Goal: Task Accomplishment & Management: Complete application form

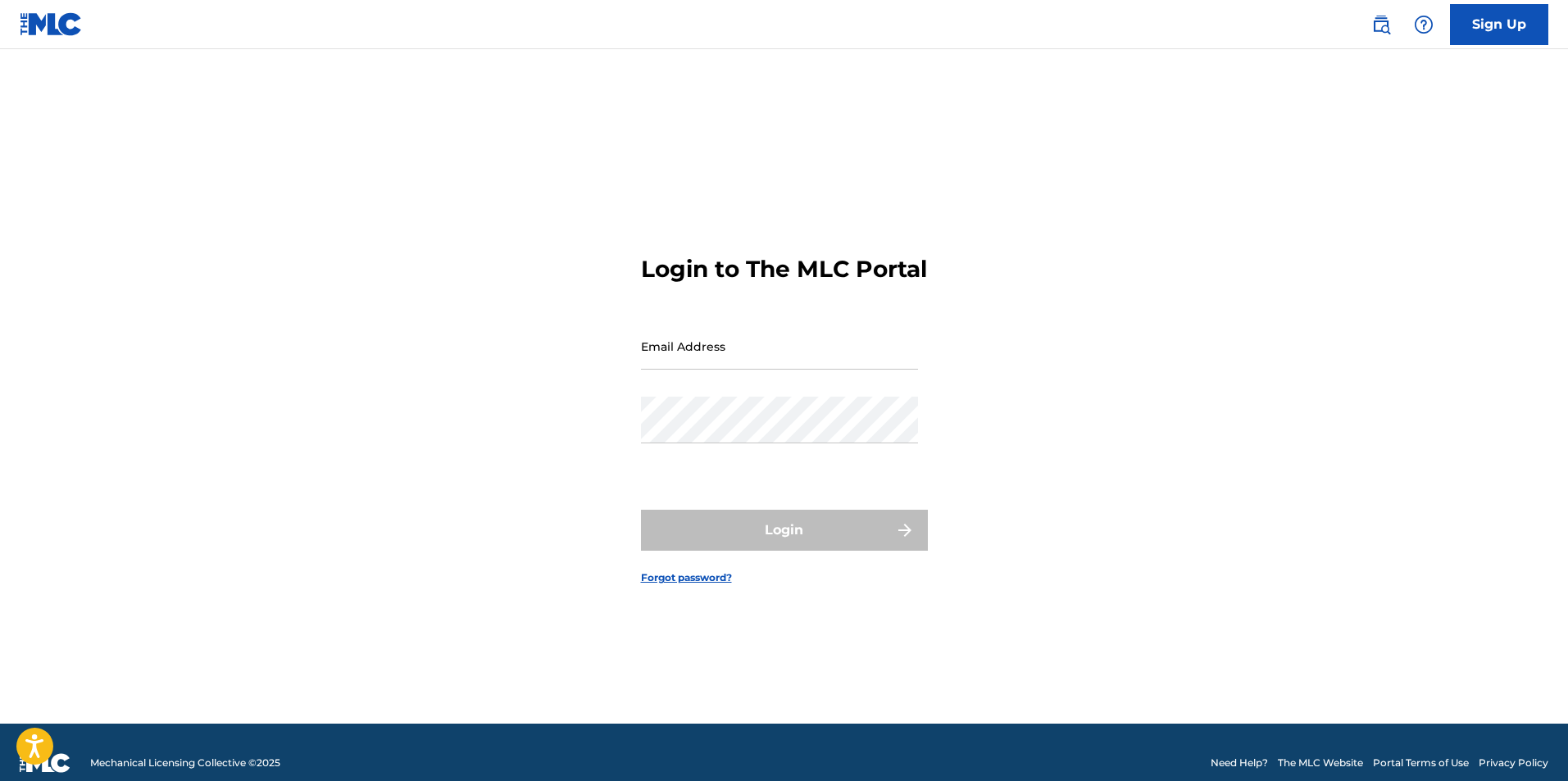
click at [672, 366] on input "Email Address" at bounding box center [779, 346] width 277 height 47
type input "[EMAIL_ADDRESS][DOMAIN_NAME]"
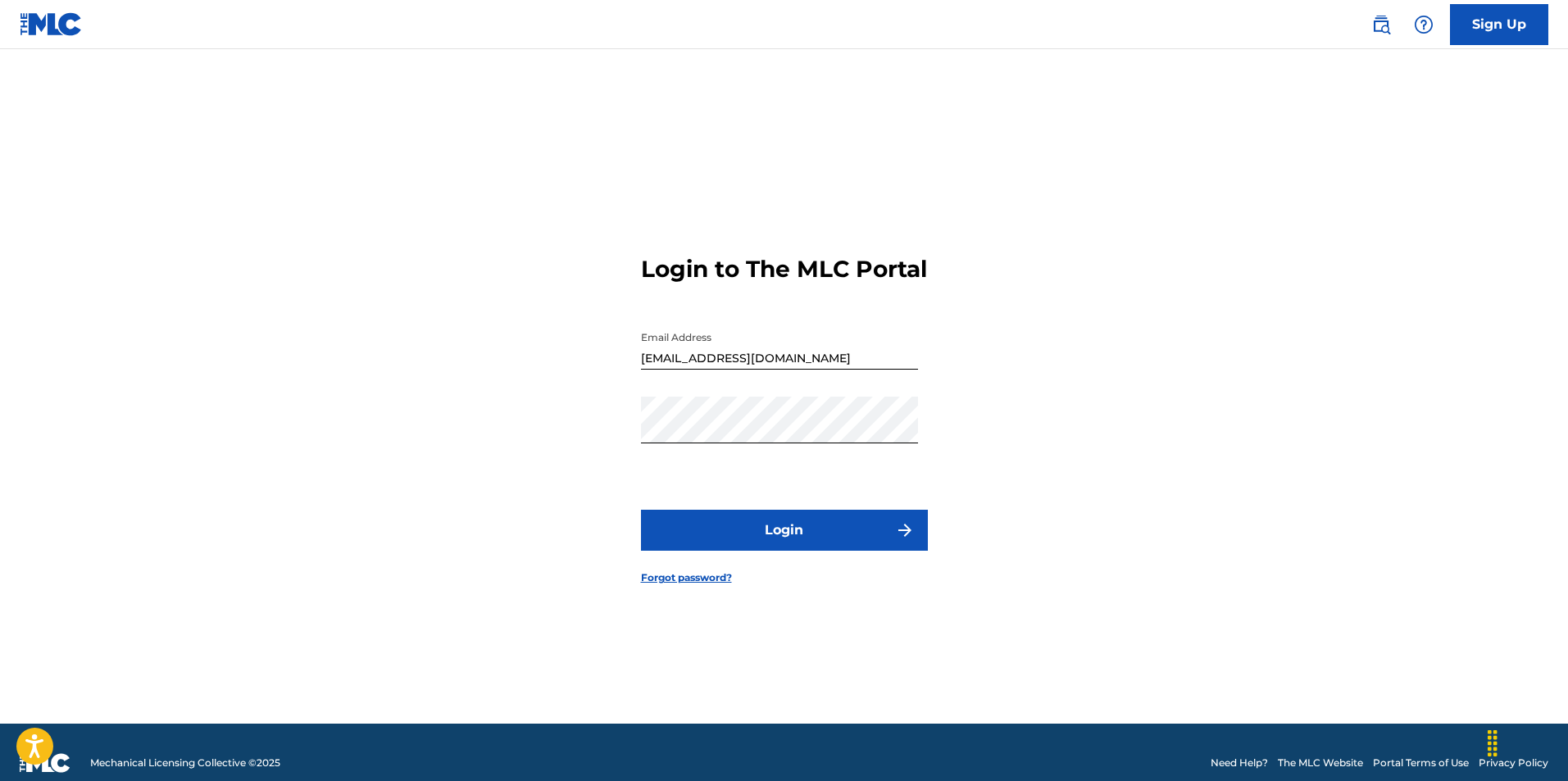
click at [745, 543] on button "Login" at bounding box center [784, 530] width 287 height 41
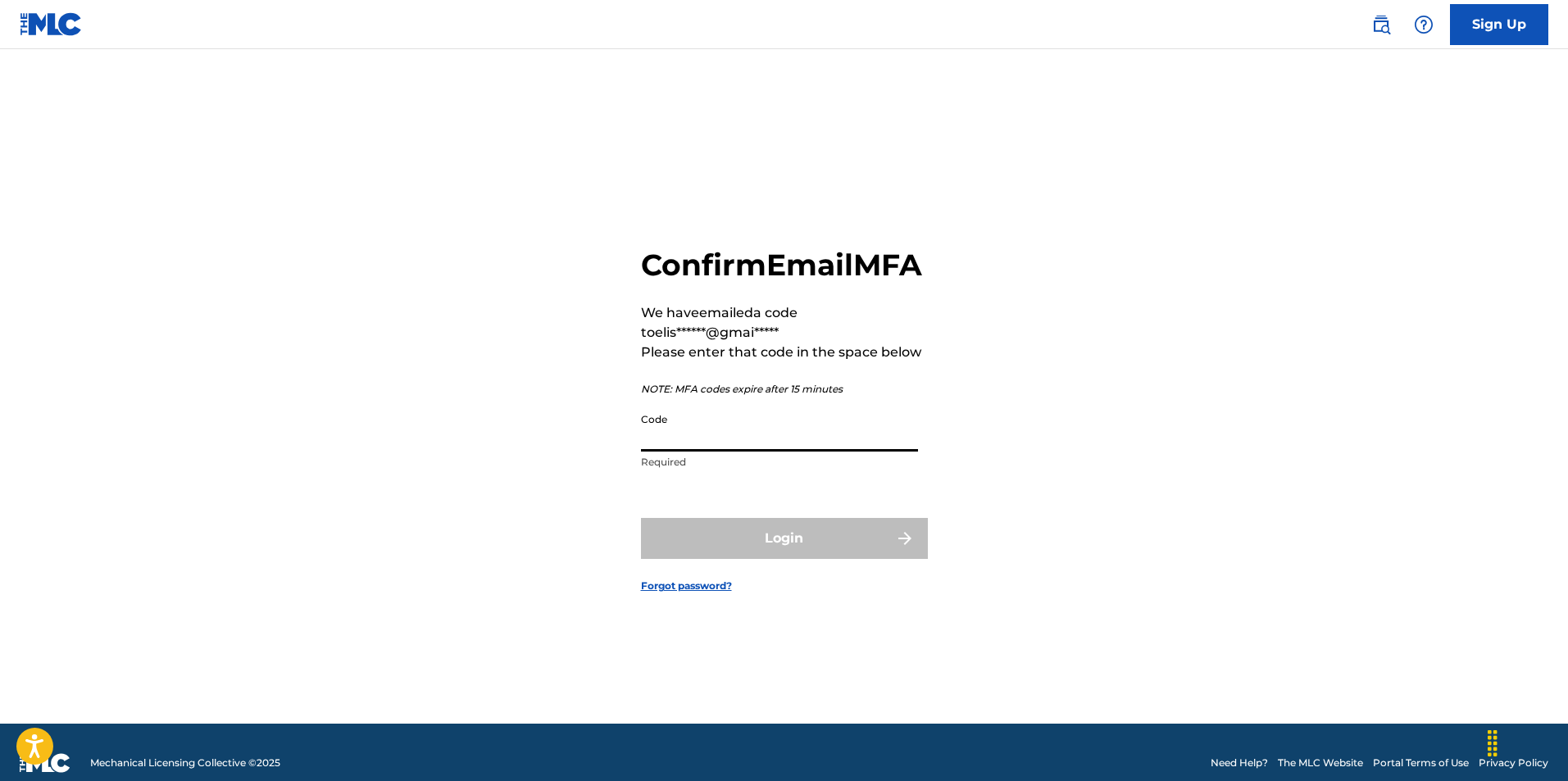
paste input "661449"
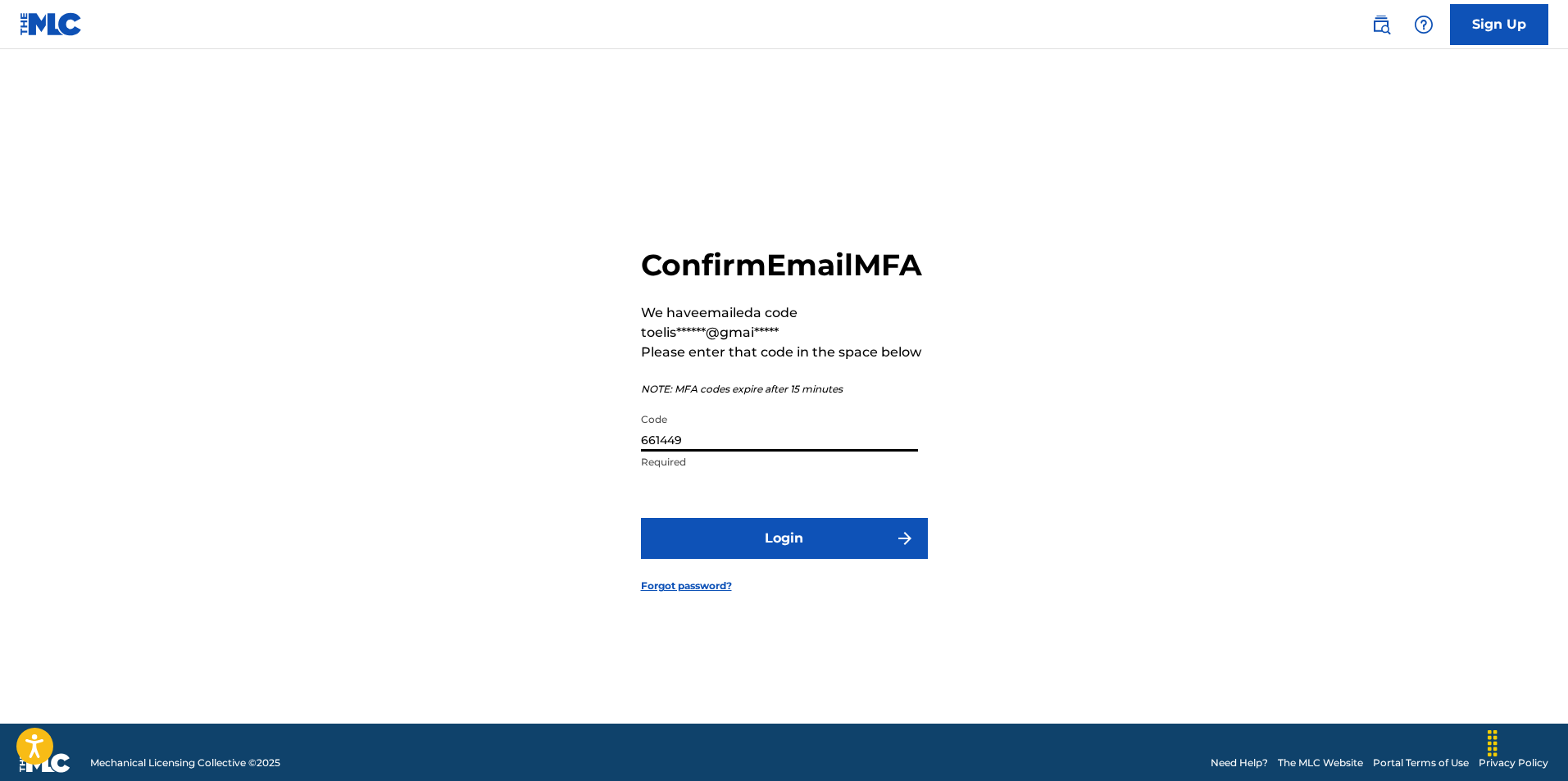
type input "661449"
click at [683, 551] on button "Login" at bounding box center [784, 538] width 287 height 41
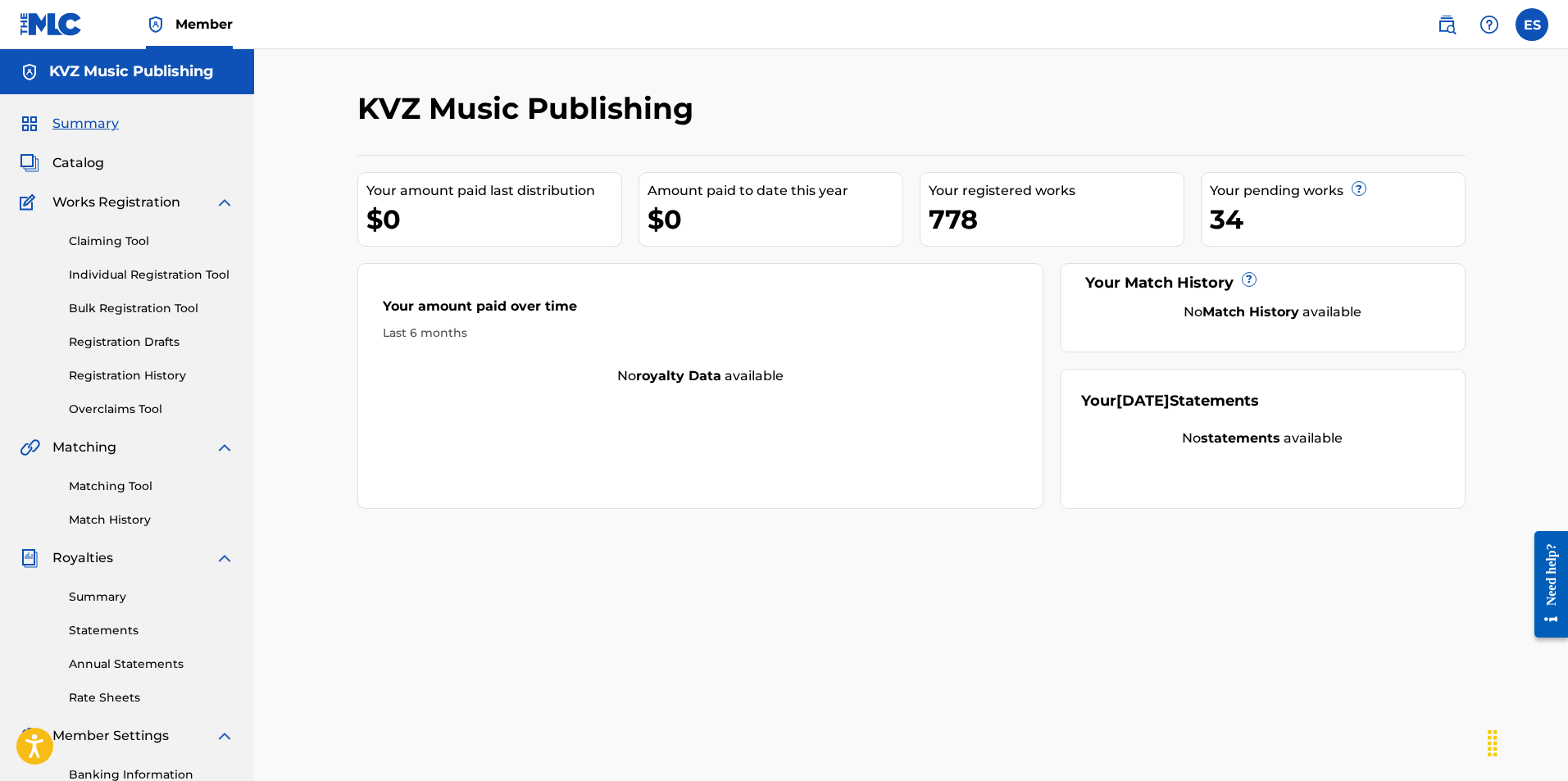
click at [153, 282] on link "Individual Registration Tool" at bounding box center [152, 275] width 166 height 18
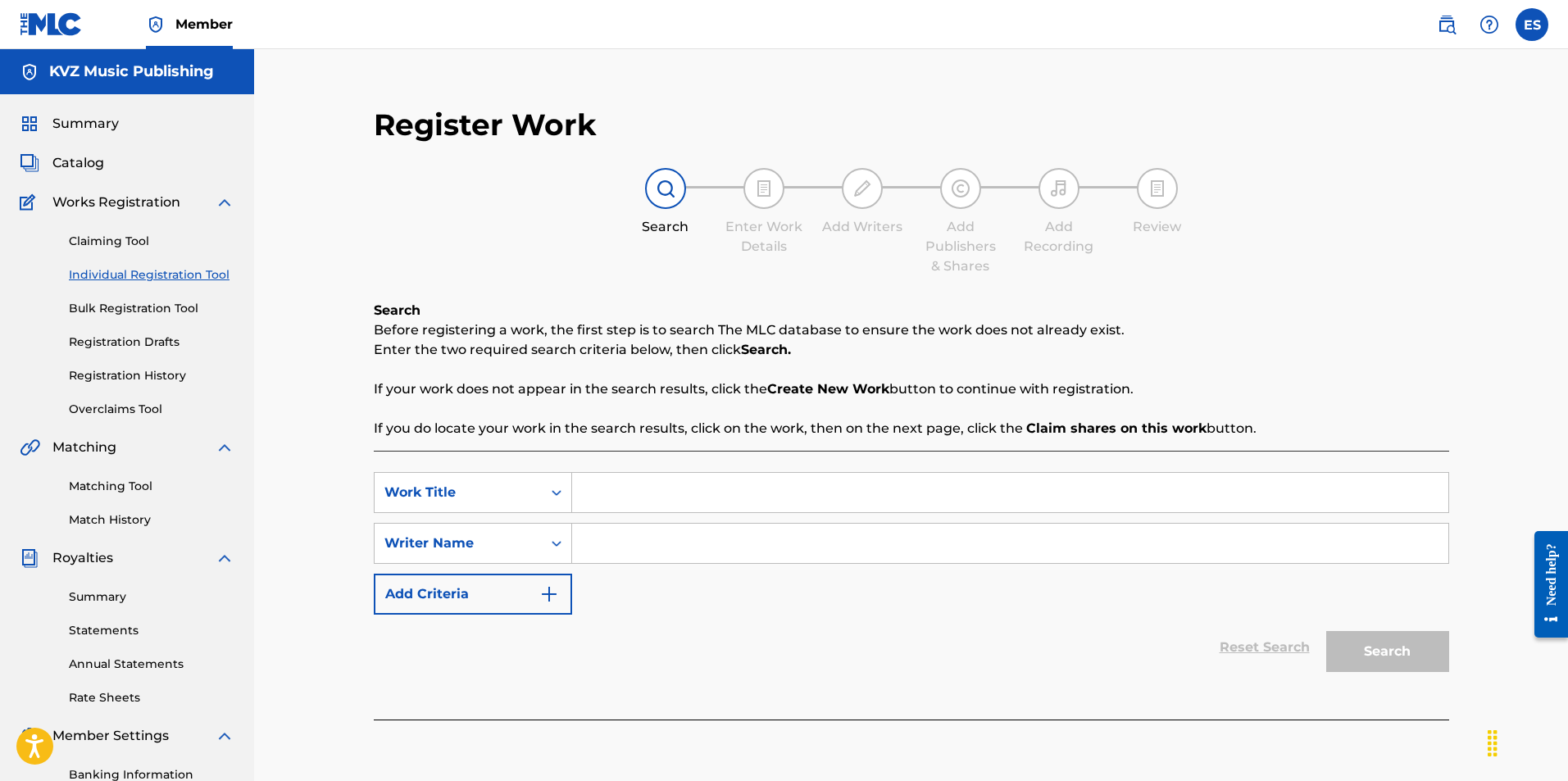
drag, startPoint x: 617, startPoint y: 489, endPoint x: 609, endPoint y: 505, distance: 17.9
paste input "TI SI MI NUJEN"
type input "TI SI MI NUJEN"
click at [678, 560] on input "Search Form" at bounding box center [1009, 543] width 876 height 40
type input "ASSEN DRAGNEV"
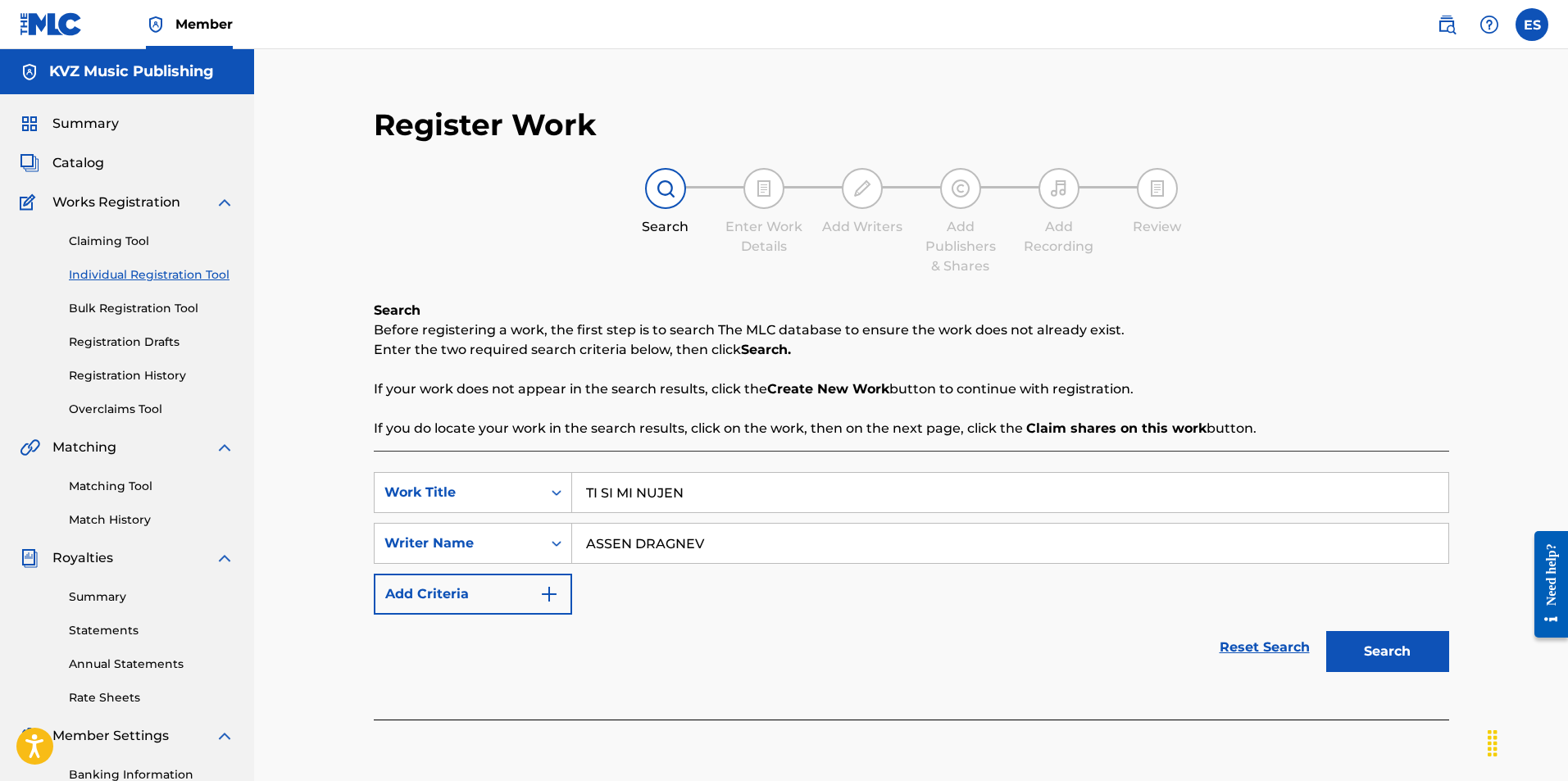
click at [1409, 665] on button "Search" at bounding box center [1387, 651] width 123 height 41
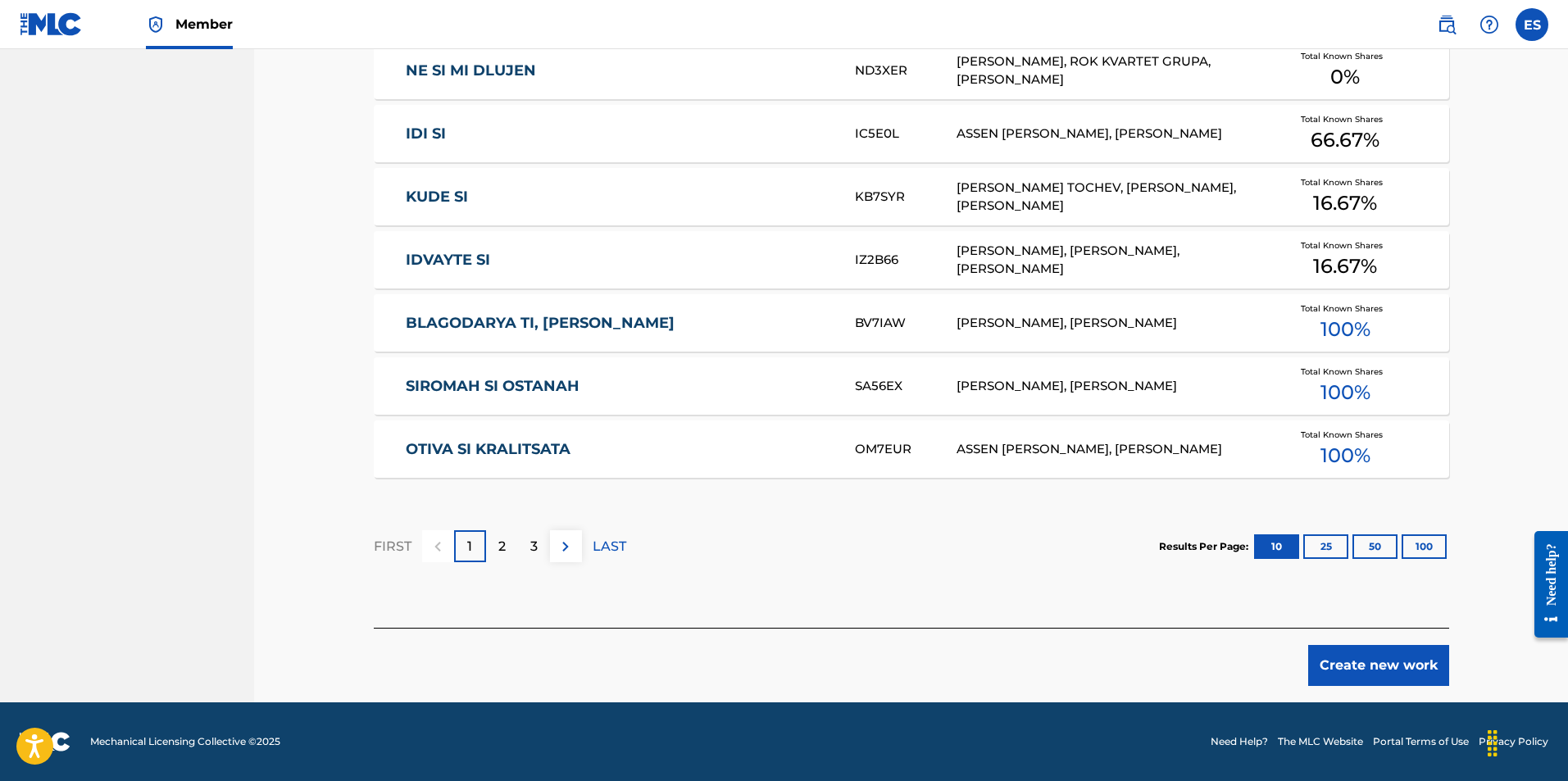
click at [1359, 681] on button "Create new work" at bounding box center [1378, 665] width 141 height 41
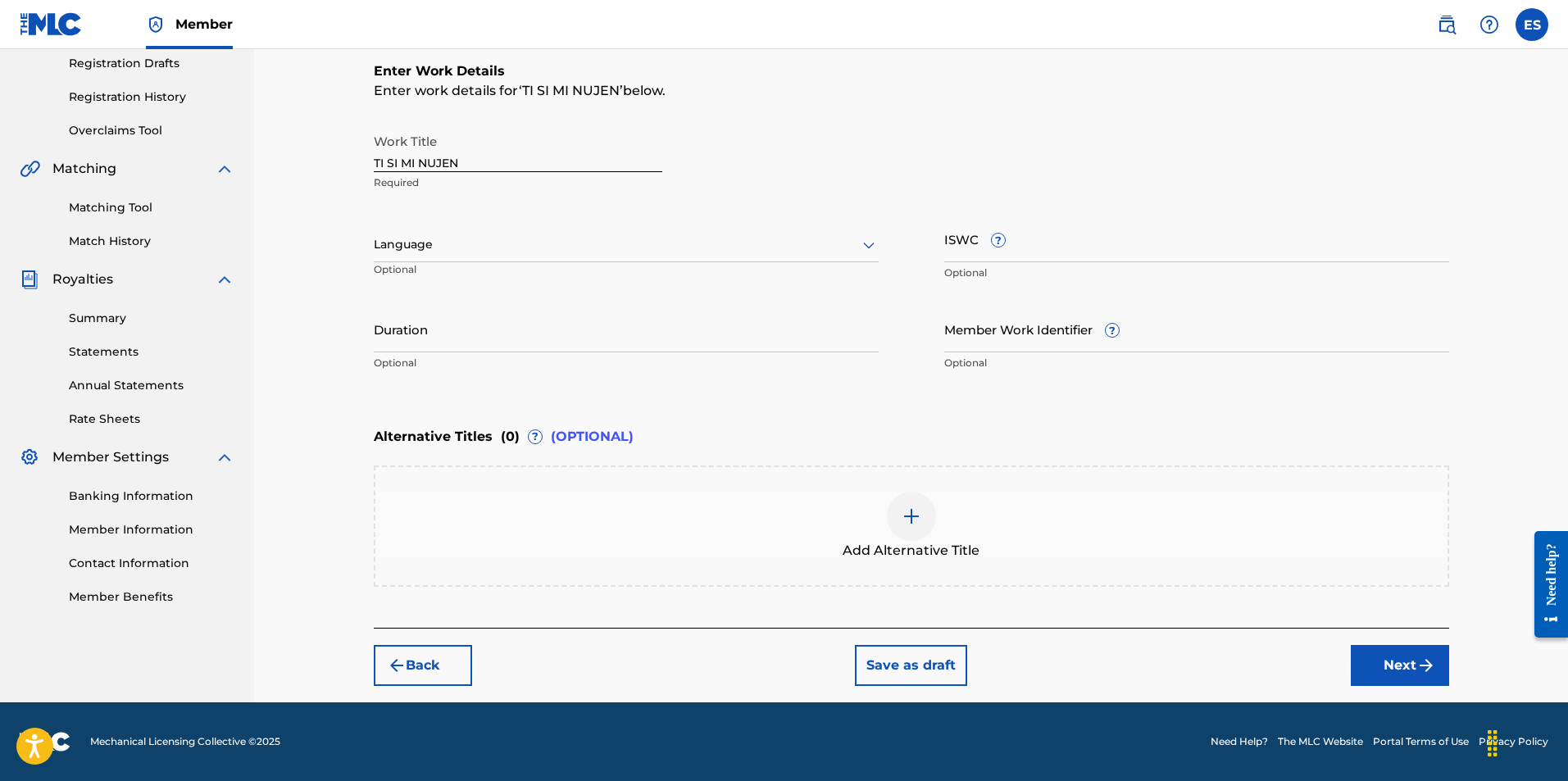
scroll to position [279, 0]
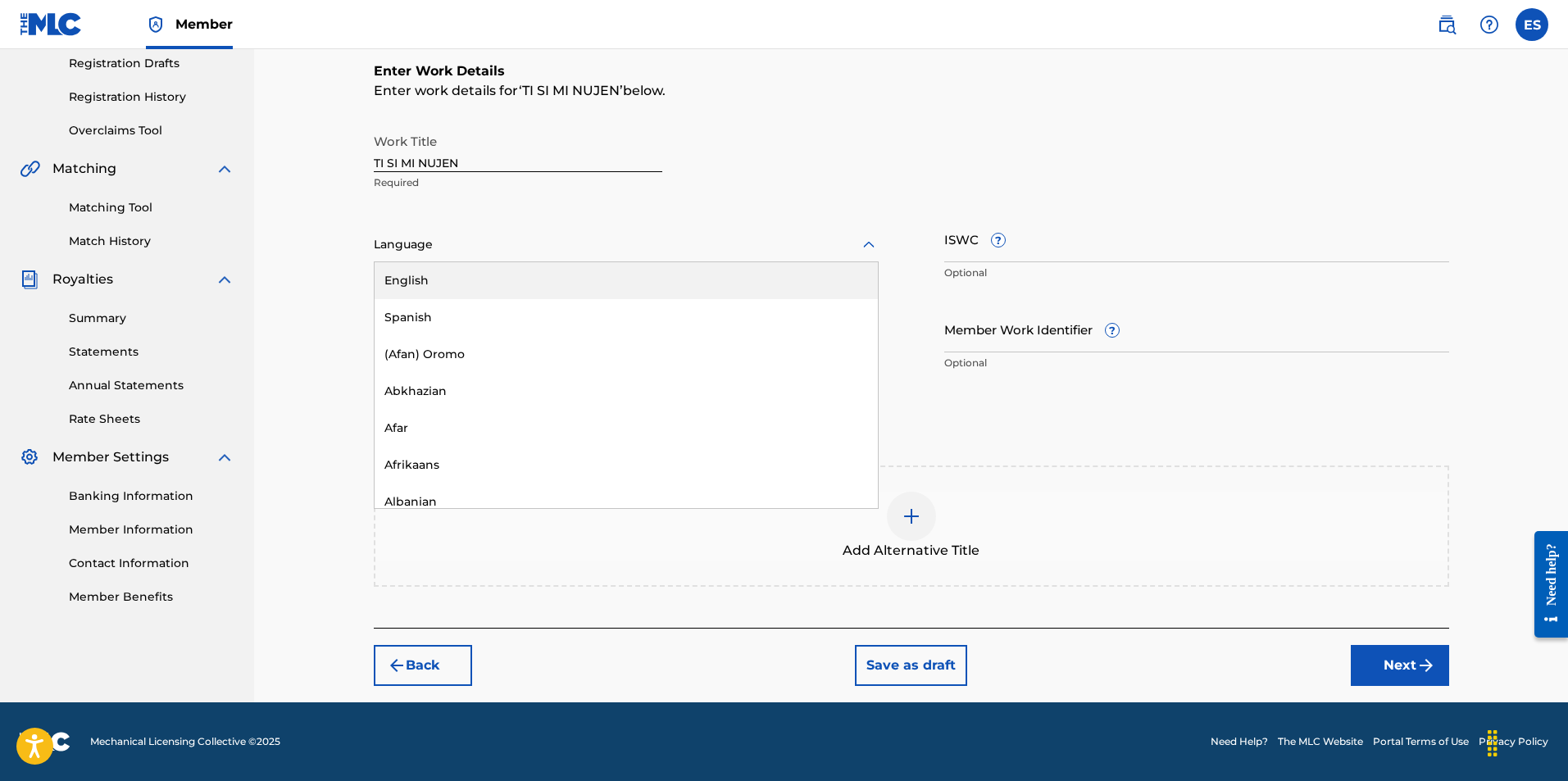
drag, startPoint x: 532, startPoint y: 254, endPoint x: 533, endPoint y: 271, distance: 17.0
click at [531, 254] on div at bounding box center [626, 244] width 505 height 20
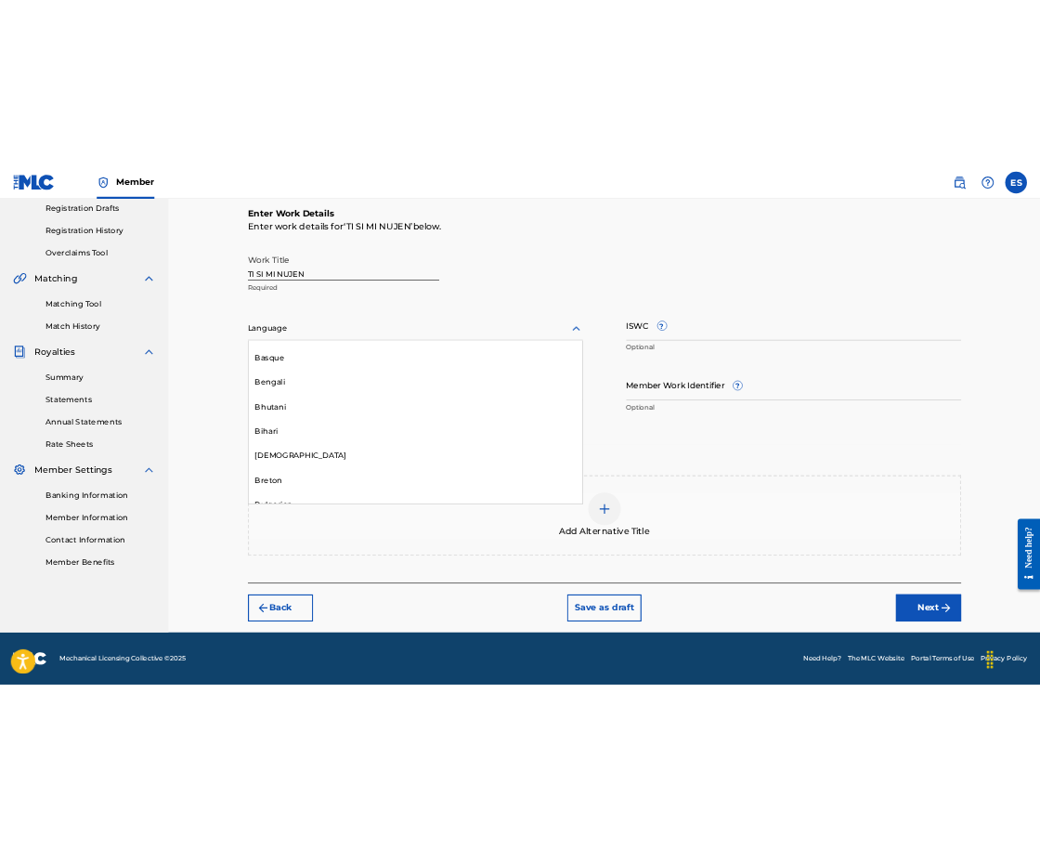
scroll to position [743, 0]
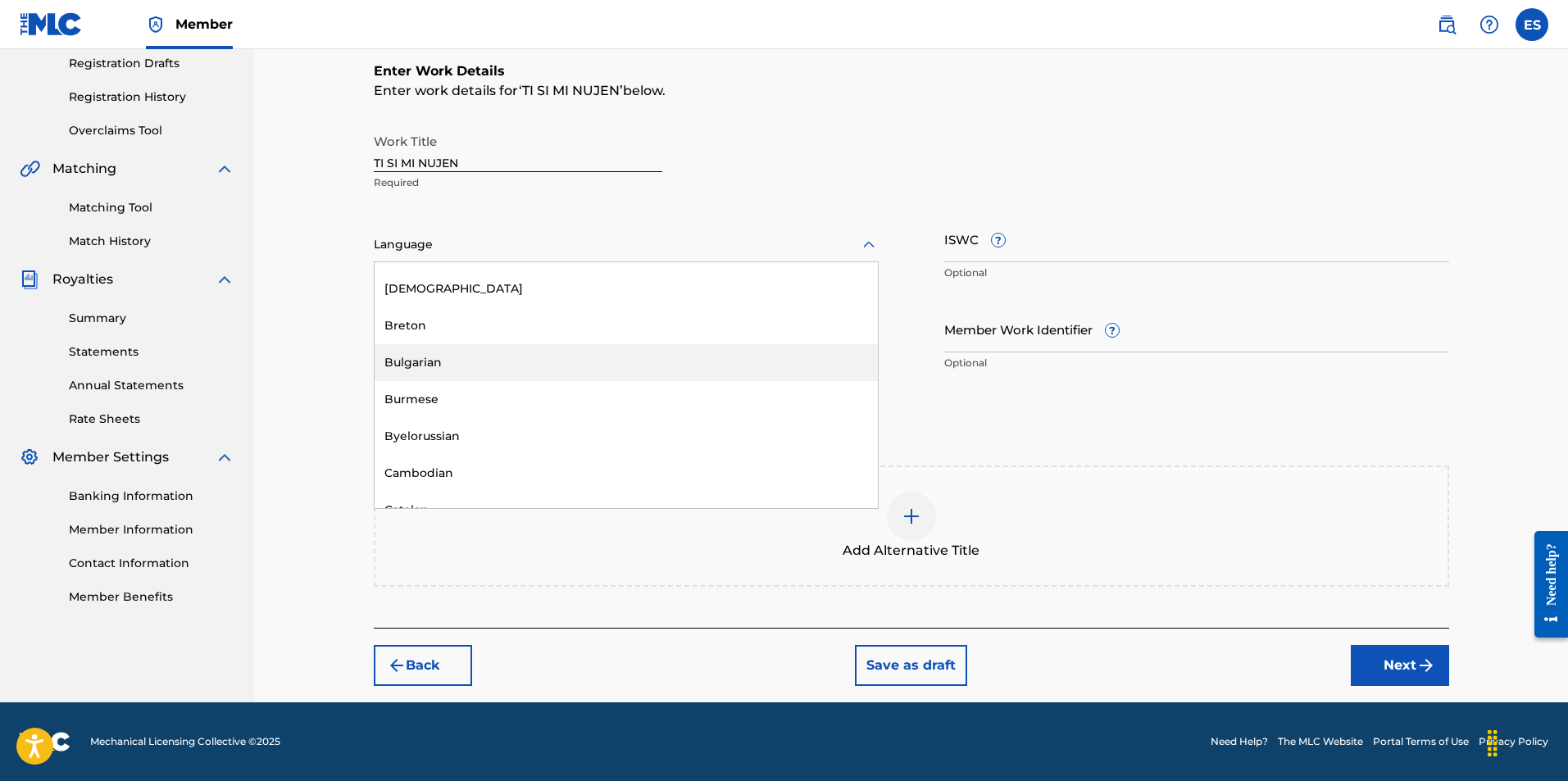
click at [532, 362] on div "Bulgarian" at bounding box center [626, 363] width 503 height 37
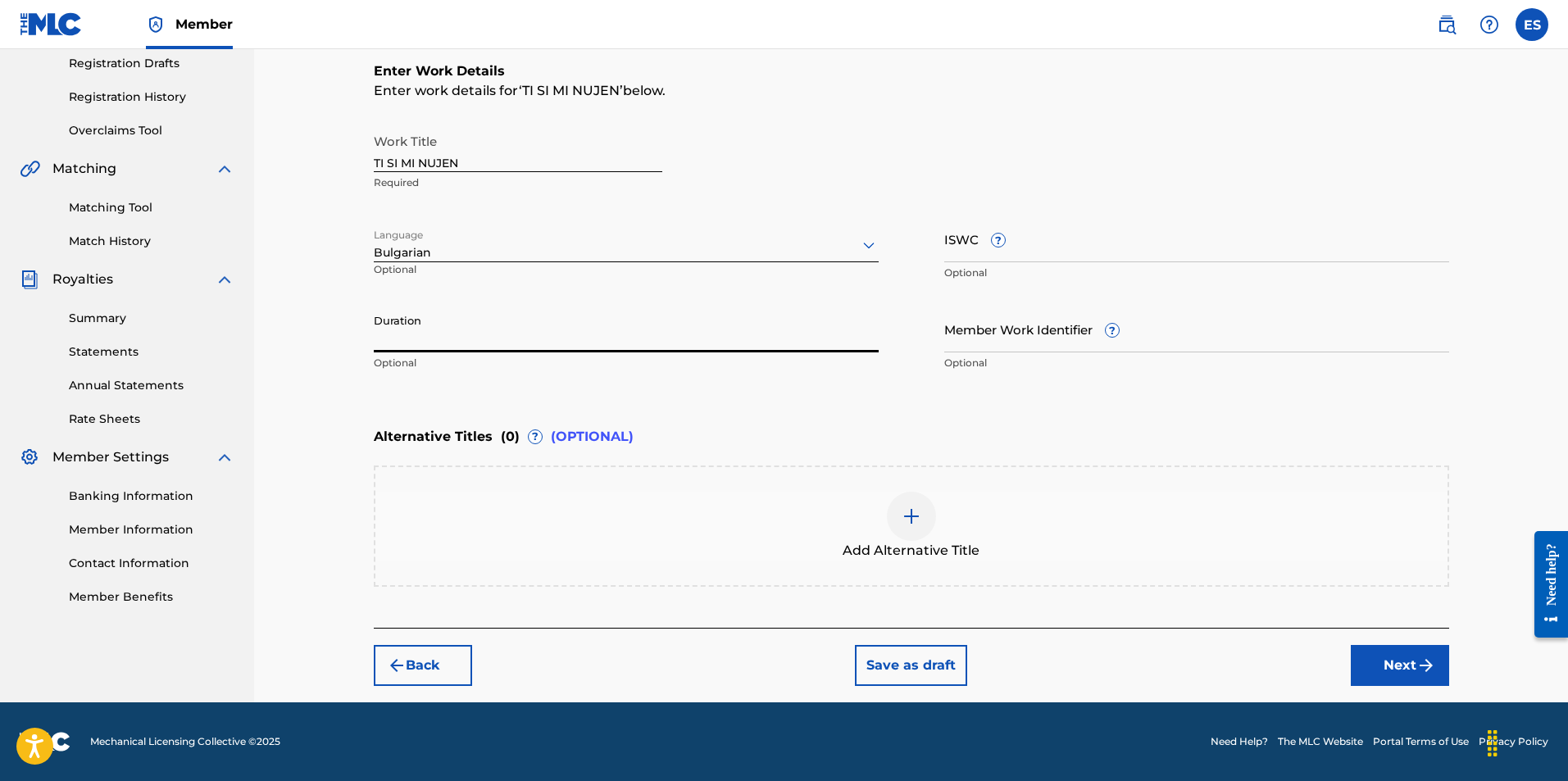
paste input "03:41"
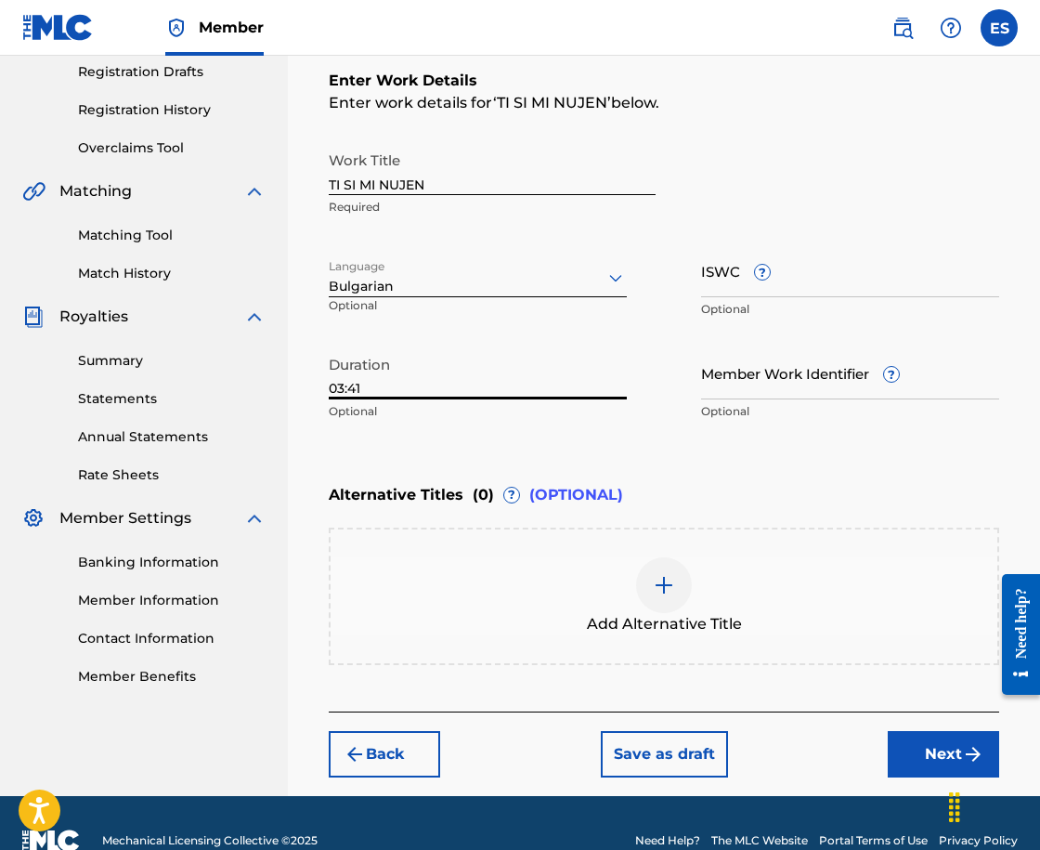
type input "03:41"
drag, startPoint x: 821, startPoint y: 309, endPoint x: 811, endPoint y: 297, distance: 15.8
drag, startPoint x: 811, startPoint y: 297, endPoint x: 809, endPoint y: 258, distance: 39.0
paste input "T9164462537"
type input "T9164462537"
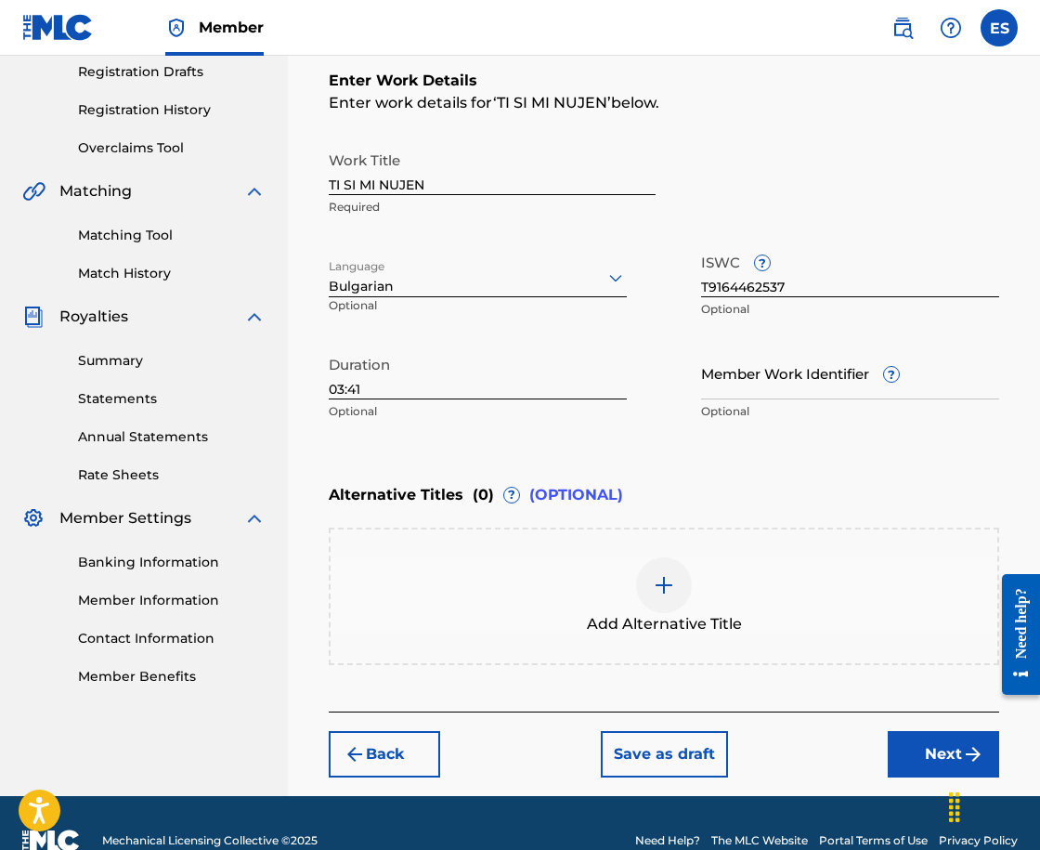
click at [603, 577] on div "Add Alternative Title" at bounding box center [664, 596] width 667 height 78
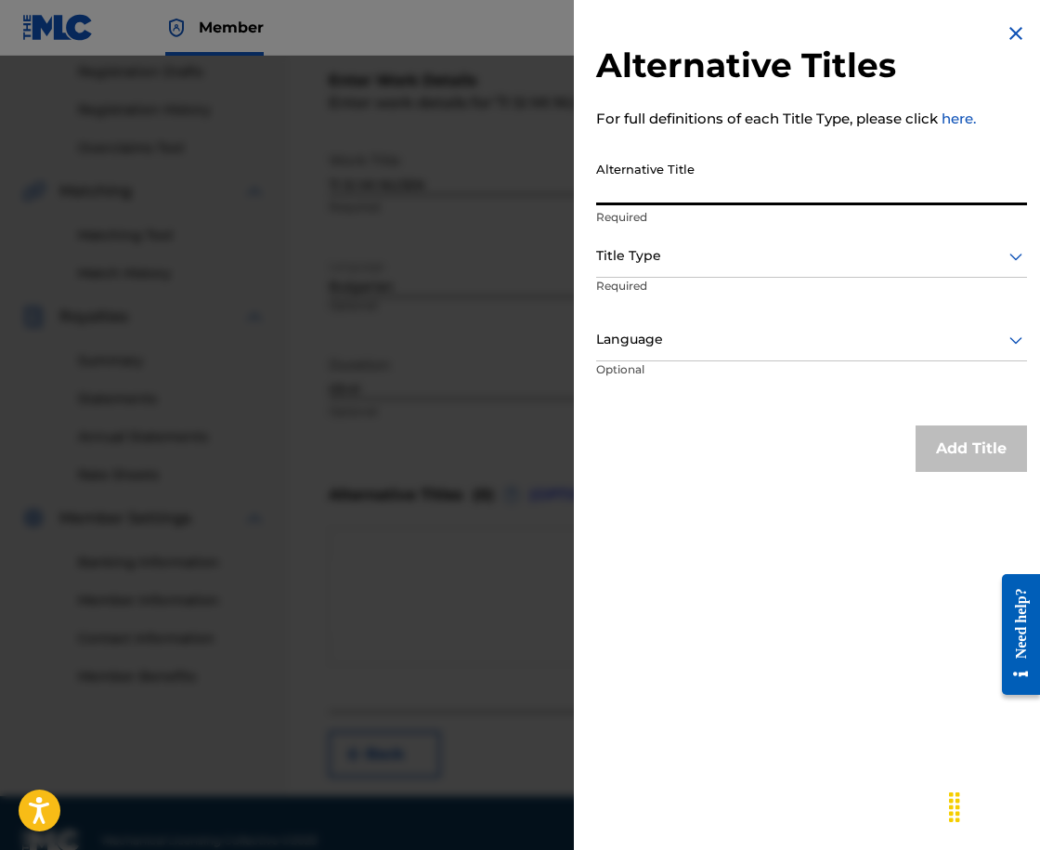
paste input "ТИ СИ МИ НУЖЕН"
type input "ТИ СИ МИ НУЖЕН"
click at [720, 237] on div "Title Type" at bounding box center [811, 257] width 431 height 42
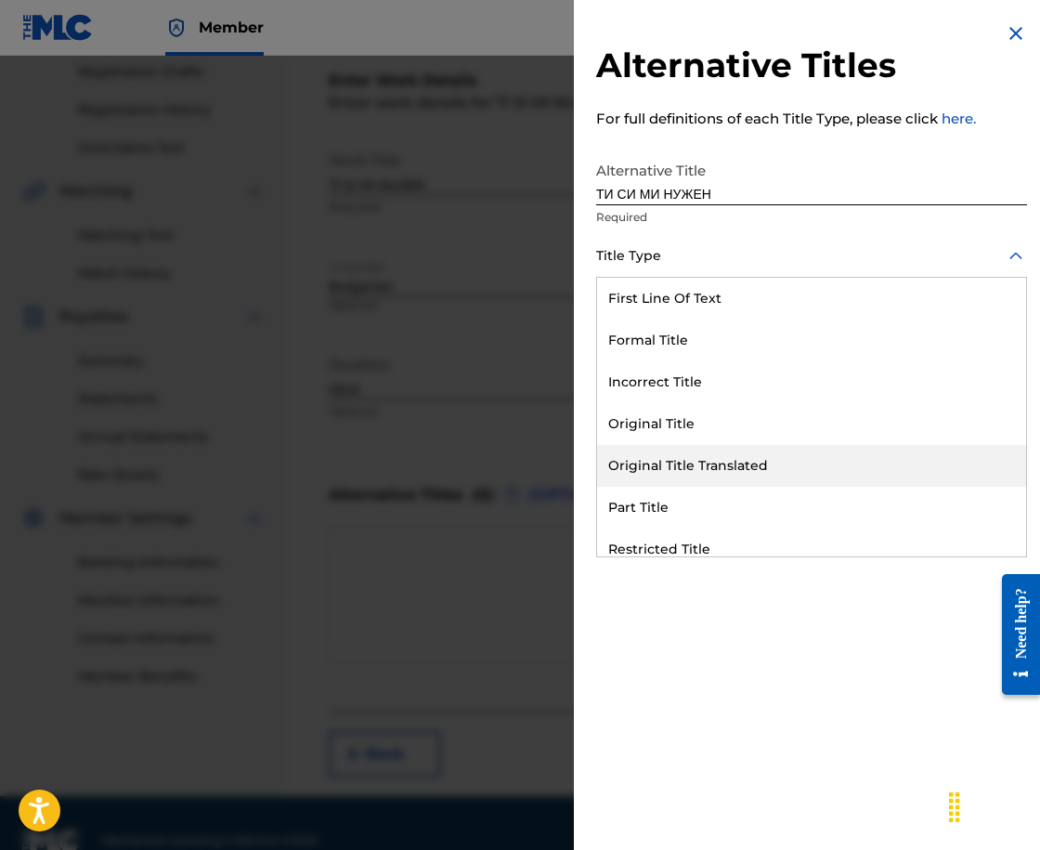
click at [781, 462] on div "Original Title Translated" at bounding box center [811, 466] width 429 height 42
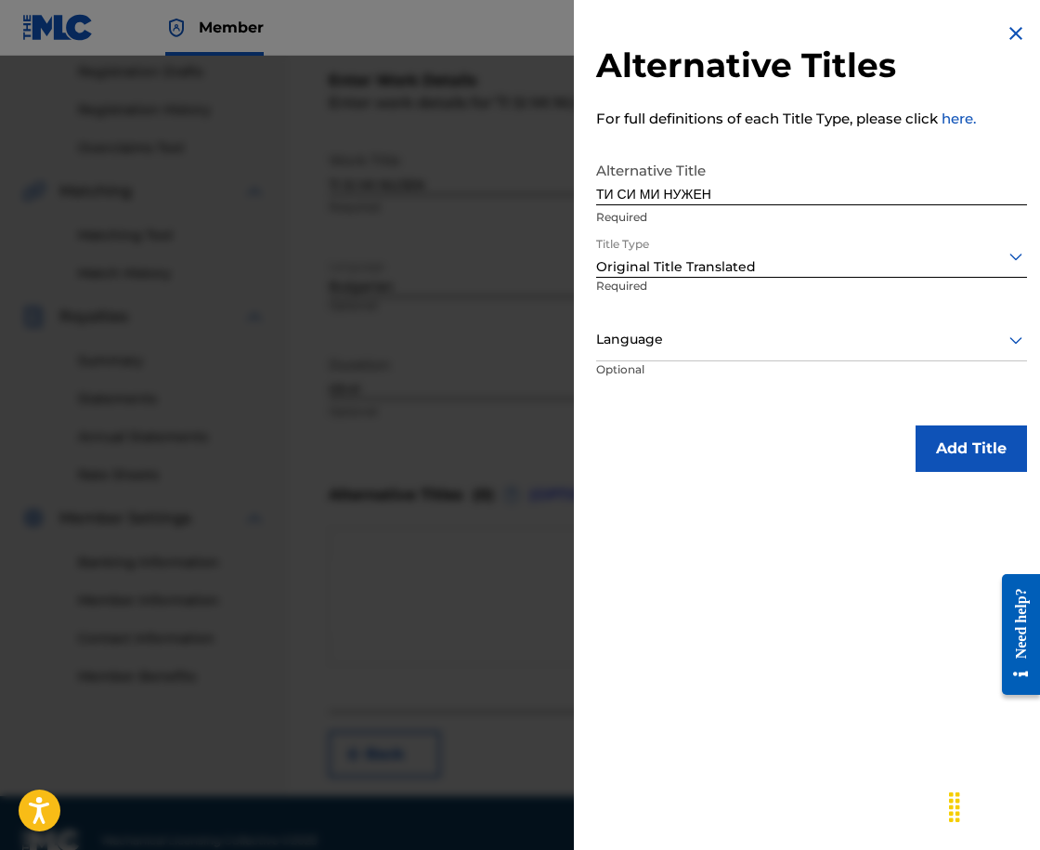
click at [726, 345] on div at bounding box center [811, 339] width 431 height 23
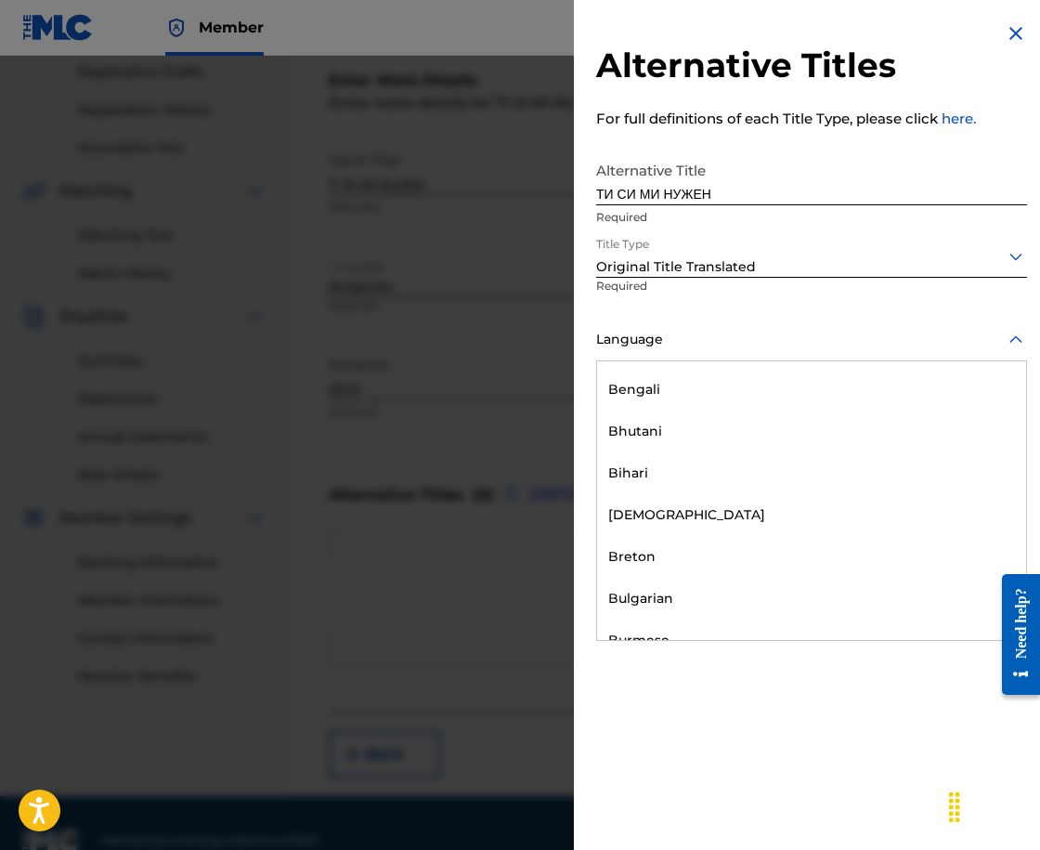
scroll to position [650, 0]
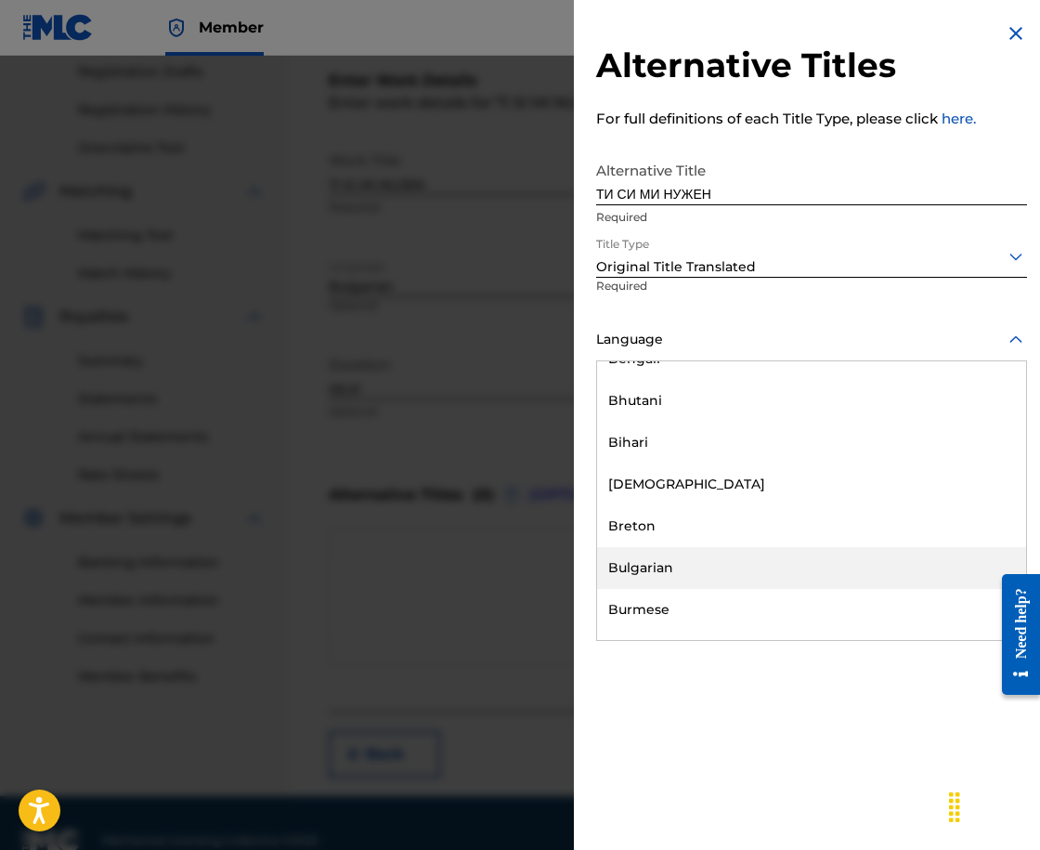
click at [787, 555] on div "Bulgarian" at bounding box center [811, 568] width 429 height 42
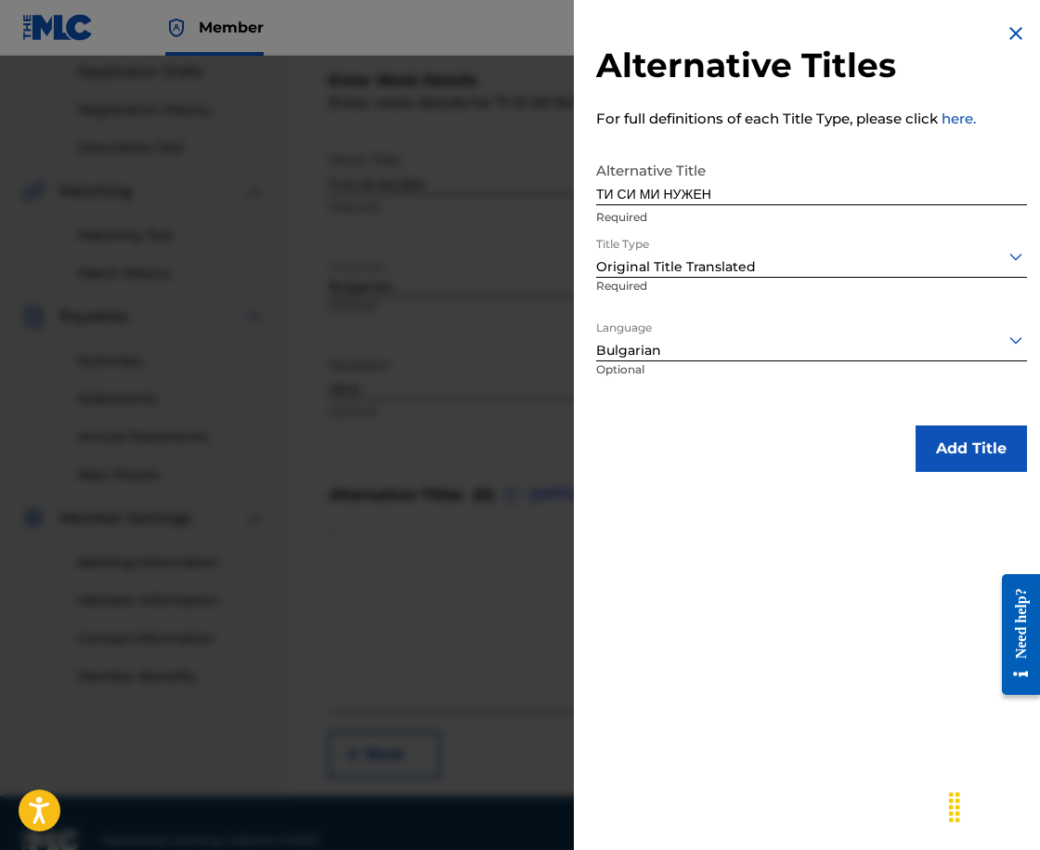
click at [972, 440] on button "Add Title" at bounding box center [971, 448] width 111 height 46
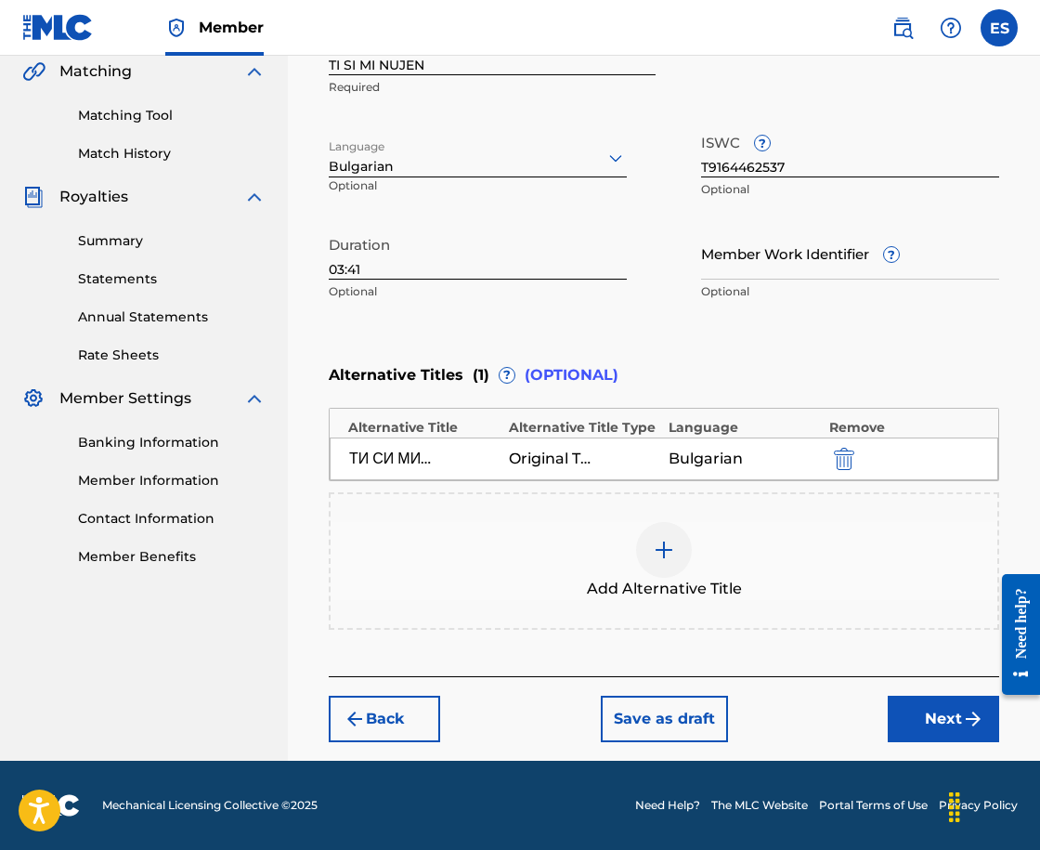
click at [955, 704] on button "Next" at bounding box center [943, 719] width 111 height 46
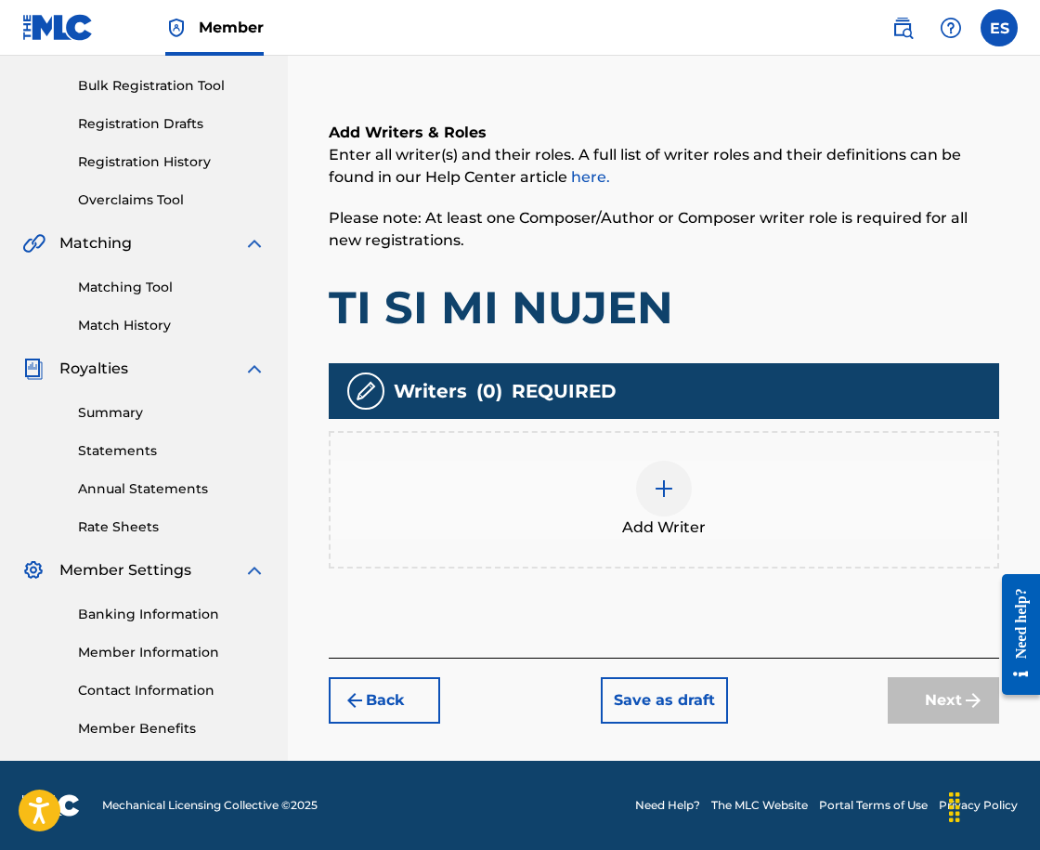
scroll to position [84, 0]
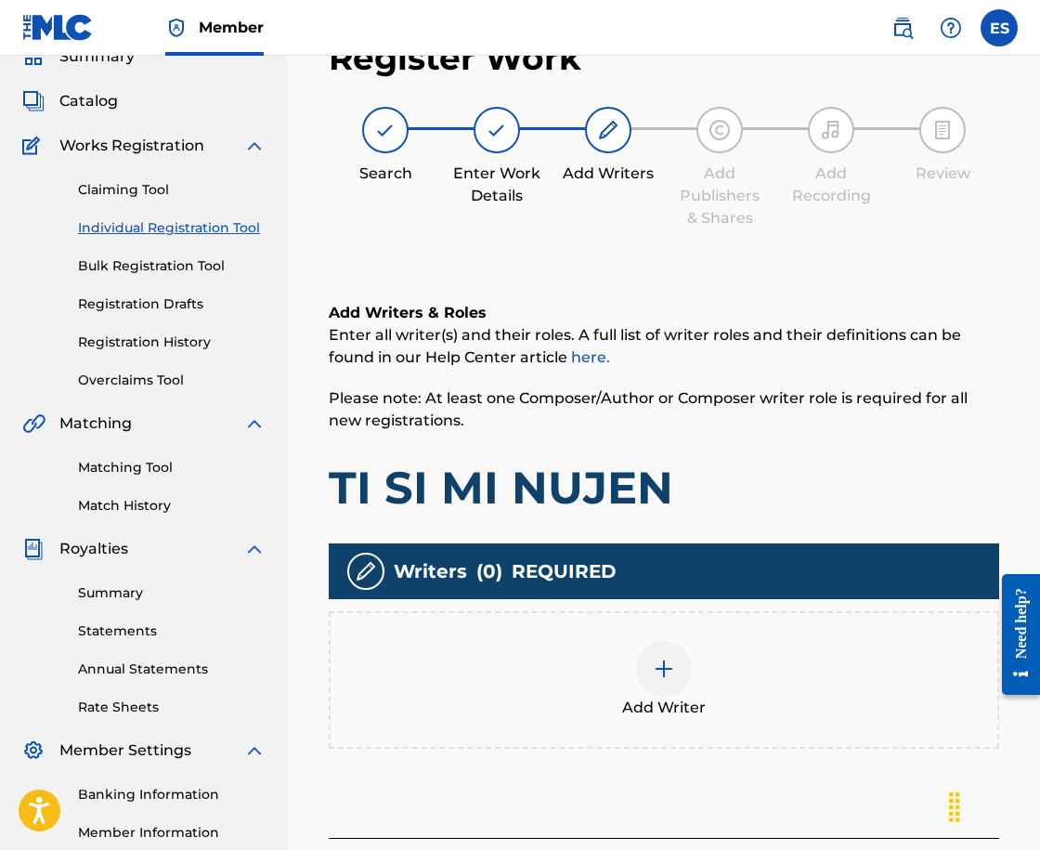
click at [699, 683] on div "Add Writer" at bounding box center [664, 680] width 667 height 78
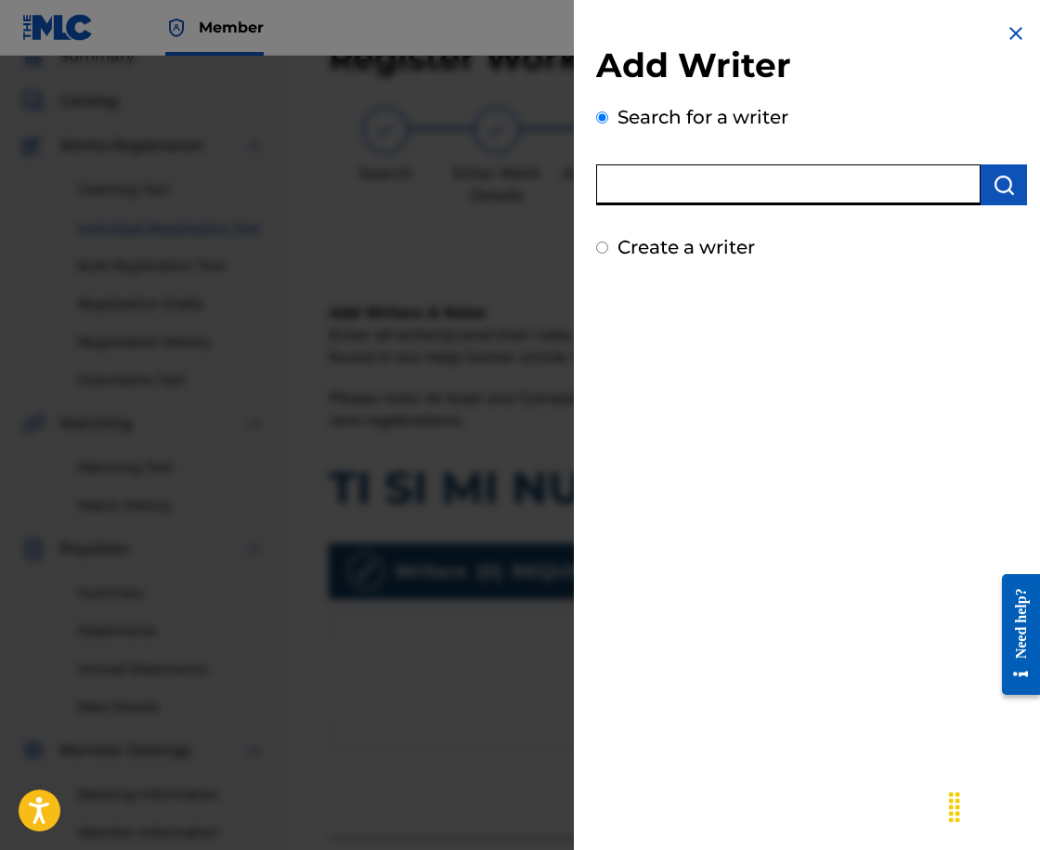
paste input "00089188325"
type input "00089188325"
click at [983, 171] on button "submit" at bounding box center [1004, 184] width 46 height 41
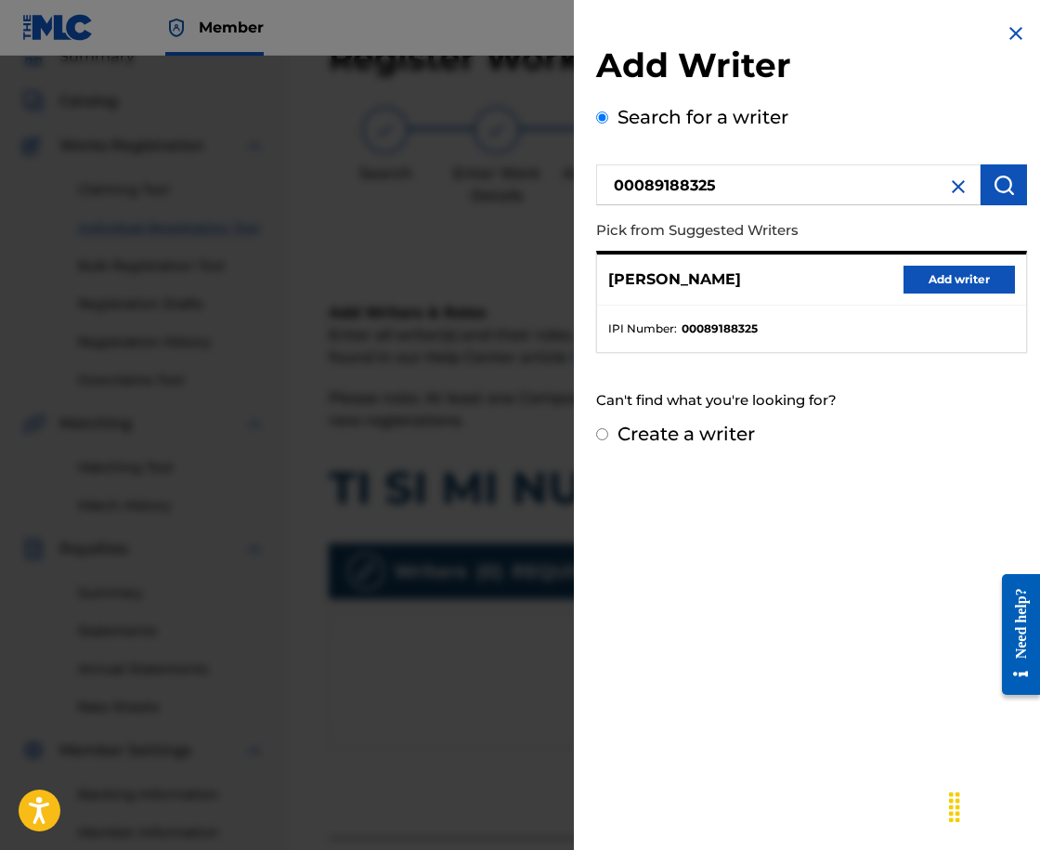
click at [918, 280] on button "Add writer" at bounding box center [959, 280] width 111 height 28
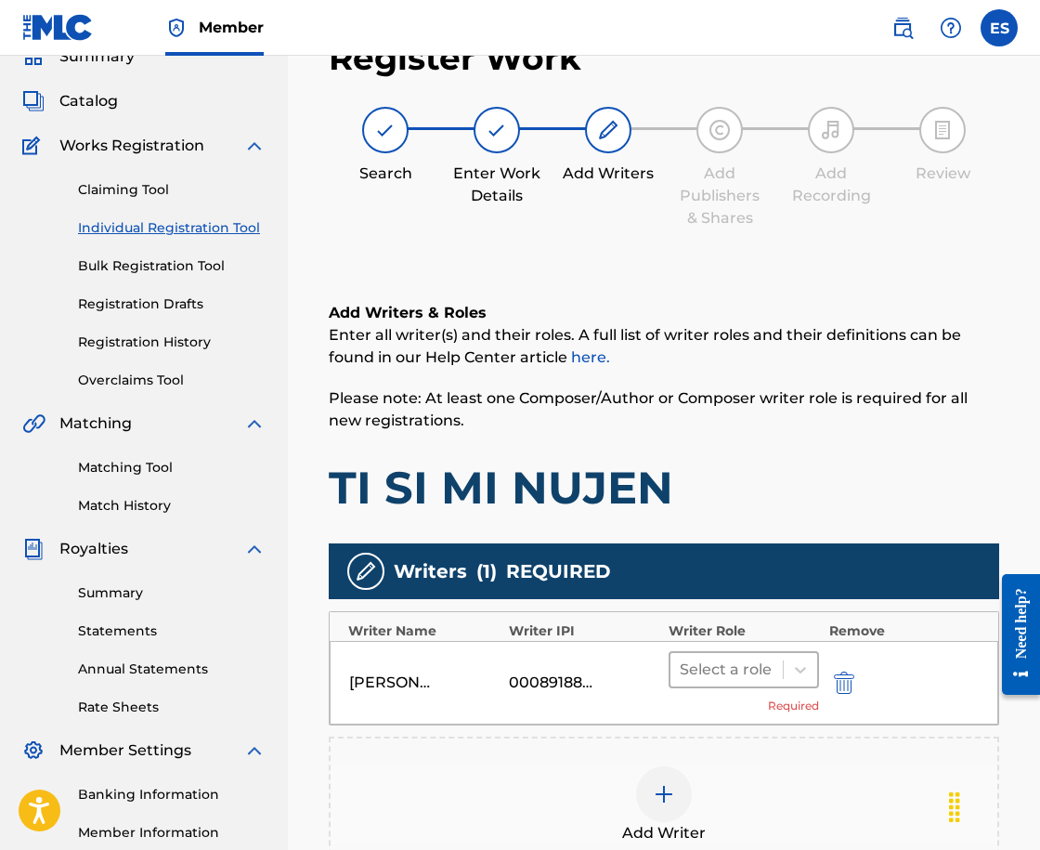
click at [695, 683] on div "Select a role" at bounding box center [726, 669] width 112 height 33
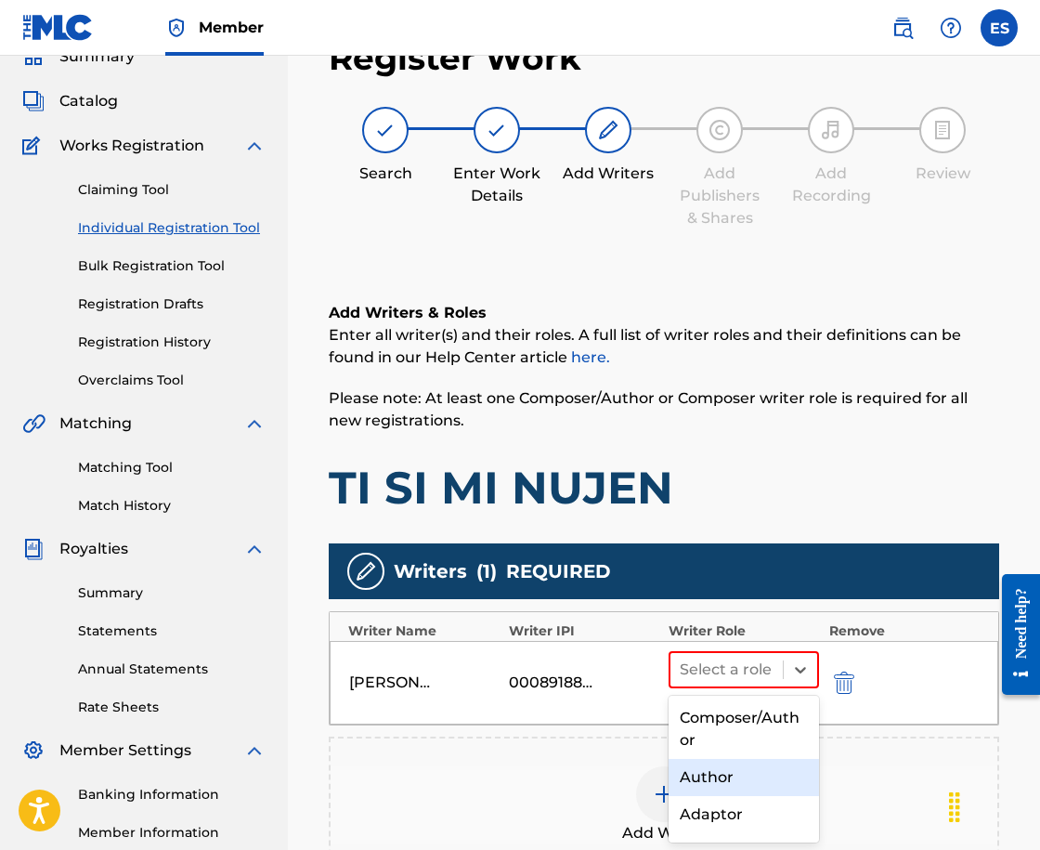
click at [687, 779] on div "Author" at bounding box center [744, 777] width 150 height 37
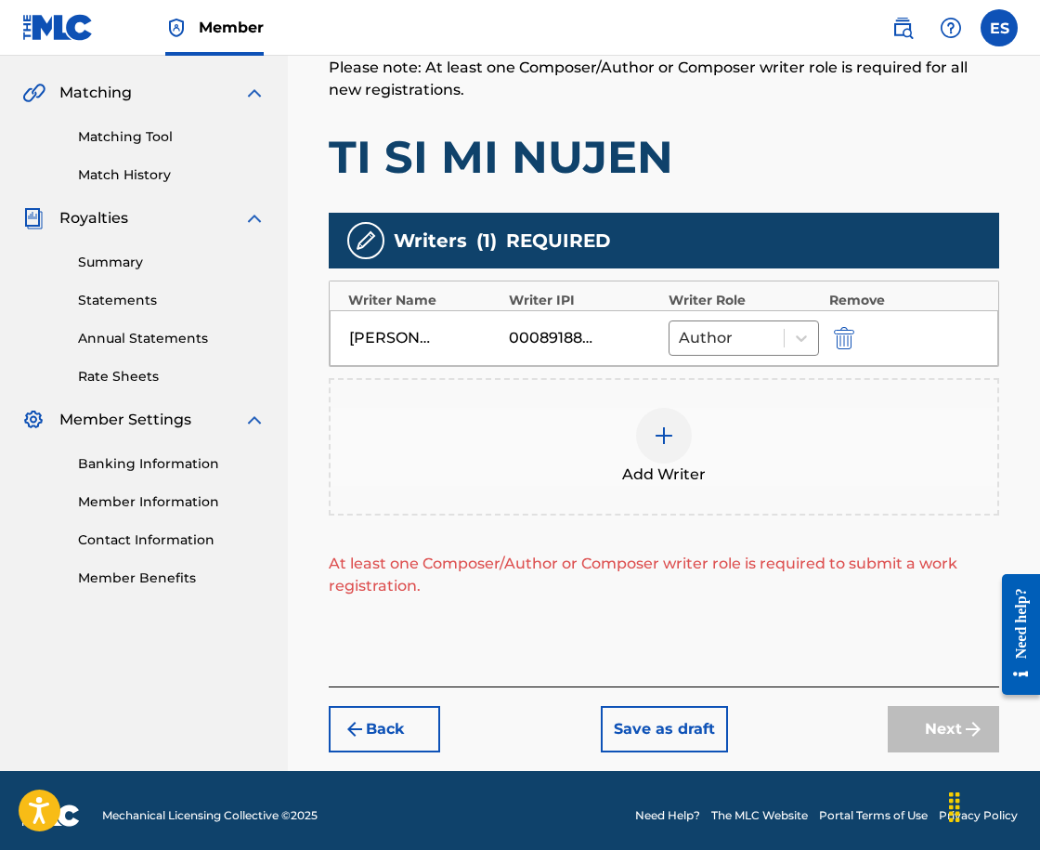
scroll to position [424, 0]
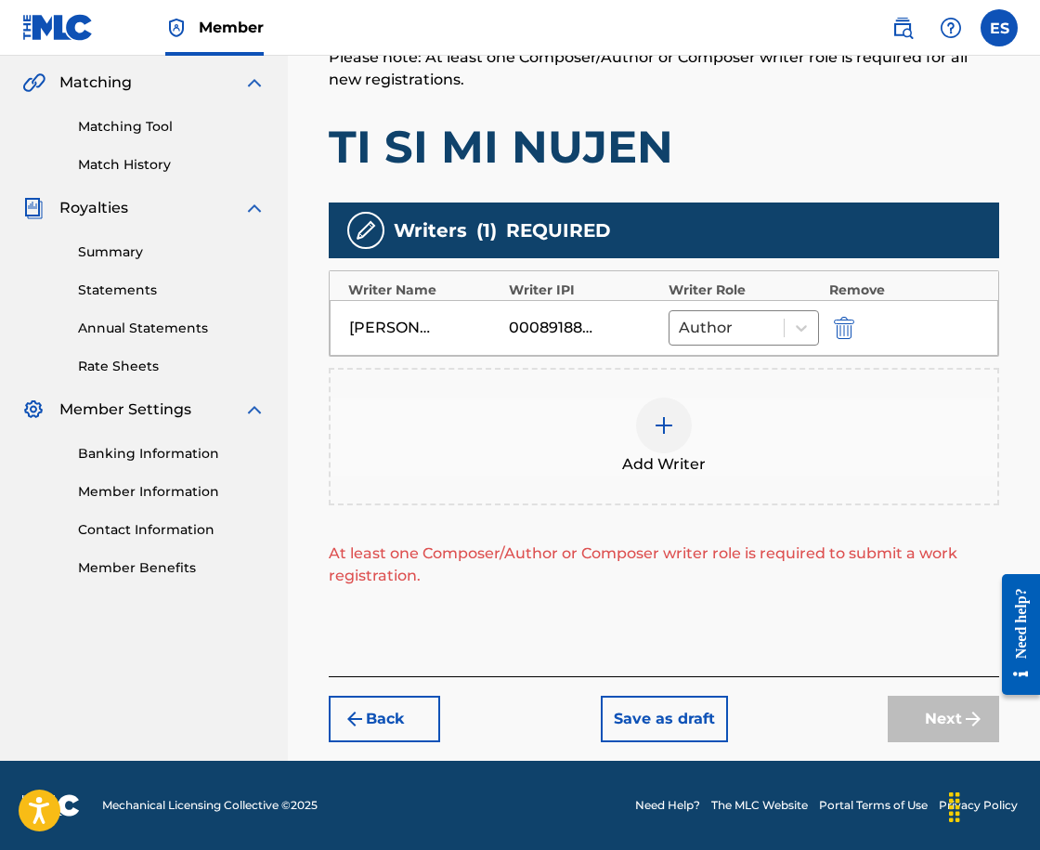
click at [657, 437] on div at bounding box center [664, 425] width 56 height 56
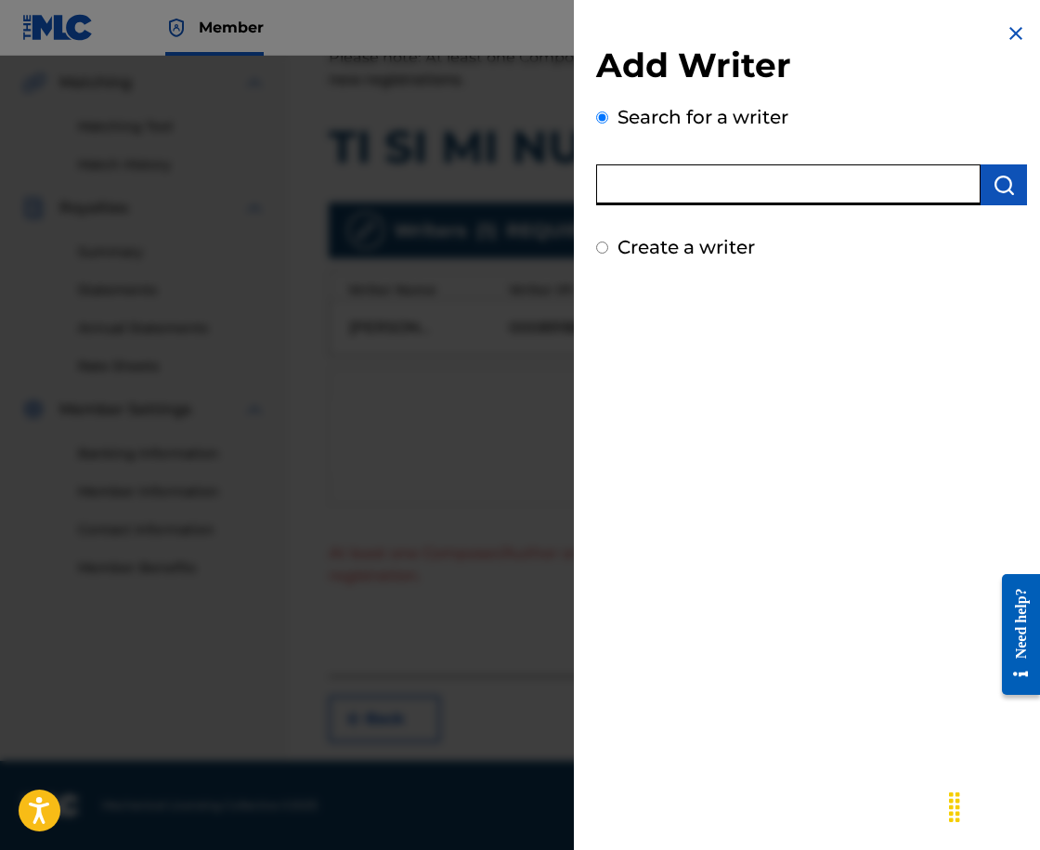
paste input "00089024660"
type input "00089024660"
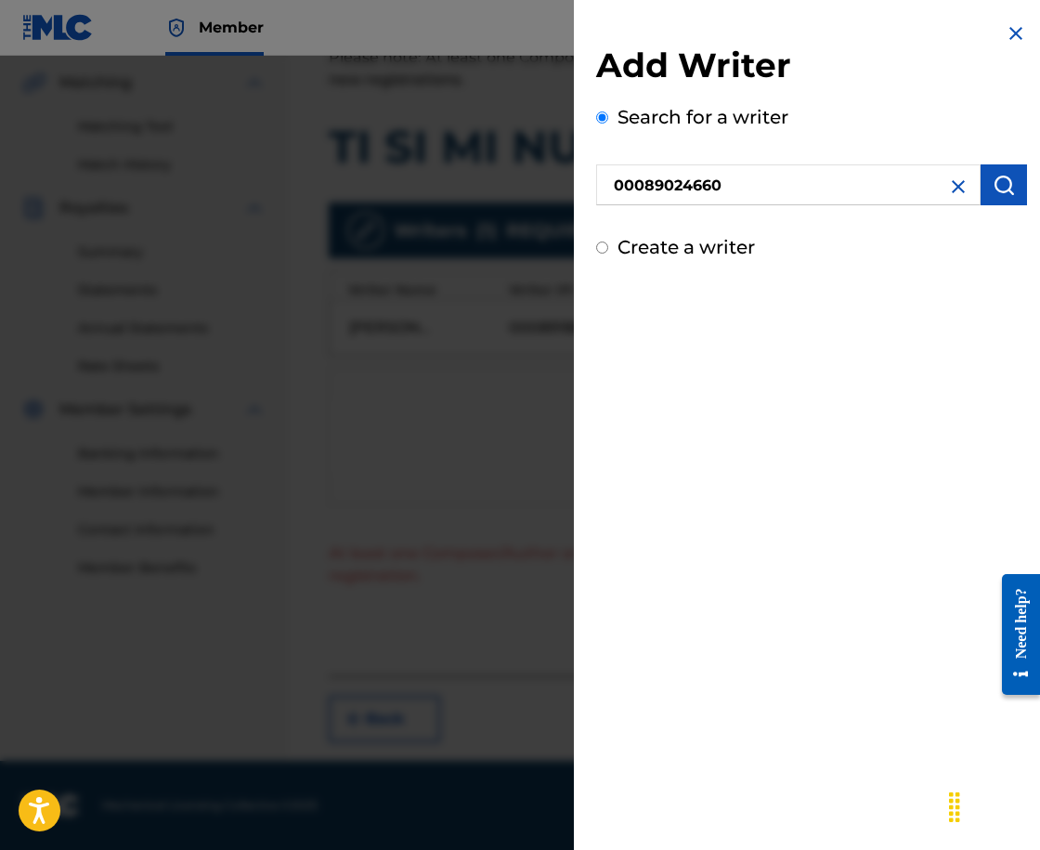
click at [993, 189] on img "submit" at bounding box center [1004, 185] width 22 height 22
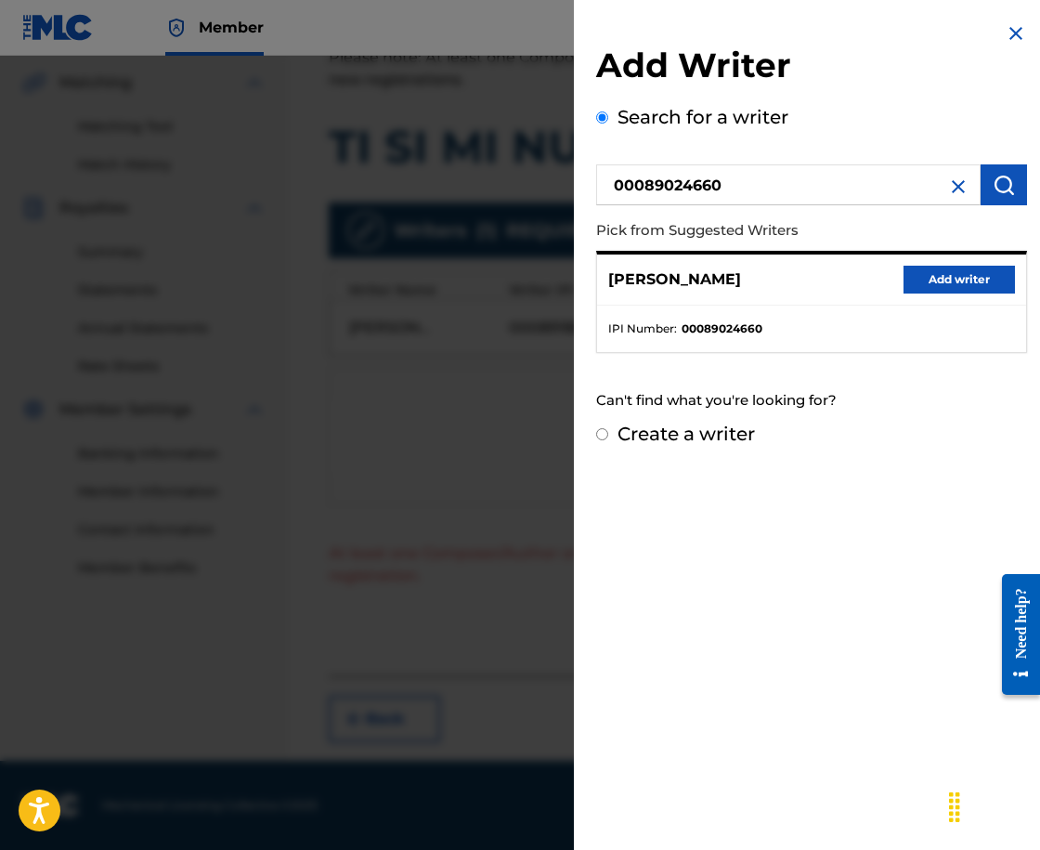
click at [911, 280] on button "Add writer" at bounding box center [959, 280] width 111 height 28
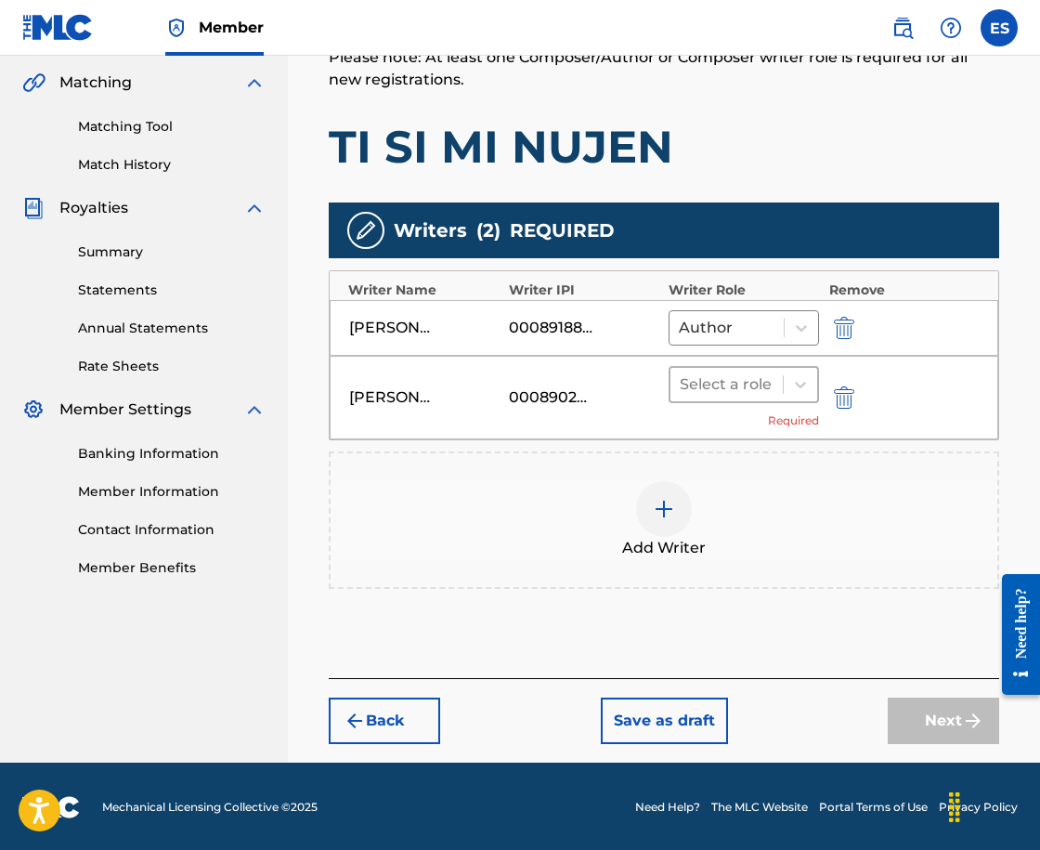
click at [703, 393] on div at bounding box center [727, 384] width 94 height 26
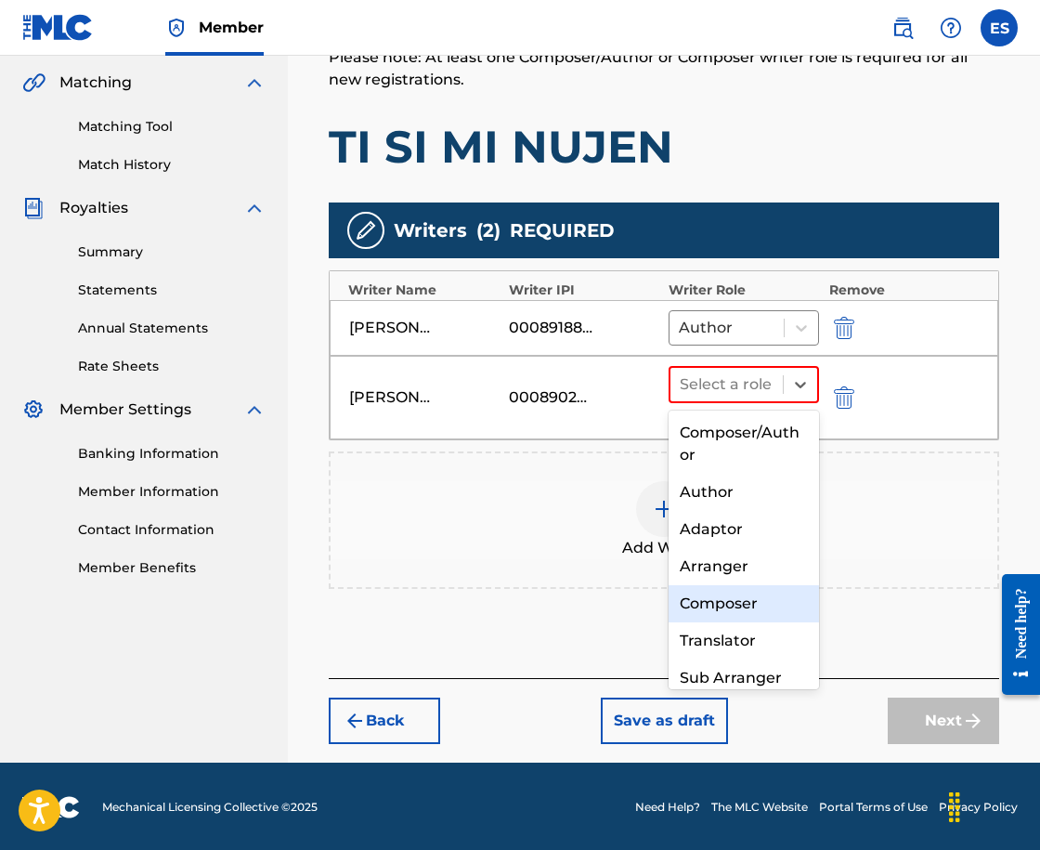
click at [762, 611] on div "Composer" at bounding box center [744, 603] width 150 height 37
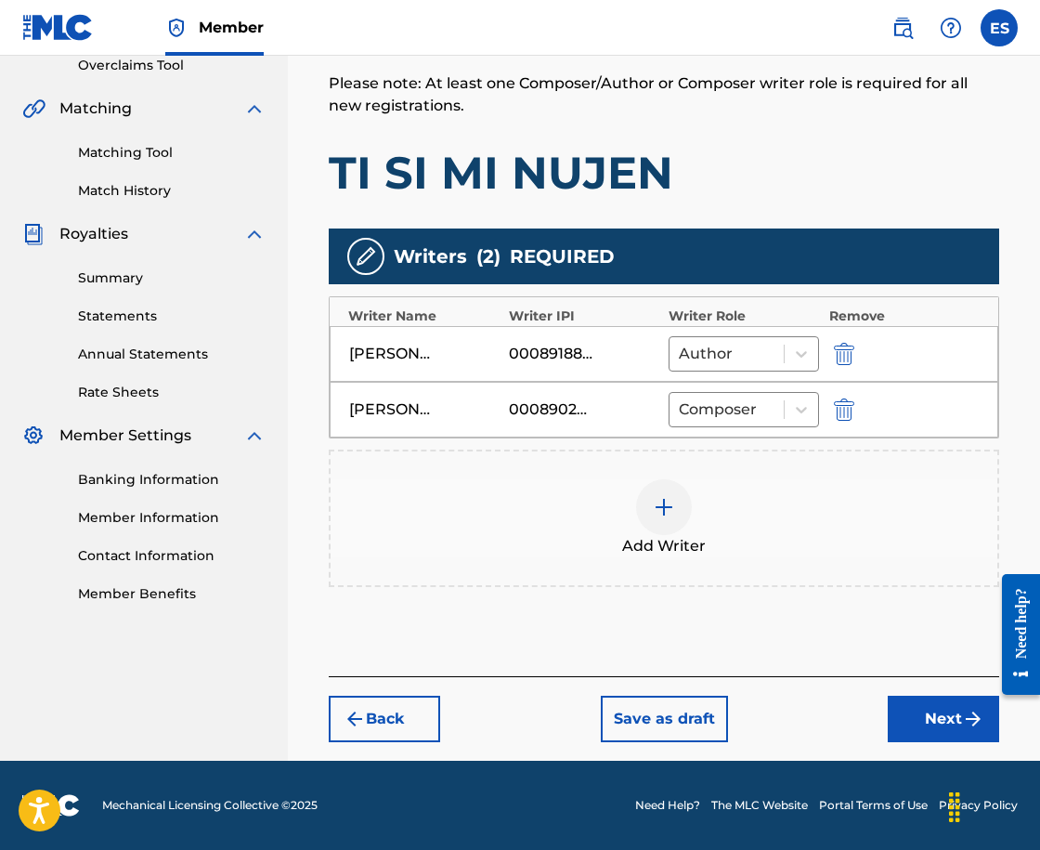
scroll to position [398, 0]
click at [684, 507] on div at bounding box center [664, 507] width 56 height 56
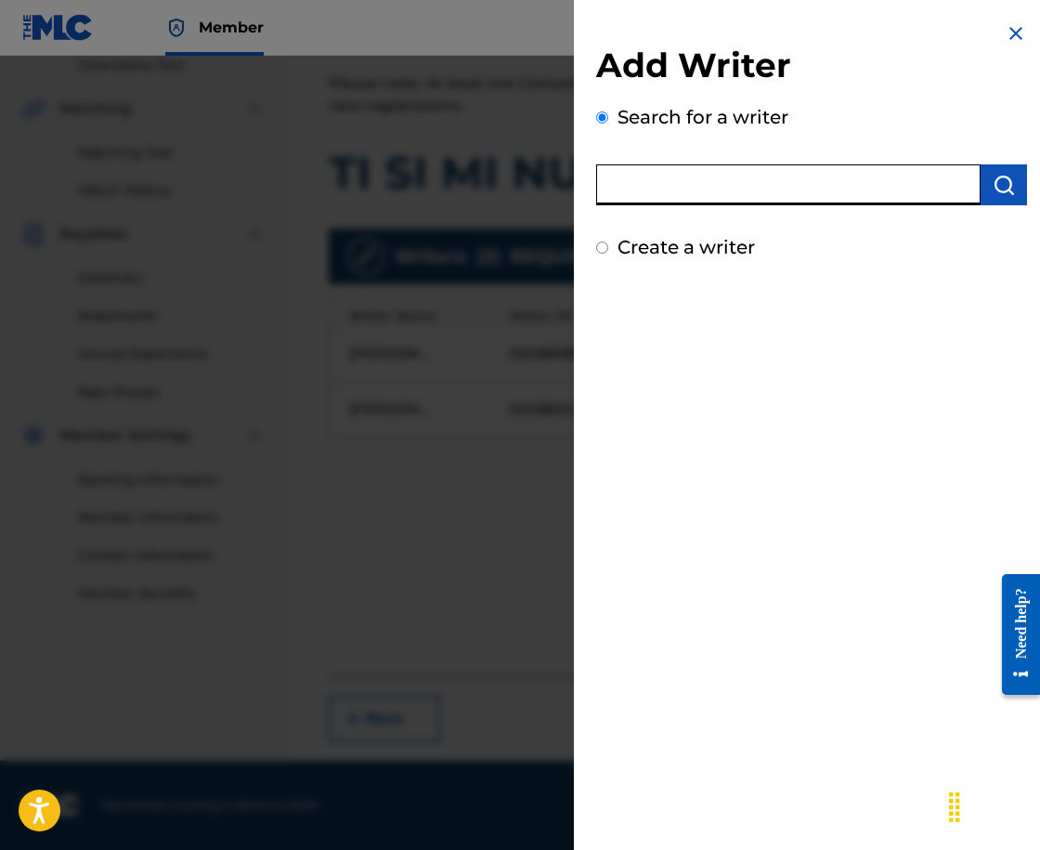
paste input "00258906432"
type input "00258906432"
click at [1000, 194] on img "submit" at bounding box center [1004, 185] width 22 height 22
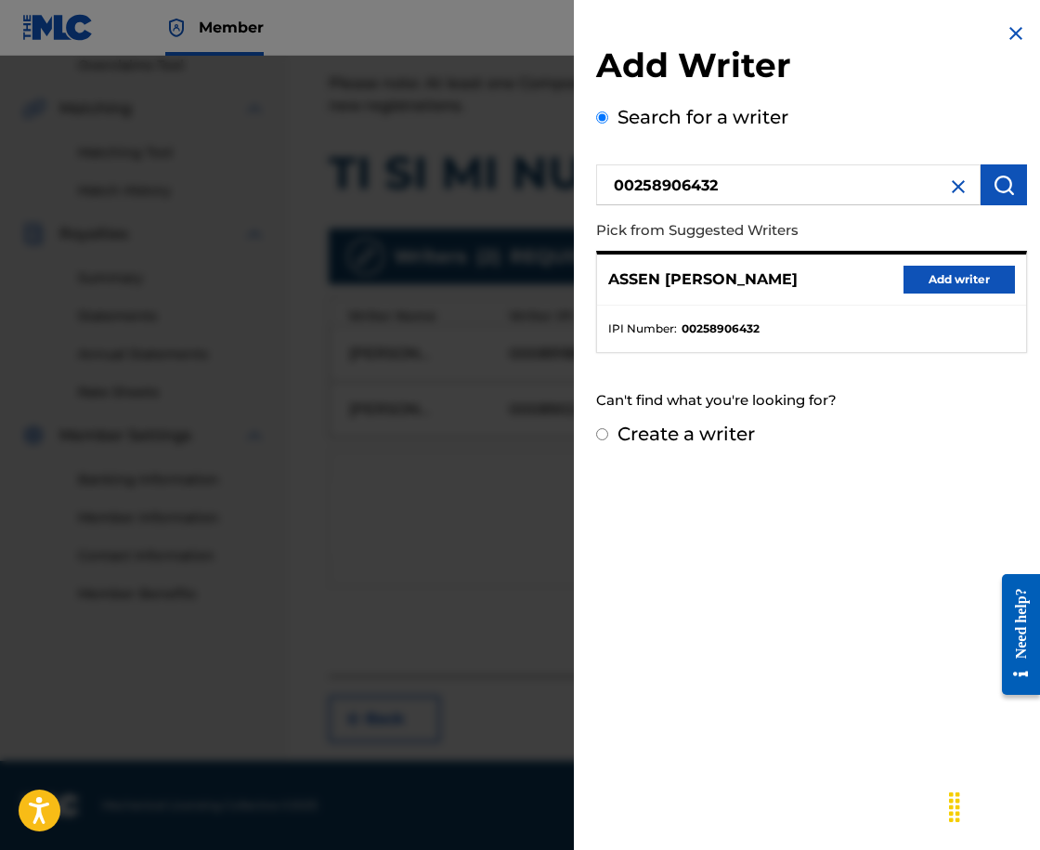
click at [979, 269] on button "Add writer" at bounding box center [959, 280] width 111 height 28
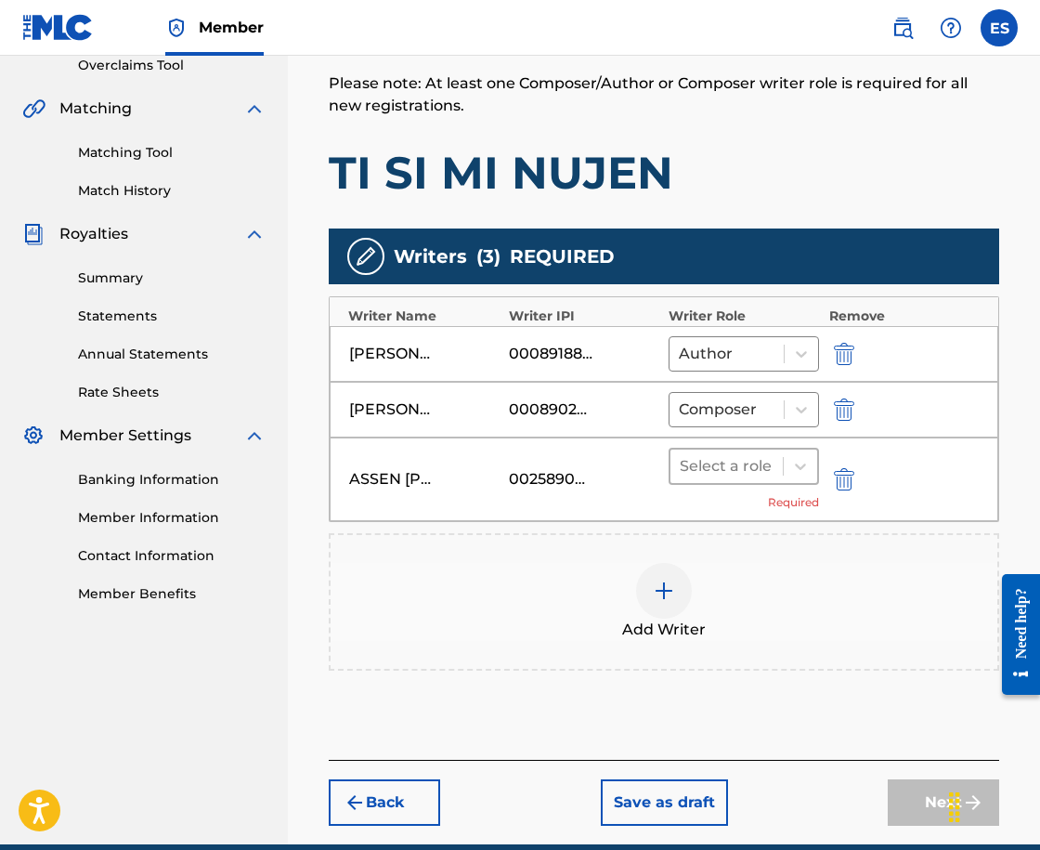
click at [753, 459] on div at bounding box center [727, 466] width 94 height 26
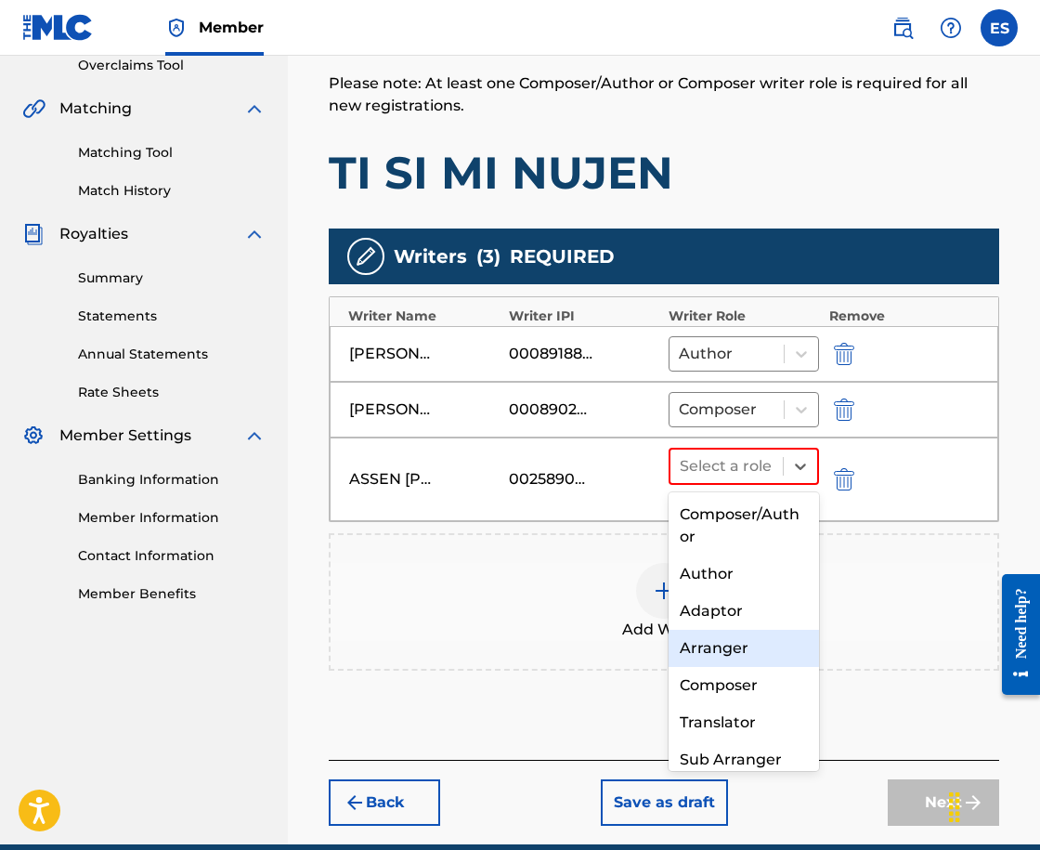
drag, startPoint x: 756, startPoint y: 669, endPoint x: 758, endPoint y: 654, distance: 15.0
click at [758, 654] on div "Composer/Author Author Adaptor Arranger Composer Translator Sub Arranger Sub Au…" at bounding box center [744, 631] width 150 height 279
click at [758, 654] on div "Arranger" at bounding box center [744, 648] width 150 height 37
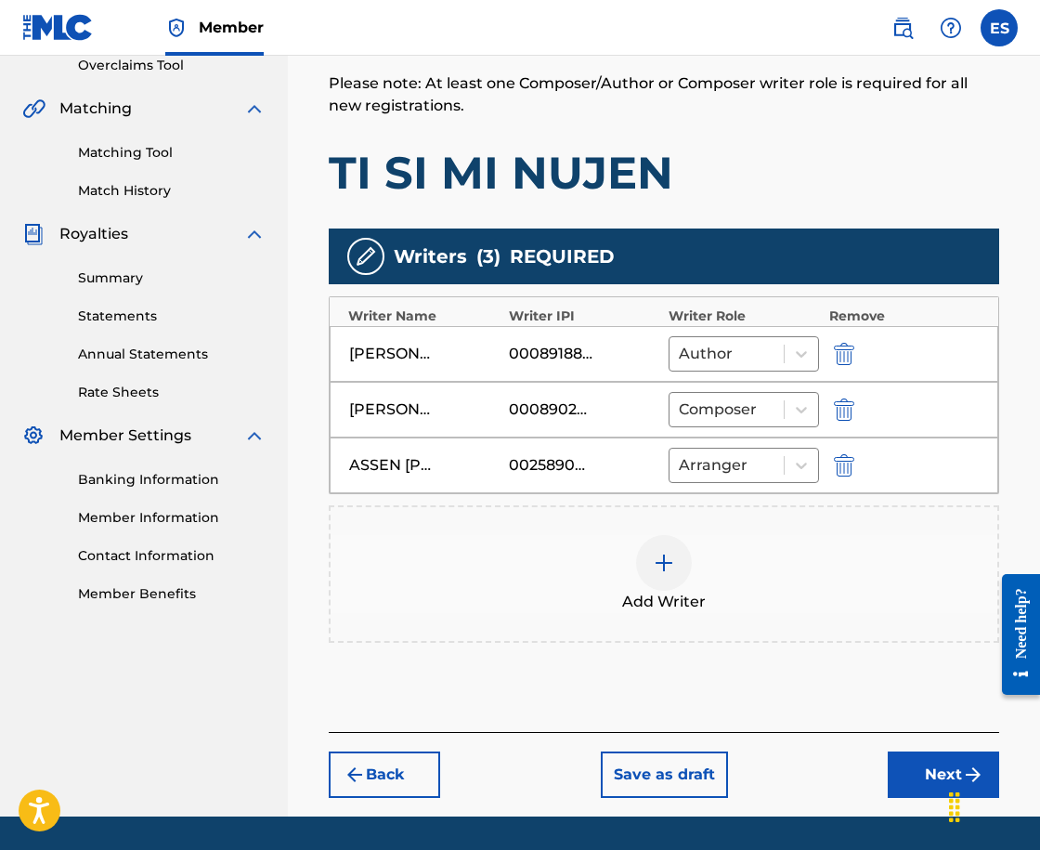
click at [681, 556] on div at bounding box center [664, 563] width 56 height 56
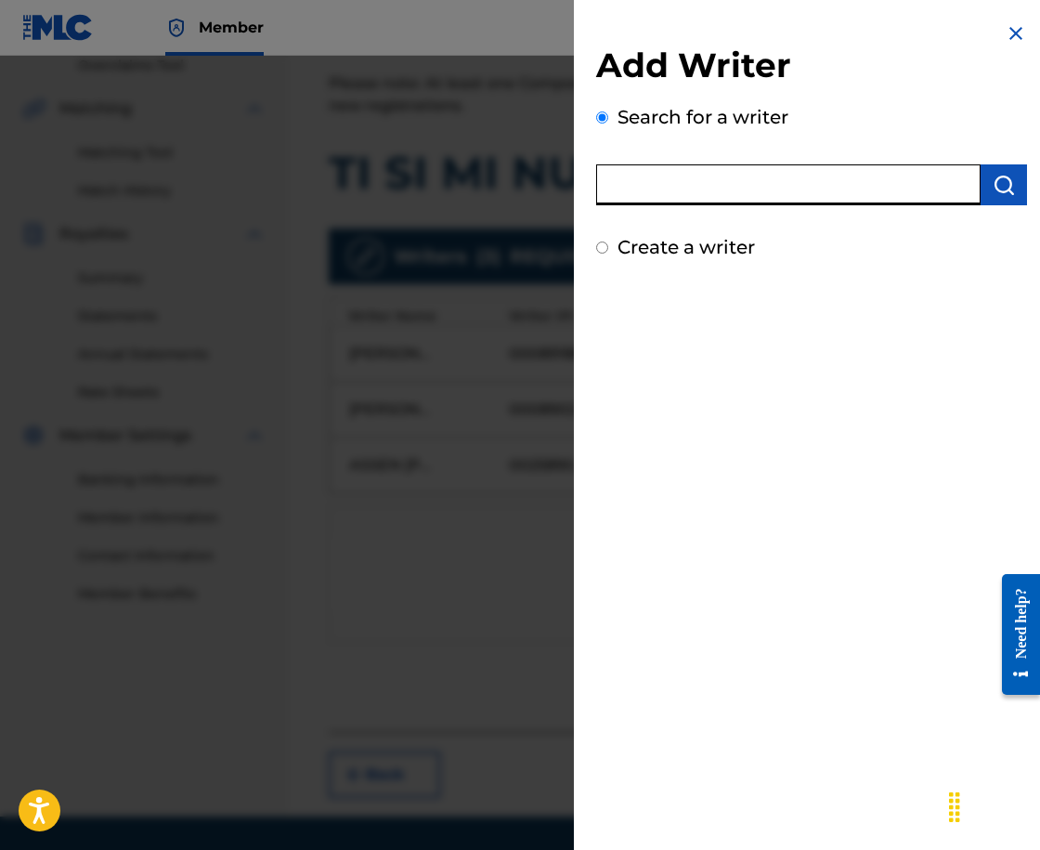
paste input "00212715404"
type input "00212715404"
click at [998, 179] on img "submit" at bounding box center [1004, 185] width 22 height 22
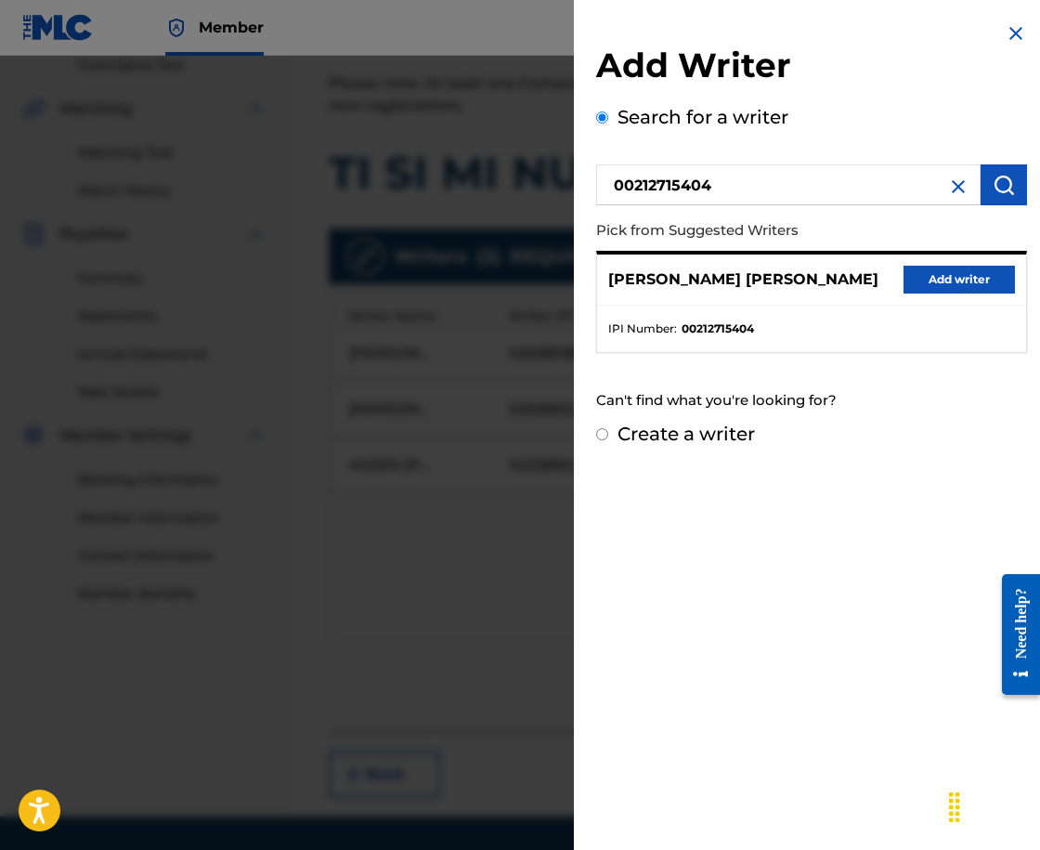
click at [952, 271] on button "Add writer" at bounding box center [959, 280] width 111 height 28
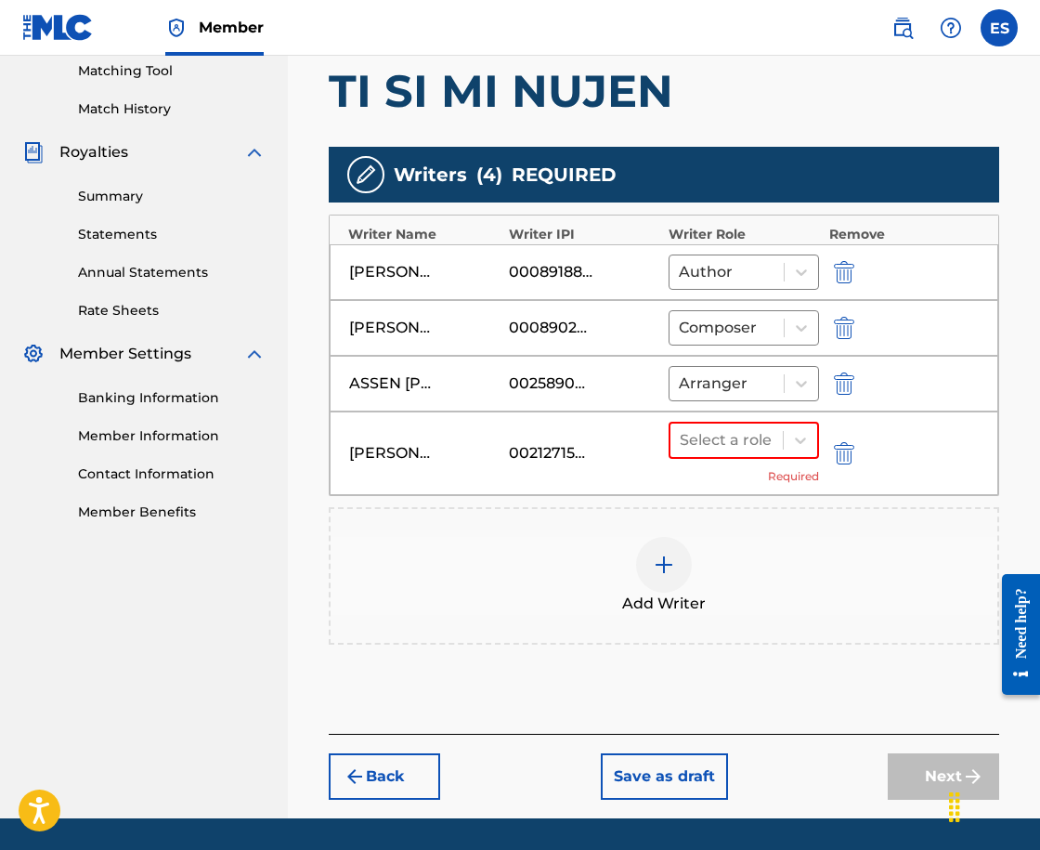
scroll to position [538, 0]
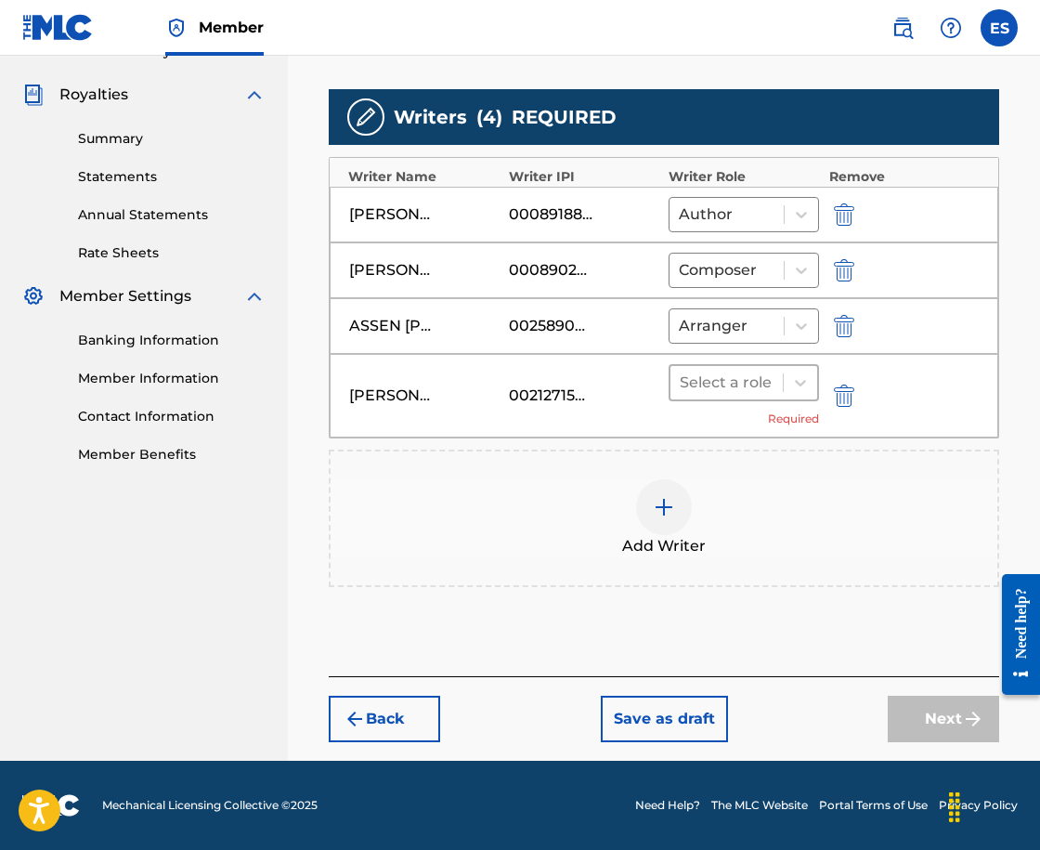
click at [728, 387] on div at bounding box center [727, 383] width 94 height 26
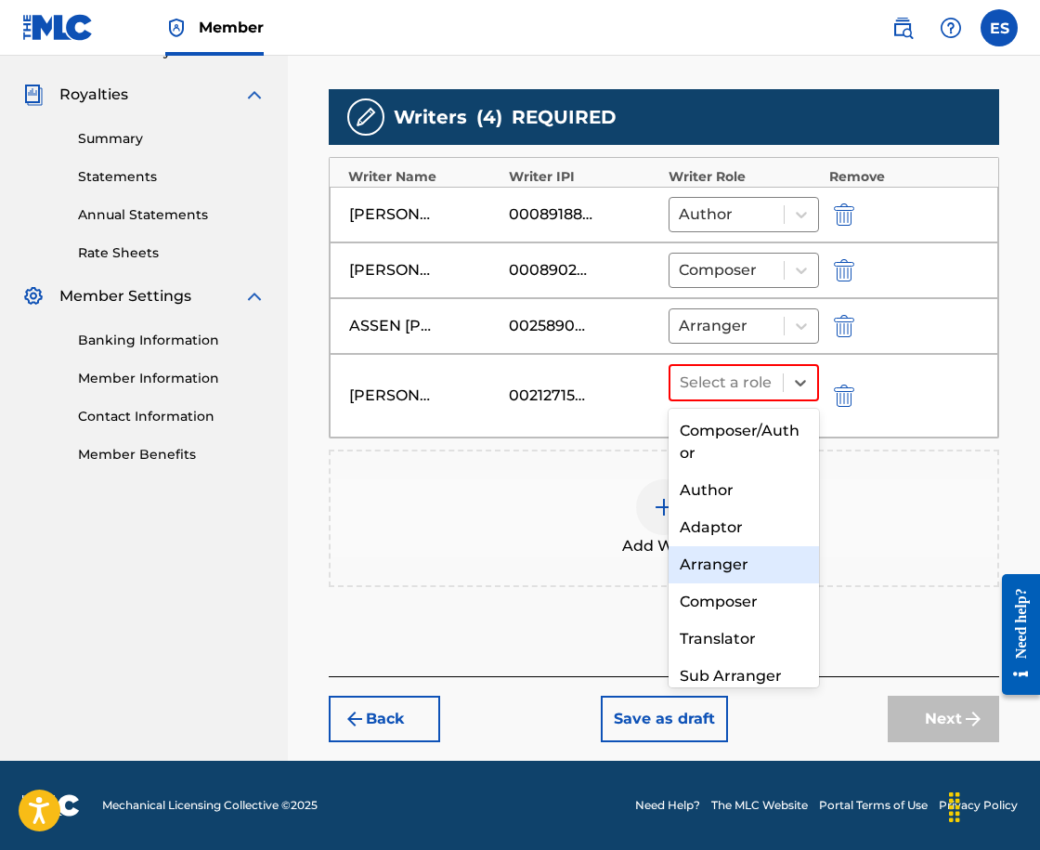
click at [786, 570] on div "Arranger" at bounding box center [744, 564] width 150 height 37
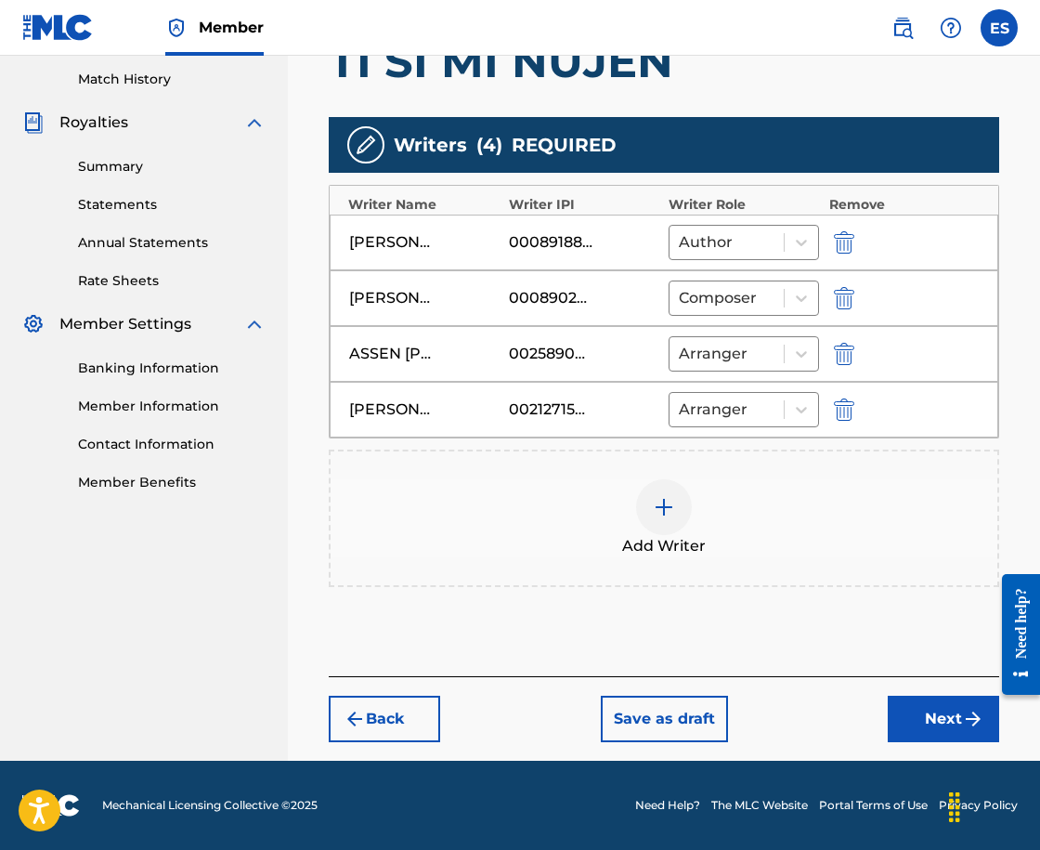
click at [912, 753] on div "Register Work Search Enter Work Details Add Writers Add Publishers & Shares Add…" at bounding box center [664, 176] width 708 height 1168
click at [924, 715] on button "Next" at bounding box center [943, 719] width 111 height 46
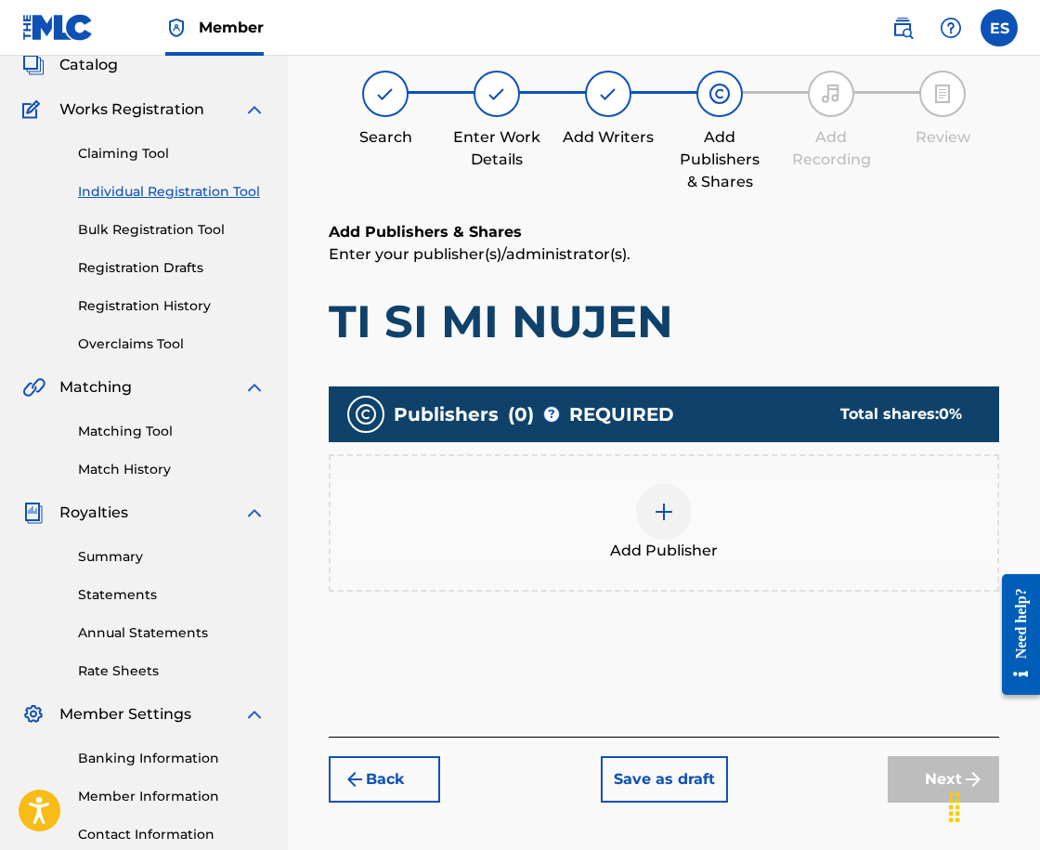
scroll to position [84, 0]
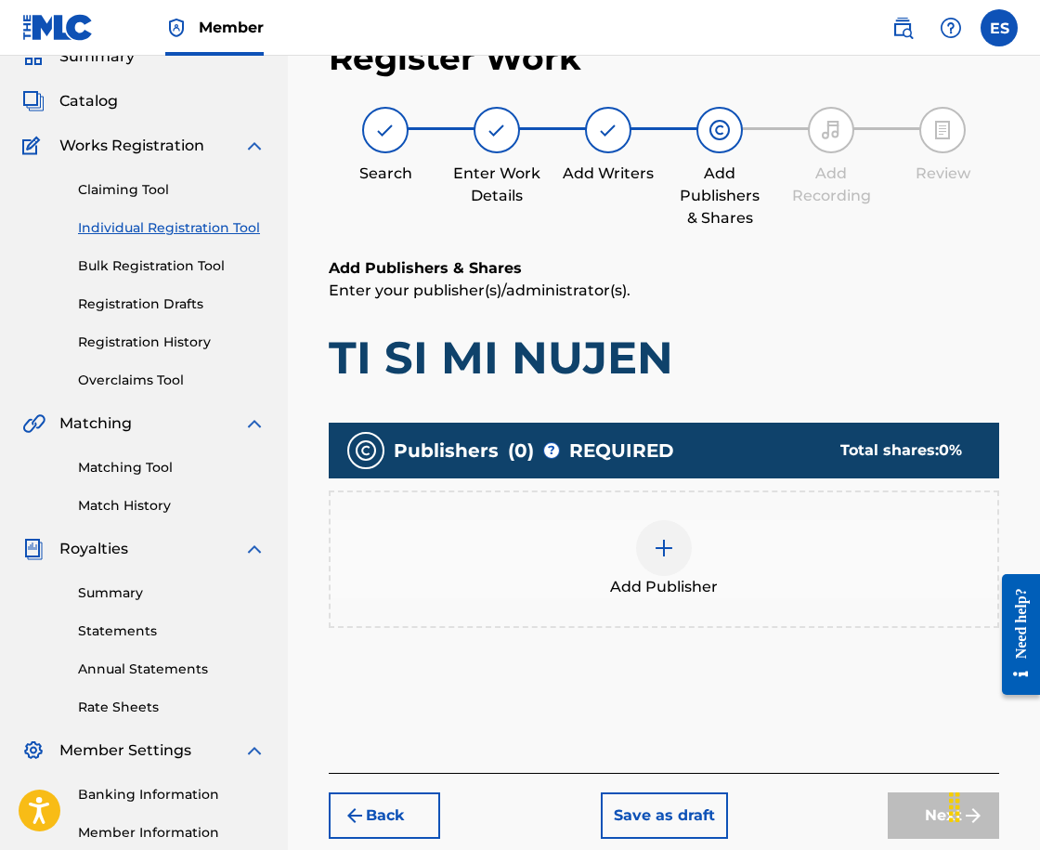
click at [734, 569] on div "Add Publisher" at bounding box center [664, 559] width 667 height 78
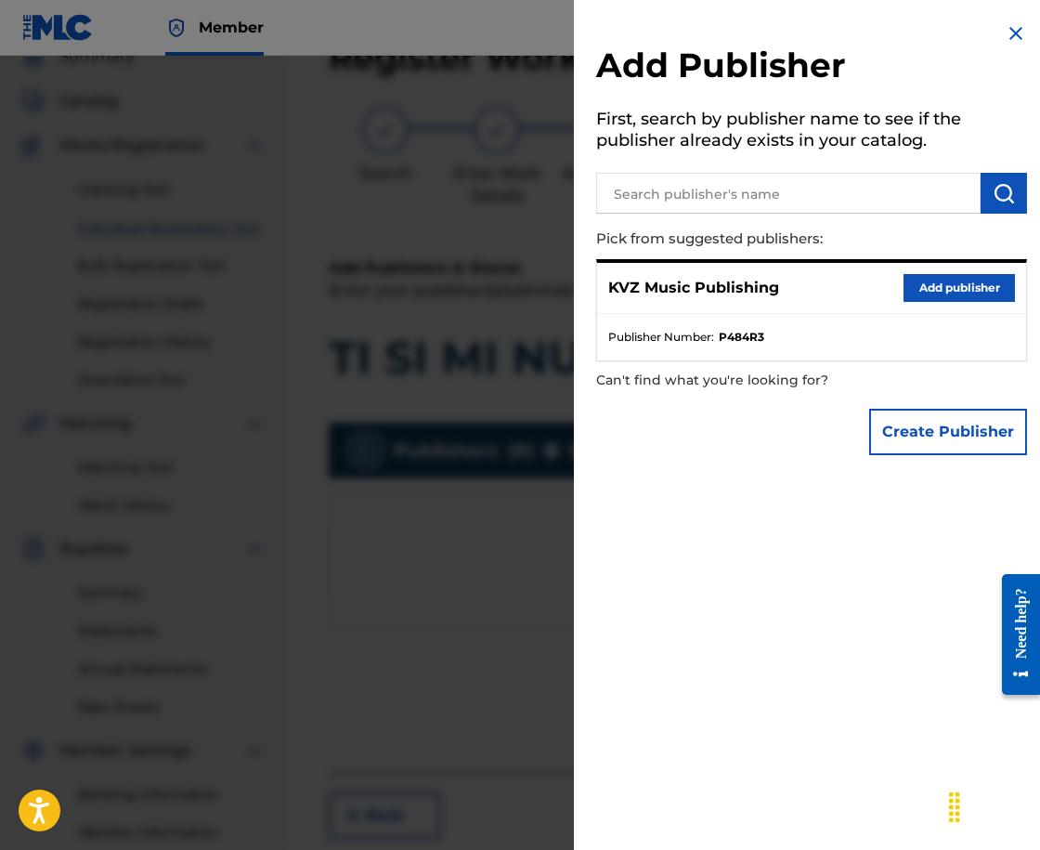
click at [957, 281] on button "Add publisher" at bounding box center [959, 288] width 111 height 28
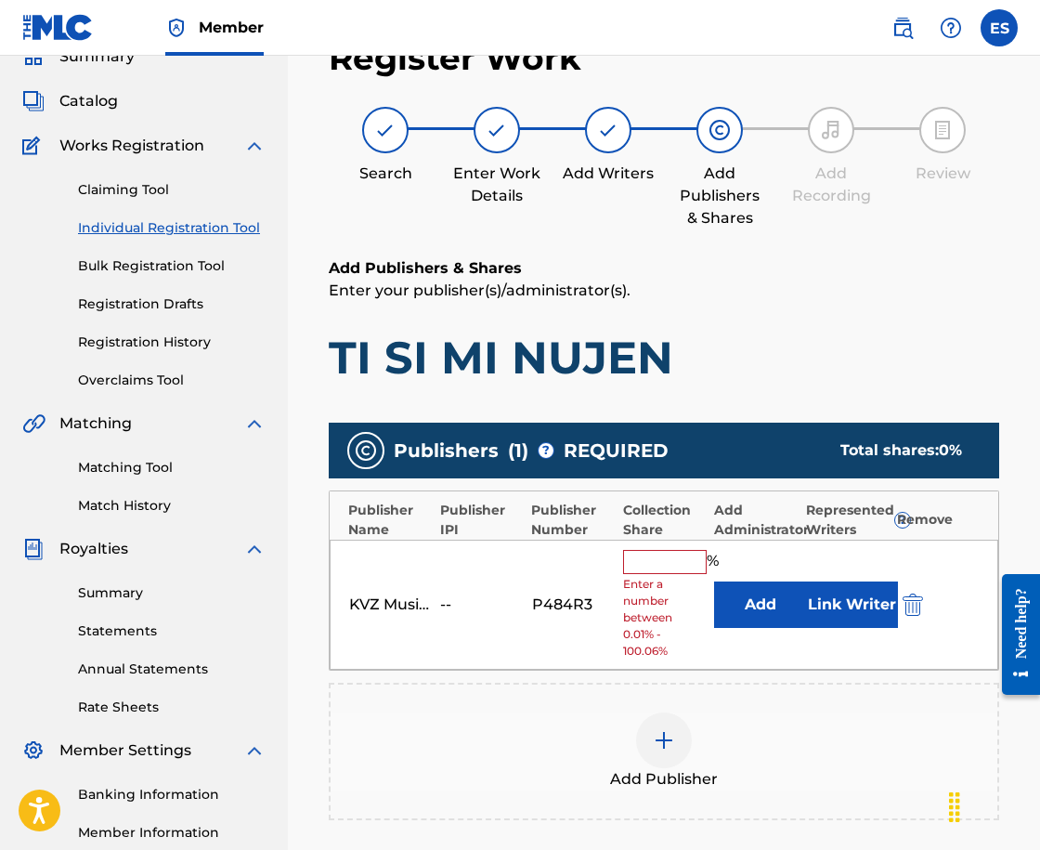
click at [639, 561] on input "text" at bounding box center [665, 562] width 84 height 24
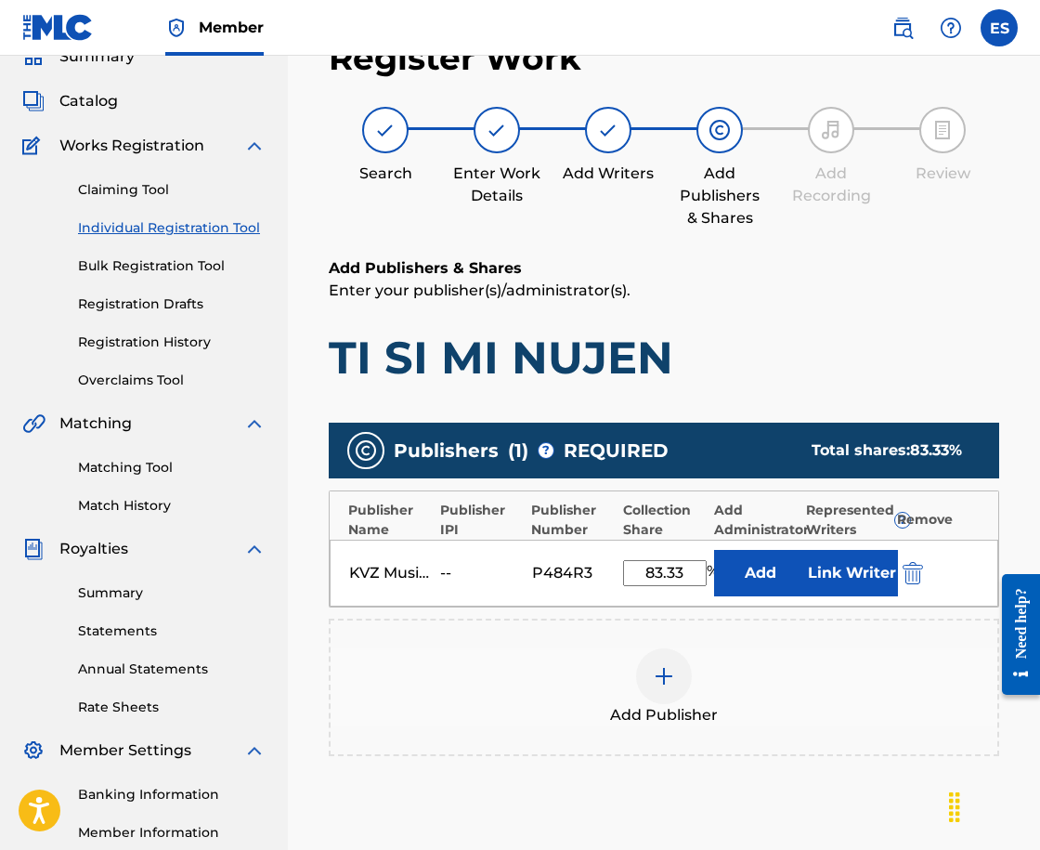
drag, startPoint x: 620, startPoint y: 545, endPoint x: 666, endPoint y: 563, distance: 48.8
click at [666, 562] on div "KVZ Music Publishing -- P484R3 83.33 % Add Link Writer" at bounding box center [664, 573] width 669 height 67
click at [659, 570] on input "83.33" at bounding box center [665, 573] width 84 height 26
click at [672, 570] on input "8.33" at bounding box center [665, 573] width 84 height 26
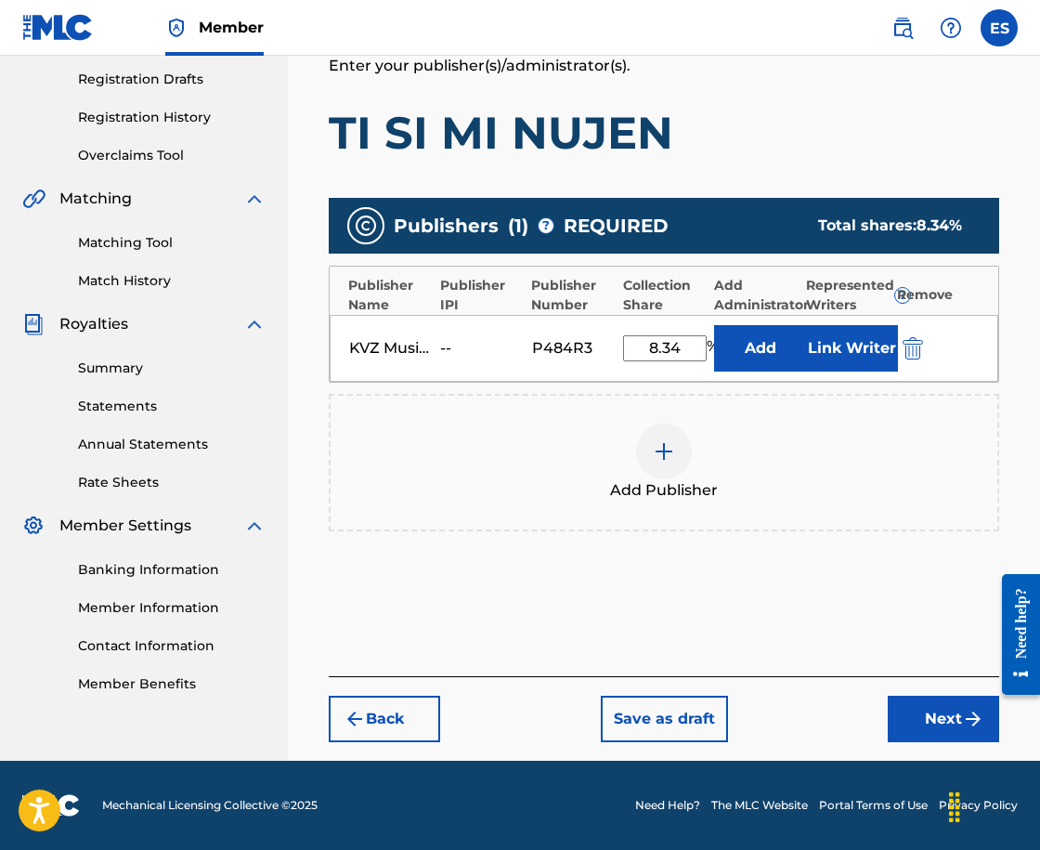
type input "8.34"
click at [937, 726] on button "Next" at bounding box center [943, 719] width 111 height 46
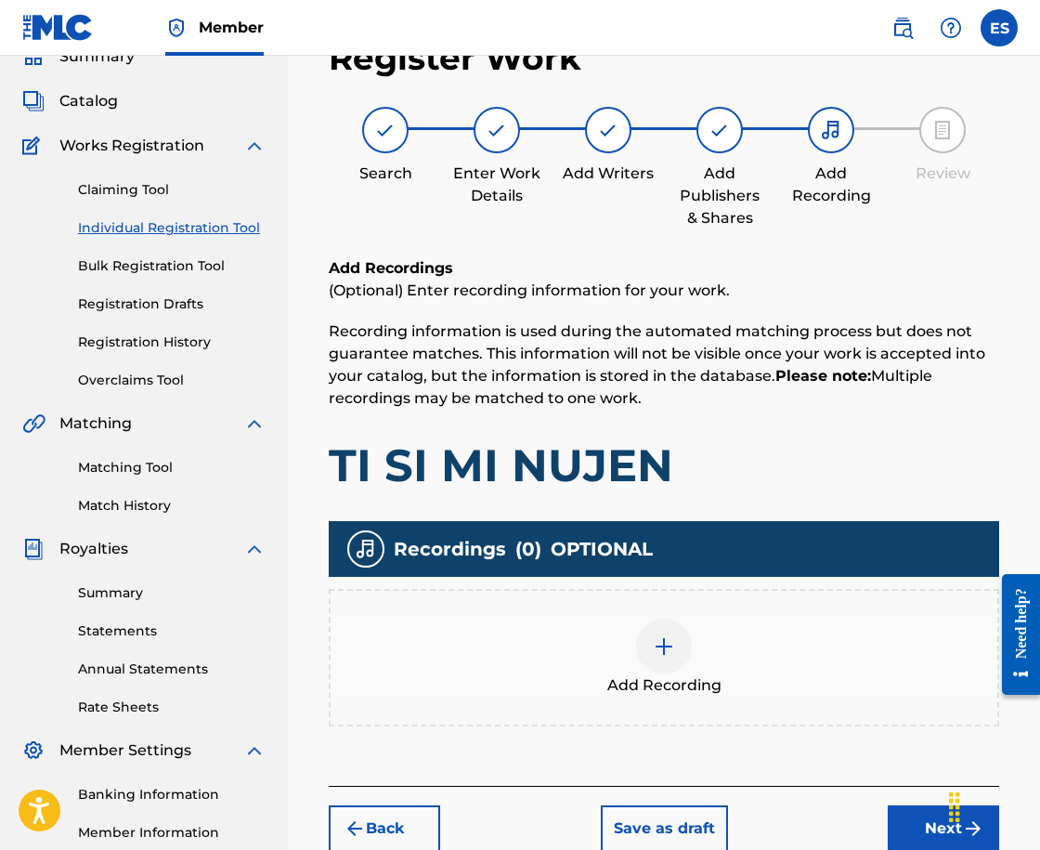
click at [671, 631] on div at bounding box center [664, 646] width 56 height 56
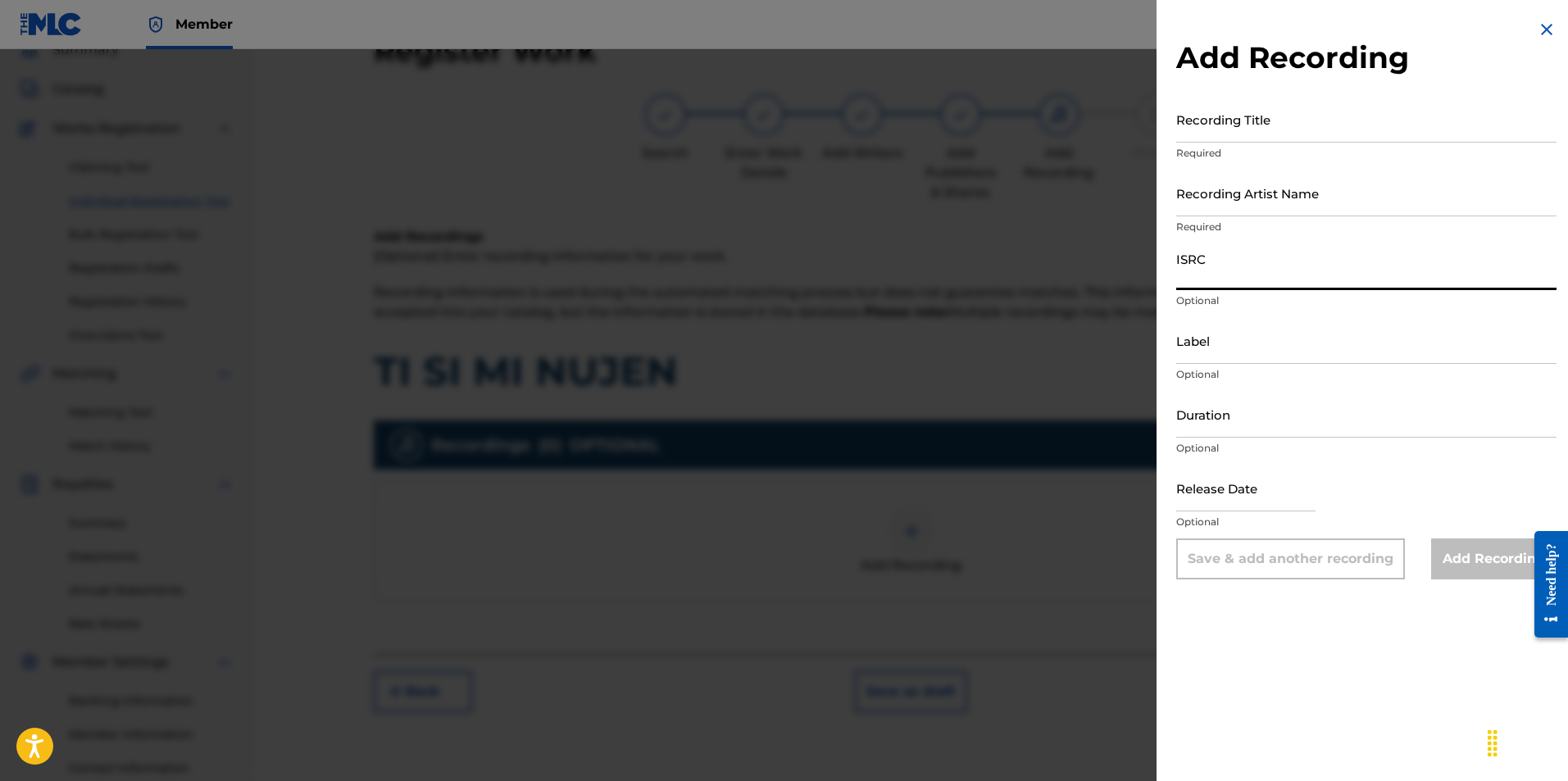
paste input "BGA262167606"
type input "BGA262167606"
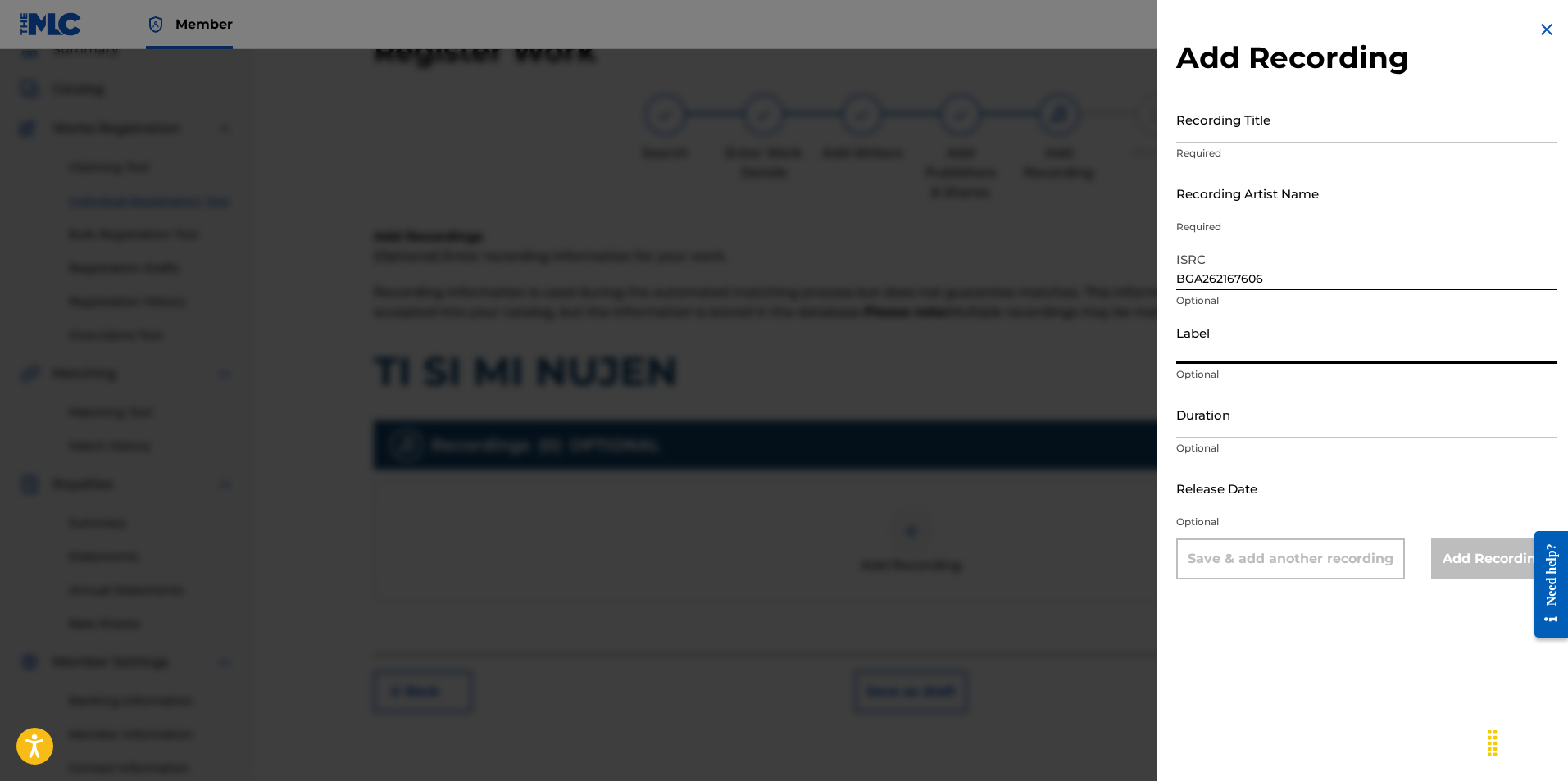
click at [1228, 333] on input "Label" at bounding box center [1366, 340] width 380 height 47
type input "BALKANTON AD"
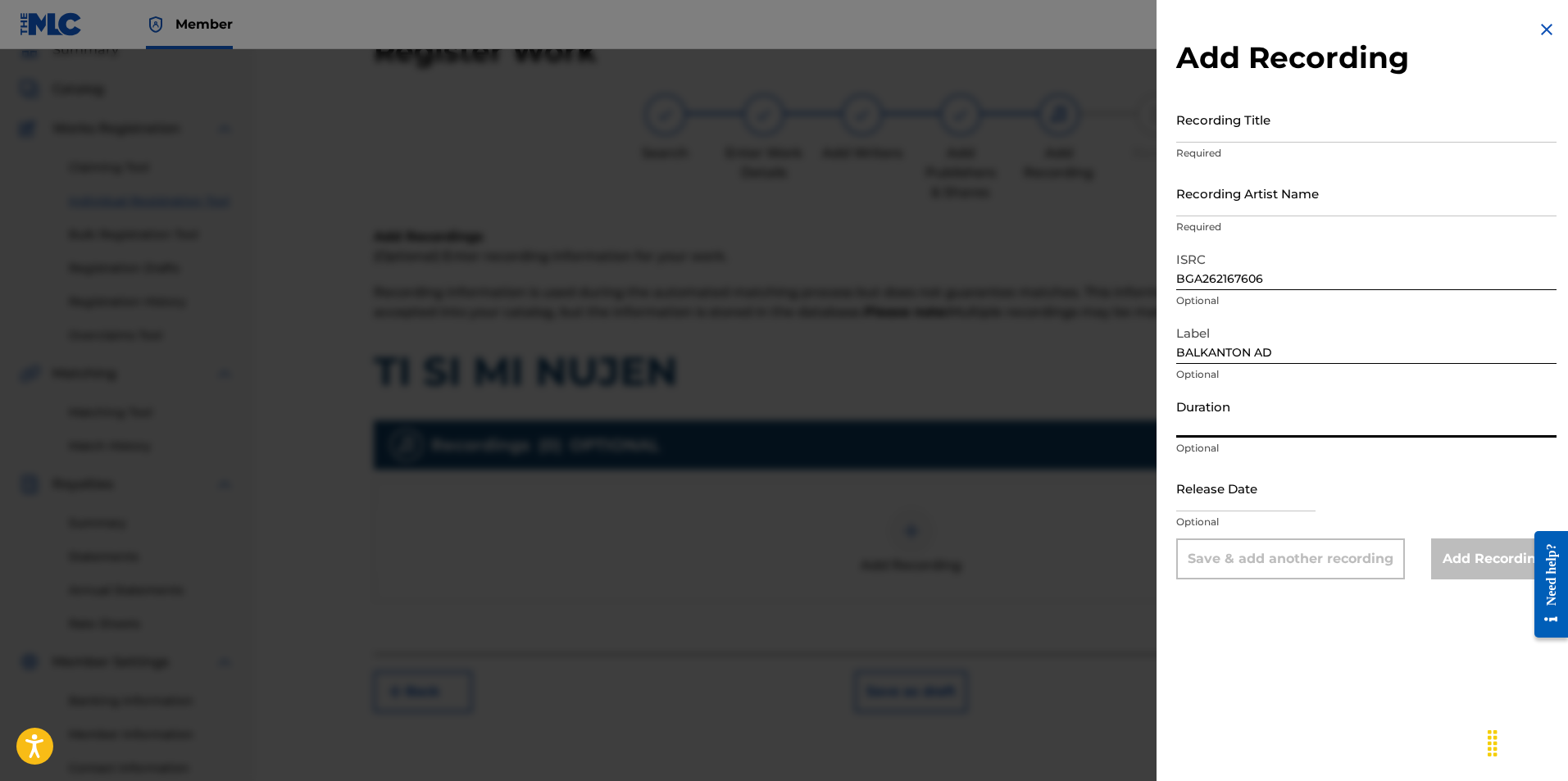
paste input "03:41"
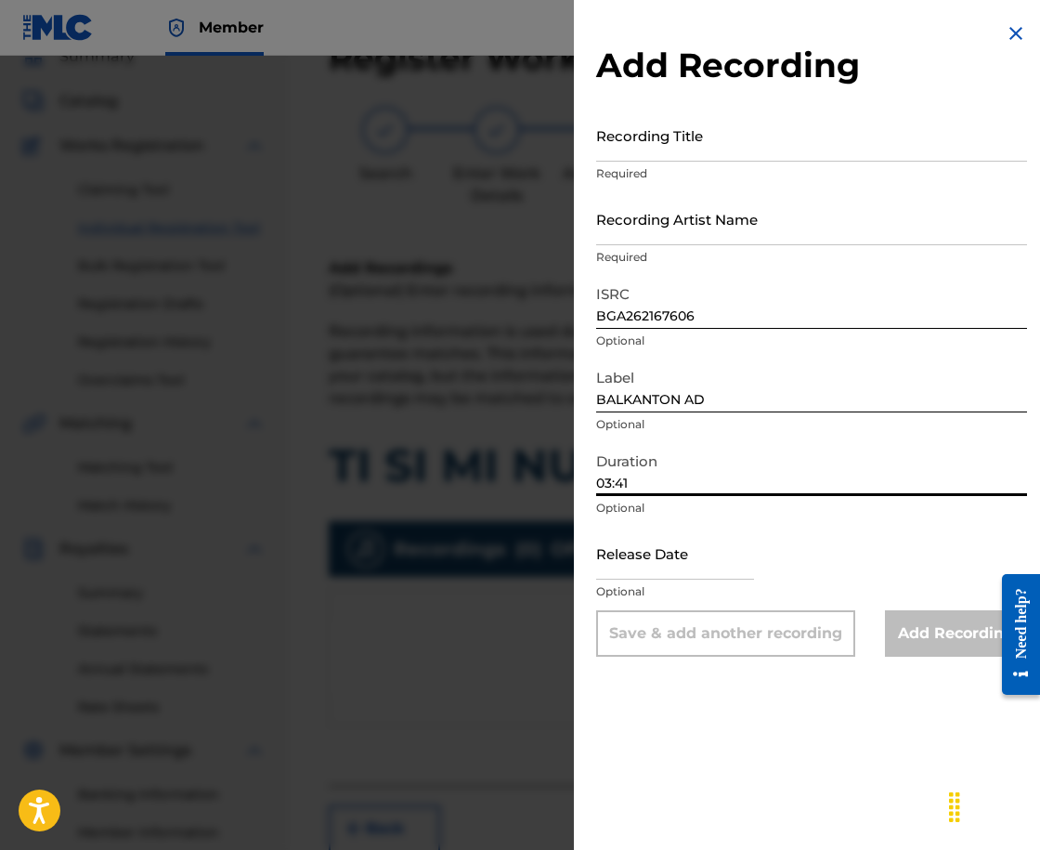
type input "03:41"
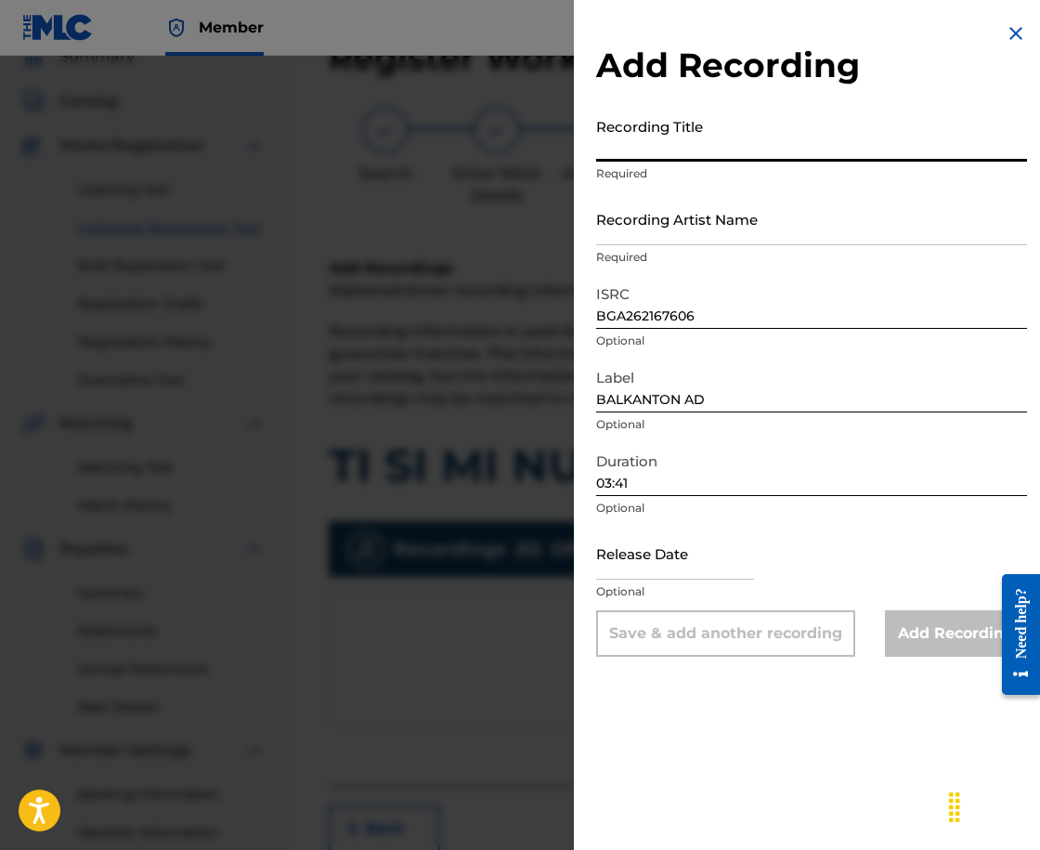
paste input "TI SI MI NUJEN"
type input "TI SI MI NUJEN"
click at [607, 223] on input "Recording Artist Name" at bounding box center [811, 218] width 431 height 53
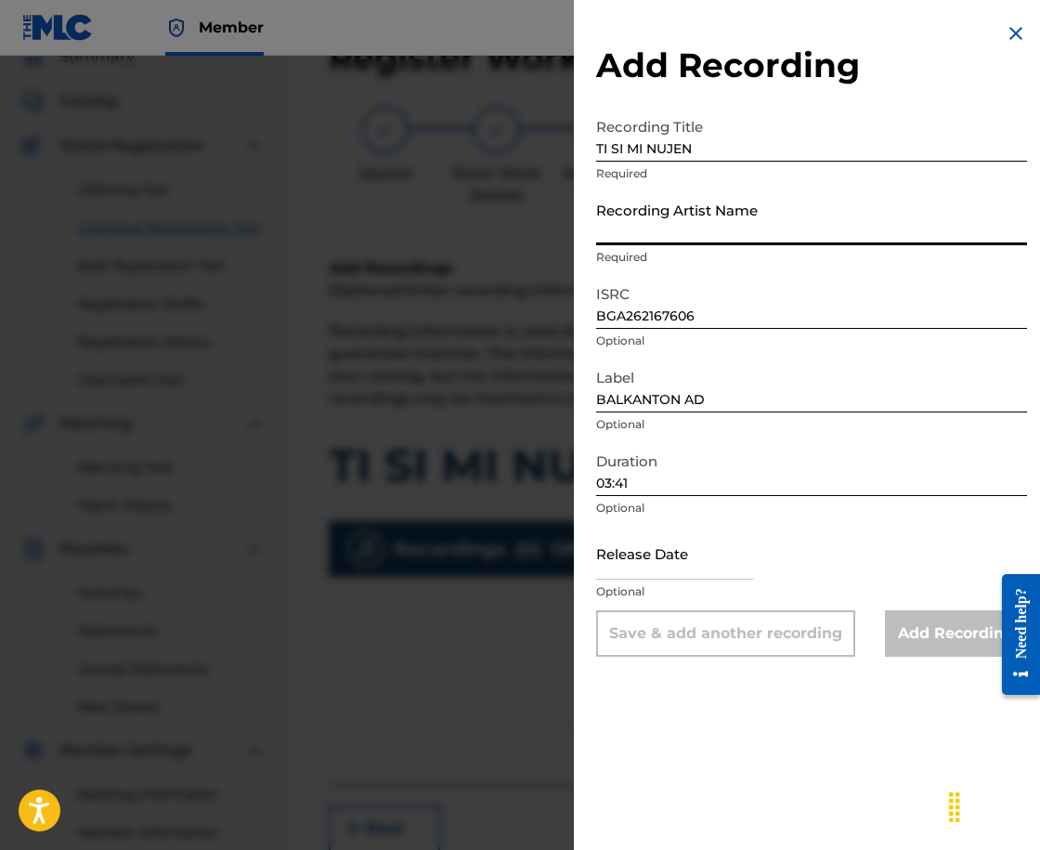
click at [608, 224] on input "Recording Artist Name" at bounding box center [811, 218] width 431 height 53
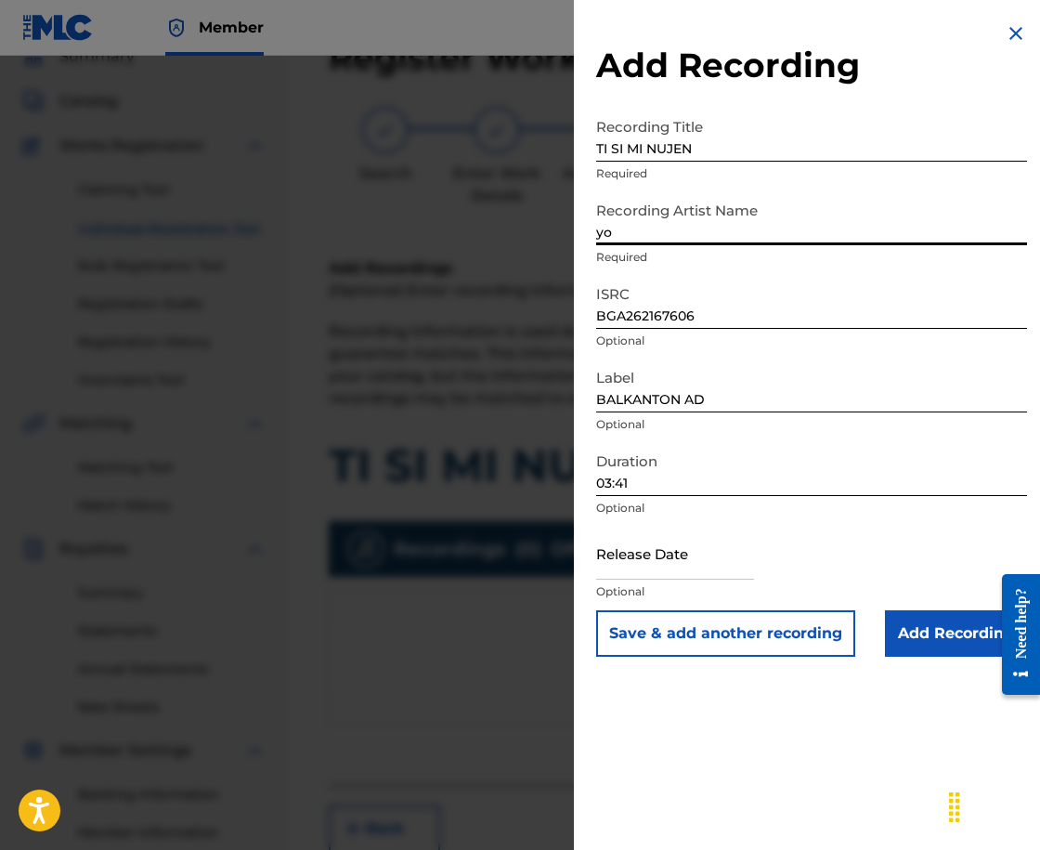
type input "[PERSON_NAME]"
click at [917, 635] on input "Add Recording" at bounding box center [956, 633] width 142 height 46
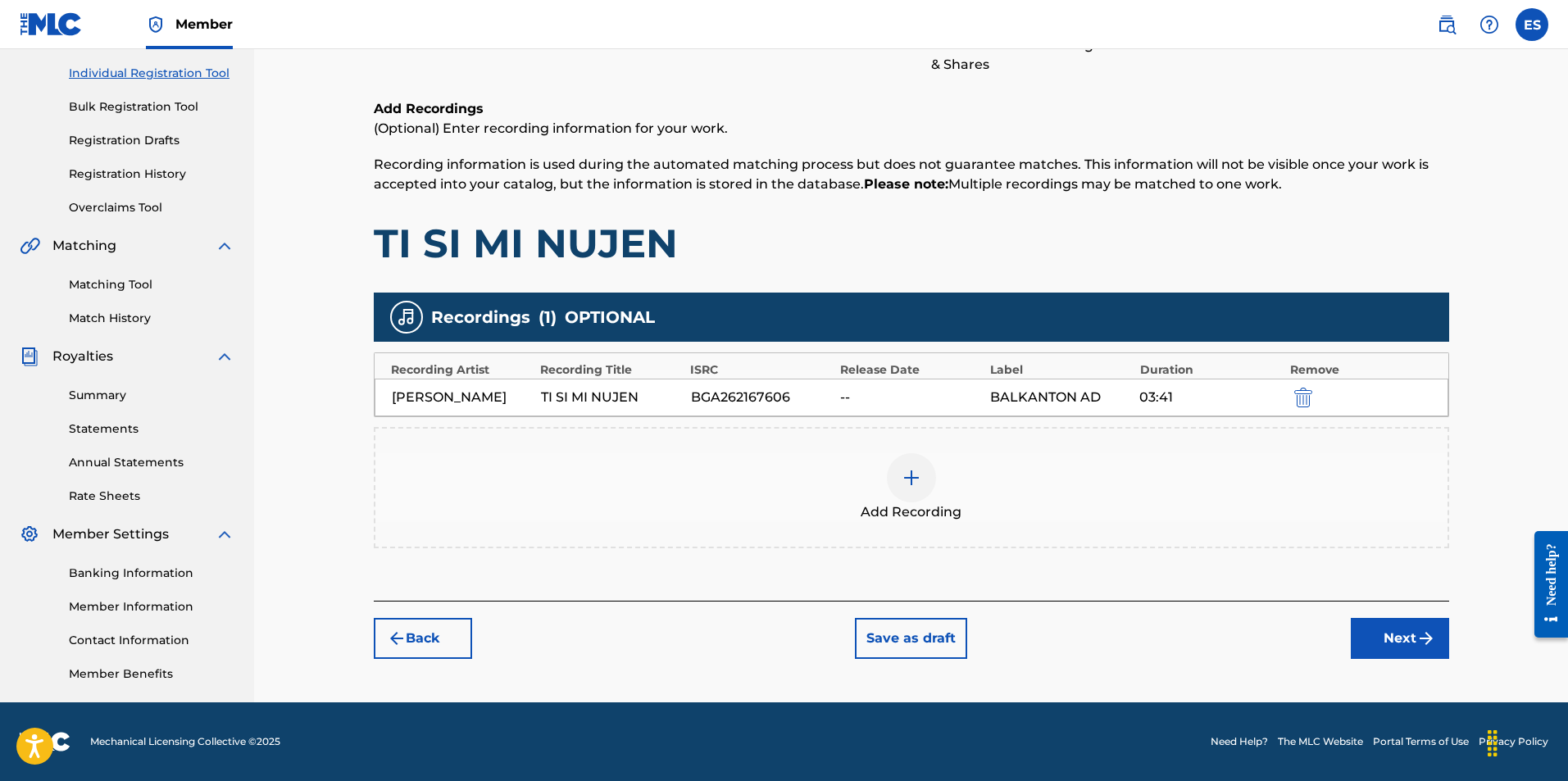
click at [1376, 658] on button "Next" at bounding box center [1399, 638] width 98 height 41
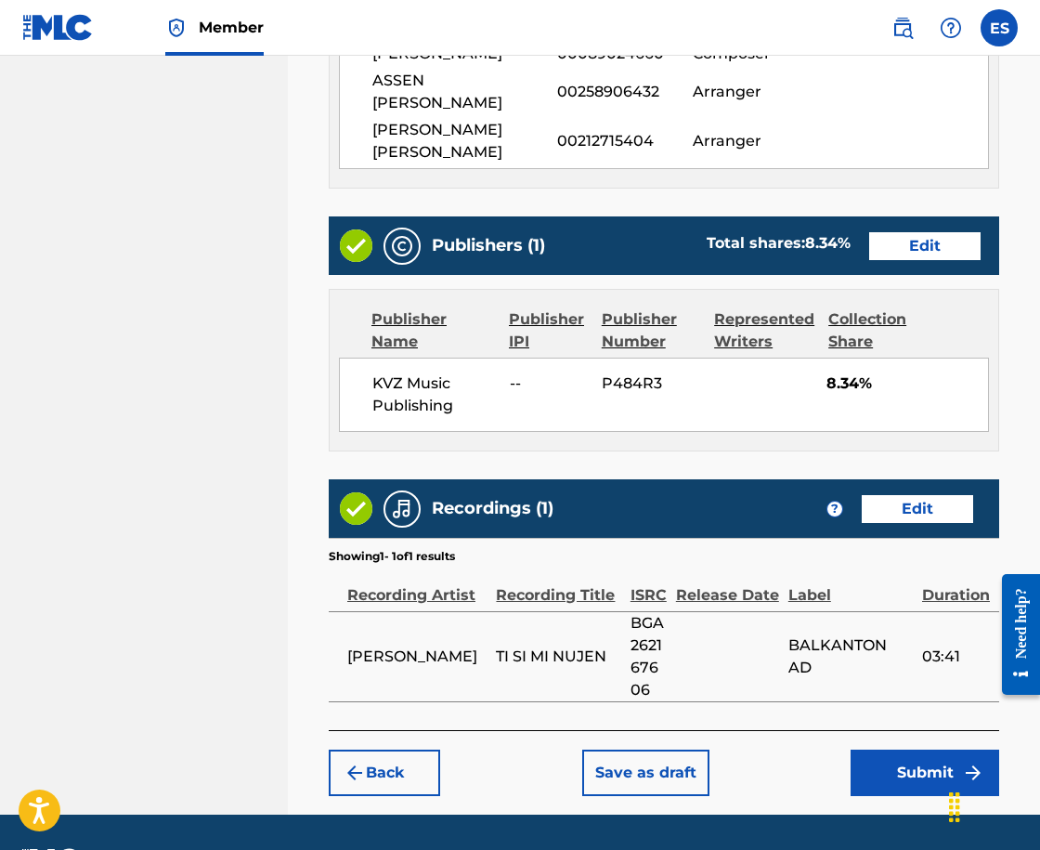
scroll to position [1170, 0]
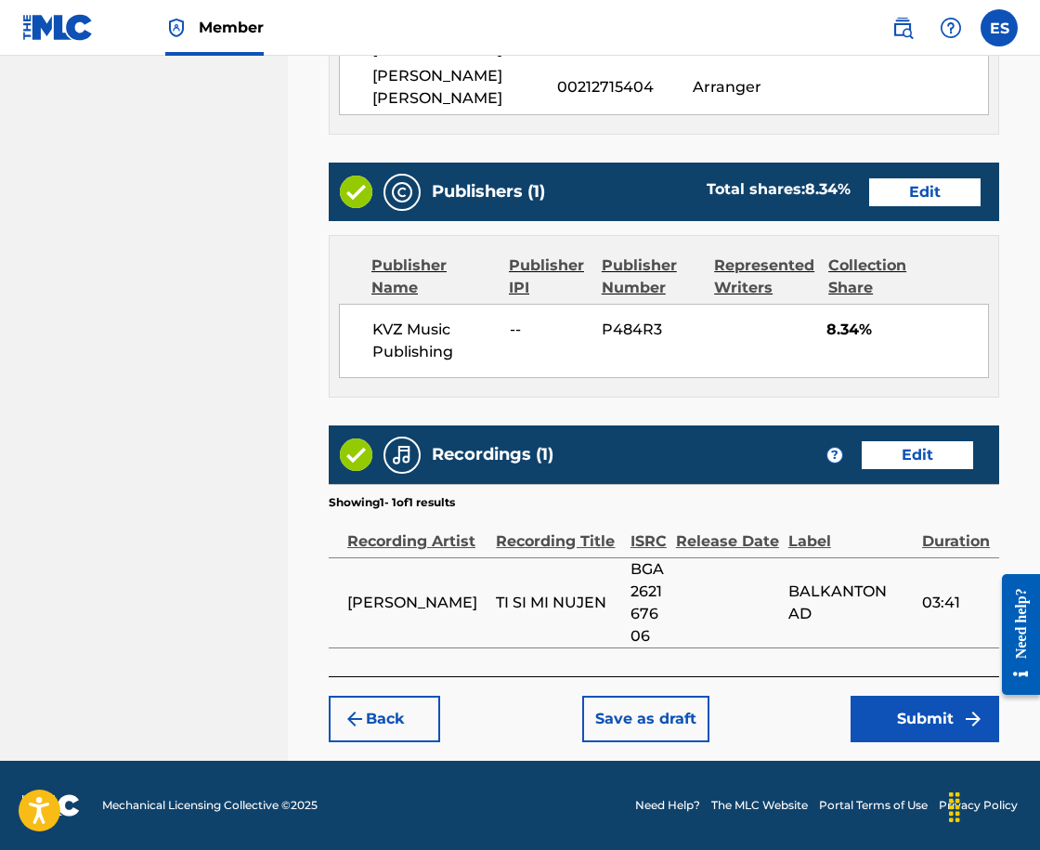
click at [947, 712] on button "Submit" at bounding box center [925, 719] width 149 height 46
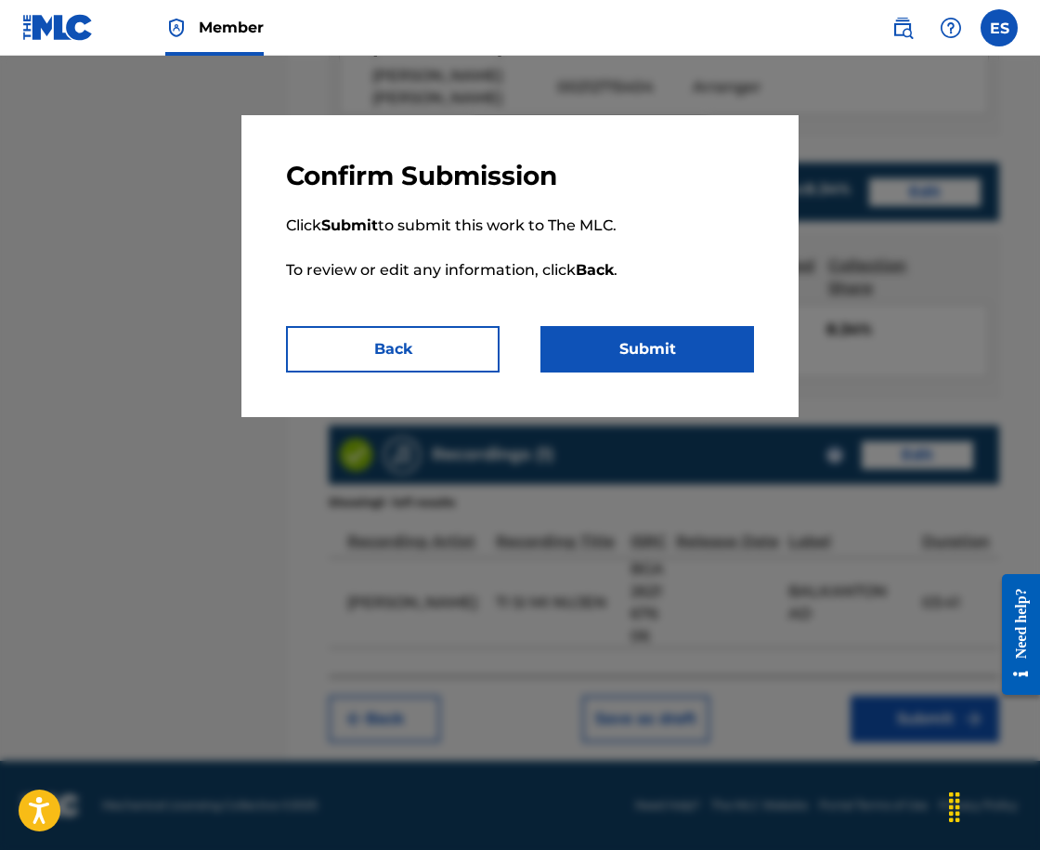
click at [566, 353] on button "Submit" at bounding box center [647, 349] width 214 height 46
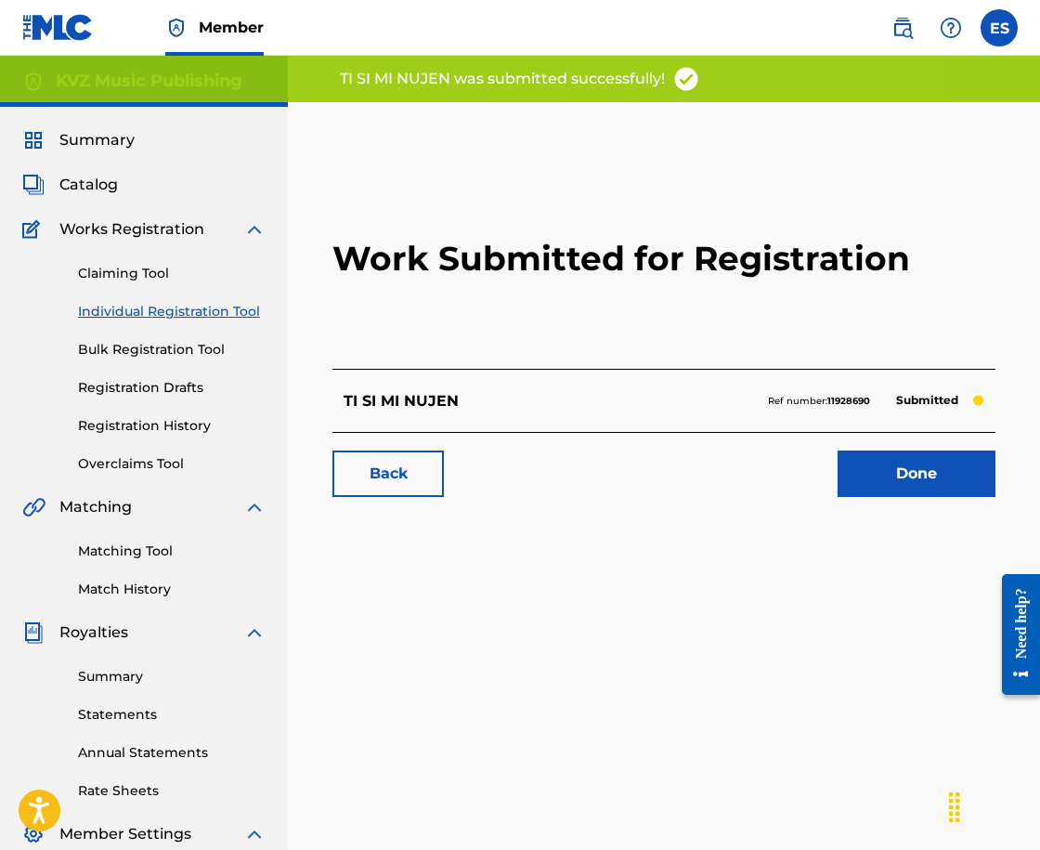
click at [202, 313] on link "Individual Registration Tool" at bounding box center [172, 312] width 188 height 20
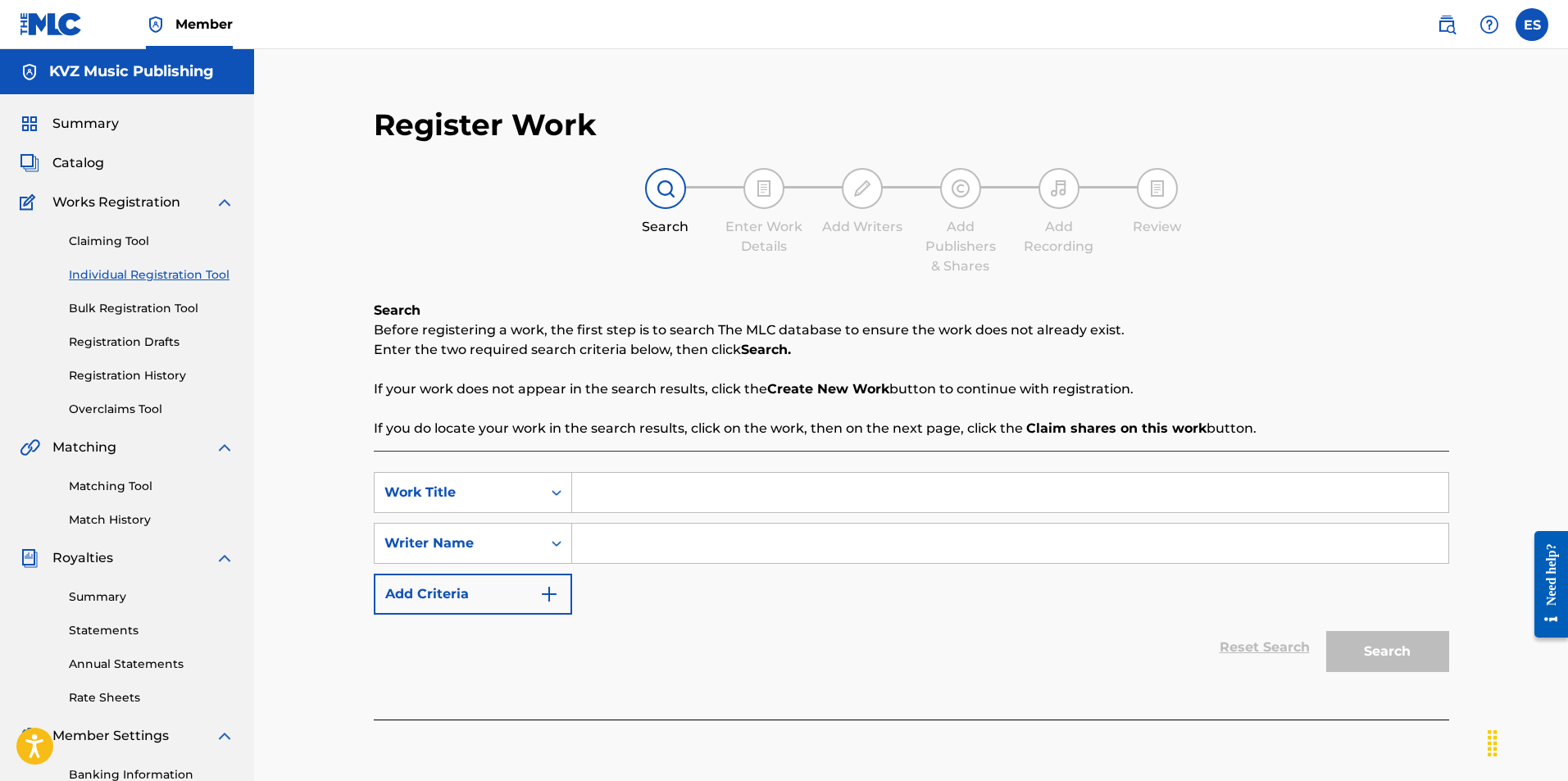
paste input "TI SI MI NUJNA"
type input "TI SI MI NUJNA"
click at [712, 557] on input "Search Form" at bounding box center [1009, 543] width 876 height 40
type input "ASSEN DRAGNEV"
click at [1410, 649] on button "Search" at bounding box center [1387, 651] width 123 height 41
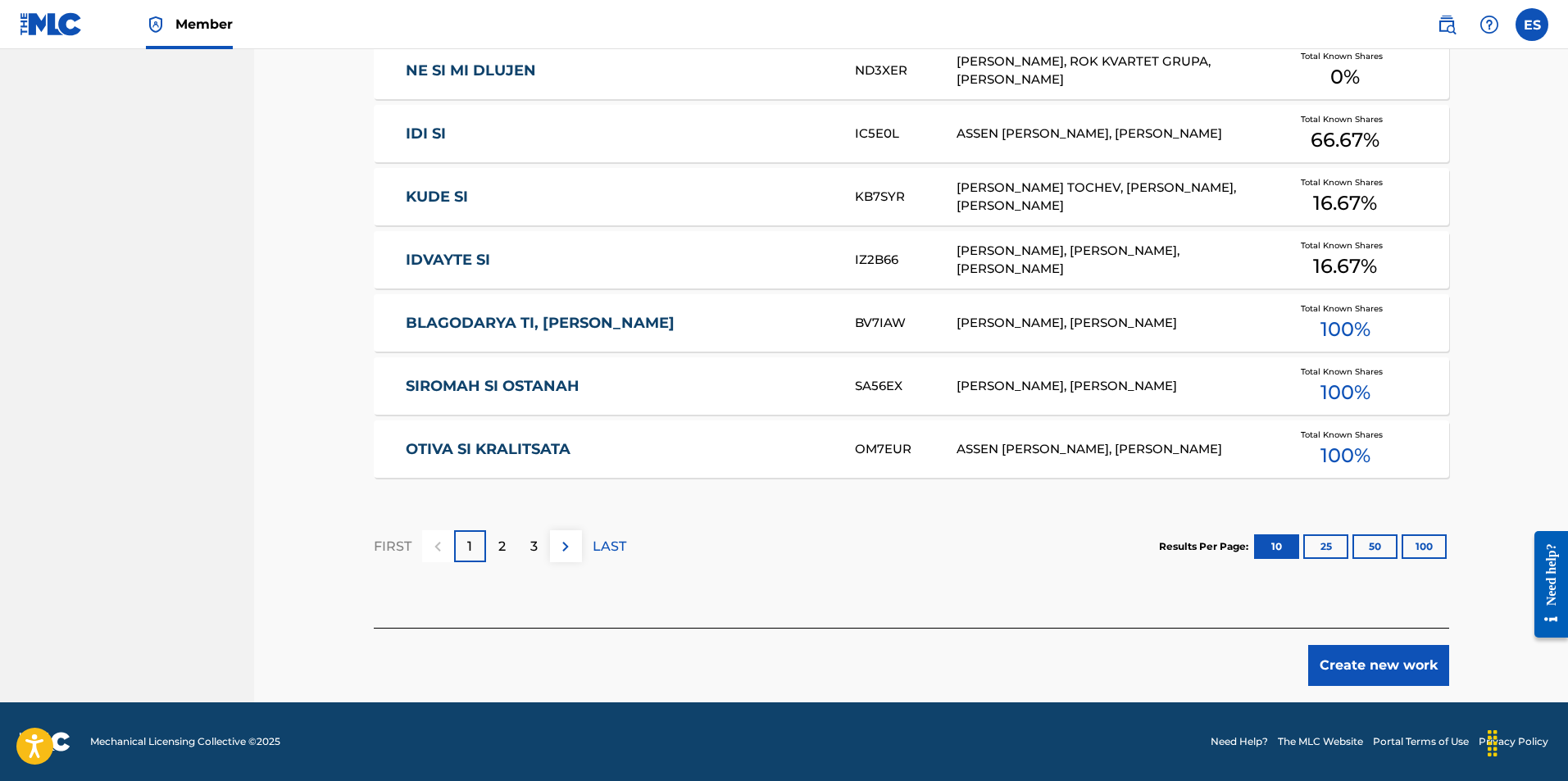
click at [1351, 649] on button "Create new work" at bounding box center [1378, 665] width 141 height 41
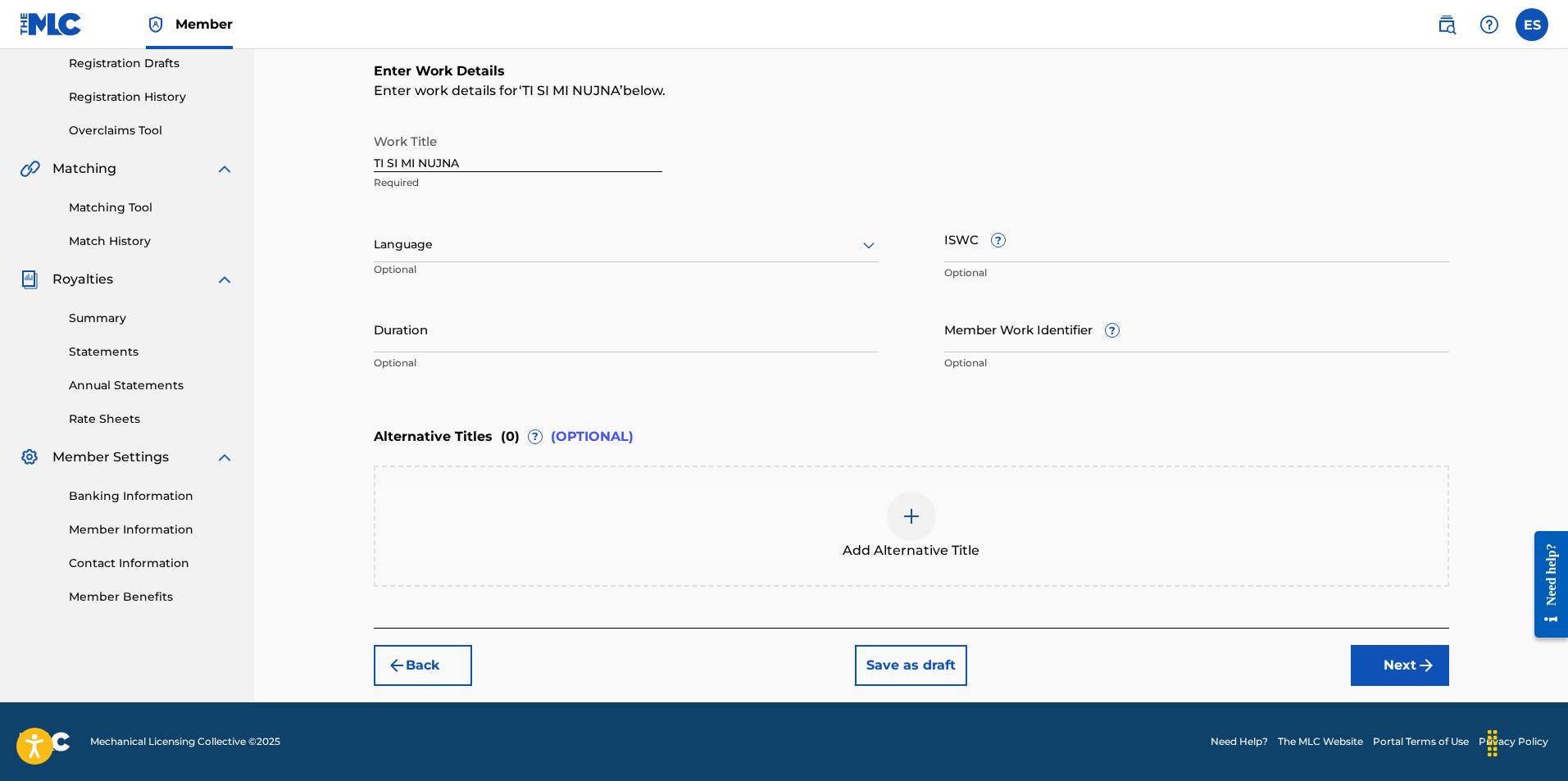
scroll to position [279, 0]
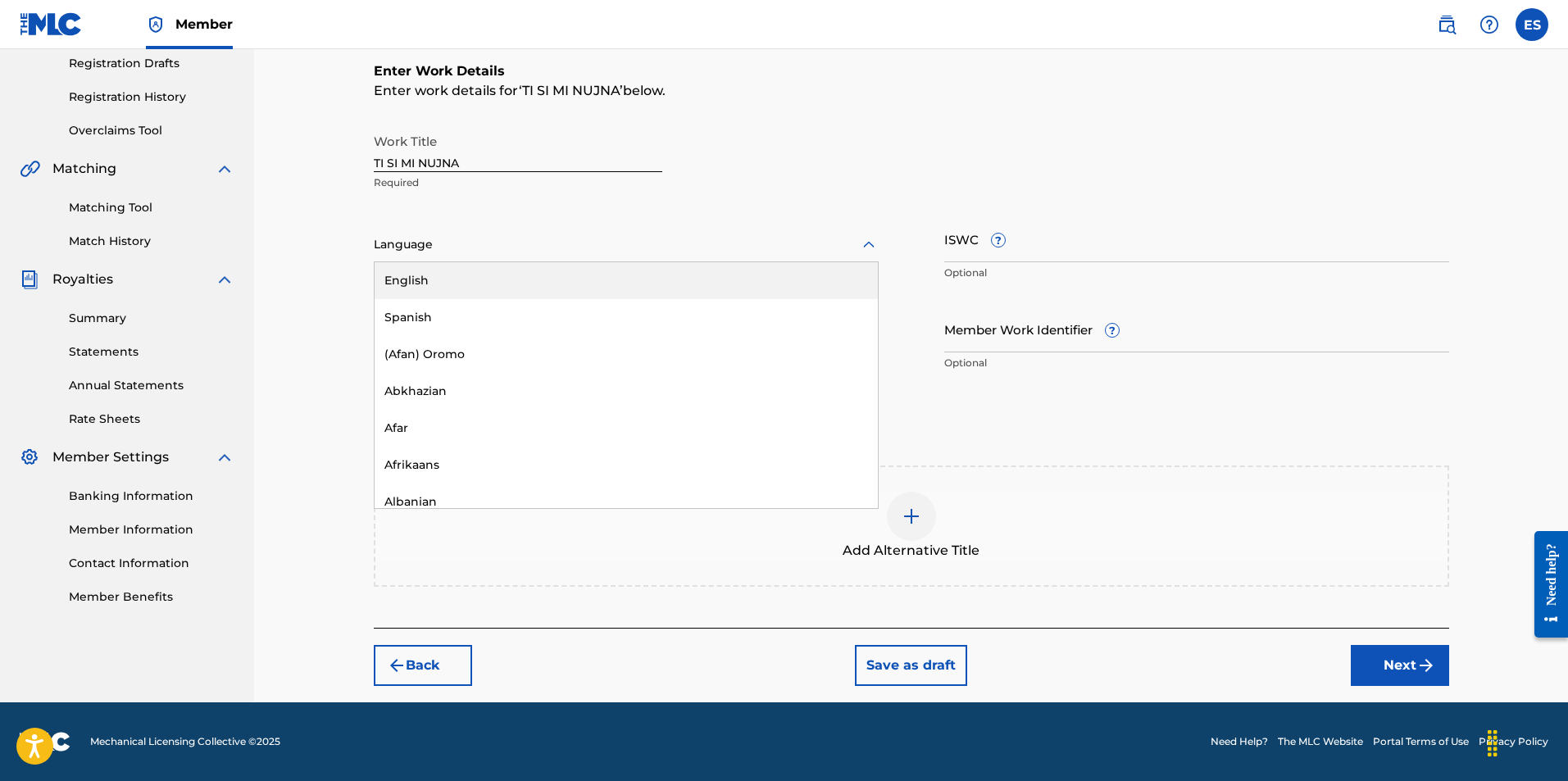
click at [483, 252] on div at bounding box center [626, 244] width 505 height 20
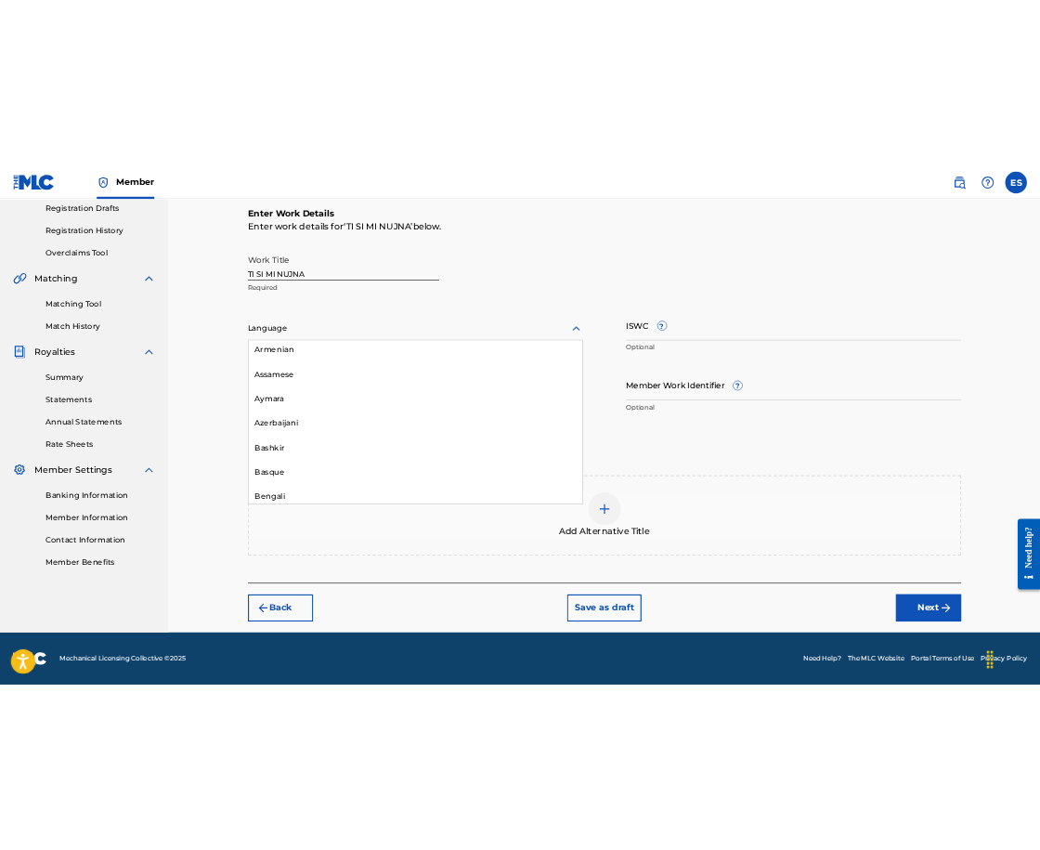
scroll to position [650, 0]
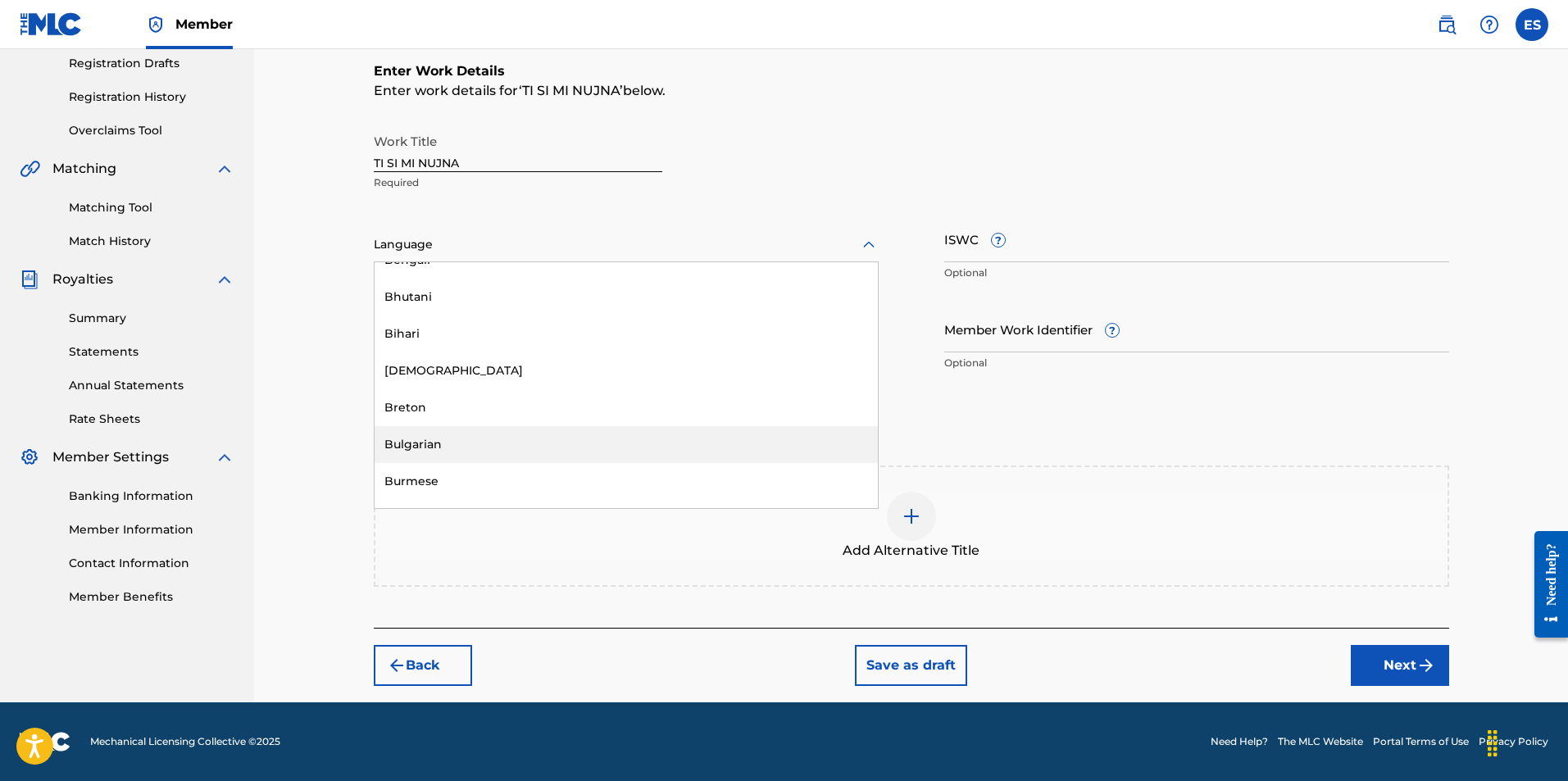
click at [502, 448] on div "Bulgarian" at bounding box center [626, 445] width 503 height 37
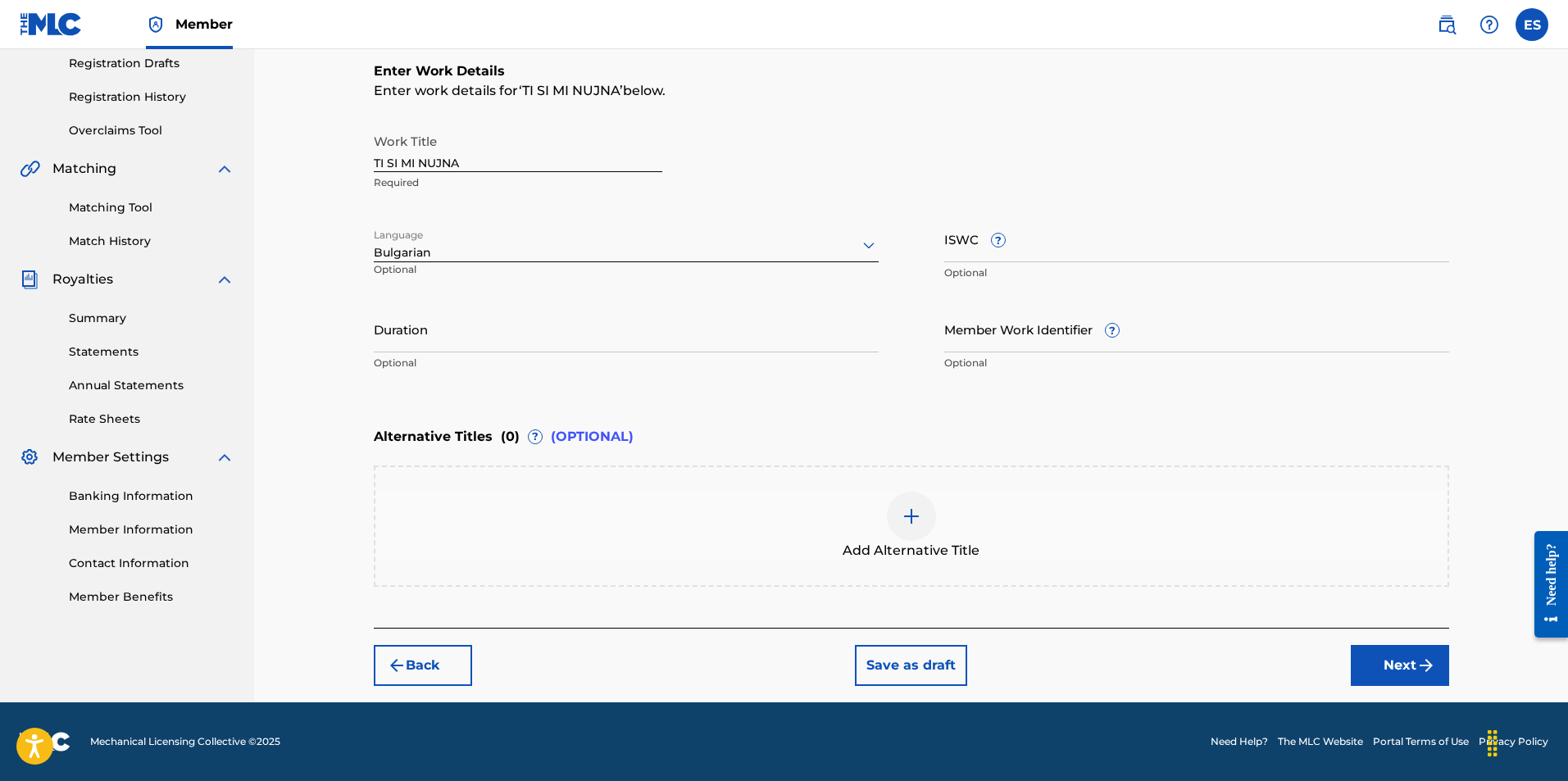
drag, startPoint x: 529, startPoint y: 357, endPoint x: 529, endPoint y: 343, distance: 14.0
paste input "04:11"
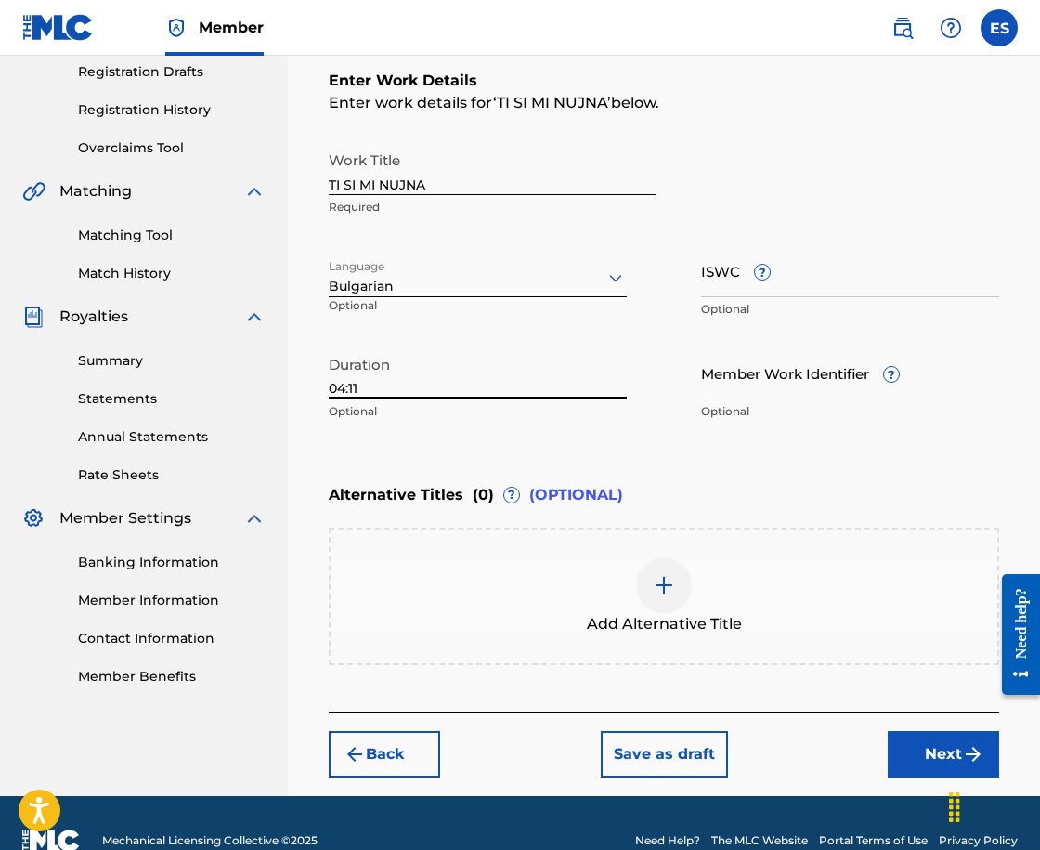
type input "04:11"
paste input "T9158449515"
type input "T9158449515"
click at [661, 601] on div at bounding box center [664, 585] width 56 height 56
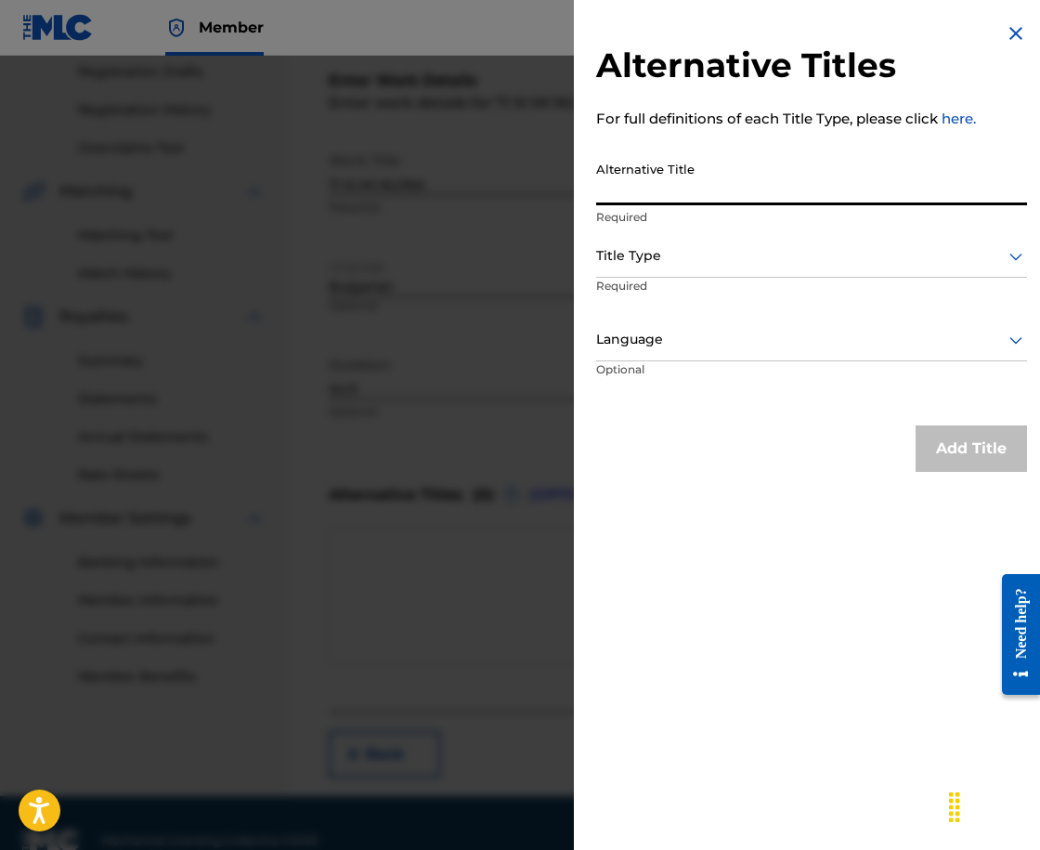
paste input "ТИ СИ МИ НУЖНА"
type input "ТИ СИ МИ НУЖНА"
click at [677, 249] on div at bounding box center [811, 255] width 431 height 23
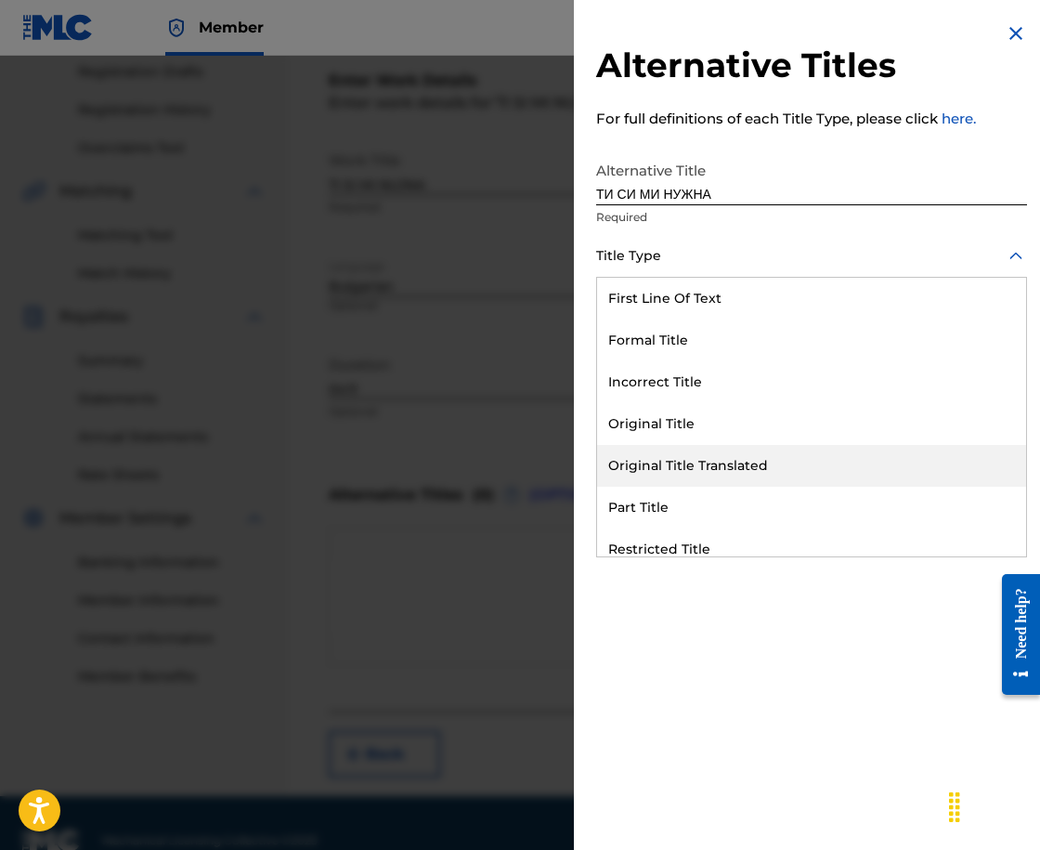
click at [738, 466] on div "Original Title Translated" at bounding box center [811, 466] width 429 height 42
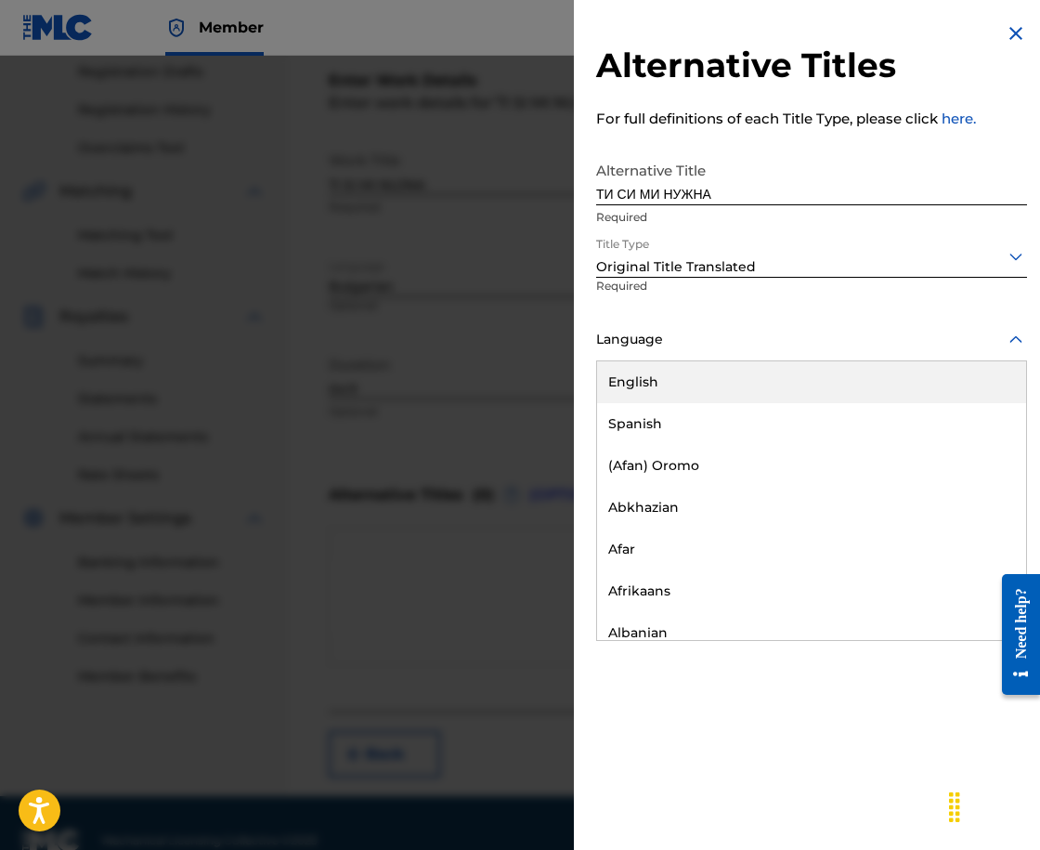
click at [691, 332] on div at bounding box center [811, 339] width 431 height 23
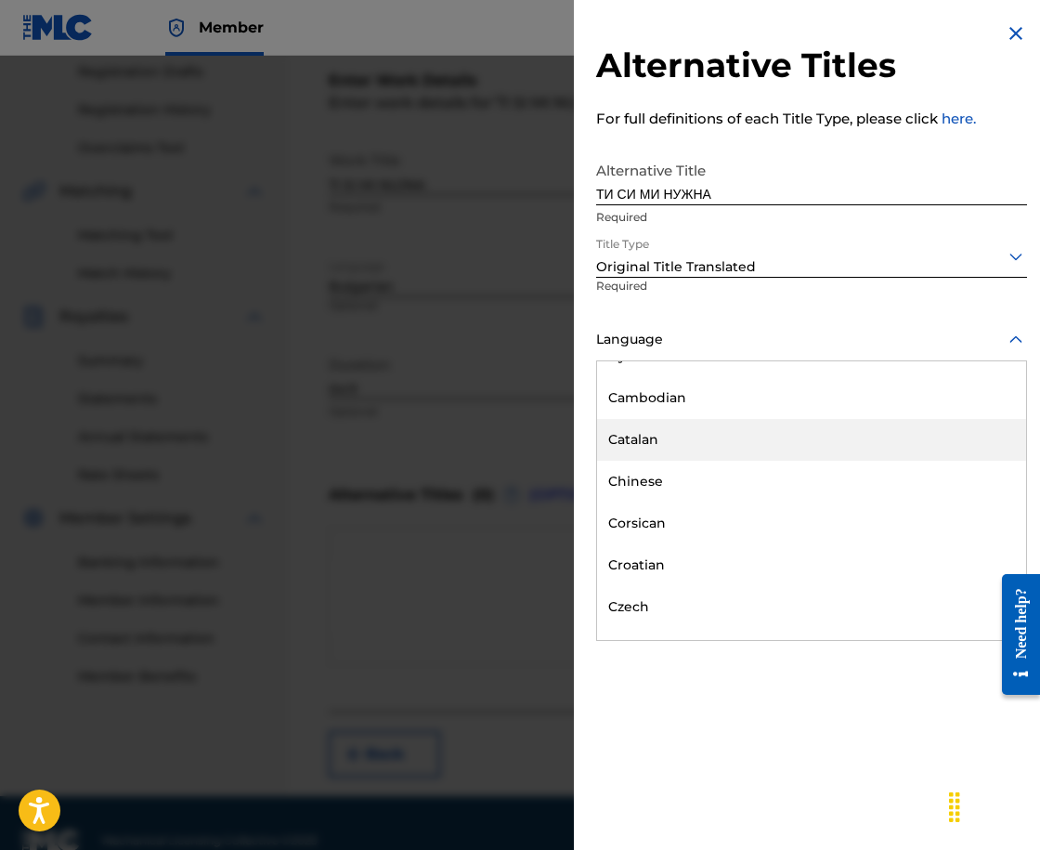
scroll to position [743, 0]
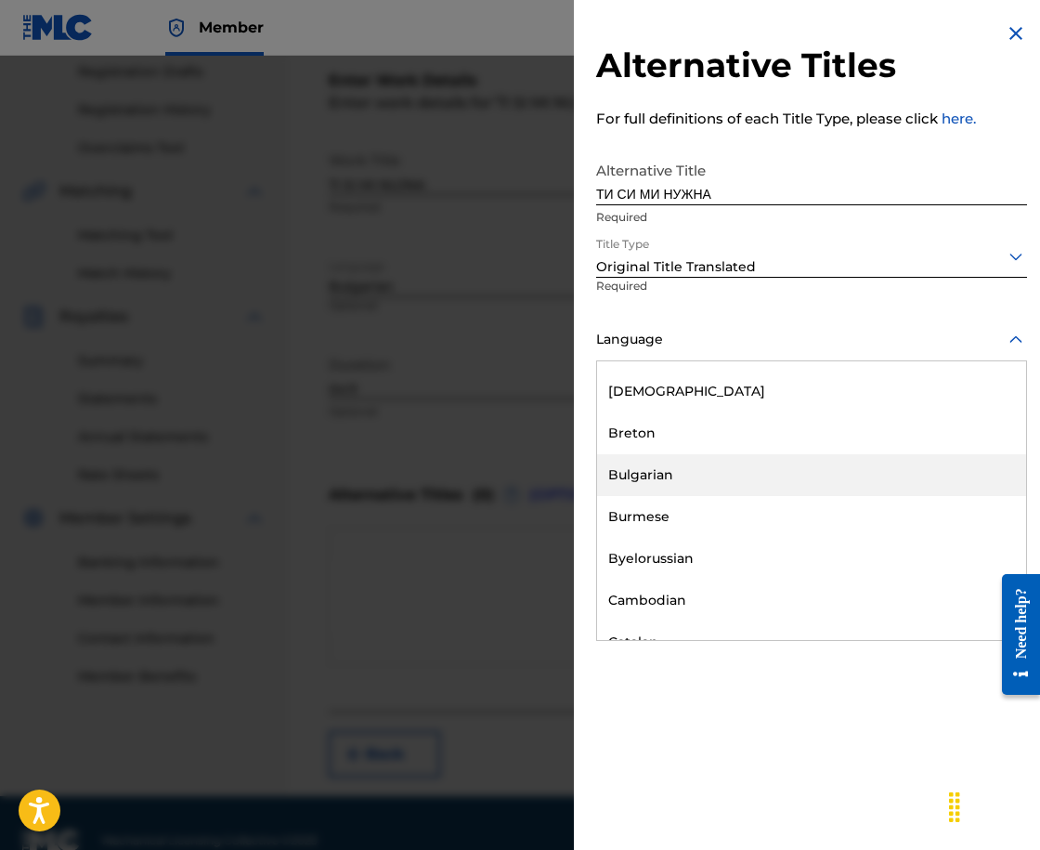
click at [712, 479] on div "Bulgarian" at bounding box center [811, 475] width 429 height 42
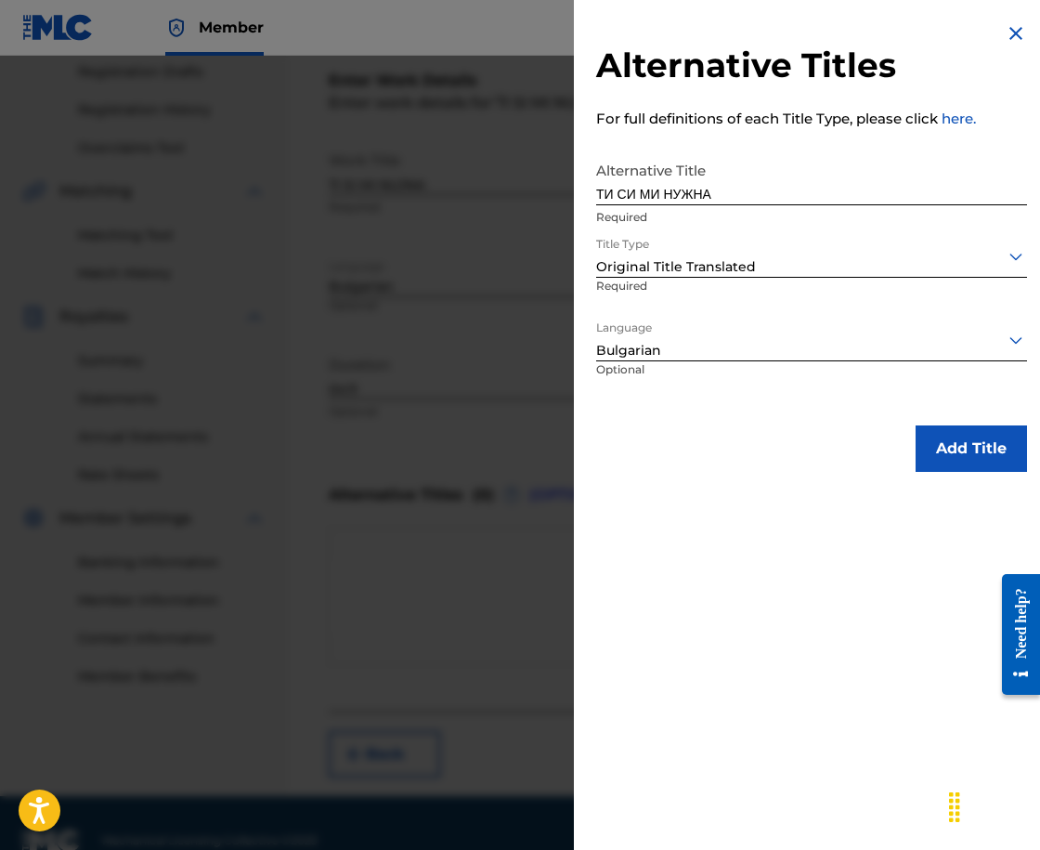
click at [965, 452] on button "Add Title" at bounding box center [971, 448] width 111 height 46
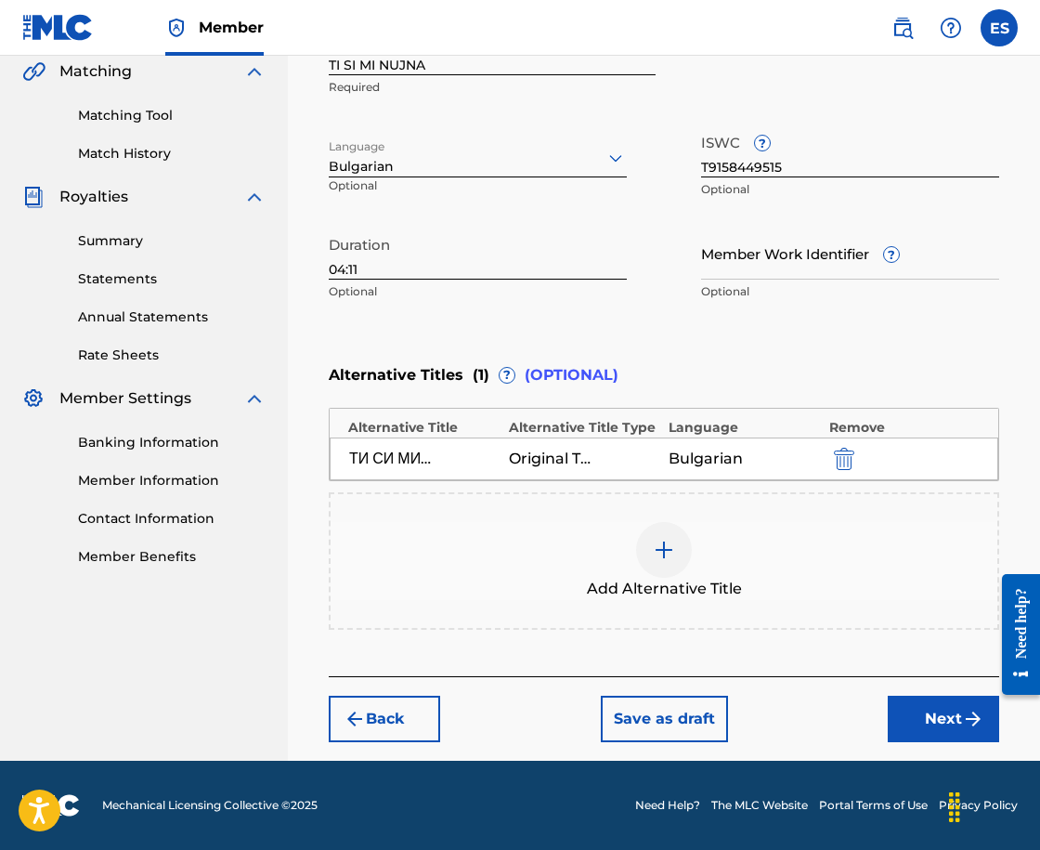
click at [923, 705] on button "Next" at bounding box center [943, 719] width 111 height 46
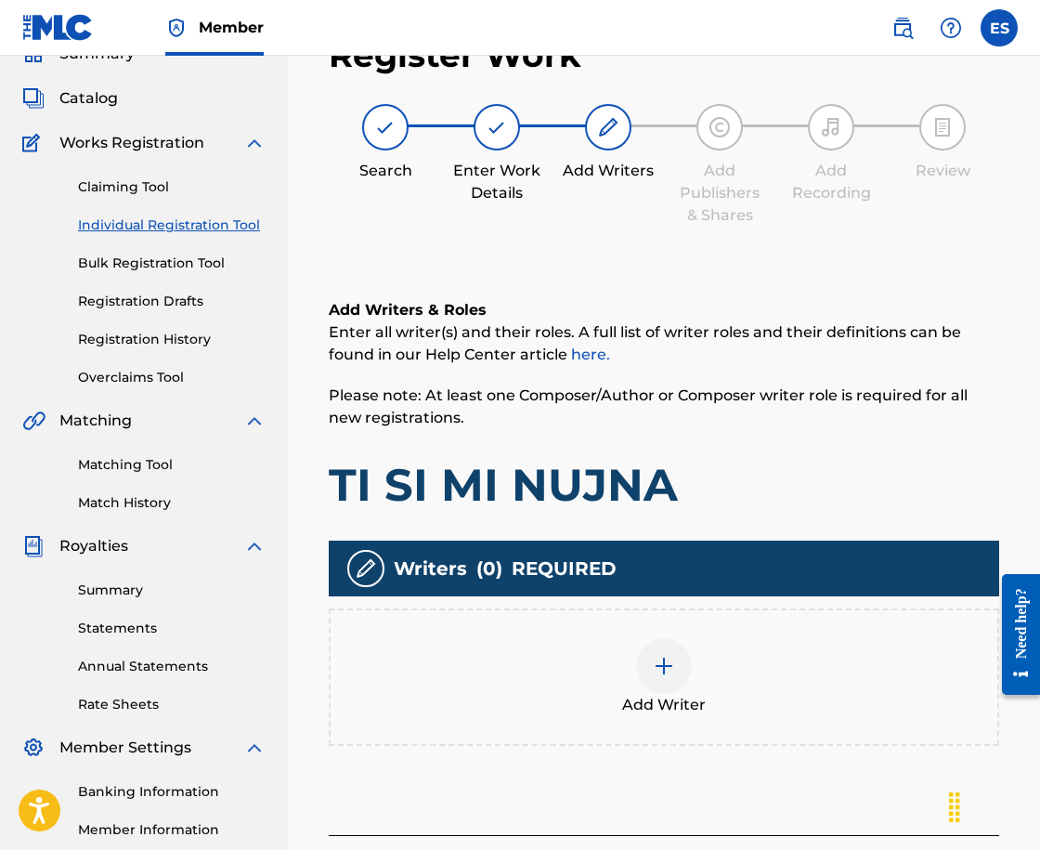
scroll to position [84, 0]
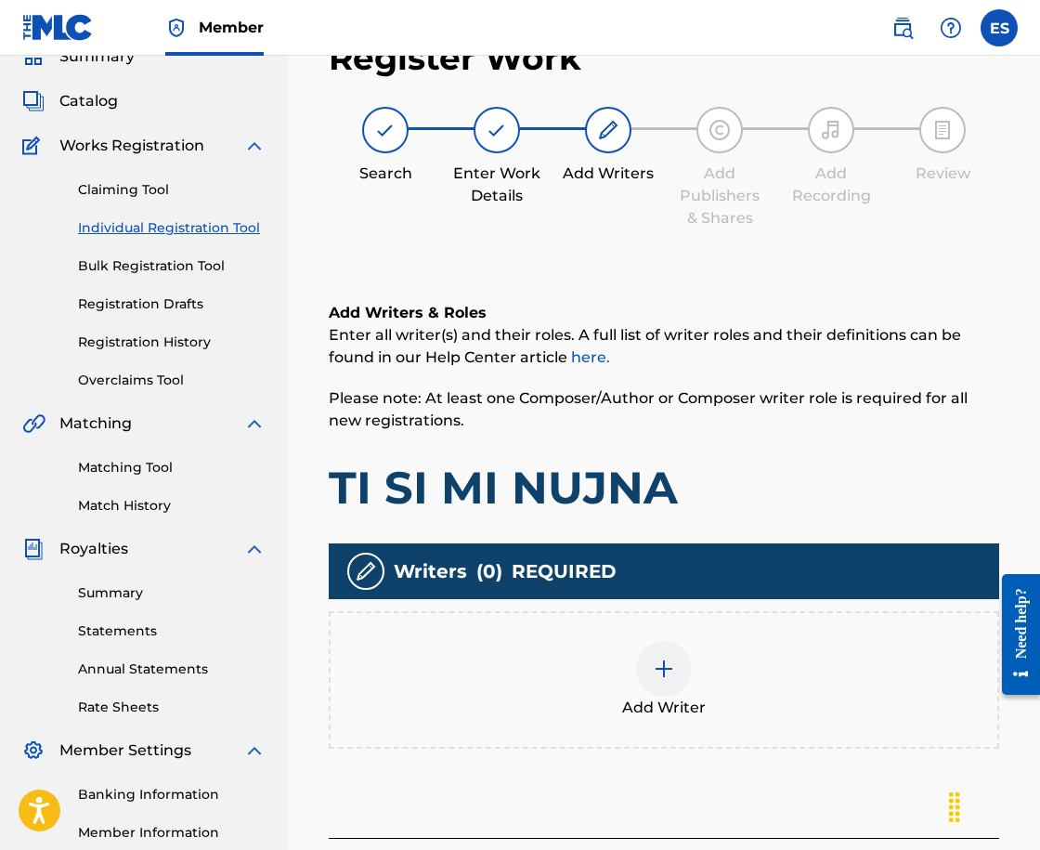
click at [691, 651] on div "Add Writer" at bounding box center [664, 680] width 667 height 78
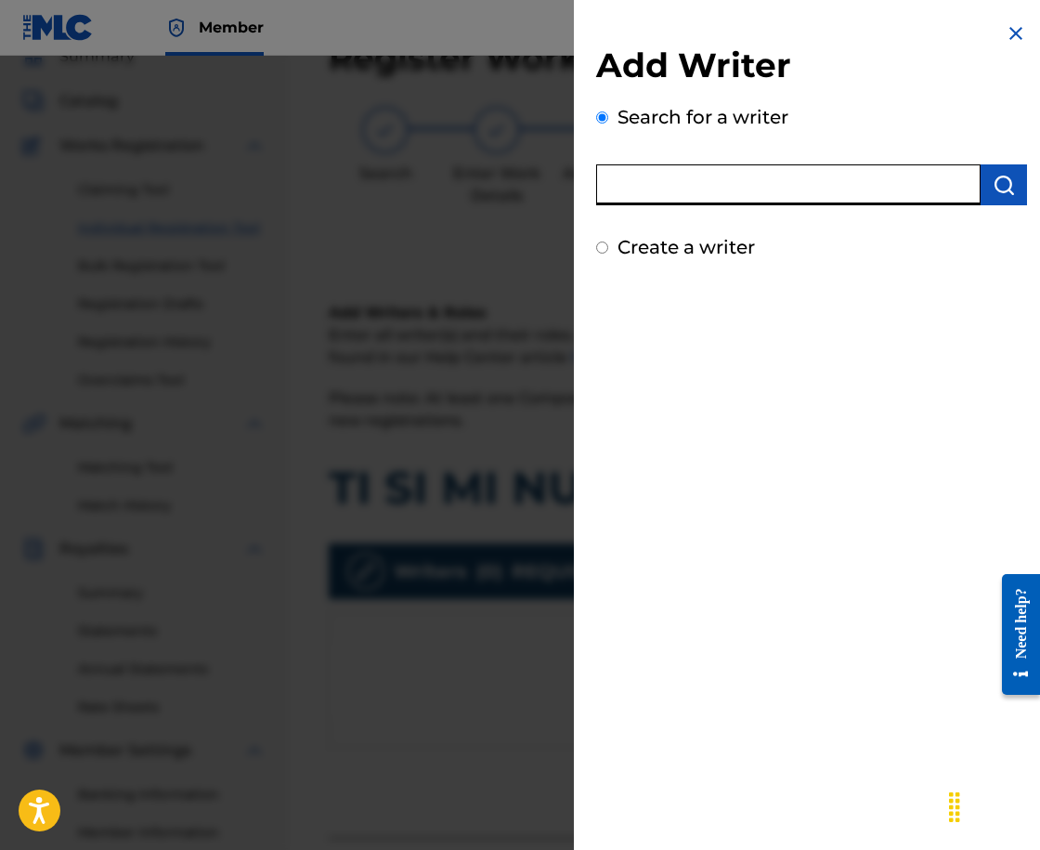
paste input "00143942571"
type input "00143942571"
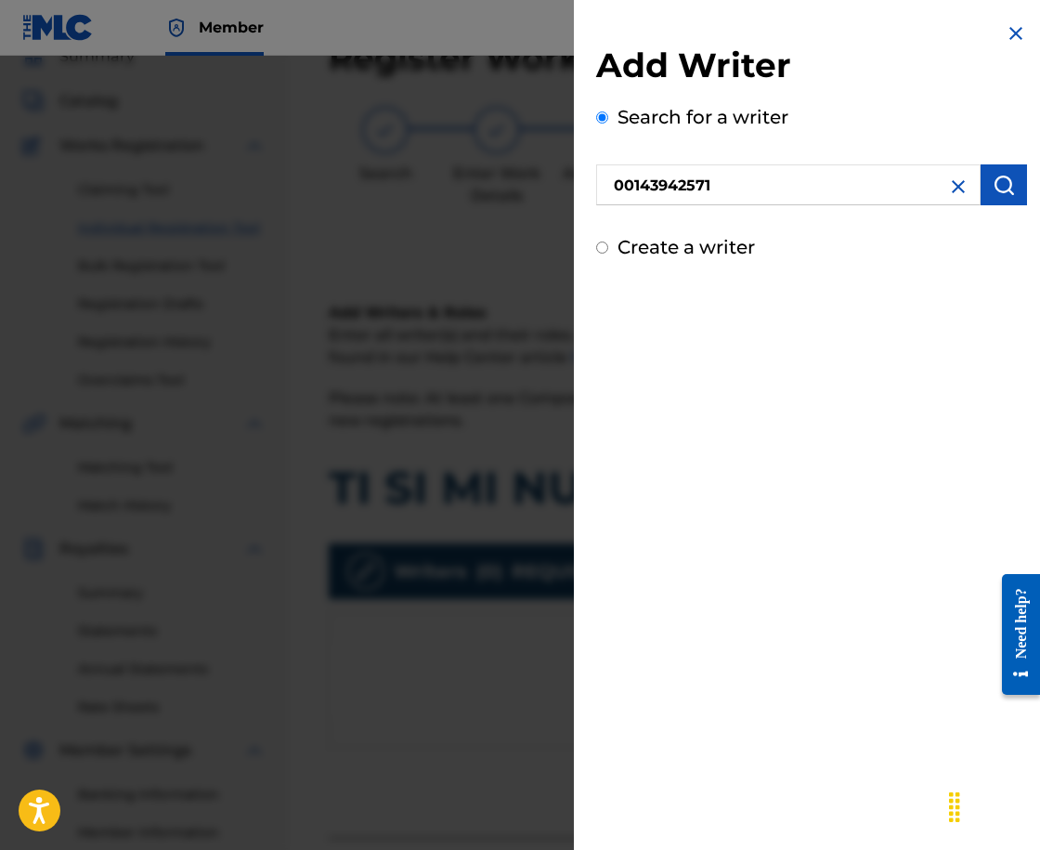
click at [1009, 181] on button "submit" at bounding box center [1004, 184] width 46 height 41
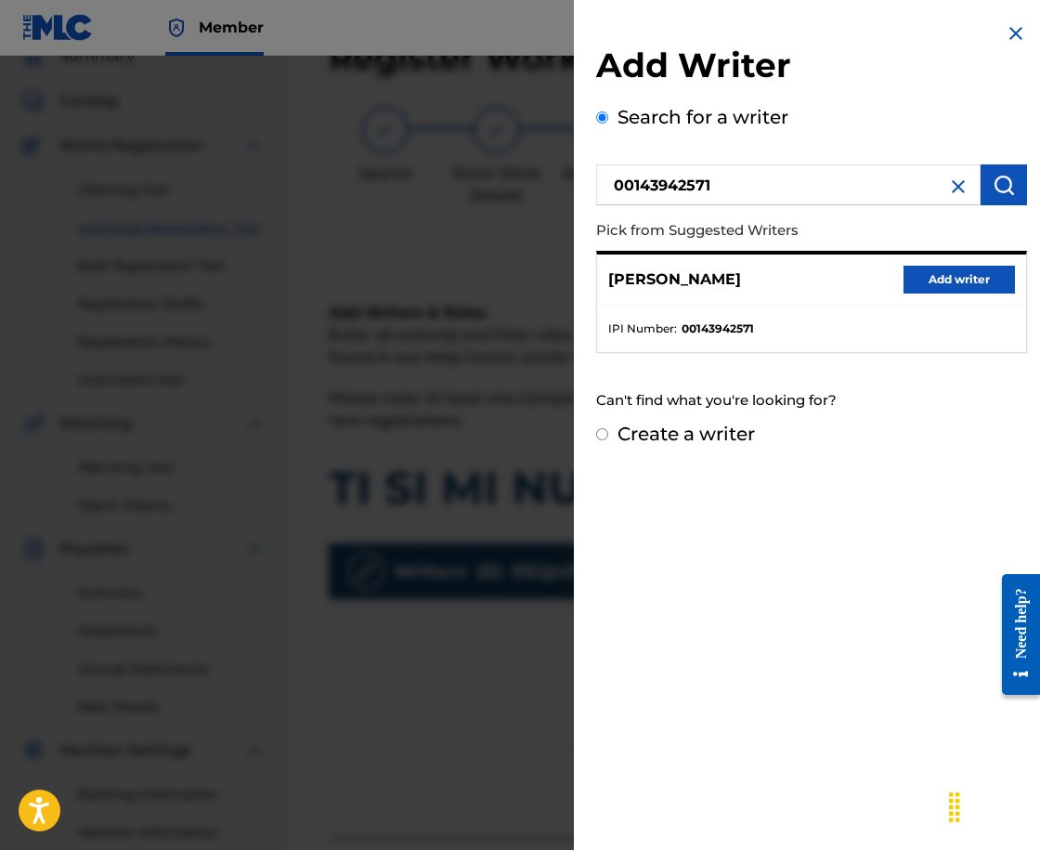
click at [945, 270] on button "Add writer" at bounding box center [959, 280] width 111 height 28
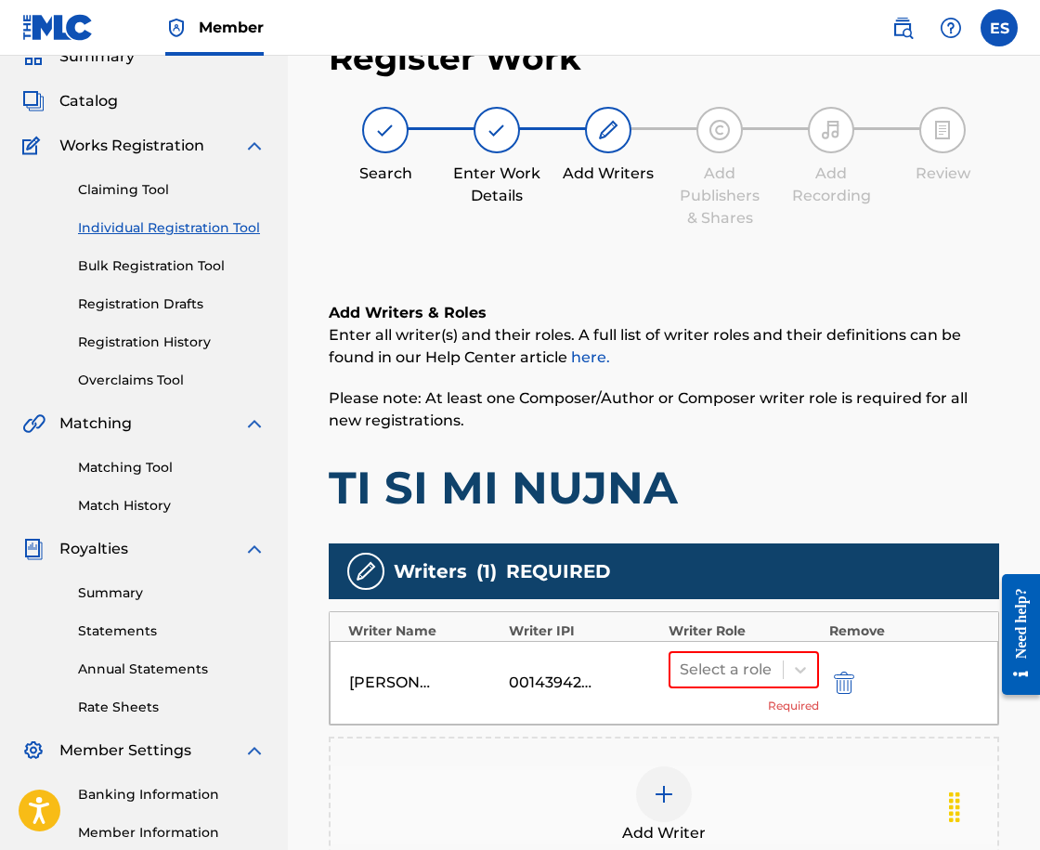
scroll to position [371, 0]
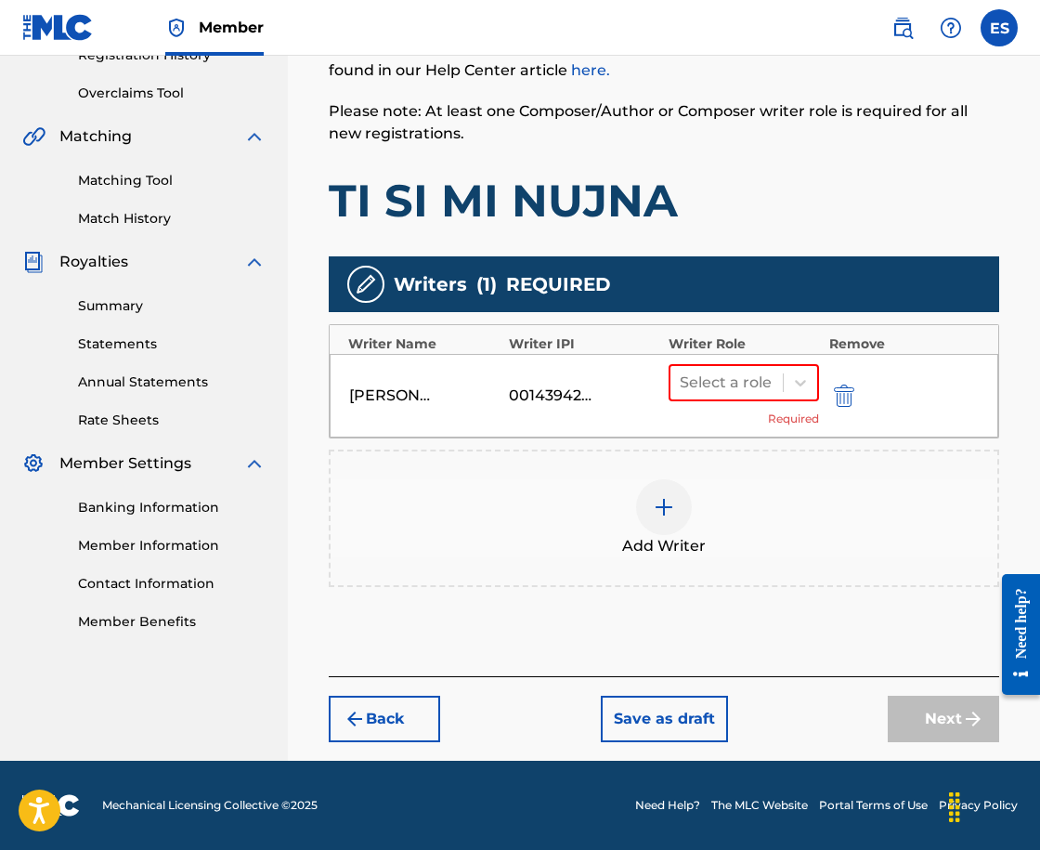
click at [670, 401] on div "Select a role Required" at bounding box center [744, 395] width 150 height 63
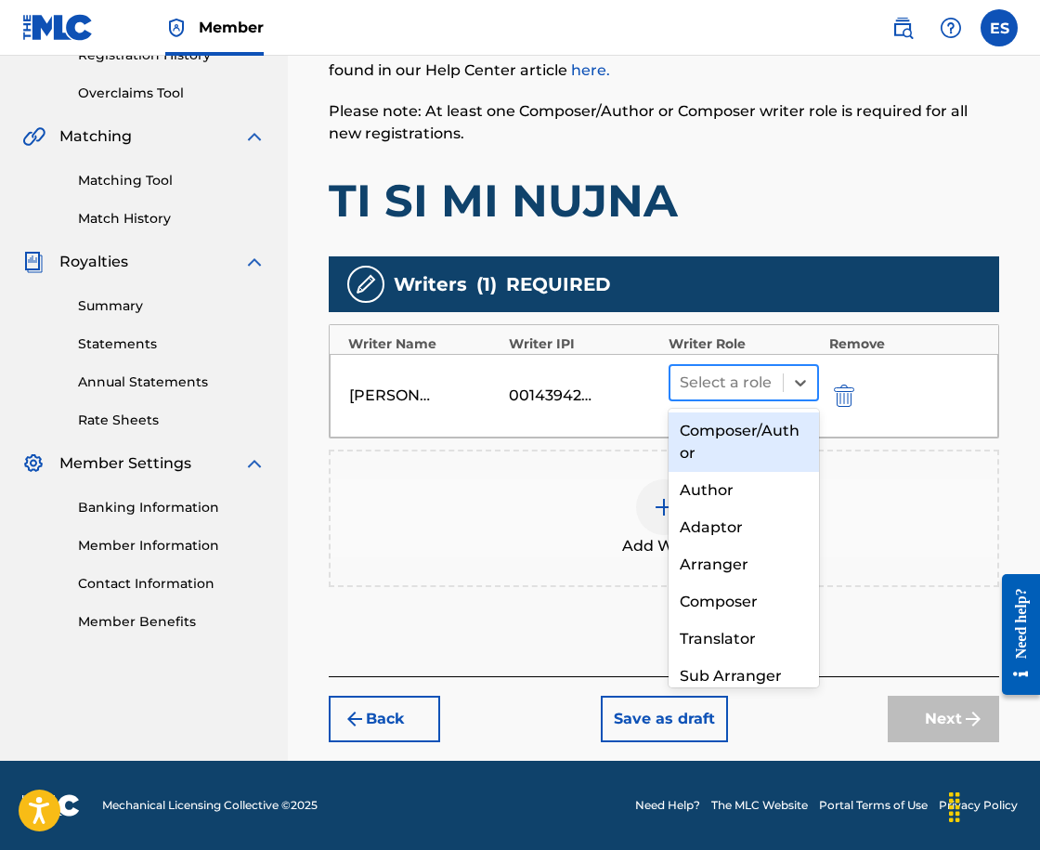
click at [682, 393] on input "text" at bounding box center [682, 382] width 4 height 22
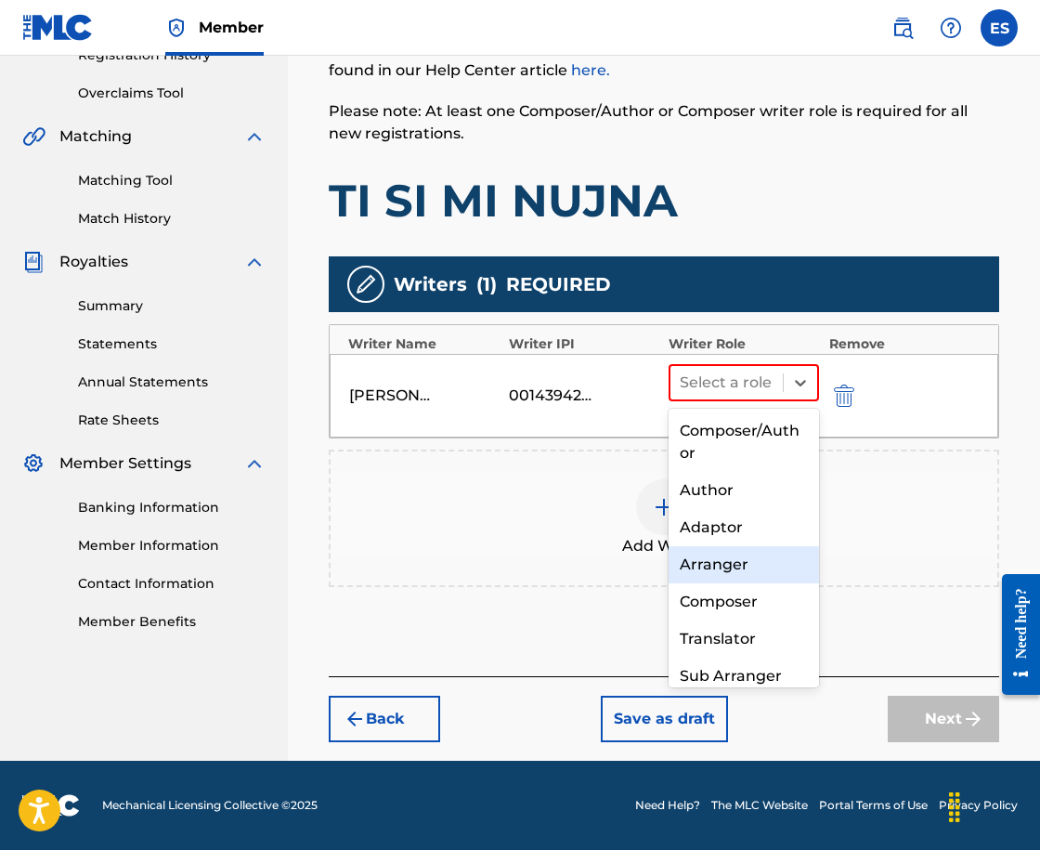
click at [733, 563] on div "Arranger" at bounding box center [744, 564] width 150 height 37
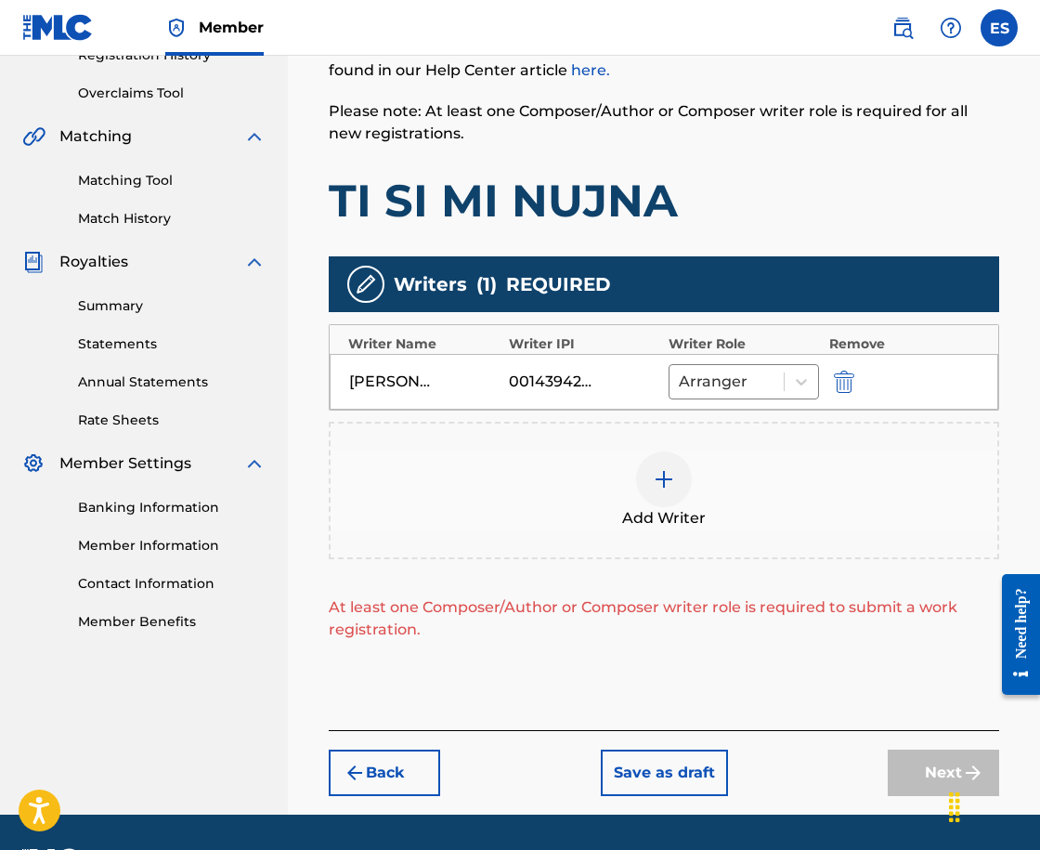
click at [655, 489] on img at bounding box center [664, 479] width 22 height 22
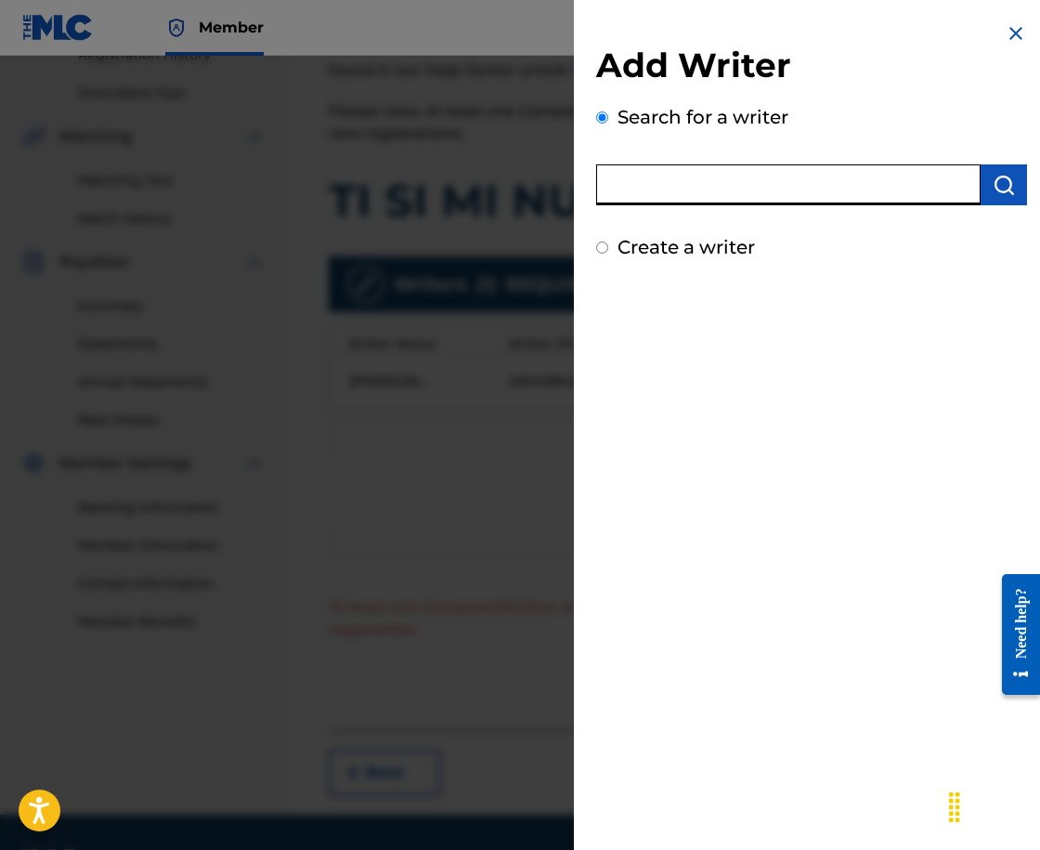
paste input "00089188325"
type input "00089188325"
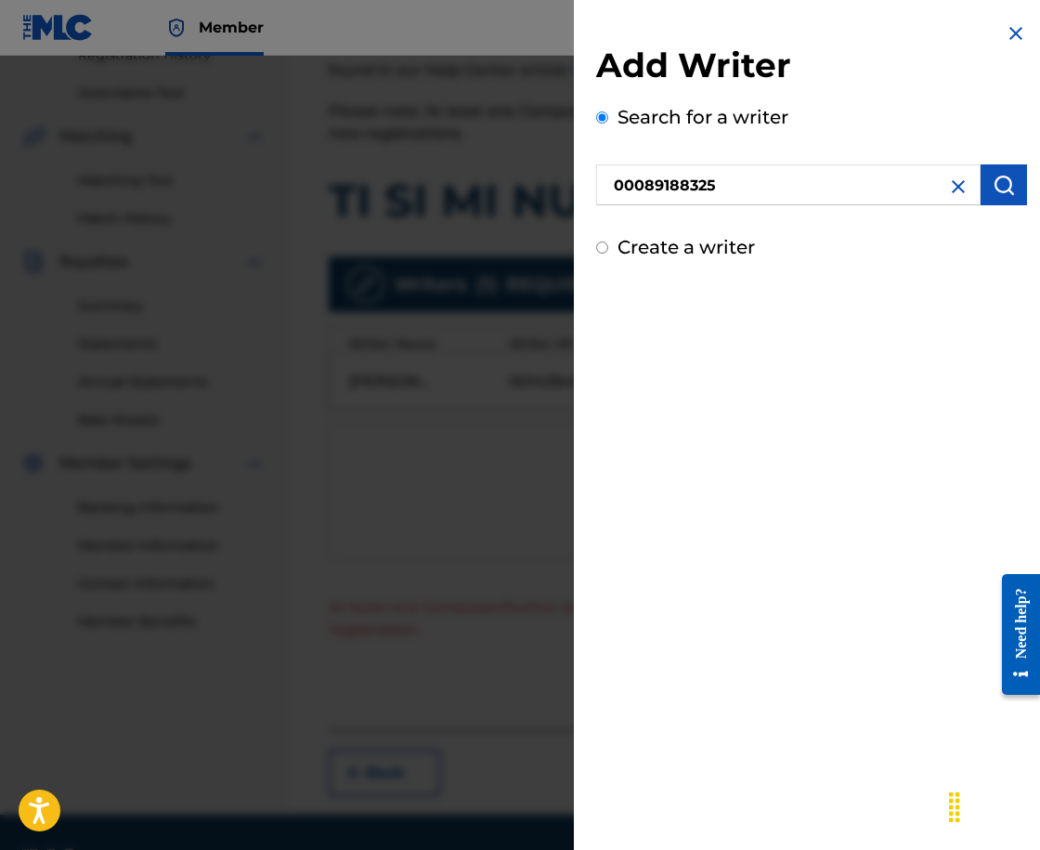
click at [985, 185] on button "submit" at bounding box center [1004, 184] width 46 height 41
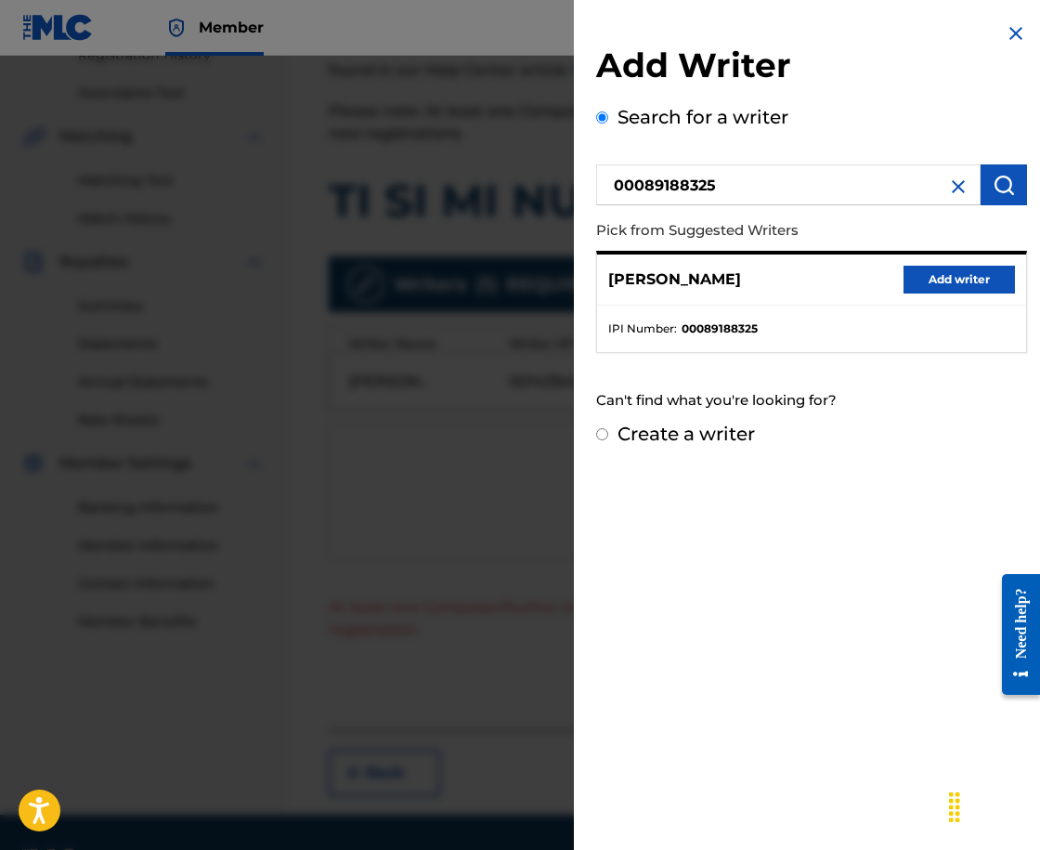
click at [933, 285] on button "Add writer" at bounding box center [959, 280] width 111 height 28
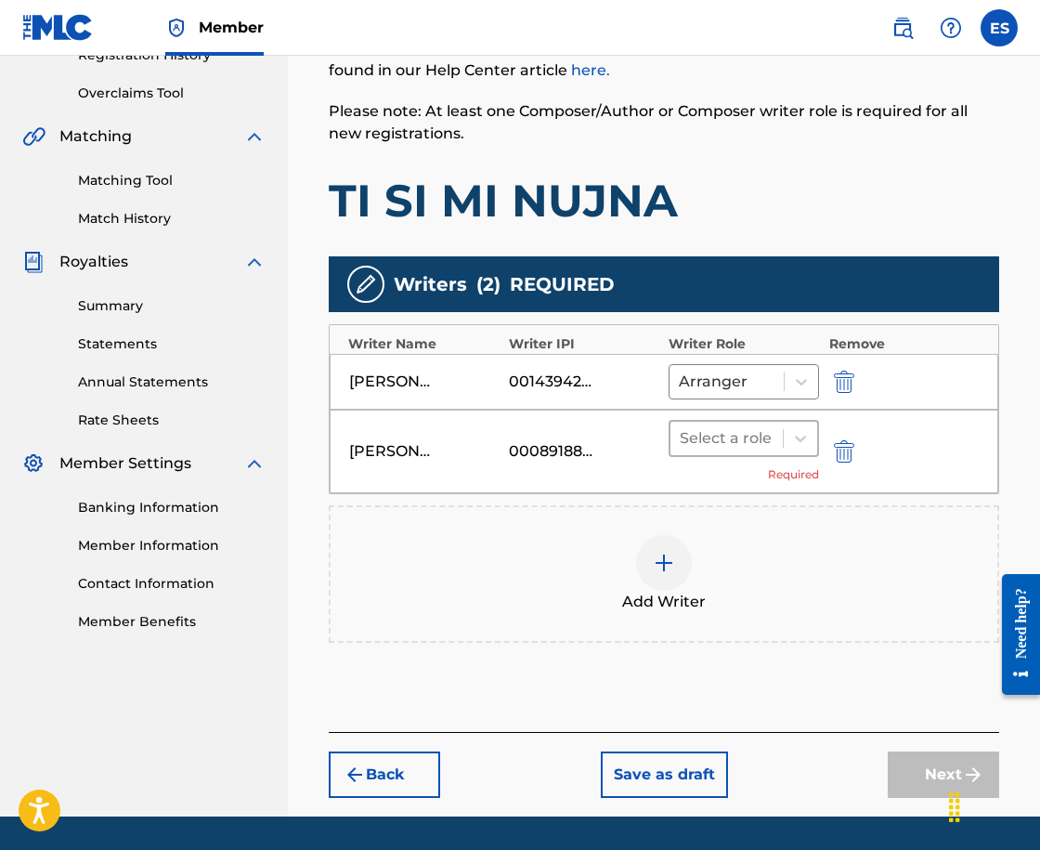
click at [714, 434] on div at bounding box center [727, 438] width 94 height 26
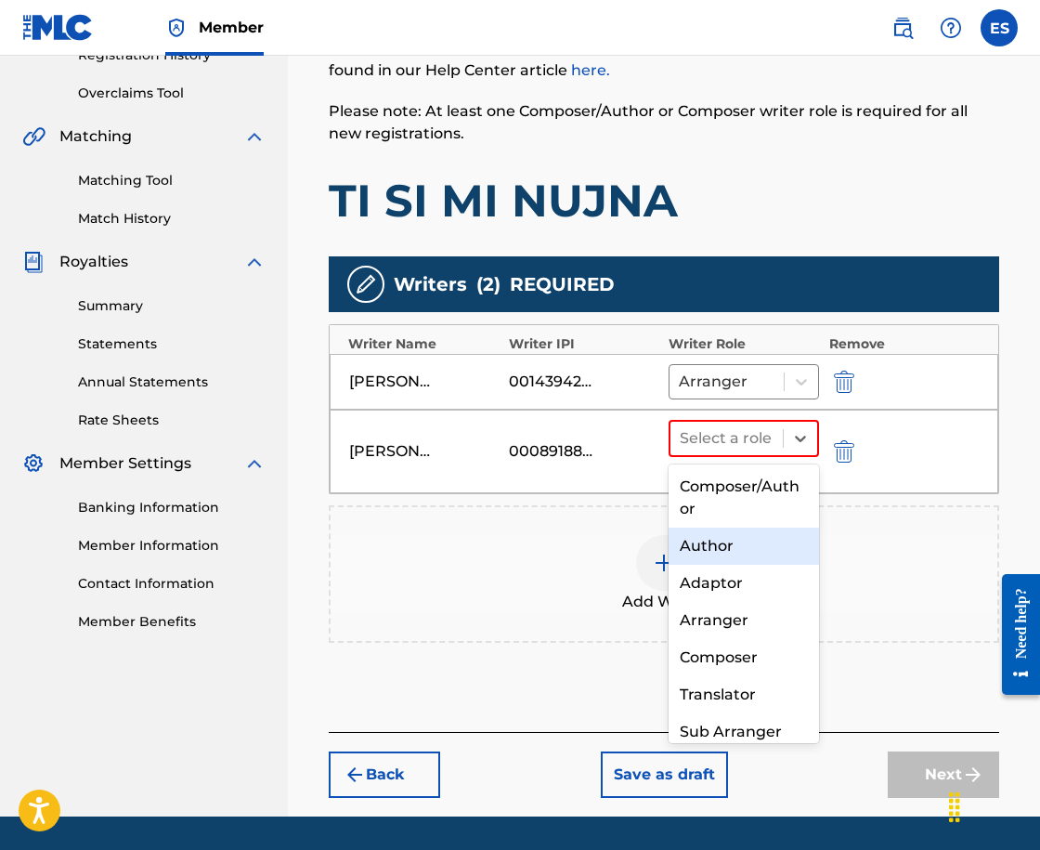
click at [747, 549] on div "Author" at bounding box center [744, 545] width 150 height 37
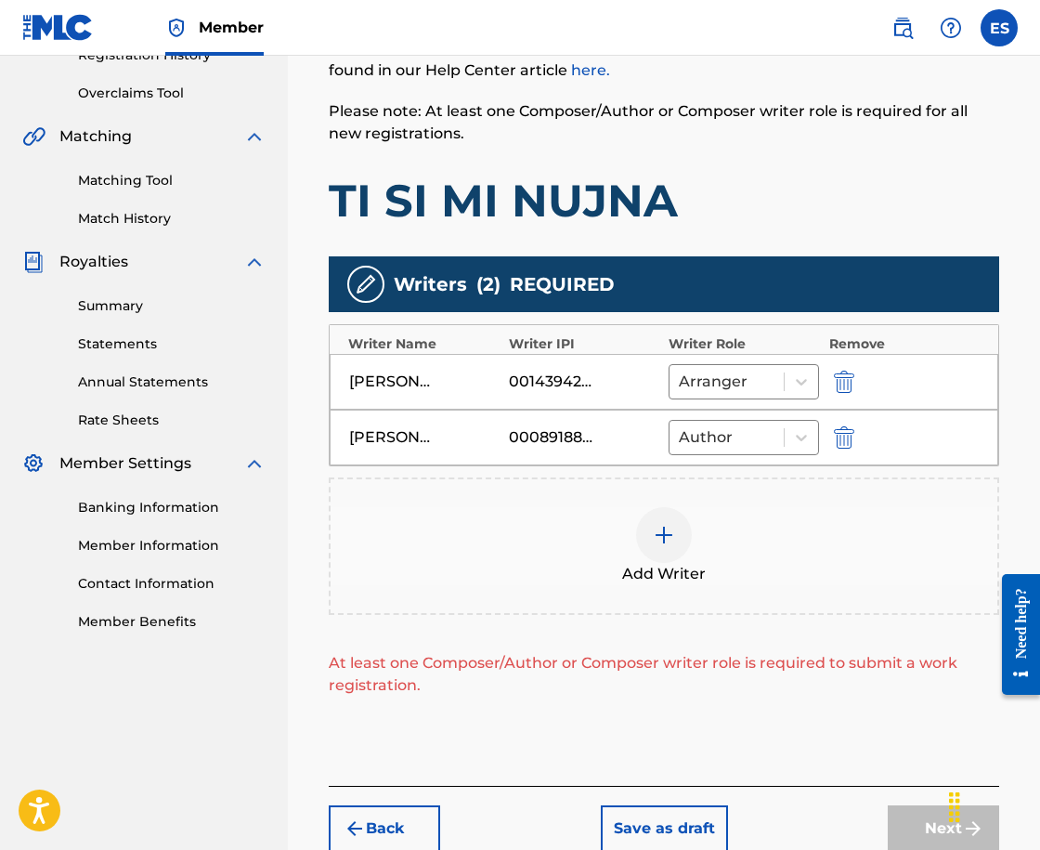
click at [645, 534] on div at bounding box center [664, 535] width 56 height 56
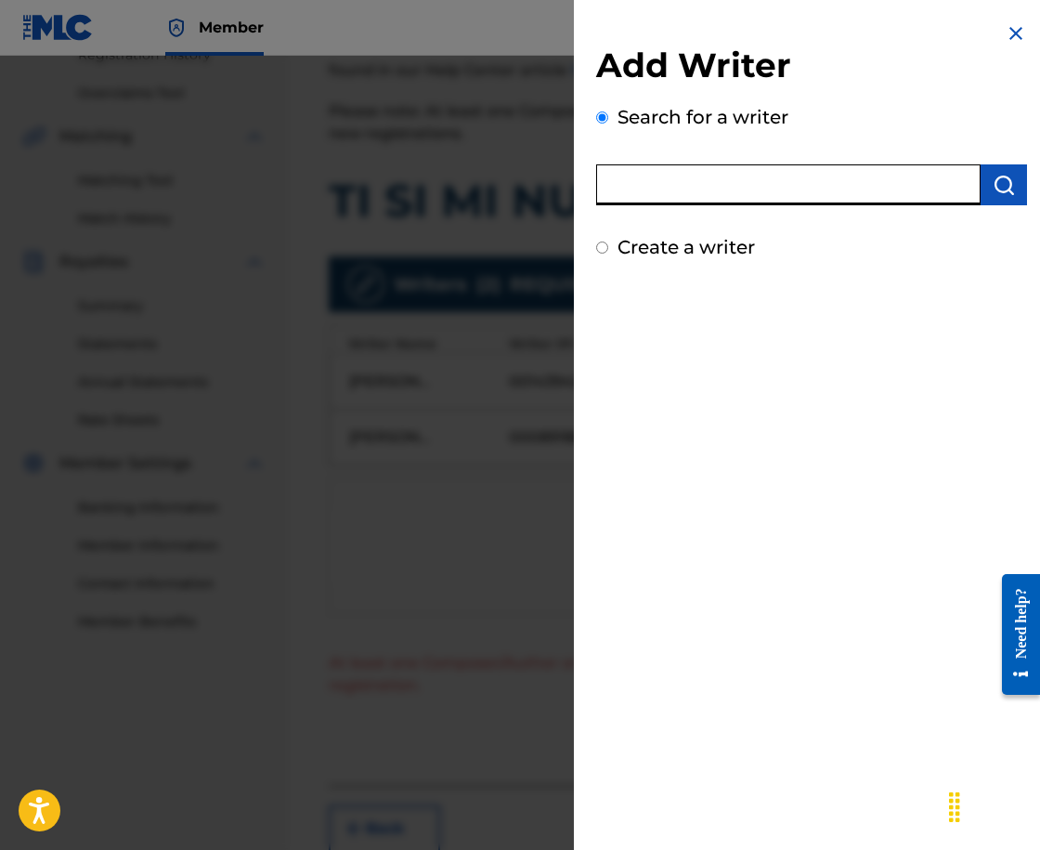
paste input "00143941476"
type input "00143941476"
click at [1001, 176] on img "submit" at bounding box center [1004, 185] width 22 height 22
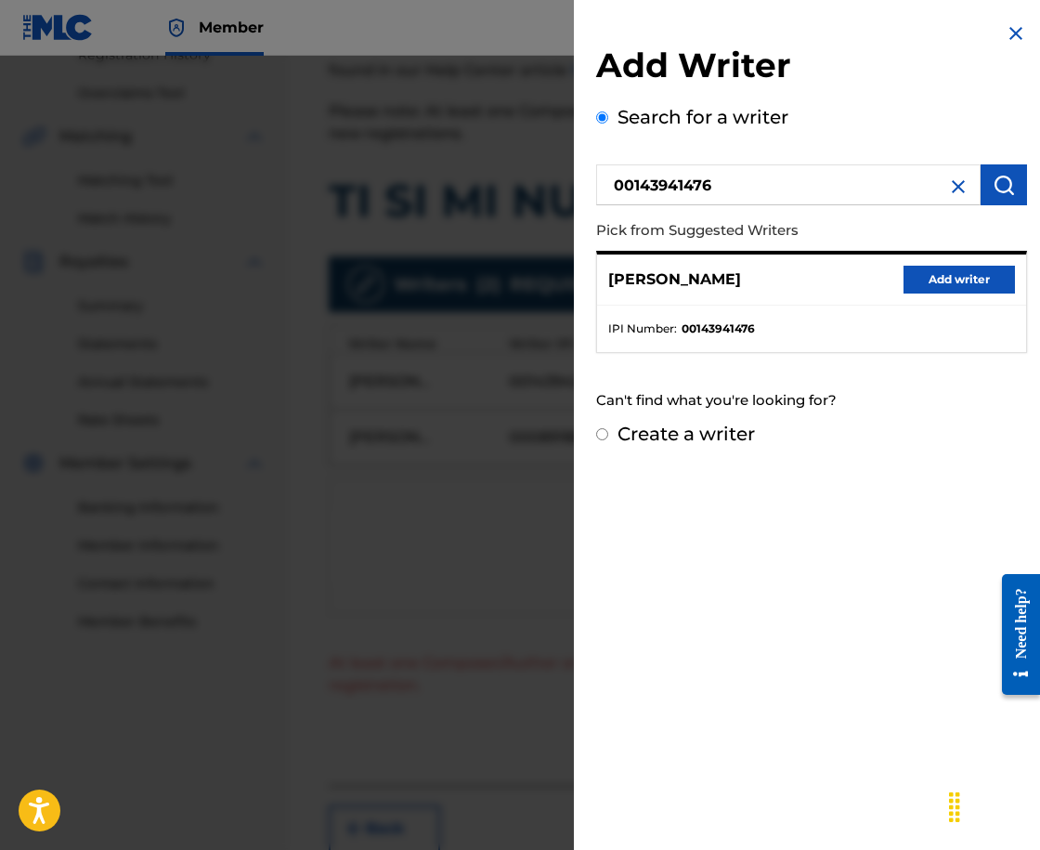
click at [945, 258] on div "[PERSON_NAME] Add writer" at bounding box center [811, 279] width 429 height 51
click at [926, 269] on button "Add writer" at bounding box center [959, 280] width 111 height 28
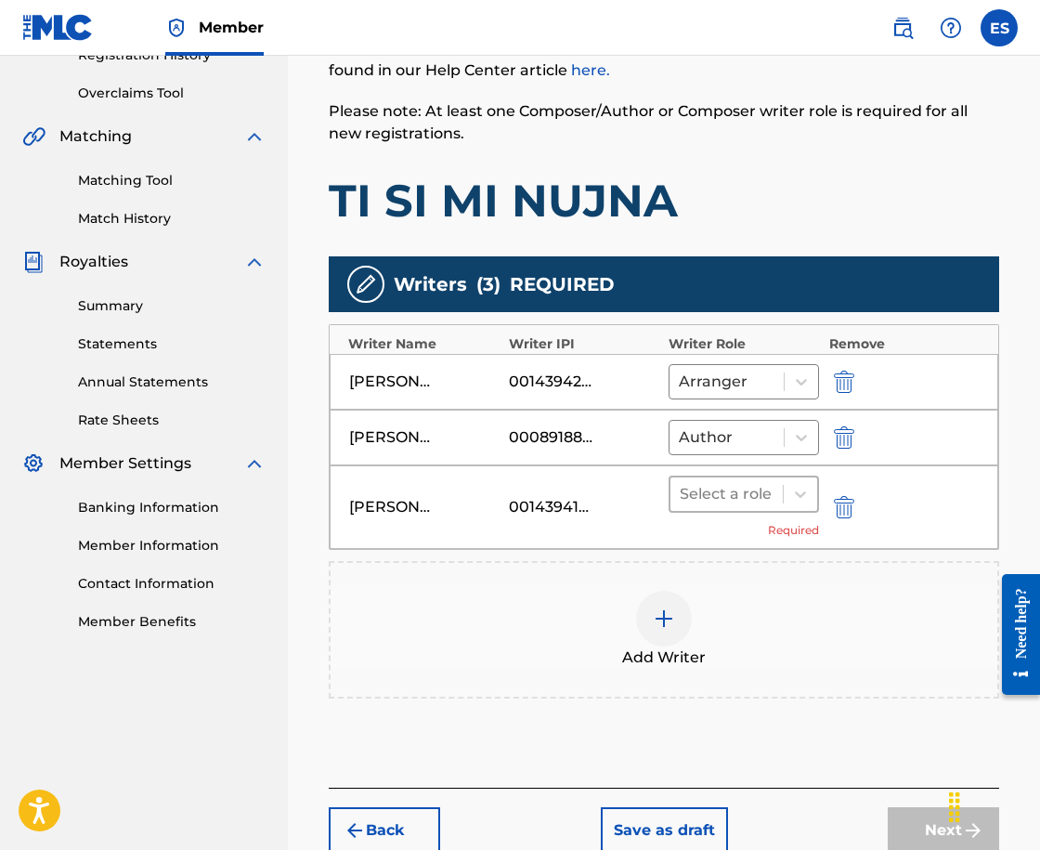
click at [725, 492] on div at bounding box center [727, 494] width 94 height 26
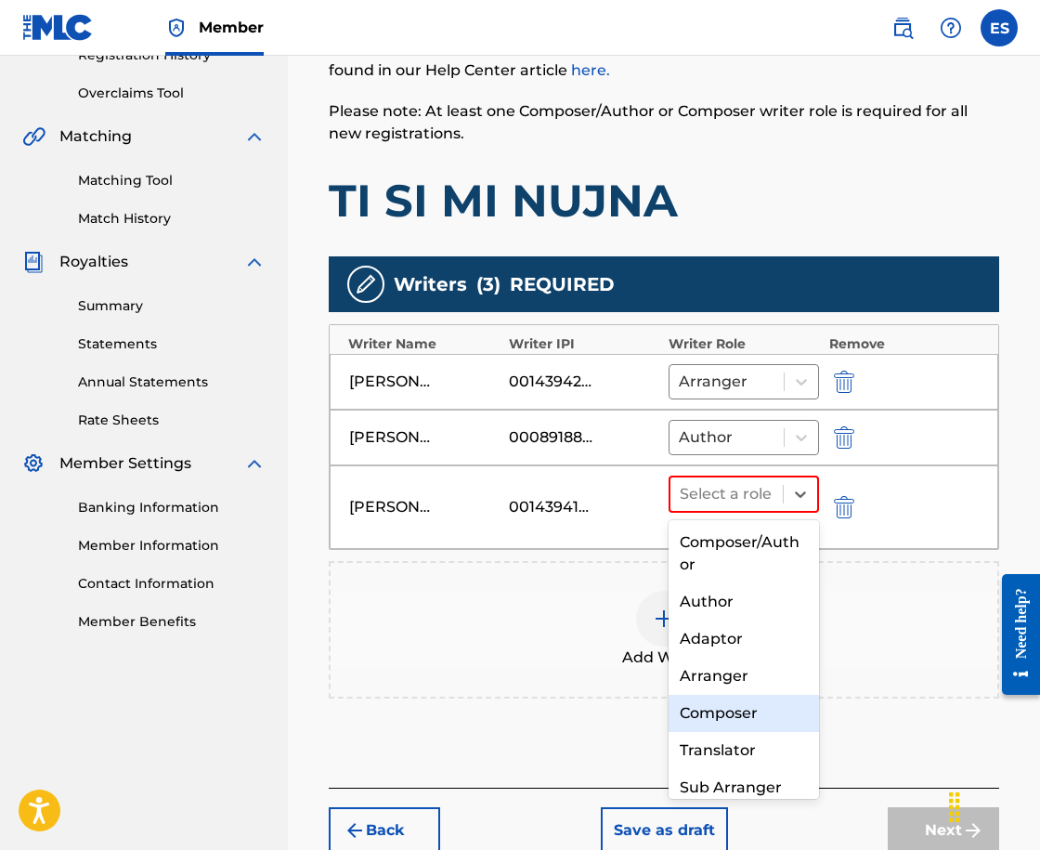
click at [751, 713] on div "Composer" at bounding box center [744, 713] width 150 height 37
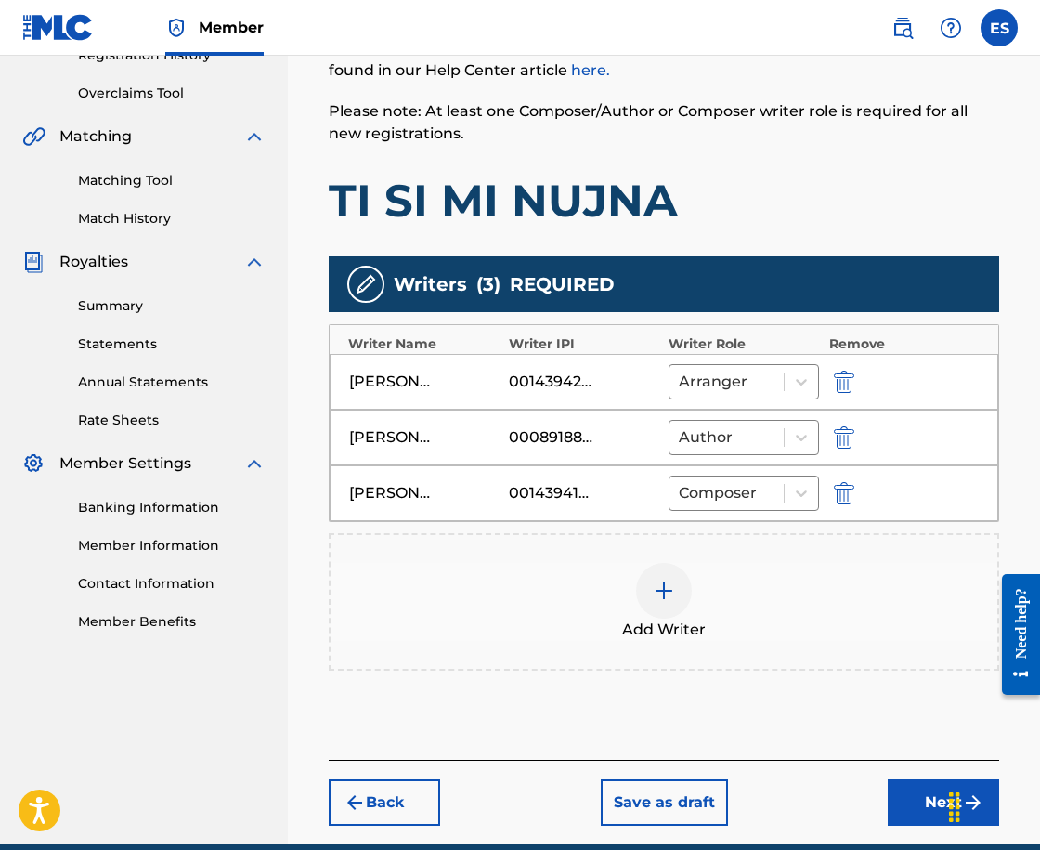
click at [665, 597] on img at bounding box center [664, 590] width 22 height 22
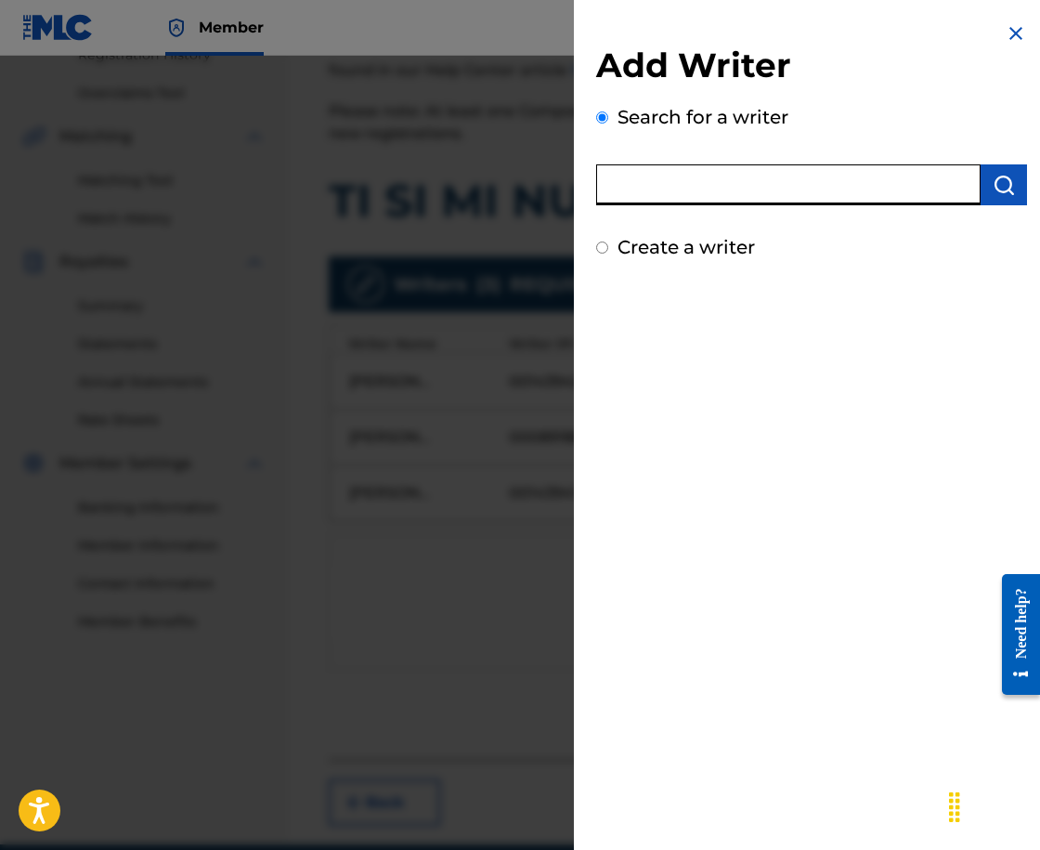
paste input "00143941476"
type input "00143941476"
click at [999, 187] on img "submit" at bounding box center [1004, 185] width 22 height 22
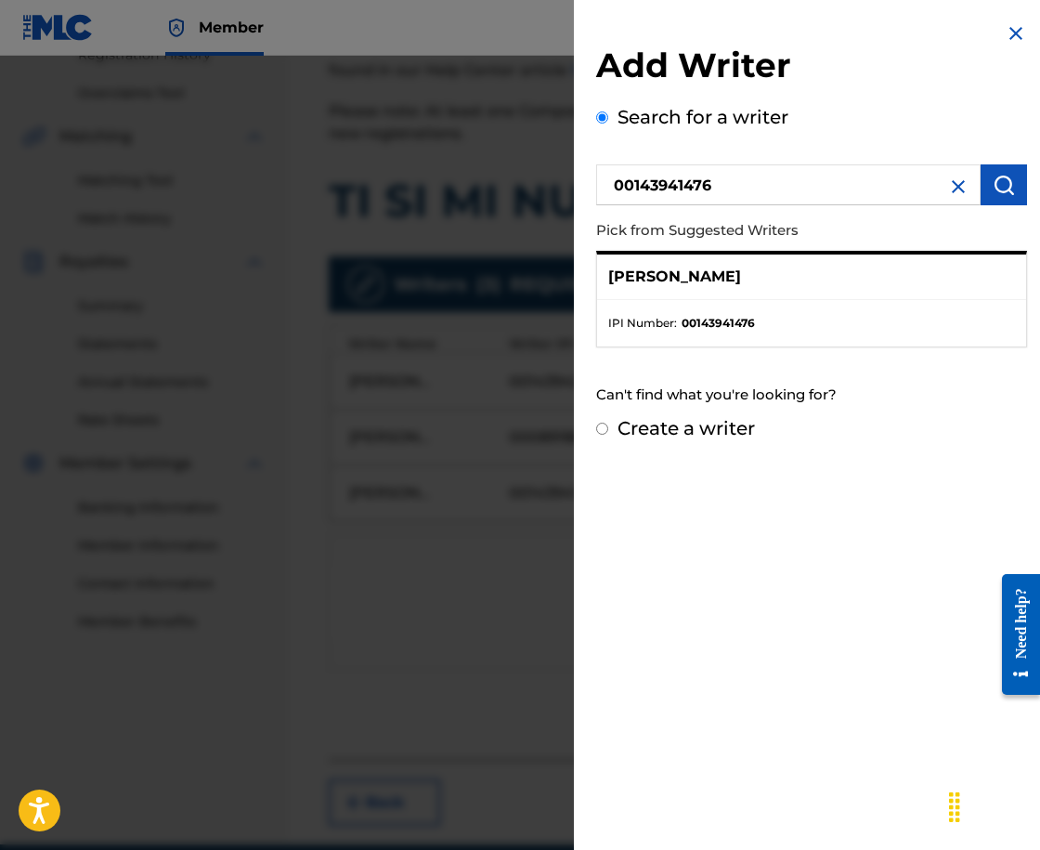
click at [604, 431] on input "Create a writer" at bounding box center [602, 429] width 12 height 12
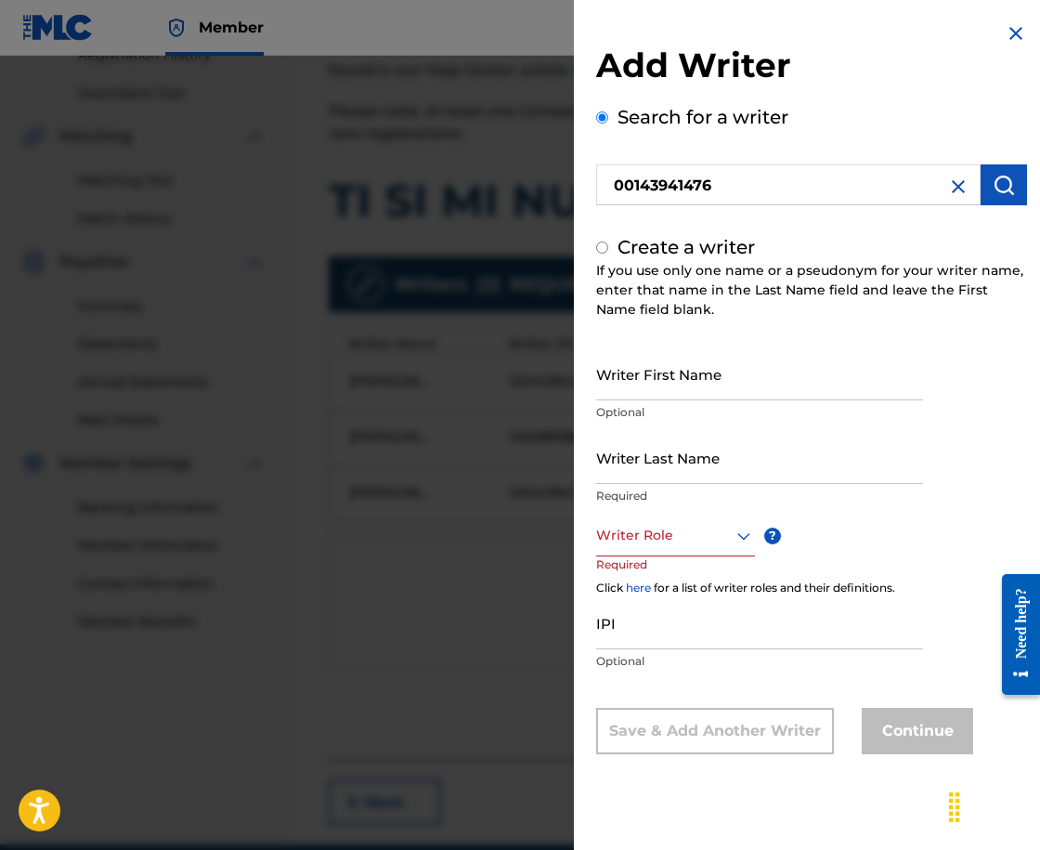
radio input "false"
radio input "true"
click at [680, 554] on div "Writer Role" at bounding box center [675, 535] width 159 height 42
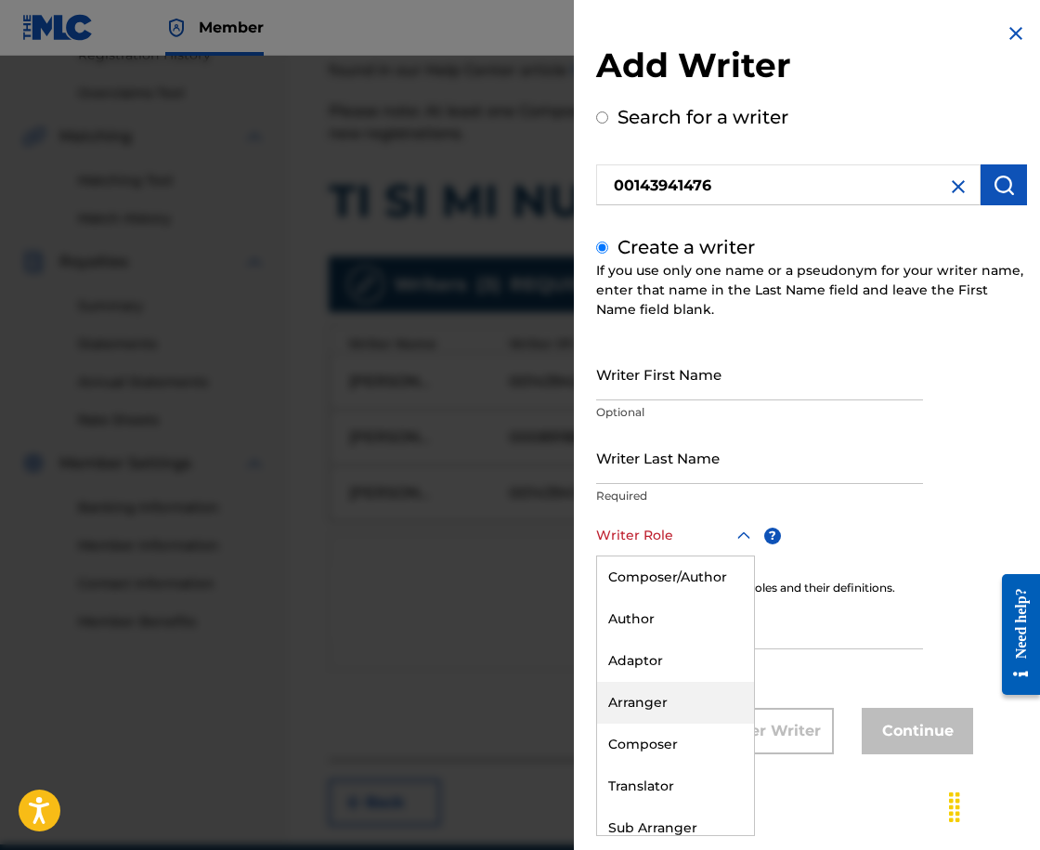
click at [709, 698] on div "Arranger" at bounding box center [675, 703] width 157 height 42
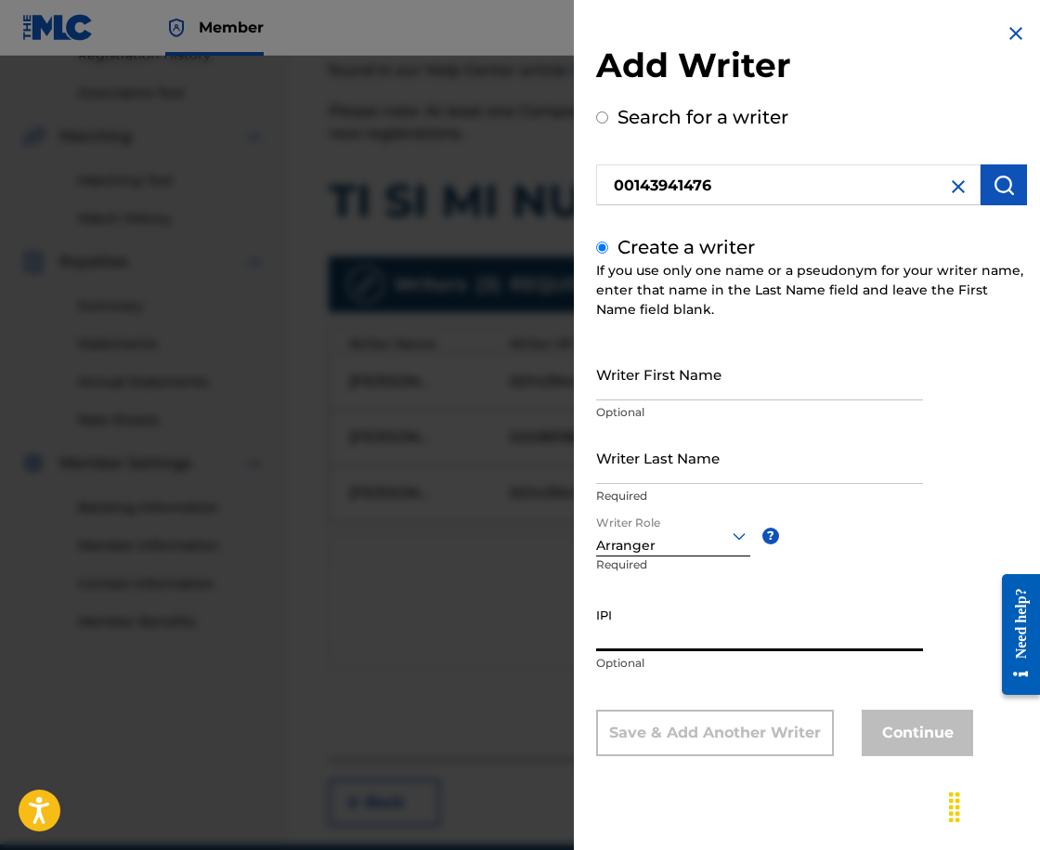
paste input "00143941476"
type input "00143941476"
paste input "CHAVDAR"
type input "CHAVDAR"
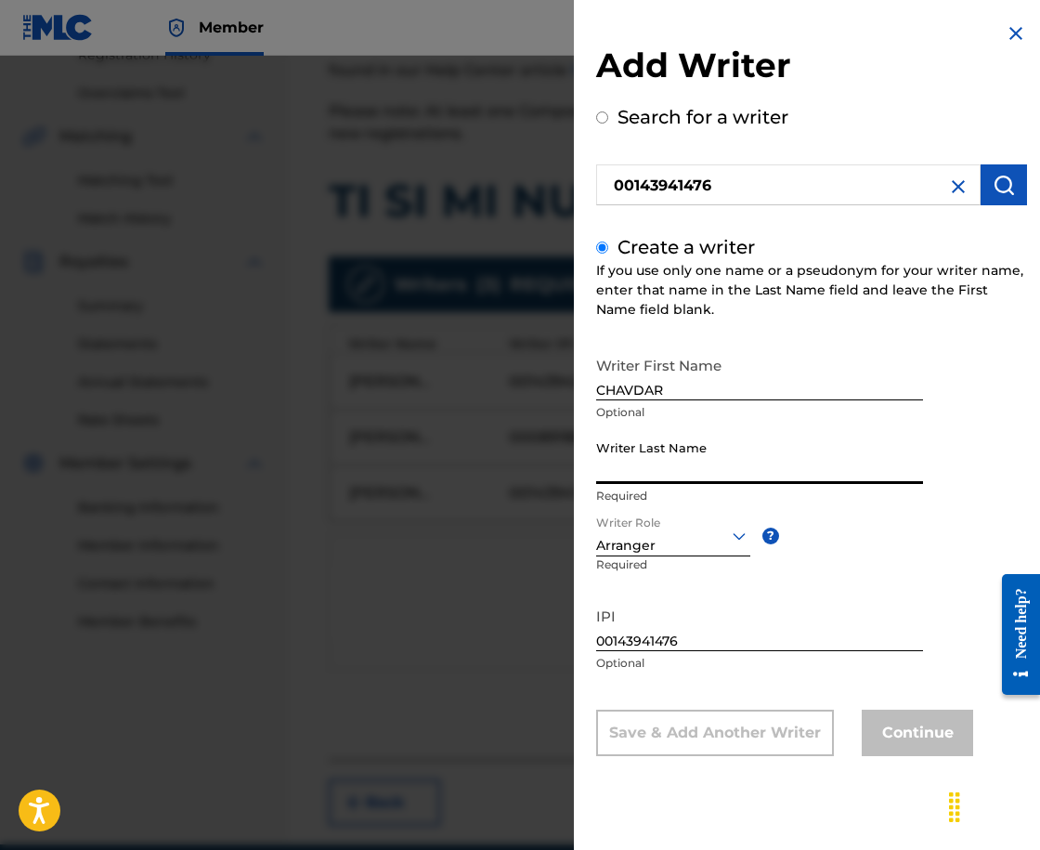
paste input "ORGOV PANEV"
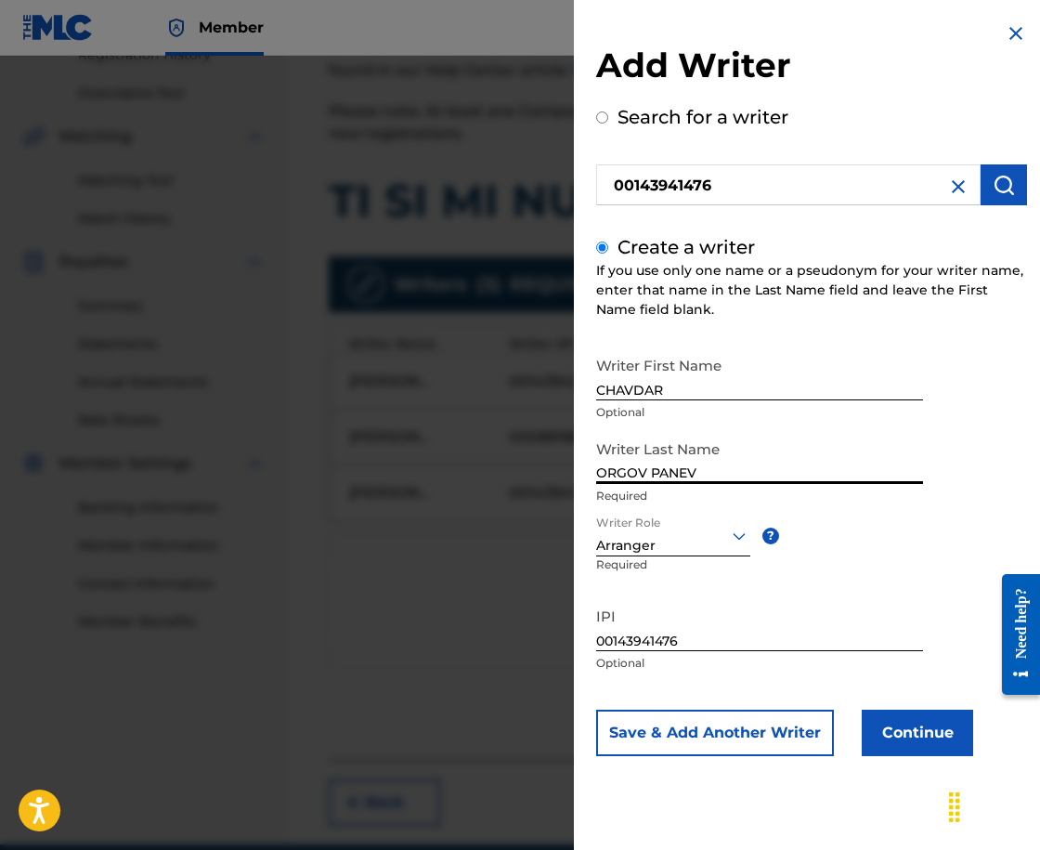
click at [597, 482] on input "ORGOV PANEV" at bounding box center [759, 457] width 327 height 53
type input "[PERSON_NAME]"
click at [921, 725] on button "Continue" at bounding box center [917, 732] width 111 height 46
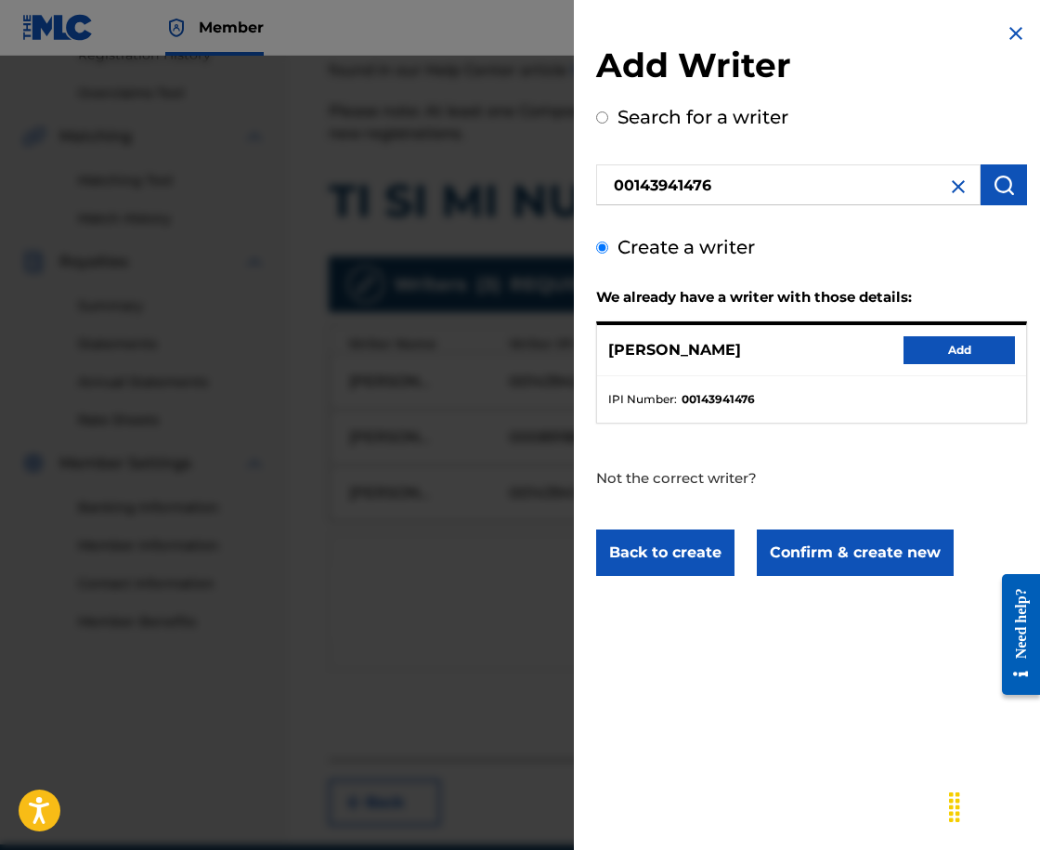
click at [928, 355] on button "Add" at bounding box center [959, 350] width 111 height 28
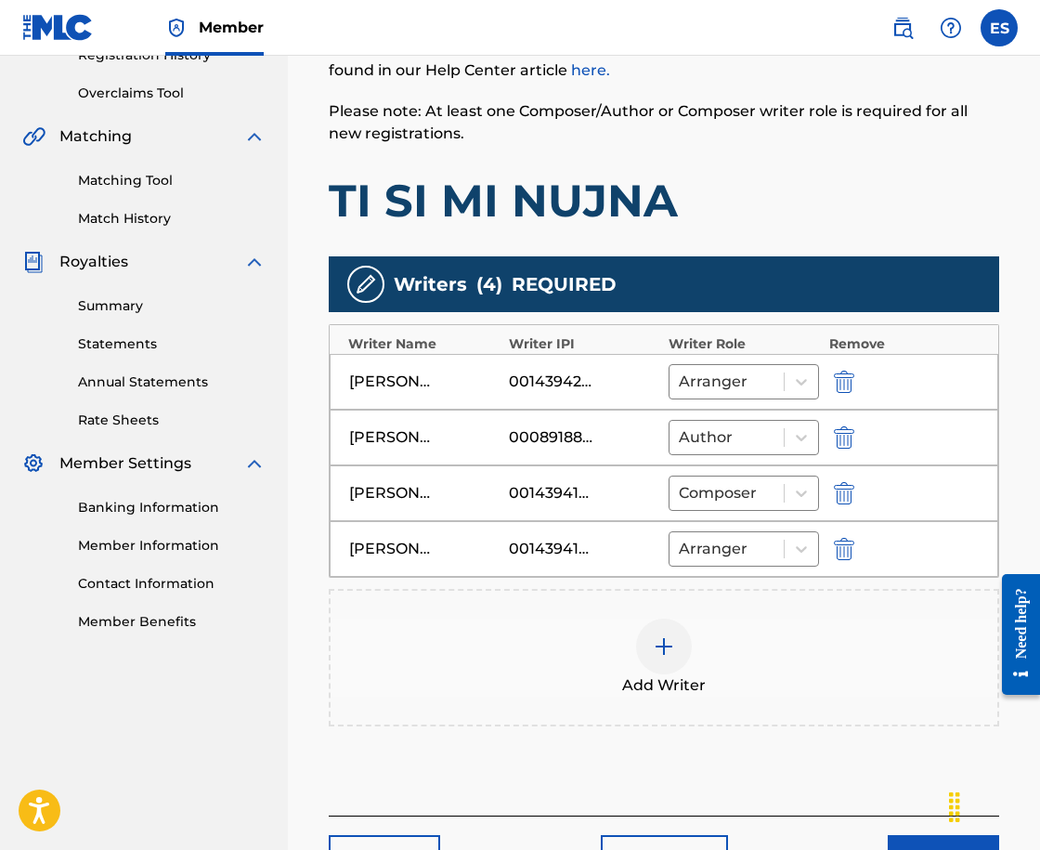
click at [653, 661] on div at bounding box center [664, 646] width 56 height 56
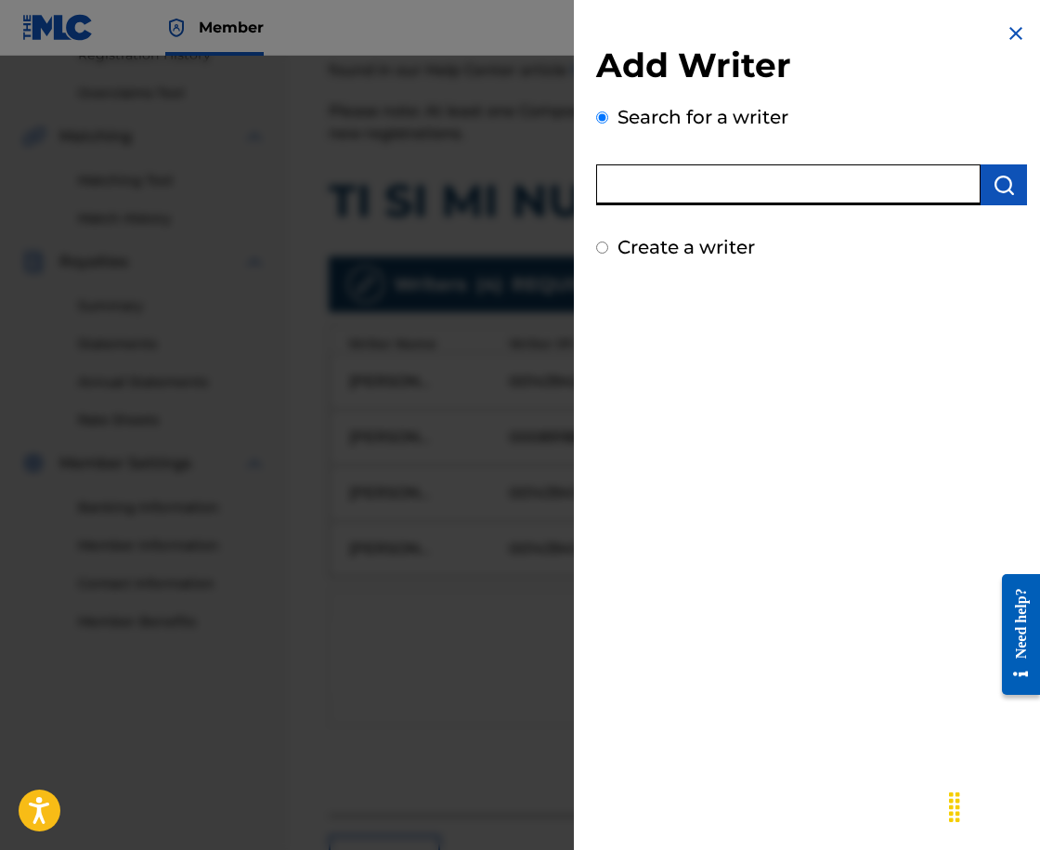
drag, startPoint x: 728, startPoint y: 192, endPoint x: 744, endPoint y: 313, distance: 121.8
drag, startPoint x: 744, startPoint y: 313, endPoint x: 681, endPoint y: 189, distance: 139.5
paste input "00258906432"
type input "00258906432"
click at [994, 175] on img "submit" at bounding box center [1004, 185] width 22 height 22
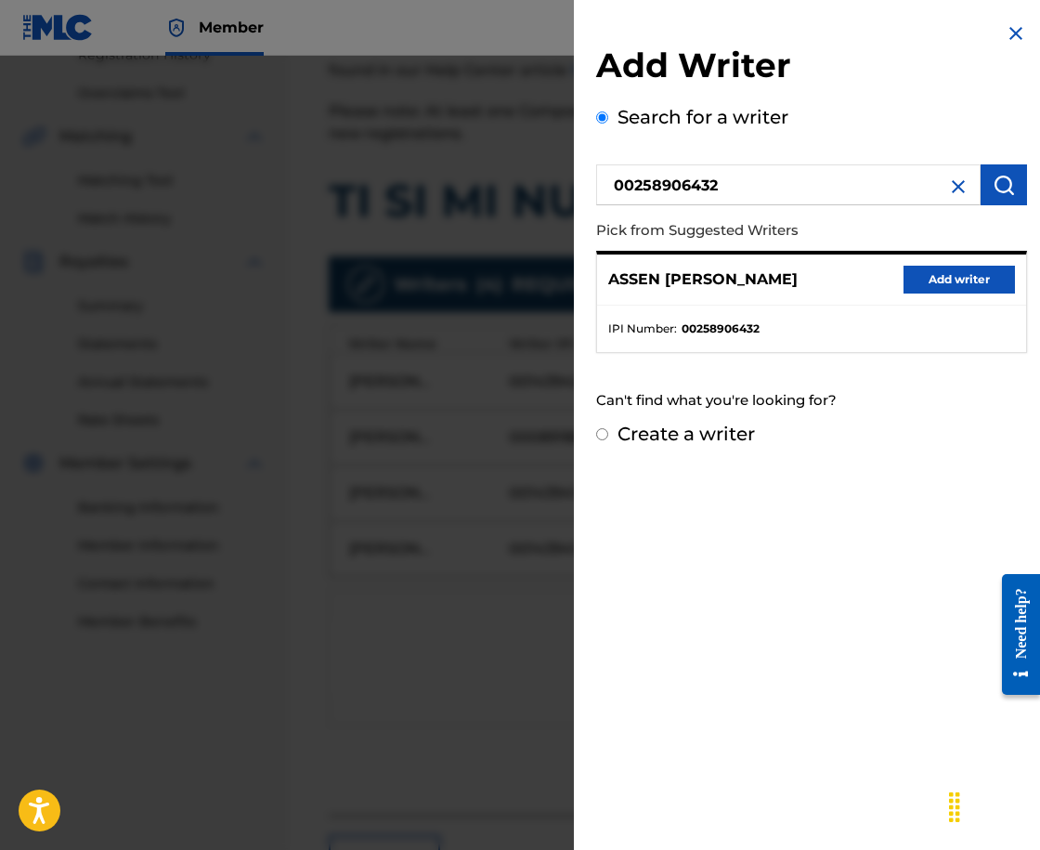
click at [975, 296] on div "[PERSON_NAME] Add writer" at bounding box center [811, 279] width 429 height 51
click at [970, 287] on button "Add writer" at bounding box center [959, 280] width 111 height 28
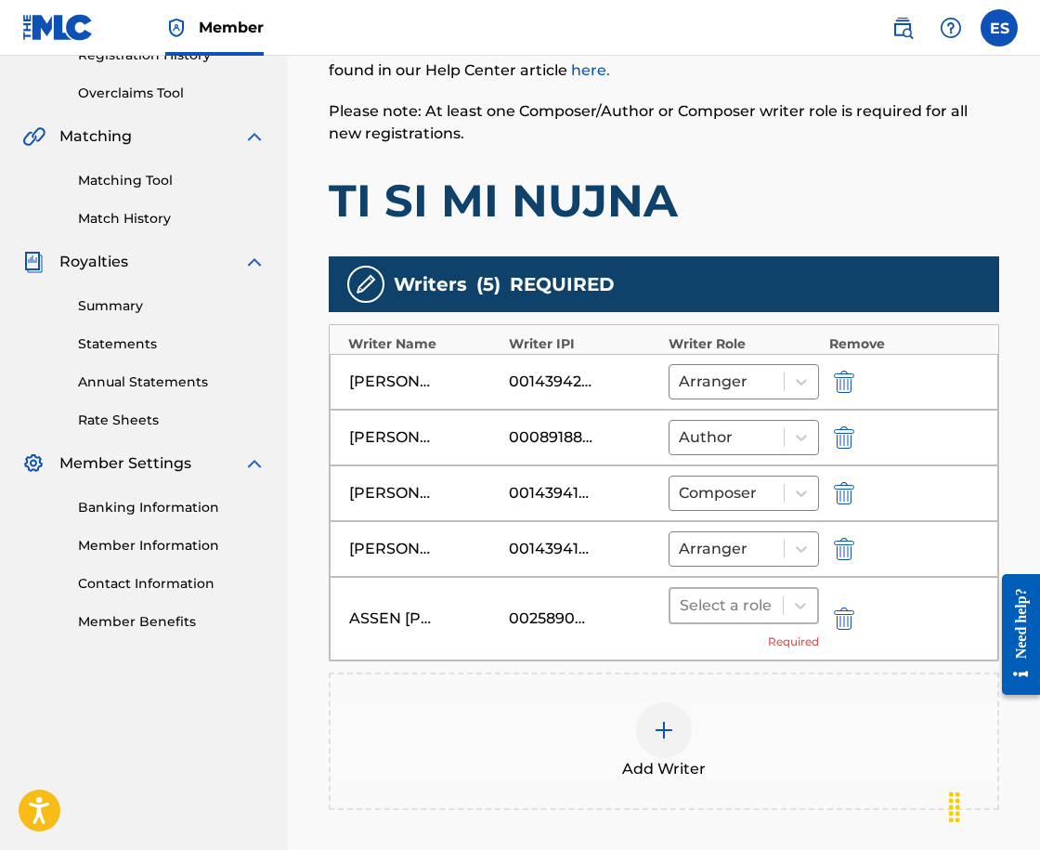
click at [714, 605] on div at bounding box center [727, 605] width 94 height 26
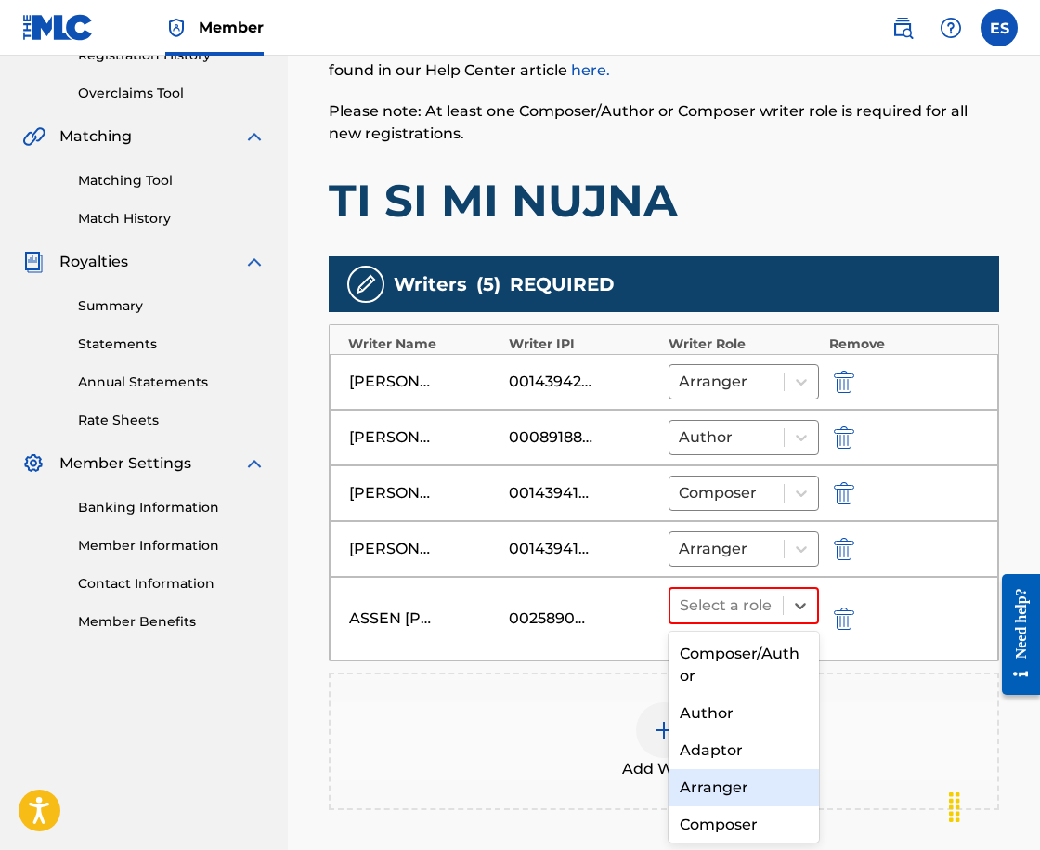
click at [759, 793] on div "Arranger" at bounding box center [744, 787] width 150 height 37
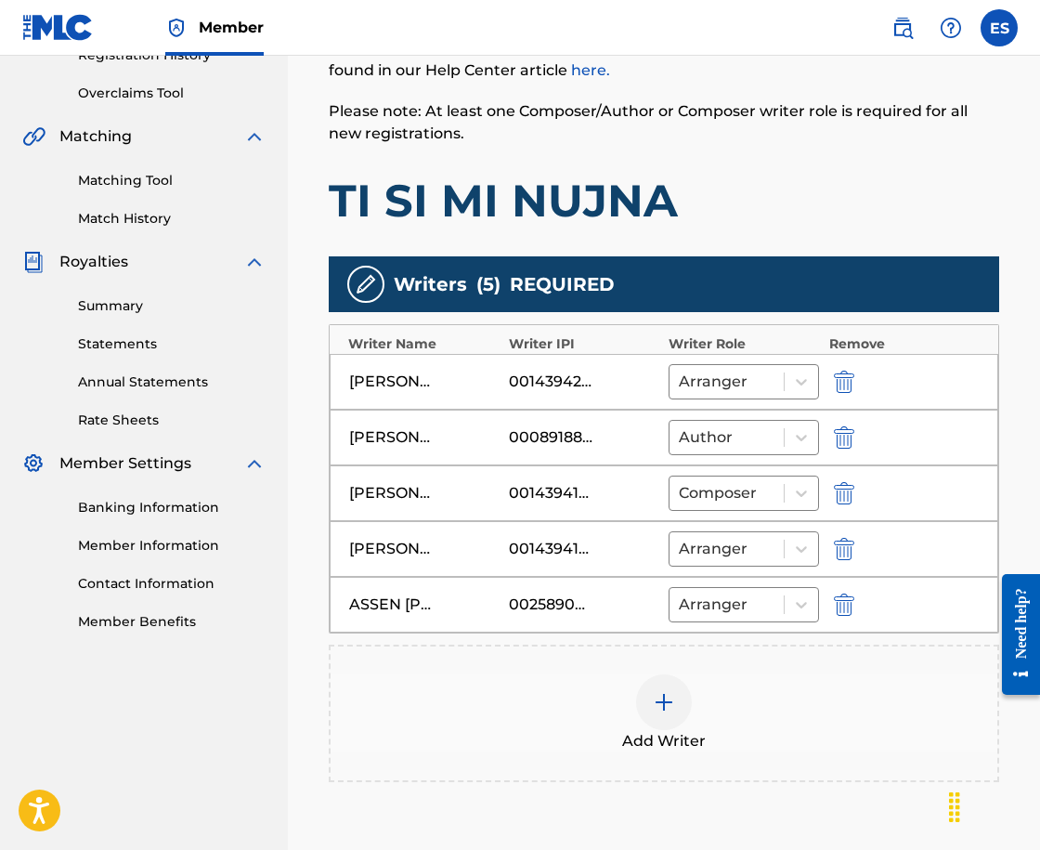
click at [687, 722] on div "Add Writer" at bounding box center [664, 713] width 667 height 78
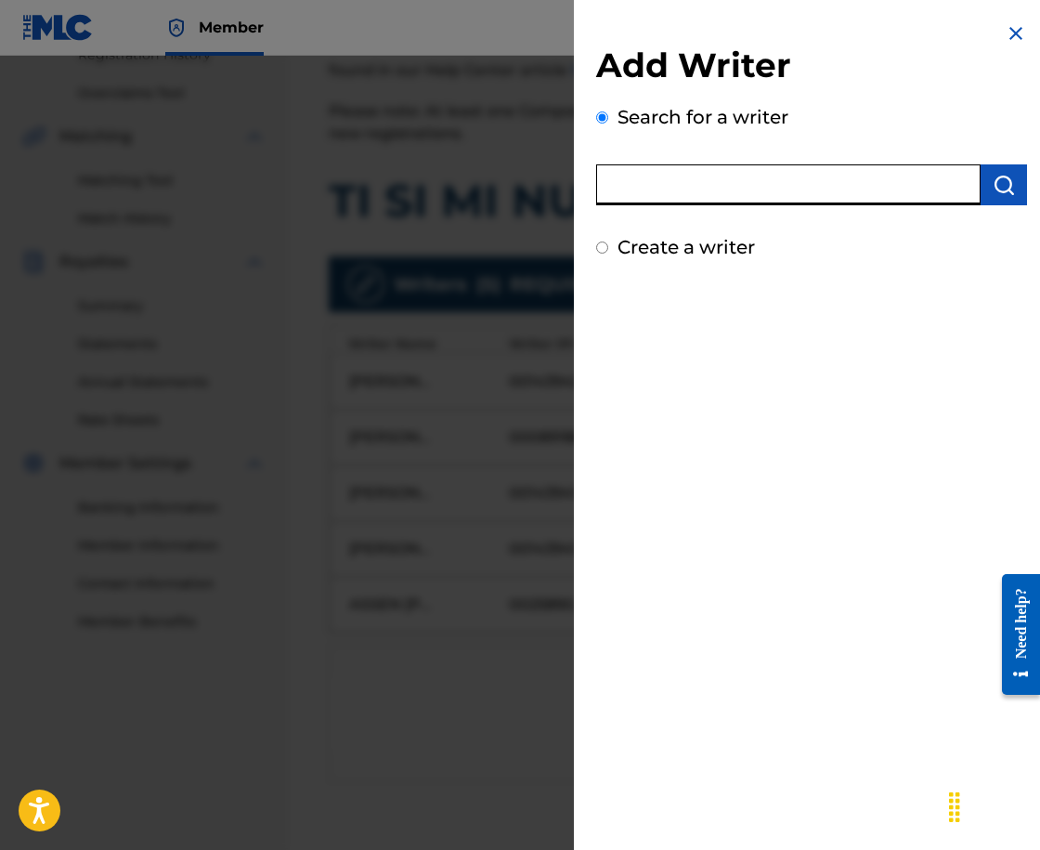
paste input "00295601256"
type input "00295601256"
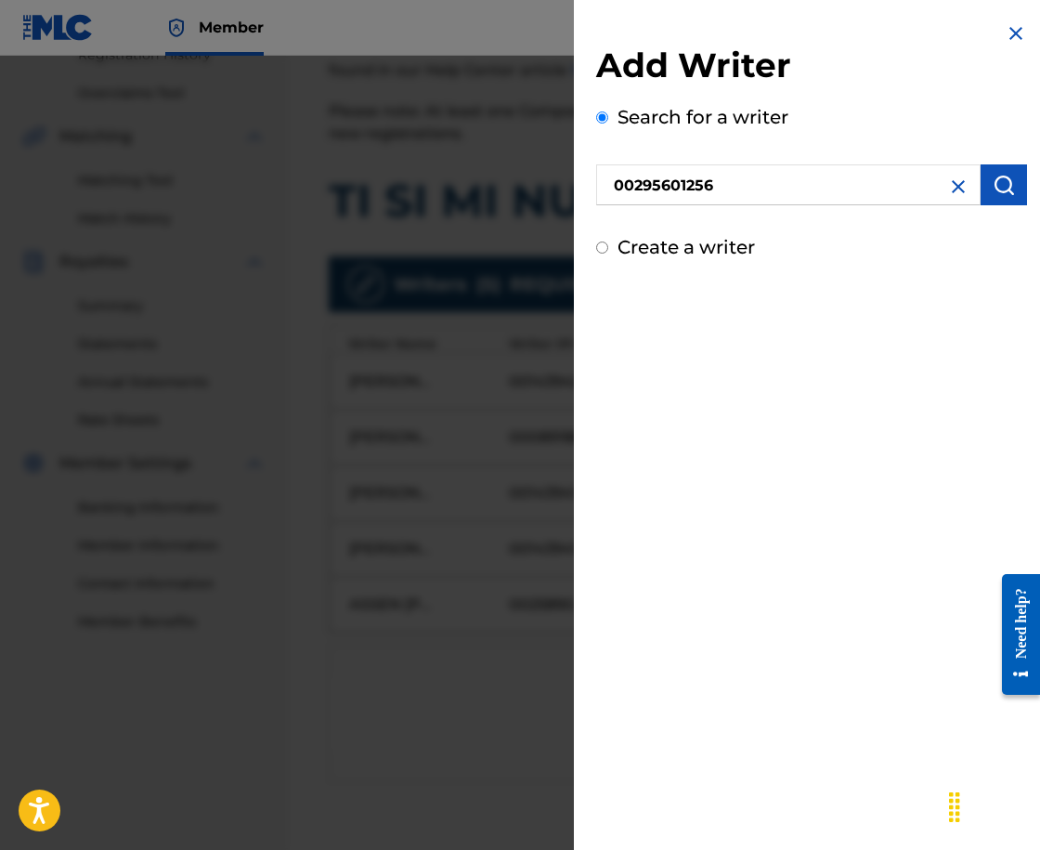
click at [1006, 201] on button "submit" at bounding box center [1004, 184] width 46 height 41
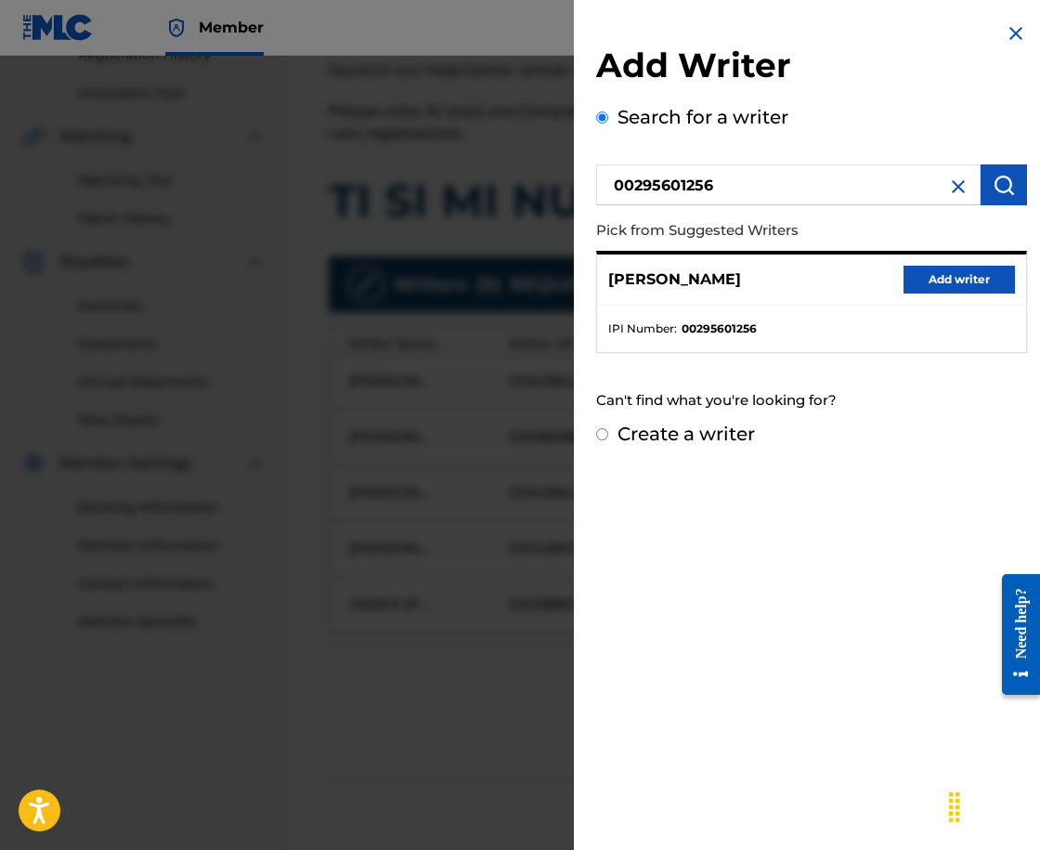
click at [953, 282] on button "Add writer" at bounding box center [959, 280] width 111 height 28
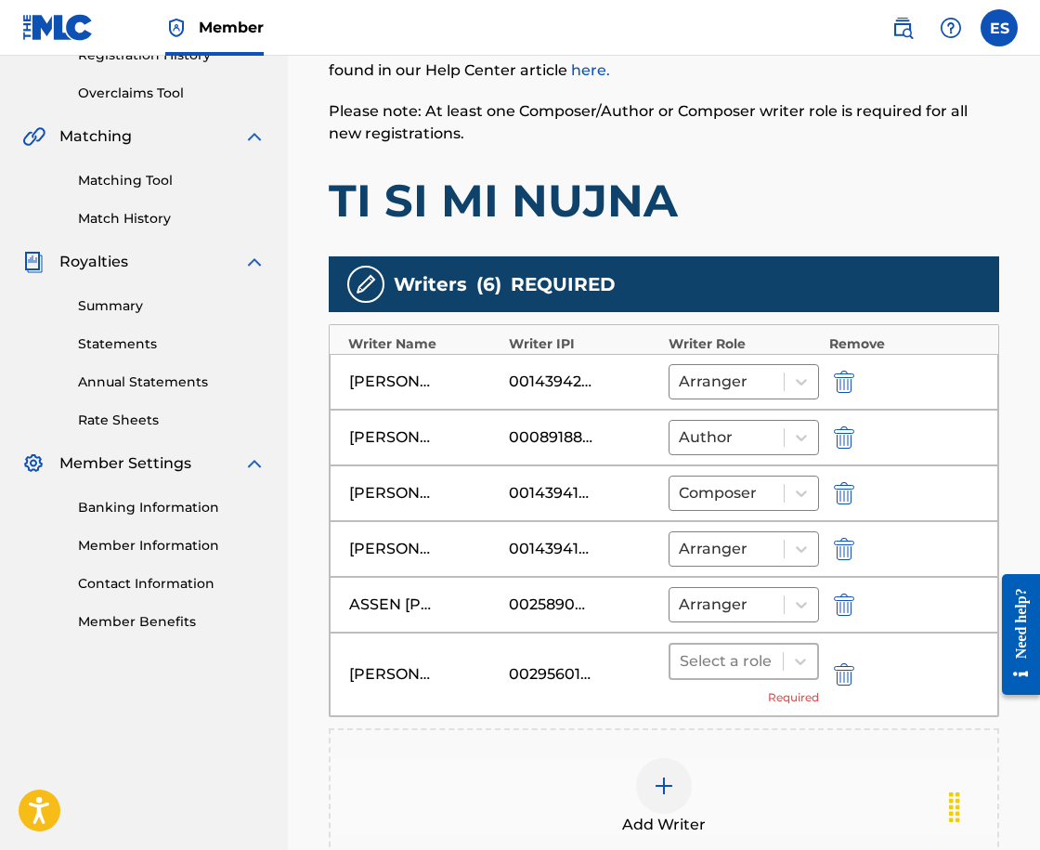
click at [709, 656] on div at bounding box center [727, 661] width 94 height 26
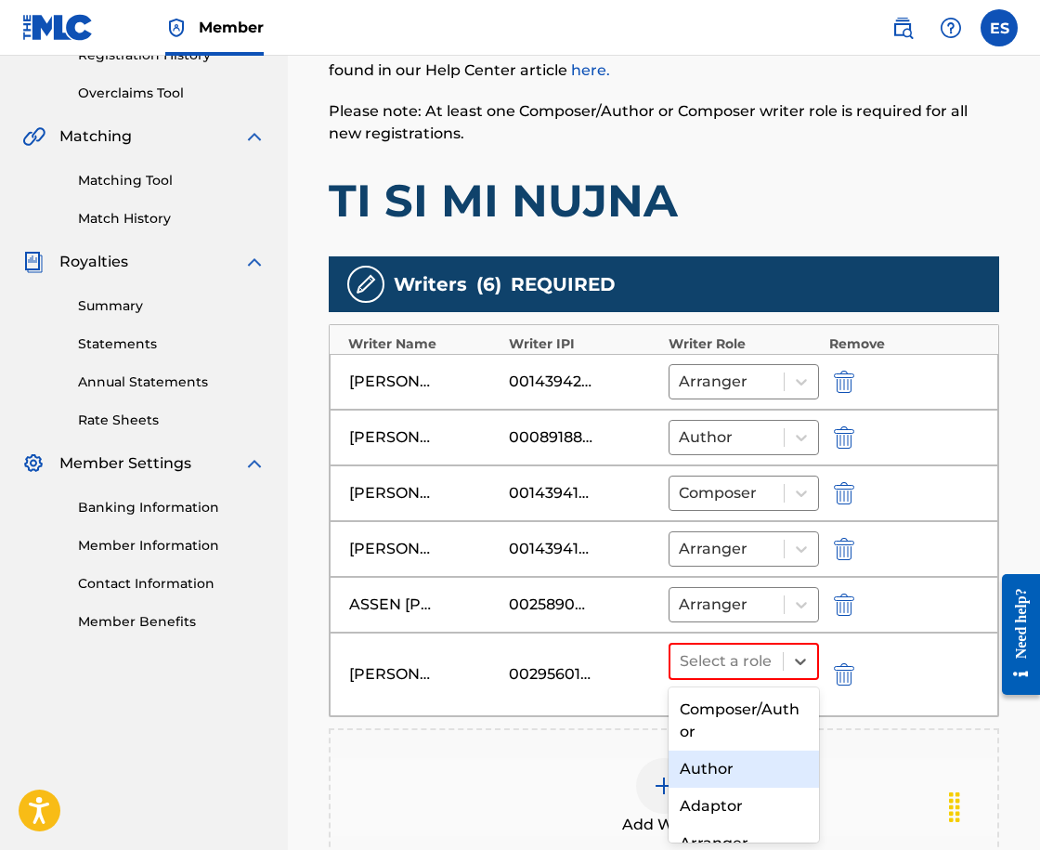
scroll to position [93, 0]
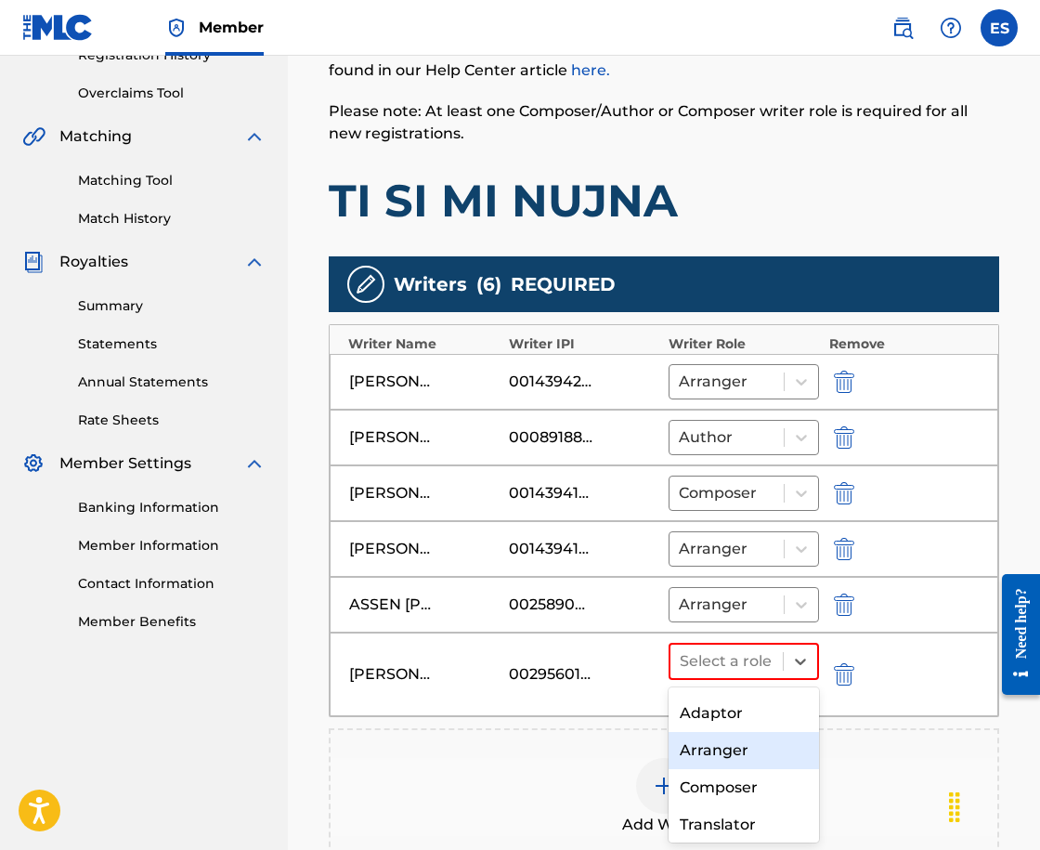
click at [720, 759] on div "Arranger" at bounding box center [744, 750] width 150 height 37
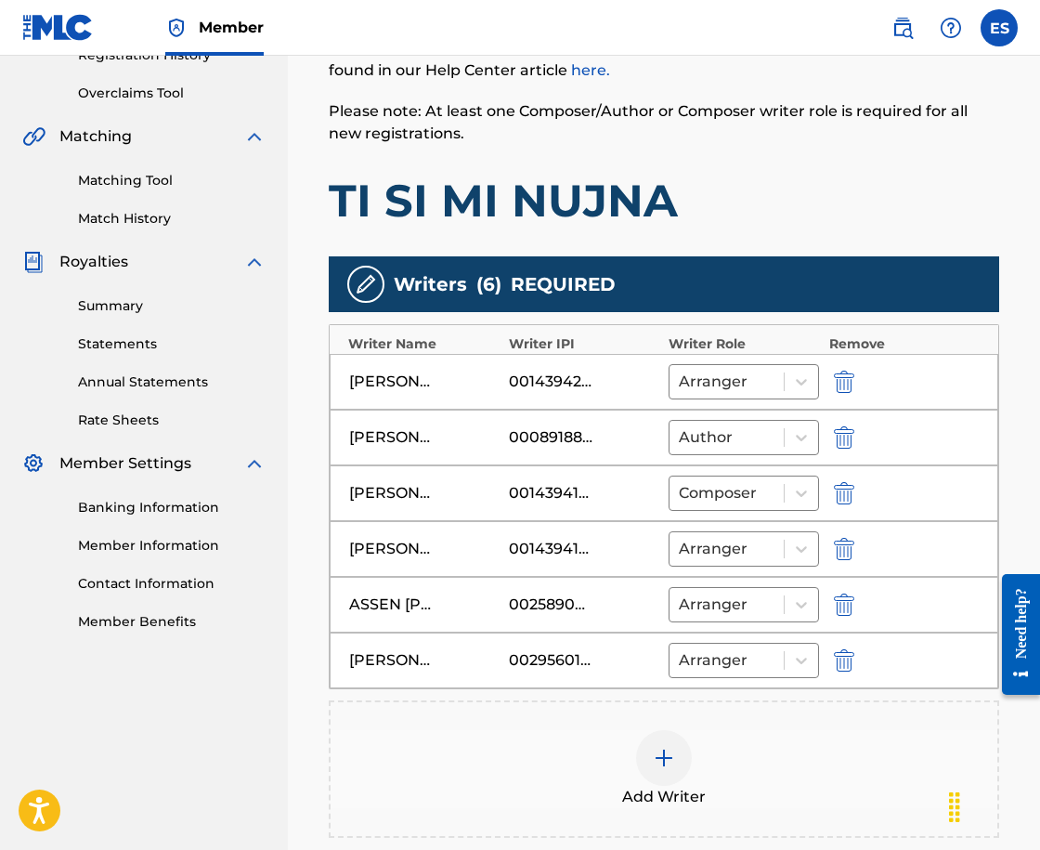
click at [673, 760] on img at bounding box center [664, 758] width 22 height 22
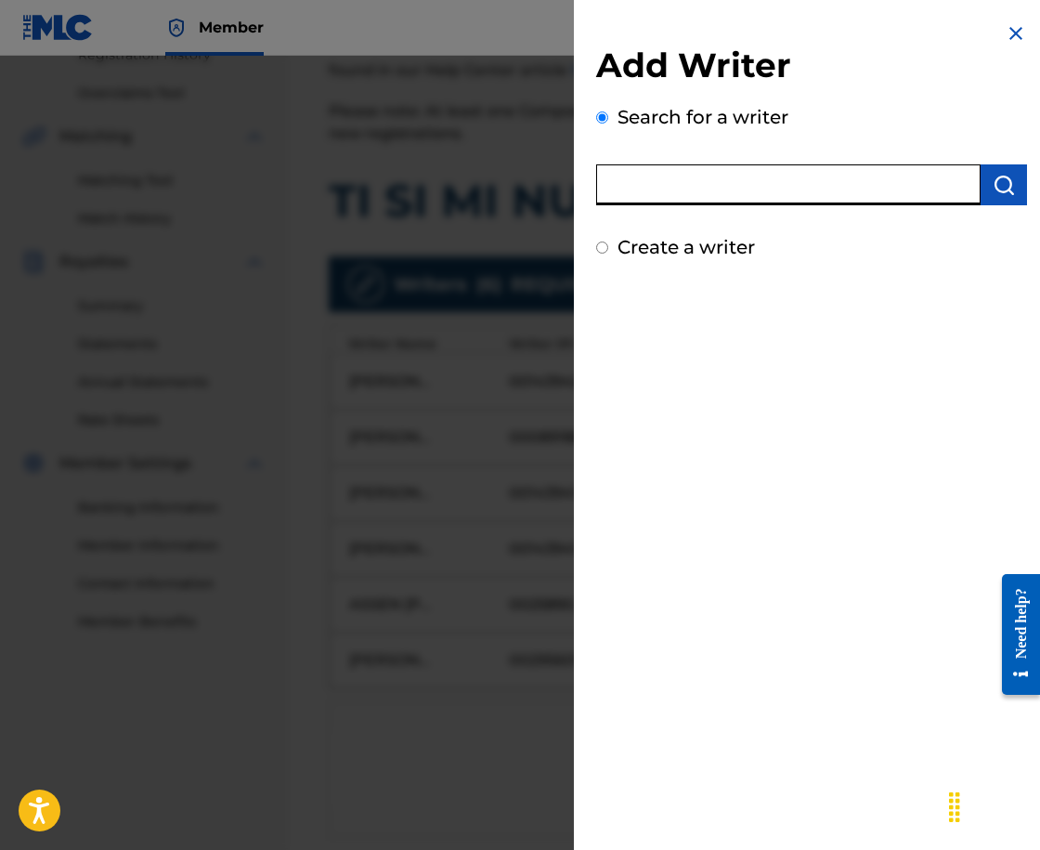
paste input "00295628227"
type input "00295628227"
click at [996, 203] on button "submit" at bounding box center [1004, 184] width 46 height 41
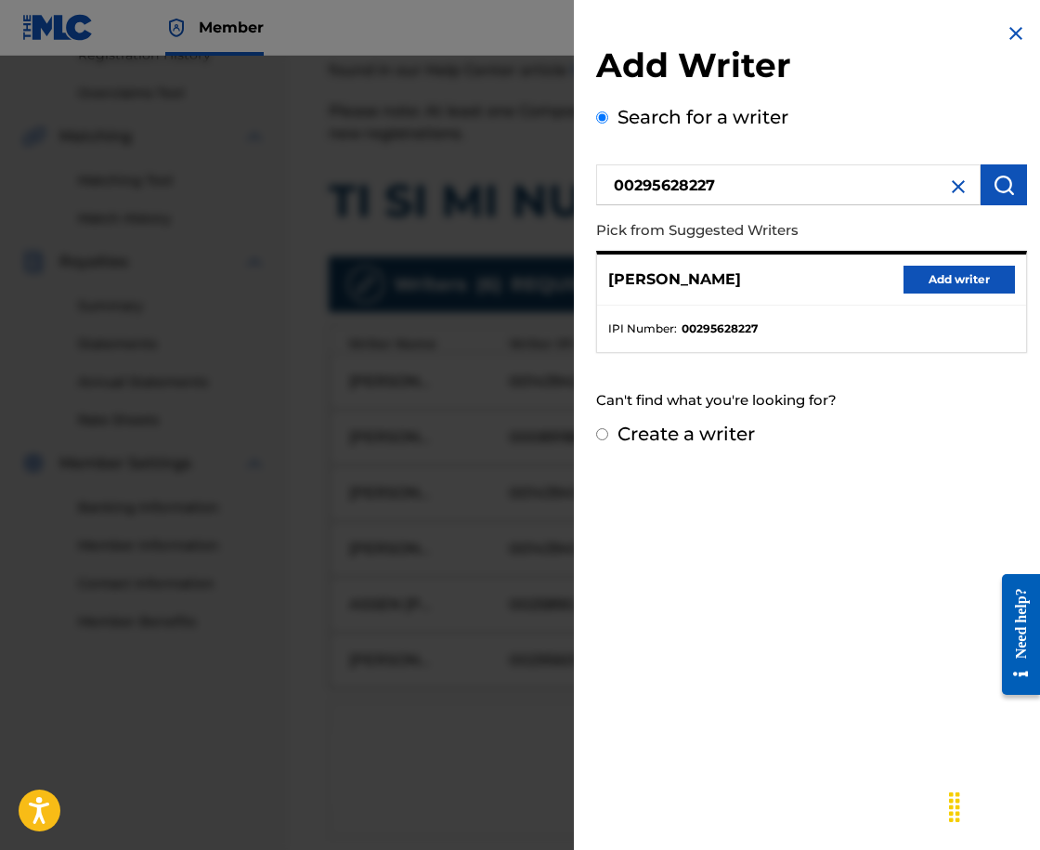
click at [959, 276] on button "Add writer" at bounding box center [959, 280] width 111 height 28
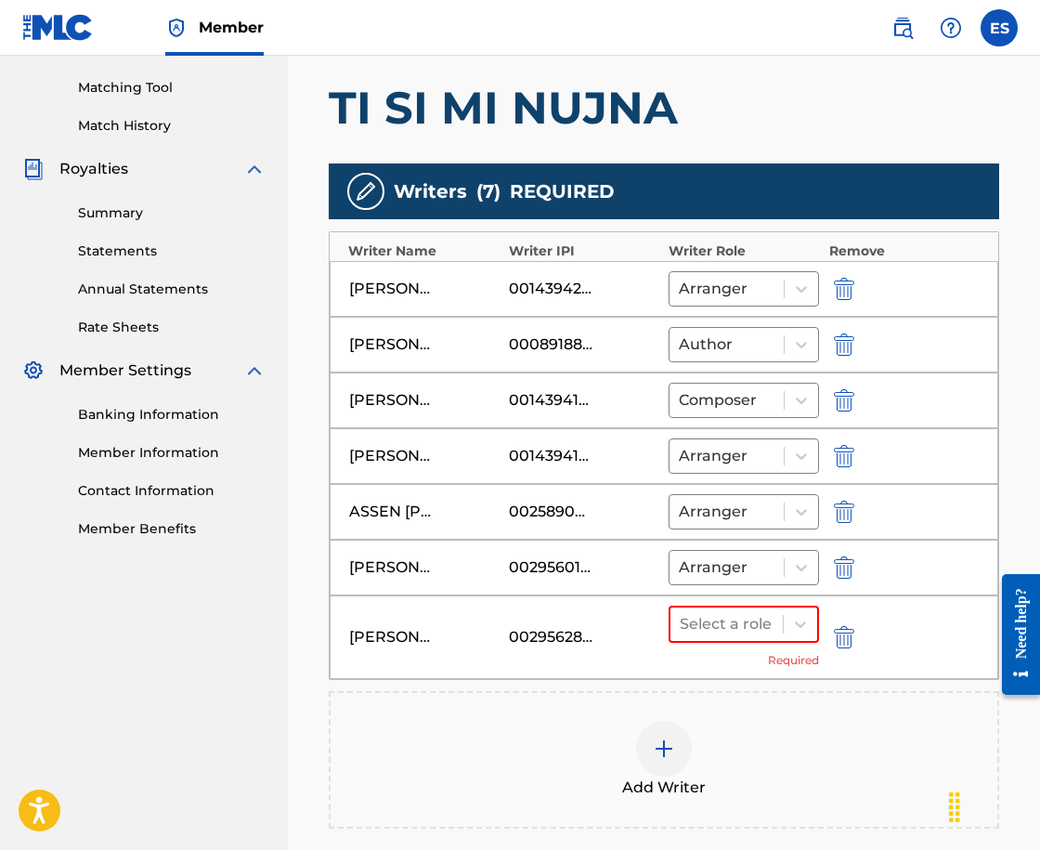
scroll to position [705, 0]
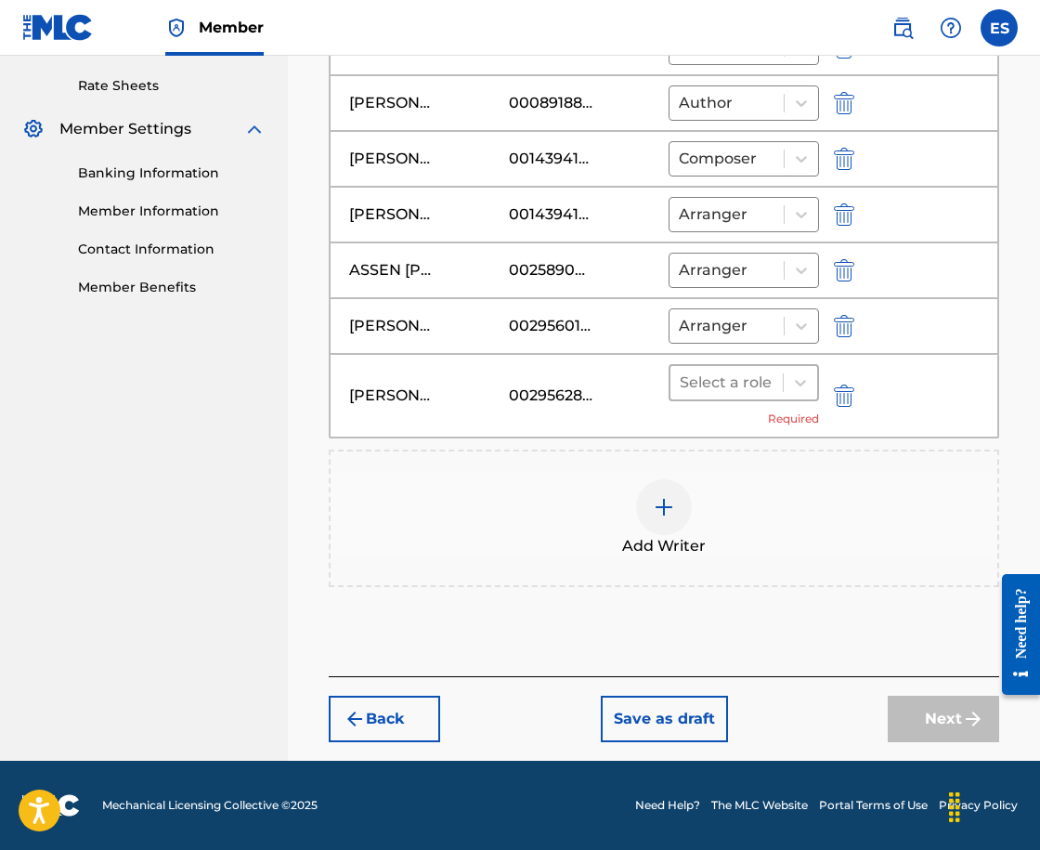
click at [712, 390] on div at bounding box center [727, 383] width 94 height 26
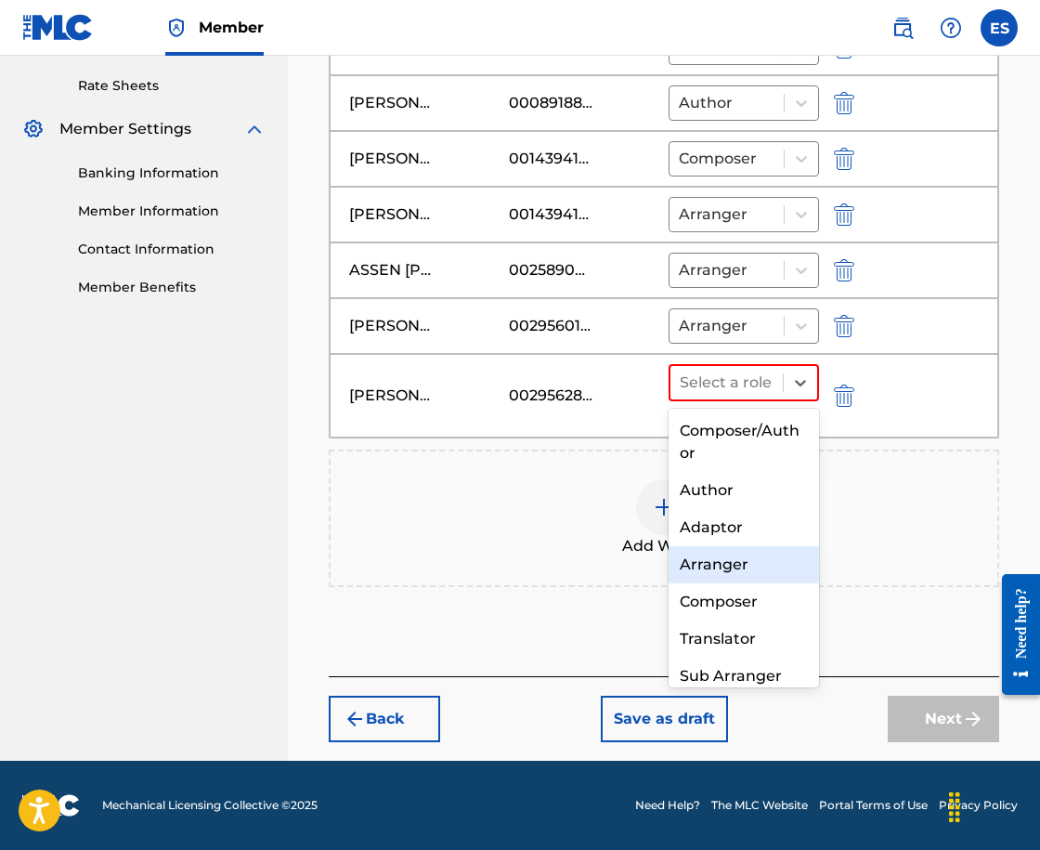
click at [752, 561] on div "Arranger" at bounding box center [744, 564] width 150 height 37
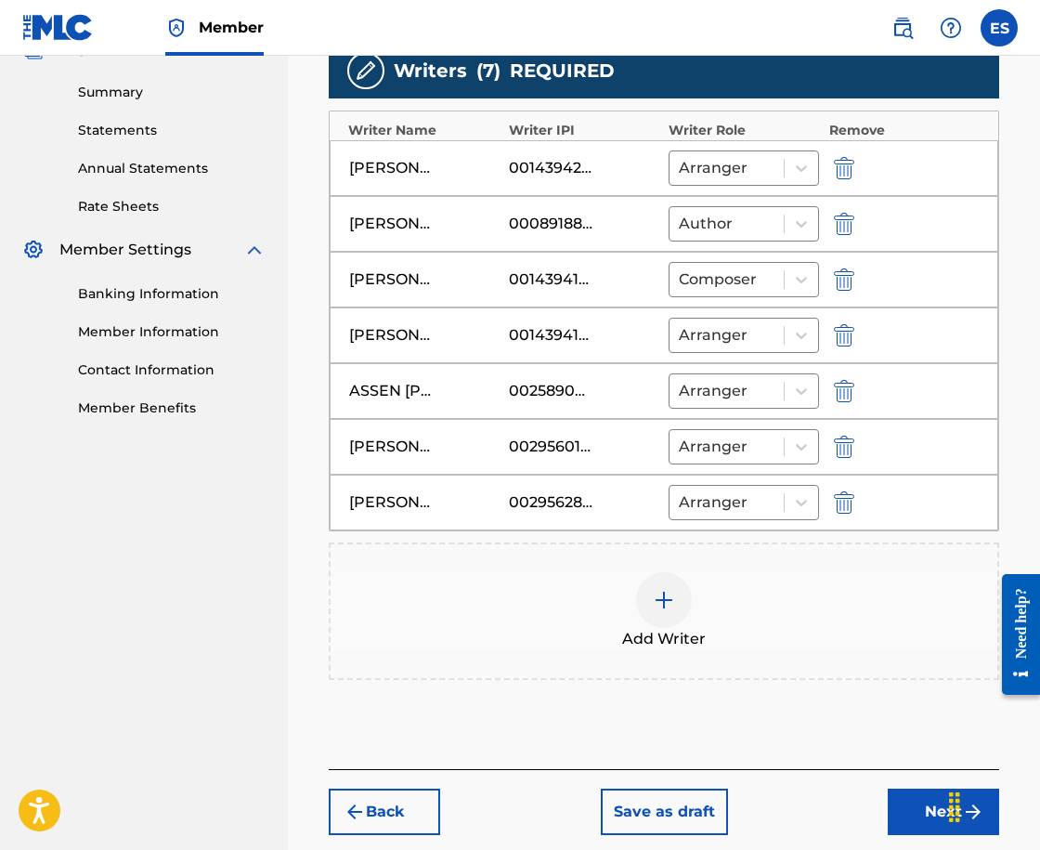
scroll to position [491, 0]
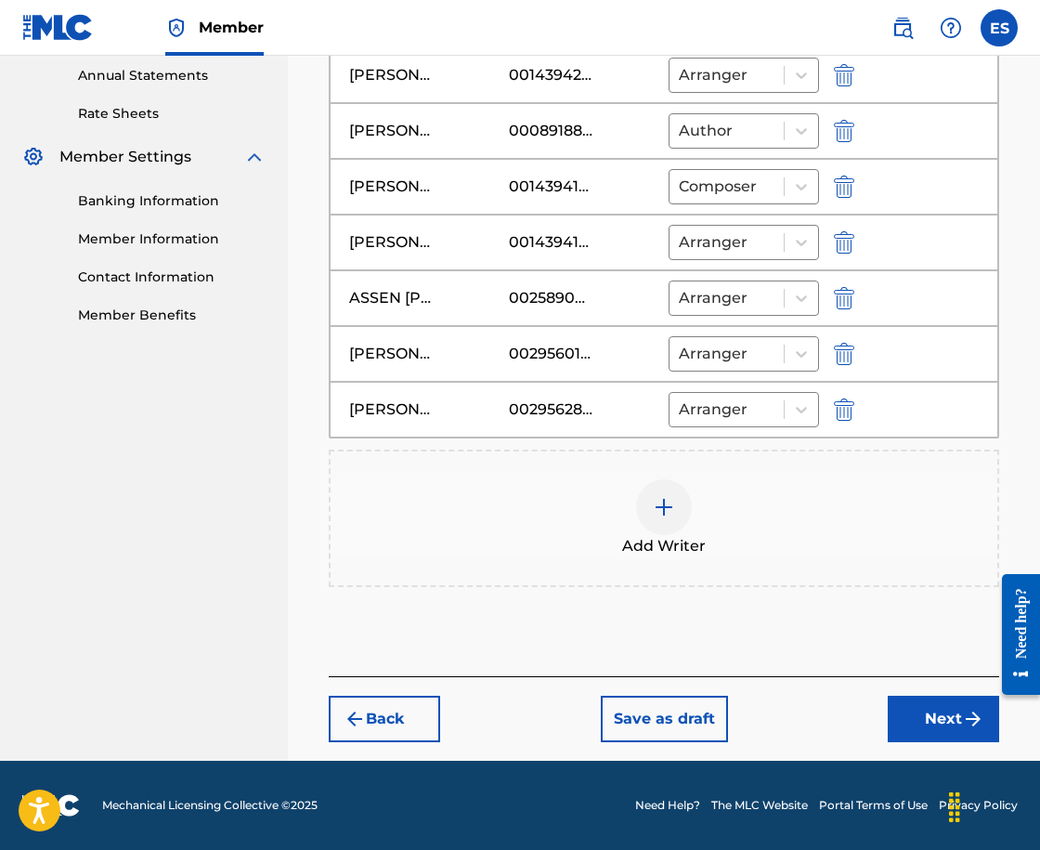
click at [958, 704] on button "Next" at bounding box center [943, 719] width 111 height 46
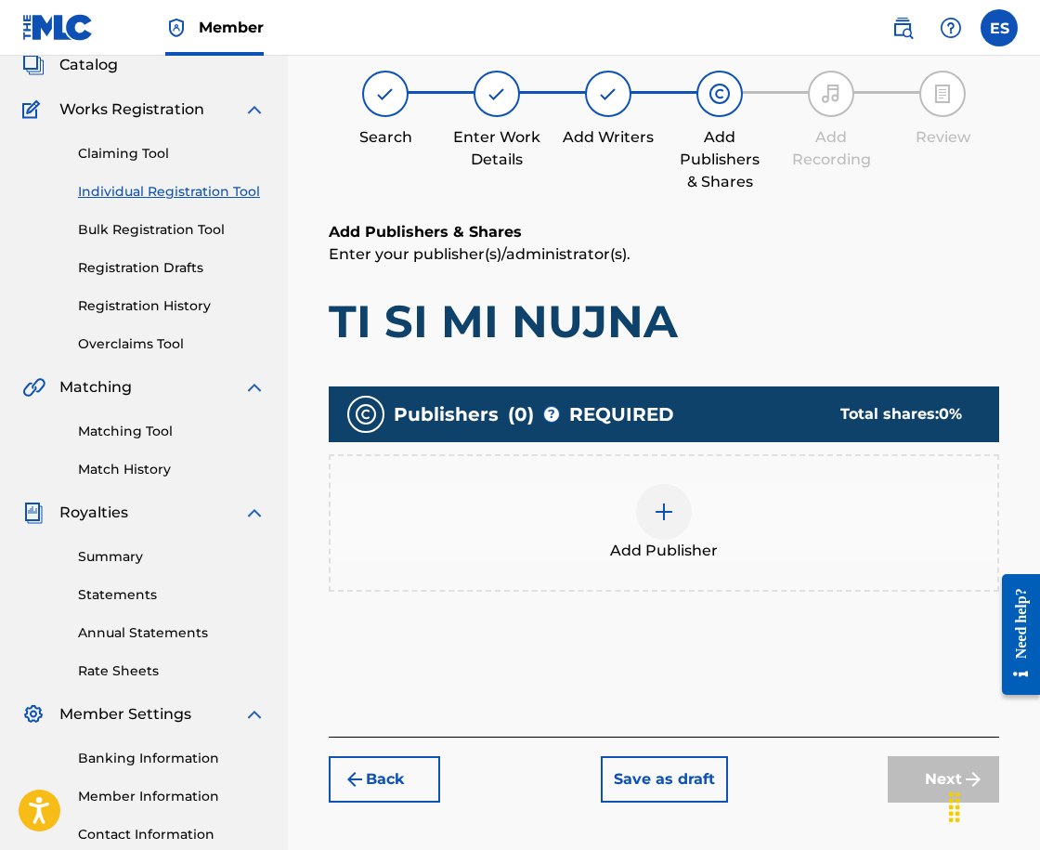
scroll to position [84, 0]
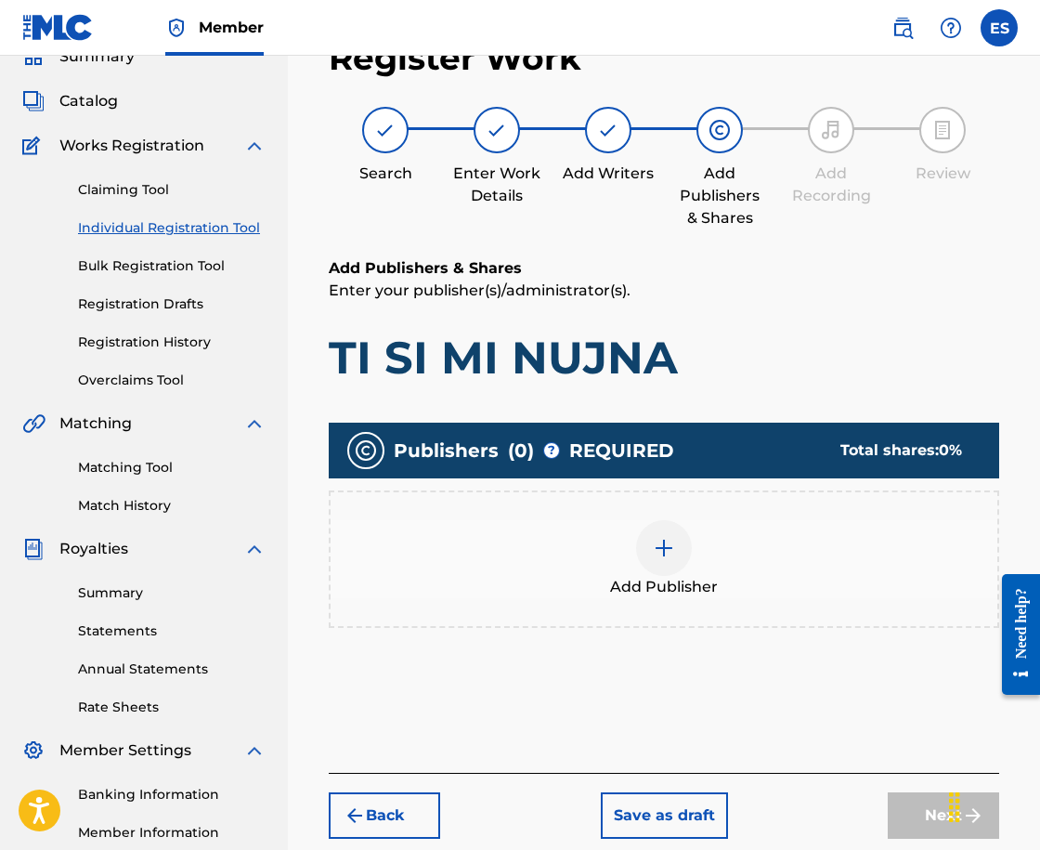
click at [737, 580] on div "Add Publisher" at bounding box center [664, 559] width 667 height 78
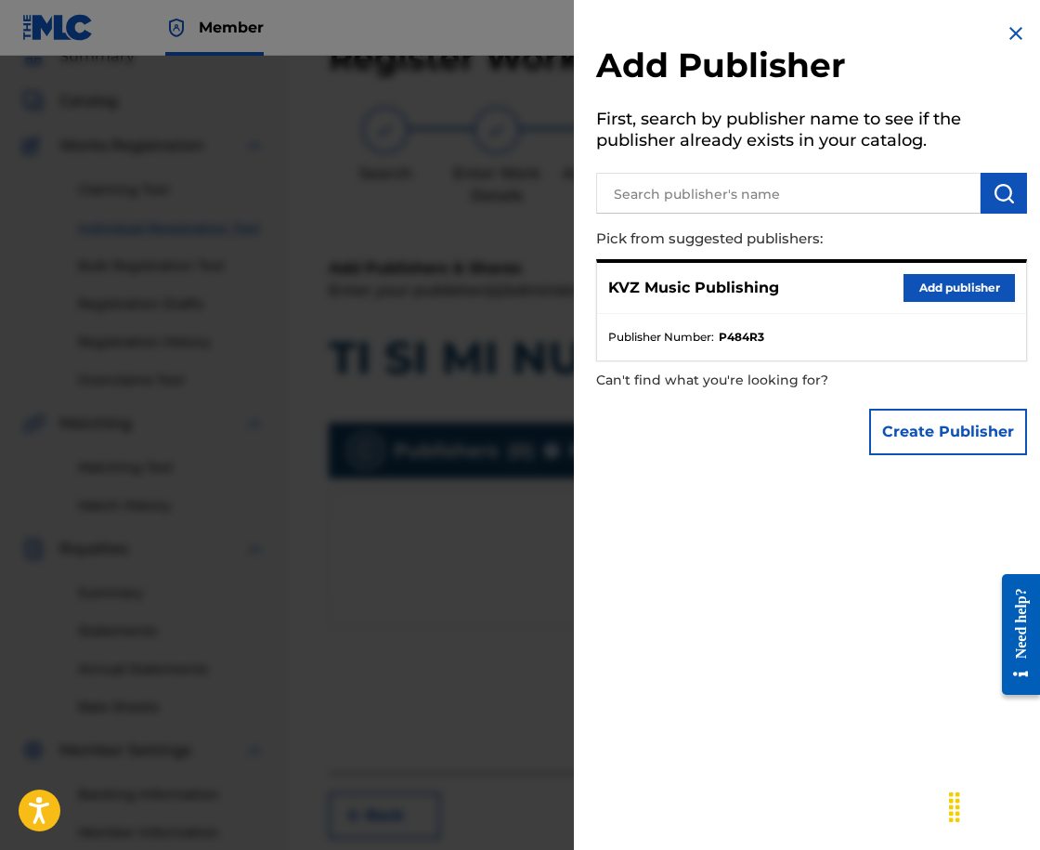
click at [915, 291] on button "Add publisher" at bounding box center [959, 288] width 111 height 28
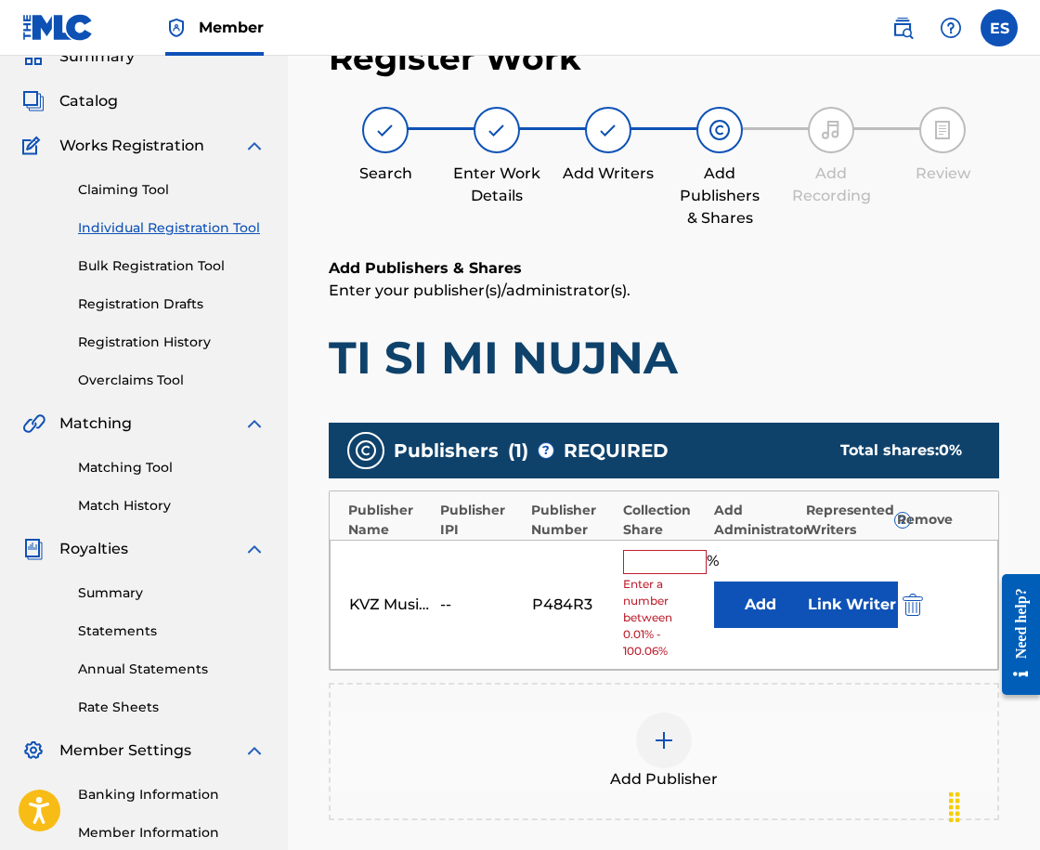
click at [650, 568] on input "text" at bounding box center [665, 562] width 84 height 24
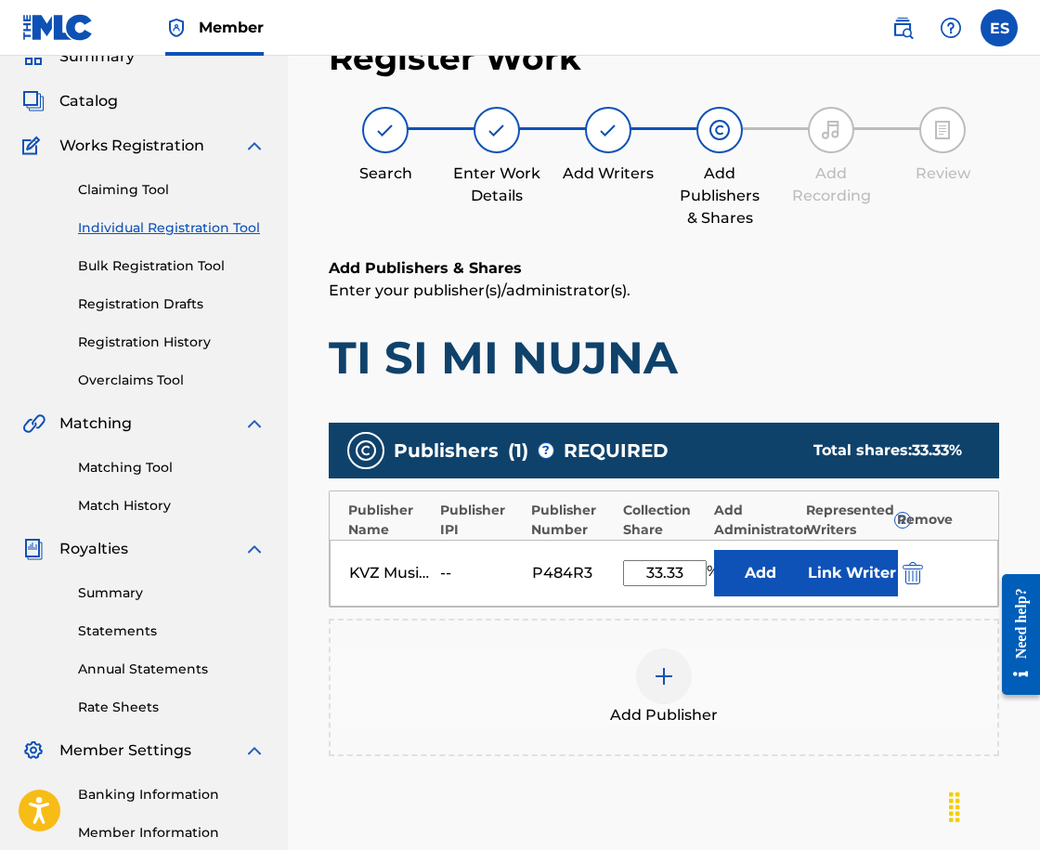
click at [644, 570] on input "33.33" at bounding box center [665, 573] width 84 height 26
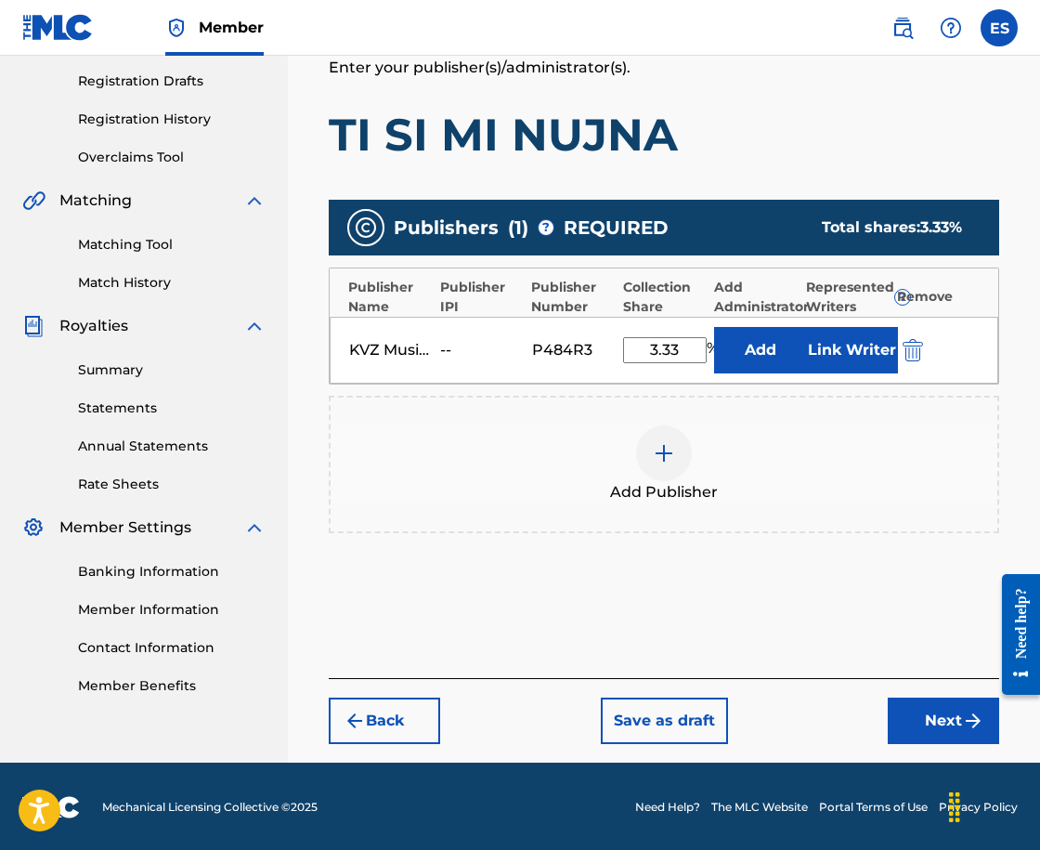
scroll to position [308, 0]
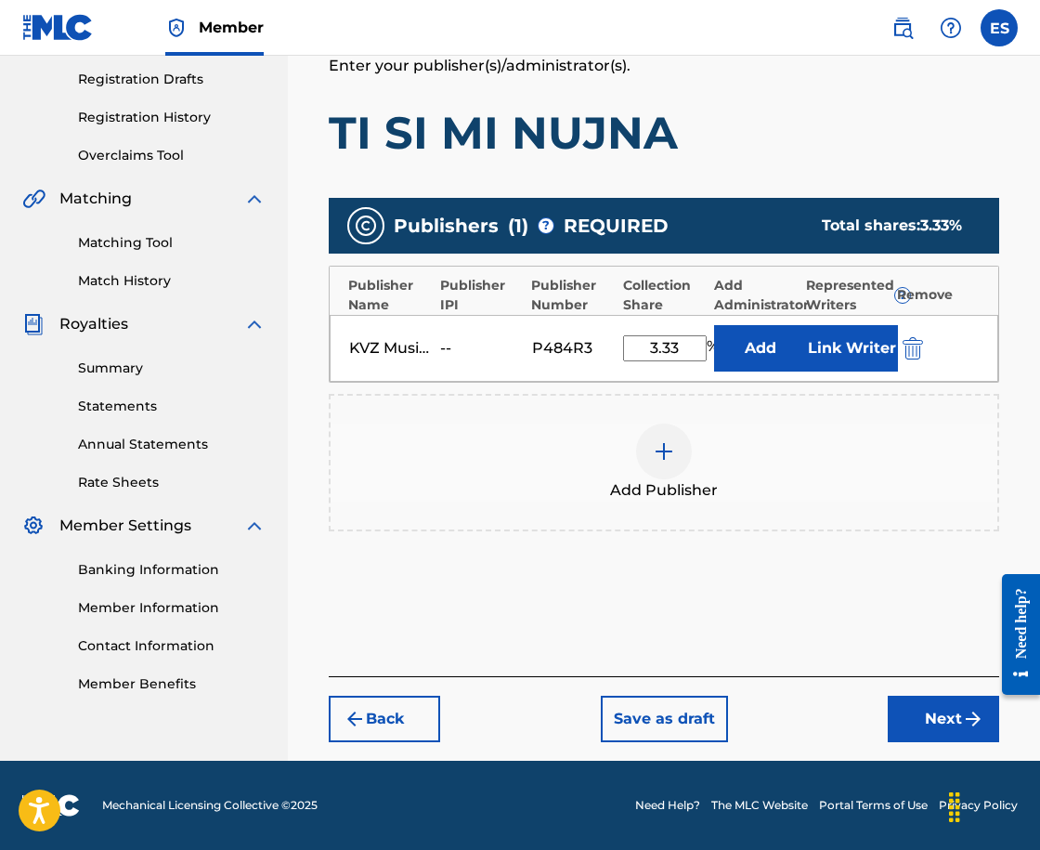
type input "3.33"
click at [936, 724] on button "Next" at bounding box center [943, 719] width 111 height 46
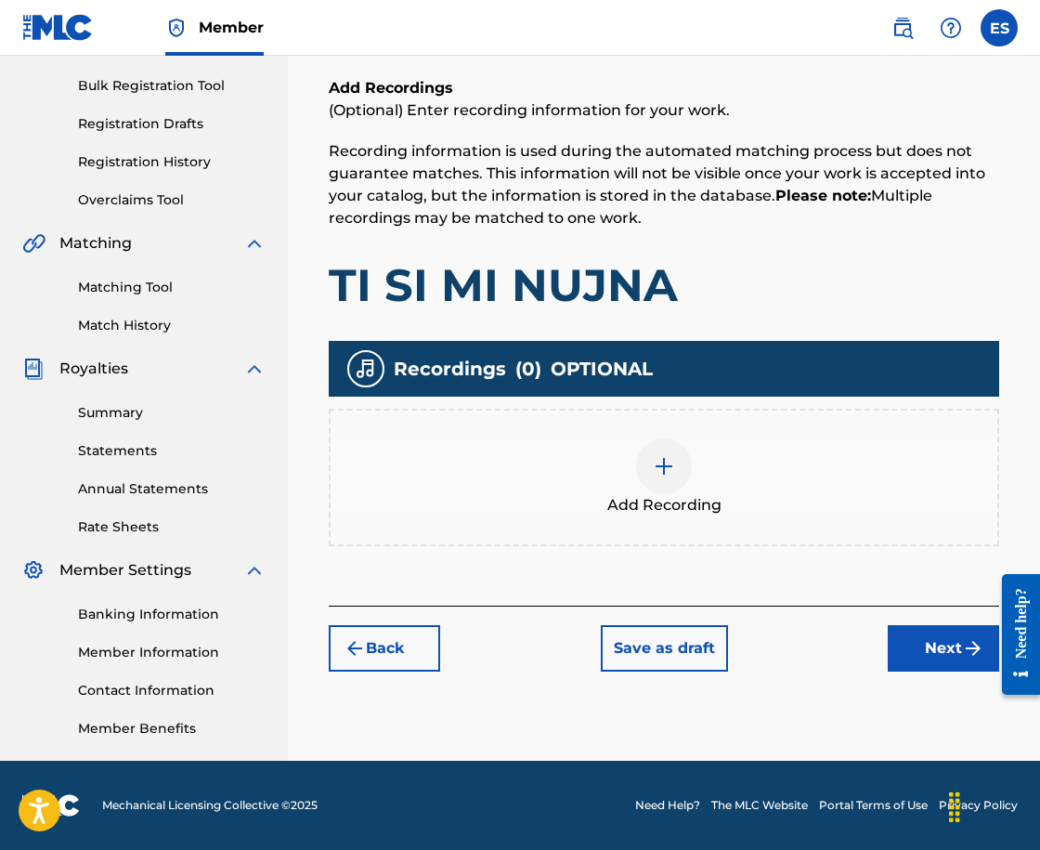
scroll to position [84, 0]
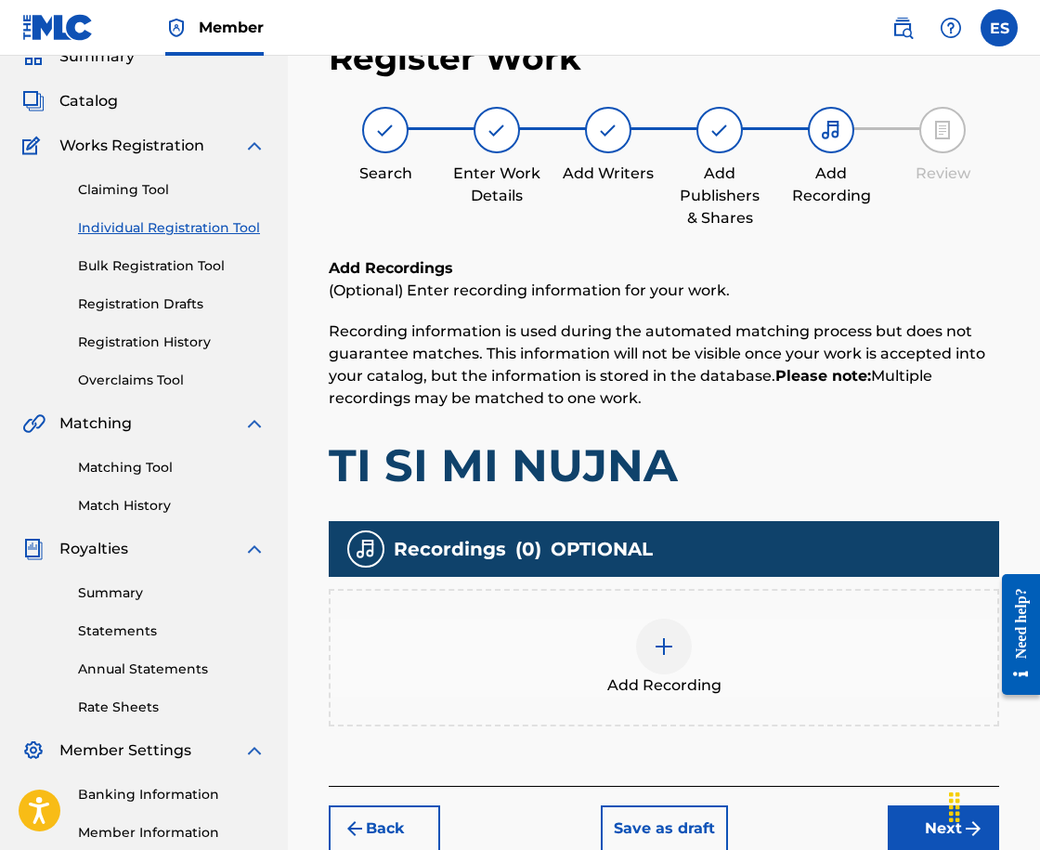
click at [718, 619] on div "Add Recording" at bounding box center [664, 657] width 667 height 78
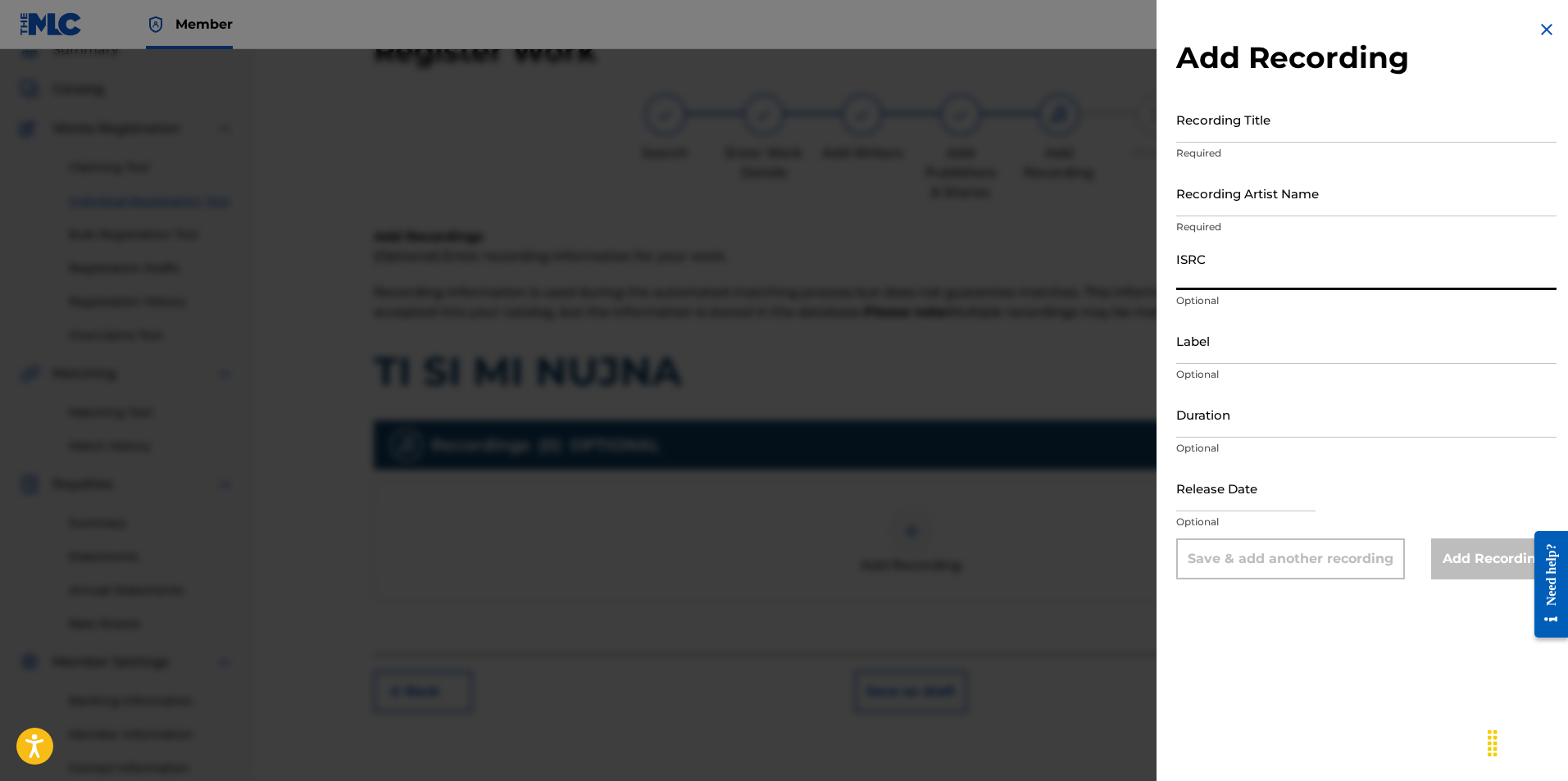
paste input "BGA262168306"
type input "BGA262168306"
click at [1232, 362] on input "Label" at bounding box center [1366, 340] width 380 height 47
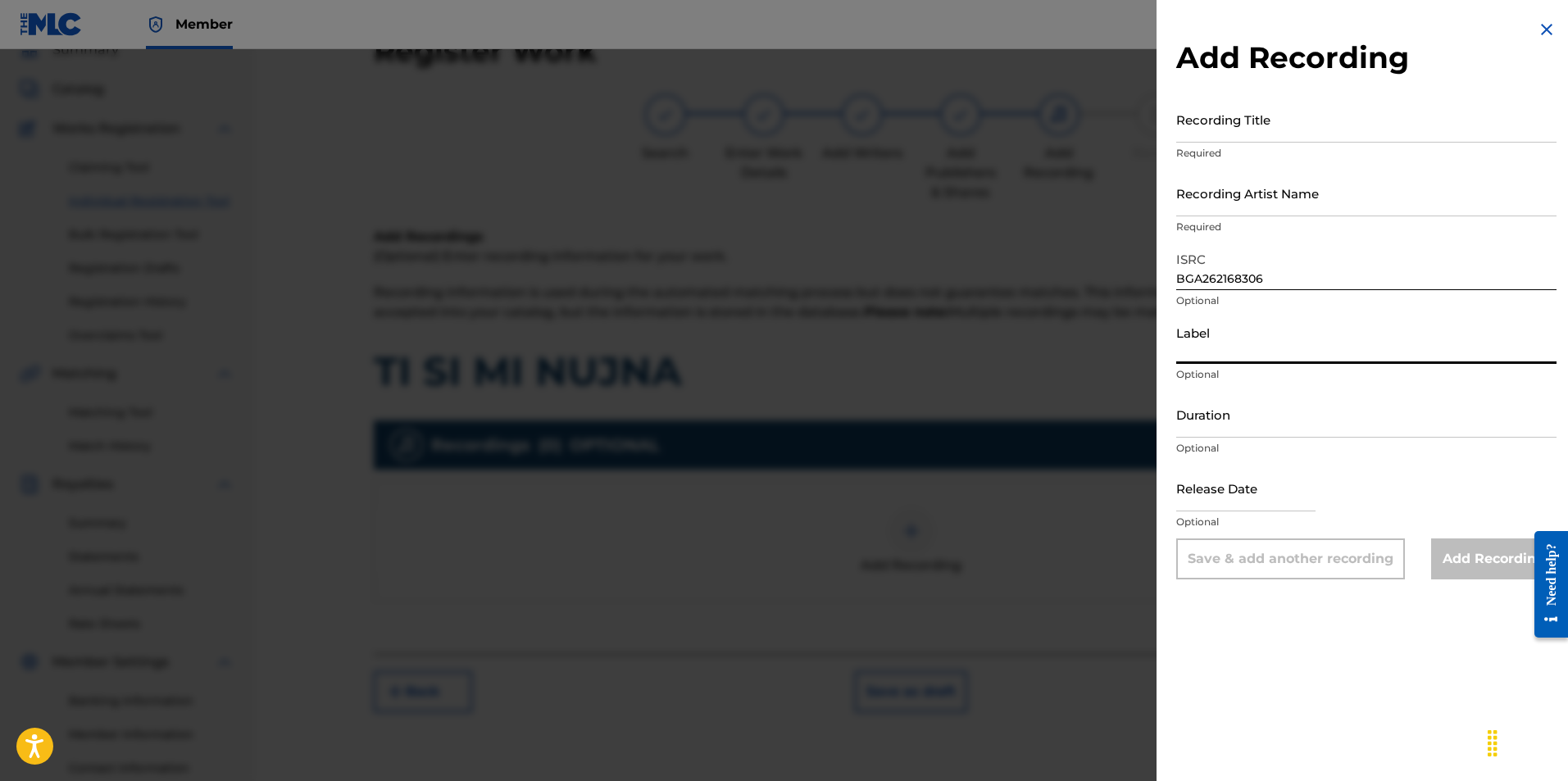
type input "BALKANTON AD"
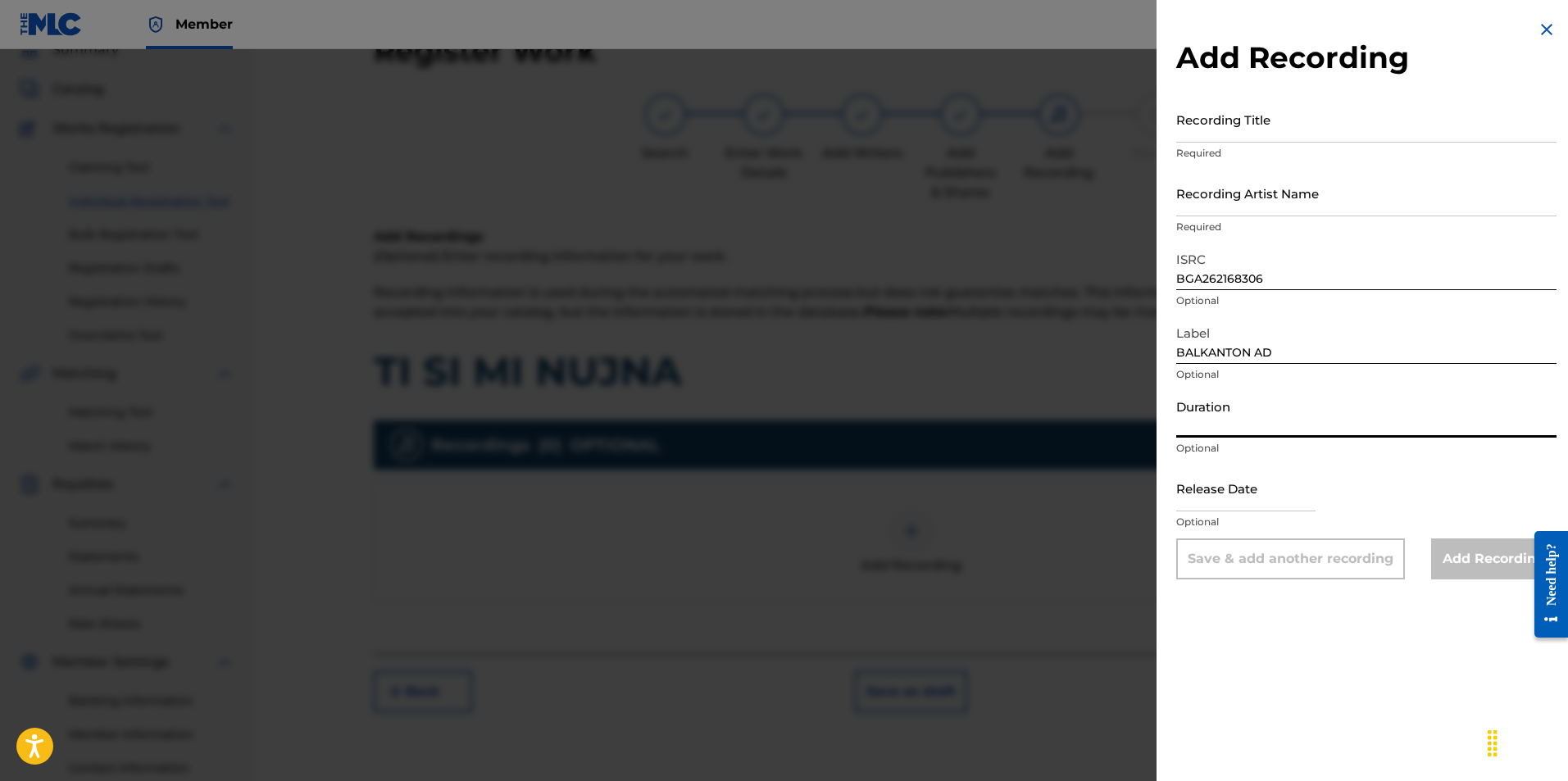
paste input "04:11"
type input "04:11"
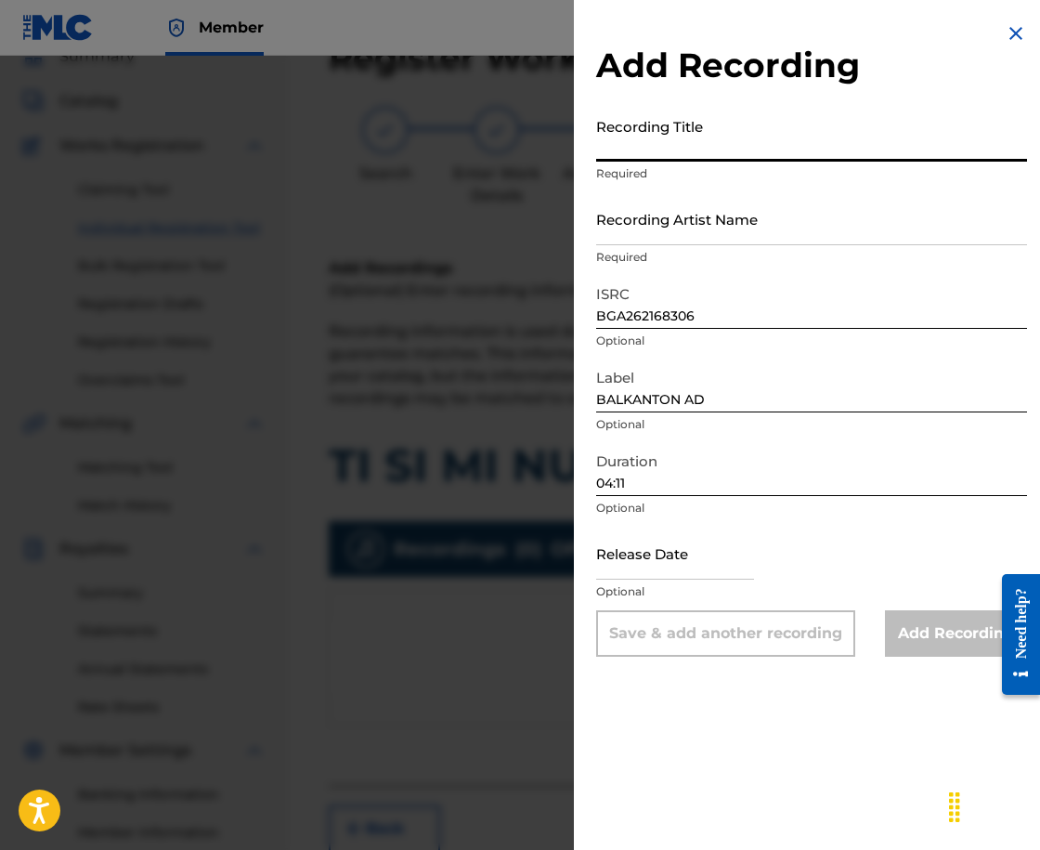
paste input "TI SI MI NUJNA"
type input "TI SI MI NUJNA"
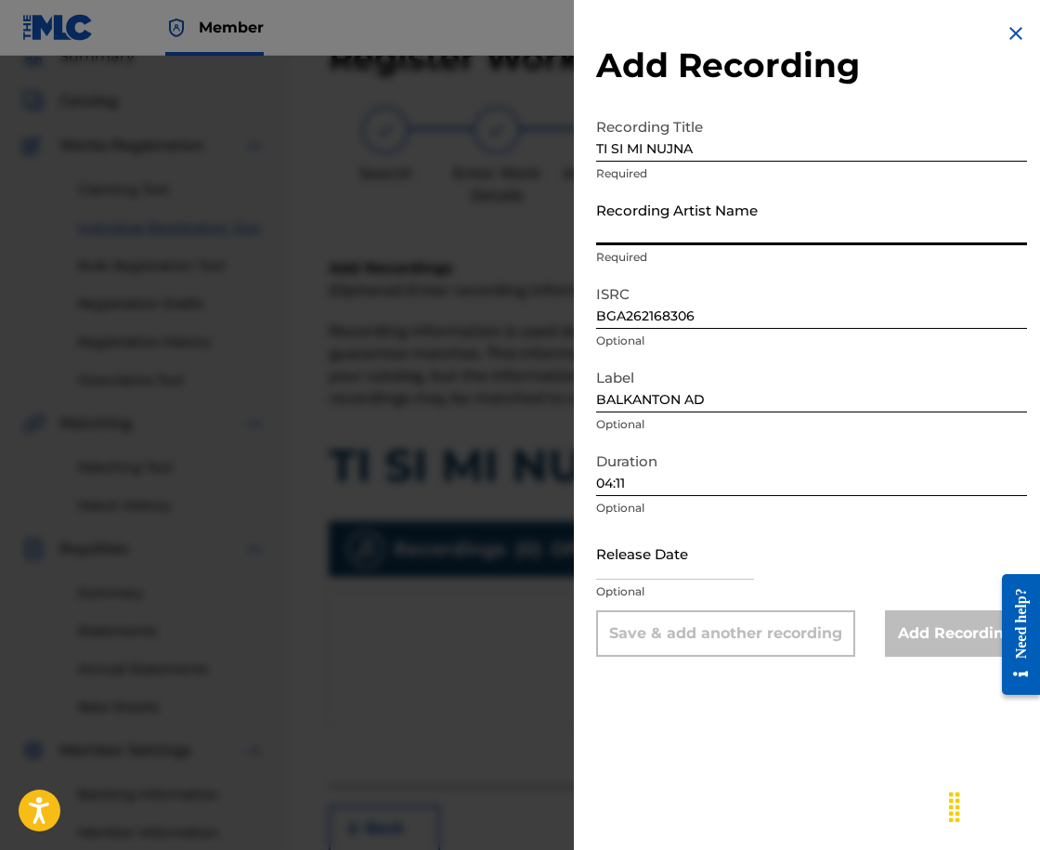
paste input "SPRINT"
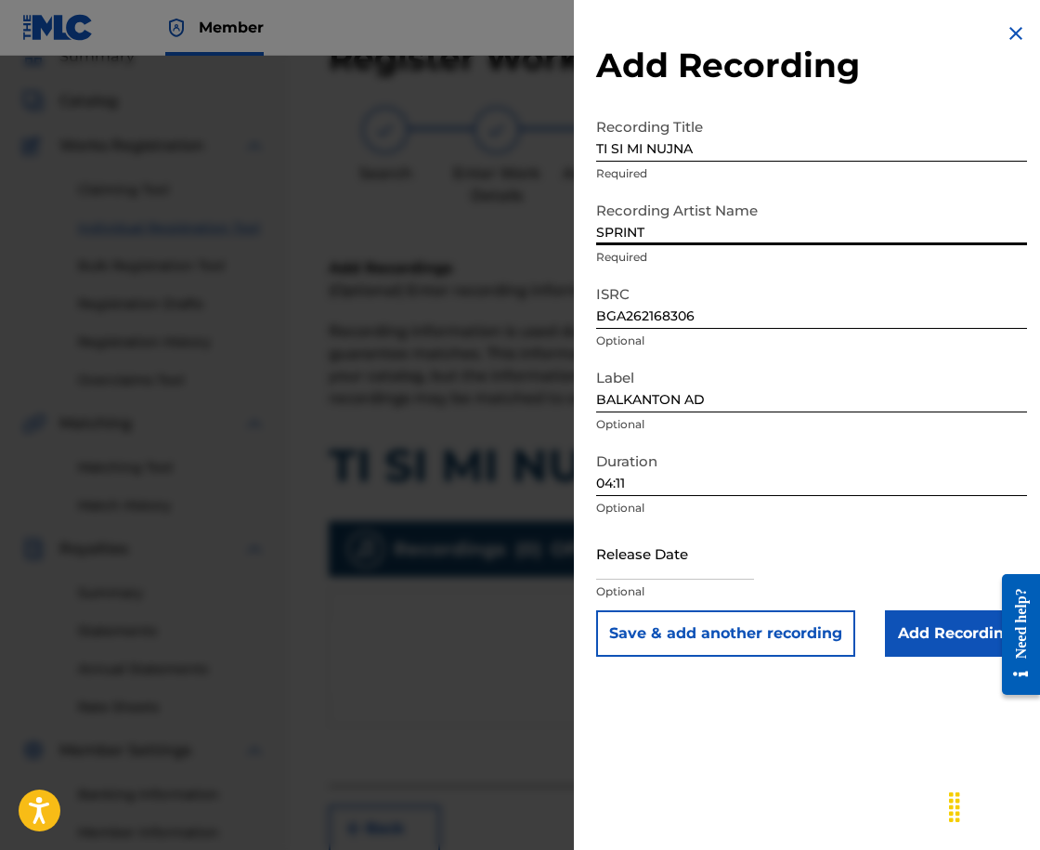
type input "SPRINT"
click at [918, 620] on input "Add Recording" at bounding box center [956, 633] width 142 height 46
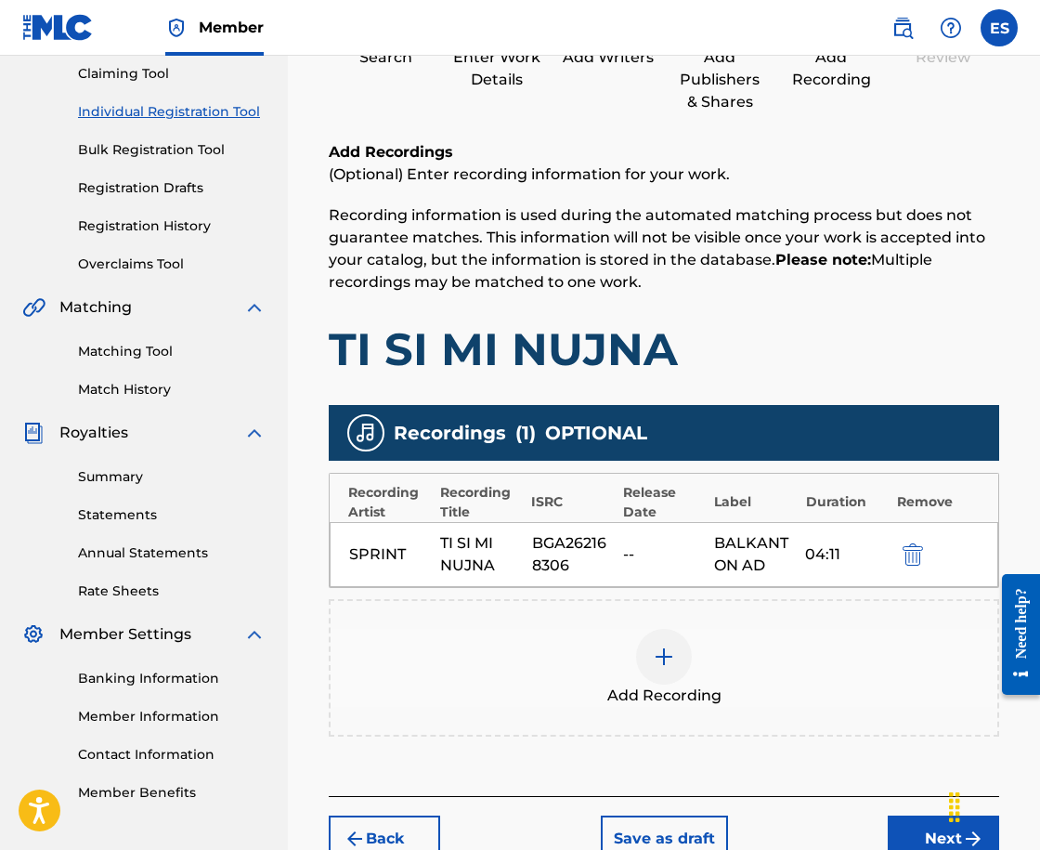
scroll to position [319, 0]
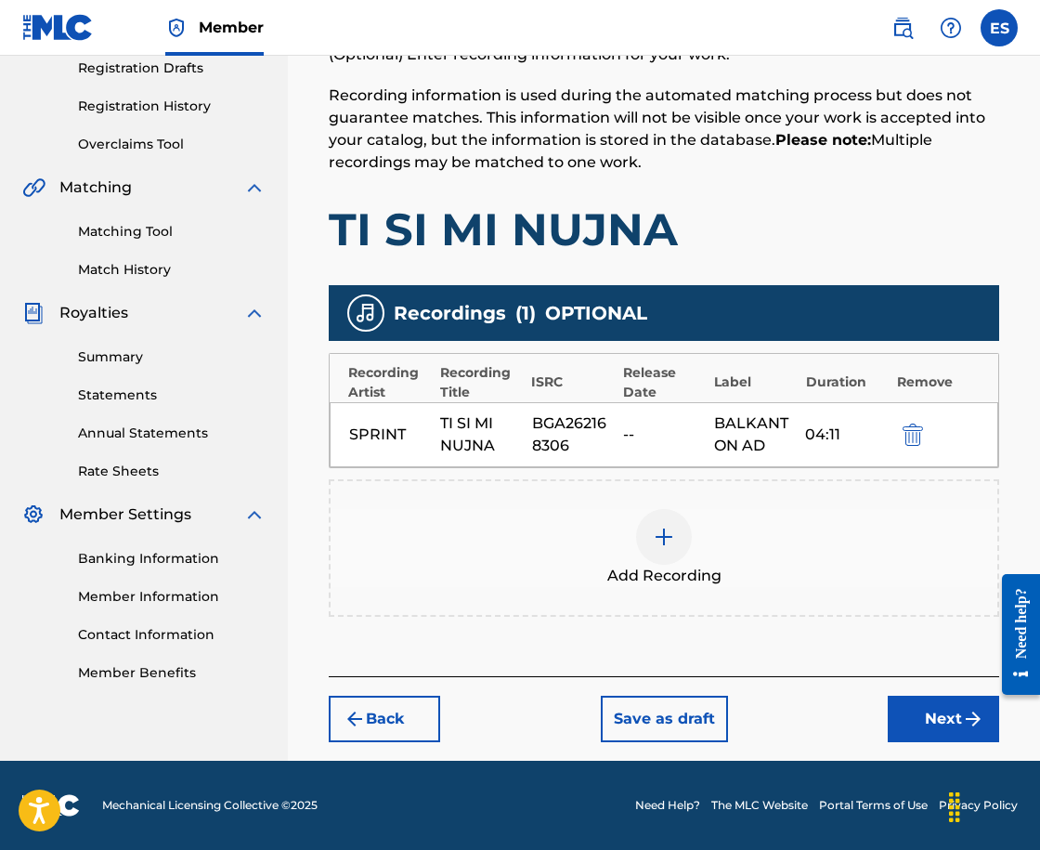
click at [949, 730] on button "Next" at bounding box center [943, 719] width 111 height 46
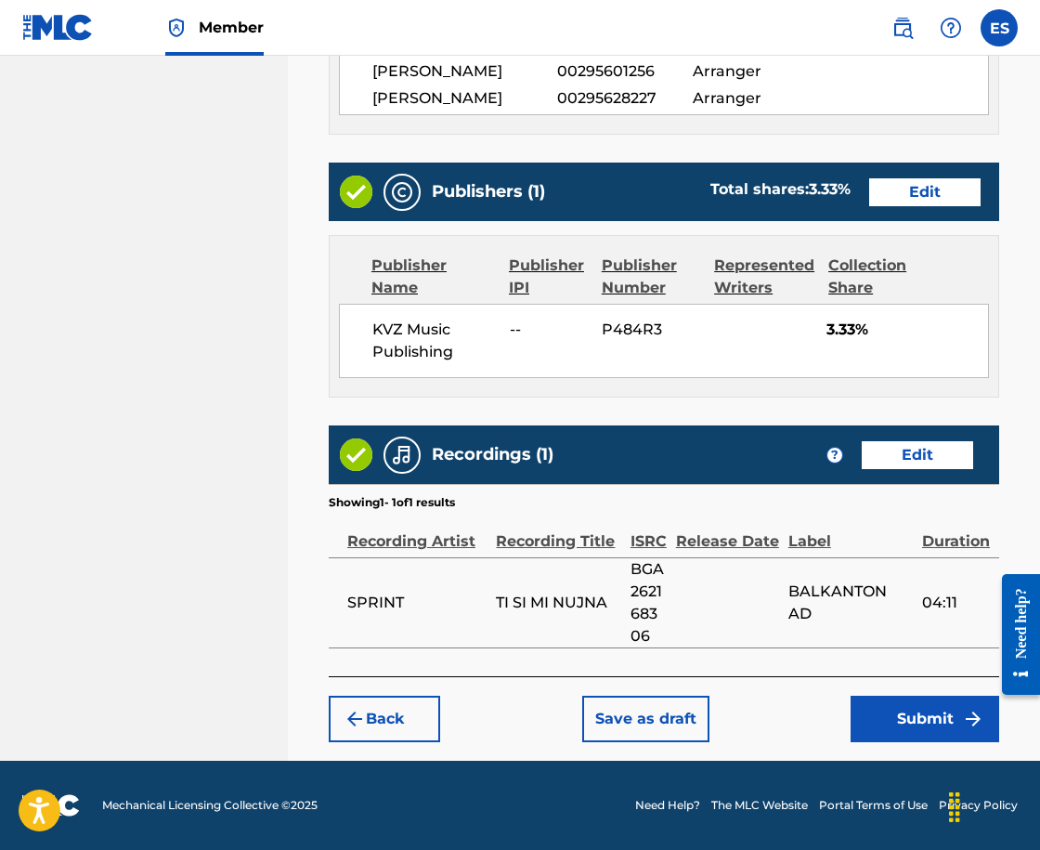
click at [410, 707] on button "Back" at bounding box center [384, 719] width 111 height 46
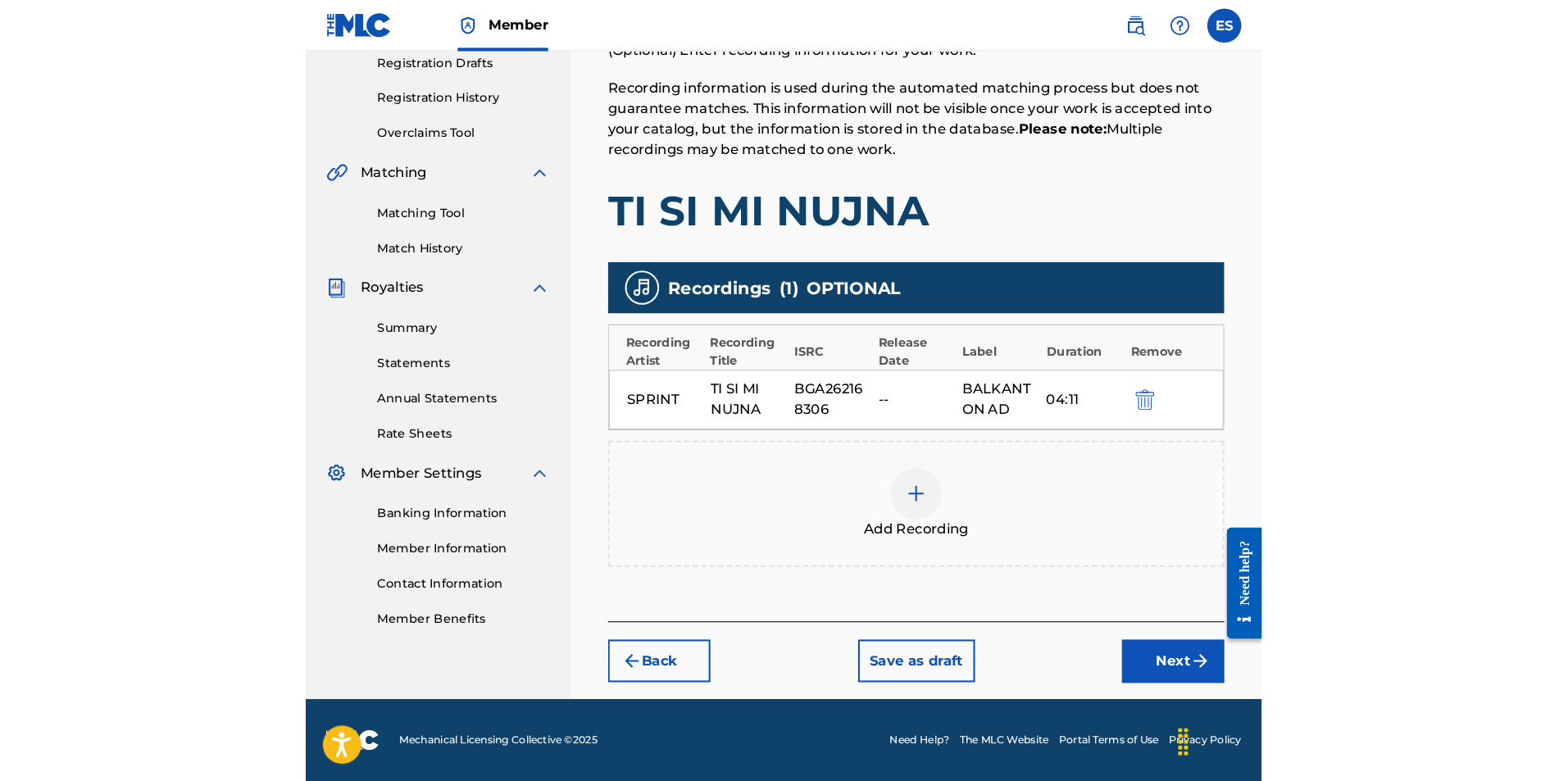
scroll to position [201, 0]
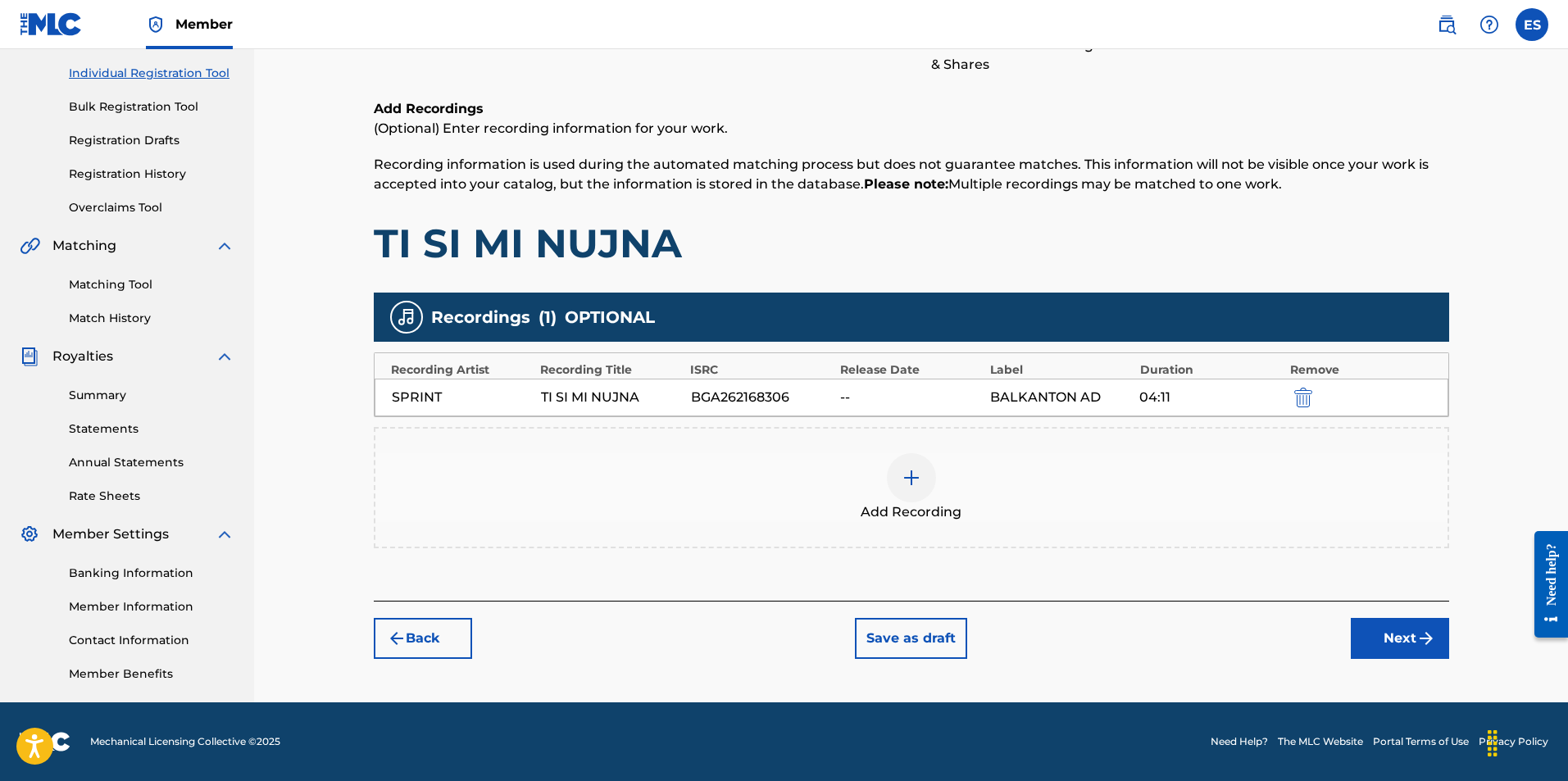
click at [1423, 649] on button "Next" at bounding box center [1399, 638] width 98 height 41
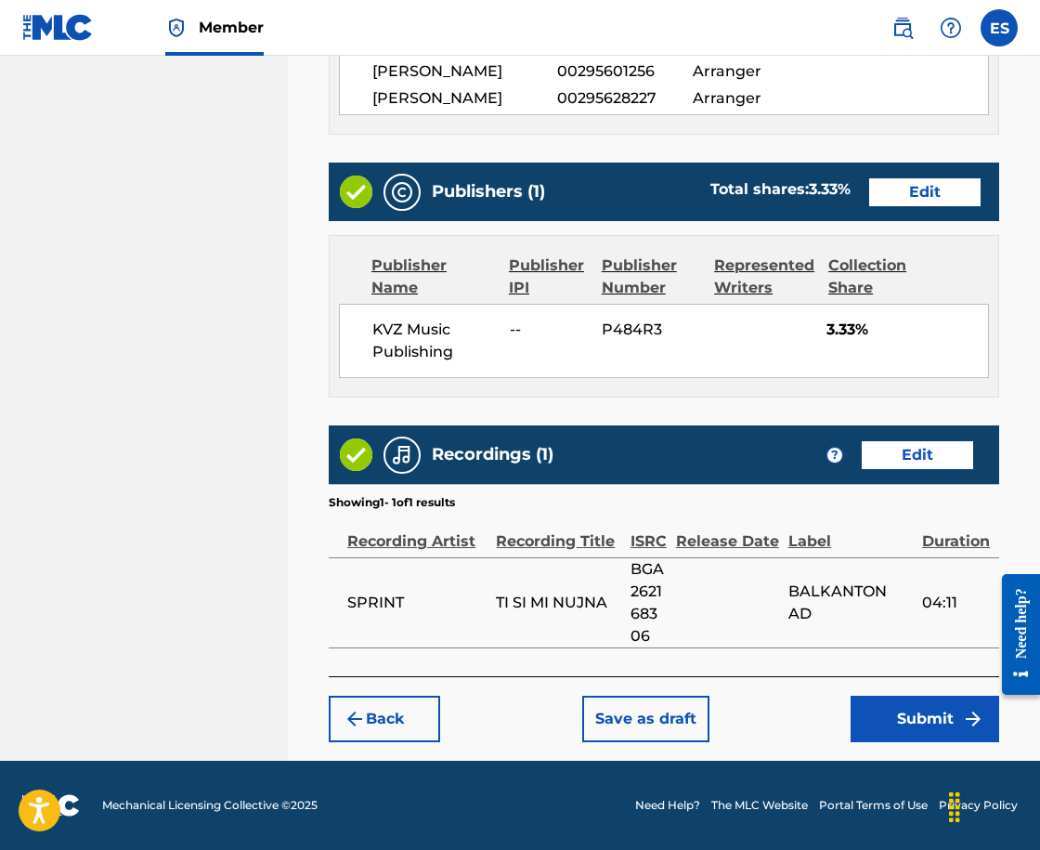
scroll to position [1295, 0]
click at [933, 719] on button "Submit" at bounding box center [925, 719] width 149 height 46
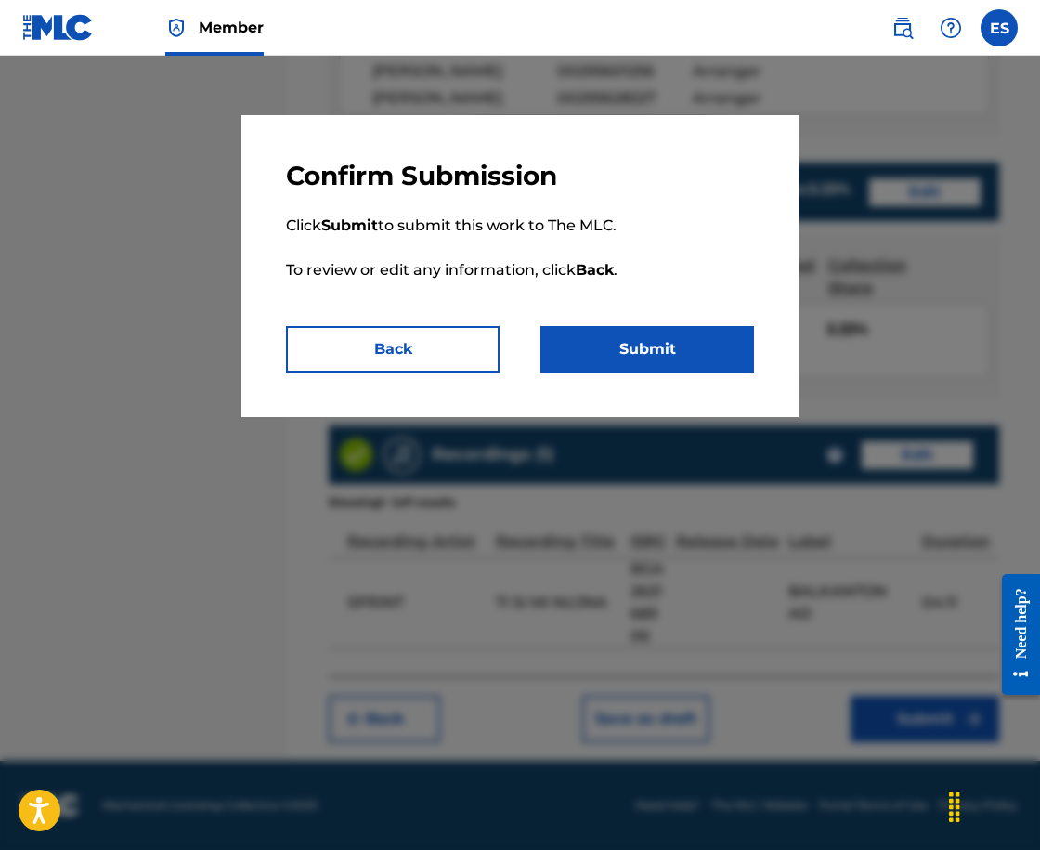
click at [582, 357] on button "Submit" at bounding box center [647, 349] width 214 height 46
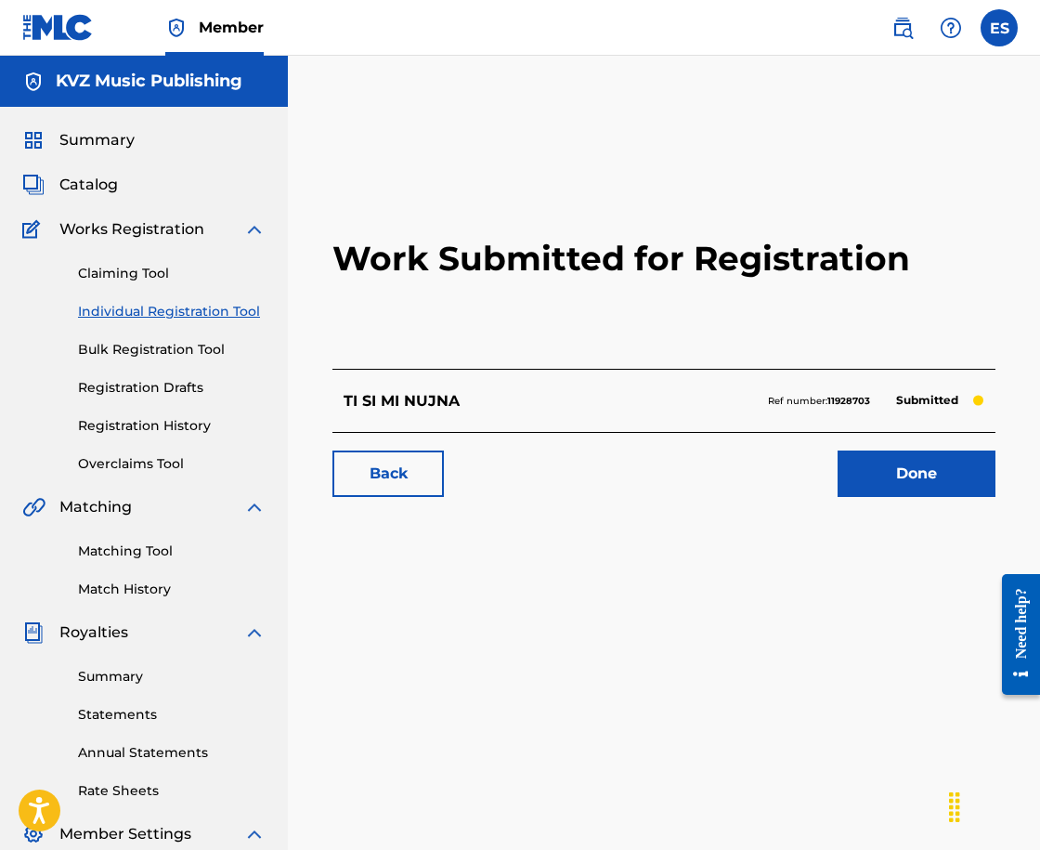
click at [120, 311] on link "Individual Registration Tool" at bounding box center [172, 312] width 188 height 20
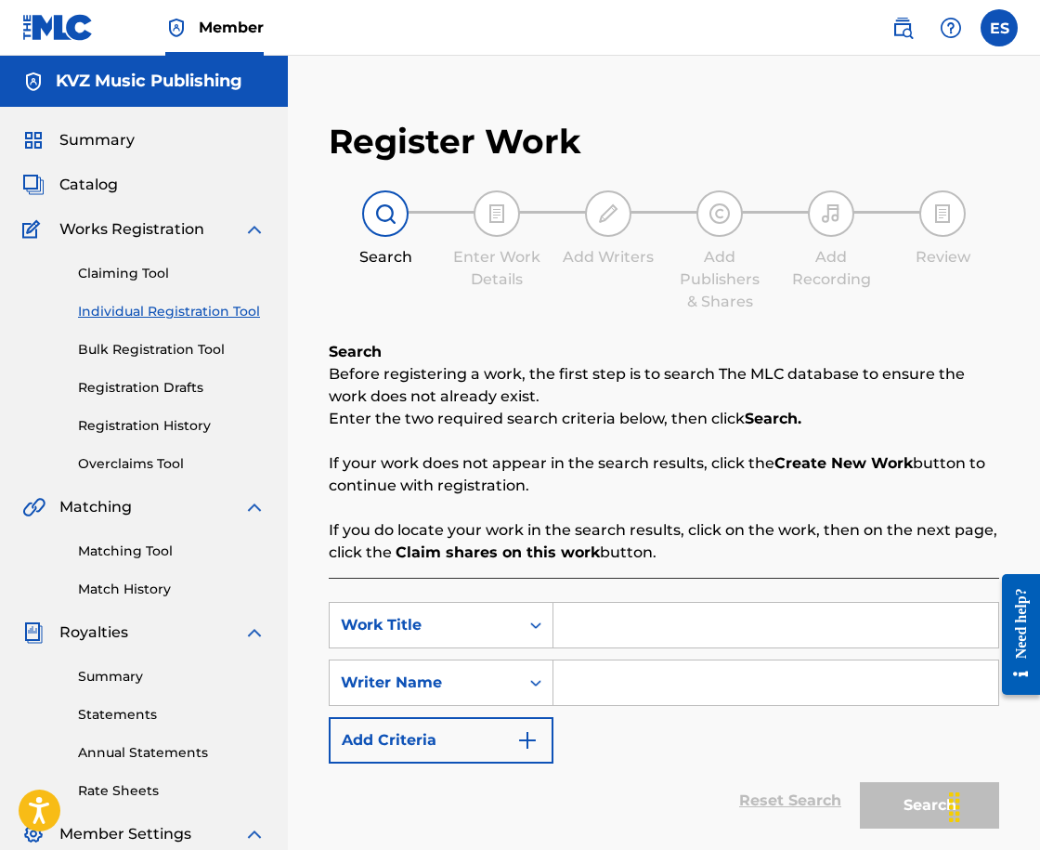
drag, startPoint x: 669, startPoint y: 587, endPoint x: 590, endPoint y: 644, distance: 97.7
paste input "TI SI MOYAT JIVOT"
type input "TI SI MOYAT JIVOT"
click at [630, 703] on input "Search Form" at bounding box center [775, 682] width 445 height 45
type input "ASSEN DRAGNEV"
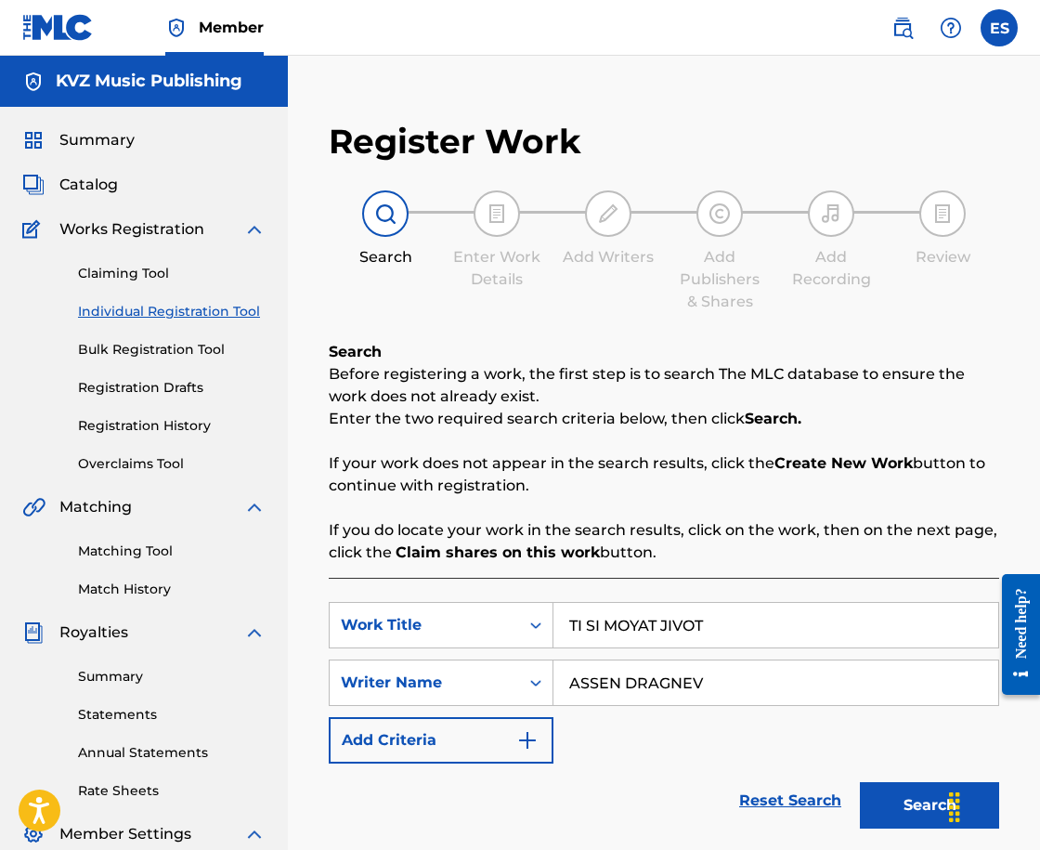
click at [911, 806] on button "Search" at bounding box center [929, 805] width 139 height 46
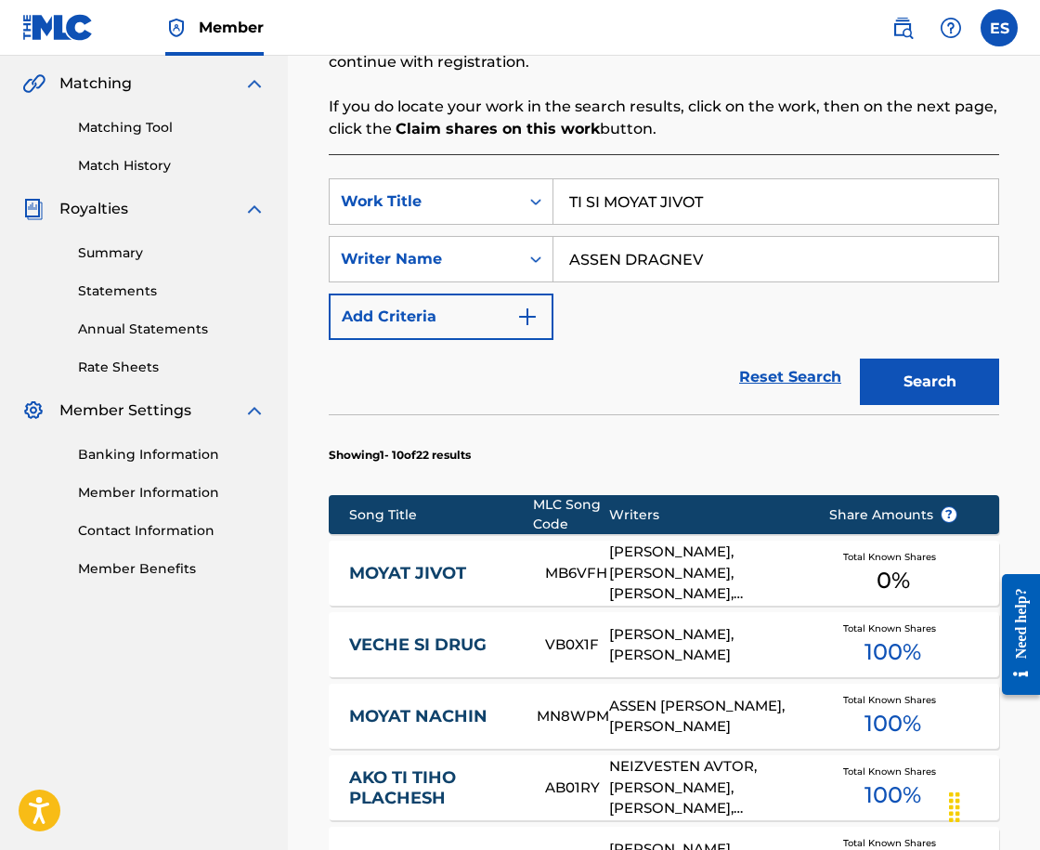
scroll to position [516, 0]
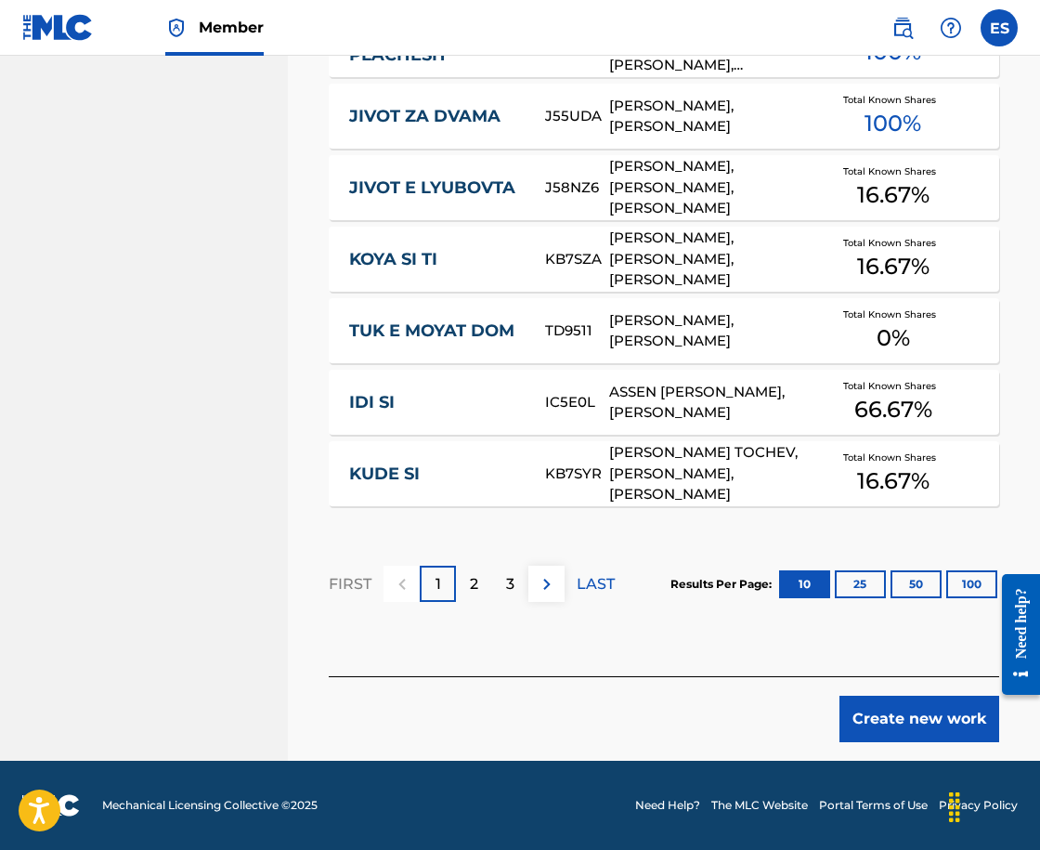
click at [887, 730] on button "Create new work" at bounding box center [920, 719] width 160 height 46
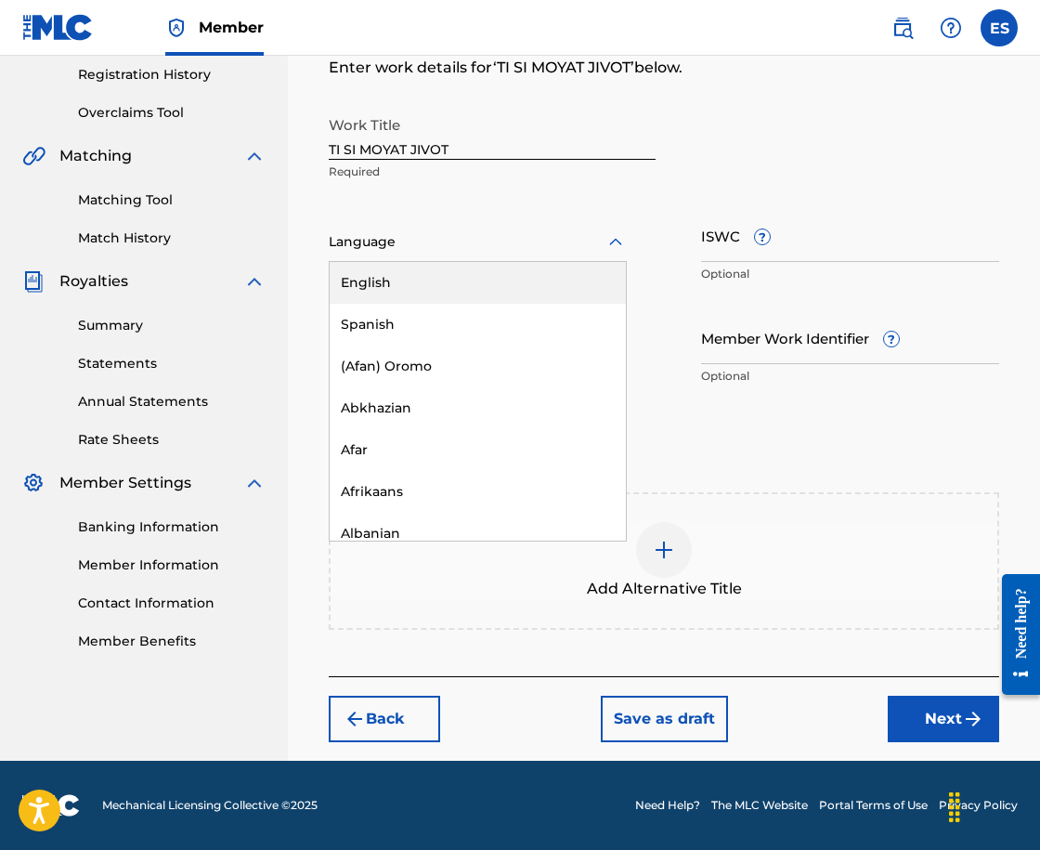
click at [352, 254] on div "Language" at bounding box center [478, 242] width 298 height 39
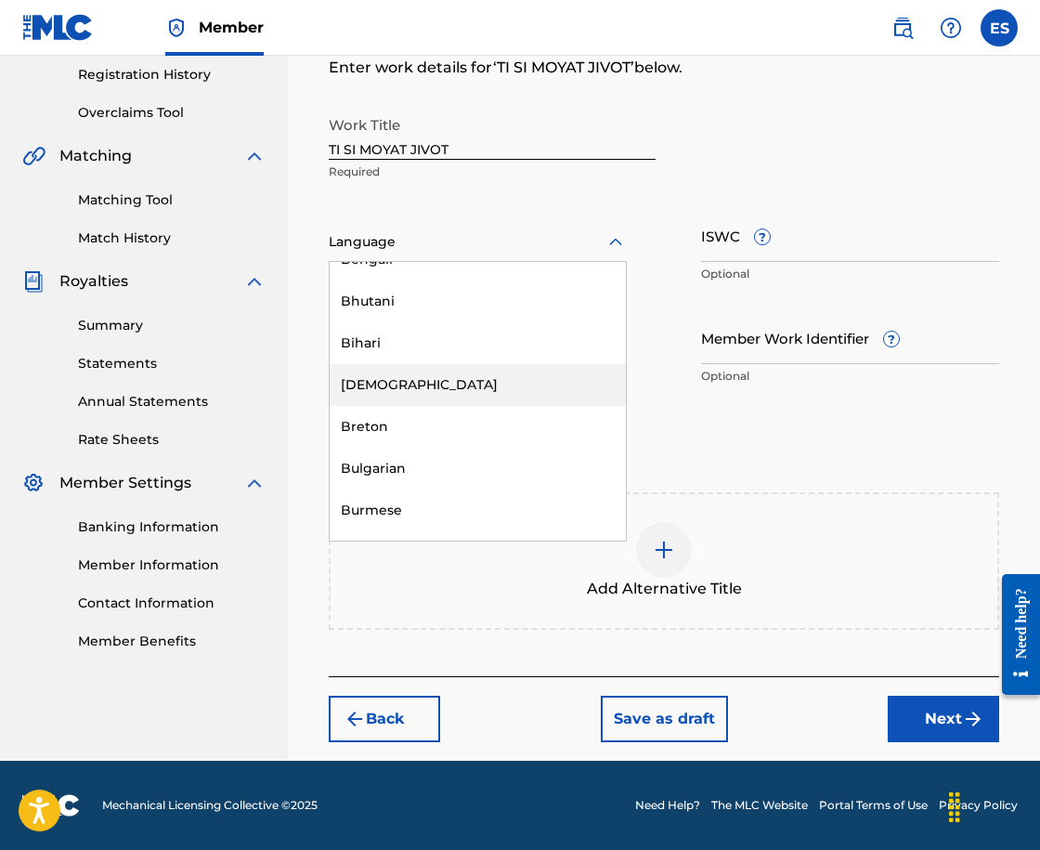
scroll to position [743, 0]
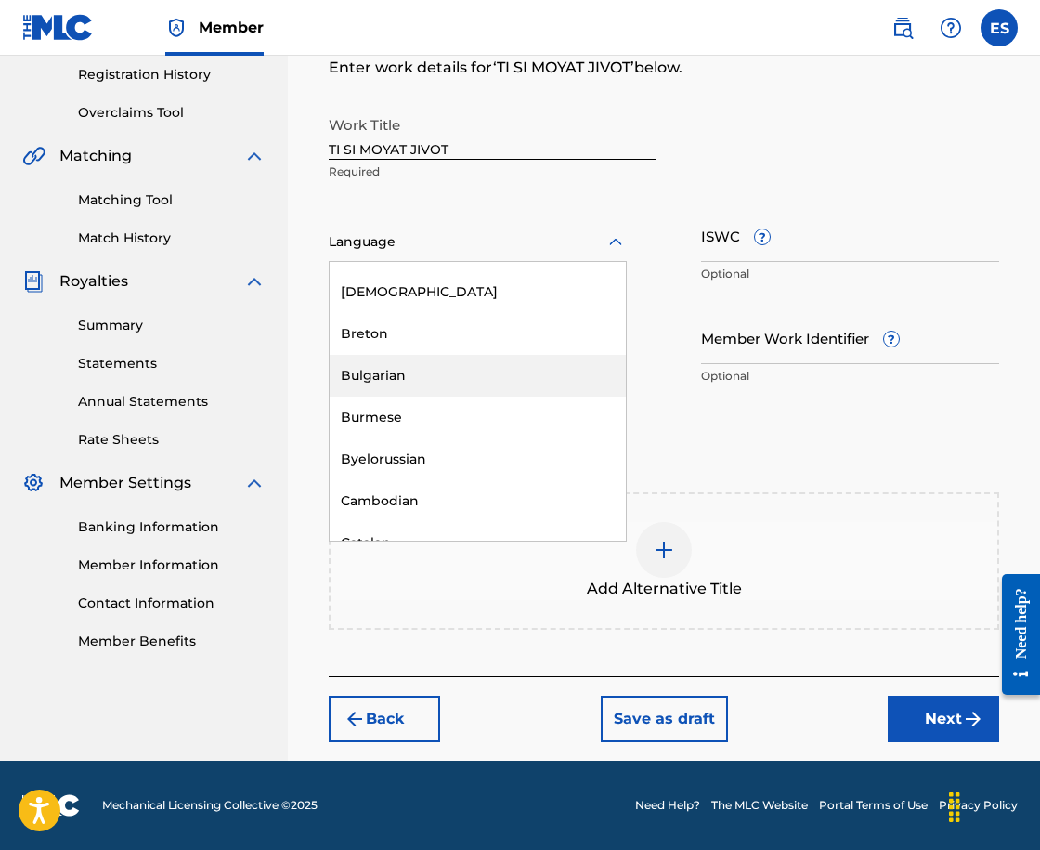
click at [418, 377] on div "Bulgarian" at bounding box center [478, 376] width 296 height 42
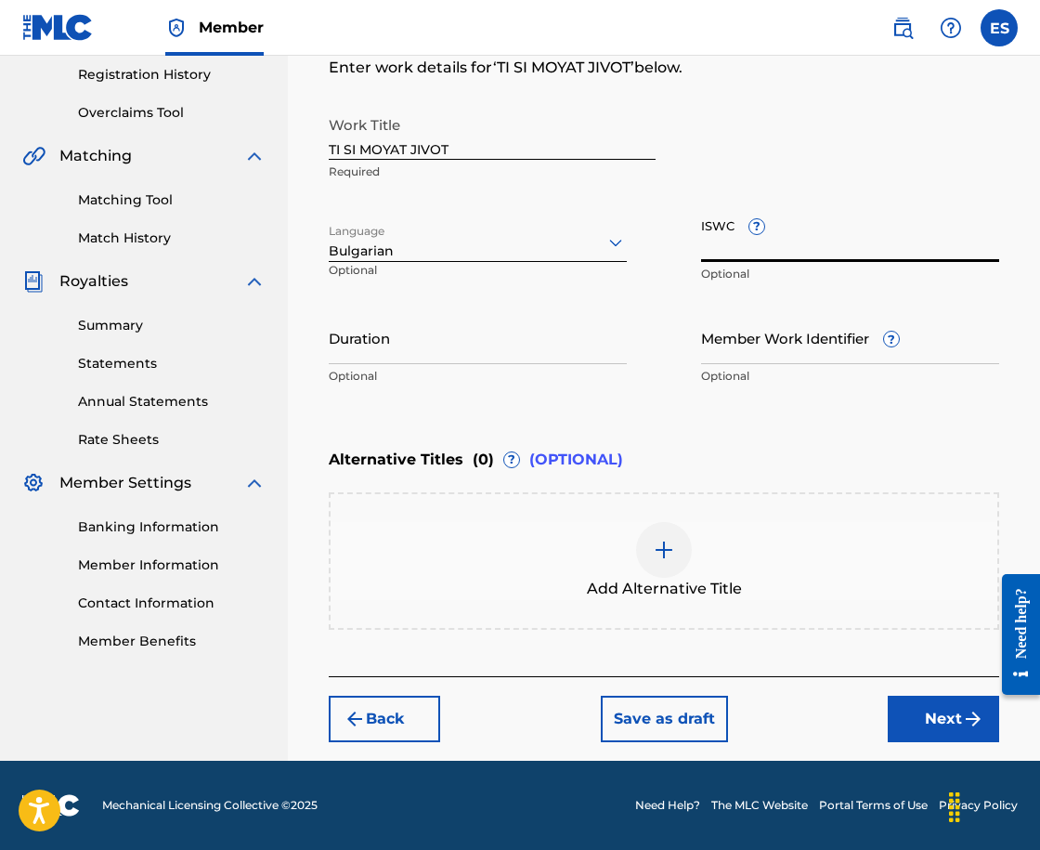
paste input "T9133252058"
type input "T9133252058"
click at [522, 370] on p "Optional" at bounding box center [478, 376] width 298 height 17
click at [524, 365] on div "Duration Optional" at bounding box center [478, 353] width 298 height 84
drag, startPoint x: 539, startPoint y: 359, endPoint x: 542, endPoint y: 349, distance: 10.9
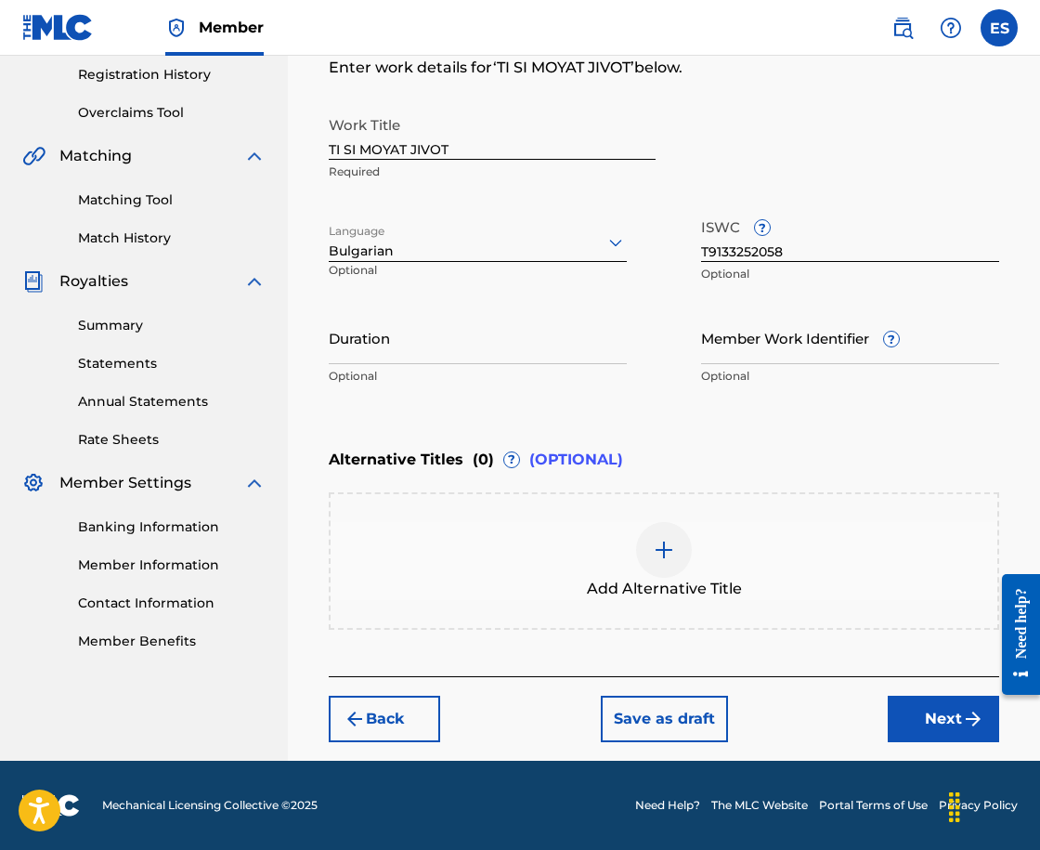
click at [540, 357] on input "Duration" at bounding box center [478, 337] width 298 height 53
paste input "04:46"
type input "04:46"
click at [693, 536] on div "Add Alternative Title" at bounding box center [664, 561] width 667 height 78
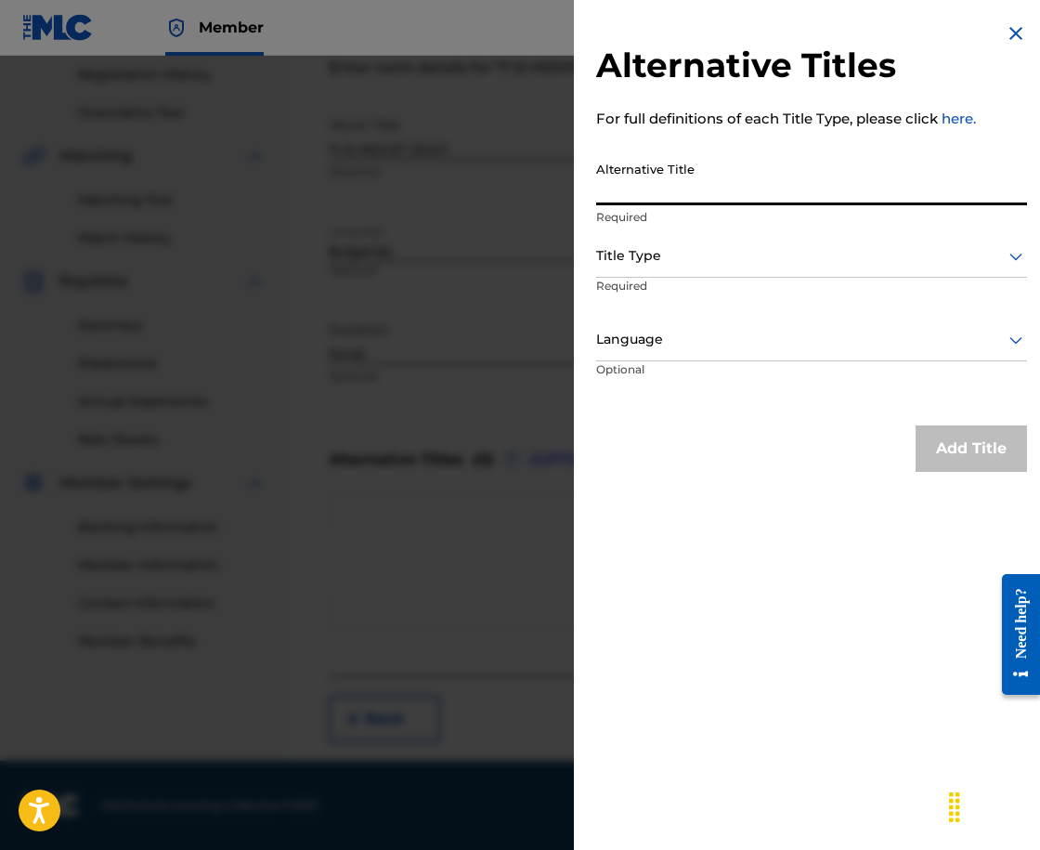
paste input "ТИ СИ МОЯТ ЖИВОТ"
type input "ТИ СИ МОЯТ ЖИВОТ"
click at [716, 241] on div "Title Type" at bounding box center [811, 257] width 431 height 42
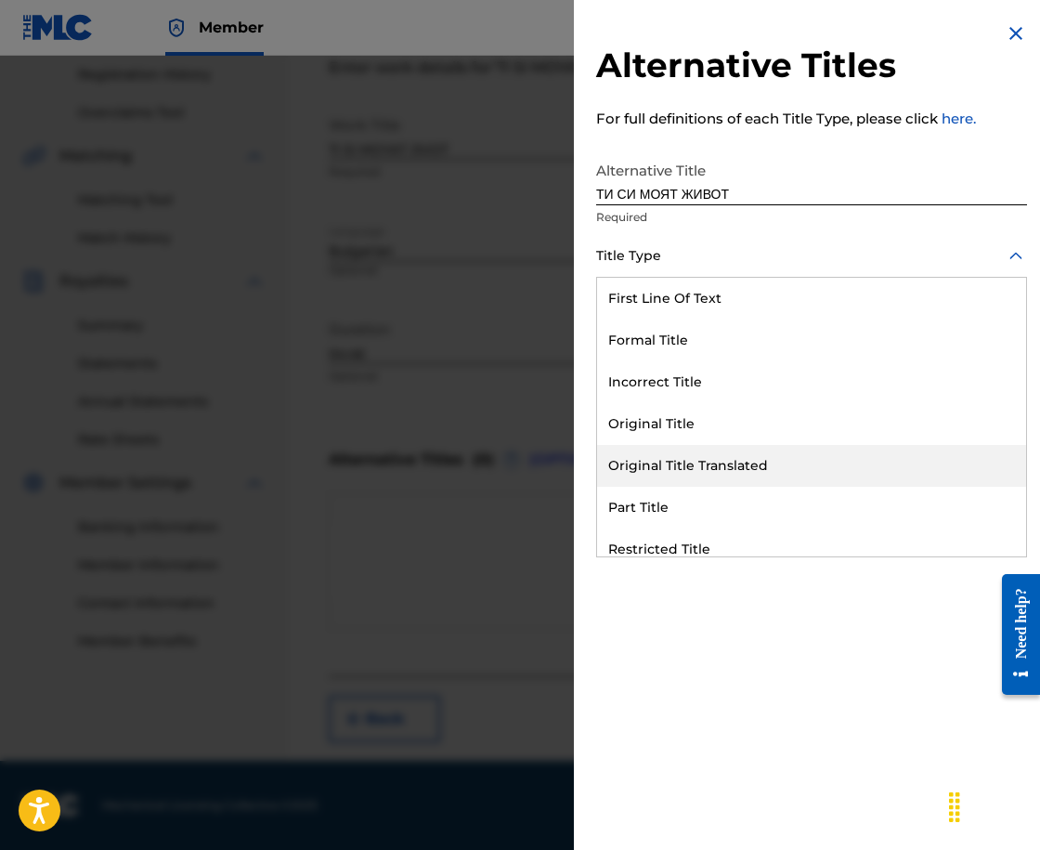
click at [846, 458] on div "Original Title Translated" at bounding box center [811, 466] width 429 height 42
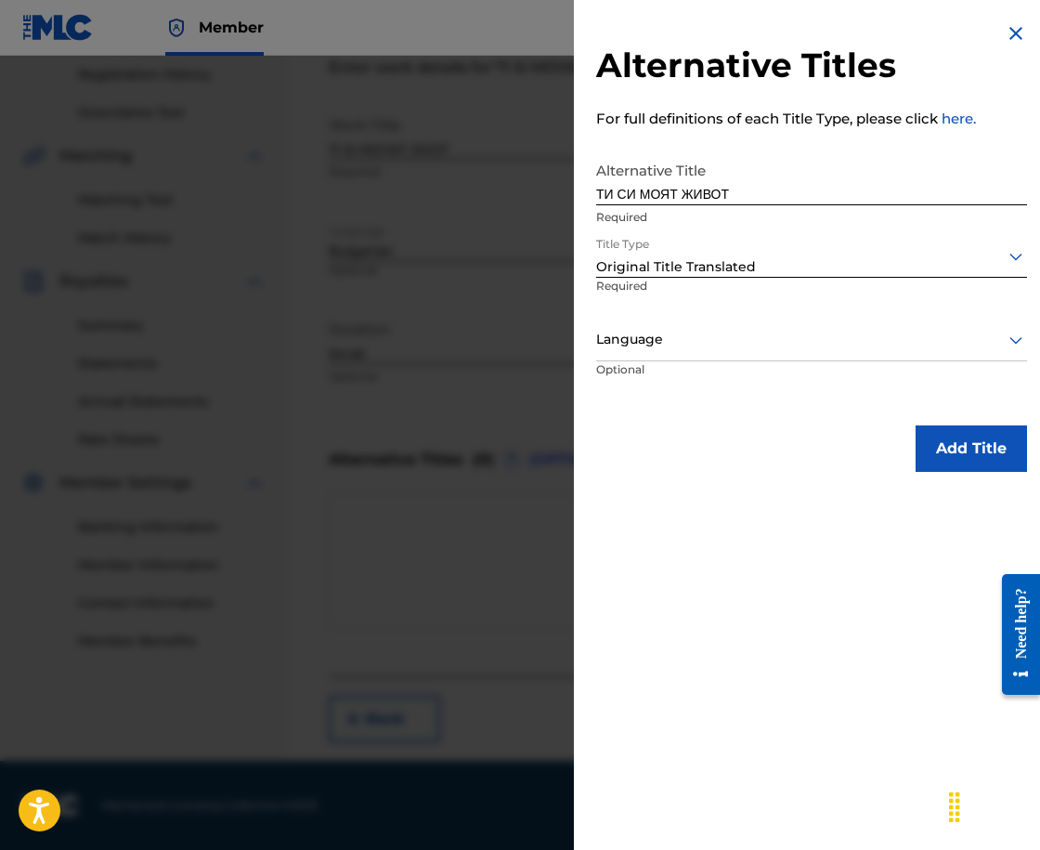
click at [760, 343] on div at bounding box center [811, 339] width 431 height 23
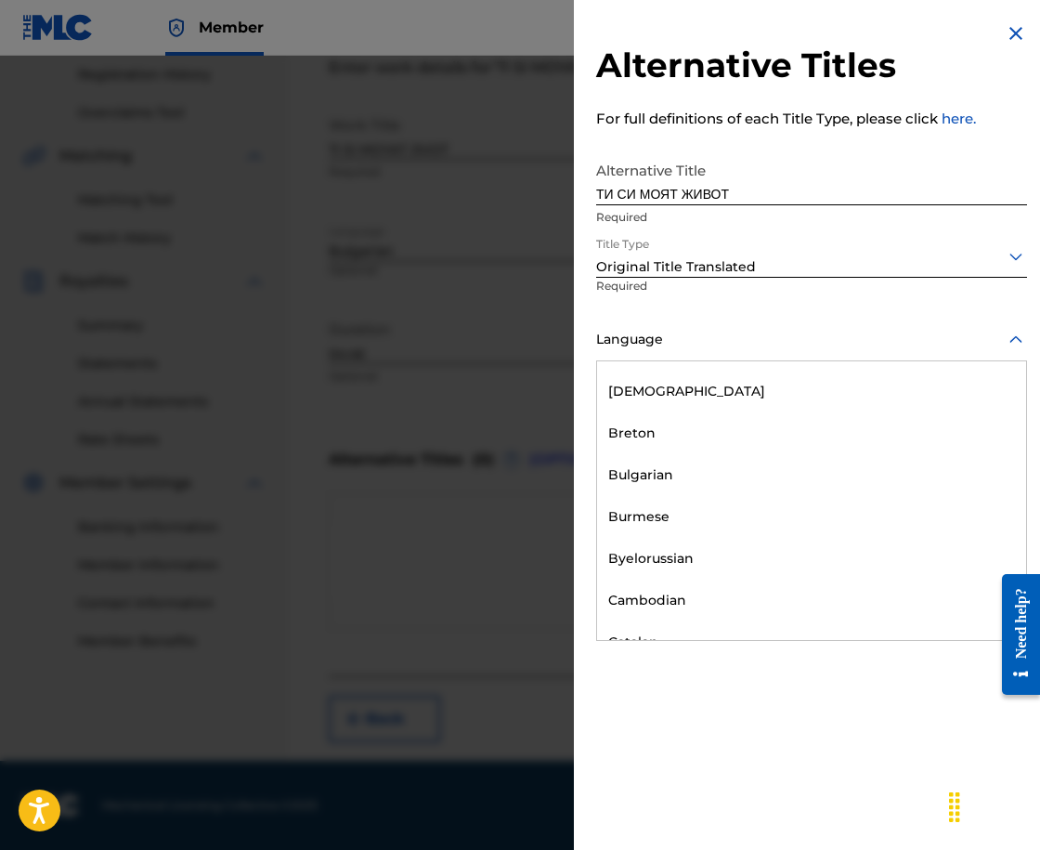
scroll to position [836, 0]
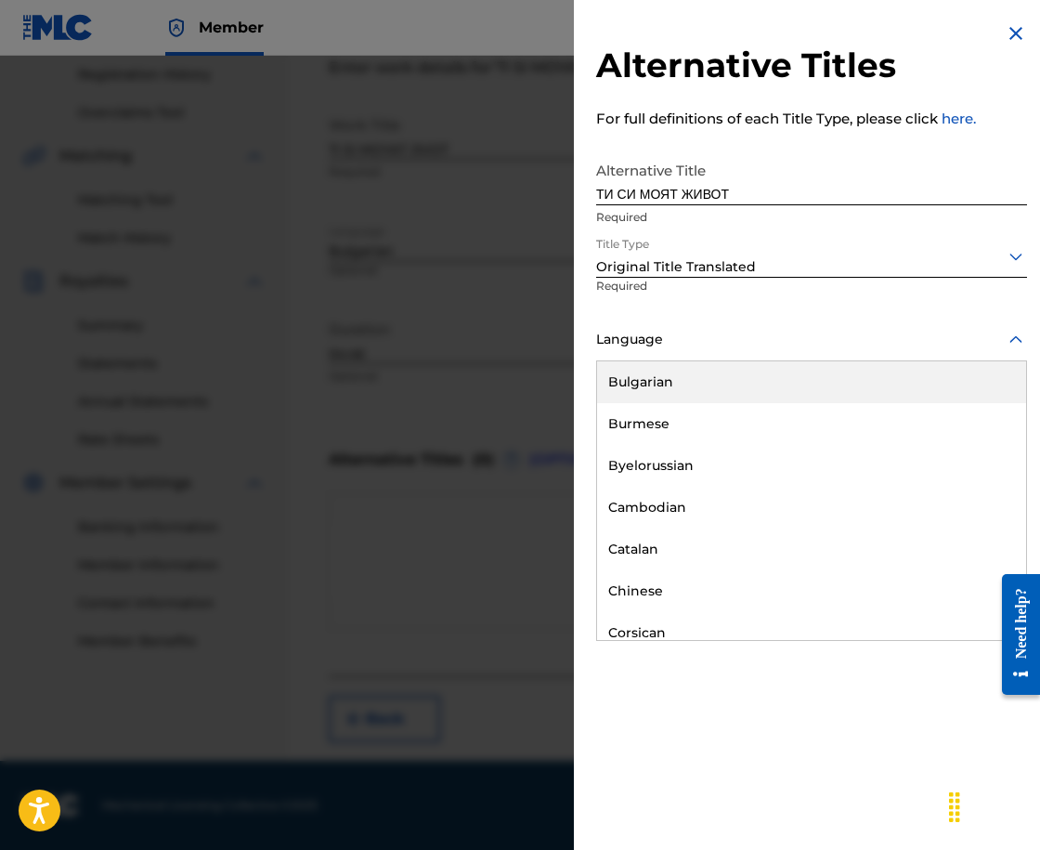
click at [647, 386] on div "Bulgarian" at bounding box center [811, 382] width 429 height 42
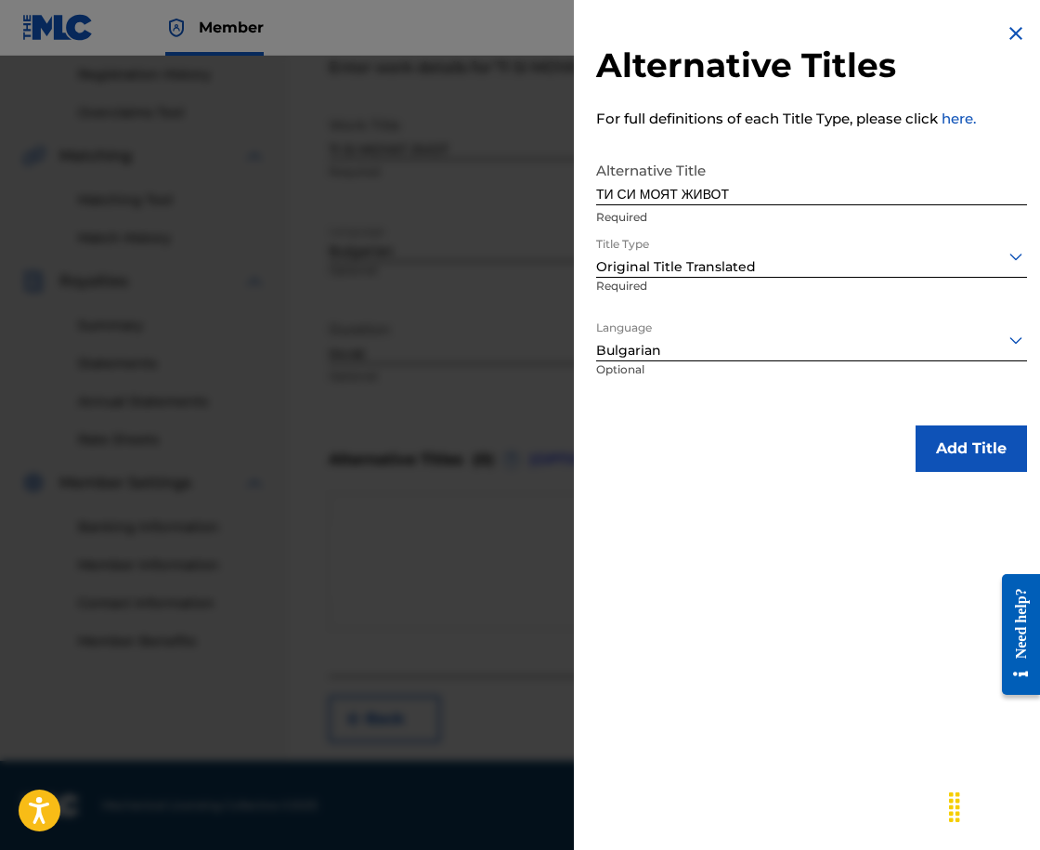
click at [944, 427] on button "Add Title" at bounding box center [971, 448] width 111 height 46
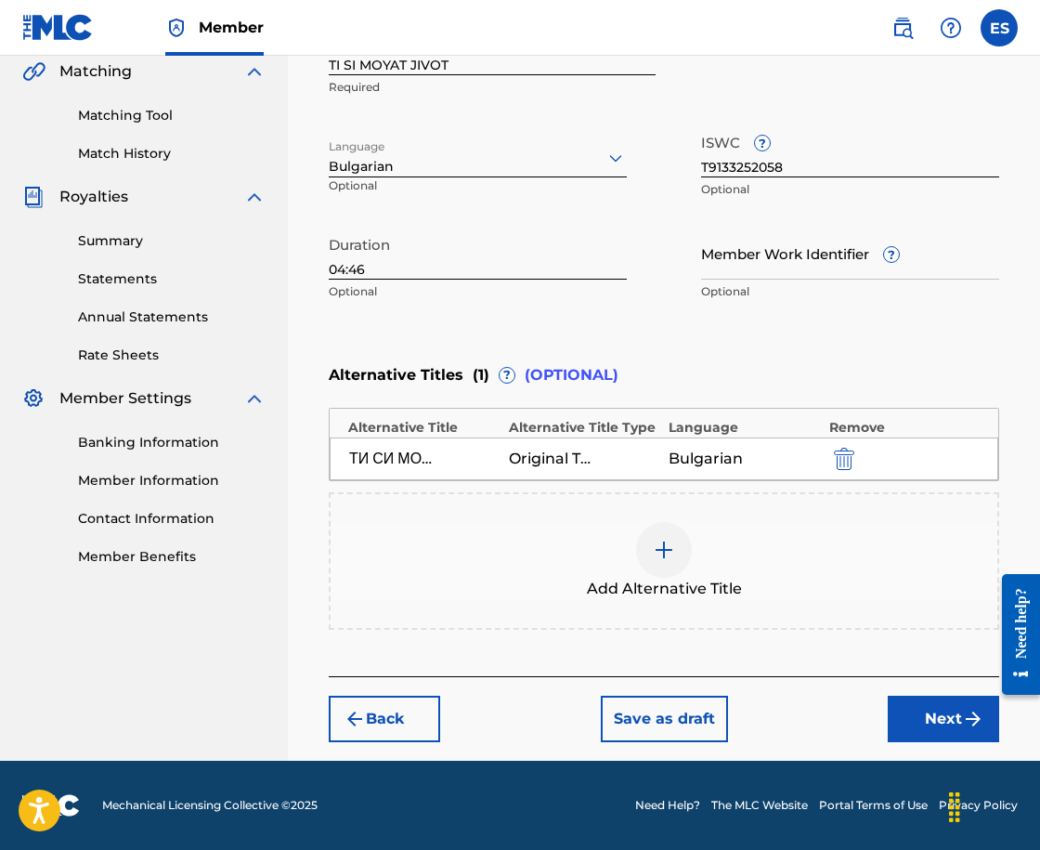
click at [916, 722] on button "Next" at bounding box center [943, 719] width 111 height 46
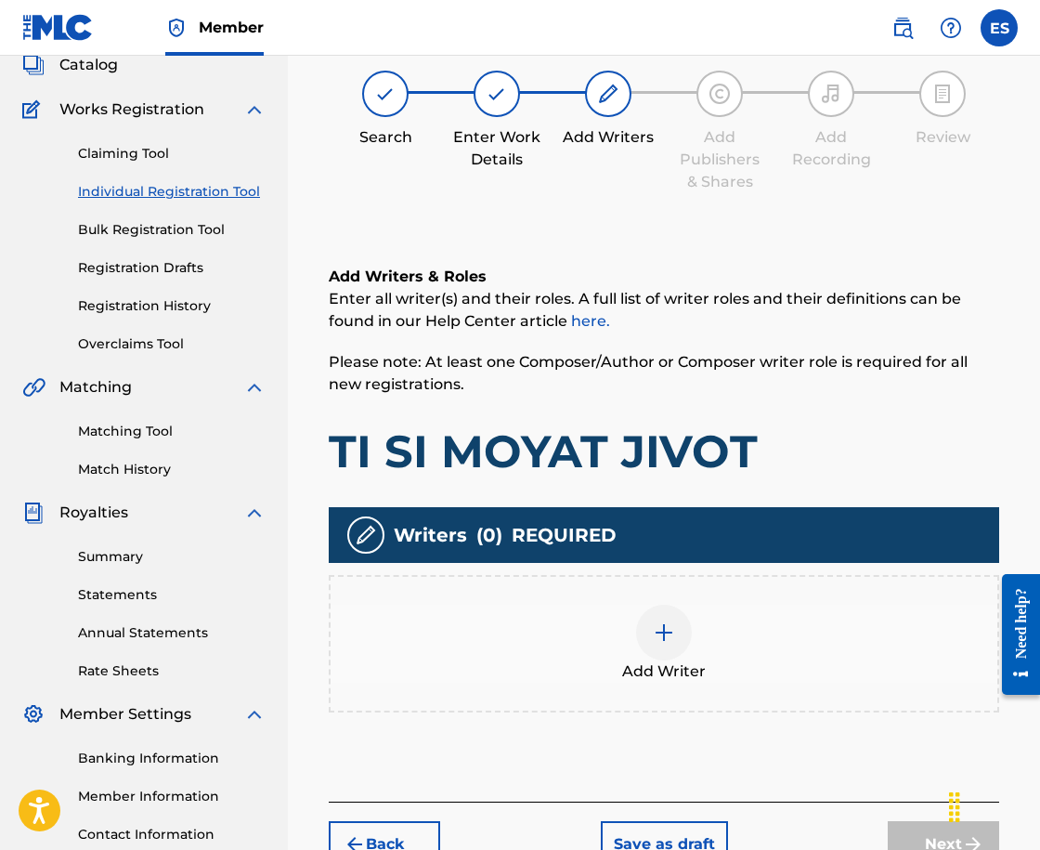
scroll to position [84, 0]
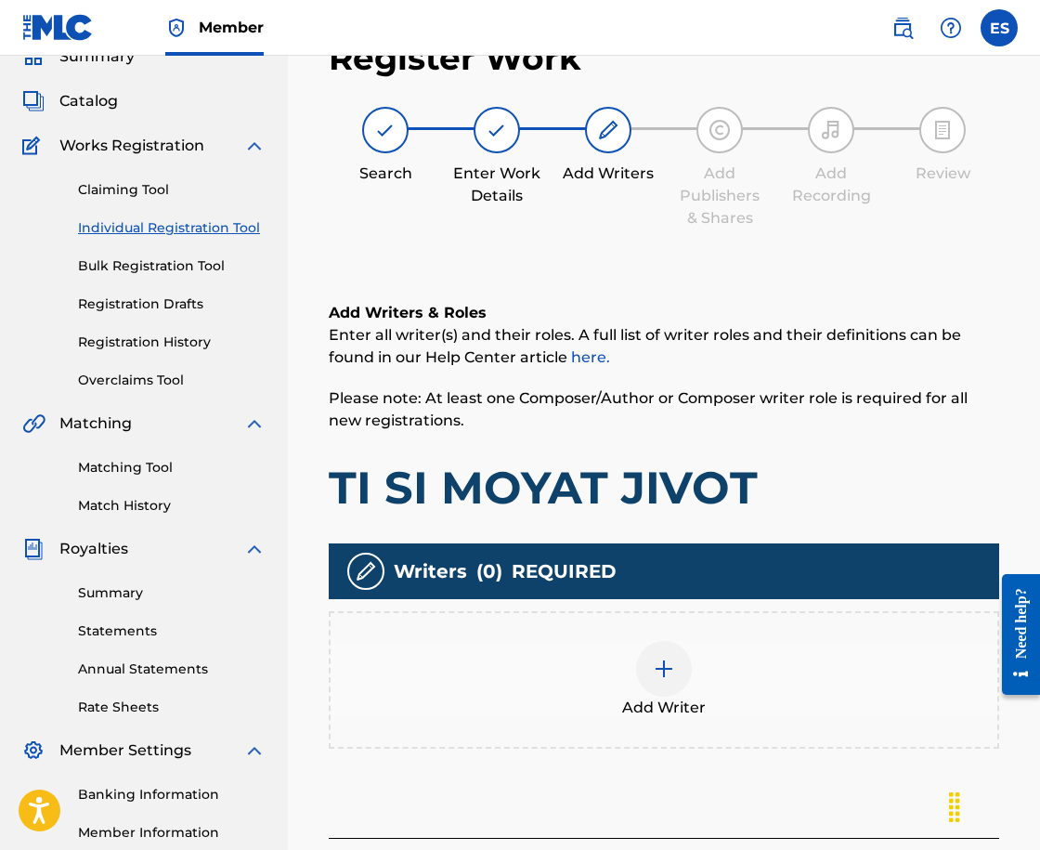
click at [640, 651] on div "Add Writer" at bounding box center [664, 680] width 667 height 78
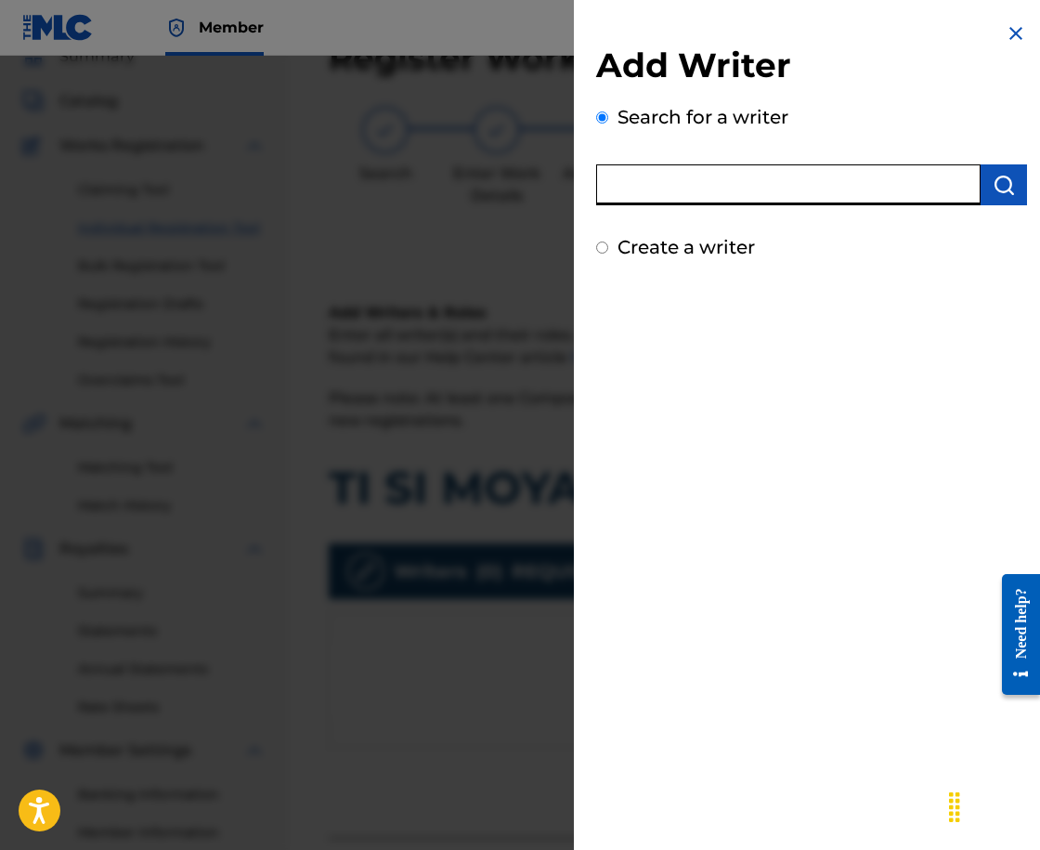
paste input "00143911782"
type input "00143911782"
click at [981, 188] on button "submit" at bounding box center [1004, 184] width 46 height 41
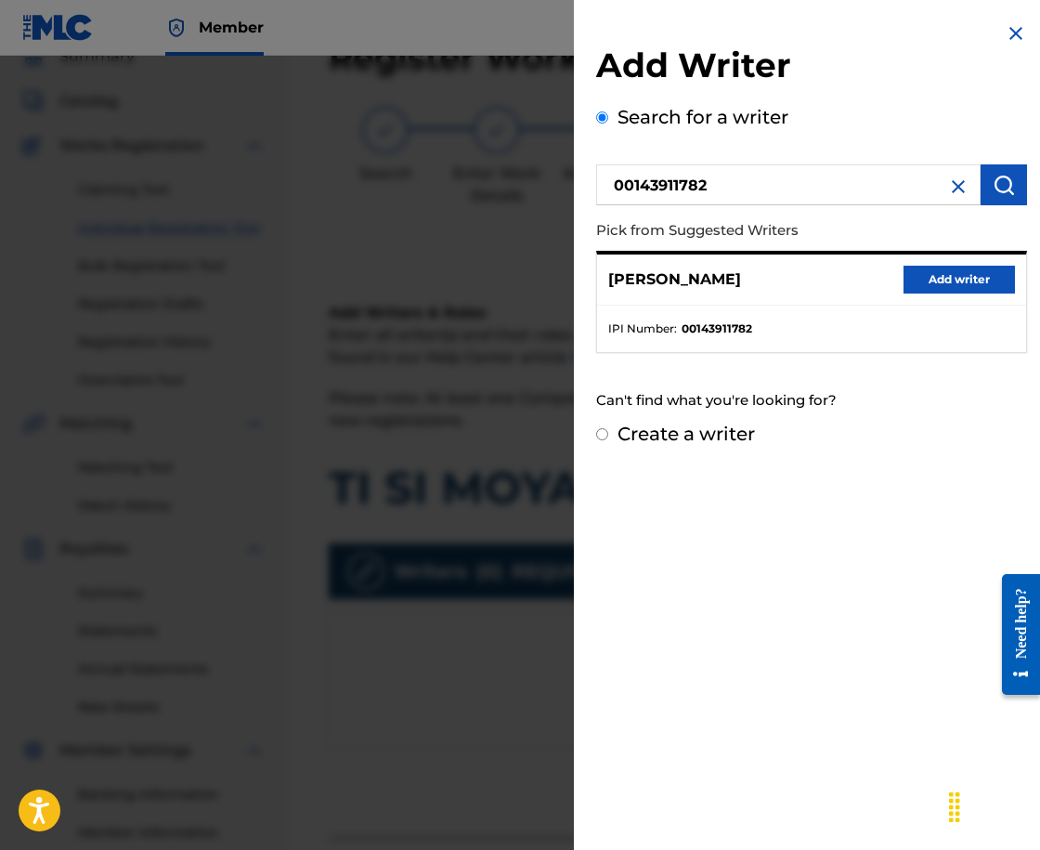
click at [928, 277] on button "Add writer" at bounding box center [959, 280] width 111 height 28
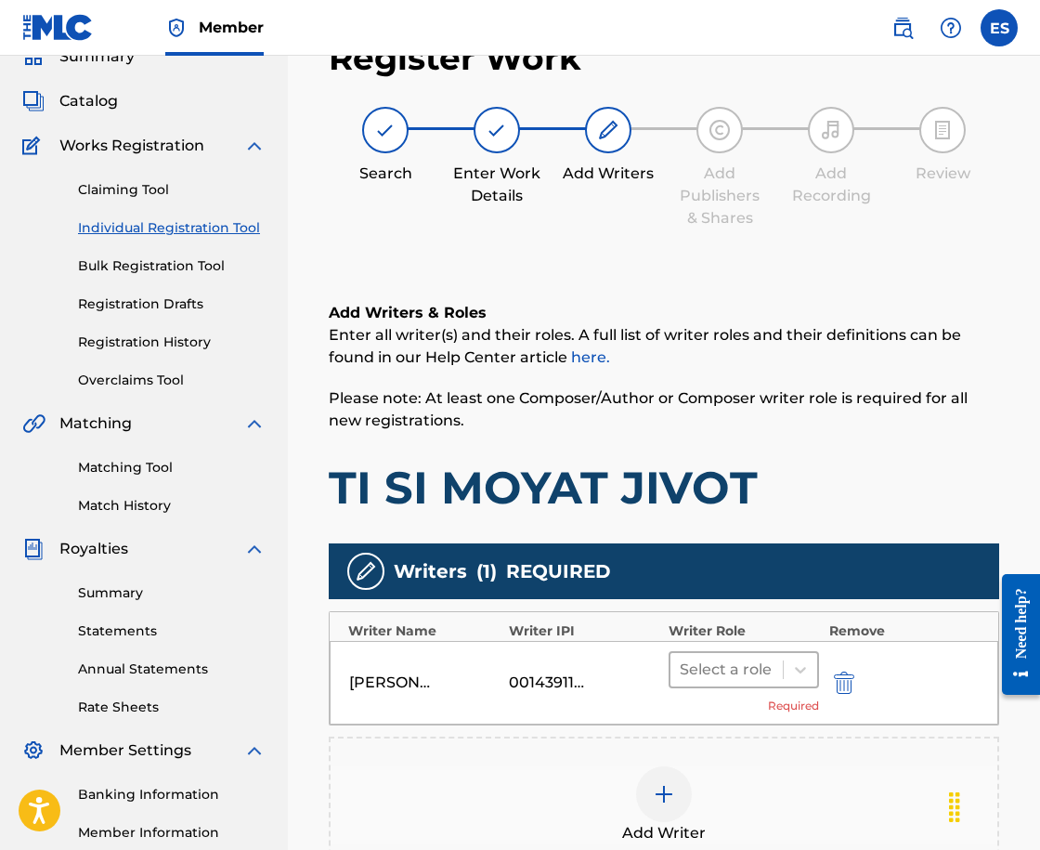
click at [710, 663] on div at bounding box center [727, 670] width 94 height 26
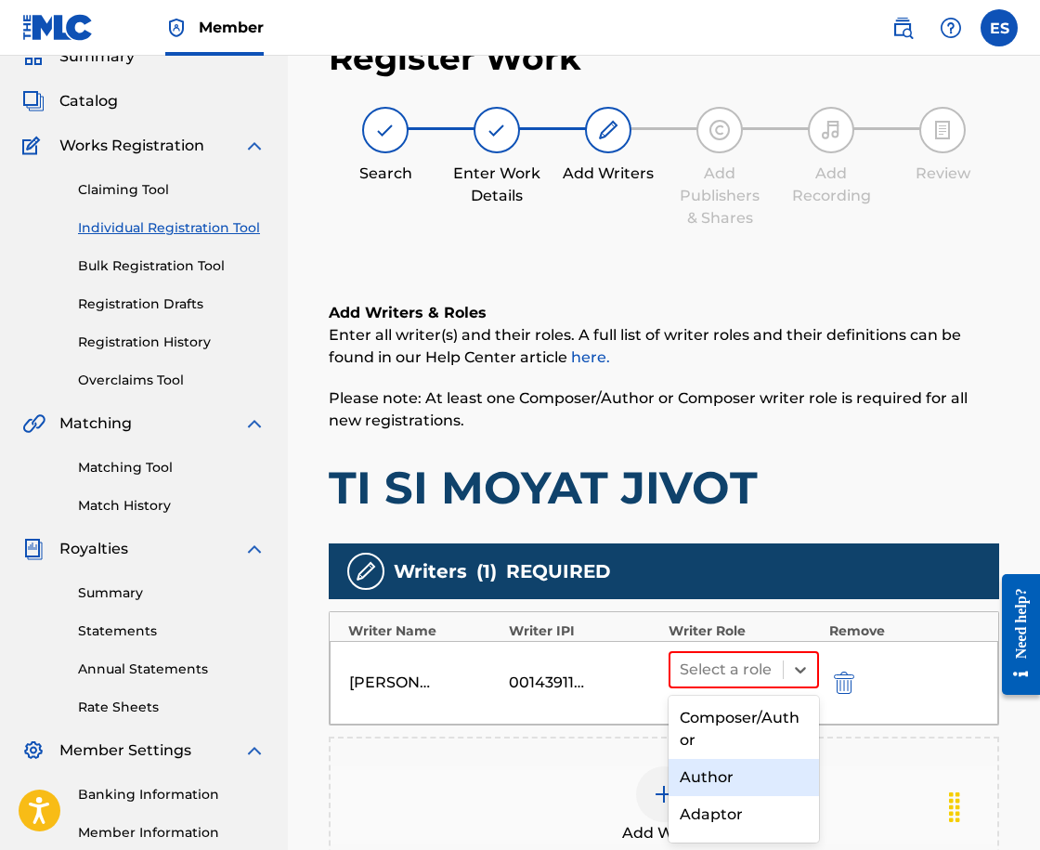
click at [725, 762] on div "Author" at bounding box center [744, 777] width 150 height 37
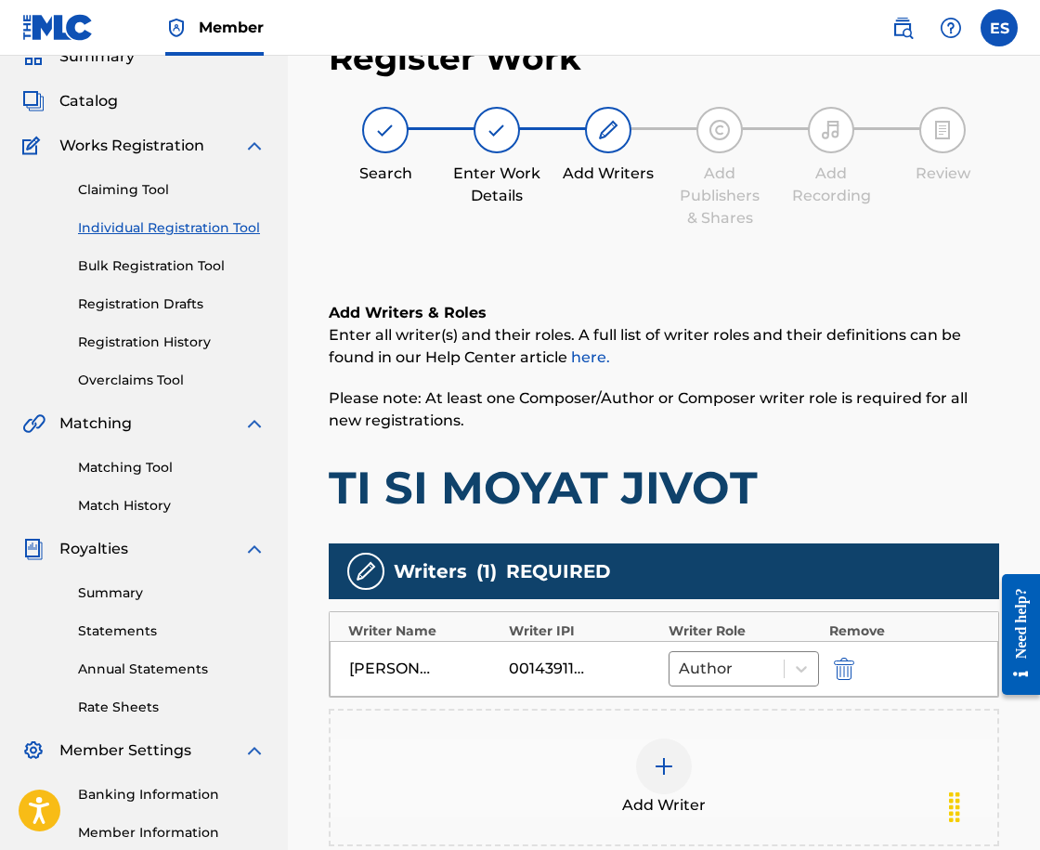
click at [691, 760] on div at bounding box center [664, 766] width 56 height 56
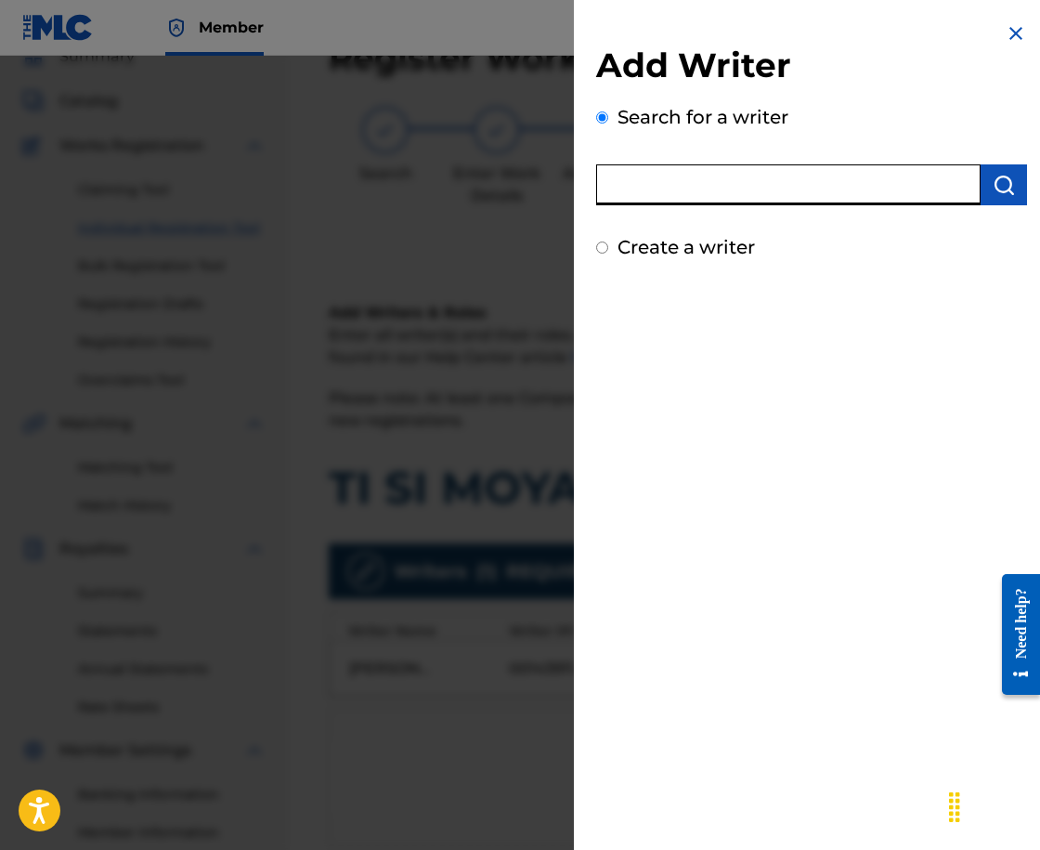
paste input "00121397298"
type input "00121397298"
click at [1009, 185] on button "submit" at bounding box center [1004, 184] width 46 height 41
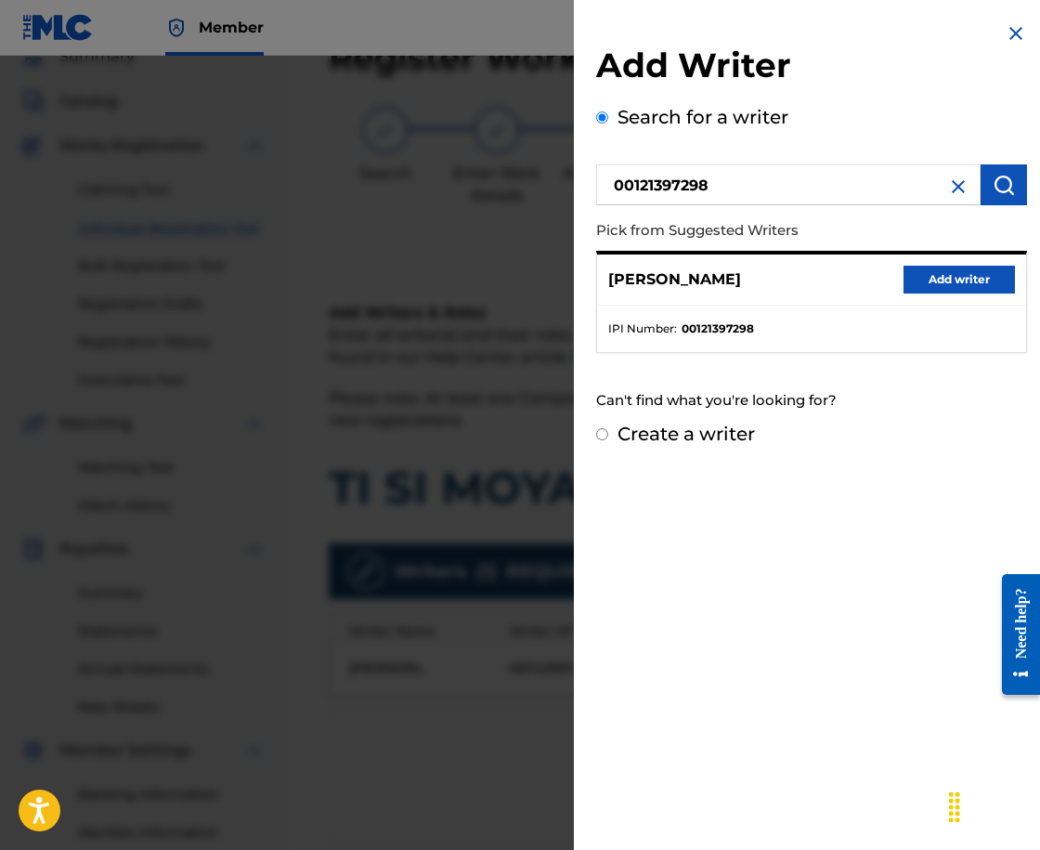
click at [963, 280] on button "Add writer" at bounding box center [959, 280] width 111 height 28
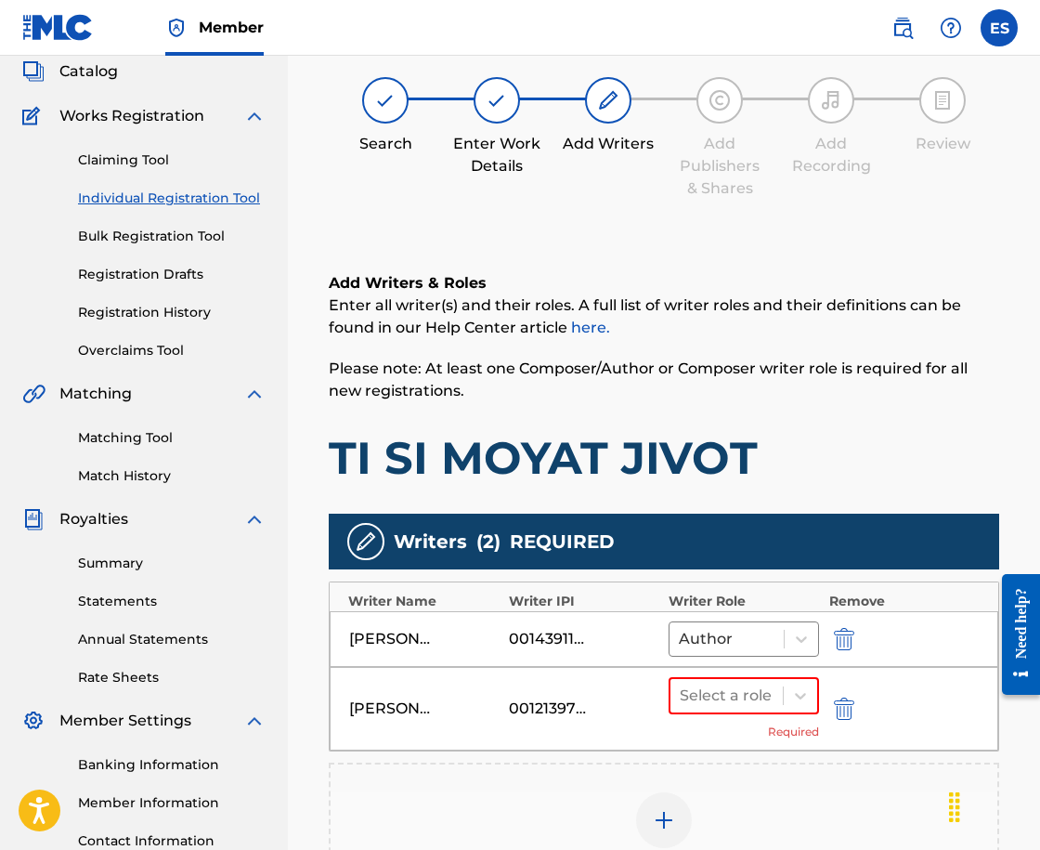
scroll to position [426, 0]
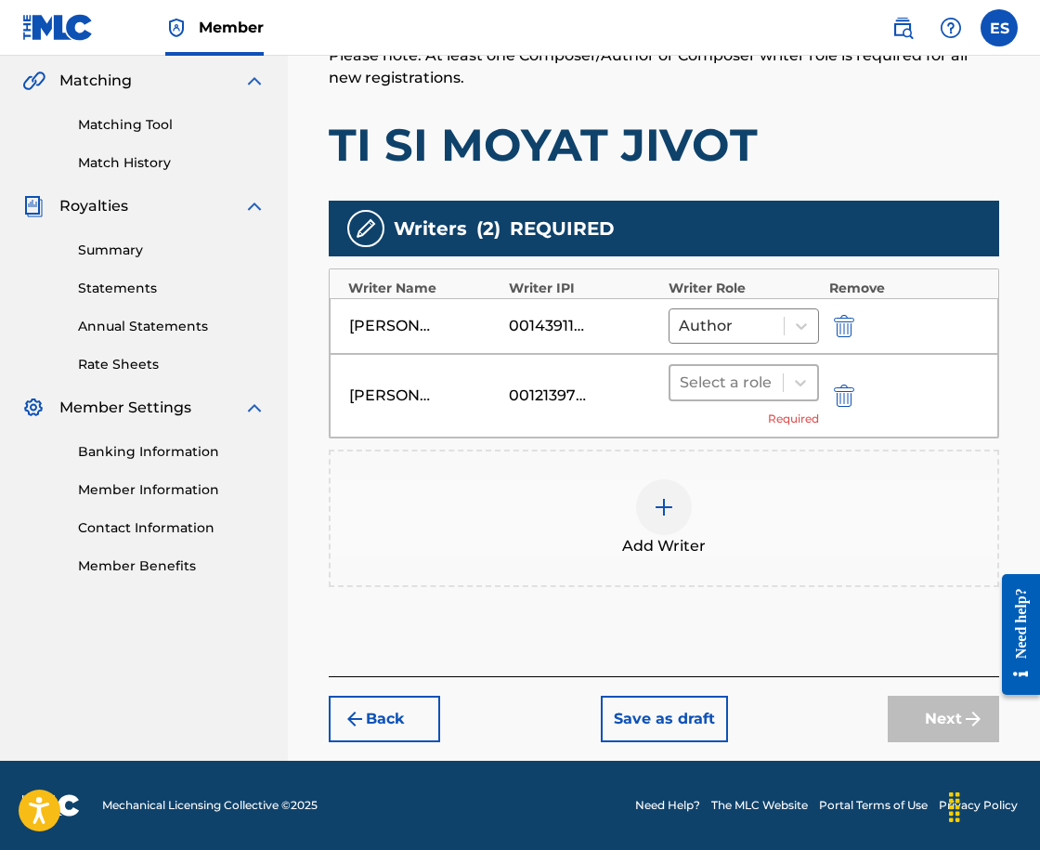
click at [712, 379] on div at bounding box center [727, 383] width 94 height 26
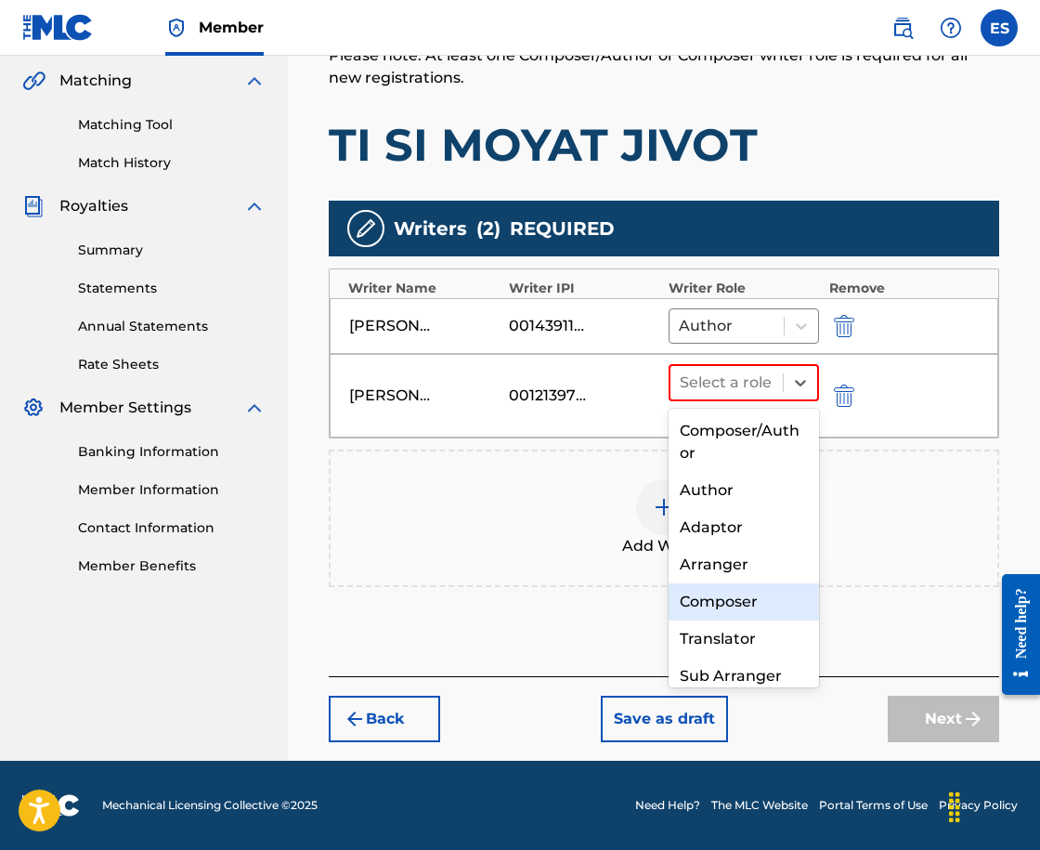
click at [774, 613] on div "Composer" at bounding box center [744, 601] width 150 height 37
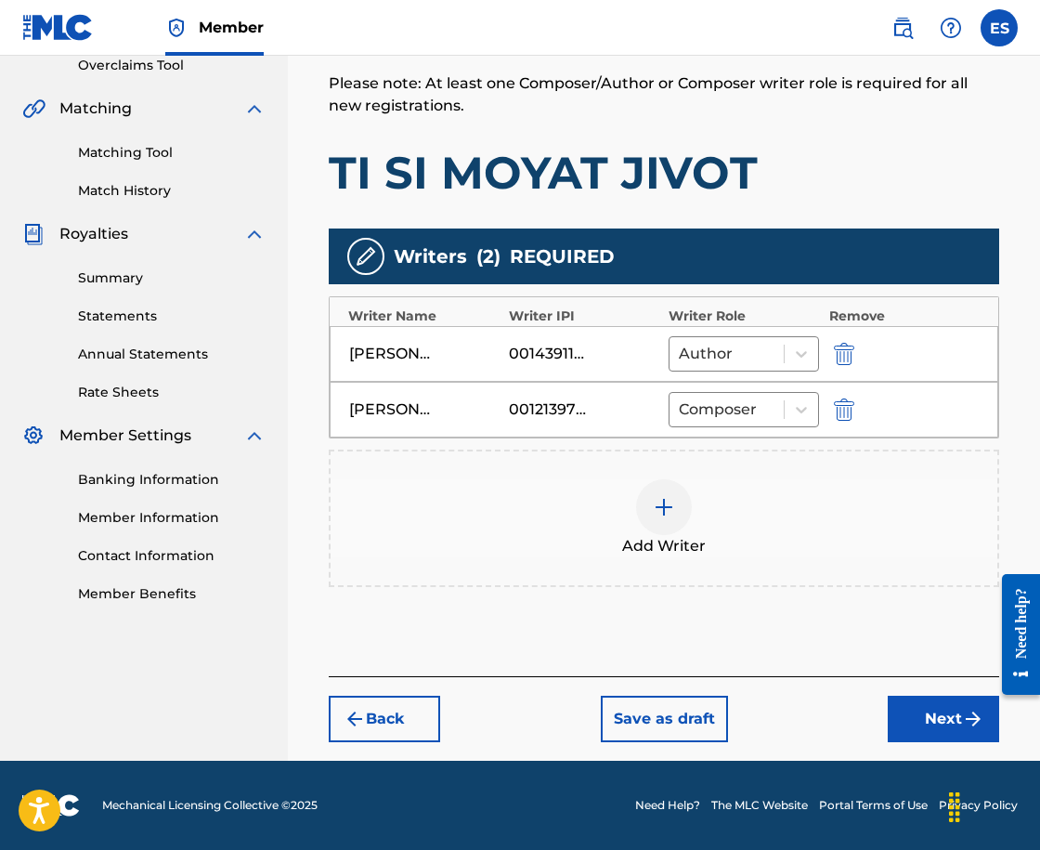
click at [678, 504] on div at bounding box center [664, 507] width 56 height 56
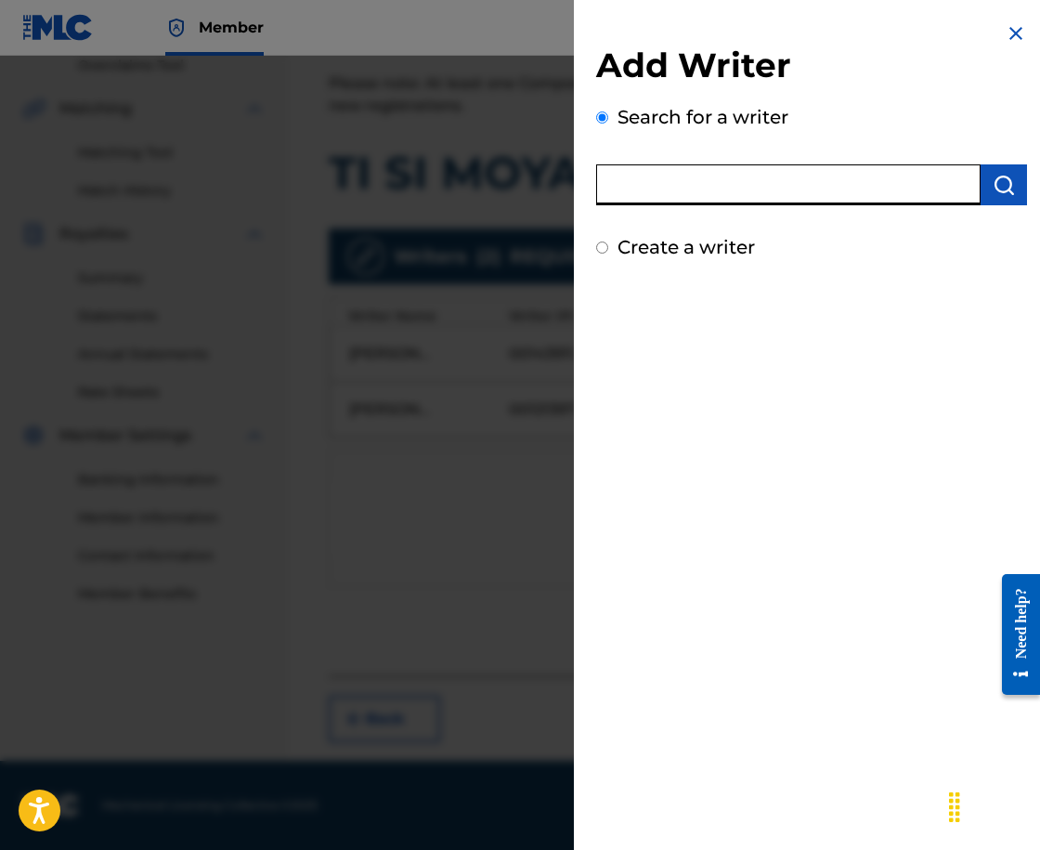
paste input "00258906432"
click at [964, 183] on input "00258906432" at bounding box center [788, 184] width 384 height 41
type input "00258906432"
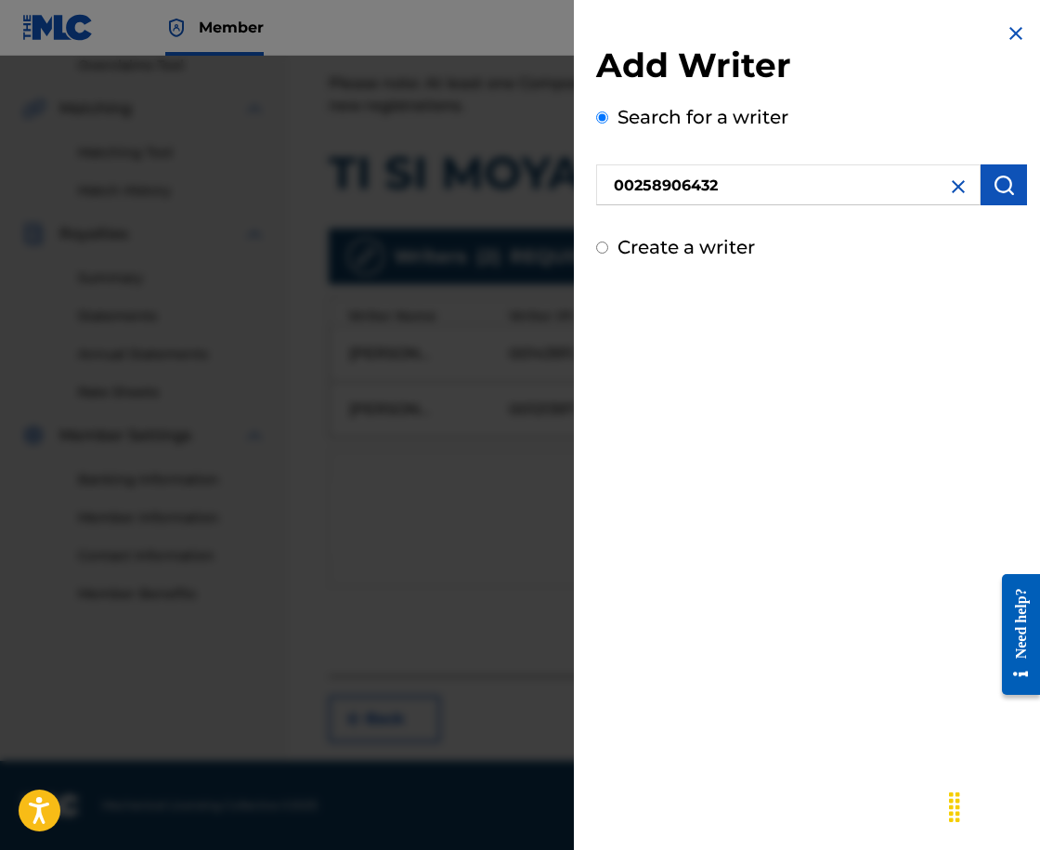
click at [995, 186] on img "submit" at bounding box center [1004, 185] width 22 height 22
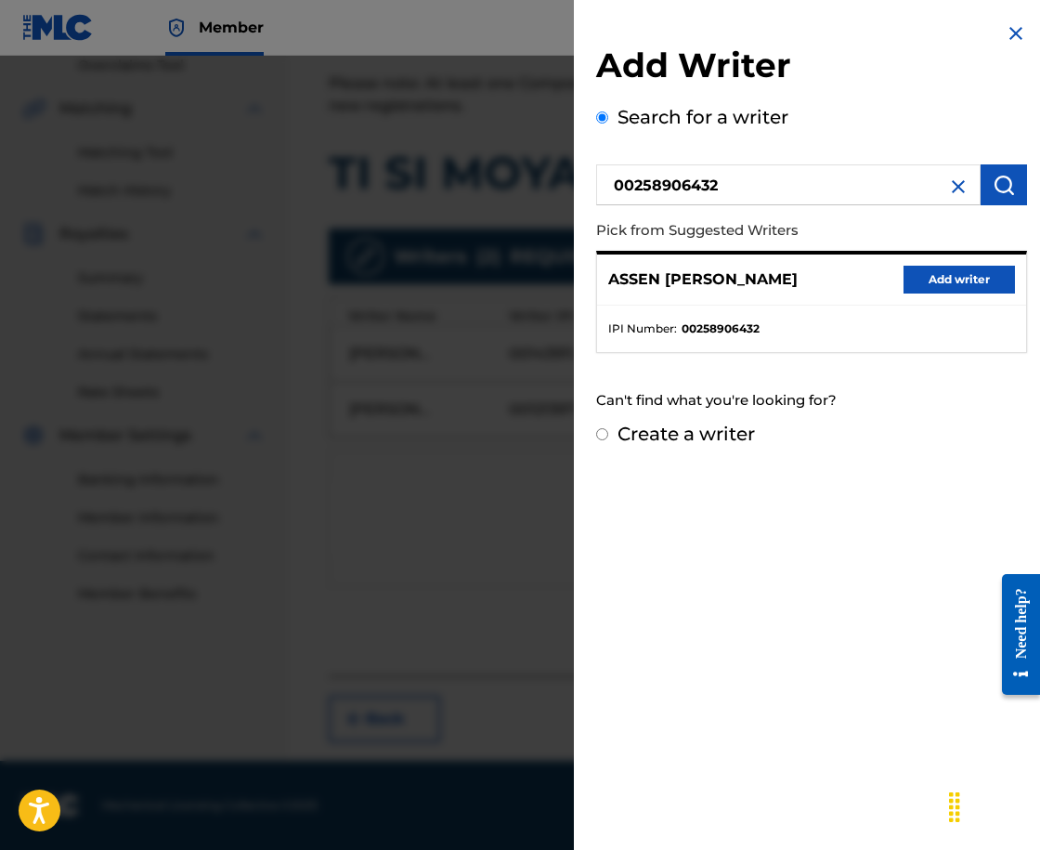
click at [954, 277] on button "Add writer" at bounding box center [959, 280] width 111 height 28
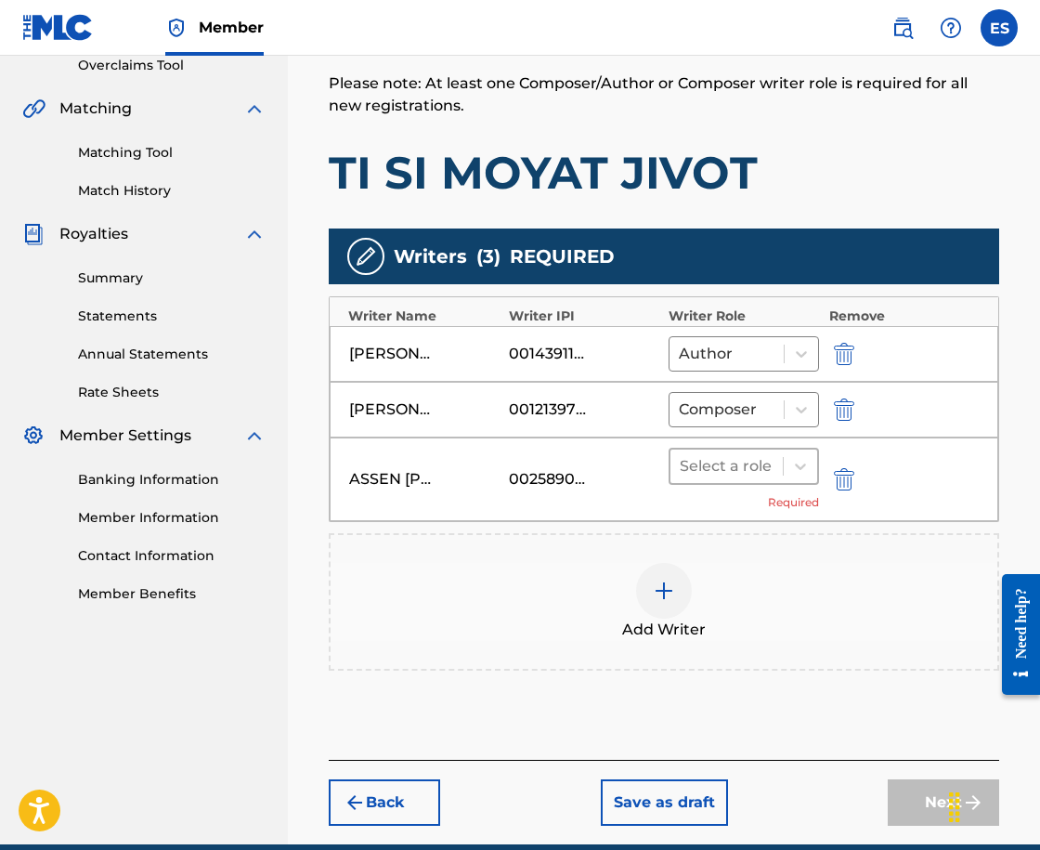
click at [748, 463] on div at bounding box center [727, 466] width 94 height 26
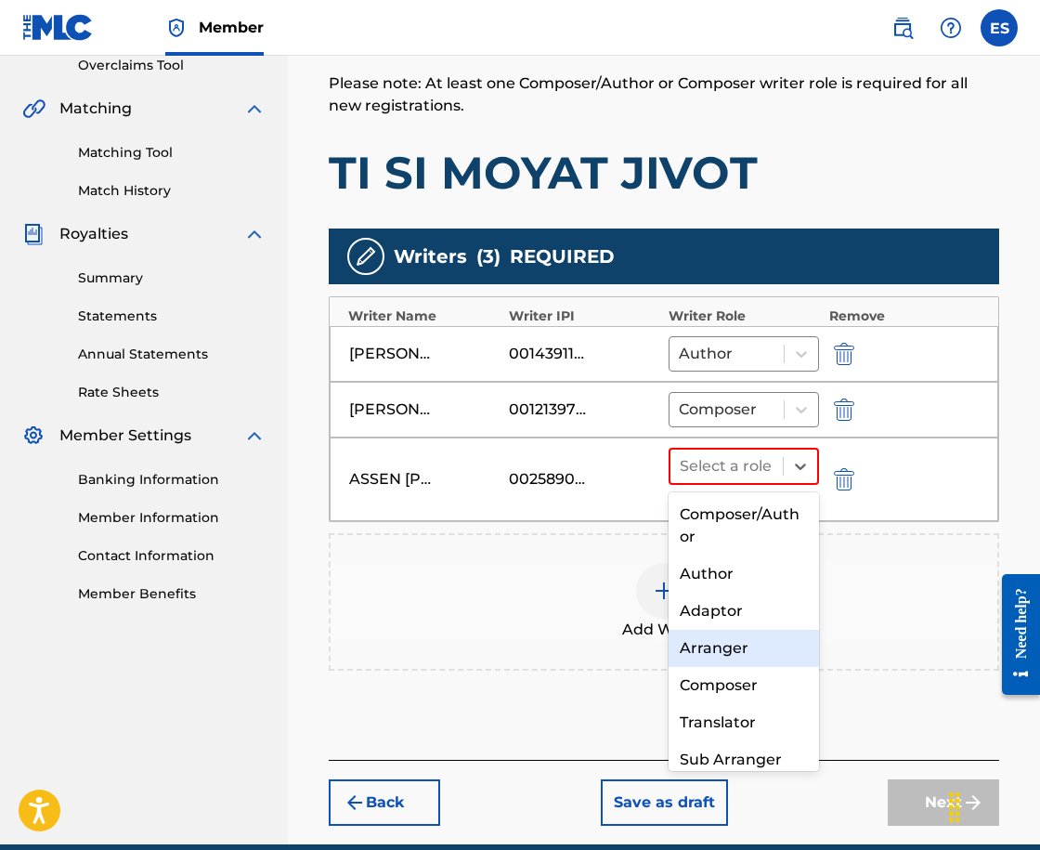
click at [770, 657] on div "Arranger" at bounding box center [744, 648] width 150 height 37
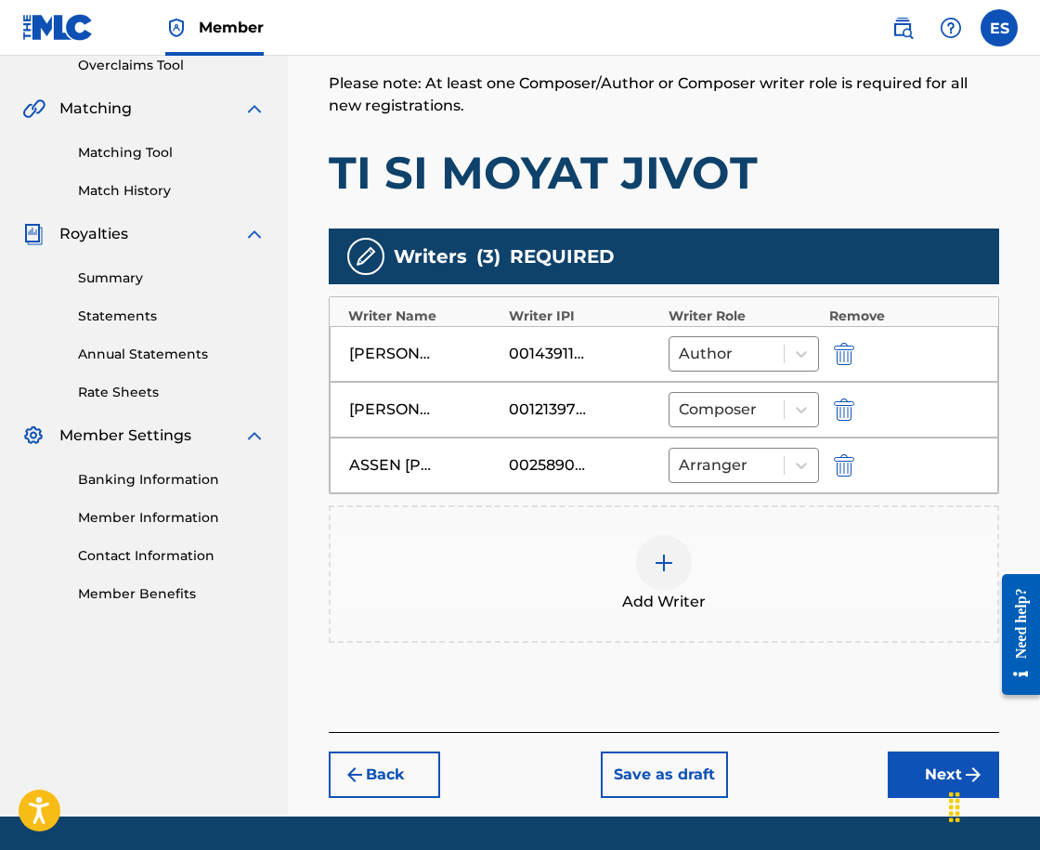
click at [913, 767] on button "Next" at bounding box center [943, 774] width 111 height 46
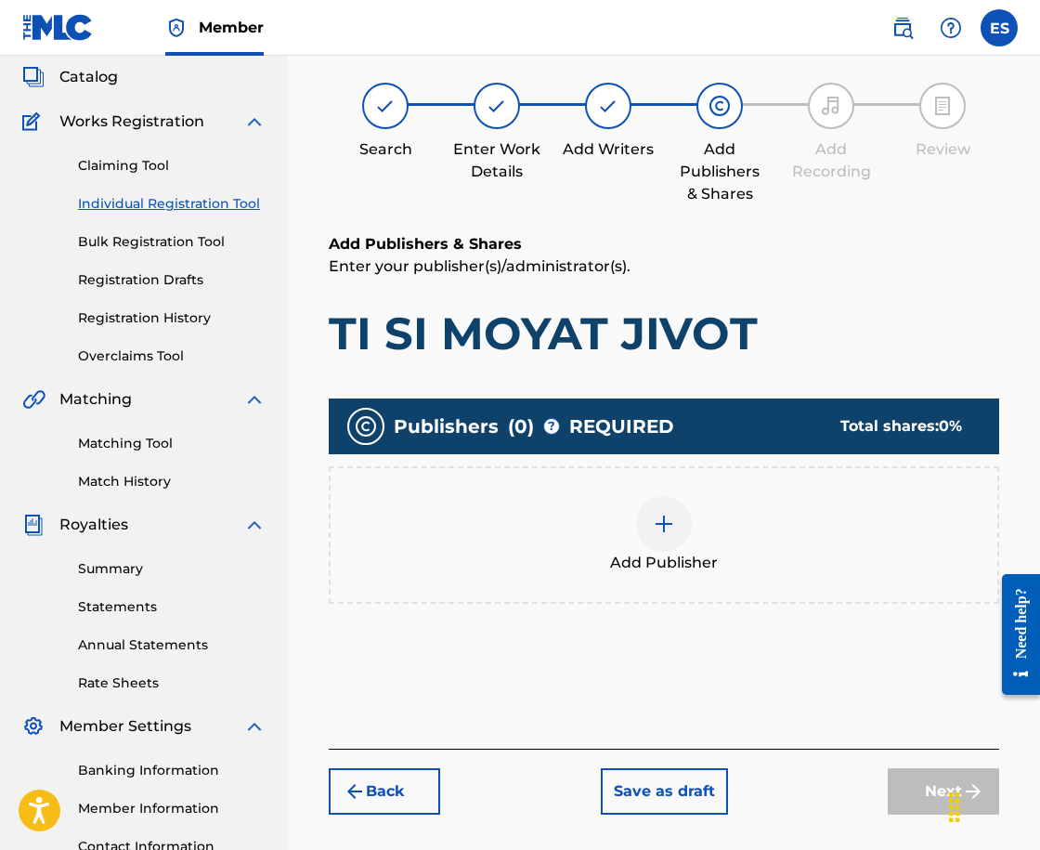
scroll to position [84, 0]
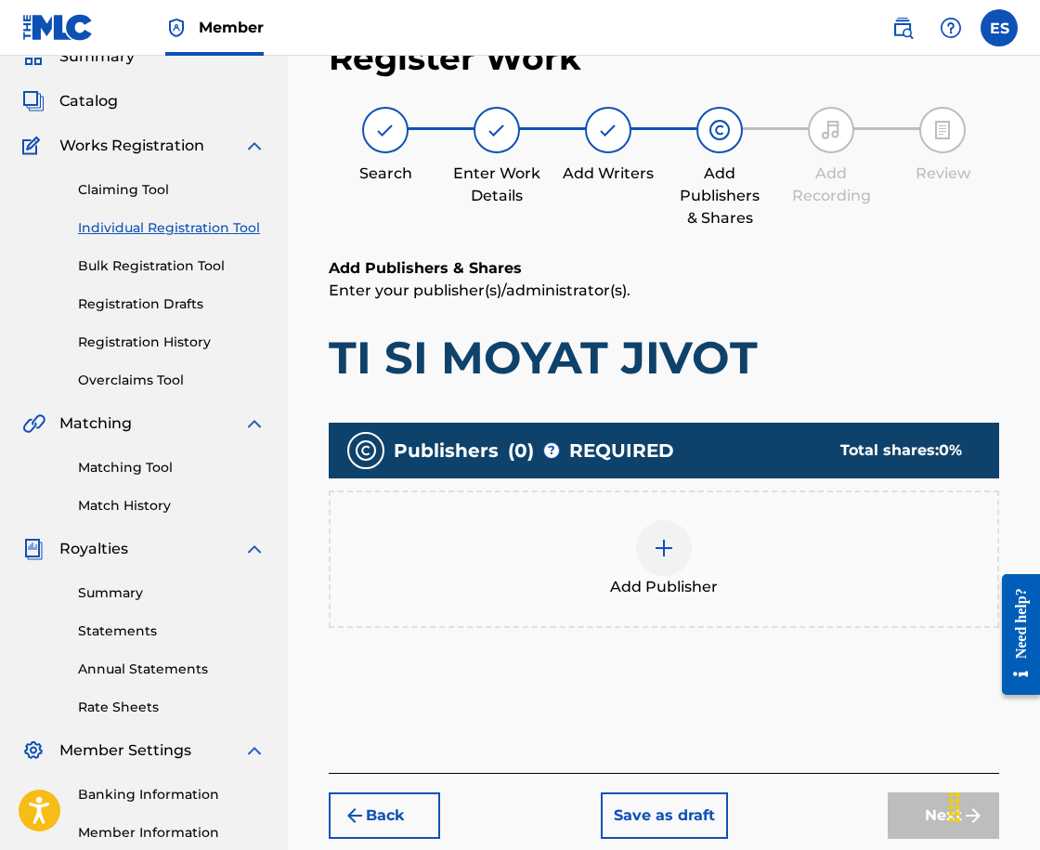
click at [578, 566] on div "Add Publisher" at bounding box center [664, 559] width 667 height 78
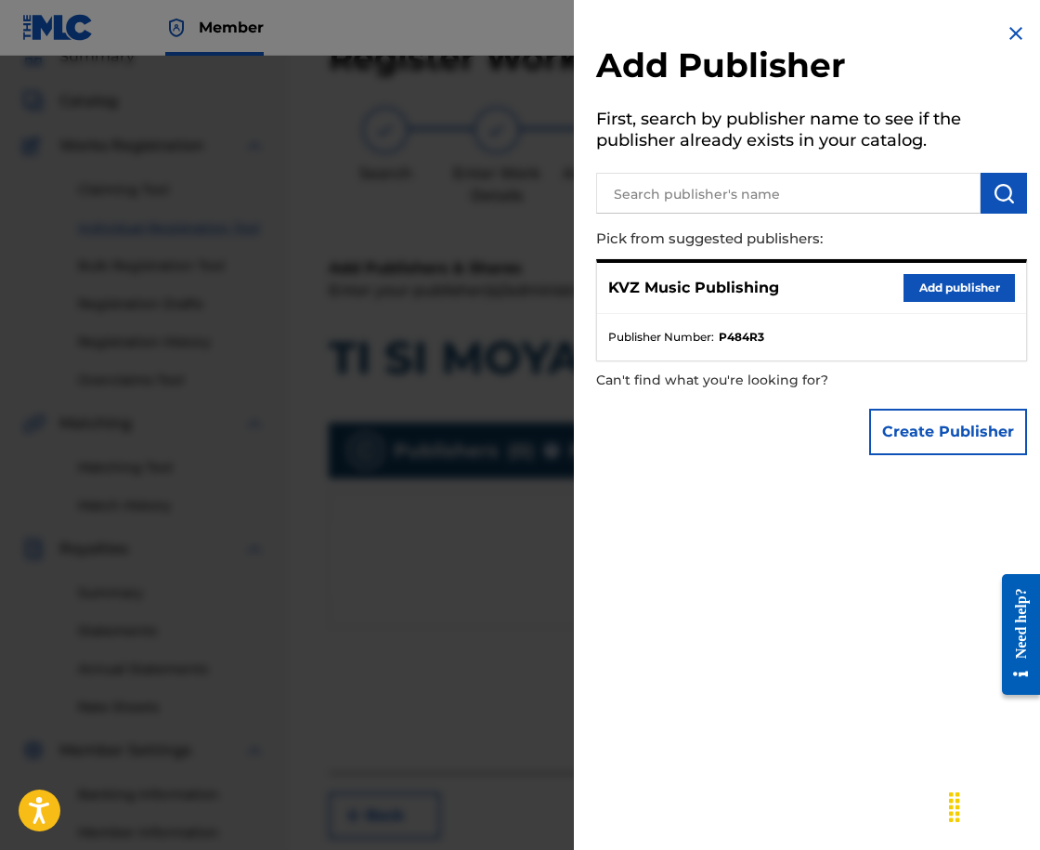
click at [942, 290] on button "Add publisher" at bounding box center [959, 288] width 111 height 28
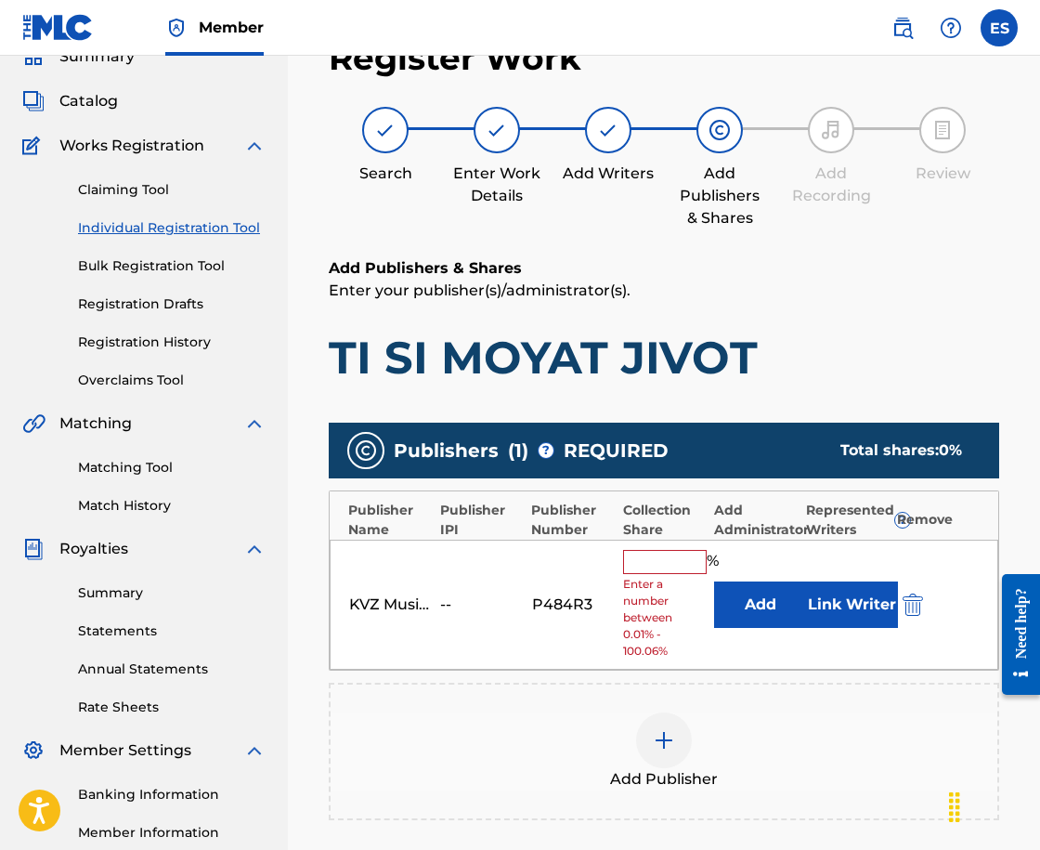
click at [687, 565] on input "text" at bounding box center [665, 562] width 84 height 24
type input "16.67"
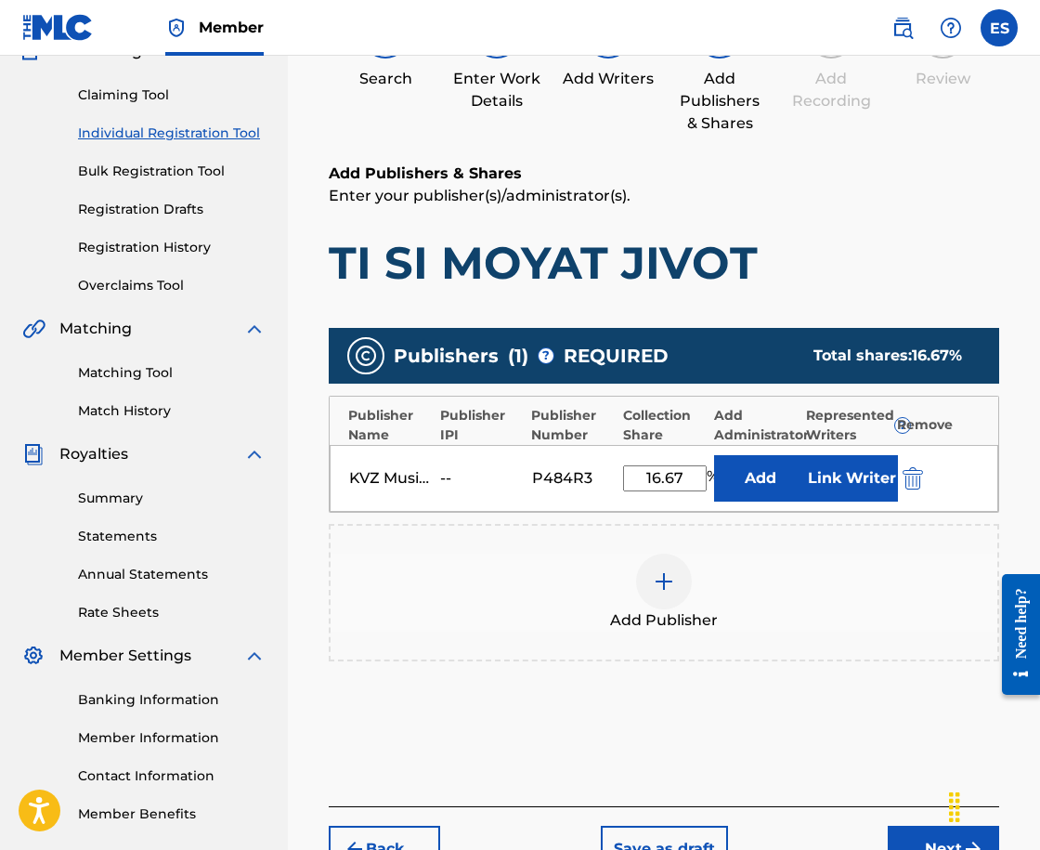
scroll to position [308, 0]
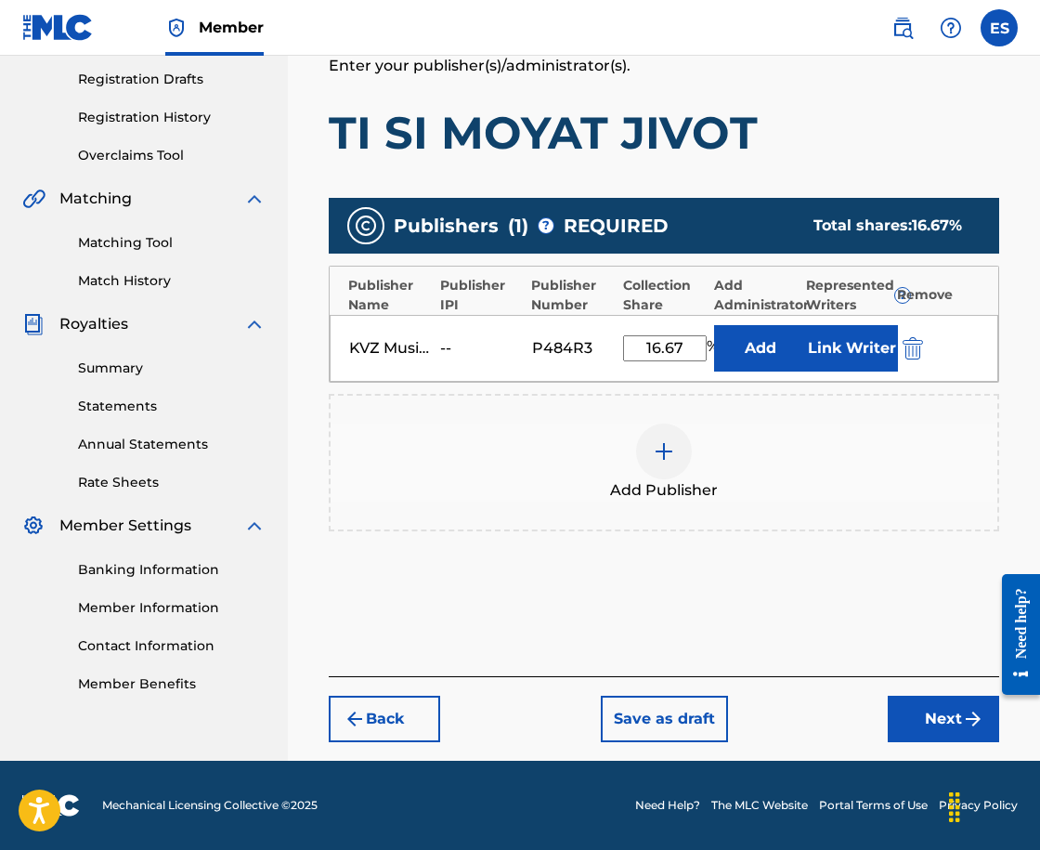
click at [934, 714] on button "Next" at bounding box center [943, 719] width 111 height 46
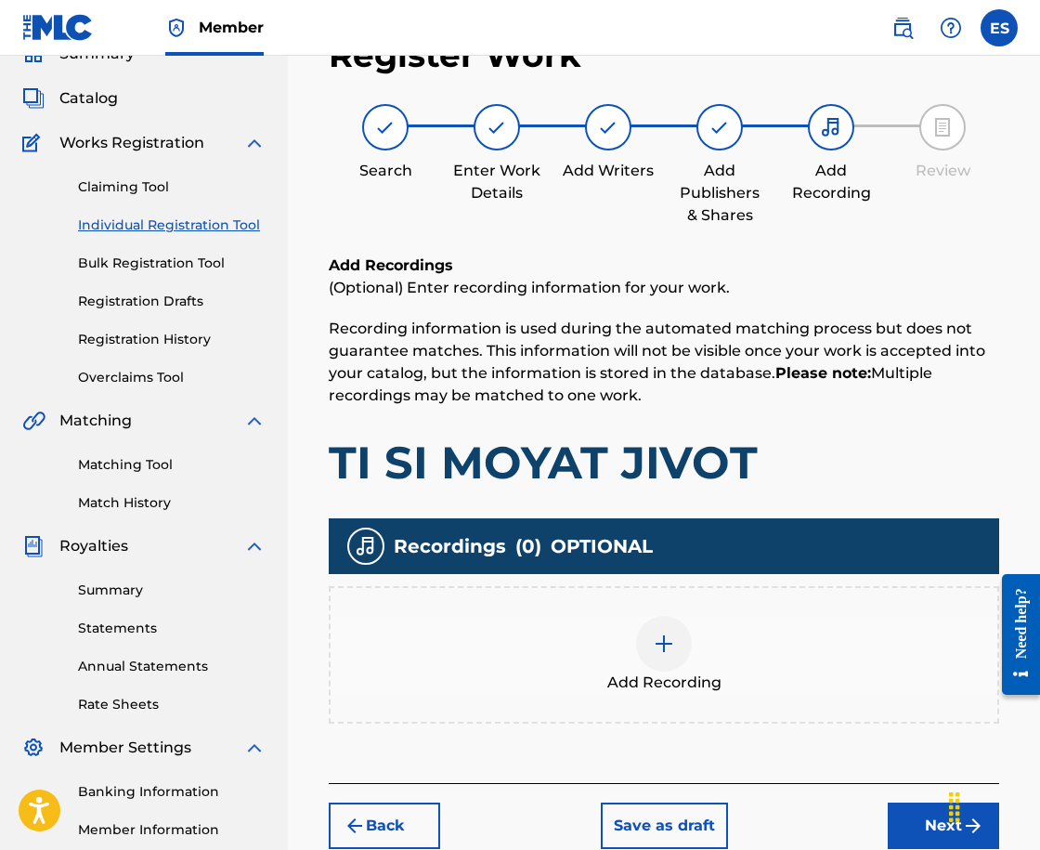
scroll to position [84, 0]
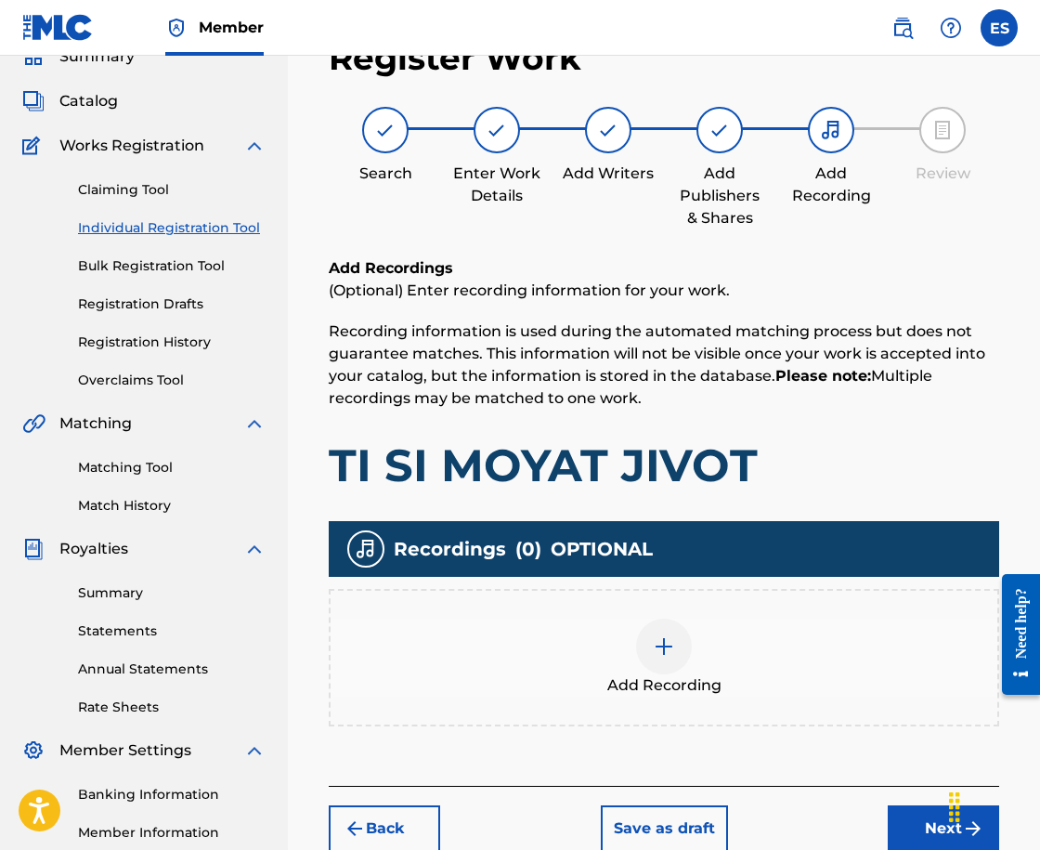
click at [716, 655] on div "Add Recording" at bounding box center [664, 657] width 667 height 78
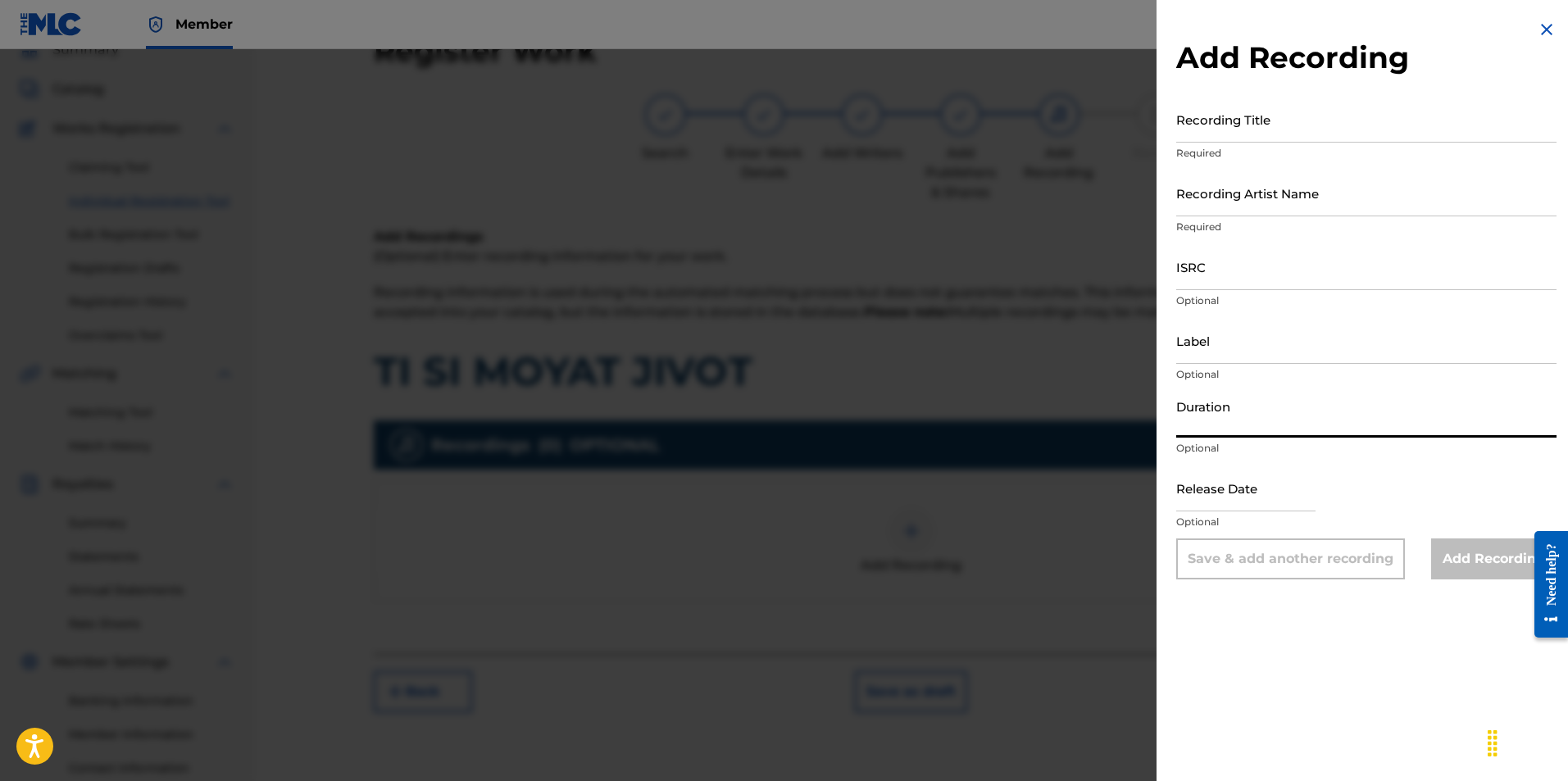
paste input "04:46"
type input "04:46"
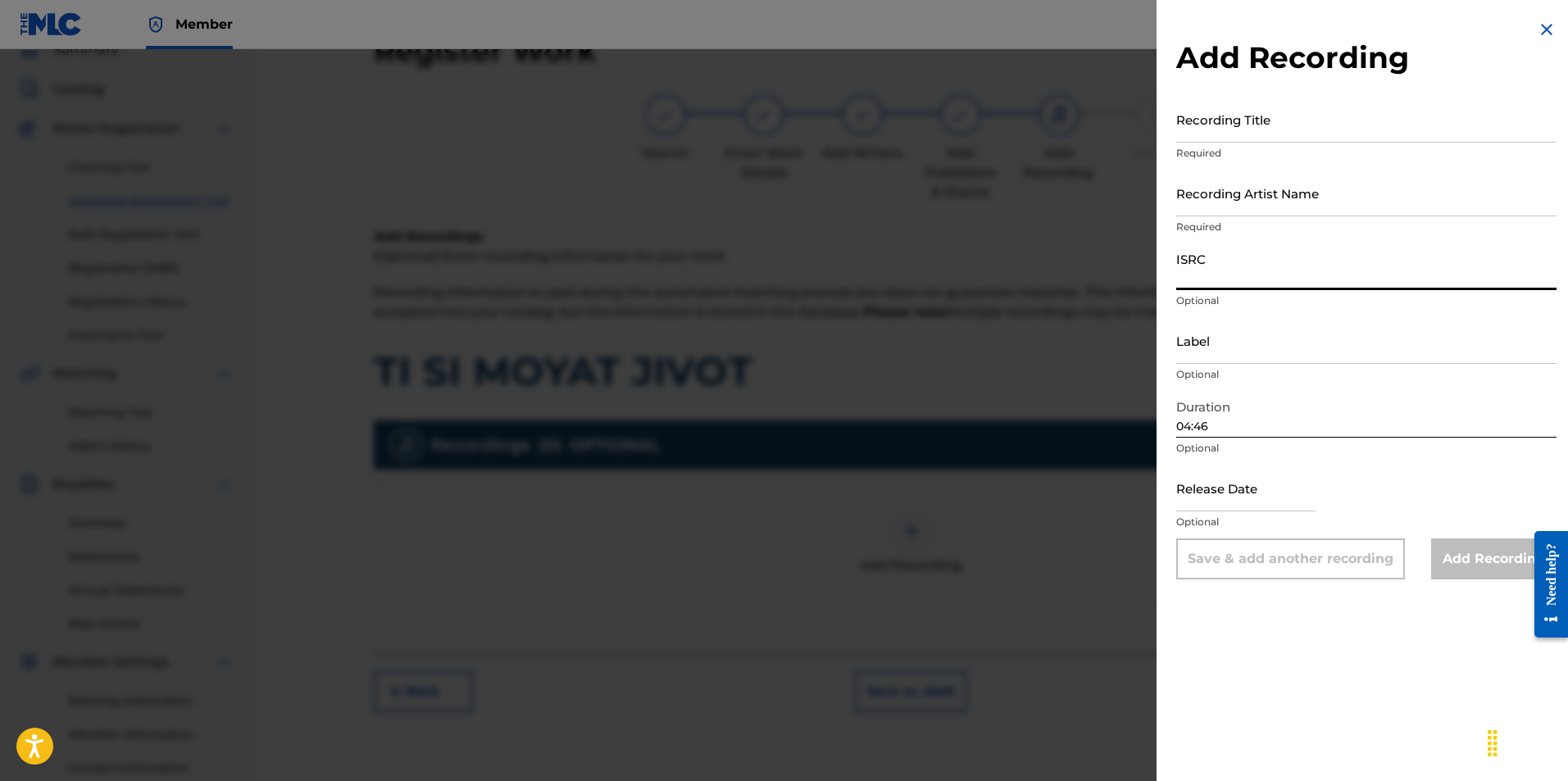
paste input "BGA262167304"
type input "BGA262167304"
click at [1244, 343] on input "Label" at bounding box center [1366, 340] width 380 height 47
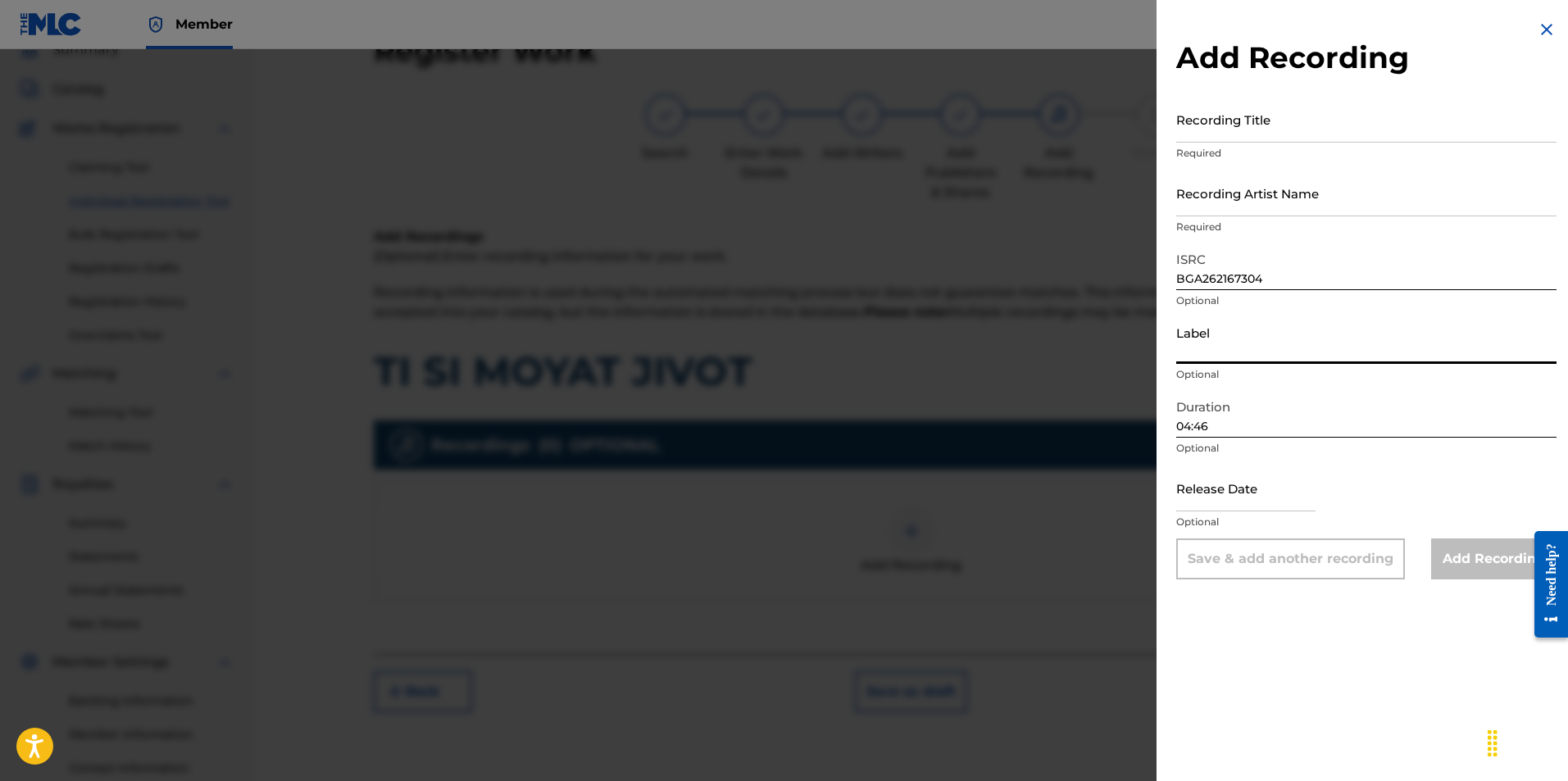
type input "BALKANTON AD"
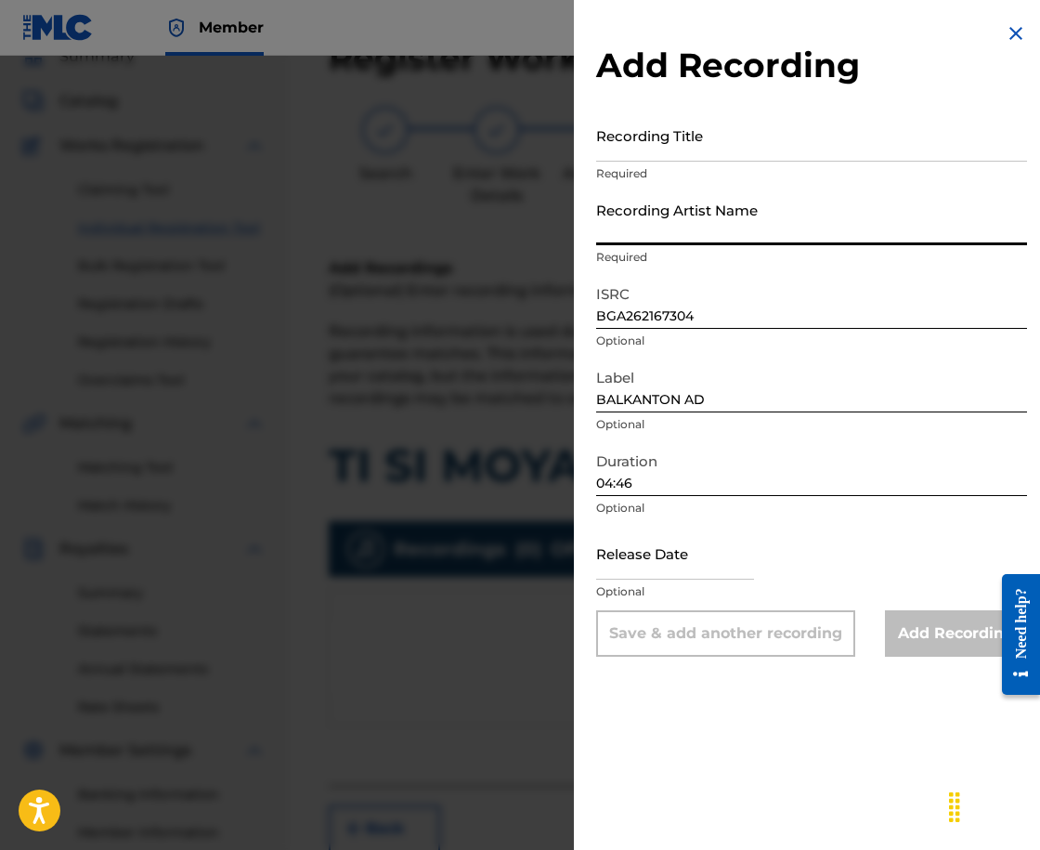
paste input "[PERSON_NAME]"
type input "[PERSON_NAME]"
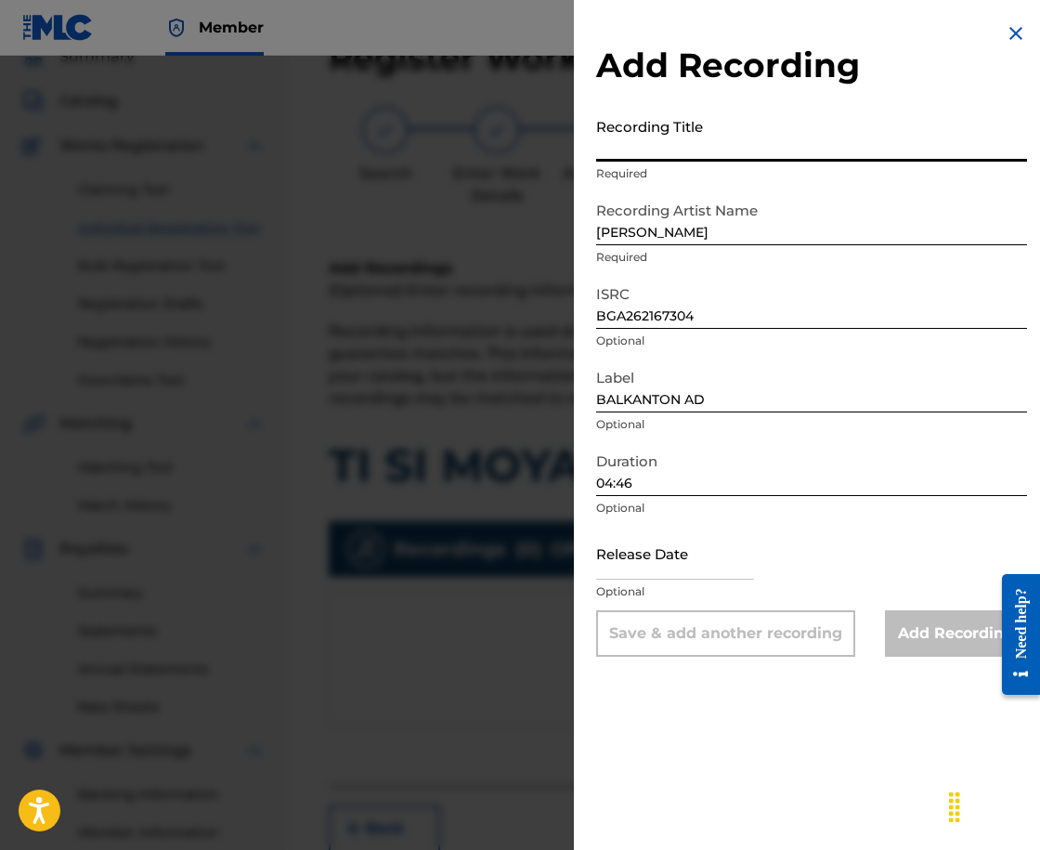
paste input "TI SI MOYAT JIVOT"
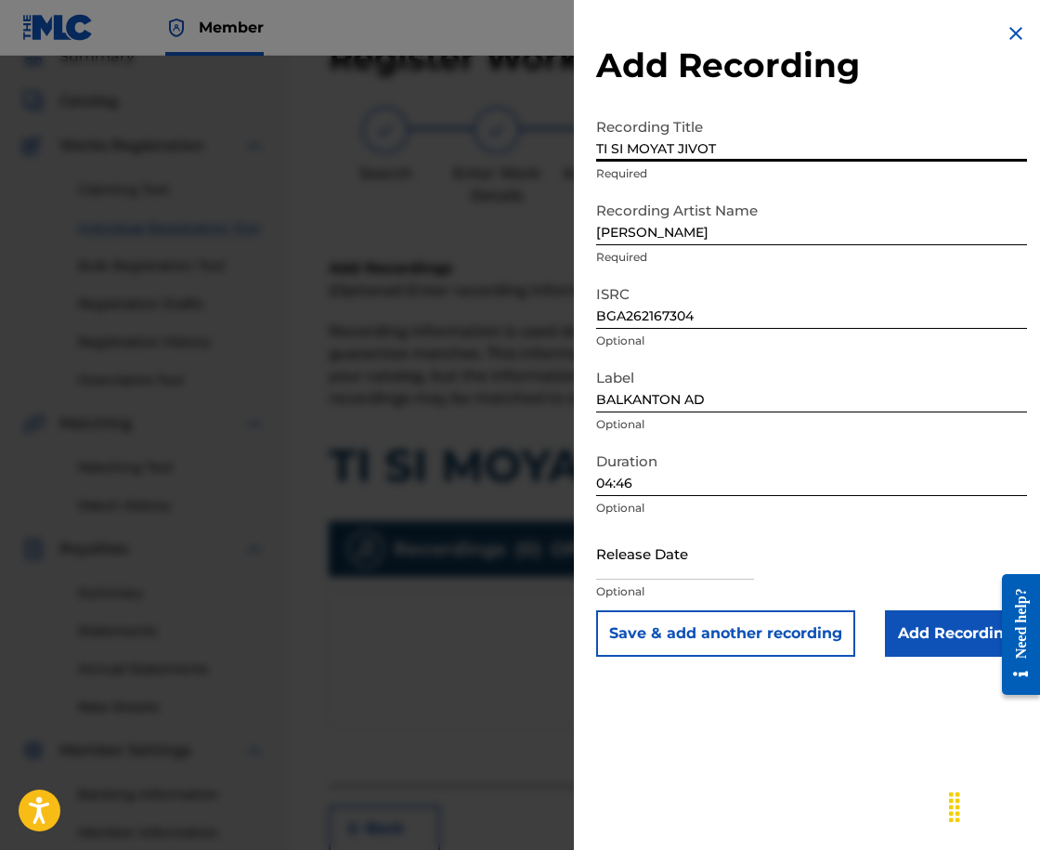
type input "TI SI MOYAT JIVOT"
click at [933, 632] on input "Add Recording" at bounding box center [956, 633] width 142 height 46
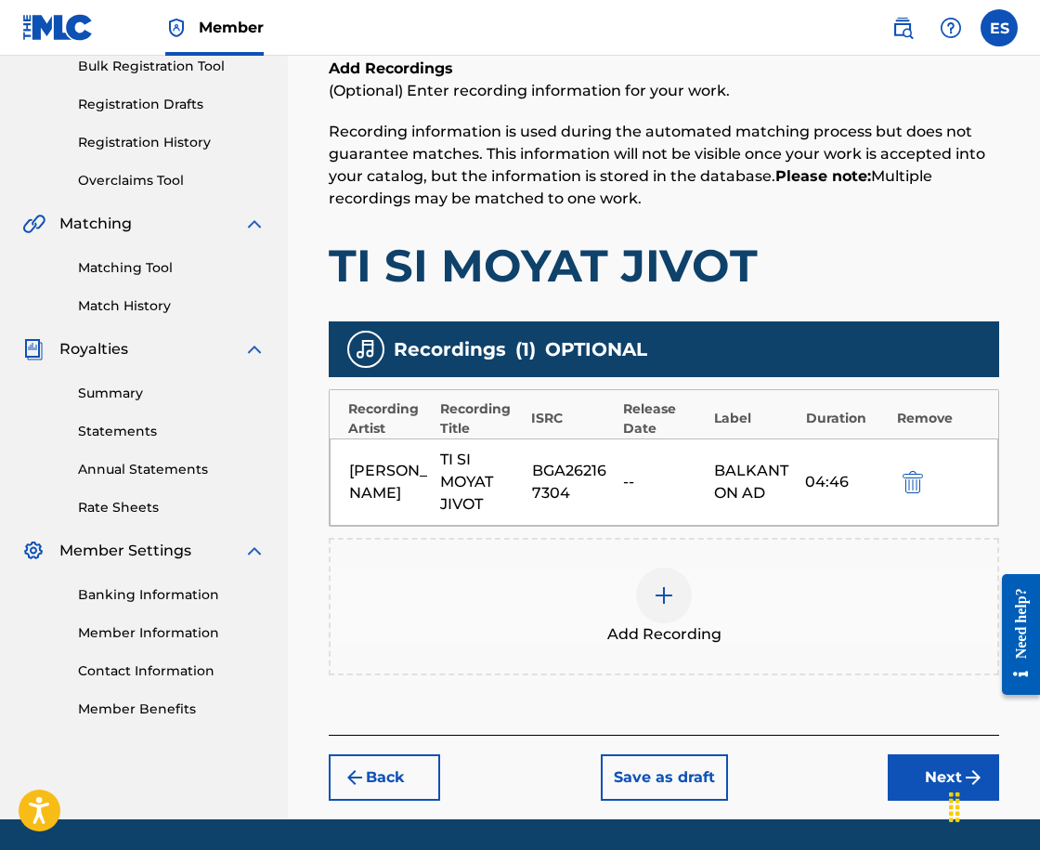
scroll to position [342, 0]
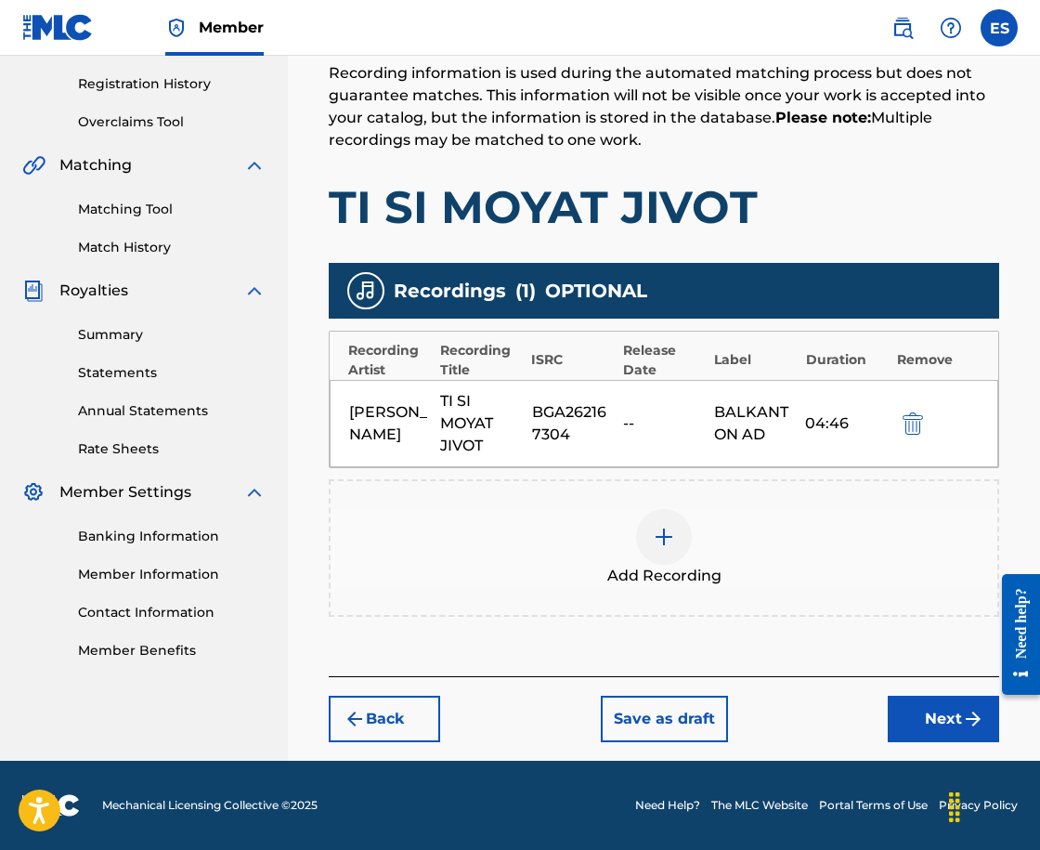
click at [893, 714] on button "Next" at bounding box center [943, 719] width 111 height 46
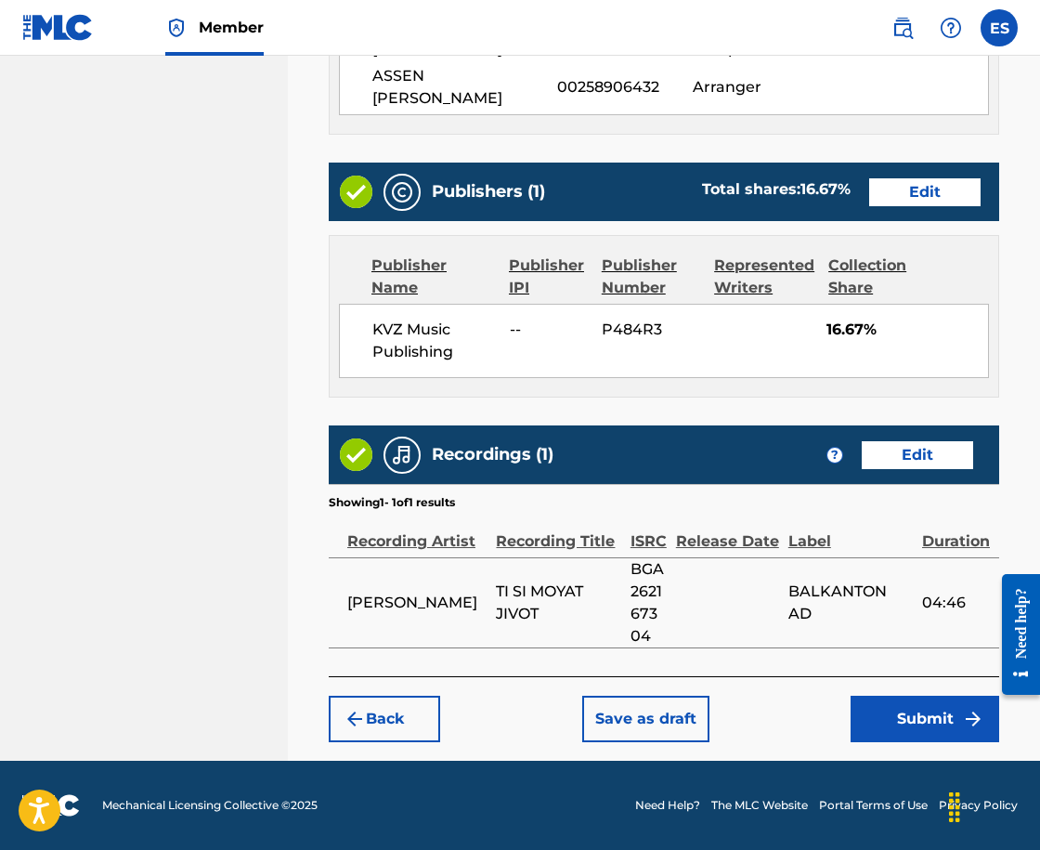
scroll to position [1121, 0]
click at [913, 706] on button "Submit" at bounding box center [925, 719] width 149 height 46
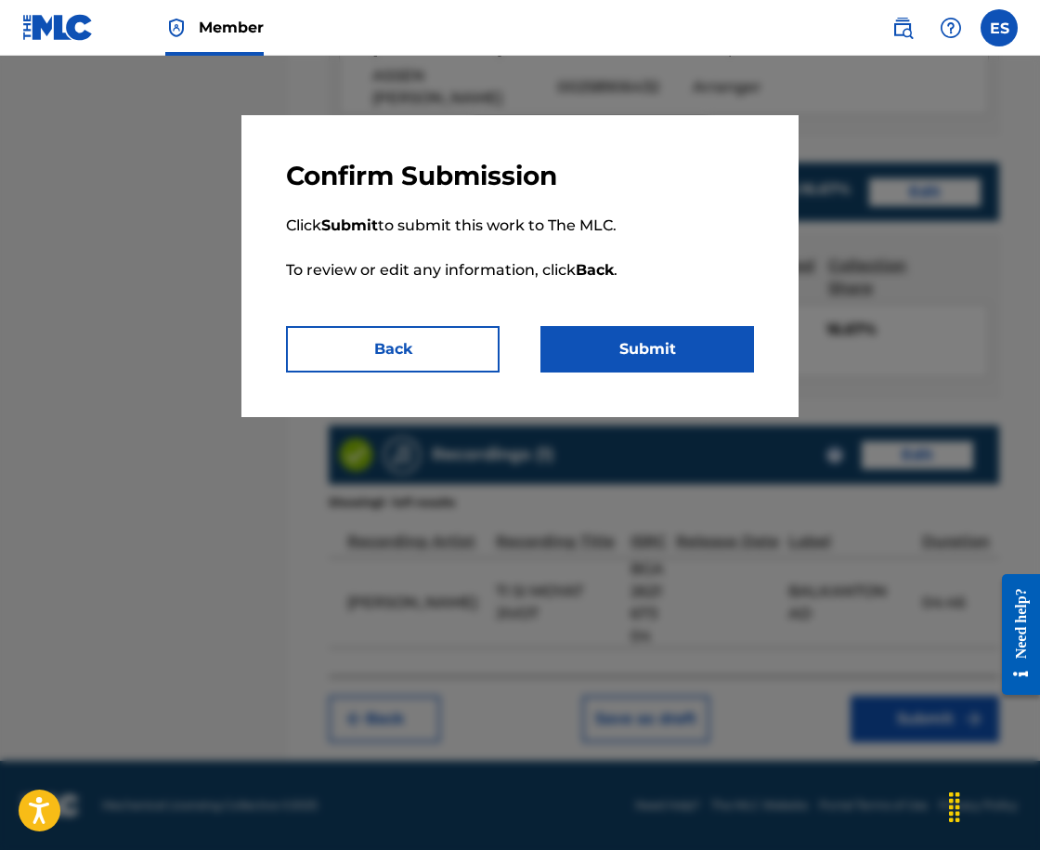
click at [667, 349] on button "Submit" at bounding box center [647, 349] width 214 height 46
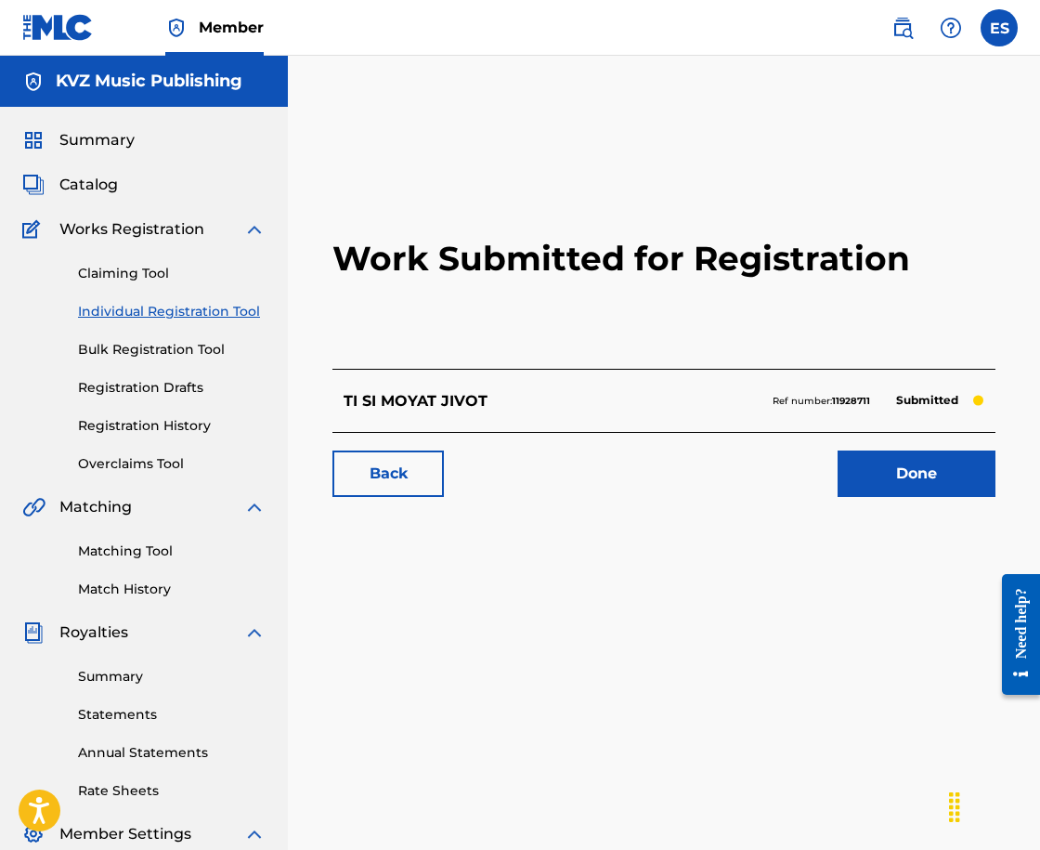
click at [217, 310] on link "Individual Registration Tool" at bounding box center [172, 312] width 188 height 20
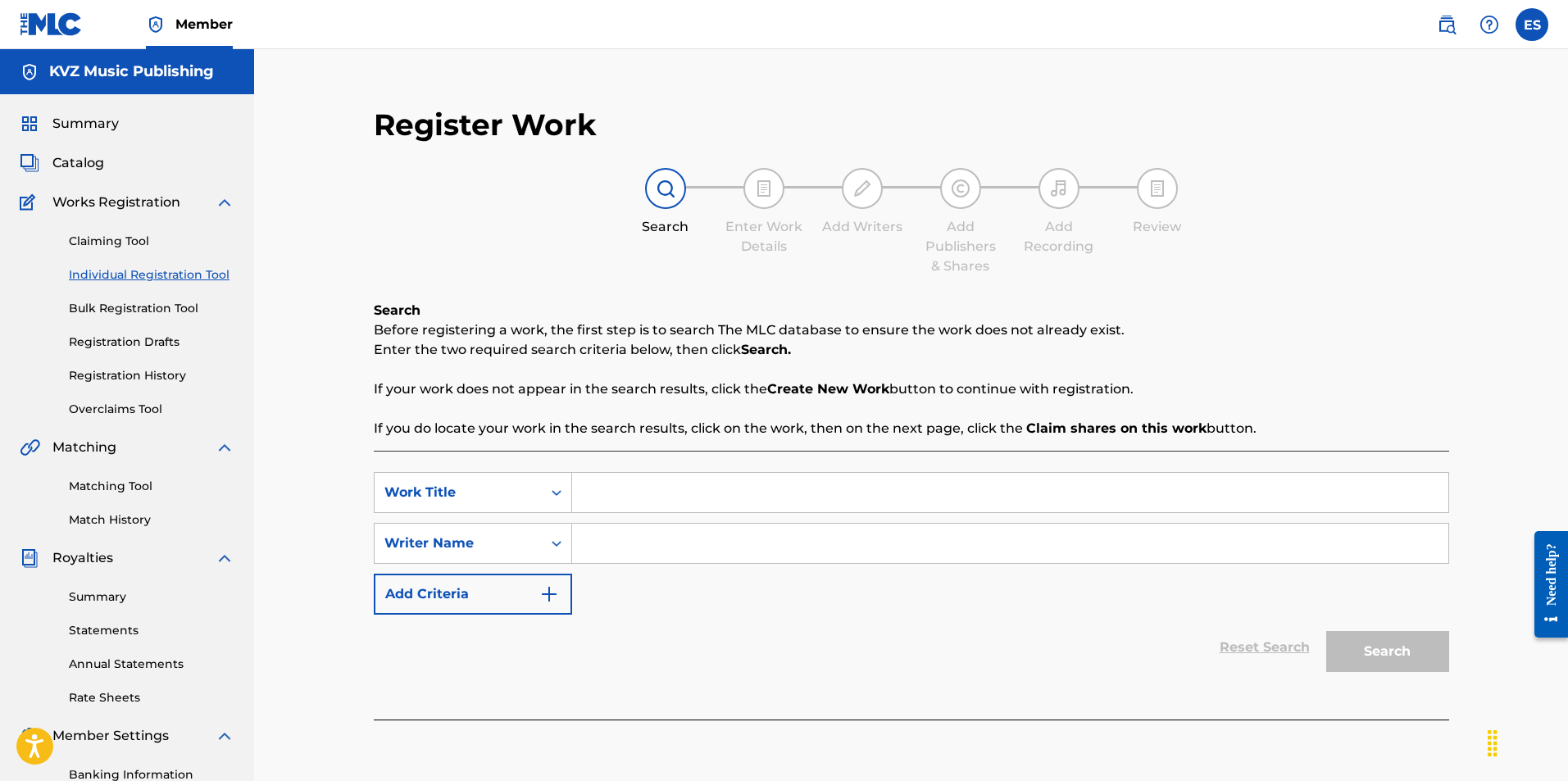
paste input "TOVA E VSICHKO"
type input "TOVA E VSICHKO"
click at [783, 541] on input "Search Form" at bounding box center [1009, 543] width 876 height 40
type input "ASSEN DRAGNEV"
click at [1342, 647] on button "Search" at bounding box center [1387, 651] width 123 height 41
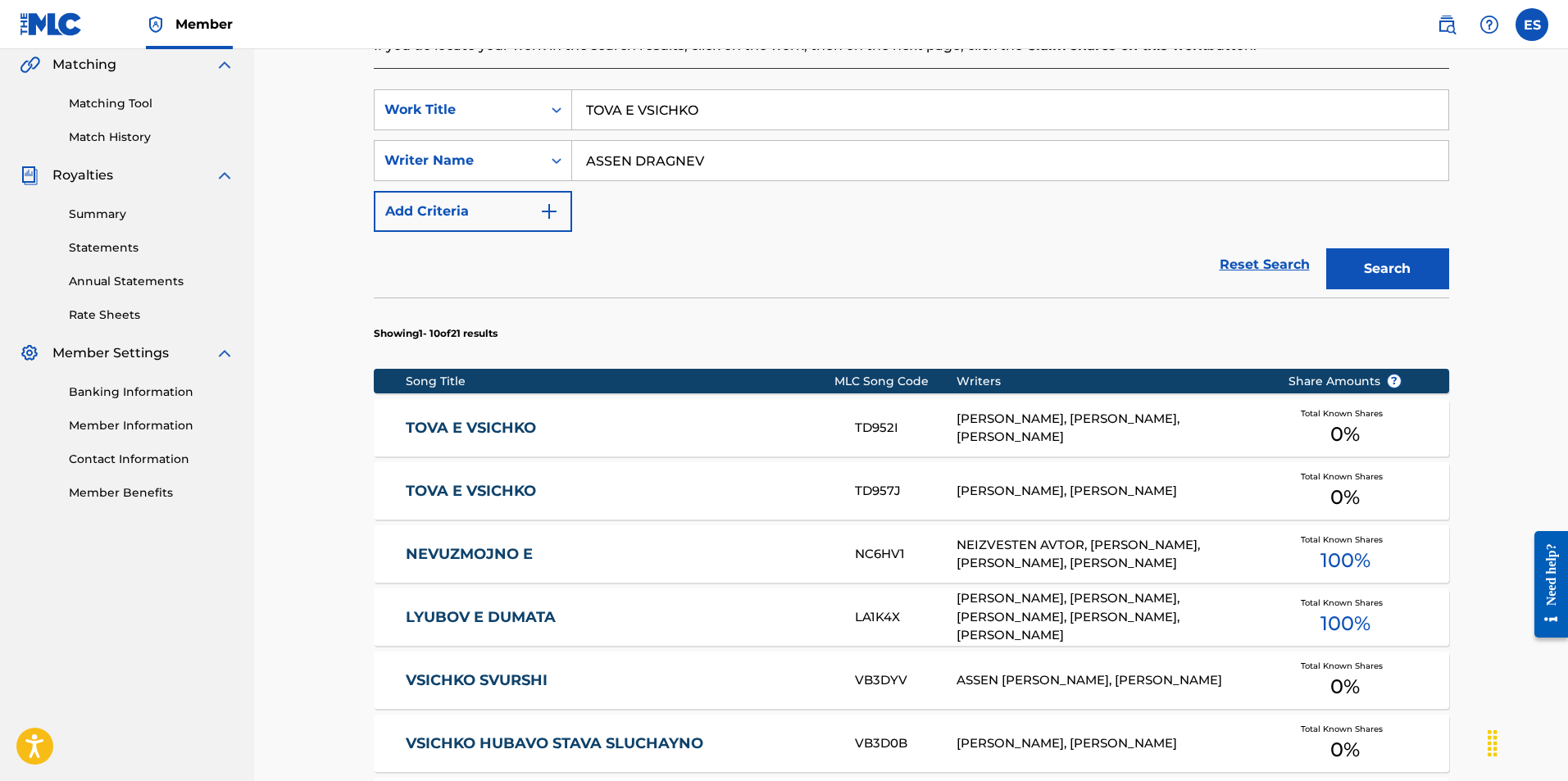
scroll to position [447, 0]
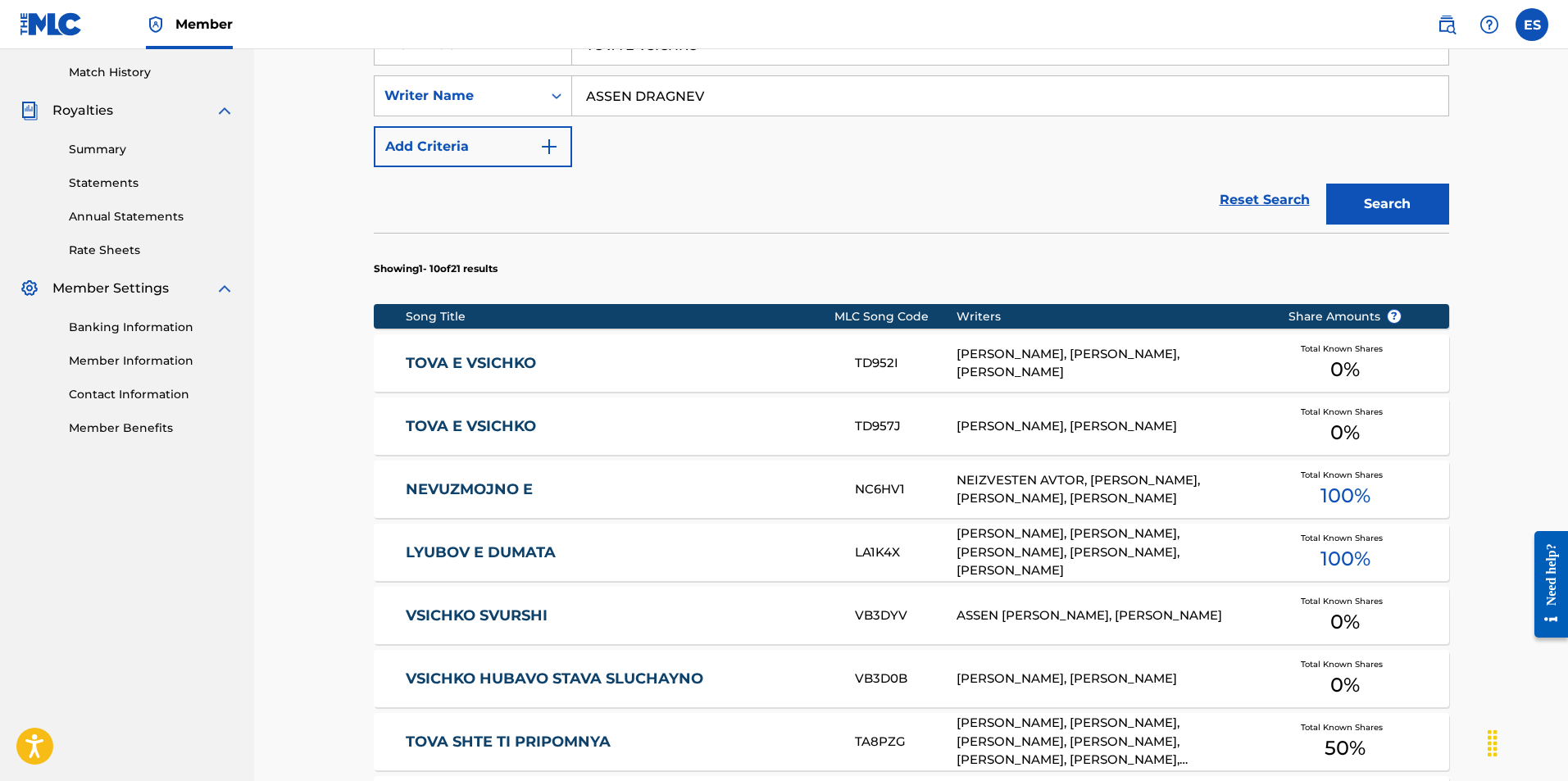
click at [653, 356] on link "TOVA E VSICHKO" at bounding box center [619, 363] width 427 height 19
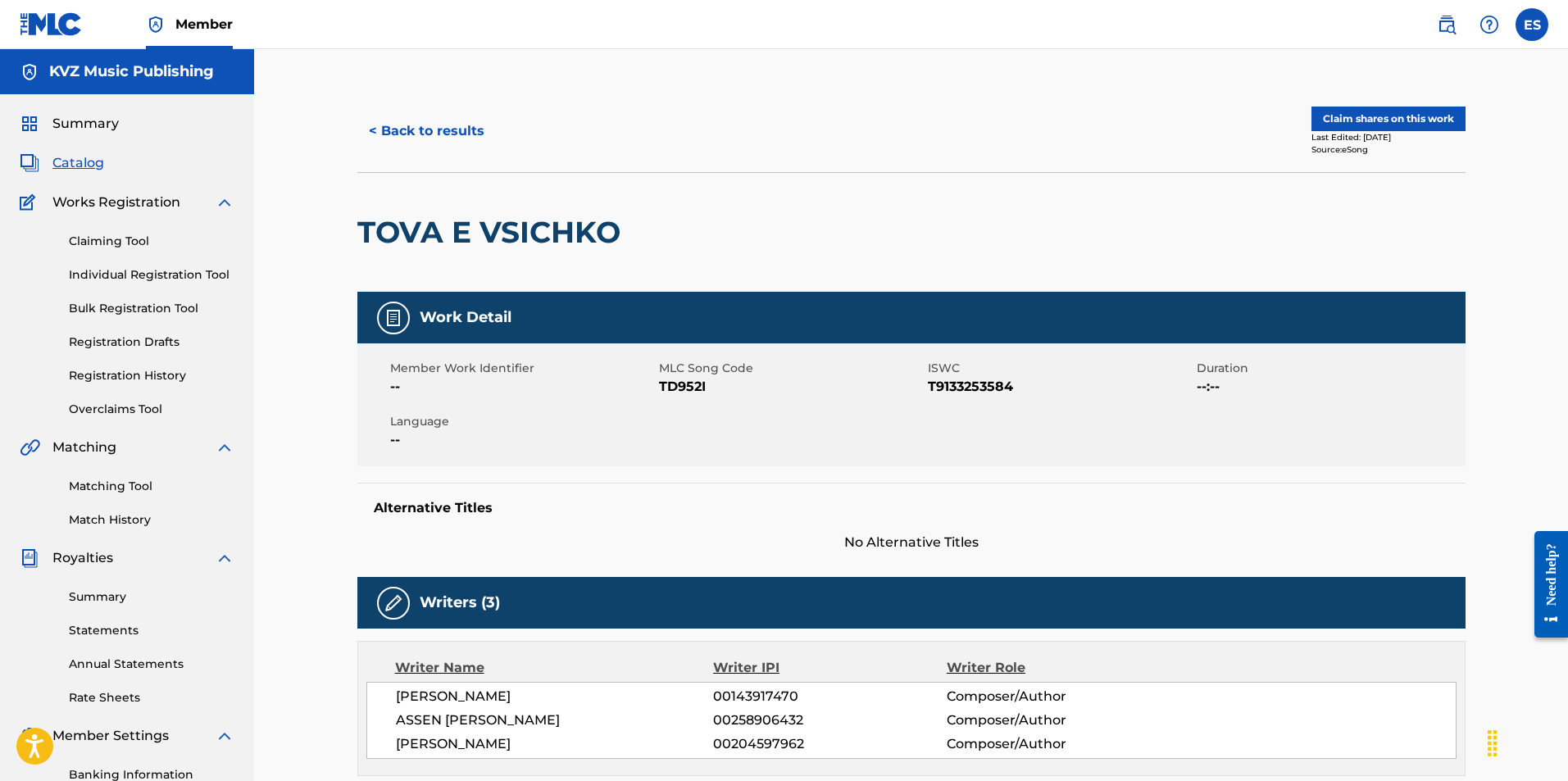
click at [187, 266] on div "Claiming Tool Individual Registration Tool Bulk Registration Tool Registration …" at bounding box center [126, 315] width 214 height 206
click at [435, 135] on button "< Back to results" at bounding box center [426, 131] width 139 height 41
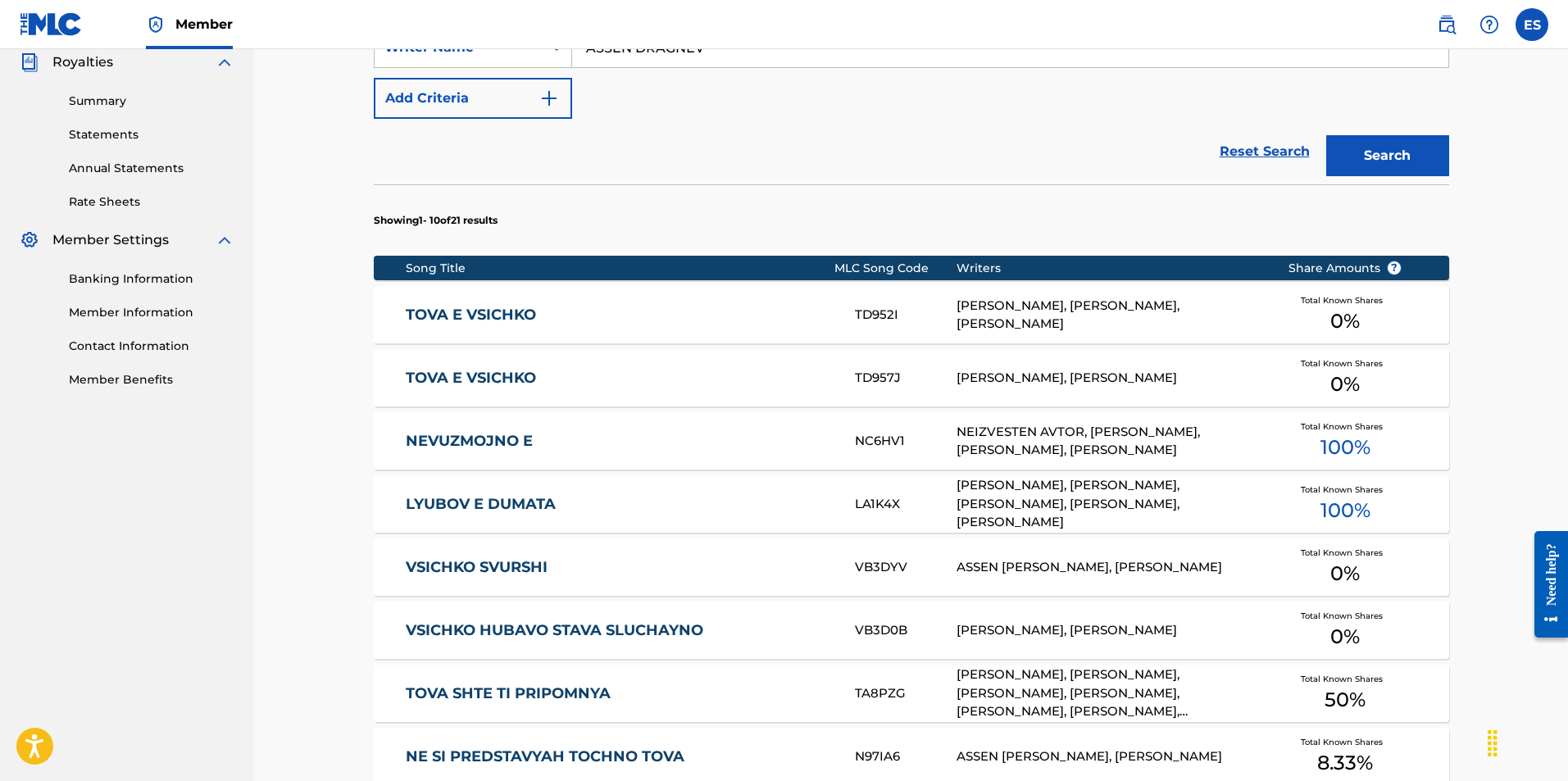
scroll to position [694, 0]
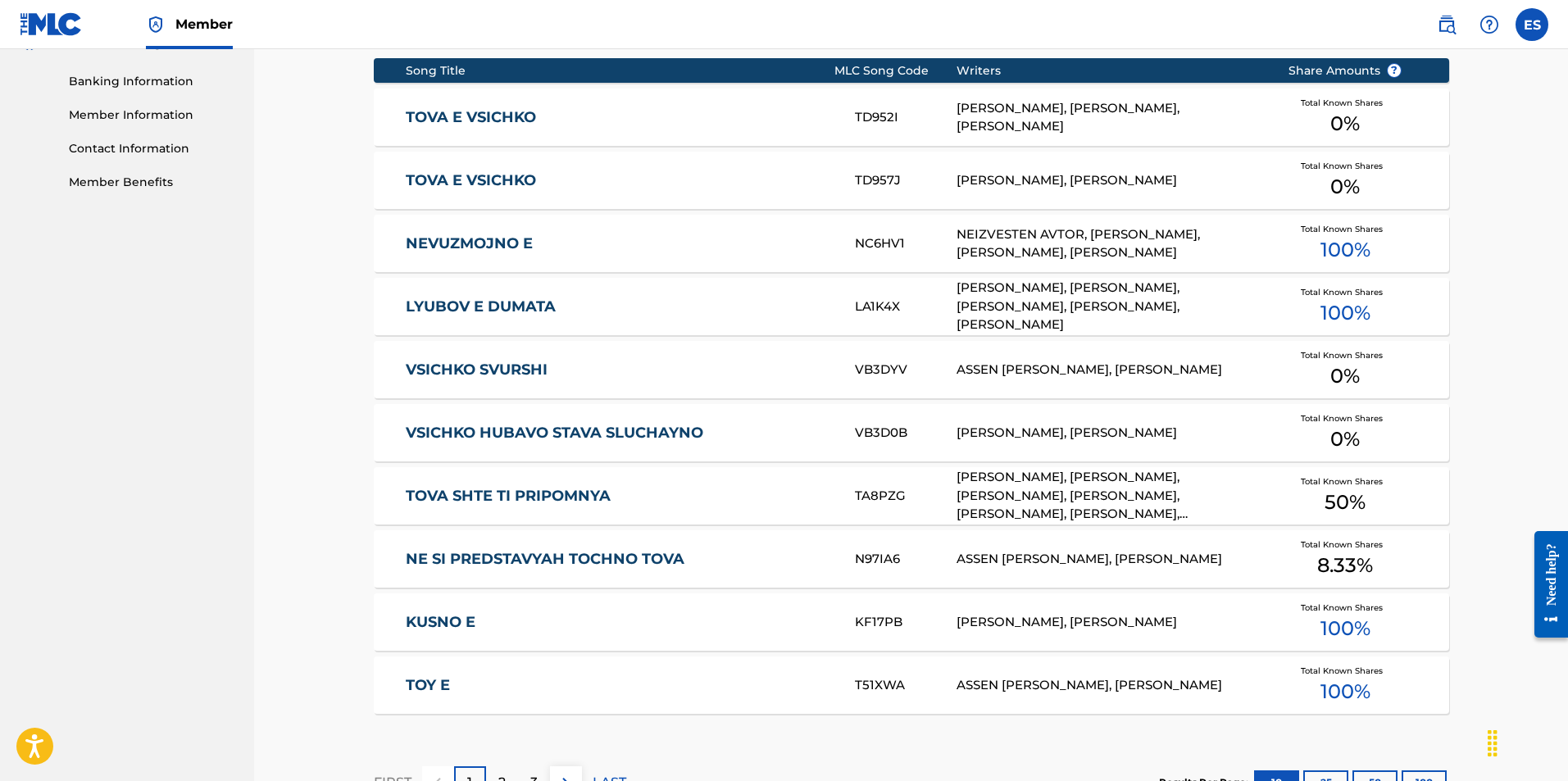
click at [513, 190] on div "TOVA E VSICHKO TD957J [PERSON_NAME], [PERSON_NAME] Total Known Shares 0 %" at bounding box center [911, 180] width 1075 height 57
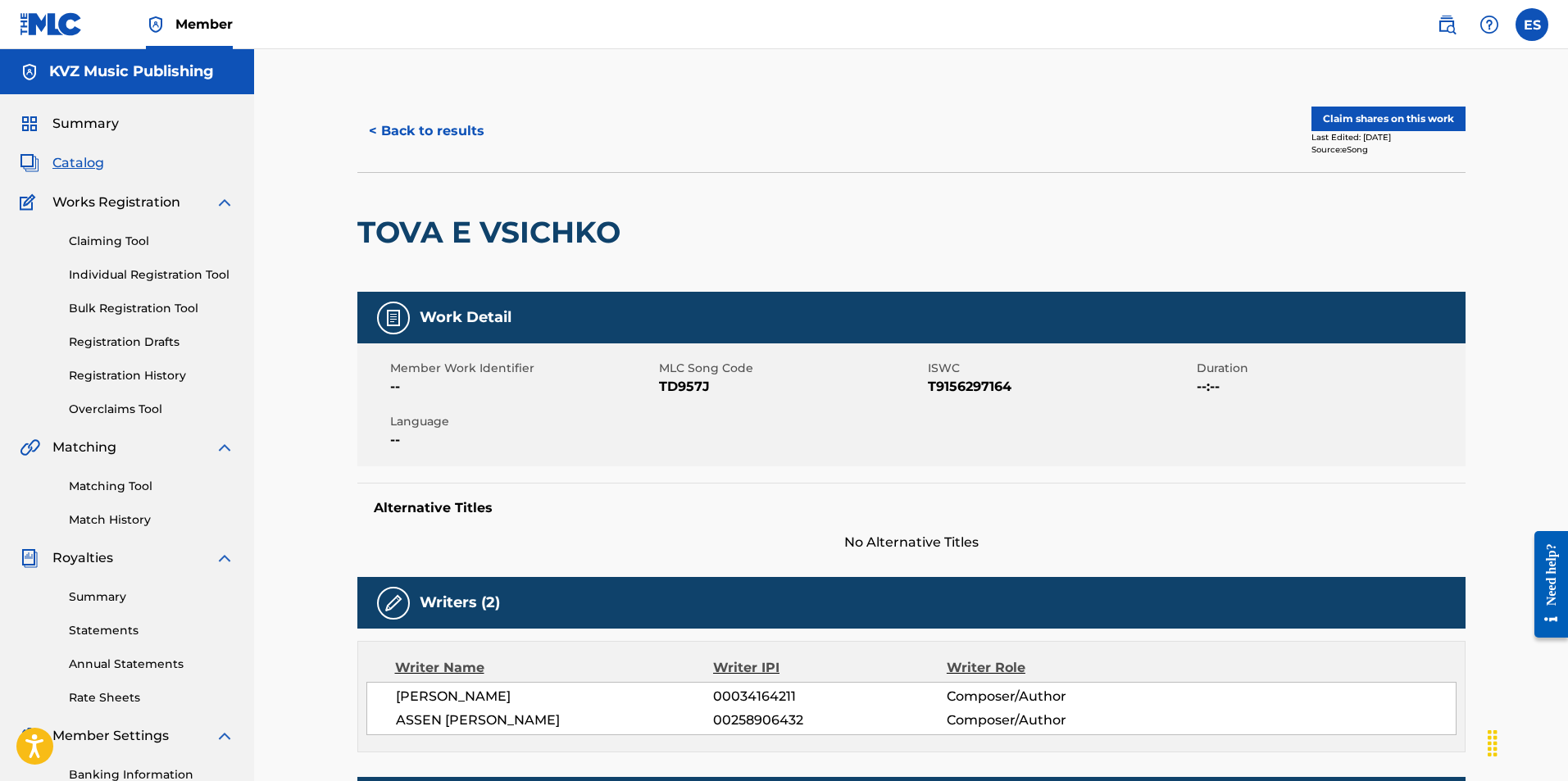
click at [450, 126] on button "< Back to results" at bounding box center [426, 131] width 139 height 41
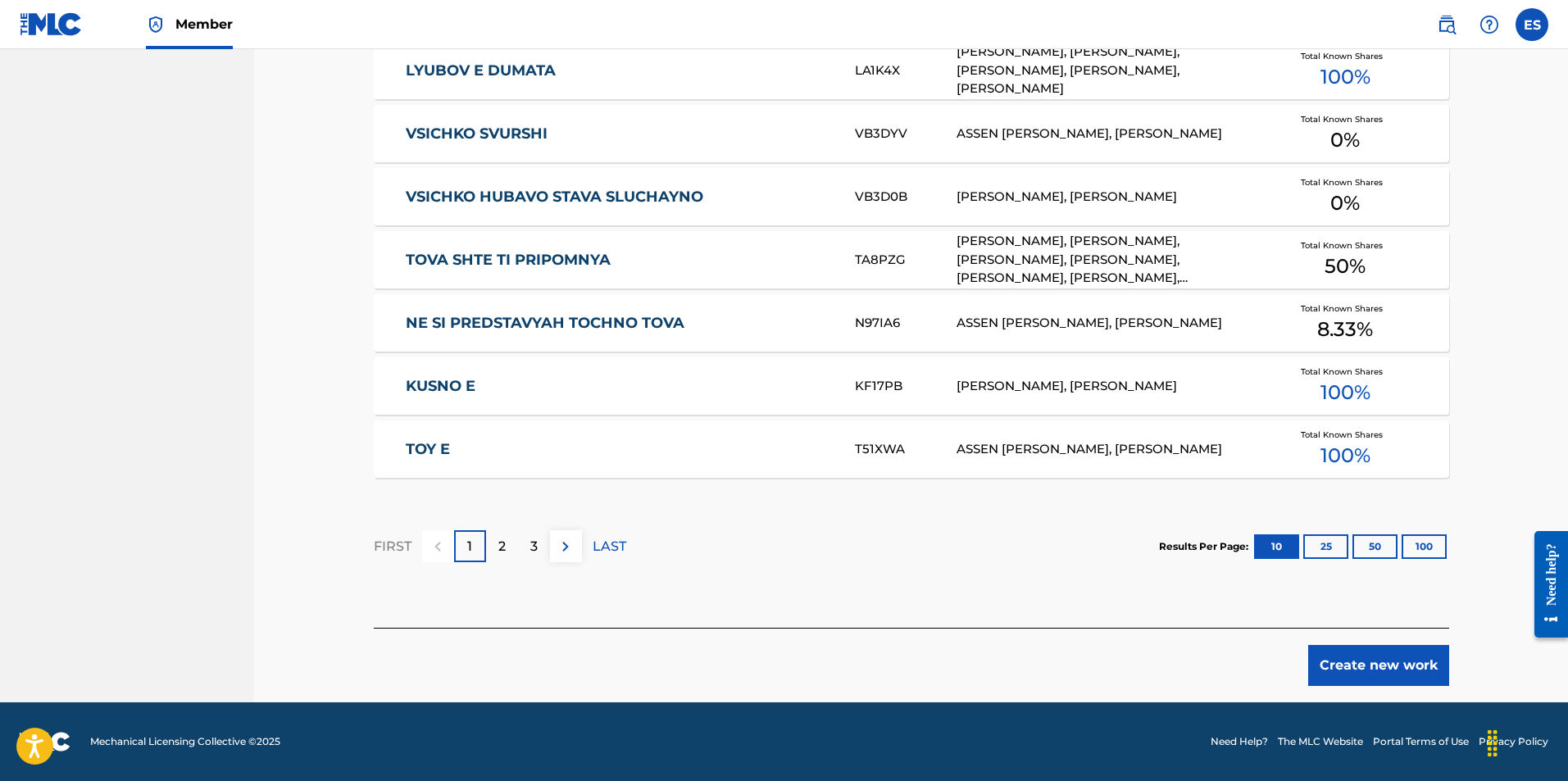
click at [1390, 674] on button "Create new work" at bounding box center [1378, 665] width 141 height 41
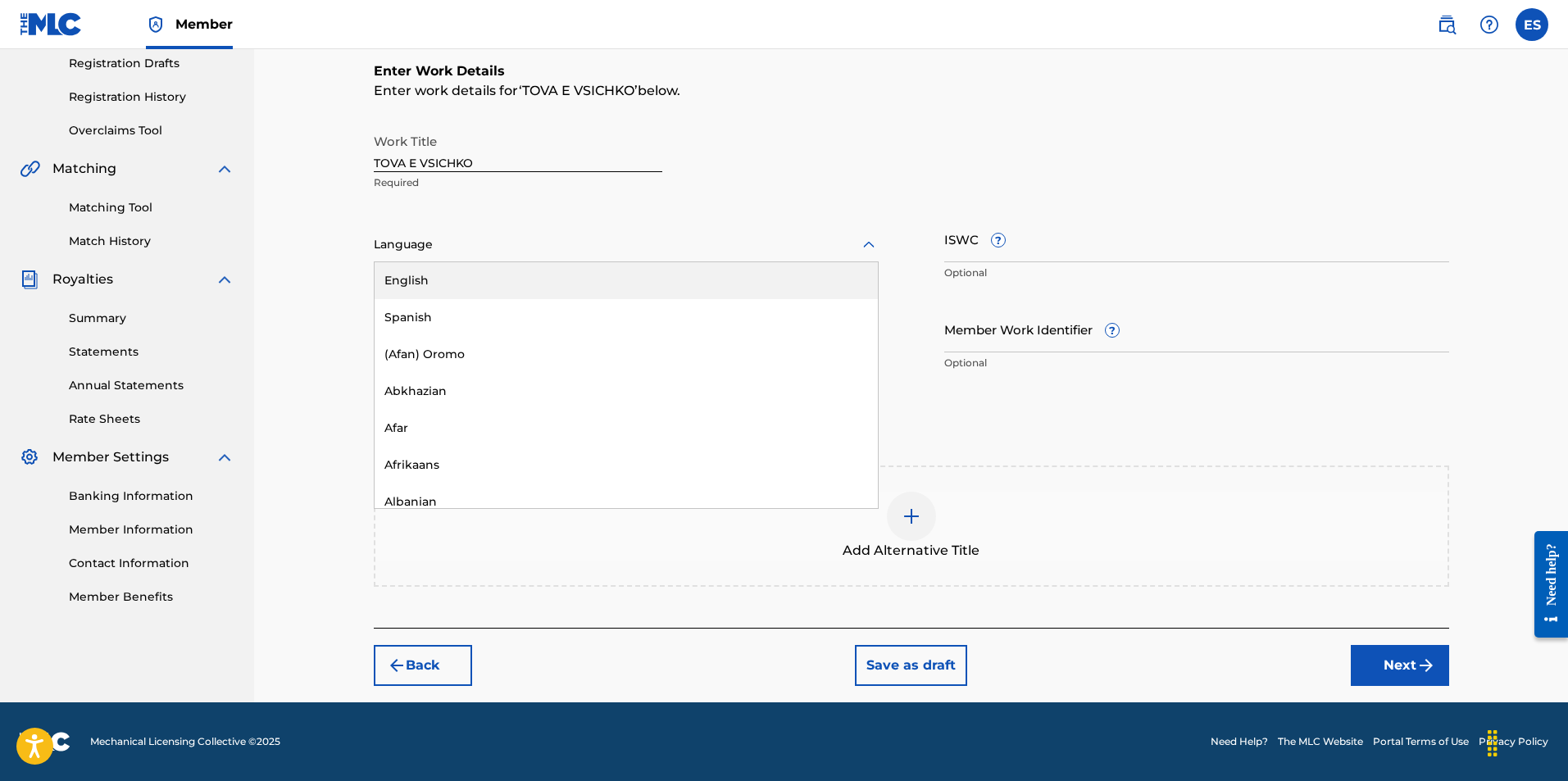
click at [468, 259] on div "Language" at bounding box center [626, 244] width 505 height 34
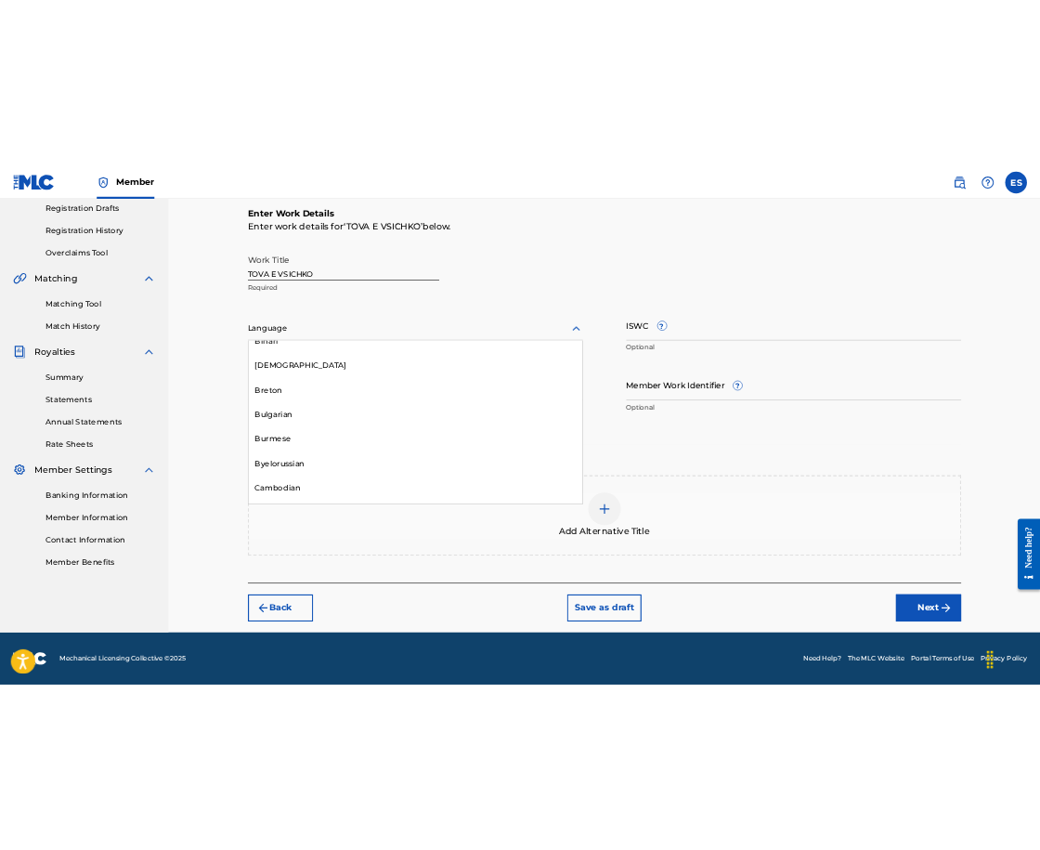
scroll to position [650, 0]
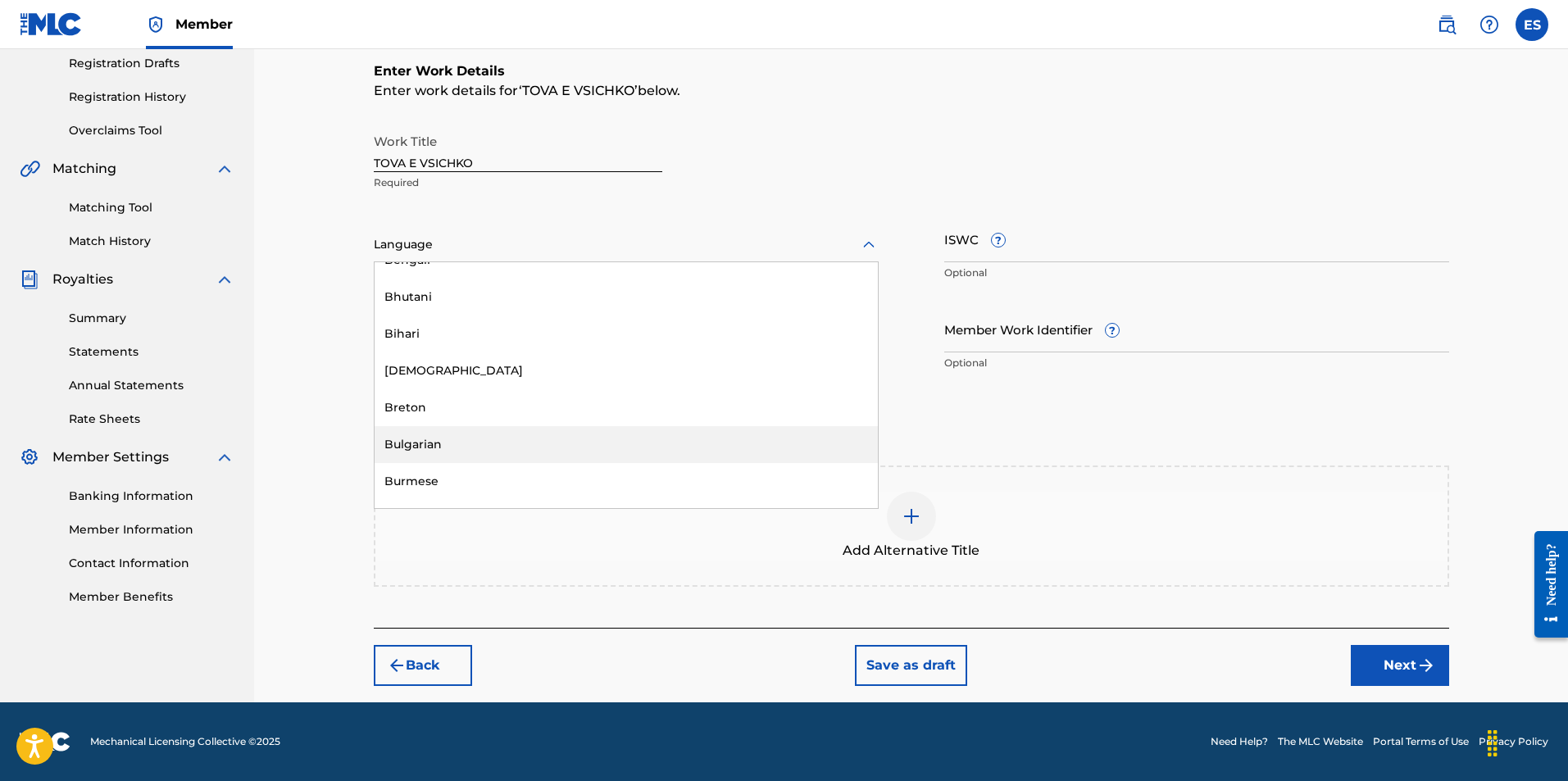
click at [442, 433] on div "Bulgarian" at bounding box center [626, 445] width 503 height 37
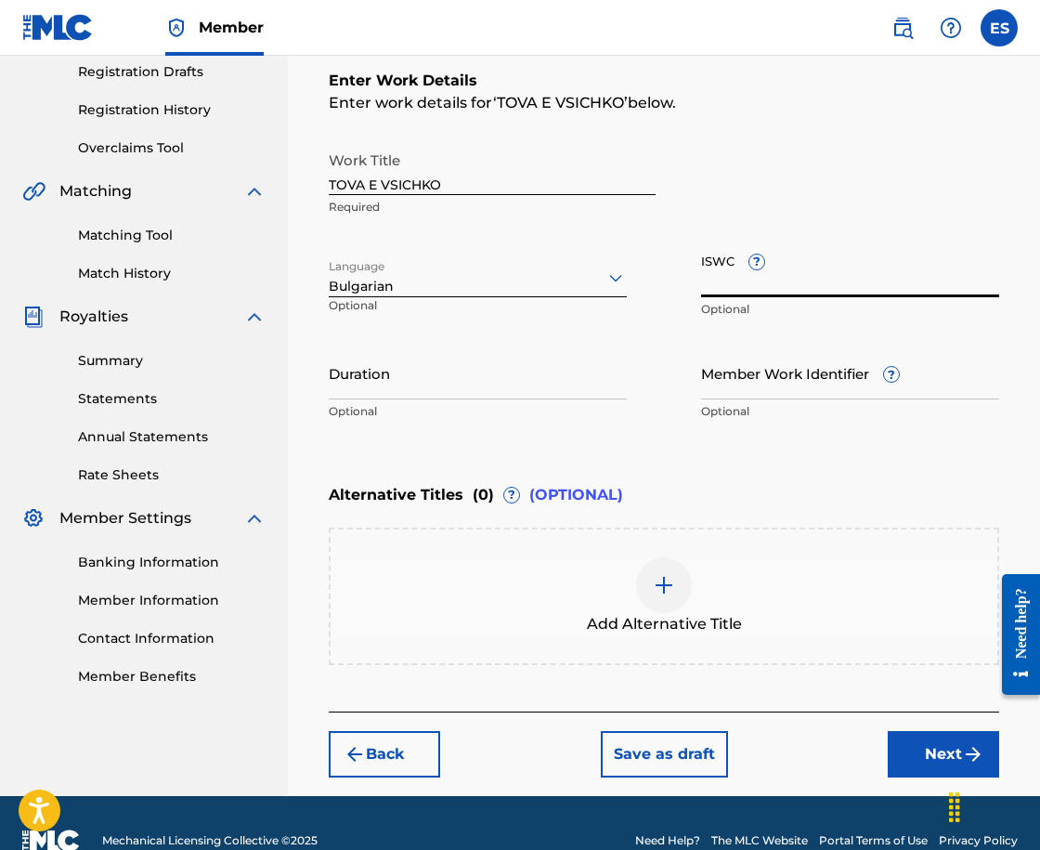
paste input "T9156297164"
type input "T9156297164"
click at [499, 372] on input "Duration" at bounding box center [478, 372] width 298 height 53
type input "03:00"
click at [539, 588] on div "Add Alternative Title" at bounding box center [664, 596] width 667 height 78
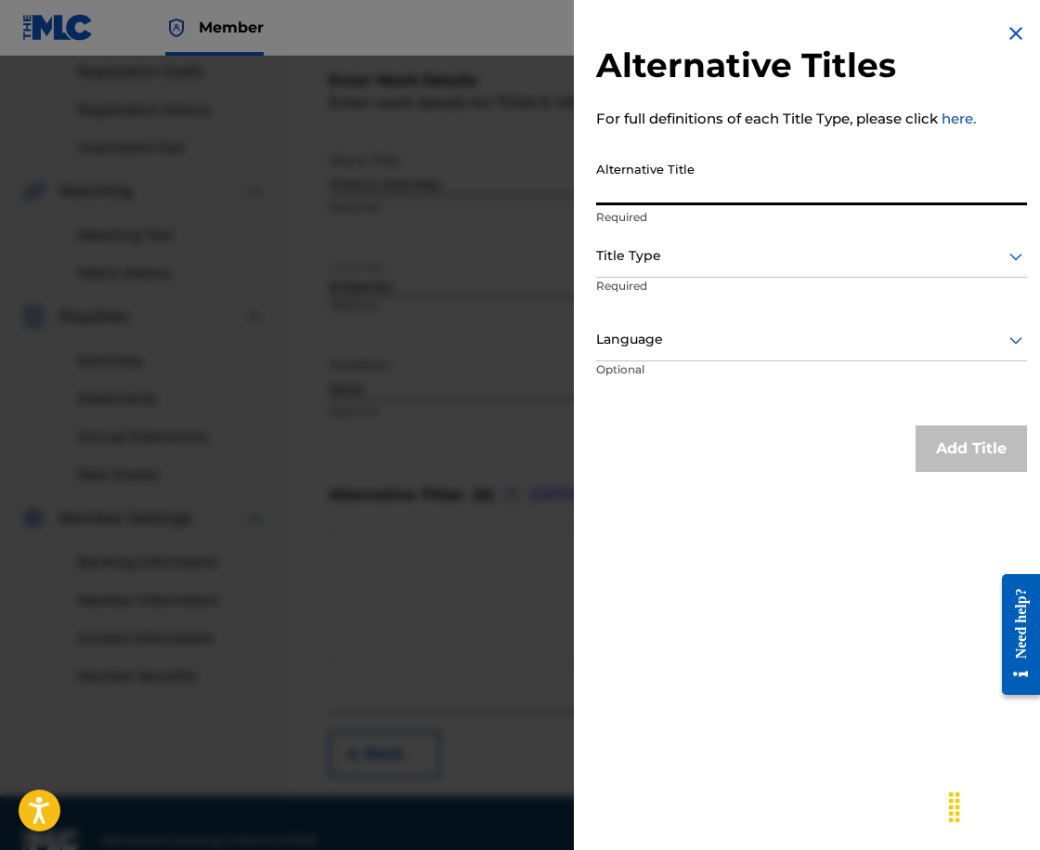
paste input "ТОВА Е ВСИЧКО"
type input "ТОВА Е ВСИЧКО"
click at [714, 246] on div at bounding box center [811, 255] width 431 height 23
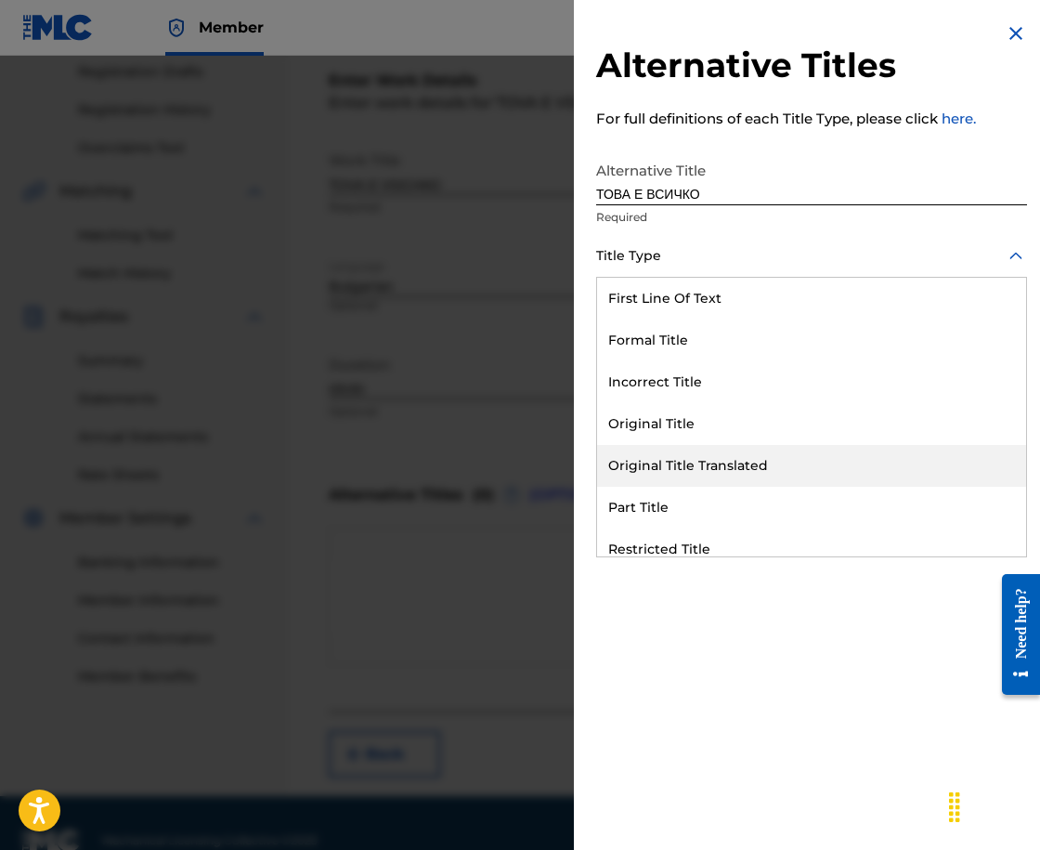
click at [807, 462] on div "Original Title Translated" at bounding box center [811, 466] width 429 height 42
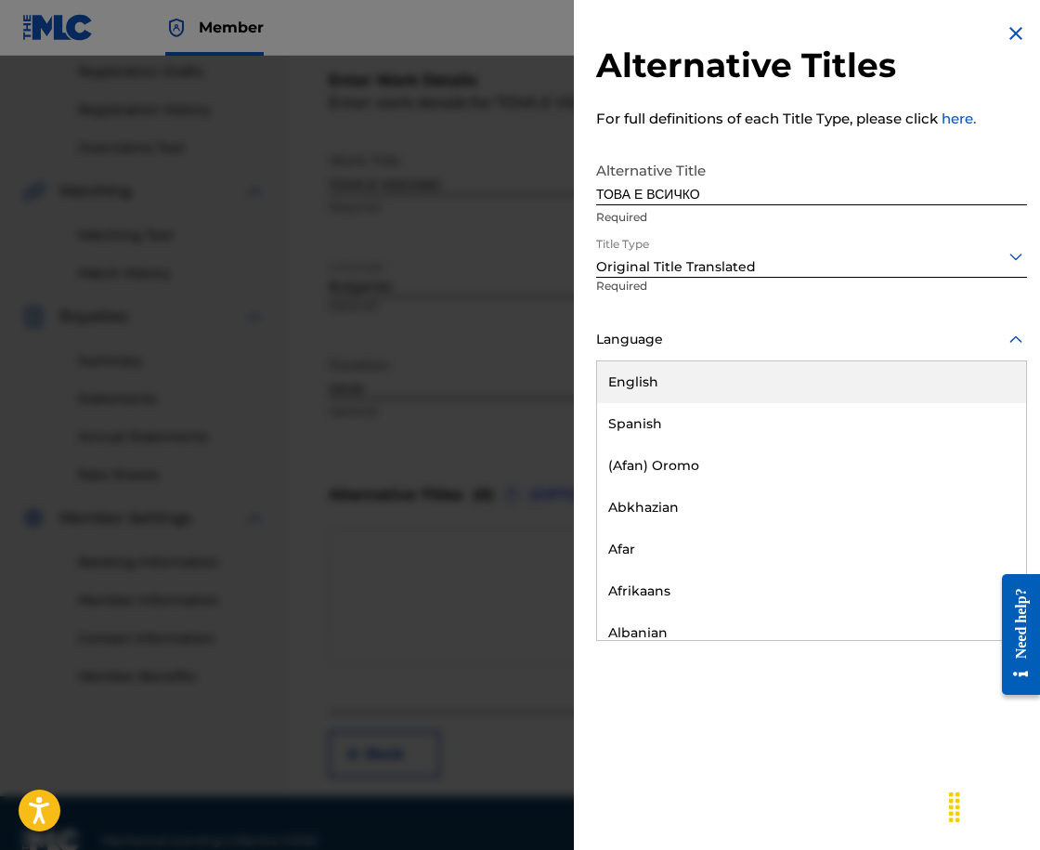
click at [845, 345] on div at bounding box center [811, 339] width 431 height 23
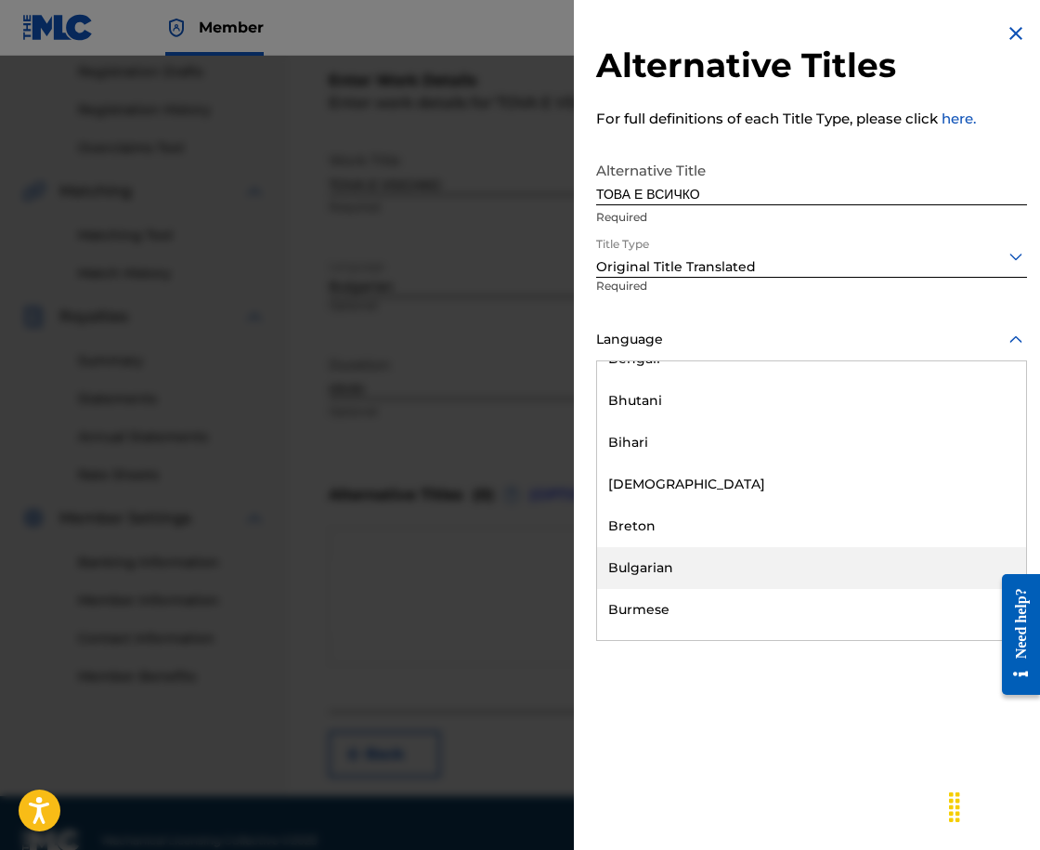
click at [869, 569] on div "Bulgarian" at bounding box center [811, 568] width 429 height 42
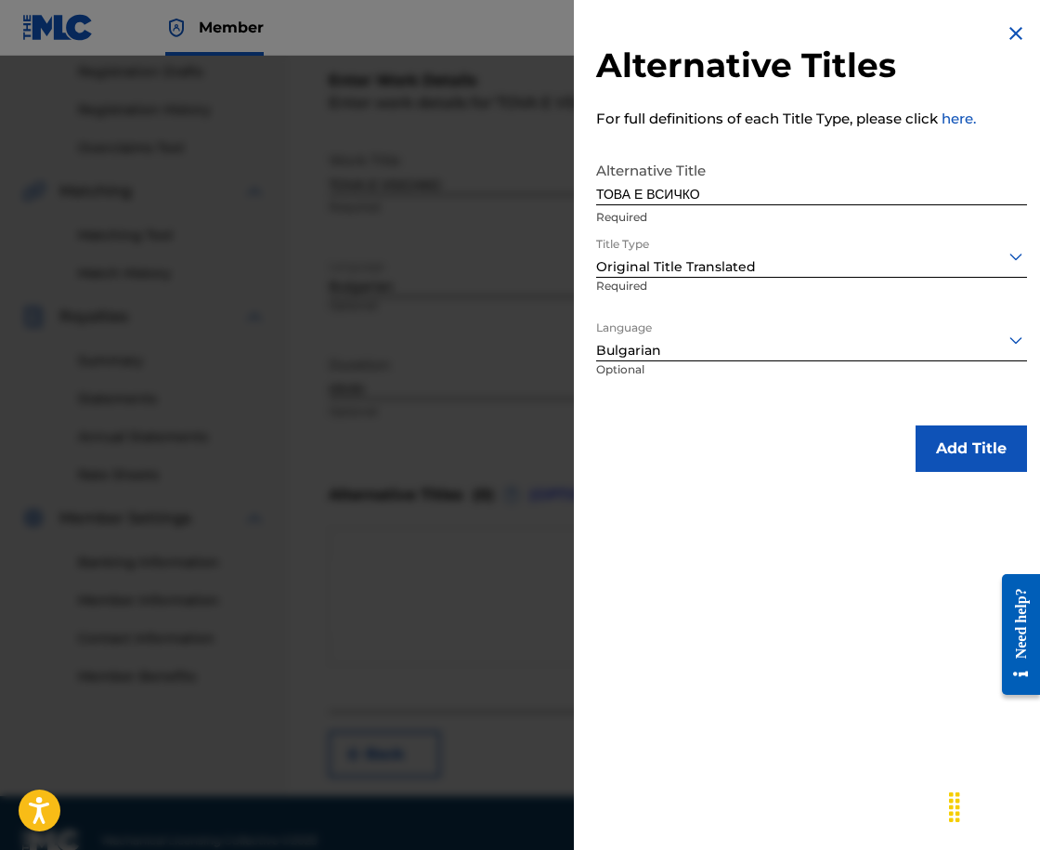
click at [957, 442] on button "Add Title" at bounding box center [971, 448] width 111 height 46
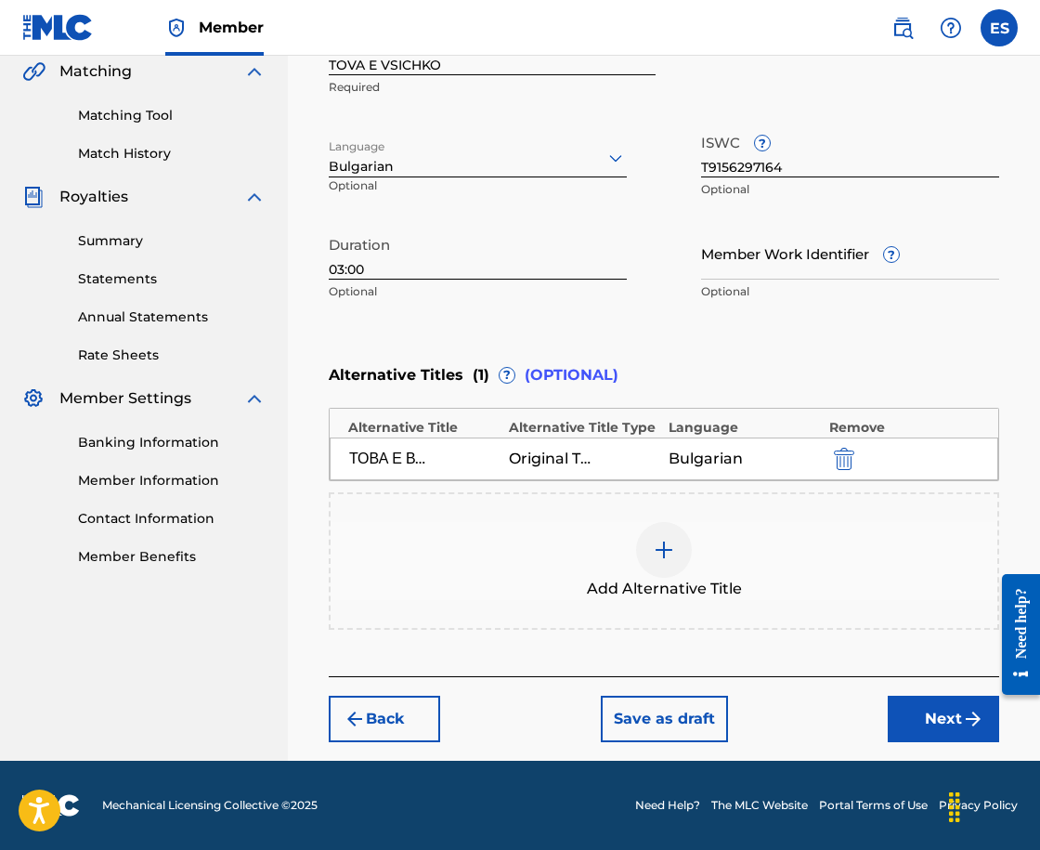
click at [945, 717] on button "Next" at bounding box center [943, 719] width 111 height 46
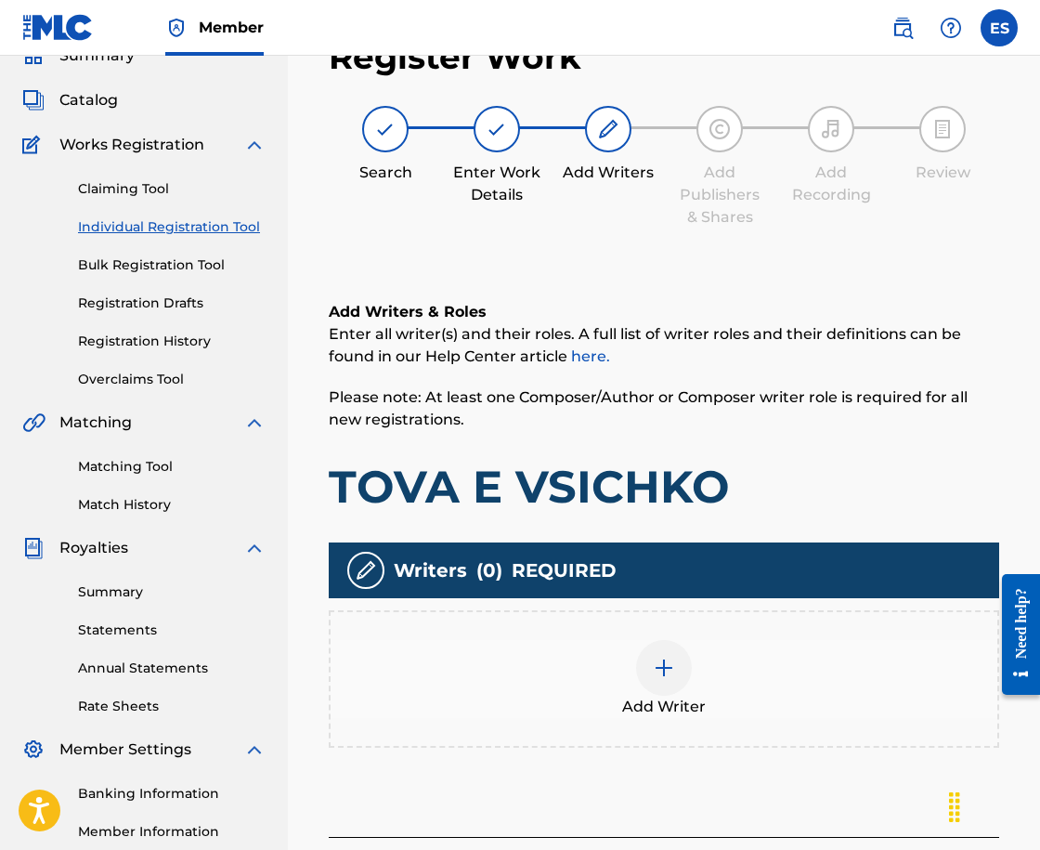
scroll to position [84, 0]
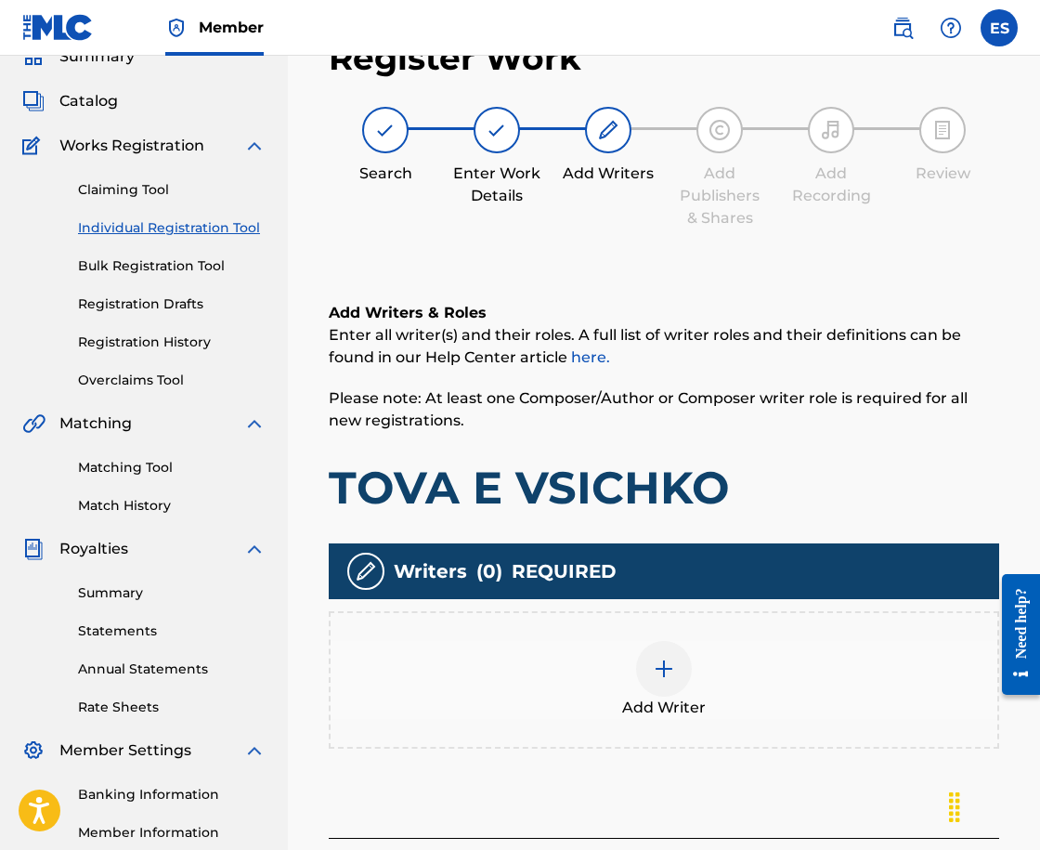
click at [573, 616] on div "Add Writer" at bounding box center [664, 679] width 670 height 137
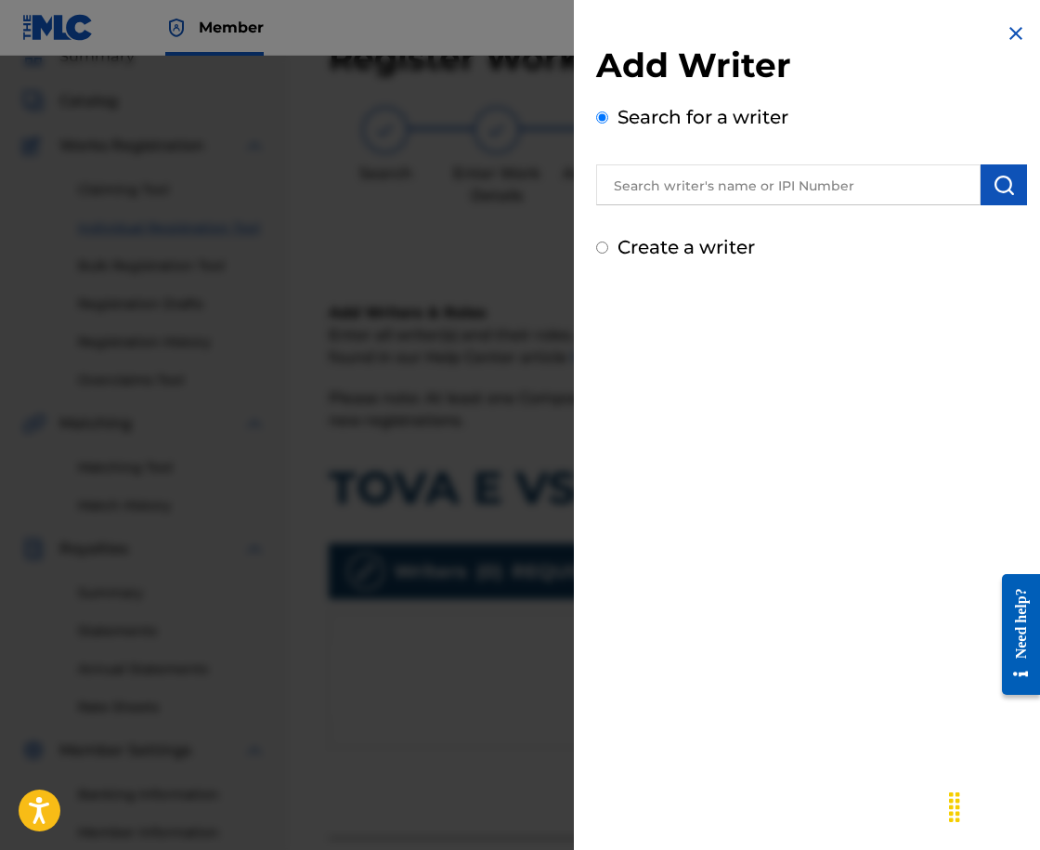
drag, startPoint x: 787, startPoint y: 154, endPoint x: 686, endPoint y: 186, distance: 105.1
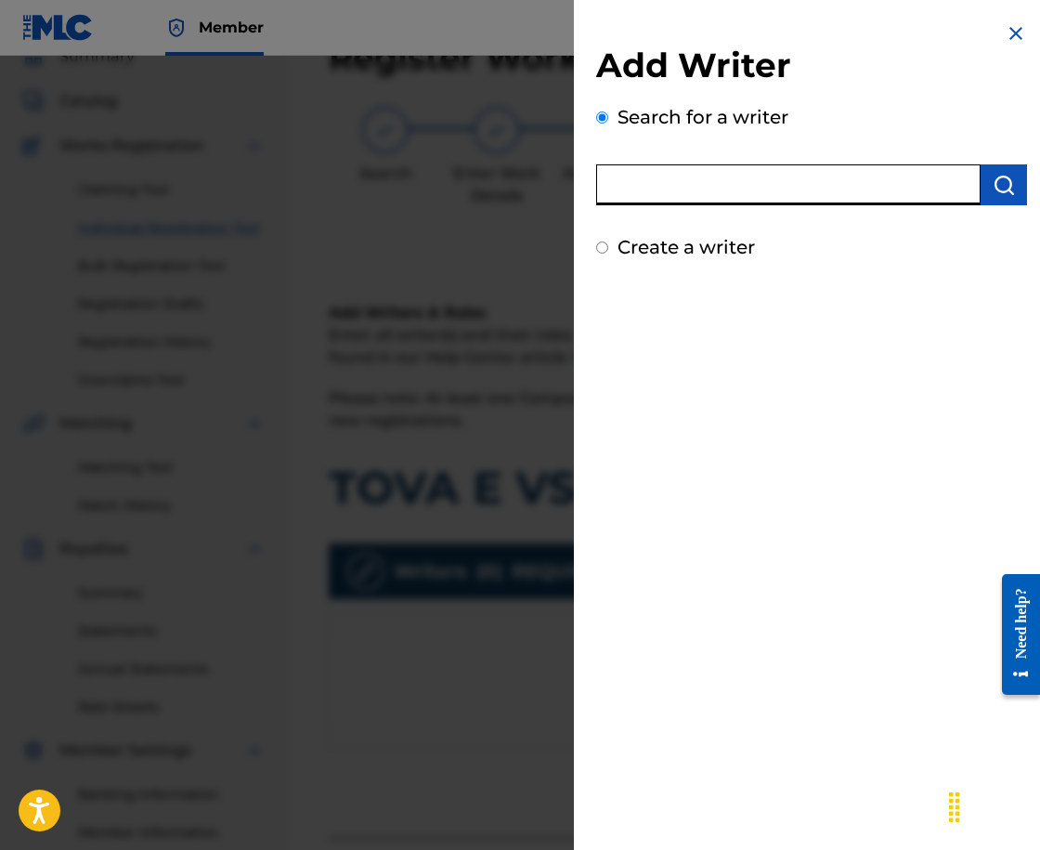
paste input "00258906432"
type input "00258906432"
click at [1003, 185] on img "submit" at bounding box center [1004, 185] width 22 height 22
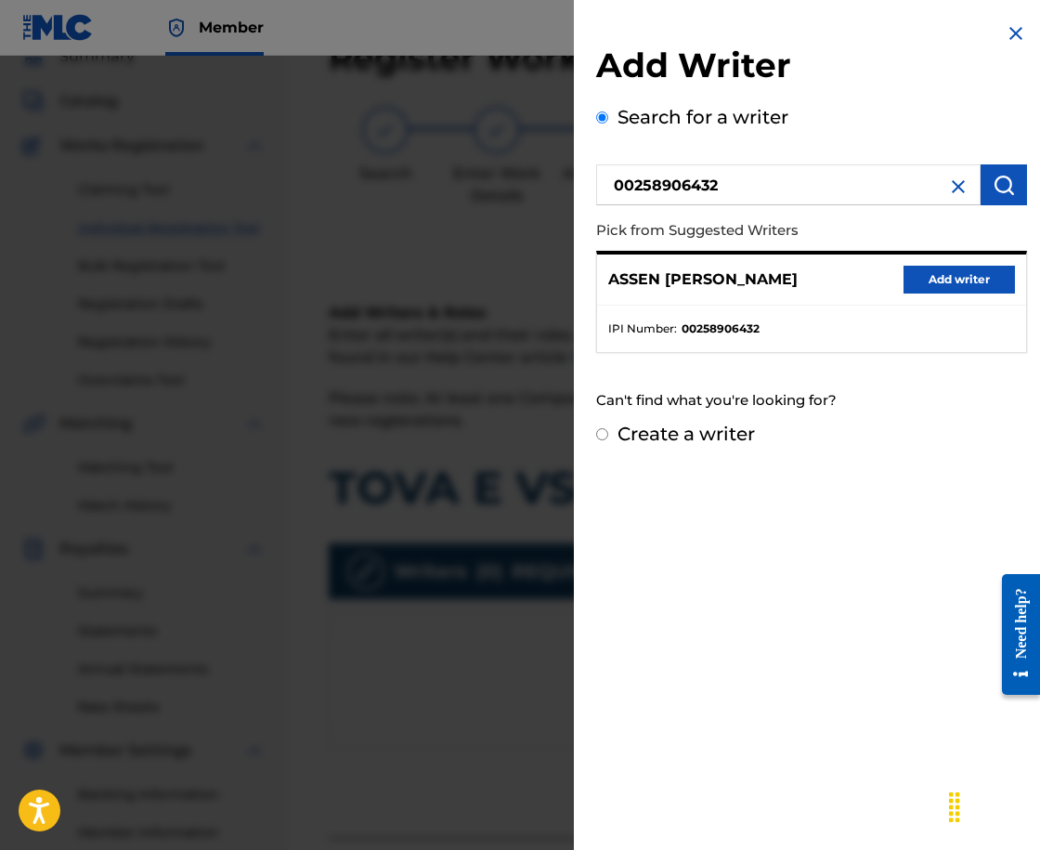
click at [933, 256] on div "[PERSON_NAME] Add writer" at bounding box center [811, 279] width 429 height 51
click at [930, 267] on button "Add writer" at bounding box center [959, 280] width 111 height 28
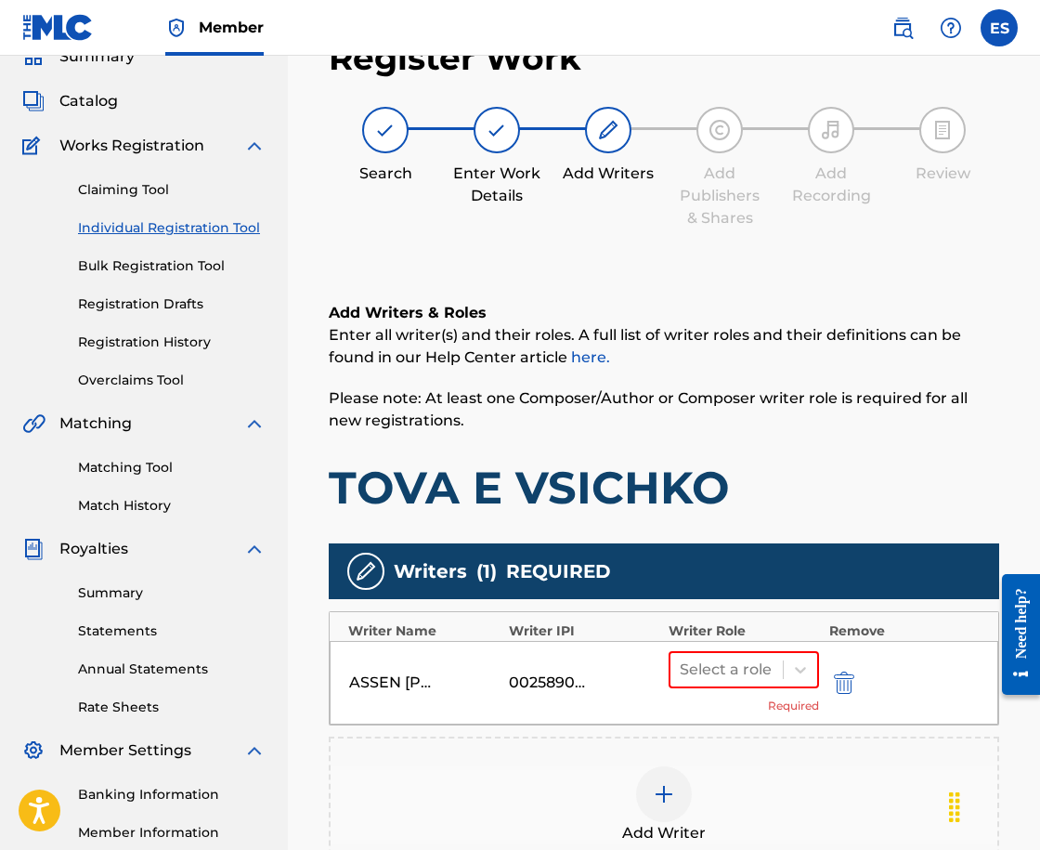
click at [712, 694] on div "Select a role Required" at bounding box center [744, 682] width 150 height 63
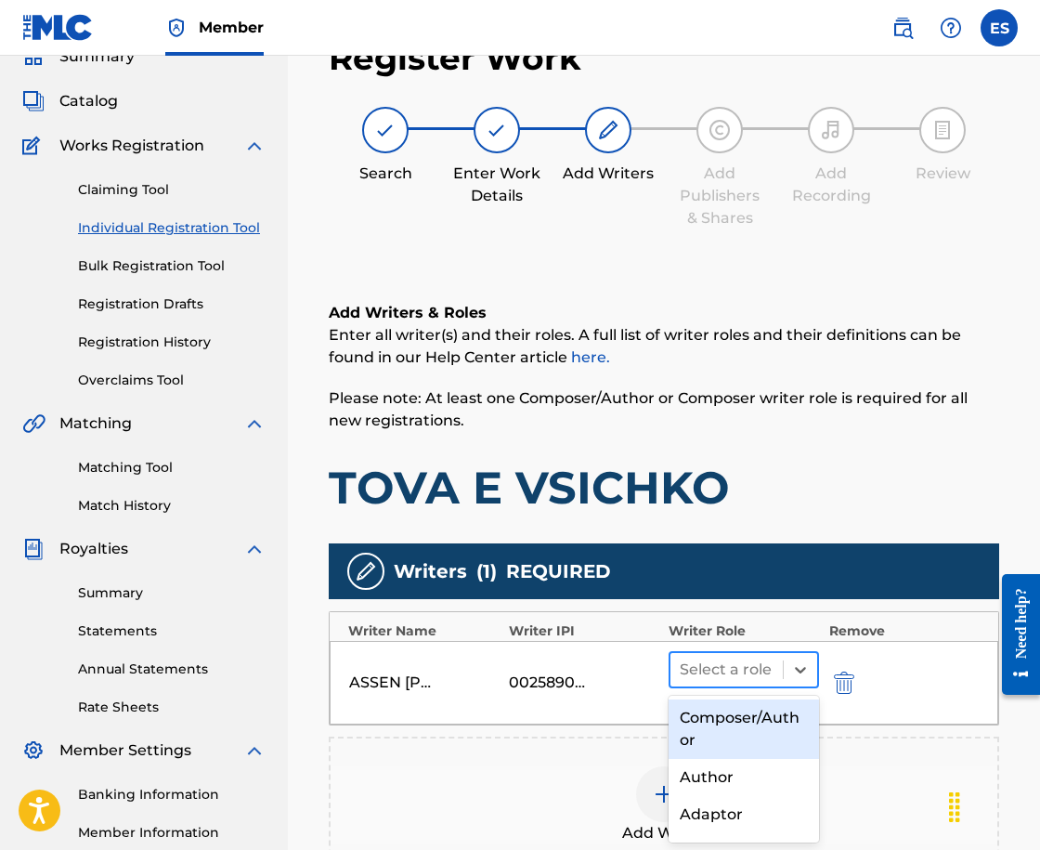
click at [720, 669] on div at bounding box center [727, 670] width 94 height 26
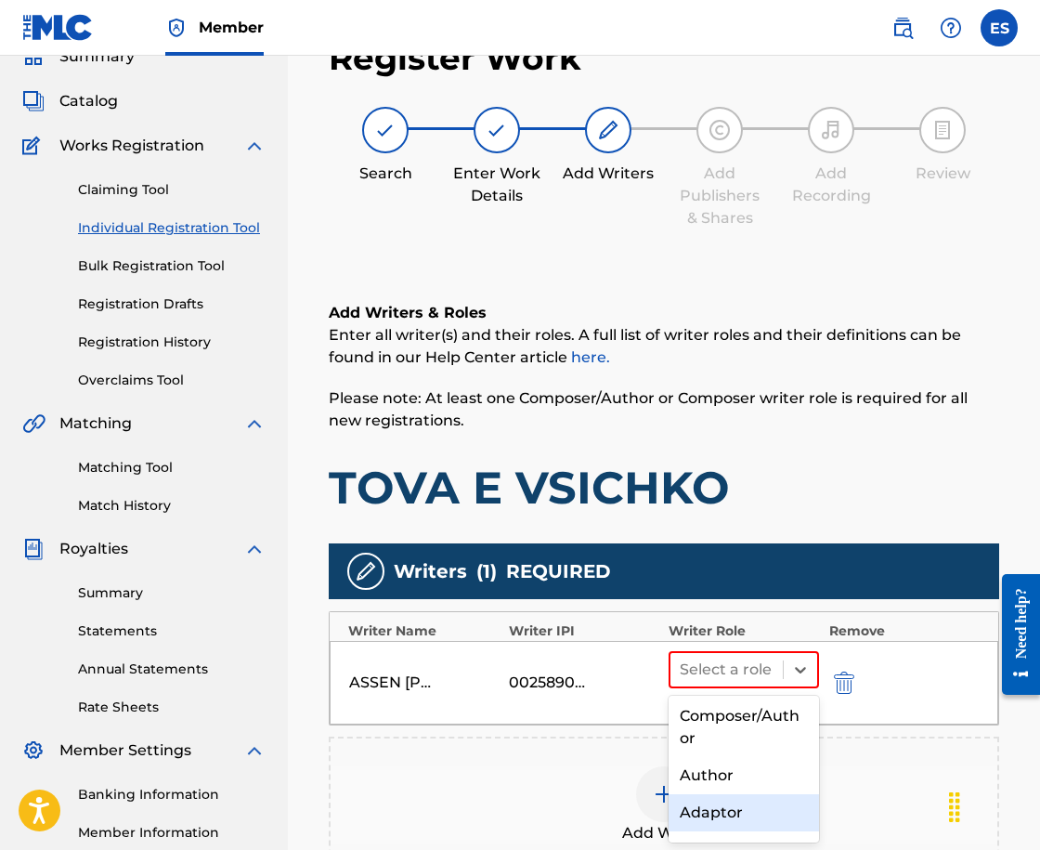
scroll to position [179, 0]
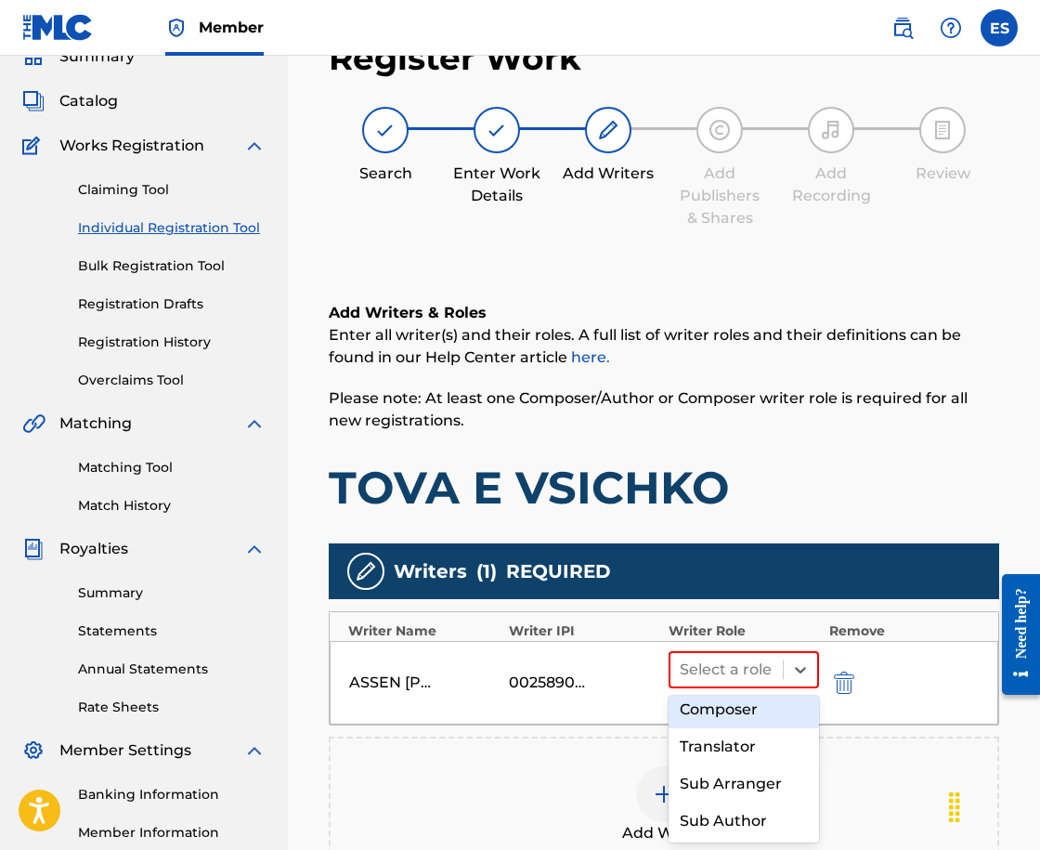
click at [729, 712] on div "Composer" at bounding box center [744, 709] width 150 height 37
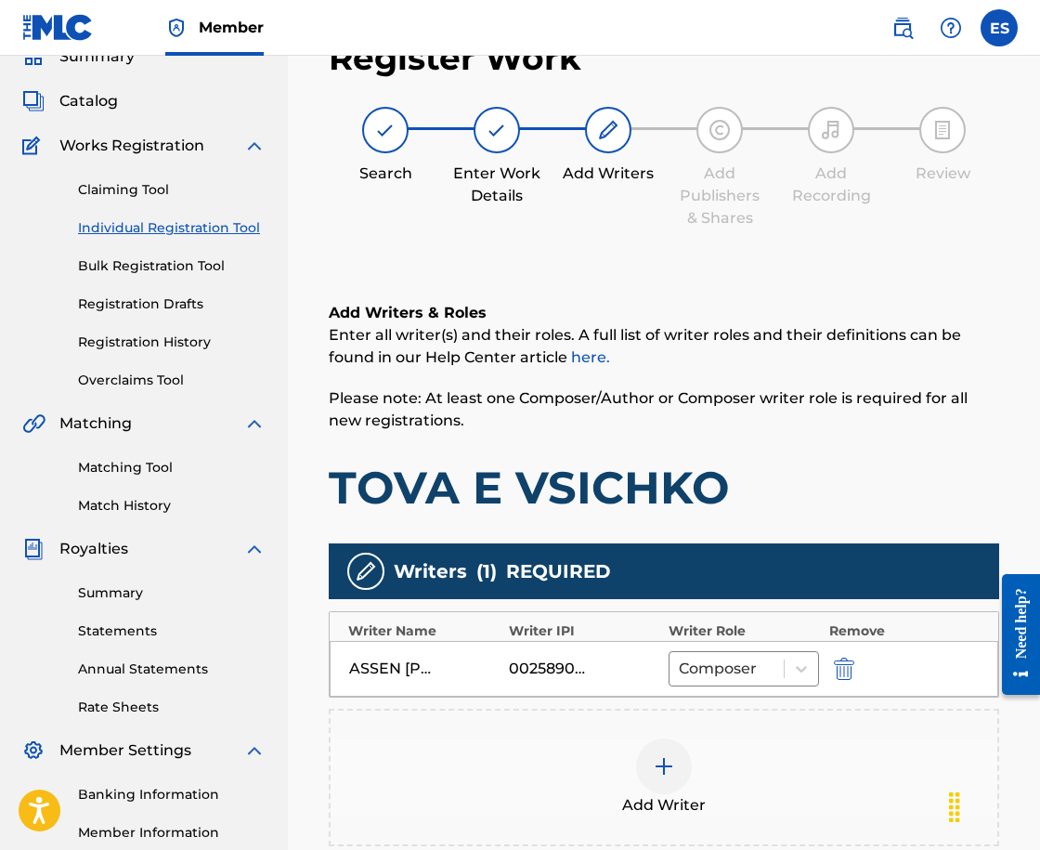
click at [635, 780] on div "Add Writer" at bounding box center [664, 777] width 667 height 78
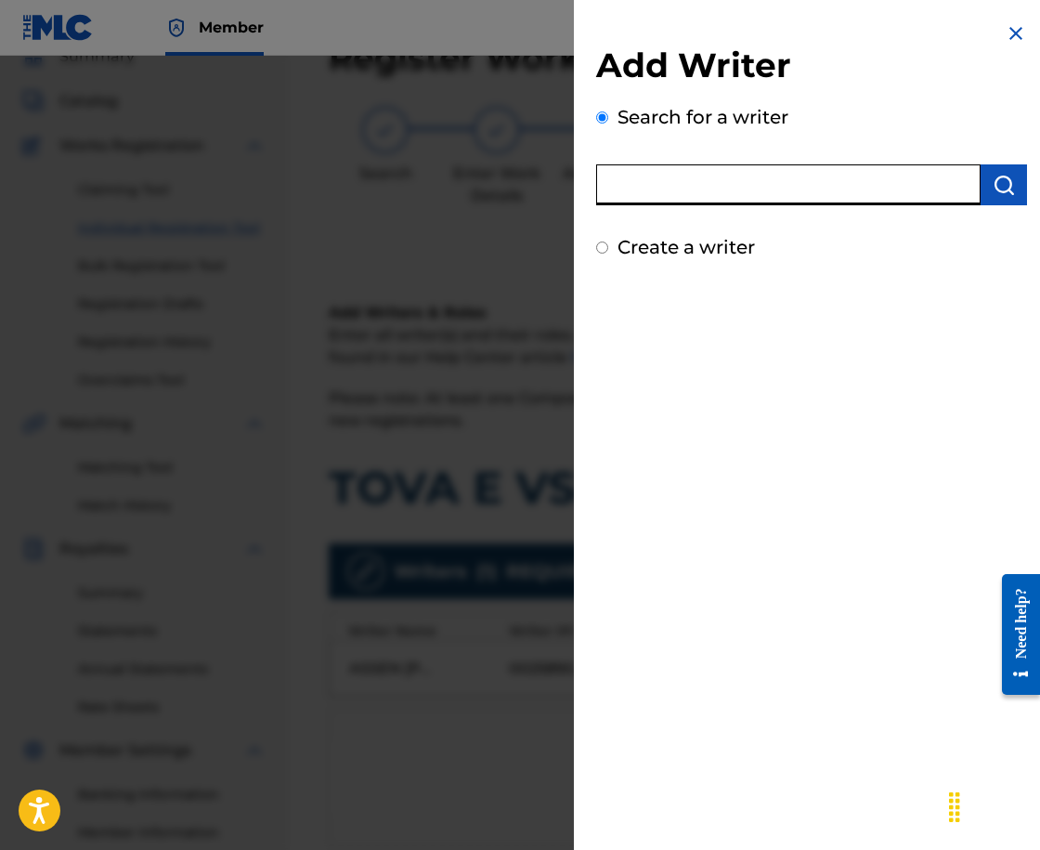
paste input "00034164211"
type input "00034164211"
click at [1007, 157] on div "Search for a writer 00034164211" at bounding box center [811, 154] width 431 height 102
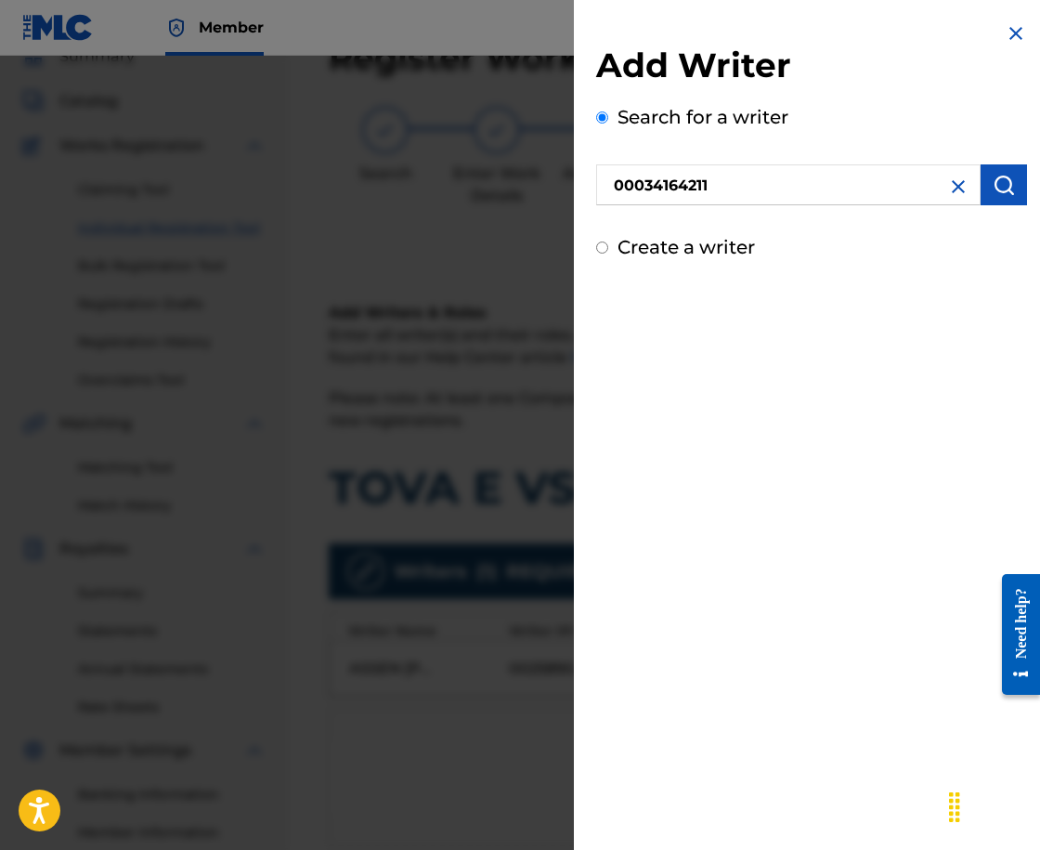
click at [996, 185] on img "submit" at bounding box center [1004, 185] width 22 height 22
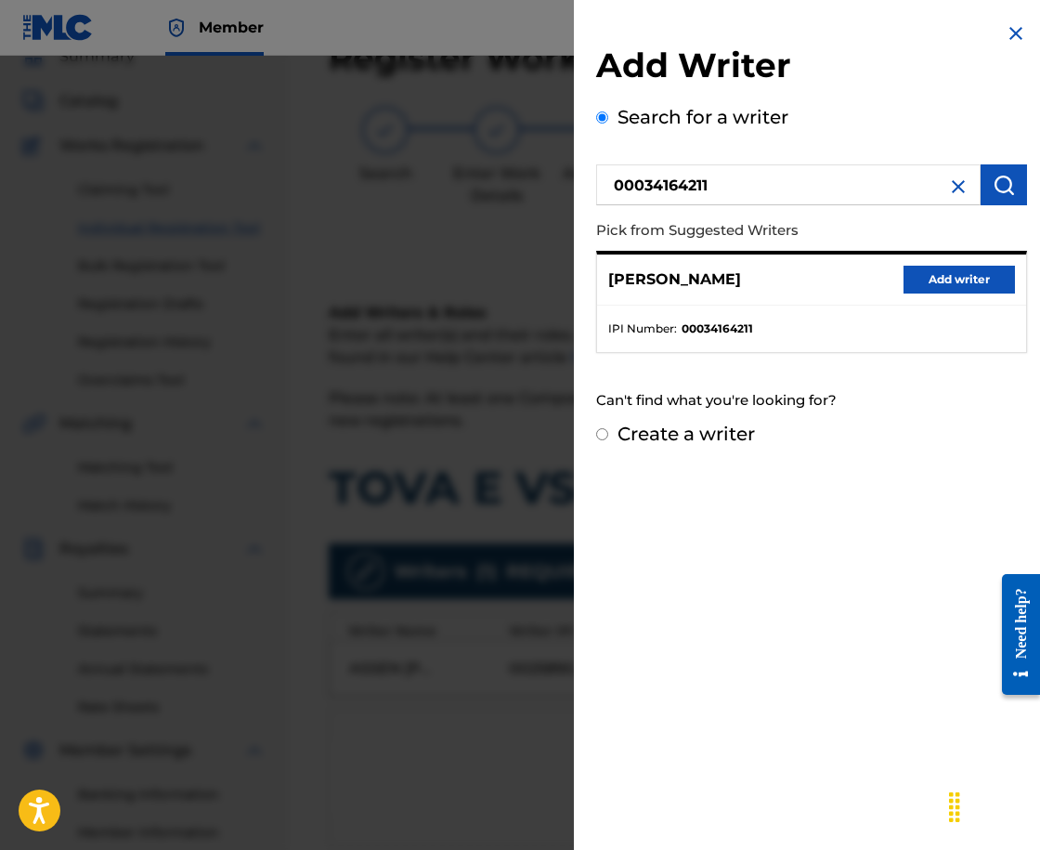
click at [947, 277] on button "Add writer" at bounding box center [959, 280] width 111 height 28
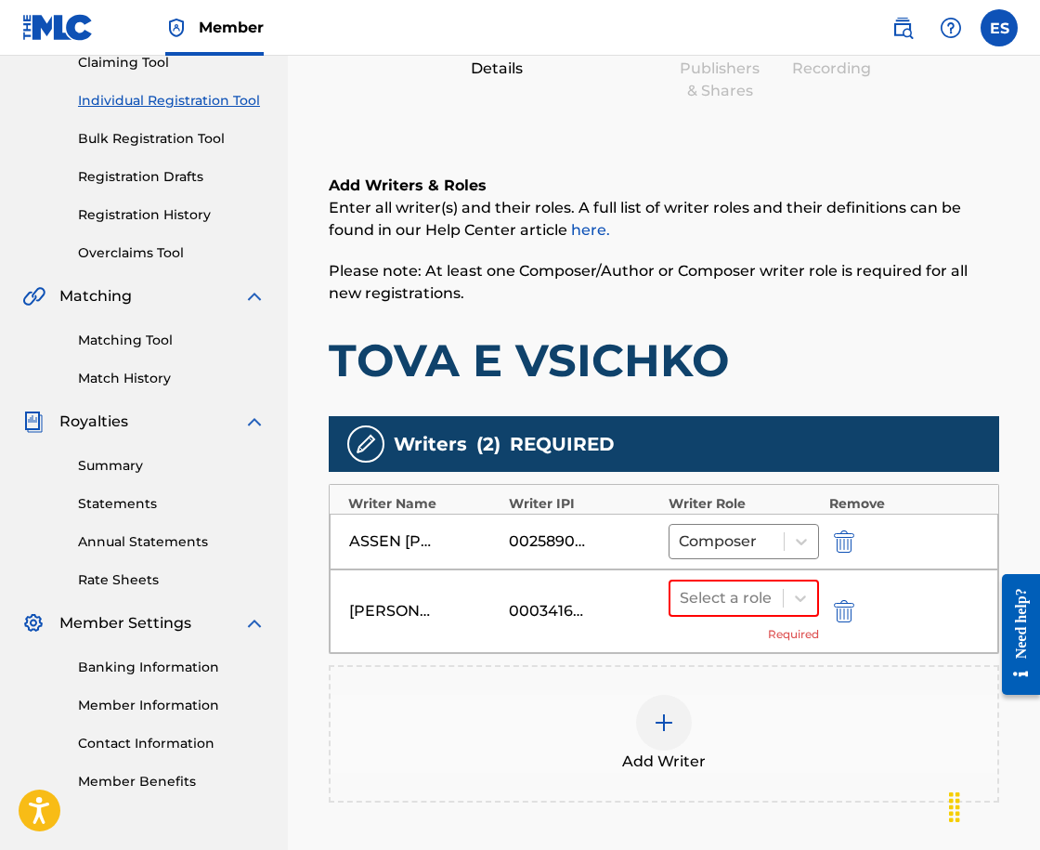
scroll to position [426, 0]
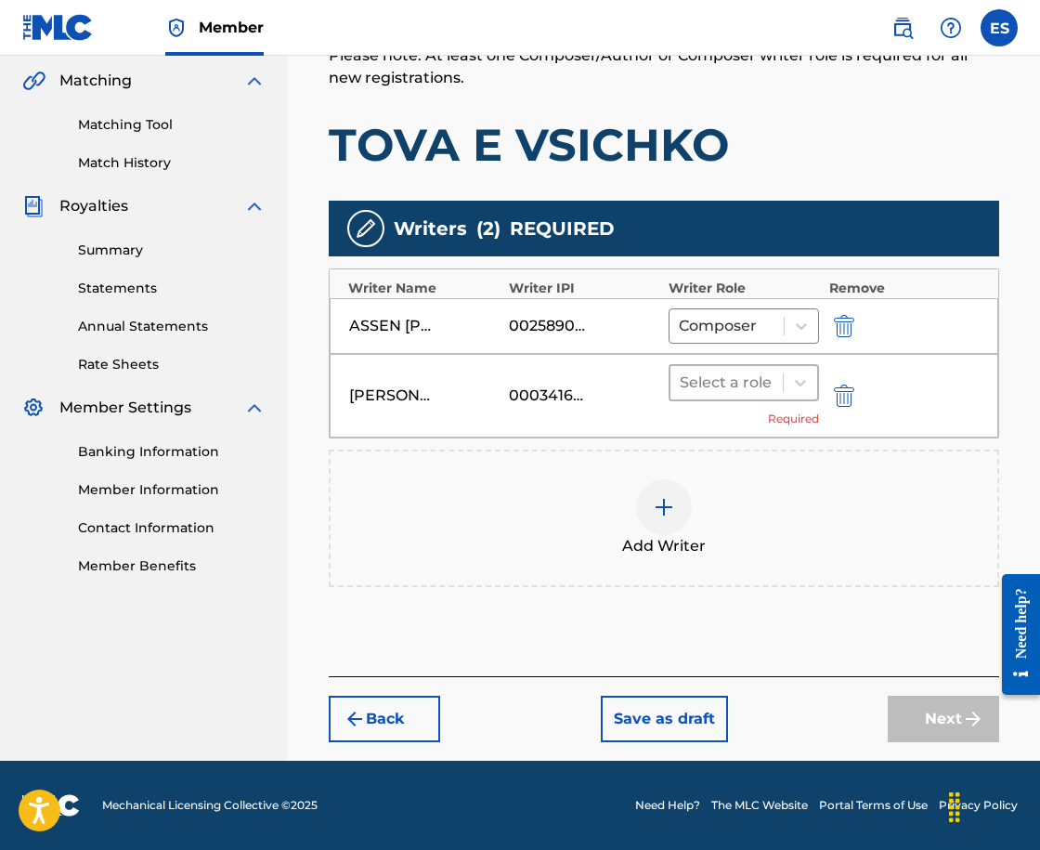
click at [749, 384] on div at bounding box center [727, 383] width 94 height 26
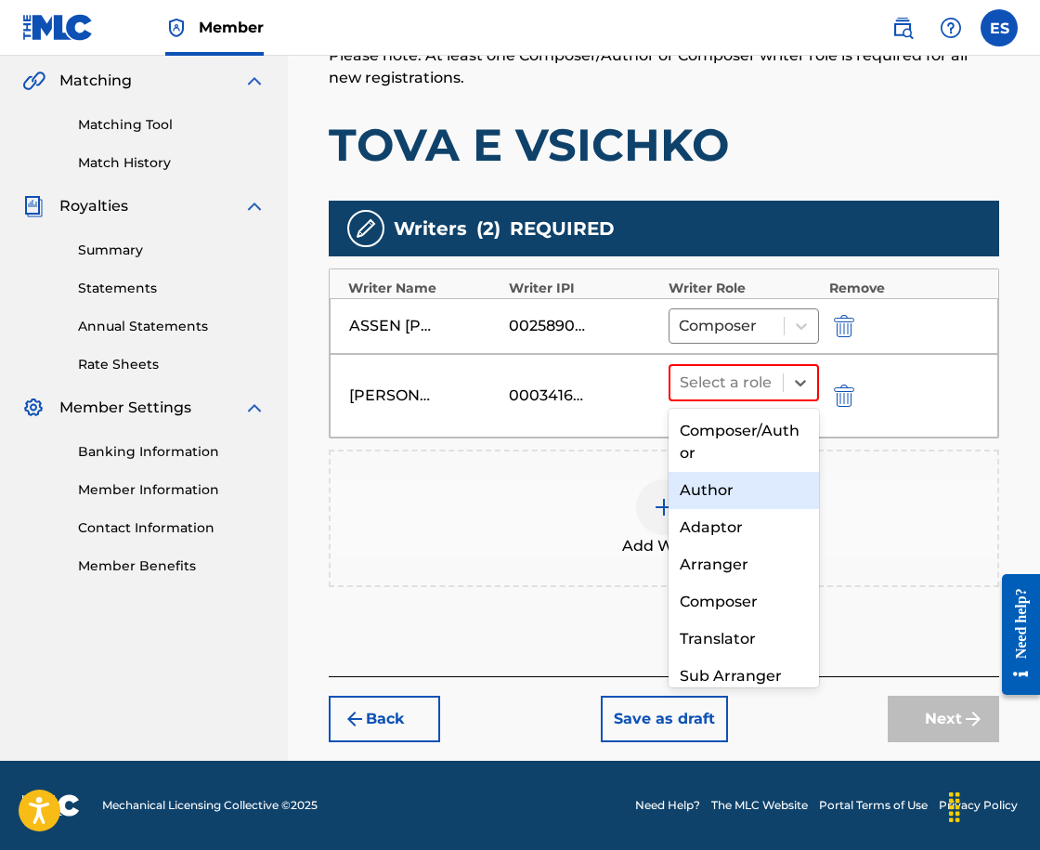
click at [721, 490] on div "Author" at bounding box center [744, 490] width 150 height 37
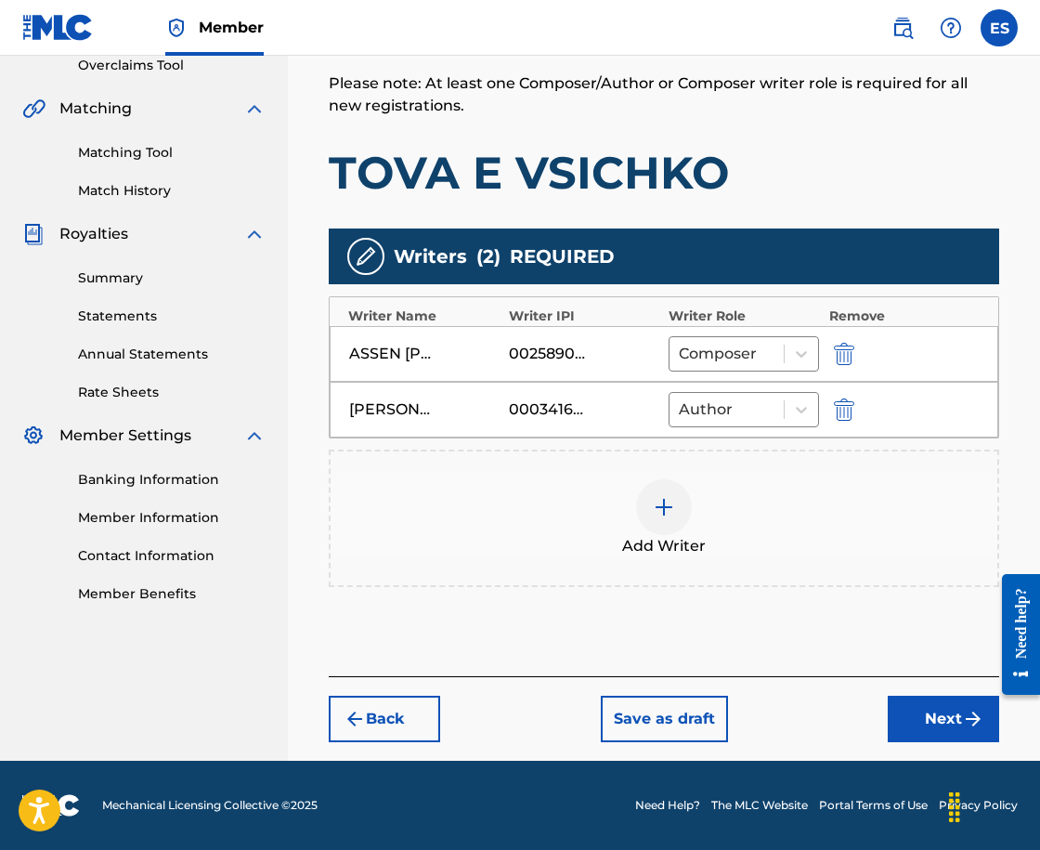
click at [913, 728] on button "Next" at bounding box center [943, 719] width 111 height 46
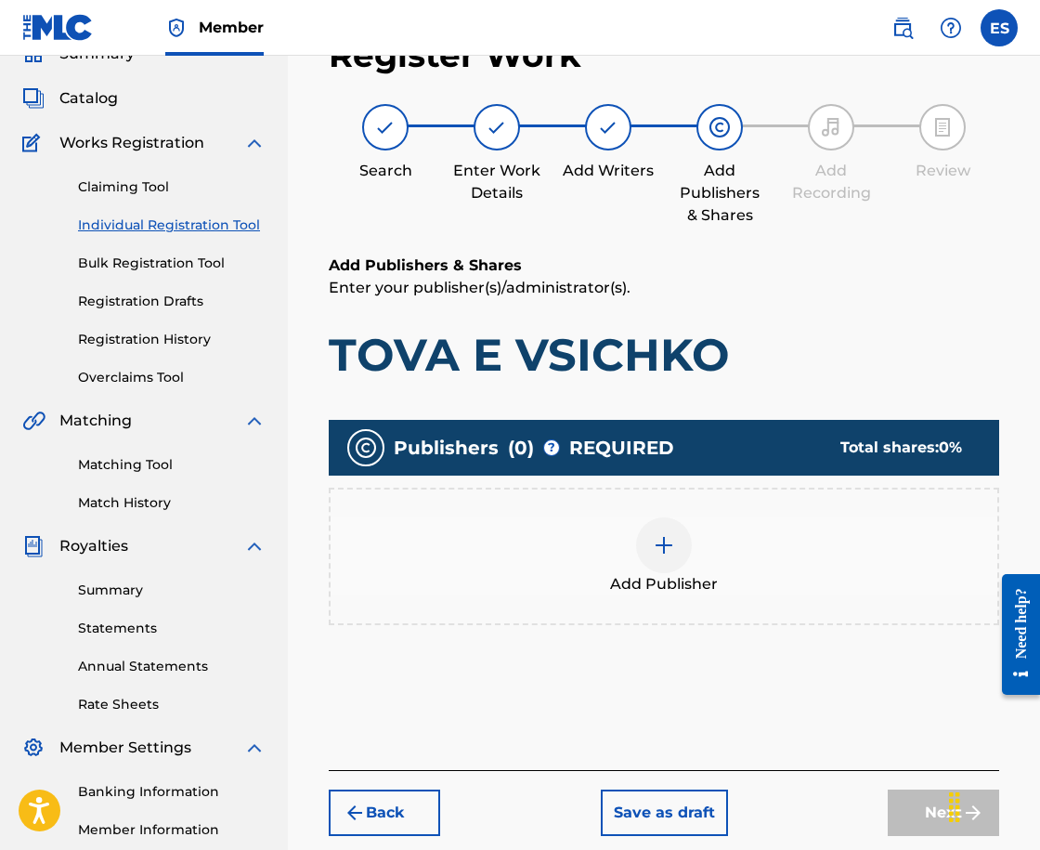
scroll to position [84, 0]
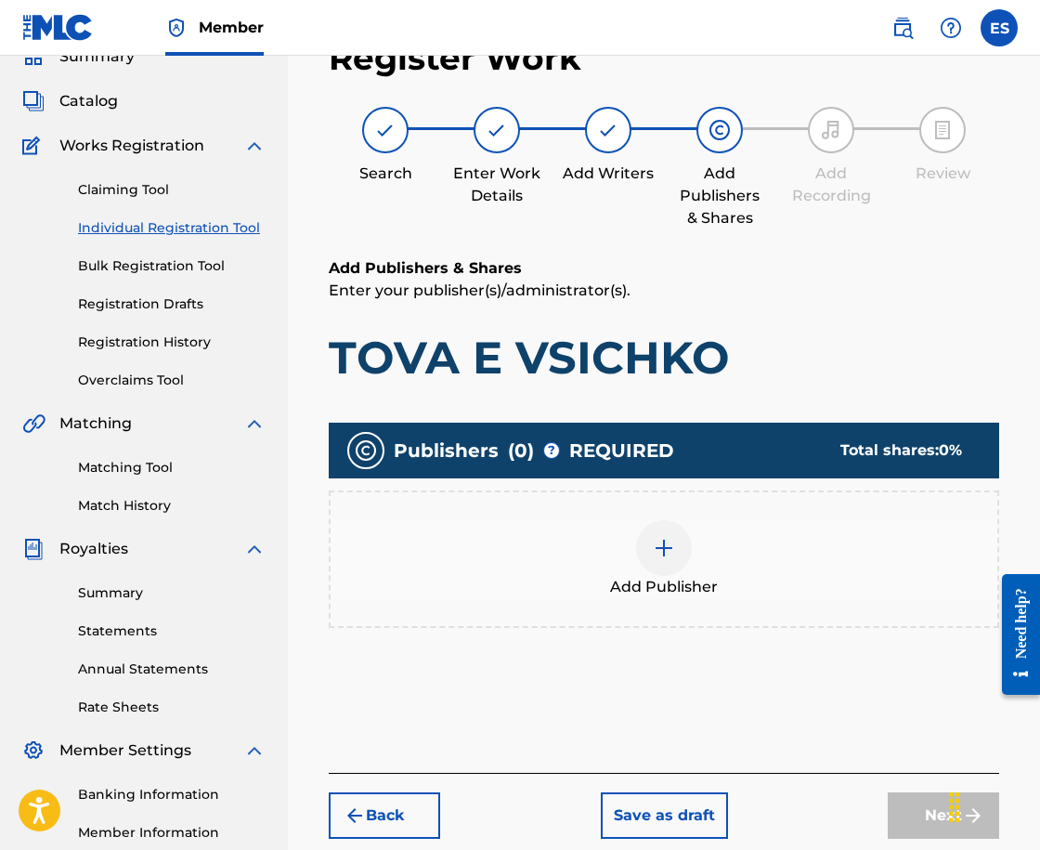
click at [696, 565] on div "Add Publisher" at bounding box center [664, 559] width 667 height 78
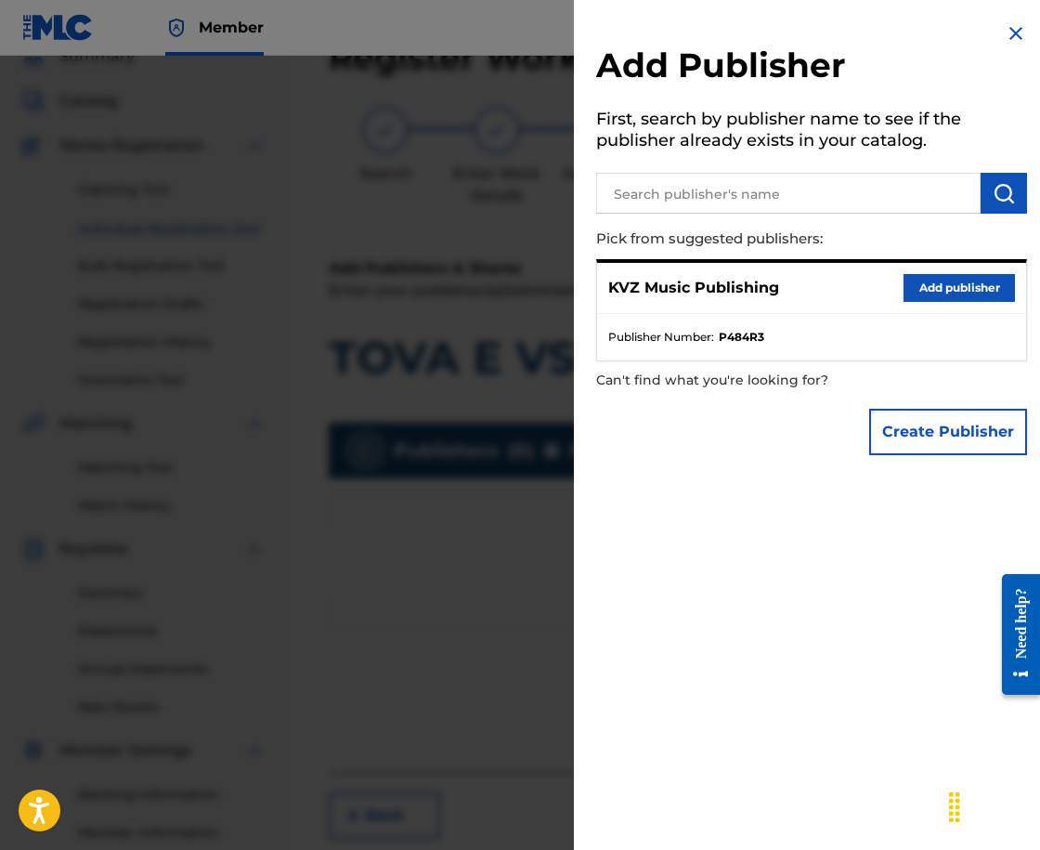
click at [941, 291] on button "Add publisher" at bounding box center [959, 288] width 111 height 28
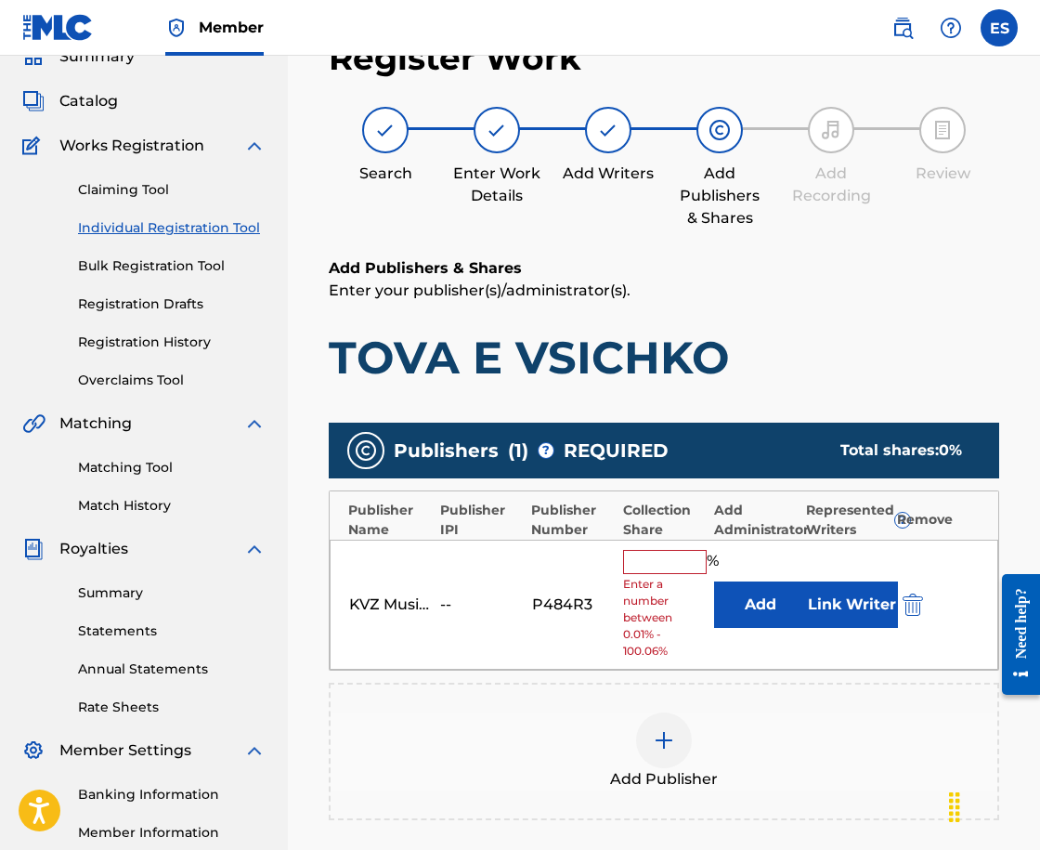
click at [654, 566] on input "text" at bounding box center [665, 562] width 84 height 24
type input "66.67"
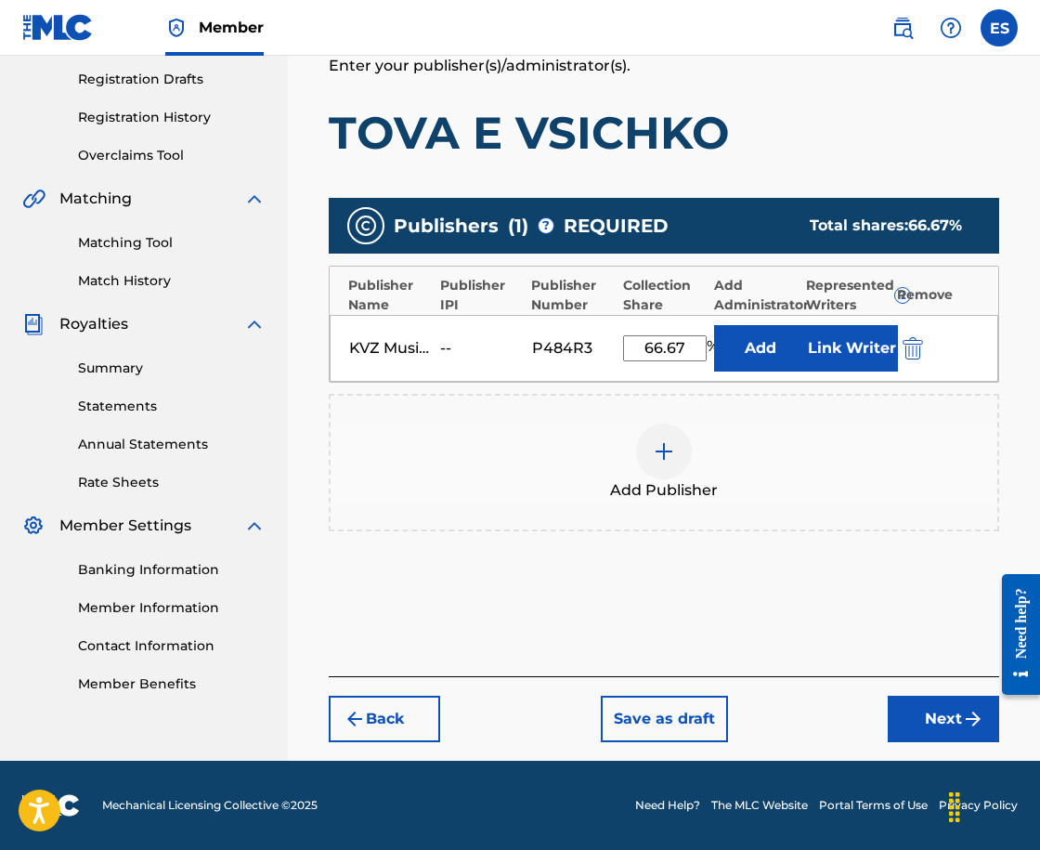
click at [939, 726] on button "Next" at bounding box center [943, 719] width 111 height 46
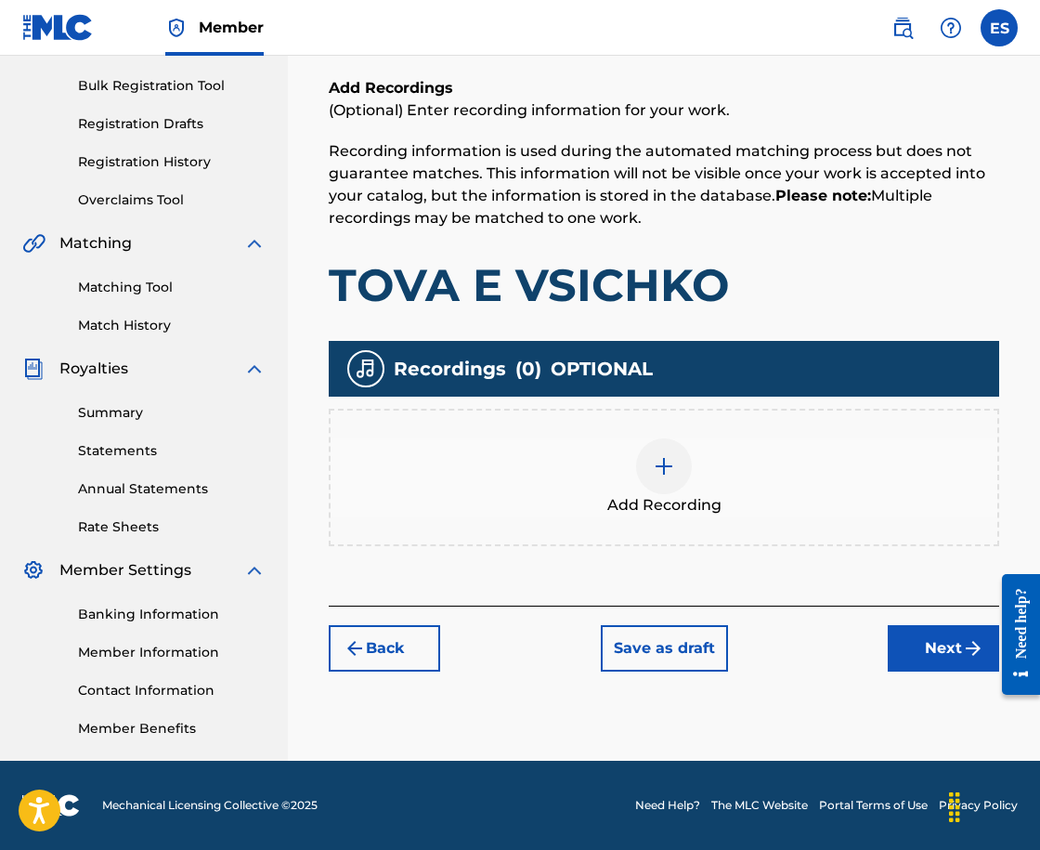
click at [927, 655] on button "Next" at bounding box center [943, 648] width 111 height 46
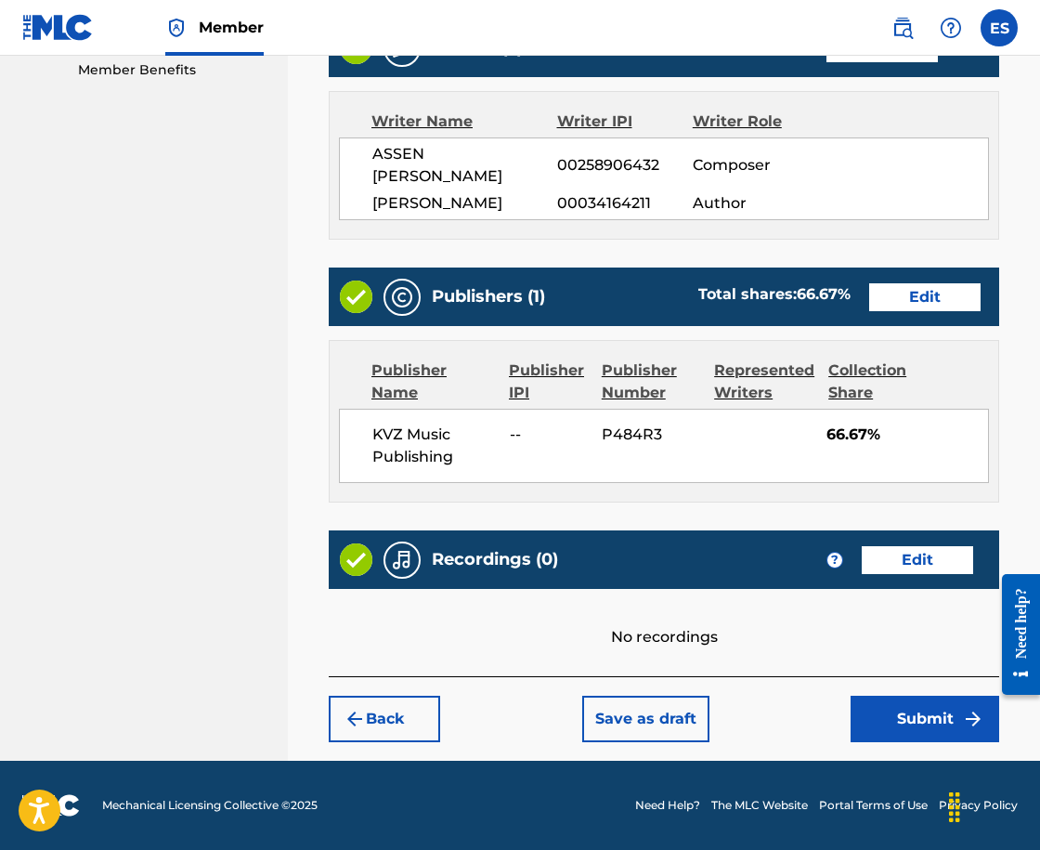
scroll to position [989, 0]
click at [641, 728] on button "Save as draft" at bounding box center [645, 719] width 127 height 46
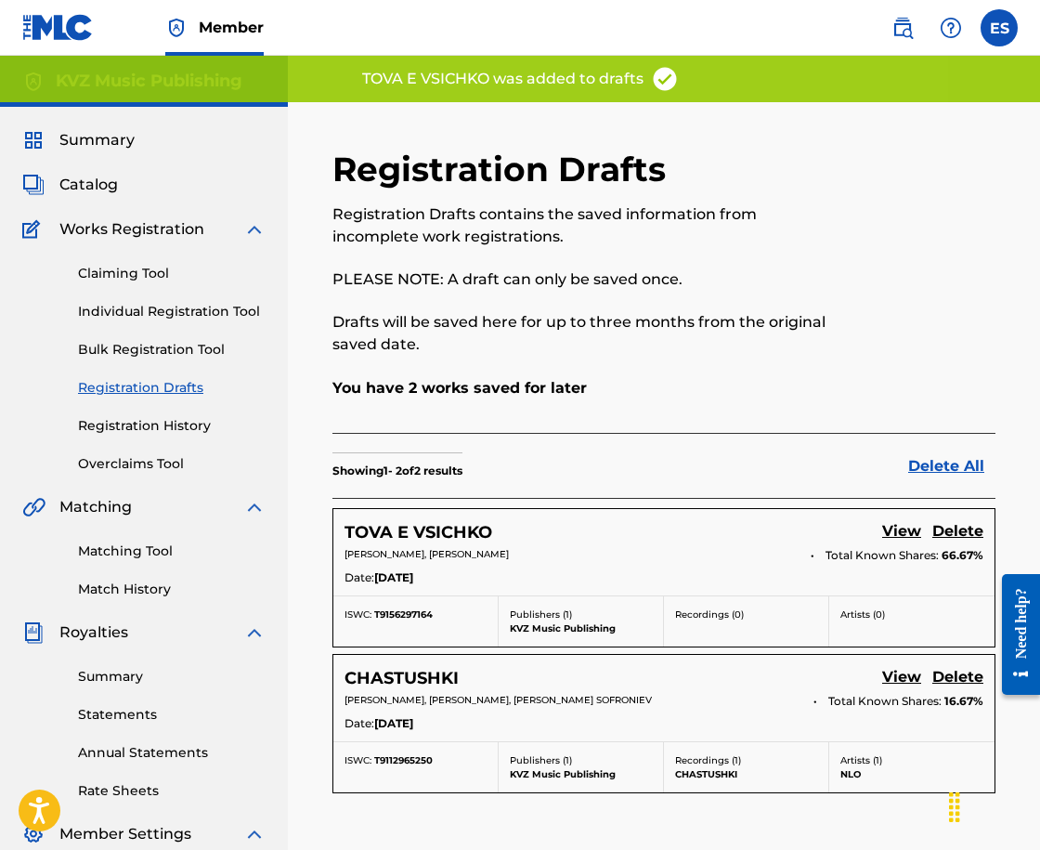
click at [189, 302] on link "Individual Registration Tool" at bounding box center [172, 312] width 188 height 20
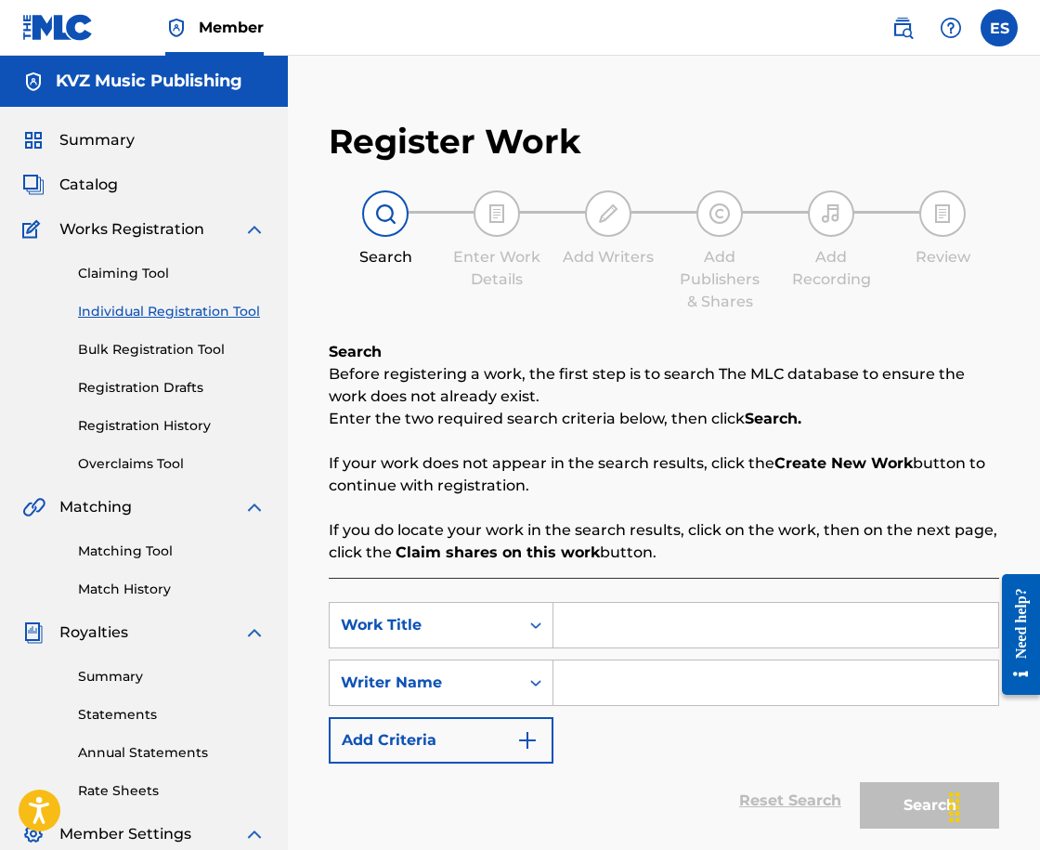
drag, startPoint x: 821, startPoint y: 594, endPoint x: 798, endPoint y: 624, distance: 37.7
paste input "TOVA E VSICHKO"
type input "TOVA E VSICHKO"
click at [663, 676] on input "Search Form" at bounding box center [775, 682] width 445 height 45
type input "ASSEN DRAGNEV"
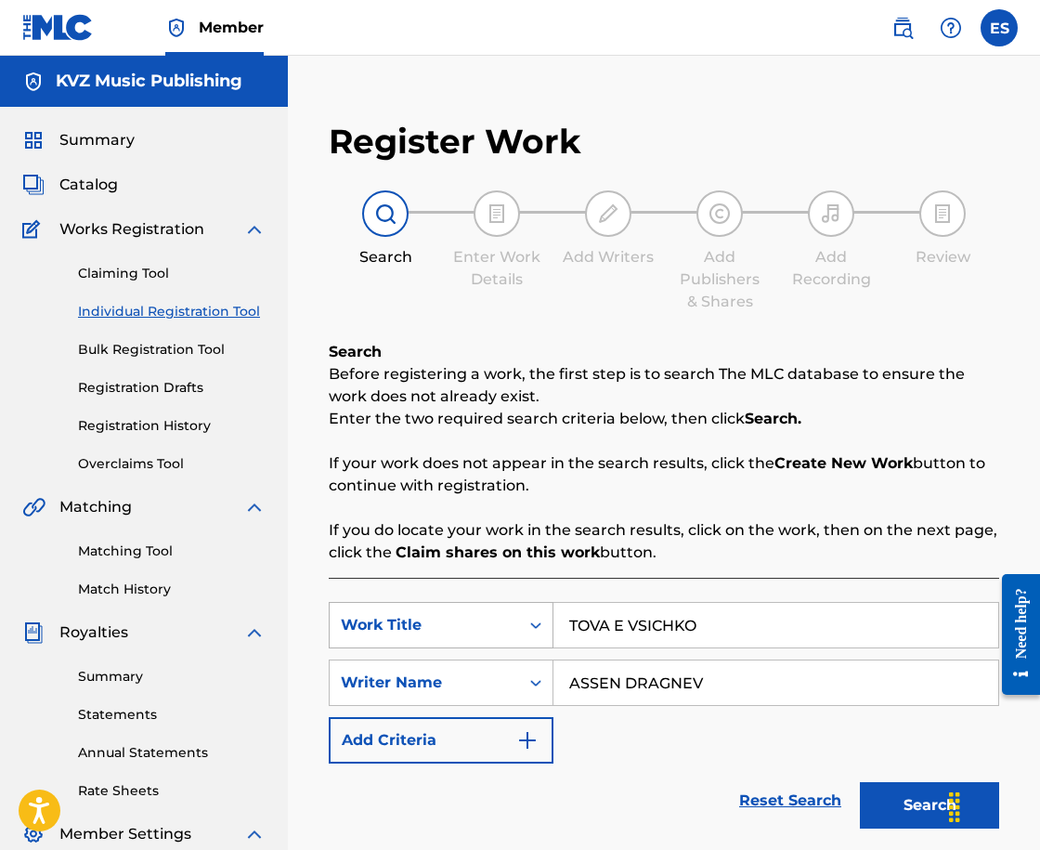
click at [544, 621] on div "Work Title" at bounding box center [441, 625] width 225 height 46
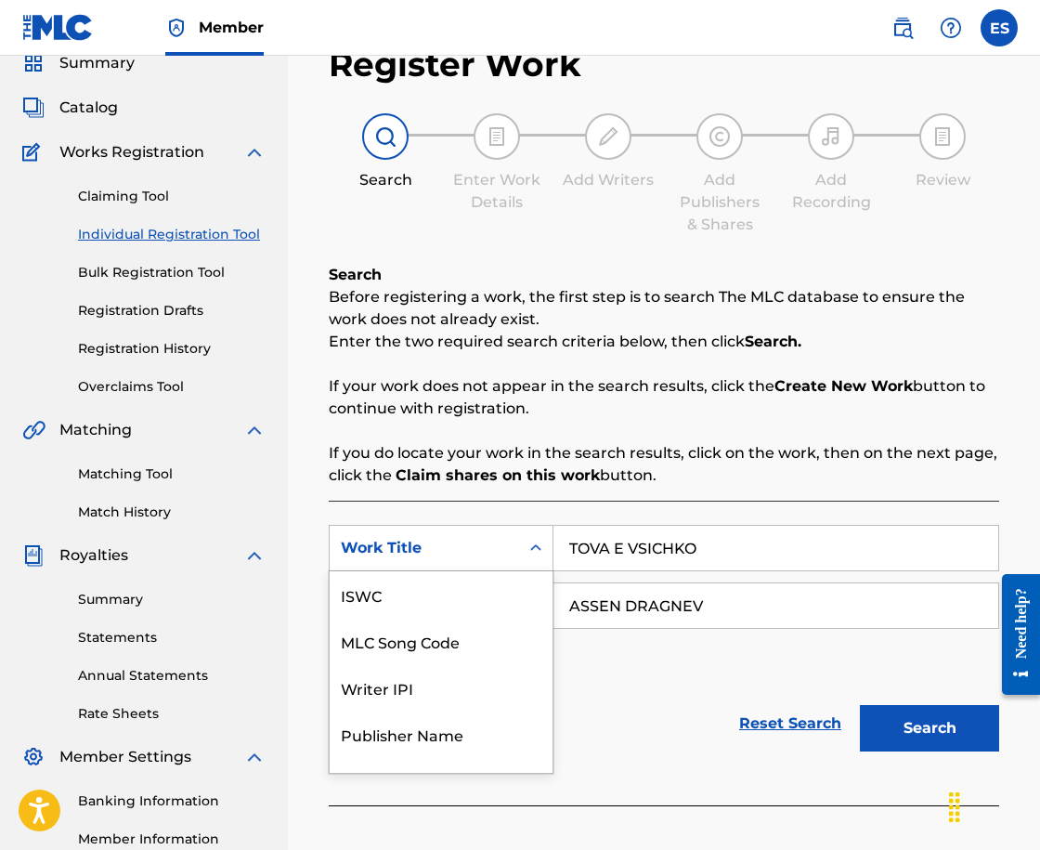
scroll to position [46, 0]
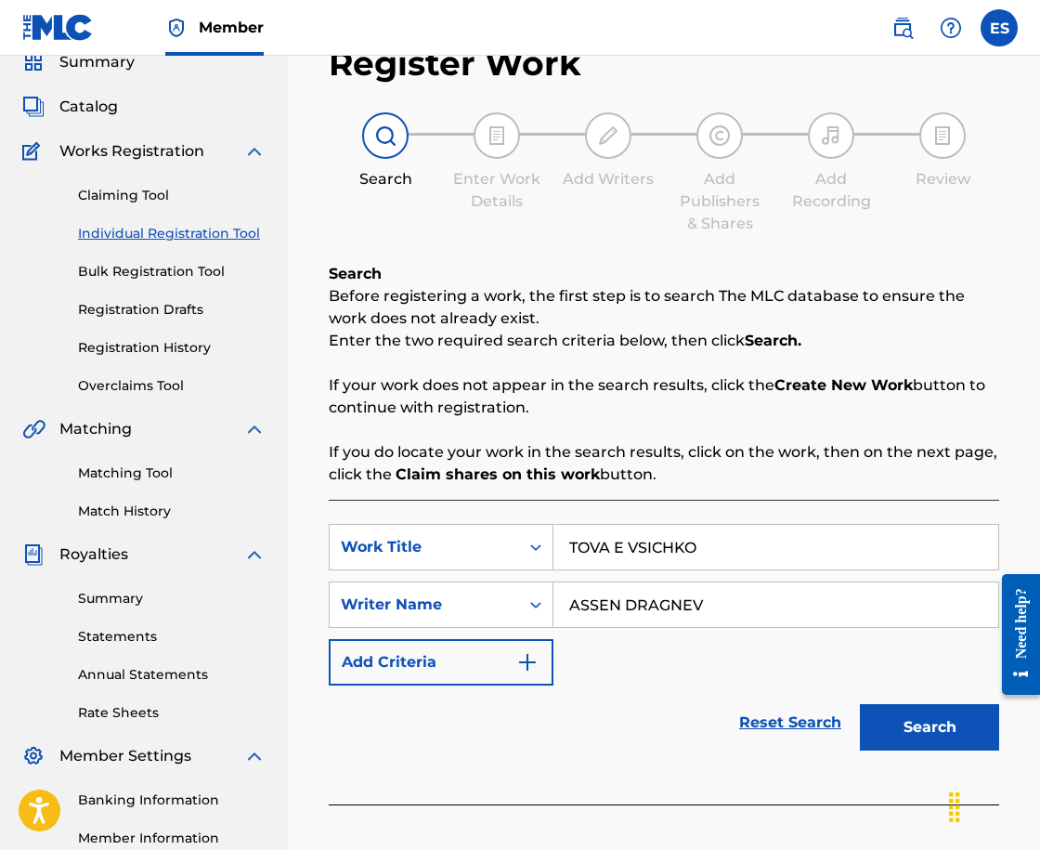
click at [567, 545] on input "TOVA E VSICHKO" at bounding box center [775, 547] width 445 height 45
click at [961, 722] on button "Search" at bounding box center [929, 727] width 139 height 46
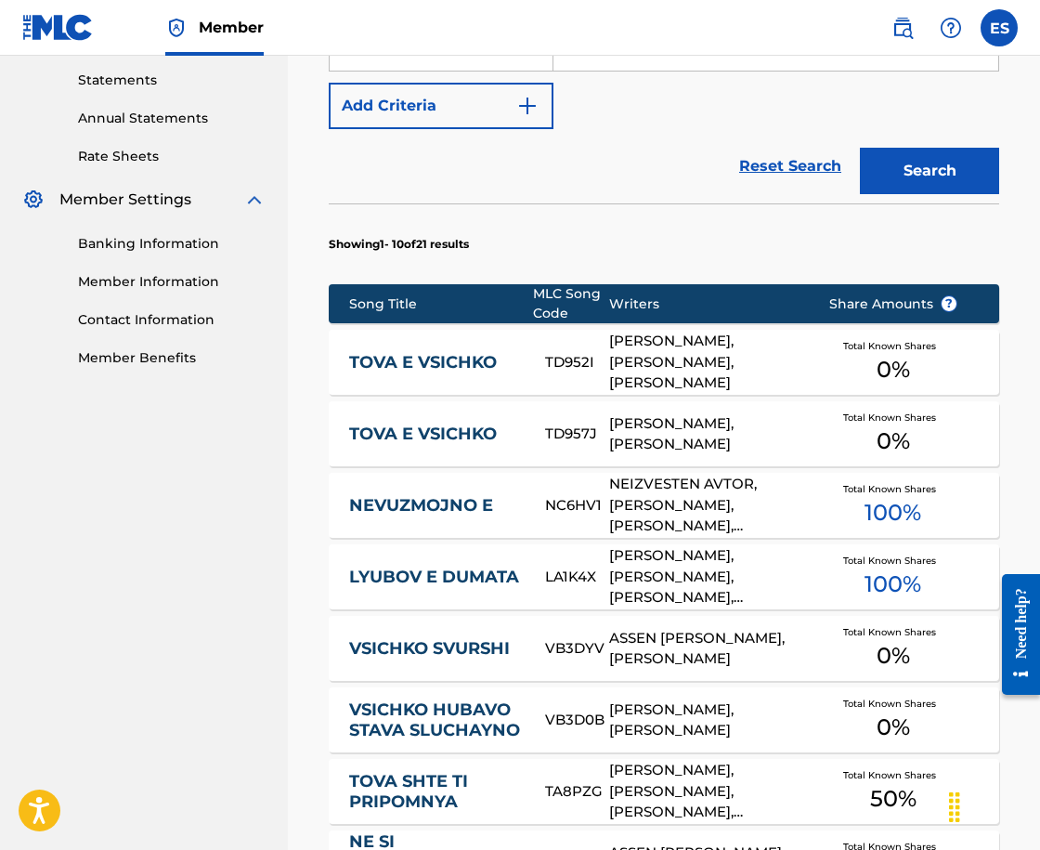
scroll to position [635, 0]
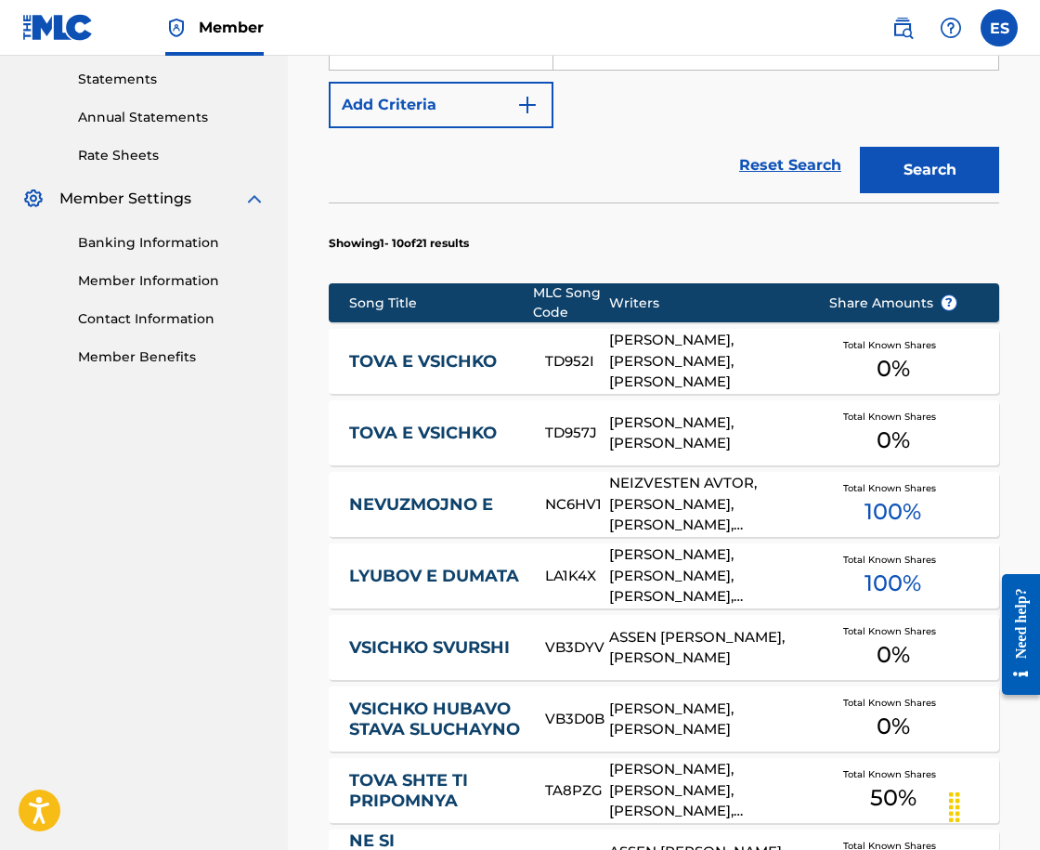
click at [462, 343] on div "TOVA E VSICHKO TD952I [PERSON_NAME], [PERSON_NAME], [PERSON_NAME] Total Known S…" at bounding box center [664, 361] width 670 height 65
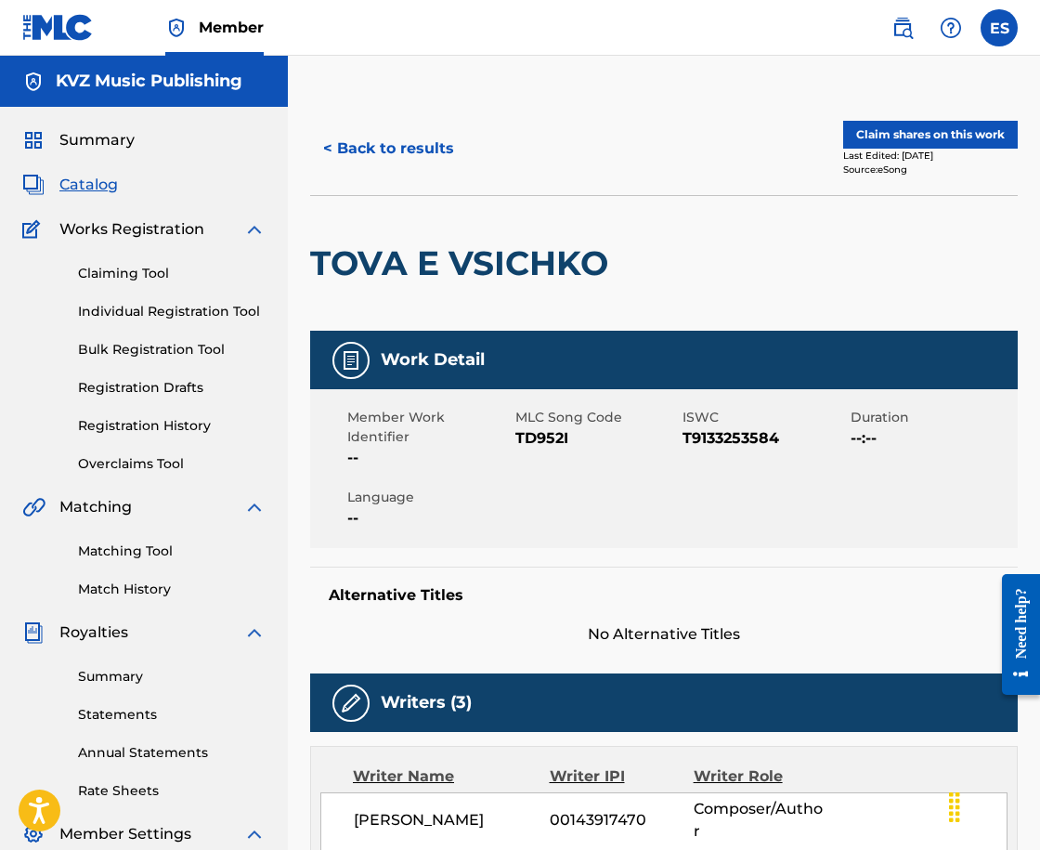
click at [385, 151] on button "< Back to results" at bounding box center [388, 148] width 157 height 46
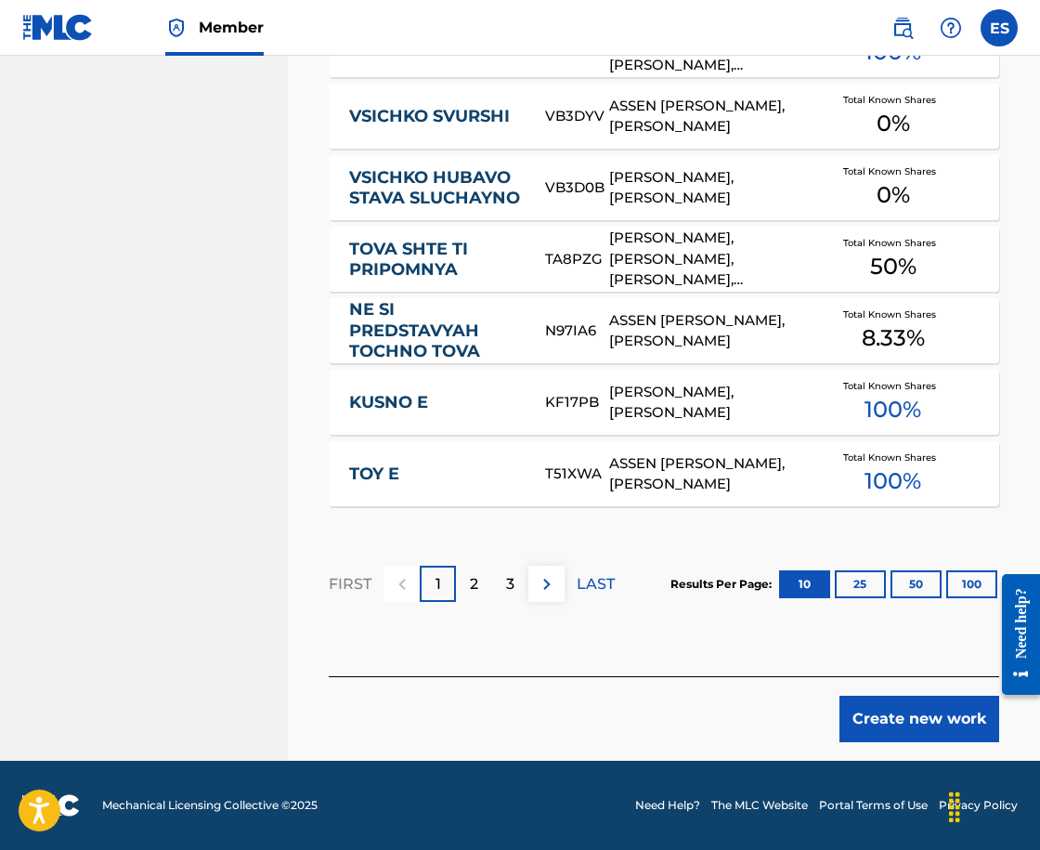
click at [892, 728] on button "Create new work" at bounding box center [920, 719] width 160 height 46
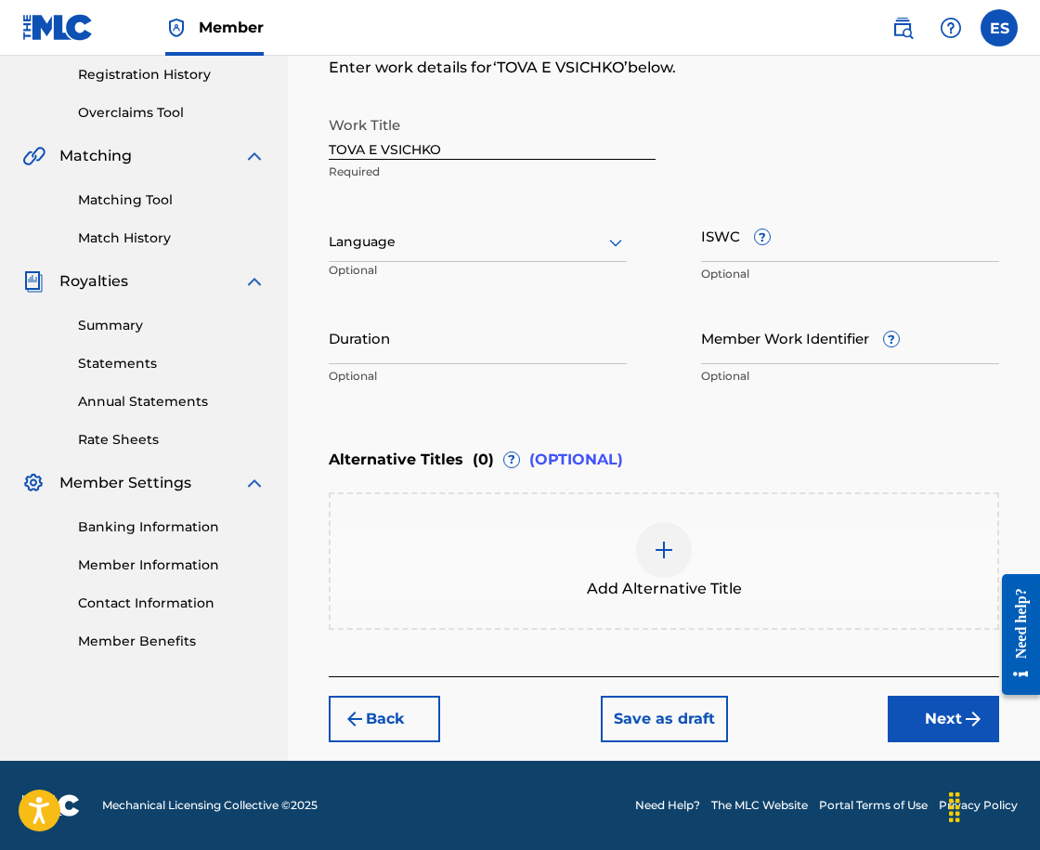
scroll to position [351, 0]
click at [453, 215] on div "Language Optional" at bounding box center [478, 251] width 298 height 84
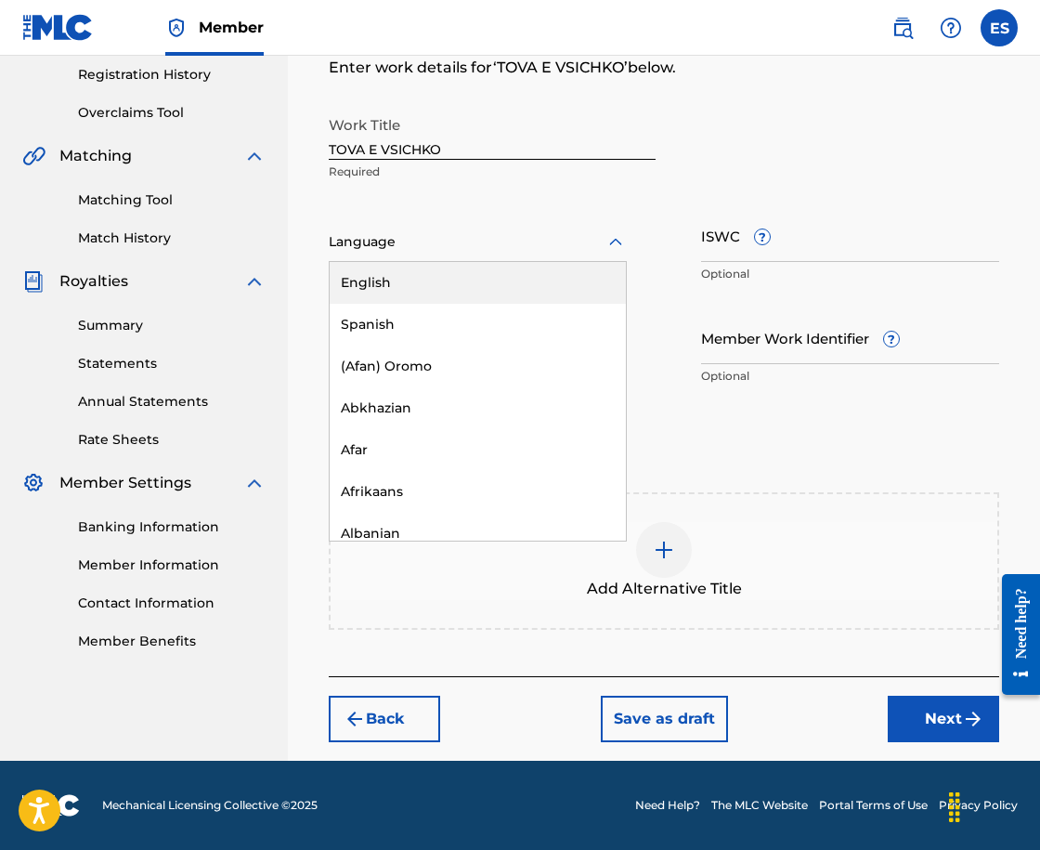
click at [451, 241] on div at bounding box center [478, 241] width 298 height 23
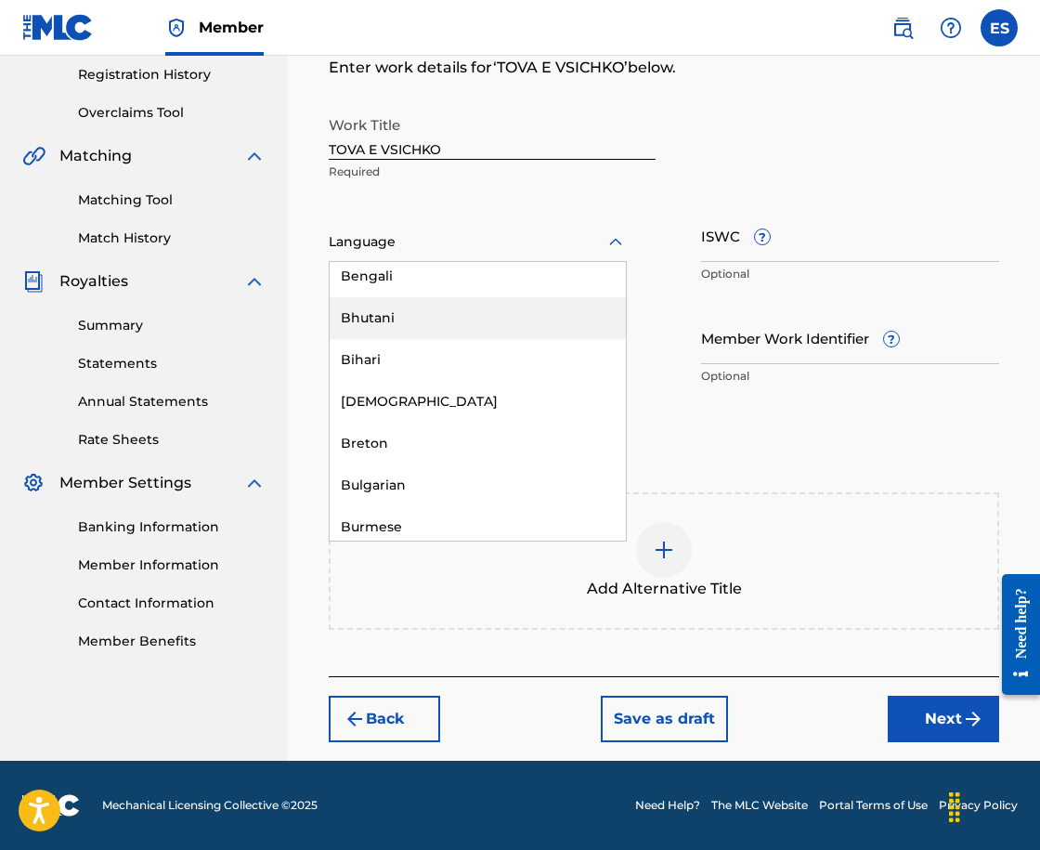
scroll to position [650, 0]
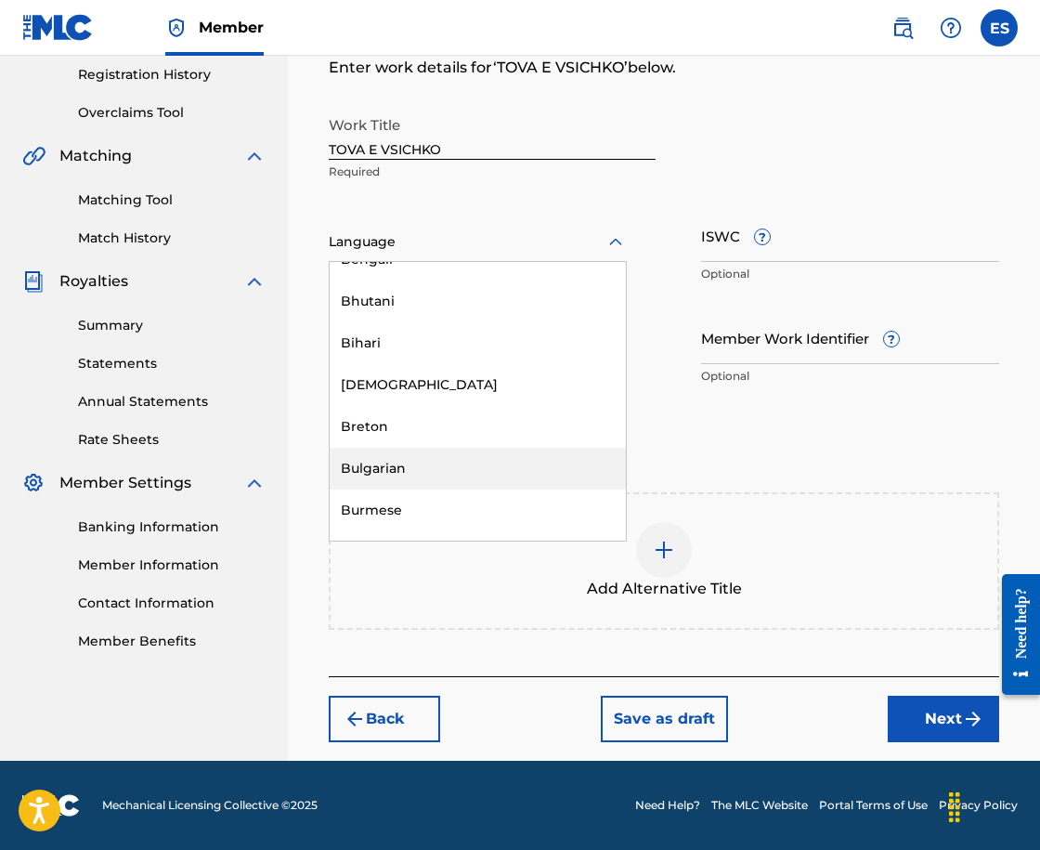
click at [457, 471] on div "Bulgarian" at bounding box center [478, 469] width 296 height 42
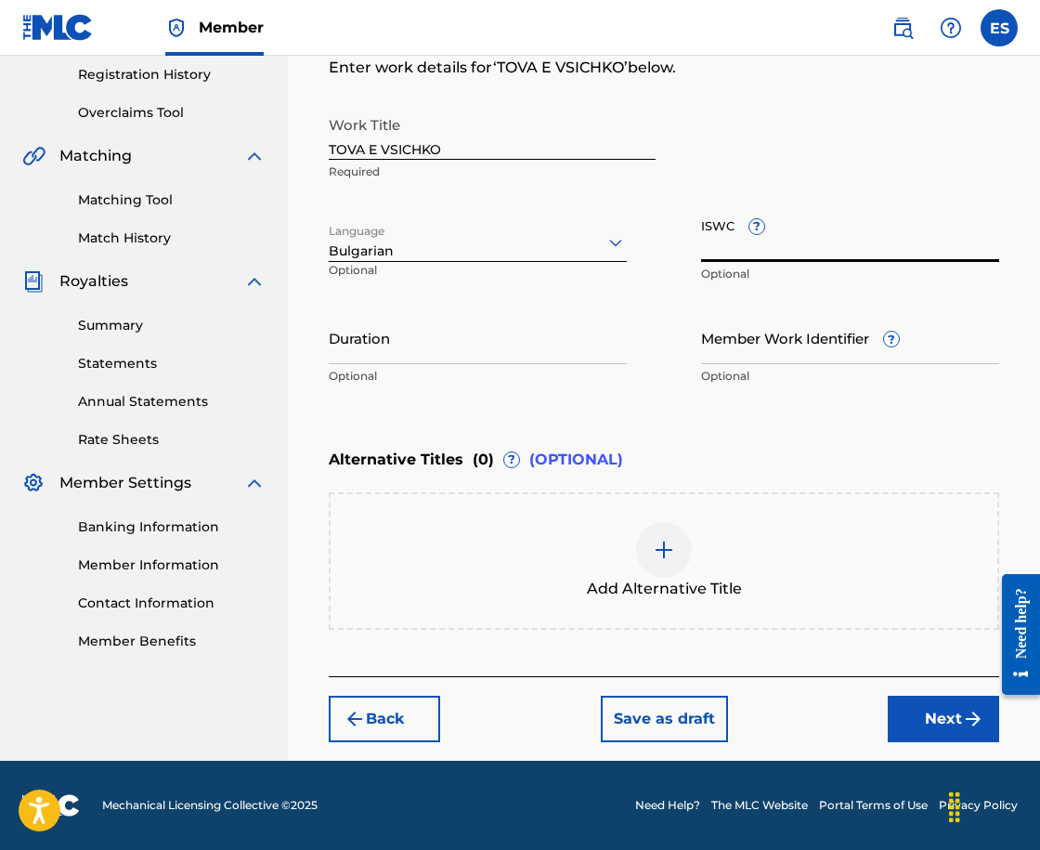
drag, startPoint x: 715, startPoint y: 238, endPoint x: 527, endPoint y: 298, distance: 197.1
drag, startPoint x: 527, startPoint y: 298, endPoint x: 360, endPoint y: 336, distance: 171.4
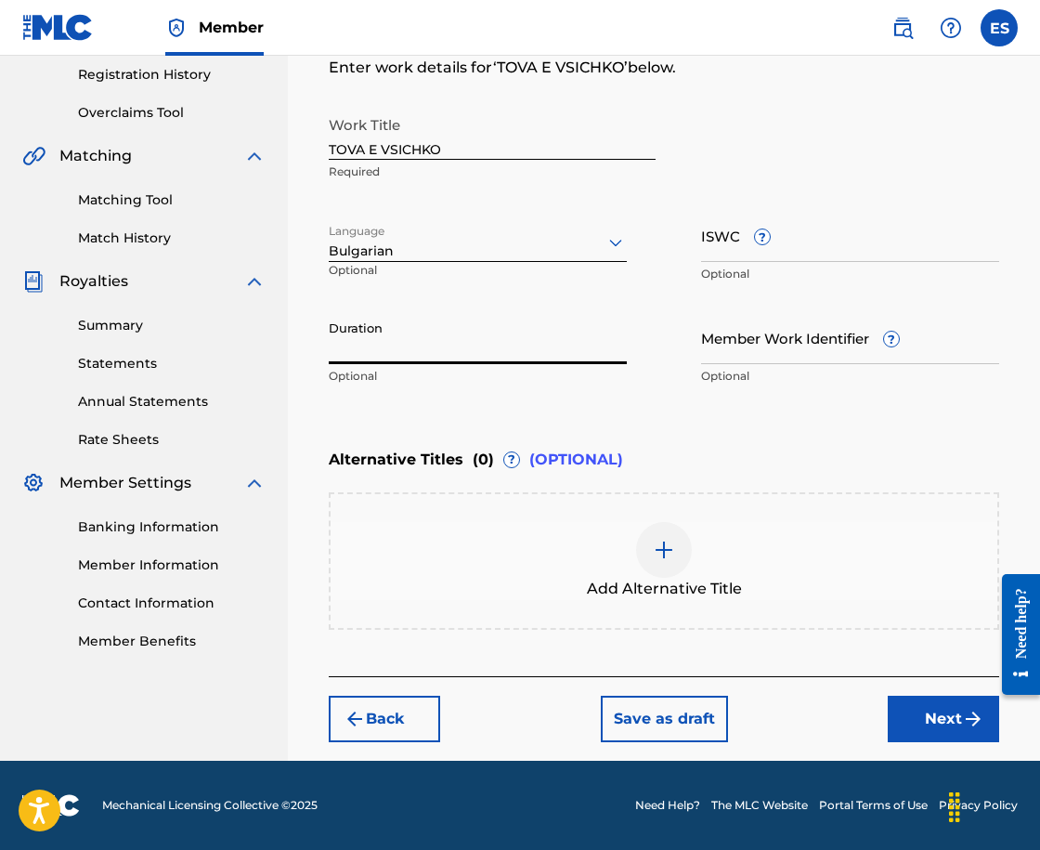
paste input "03:13"
type input "03:13"
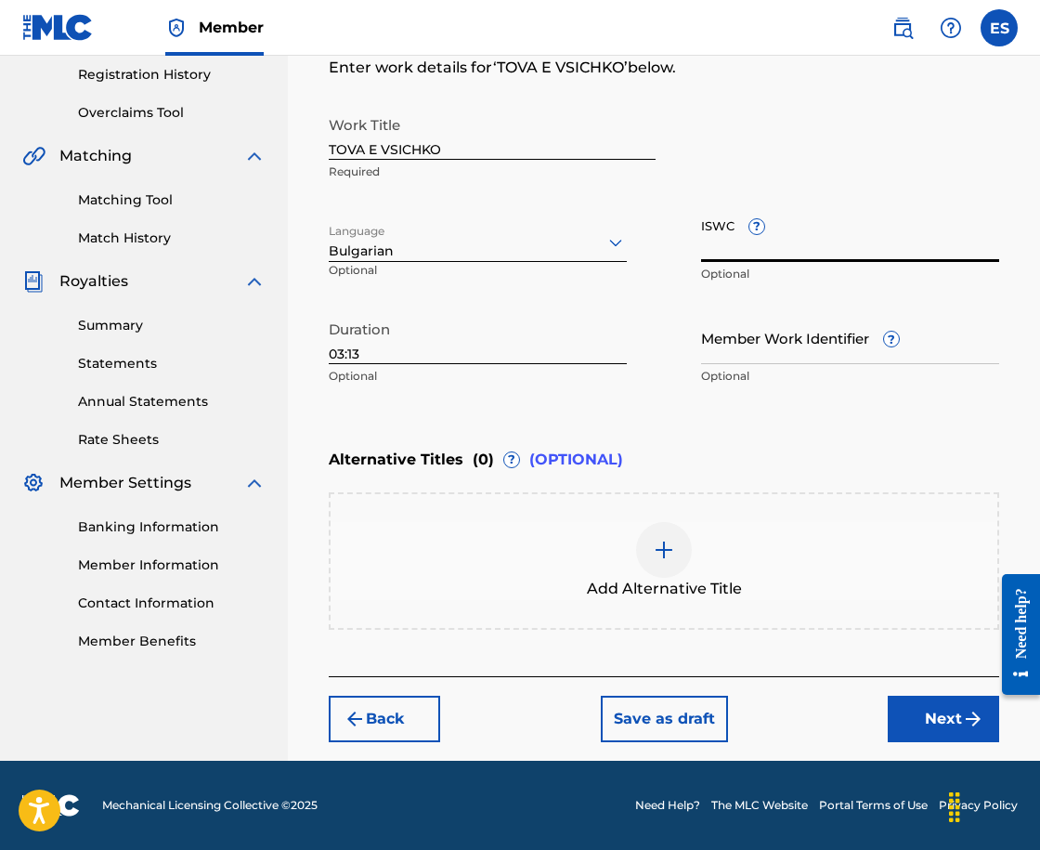
paste input "T9133253584"
type input "T9133253584"
click at [840, 502] on div "Add Alternative Title" at bounding box center [664, 560] width 670 height 137
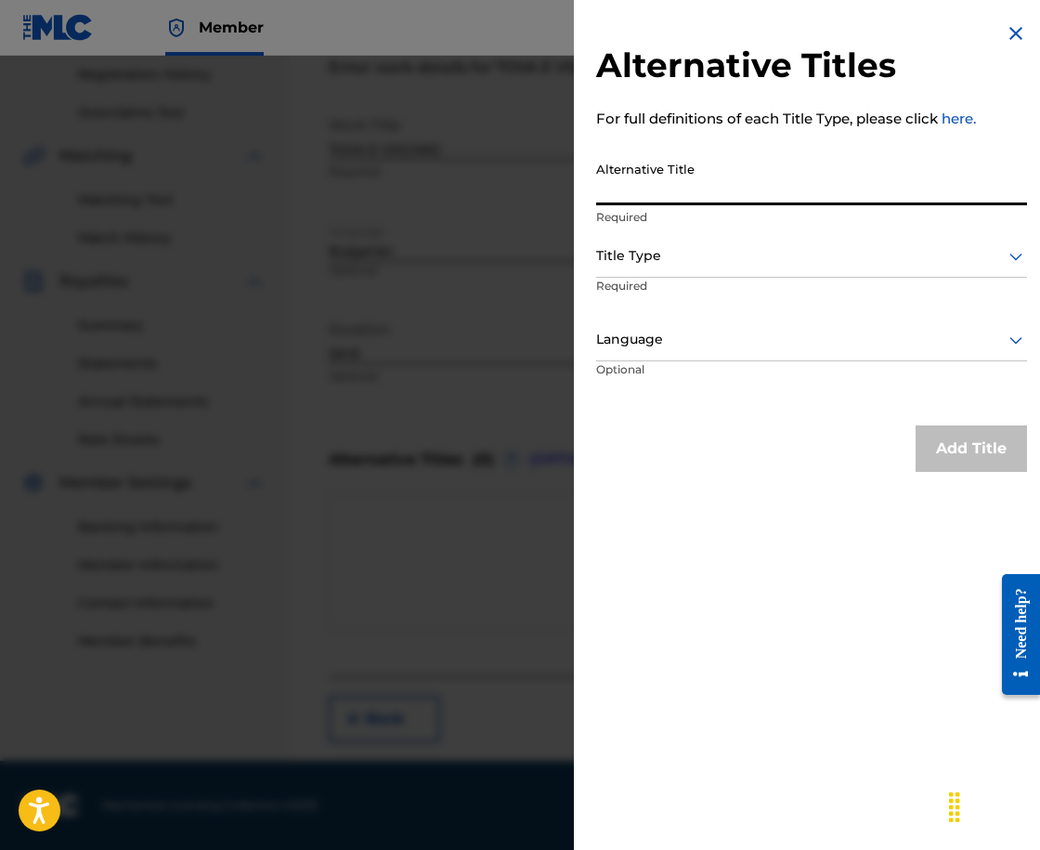
paste input "ТОВА Е ВСИЧКО"
type input "ТОВА Е ВСИЧКО"
click at [749, 242] on div "Title Type" at bounding box center [811, 257] width 431 height 42
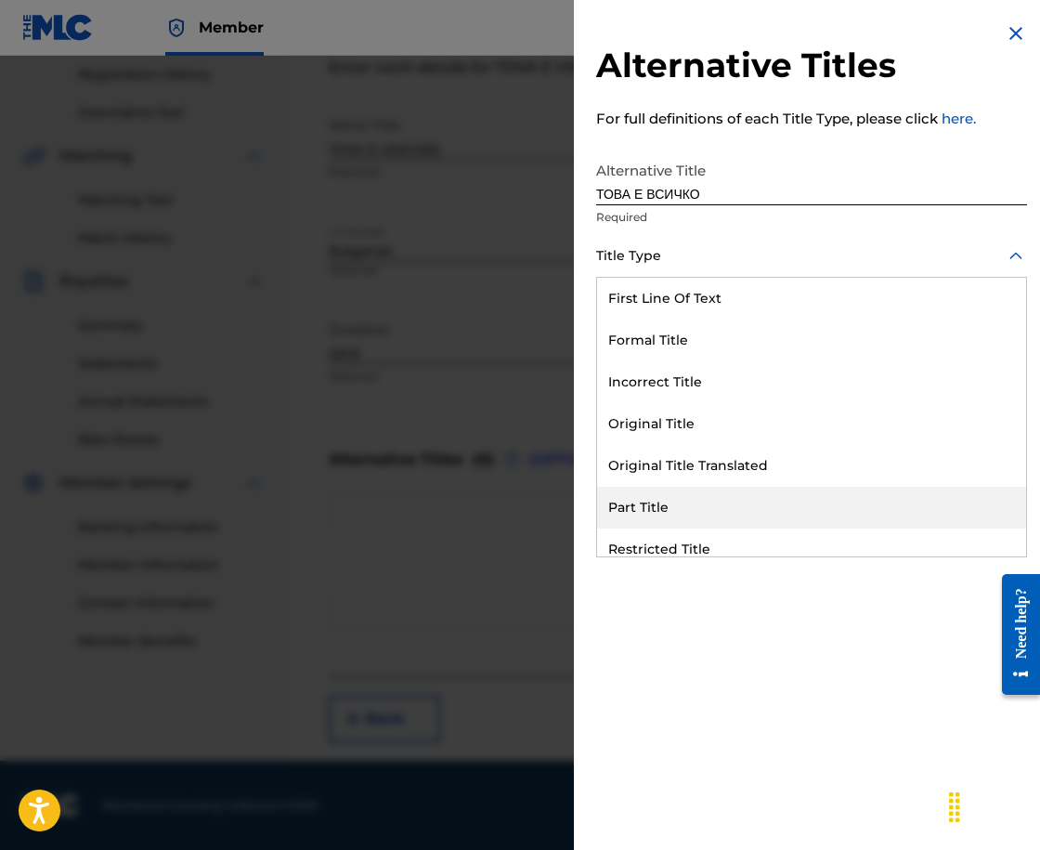
drag, startPoint x: 847, startPoint y: 488, endPoint x: 852, endPoint y: 470, distance: 18.2
click at [852, 470] on div "First Line Of Text Formal Title Incorrect Title Original Title Original Title T…" at bounding box center [811, 417] width 429 height 279
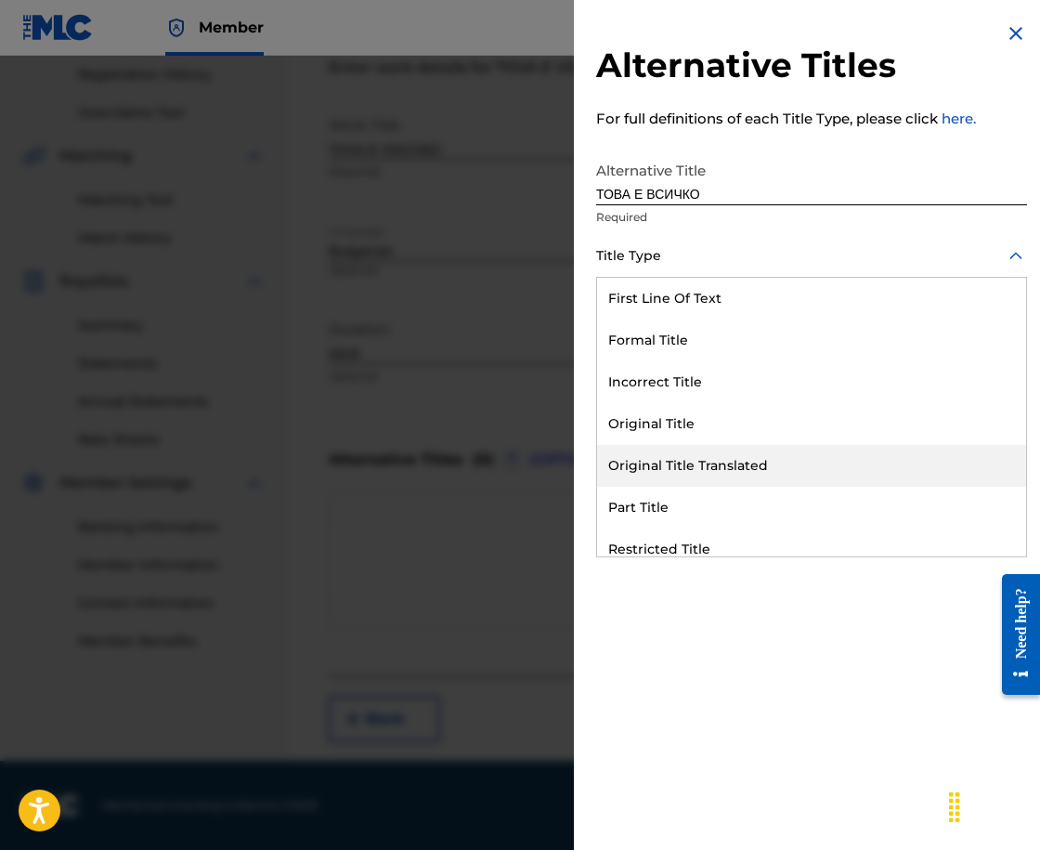
click at [852, 470] on div "Original Title Translated" at bounding box center [811, 466] width 429 height 42
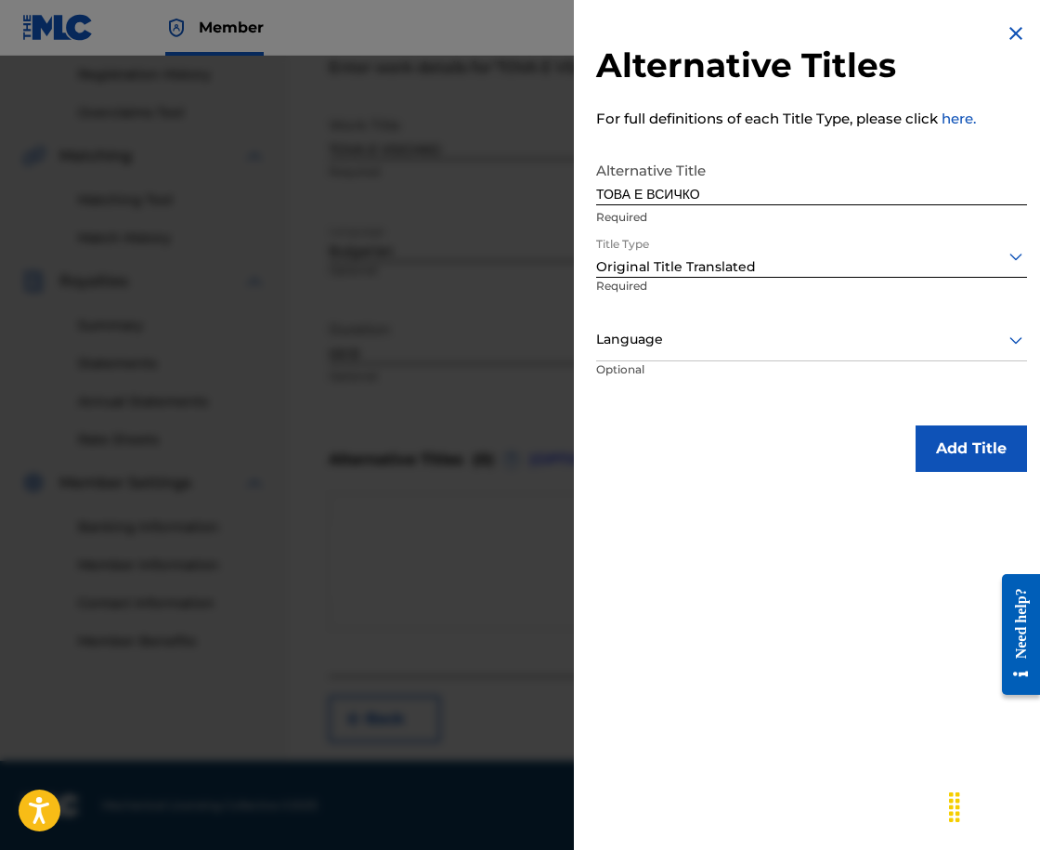
click at [763, 277] on div "option Original Title Translated, selected. Original Title Translated" at bounding box center [811, 257] width 431 height 42
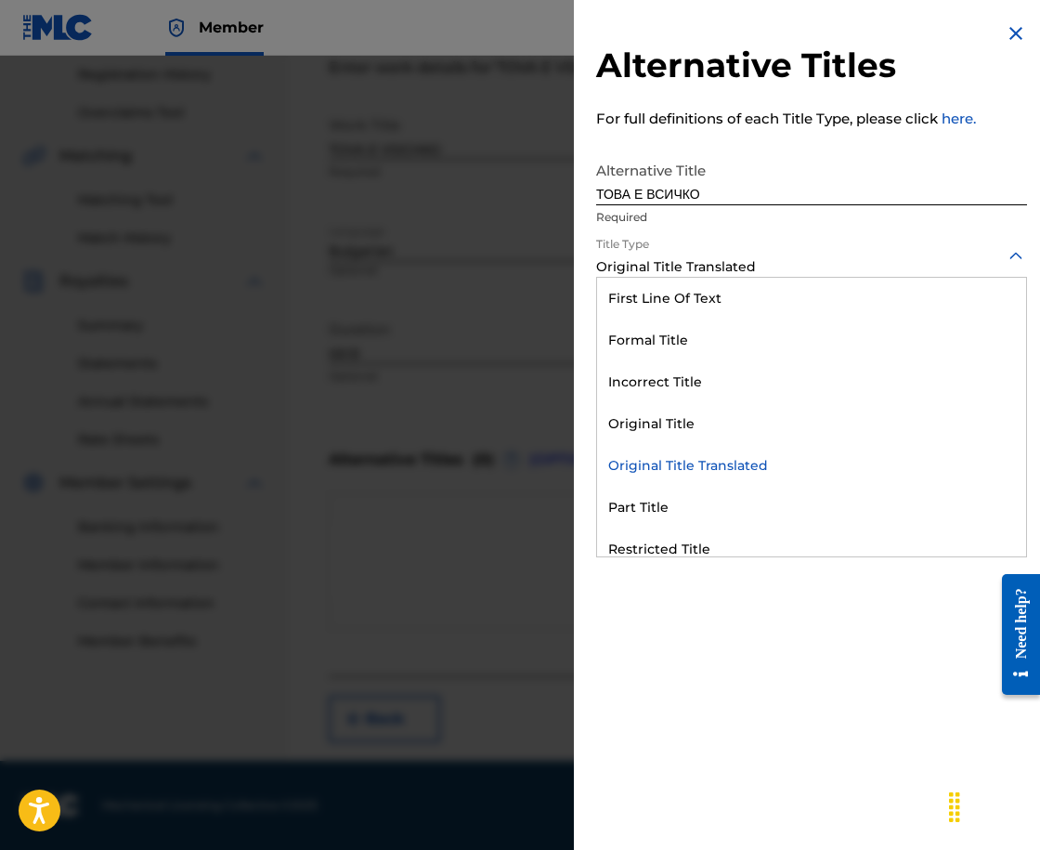
click at [762, 464] on div "Original Title Translated" at bounding box center [811, 466] width 429 height 42
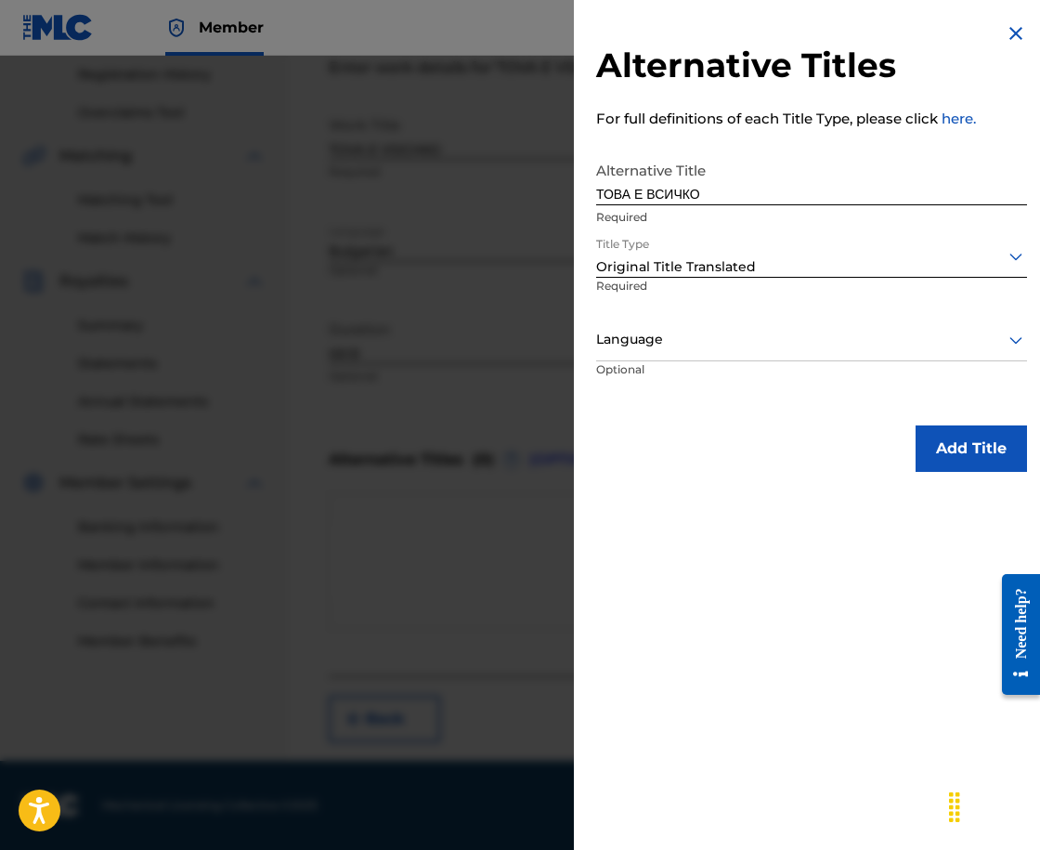
click at [723, 316] on div "Title Type Original Title Translated Required" at bounding box center [811, 278] width 431 height 84
click at [722, 345] on div at bounding box center [811, 339] width 431 height 23
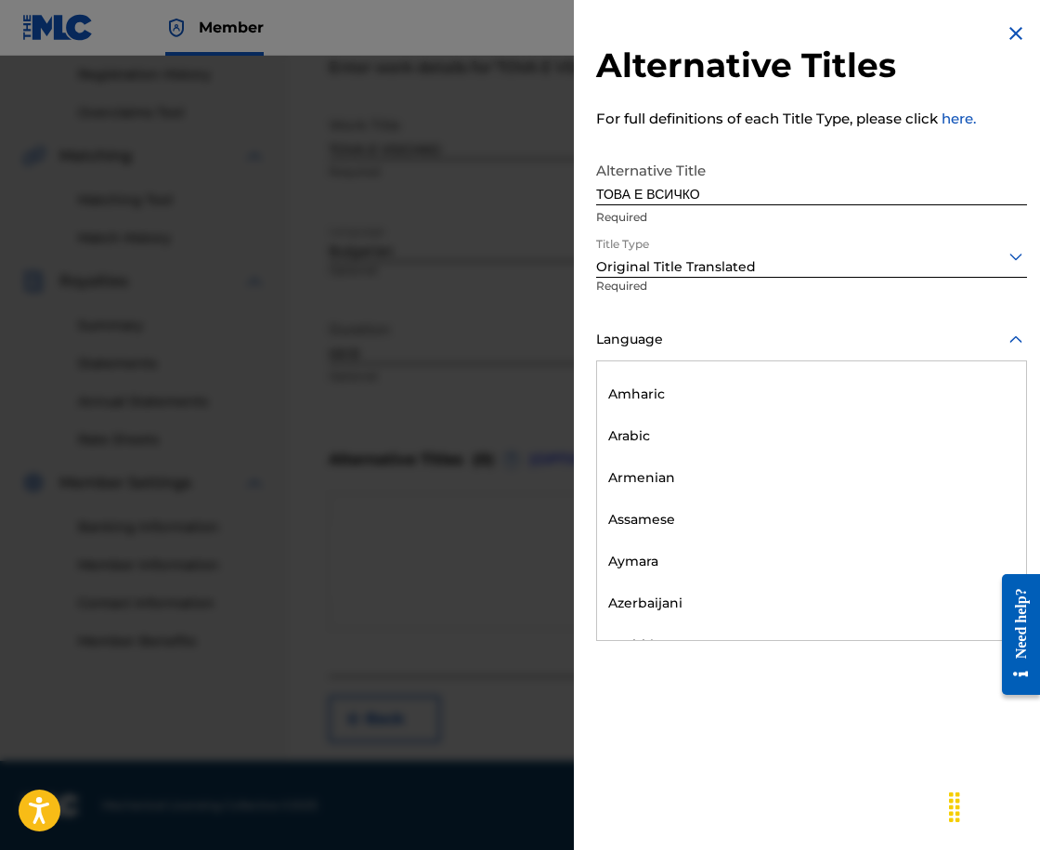
click at [805, 523] on div "English Spanish (Afan) Oromo Abkhazian Afar Afrikaans Albanian Amharic Arabic A…" at bounding box center [811, 500] width 429 height 279
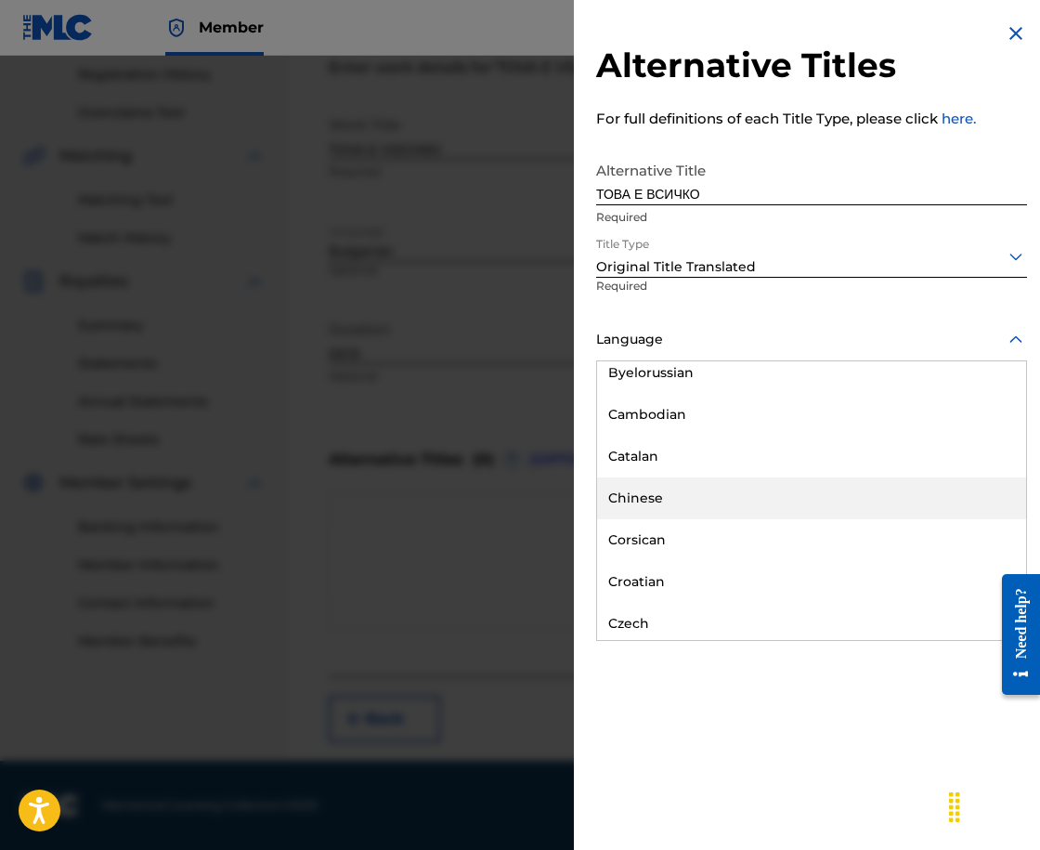
scroll to position [743, 0]
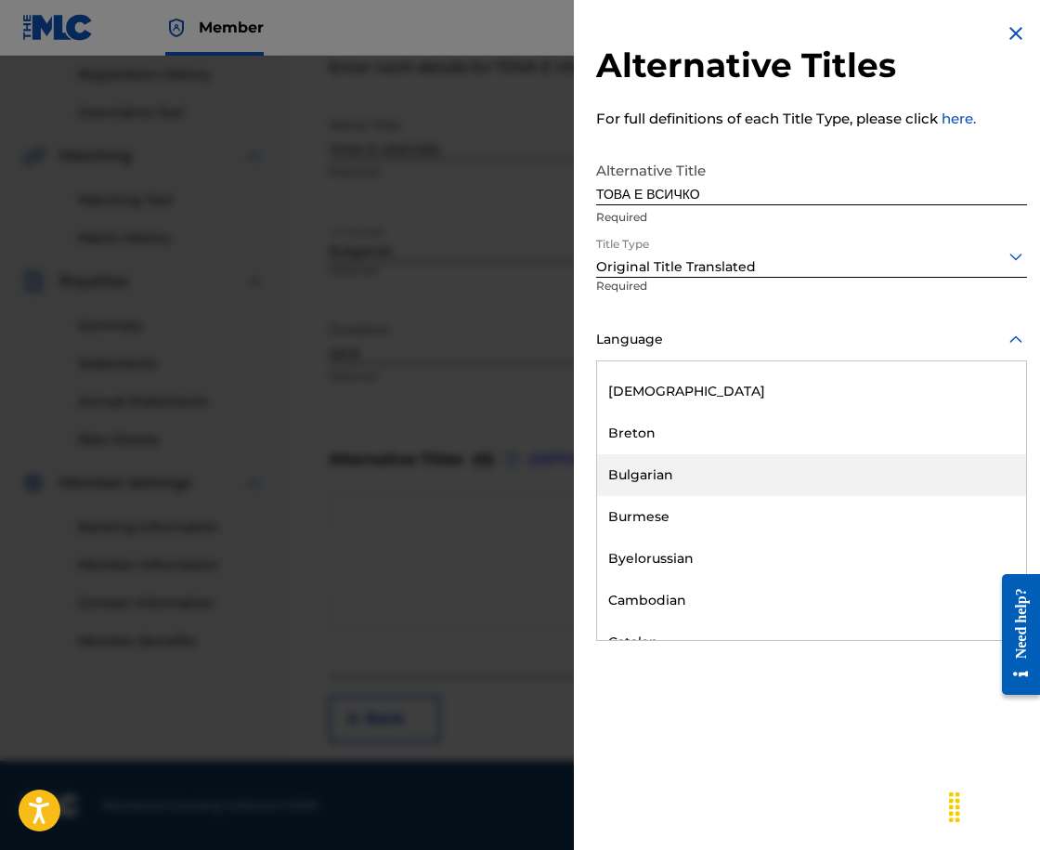
click at [802, 488] on div "Bulgarian" at bounding box center [811, 475] width 429 height 42
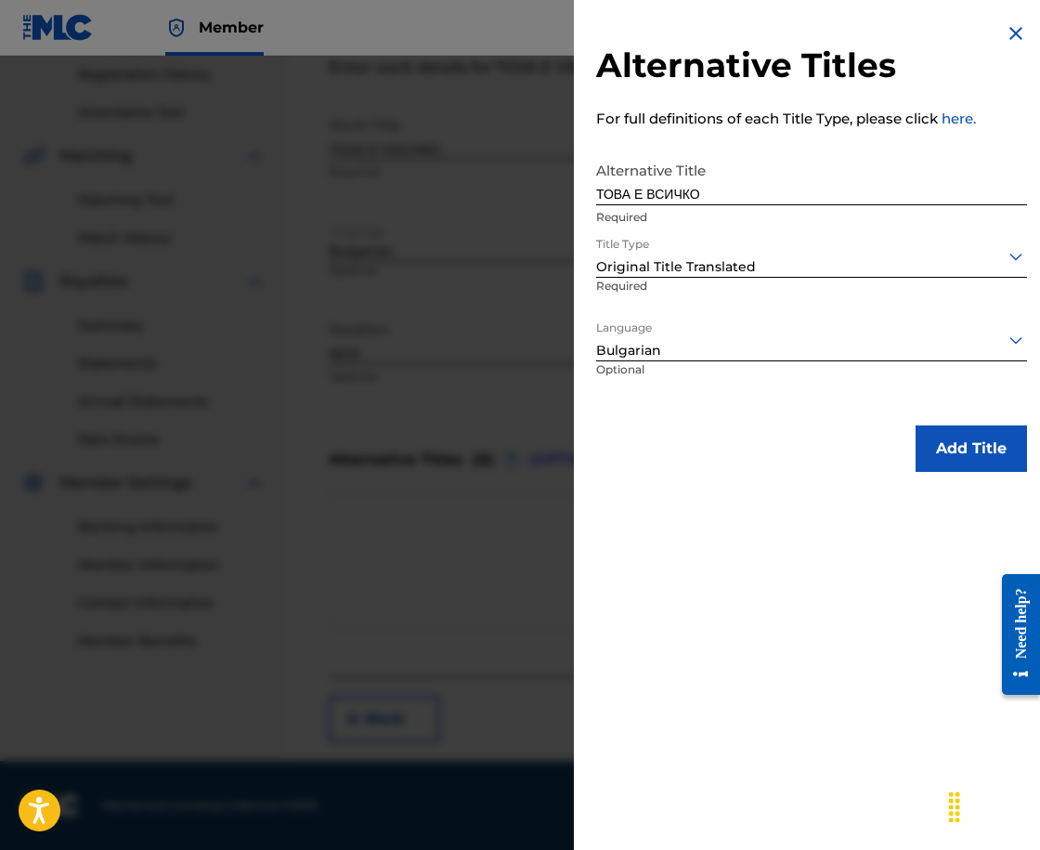
click at [966, 455] on button "Add Title" at bounding box center [971, 448] width 111 height 46
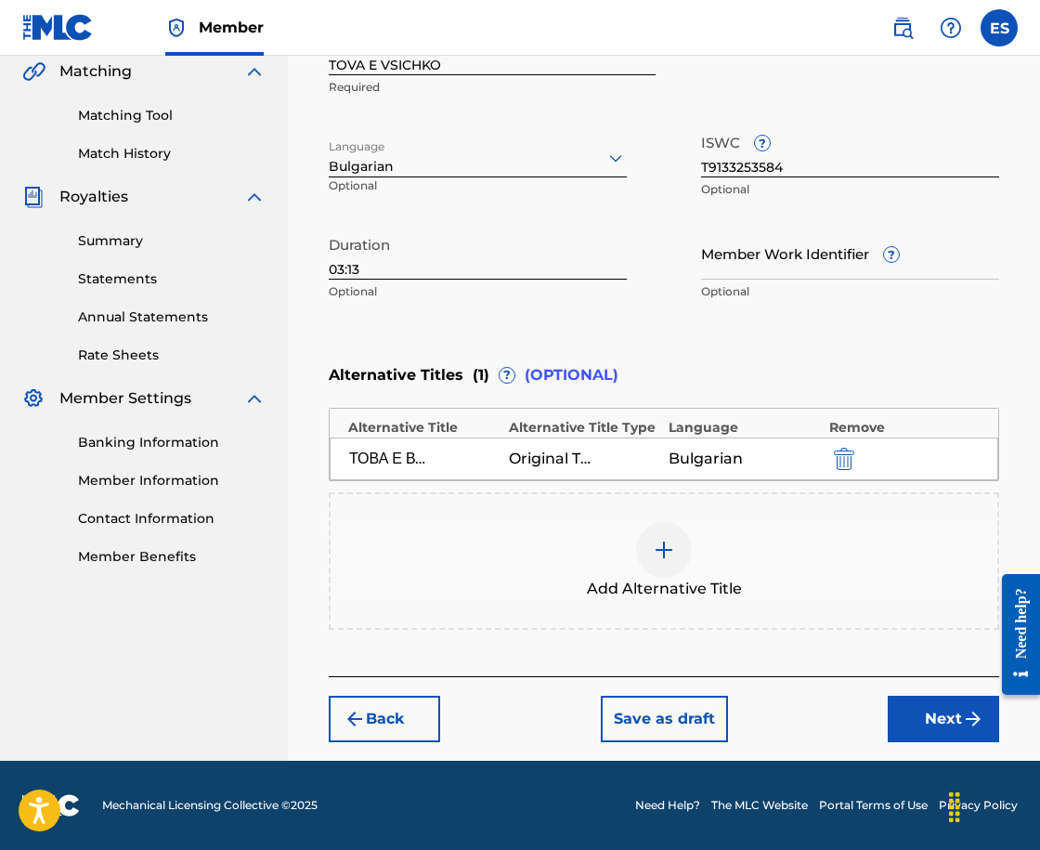
click at [890, 715] on button "Next" at bounding box center [943, 719] width 111 height 46
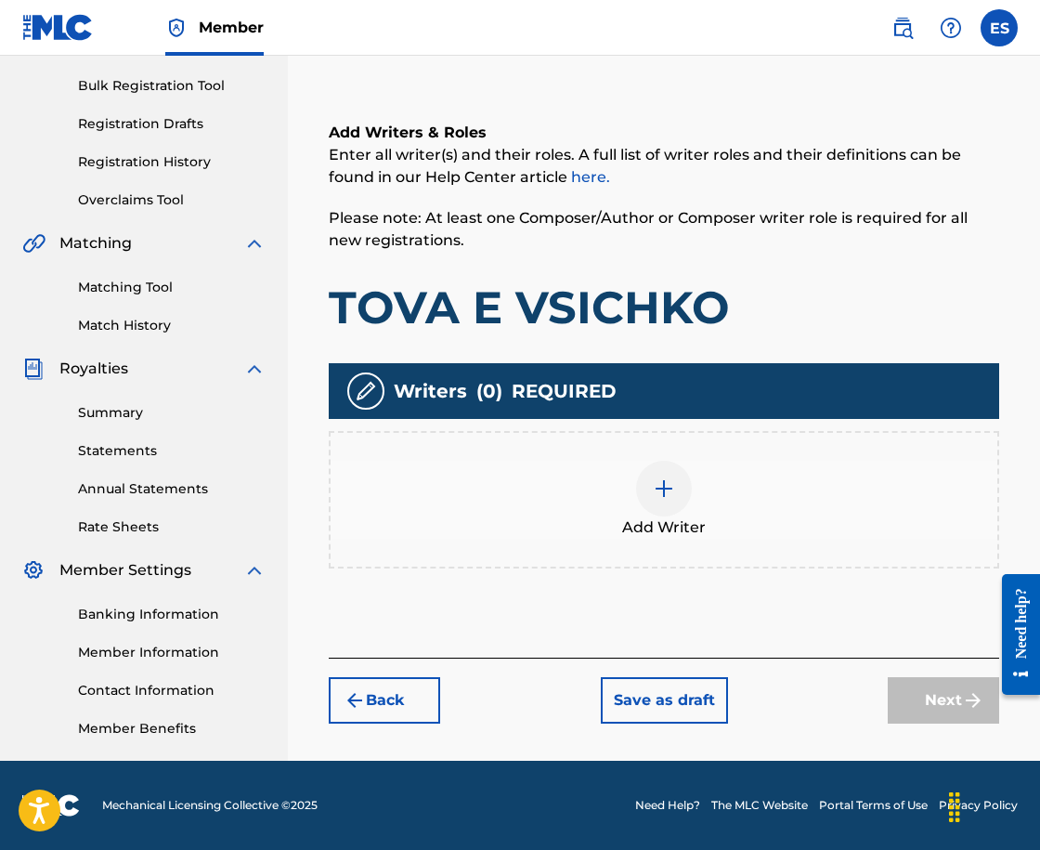
scroll to position [84, 0]
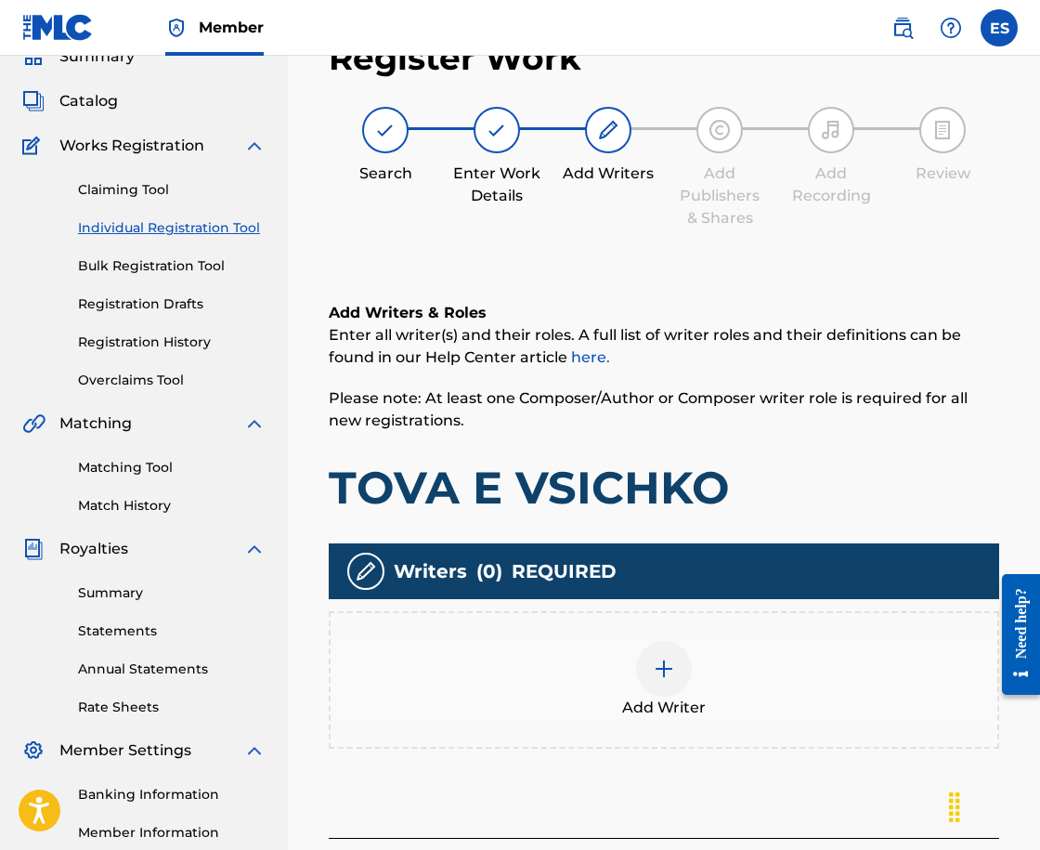
click at [756, 684] on div "Add Writer" at bounding box center [664, 680] width 667 height 78
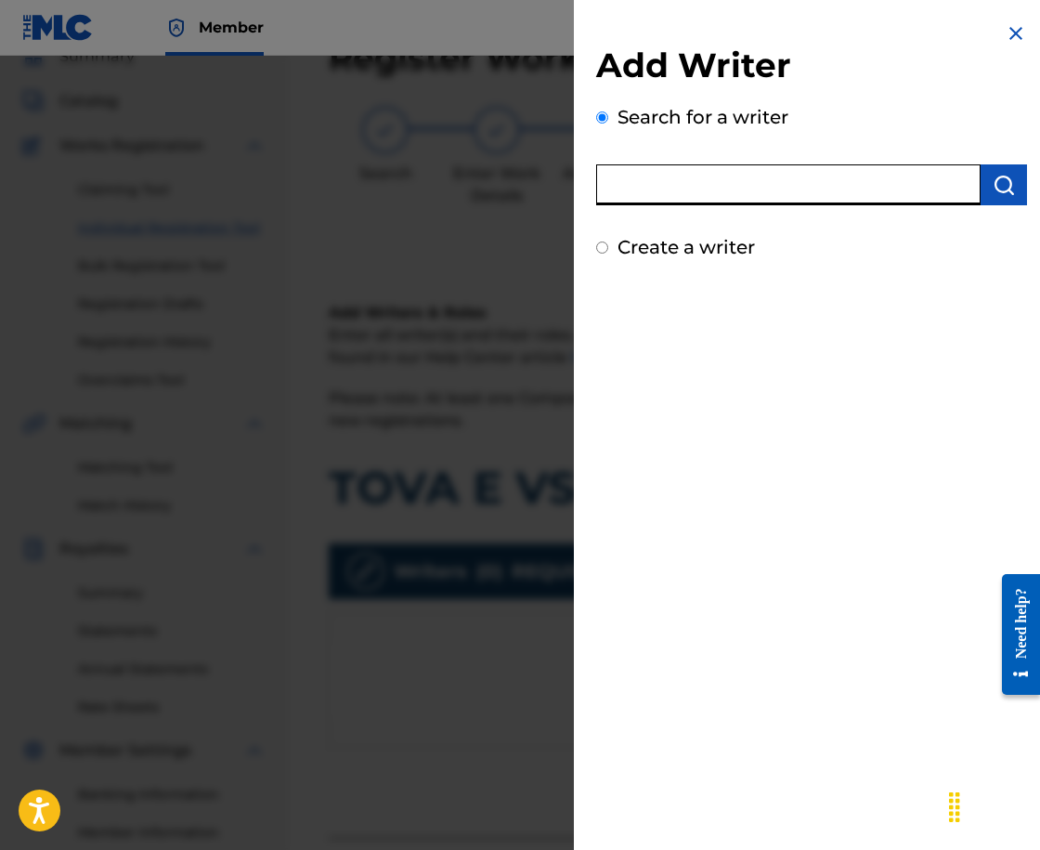
paste input "00204597962"
type input "00204597962"
click at [996, 182] on img "submit" at bounding box center [1004, 185] width 22 height 22
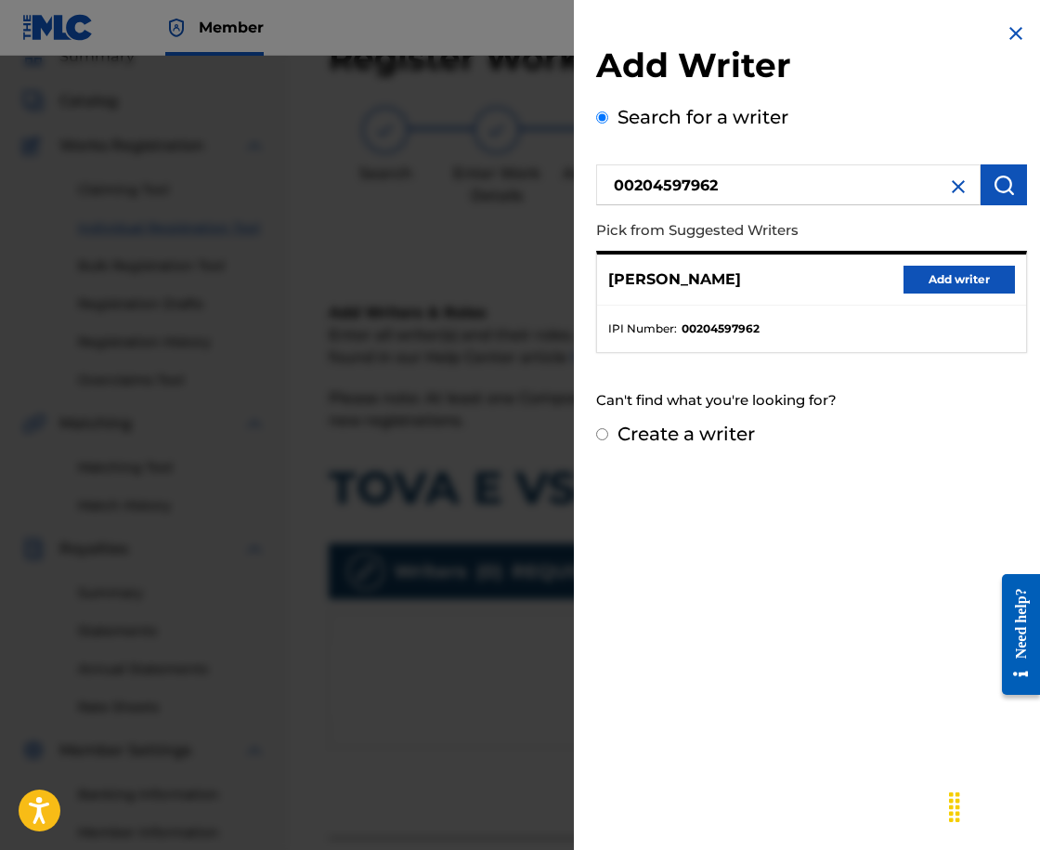
click at [975, 278] on button "Add writer" at bounding box center [959, 280] width 111 height 28
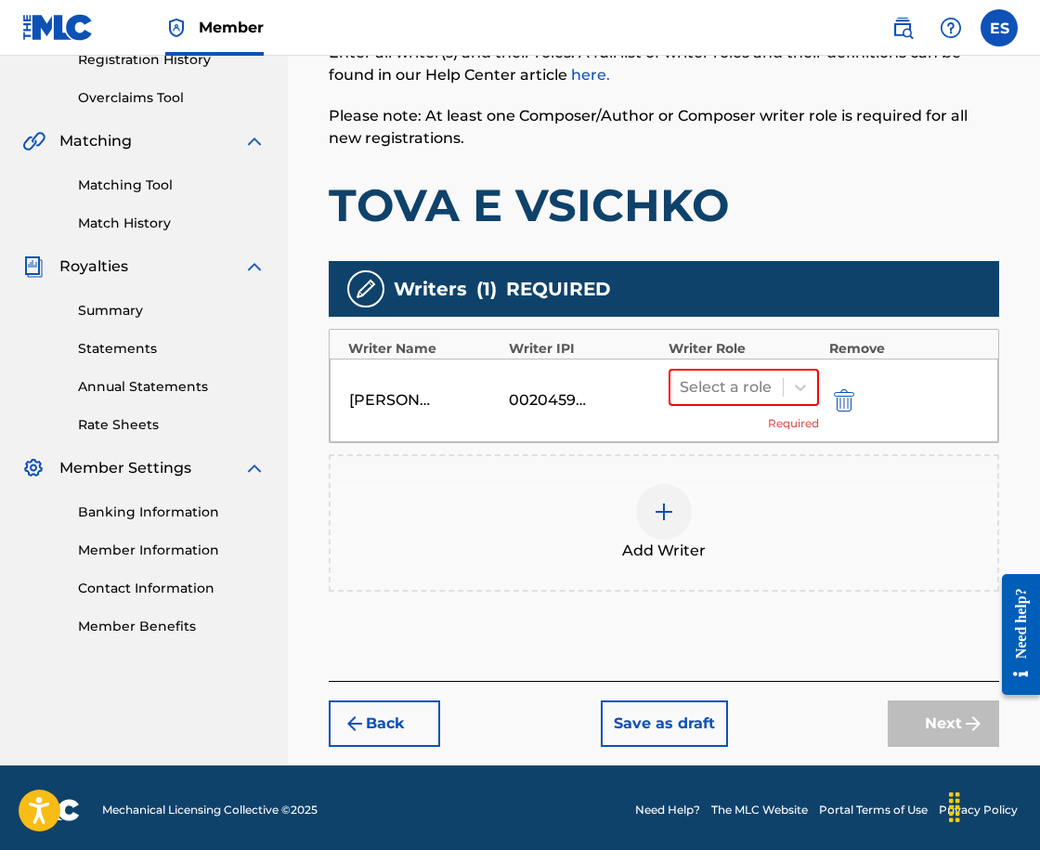
scroll to position [371, 0]
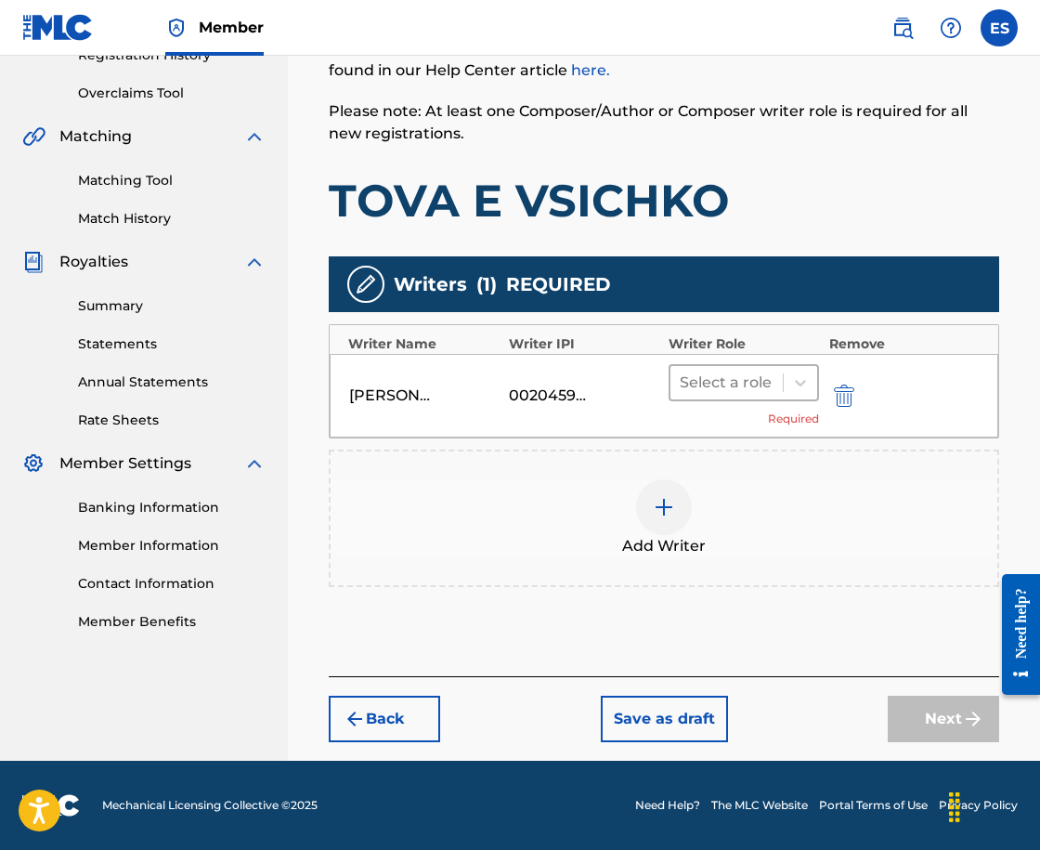
click at [703, 366] on div "Select a role" at bounding box center [726, 382] width 112 height 33
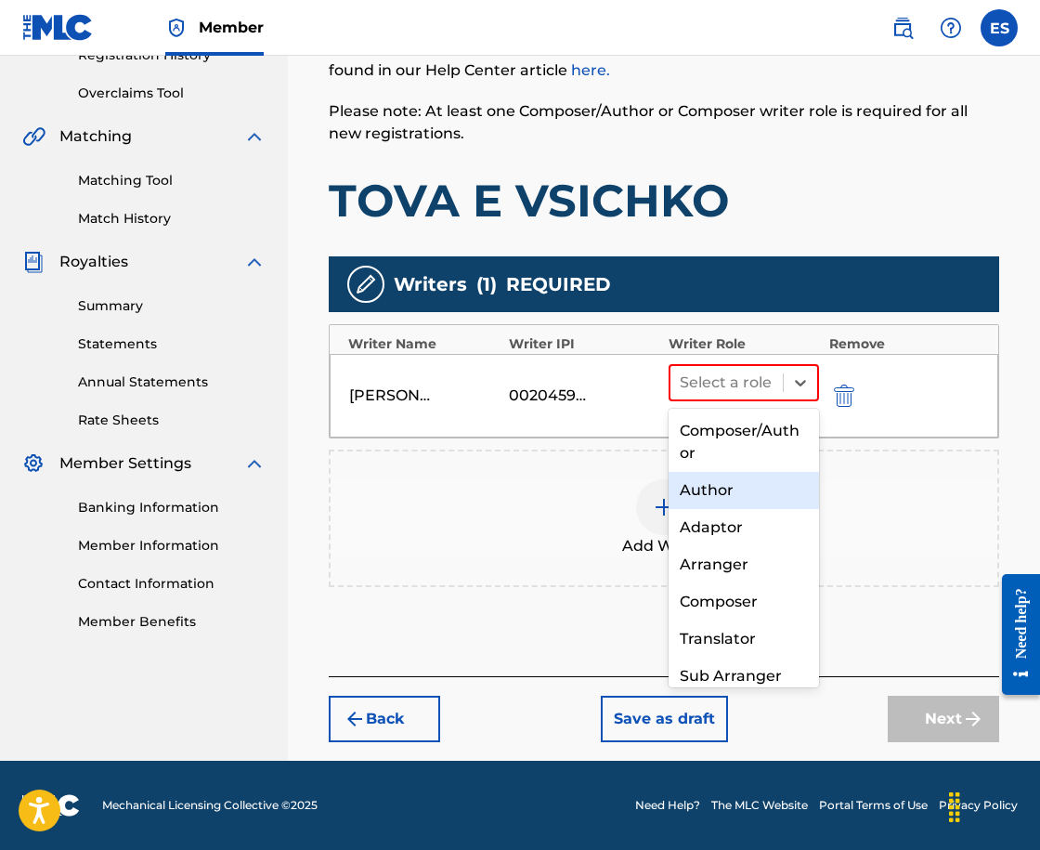
click at [724, 488] on div "Author" at bounding box center [744, 490] width 150 height 37
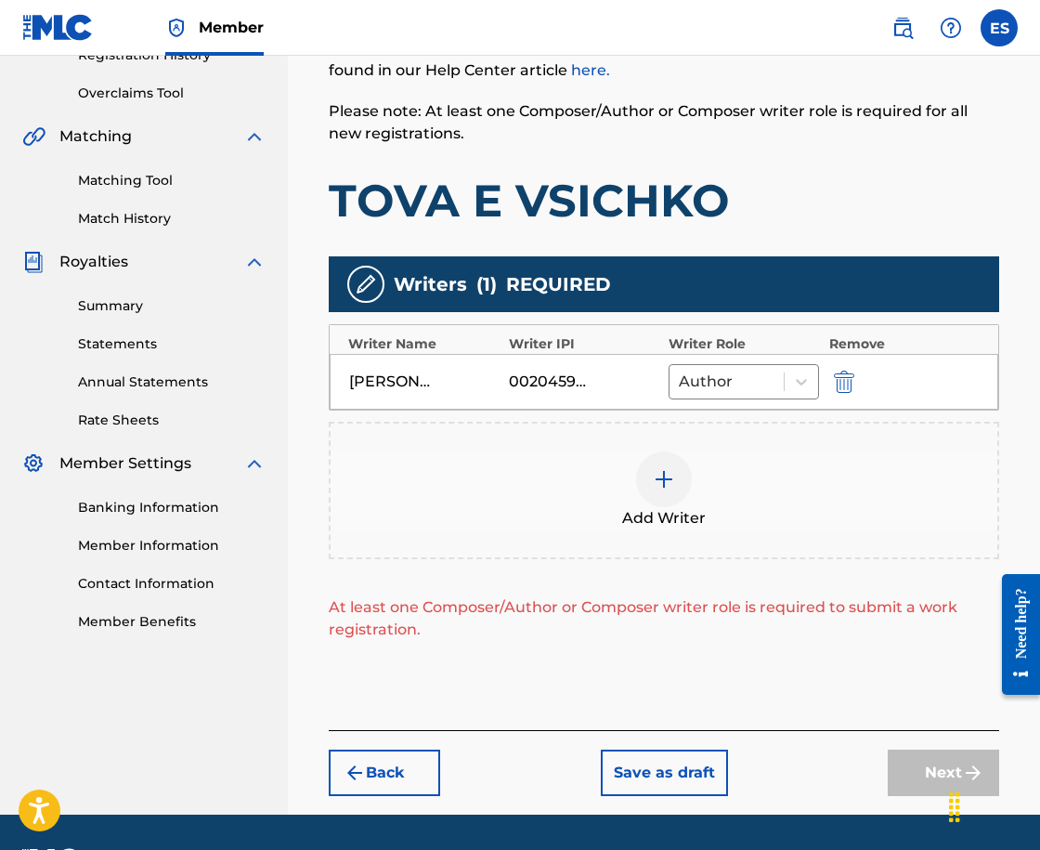
click at [684, 487] on div at bounding box center [664, 479] width 56 height 56
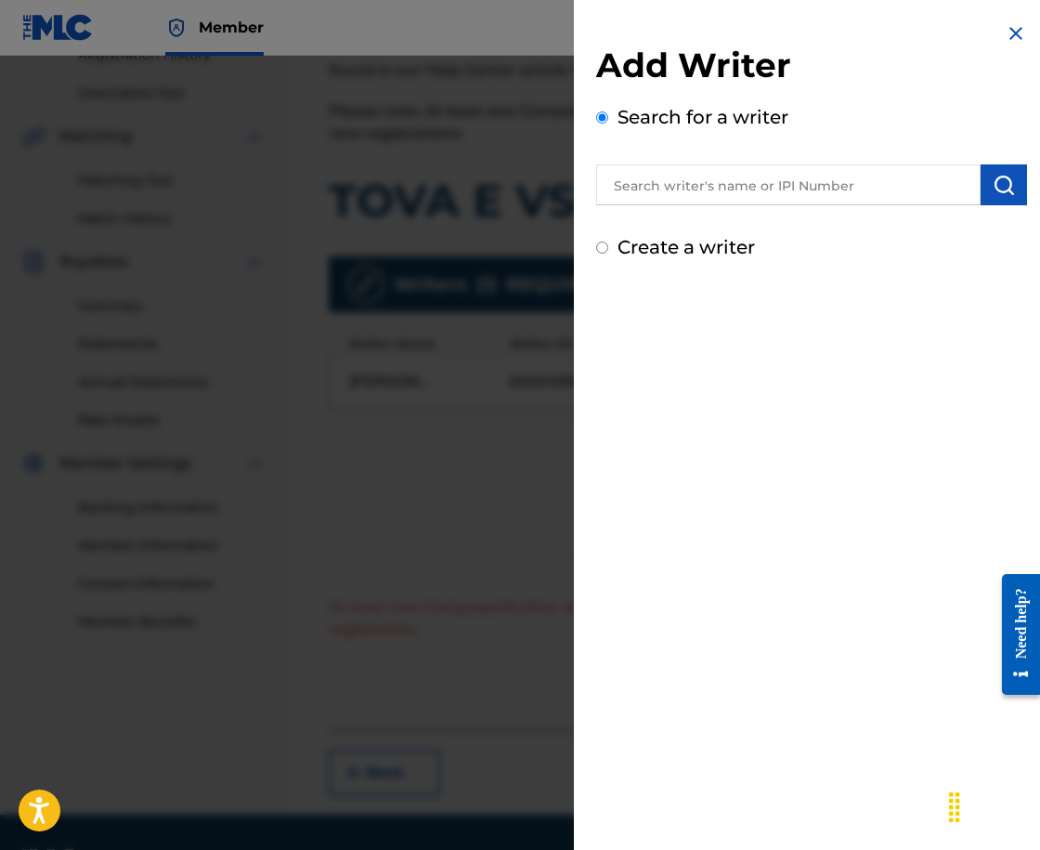
drag, startPoint x: 793, startPoint y: 205, endPoint x: 782, endPoint y: 194, distance: 15.8
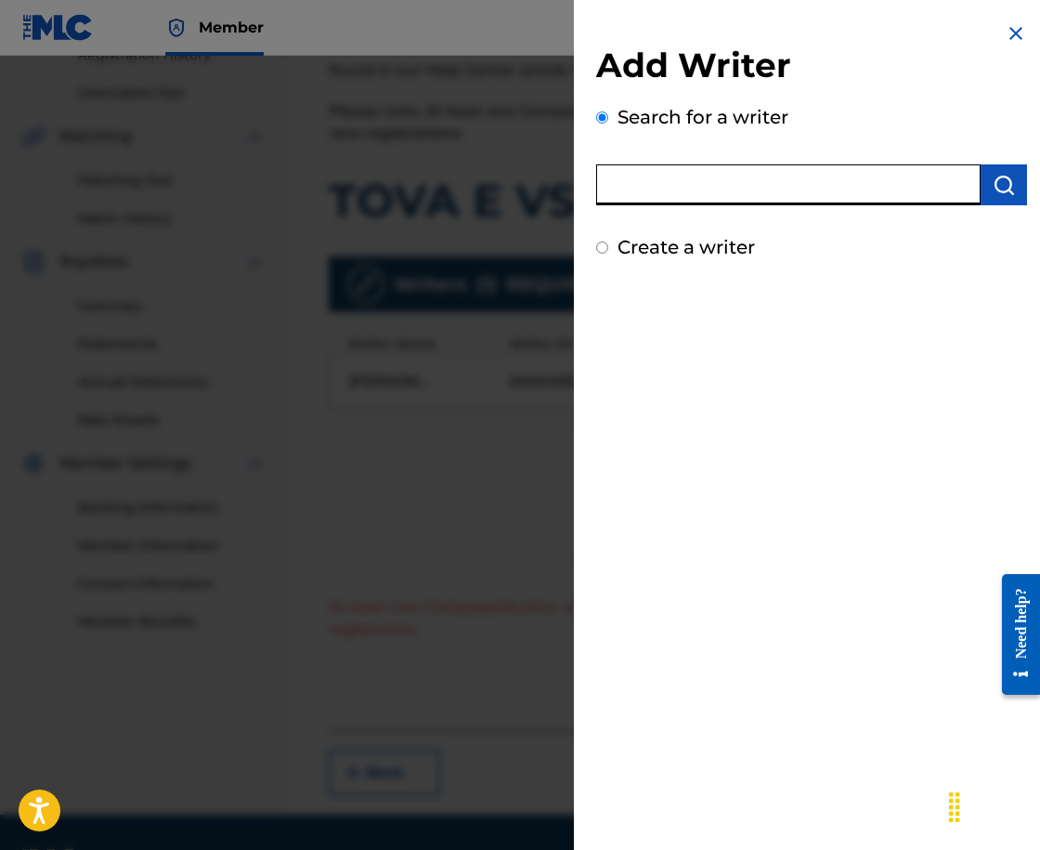
paste input "00258906432"
type input "00258906432"
click at [993, 189] on img "submit" at bounding box center [1004, 185] width 22 height 22
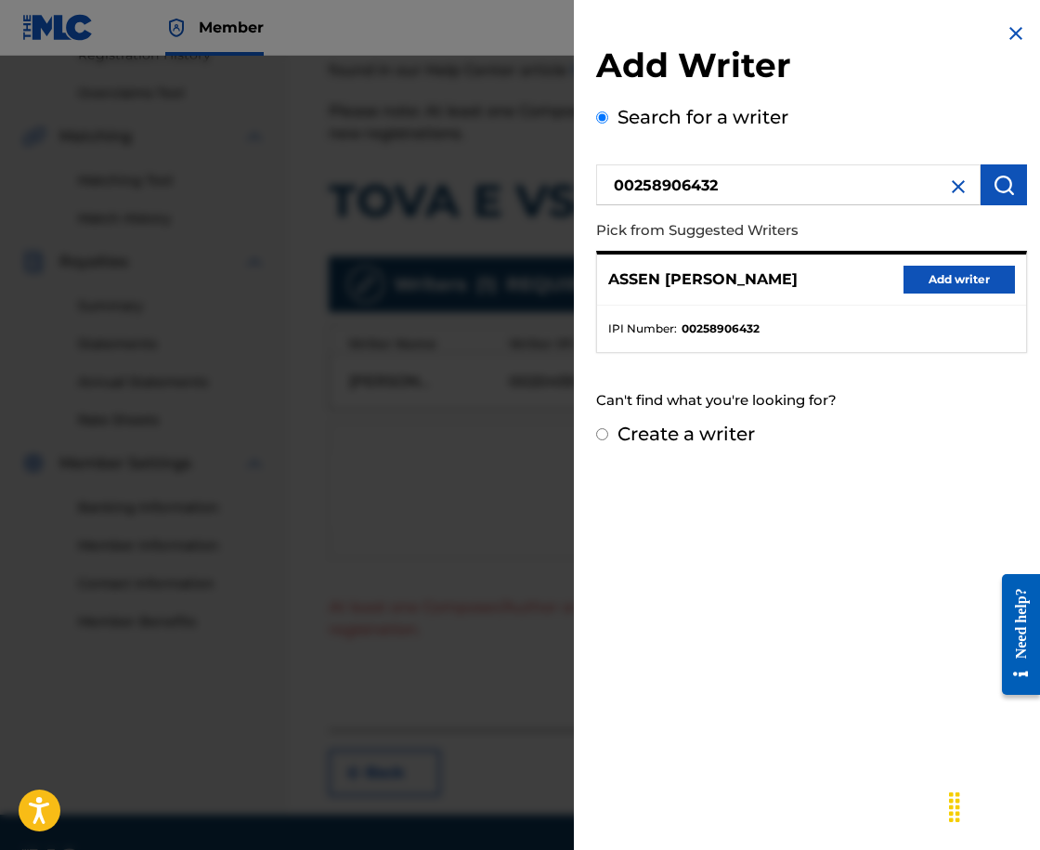
click at [938, 263] on div "[PERSON_NAME] Add writer" at bounding box center [811, 279] width 429 height 51
click at [934, 267] on button "Add writer" at bounding box center [959, 280] width 111 height 28
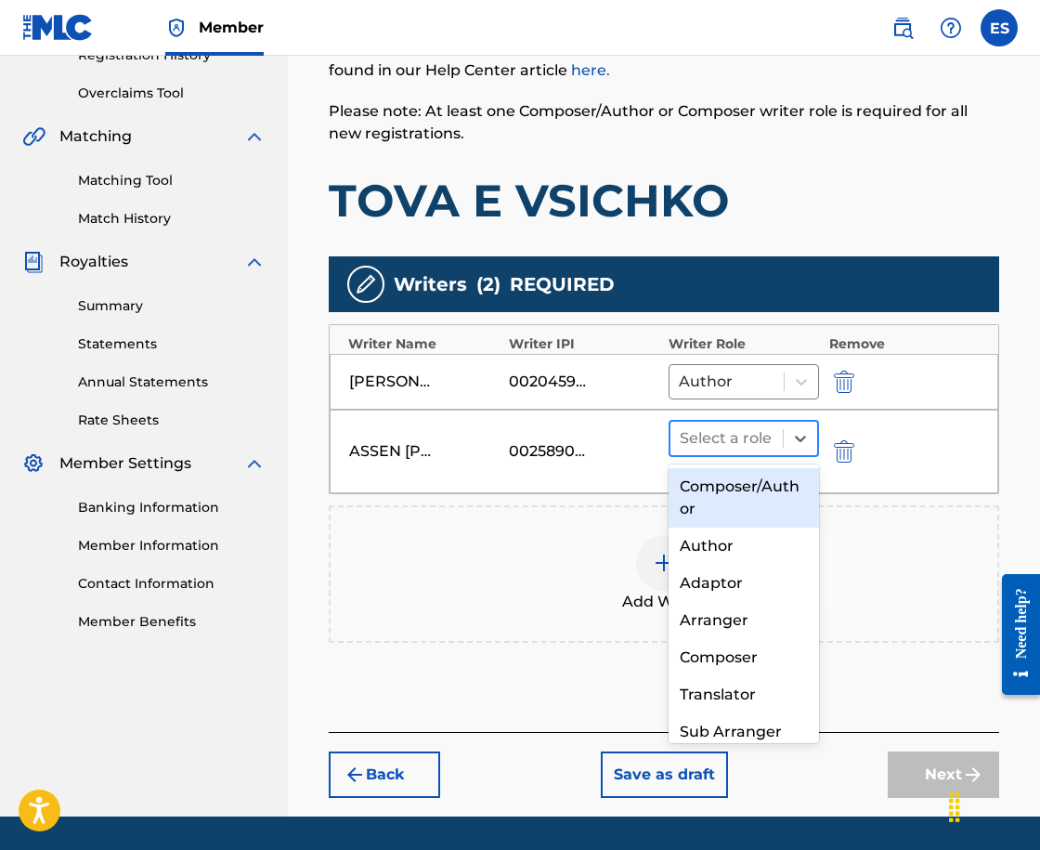
click at [697, 442] on div at bounding box center [727, 438] width 94 height 26
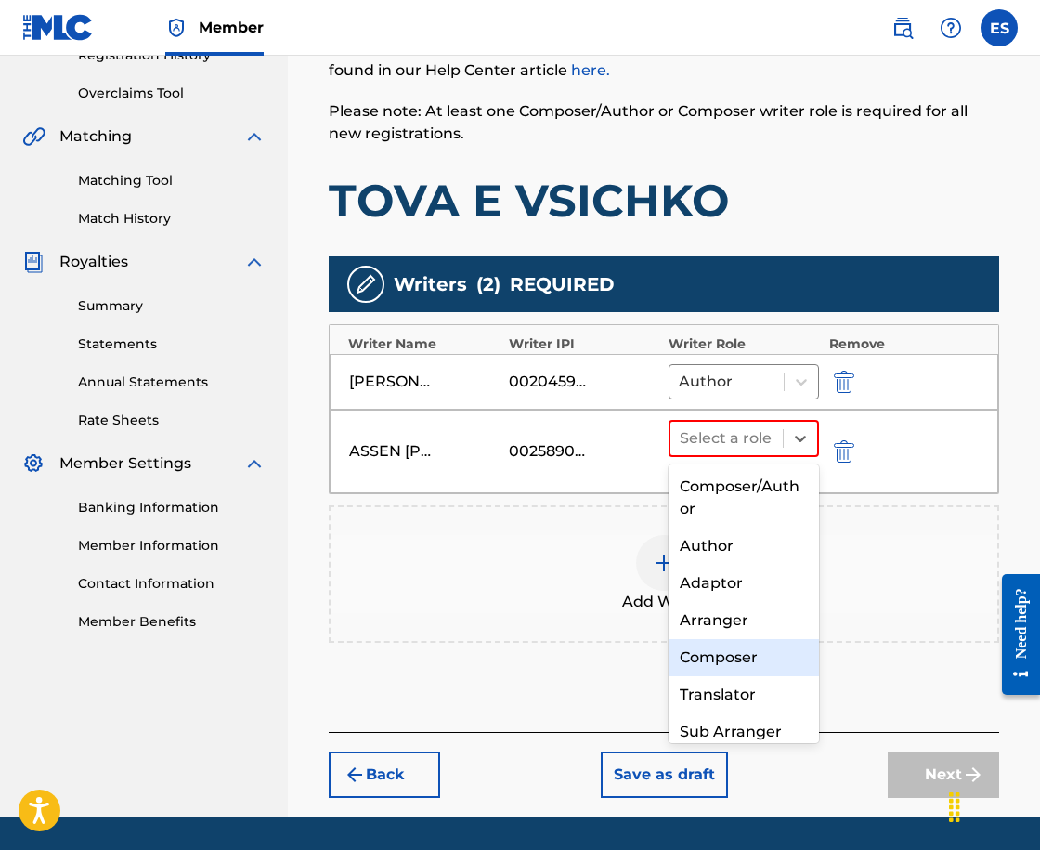
click at [763, 652] on div "Composer" at bounding box center [744, 657] width 150 height 37
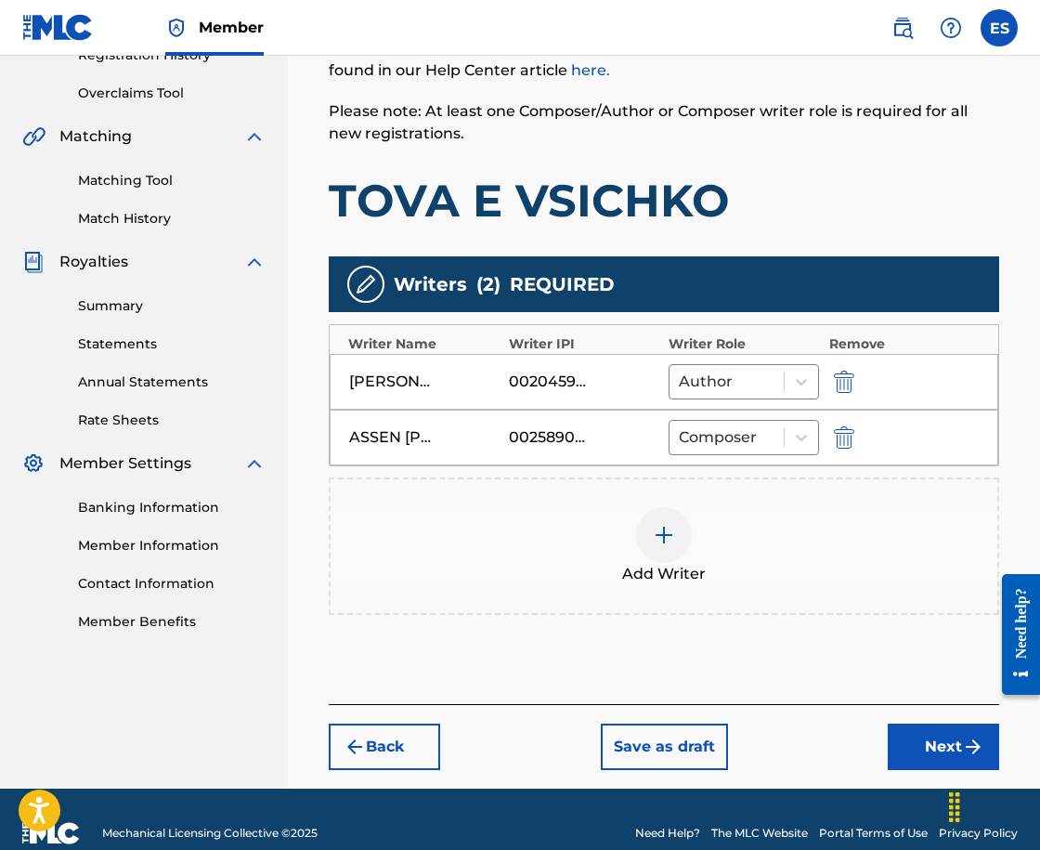
click at [712, 555] on div "Add Writer" at bounding box center [664, 546] width 667 height 78
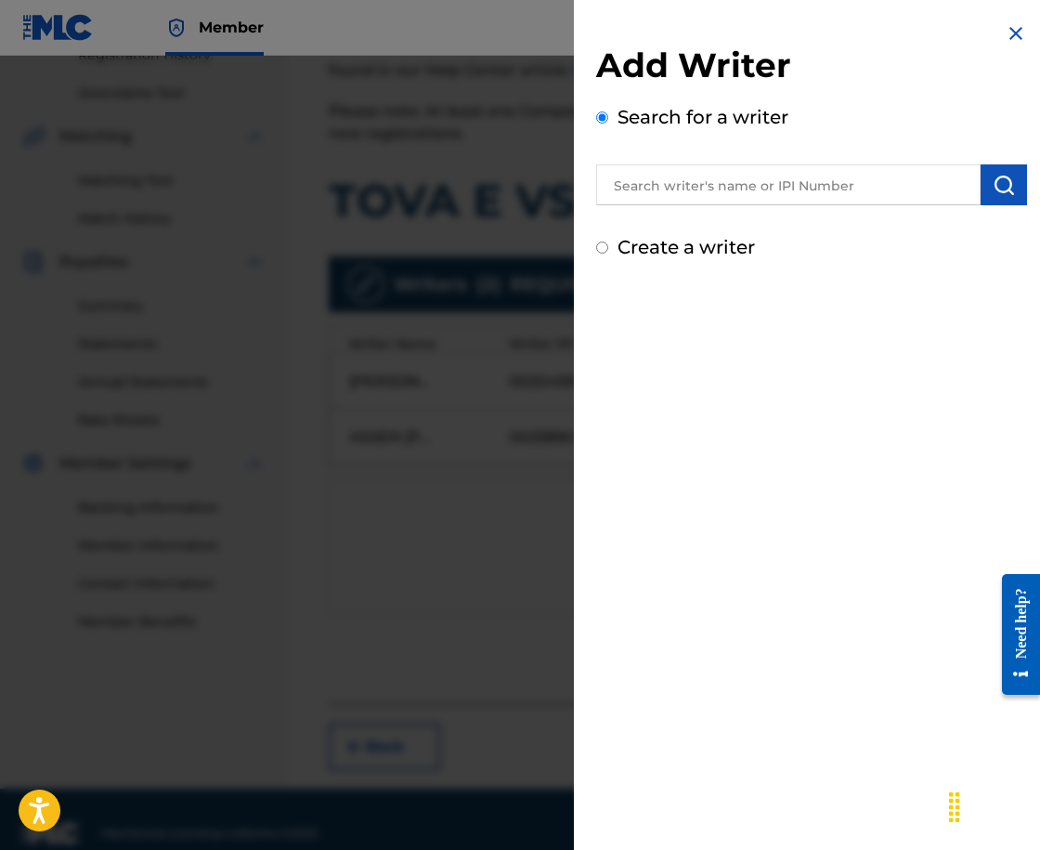
drag, startPoint x: 688, startPoint y: 202, endPoint x: 664, endPoint y: 186, distance: 29.4
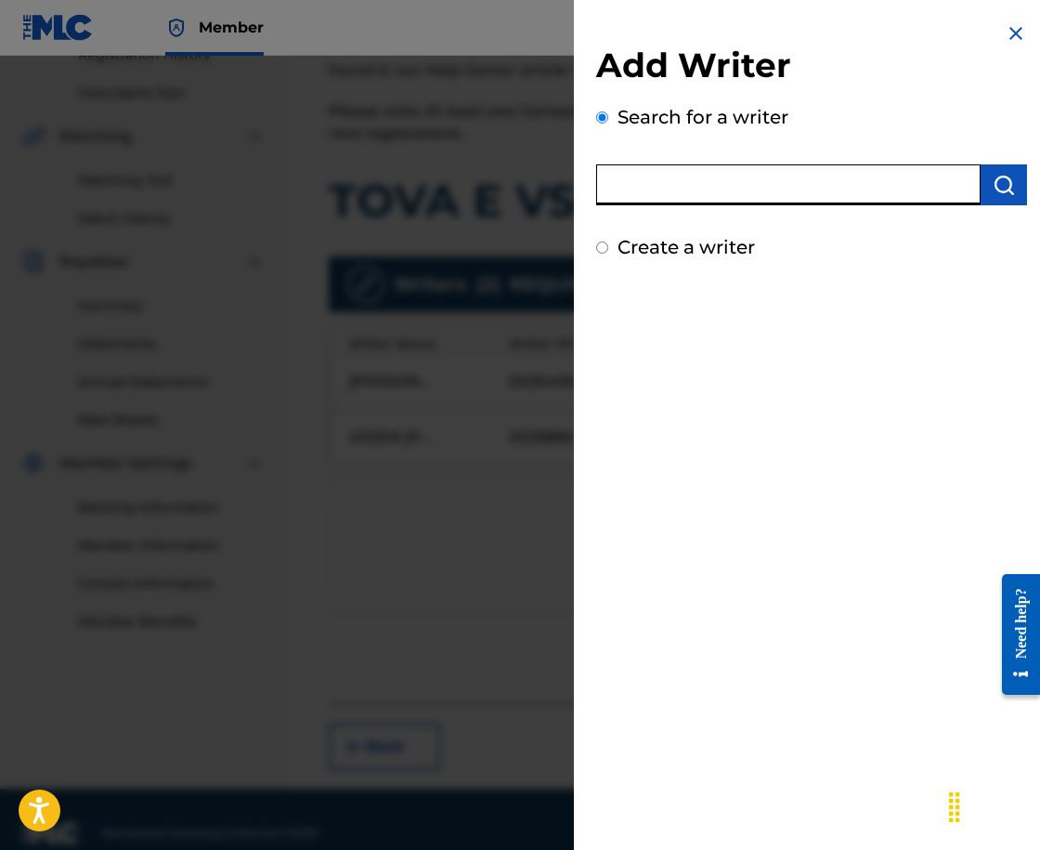
paste input "00143917470"
type input "00143917470"
click at [1013, 176] on button "submit" at bounding box center [1004, 184] width 46 height 41
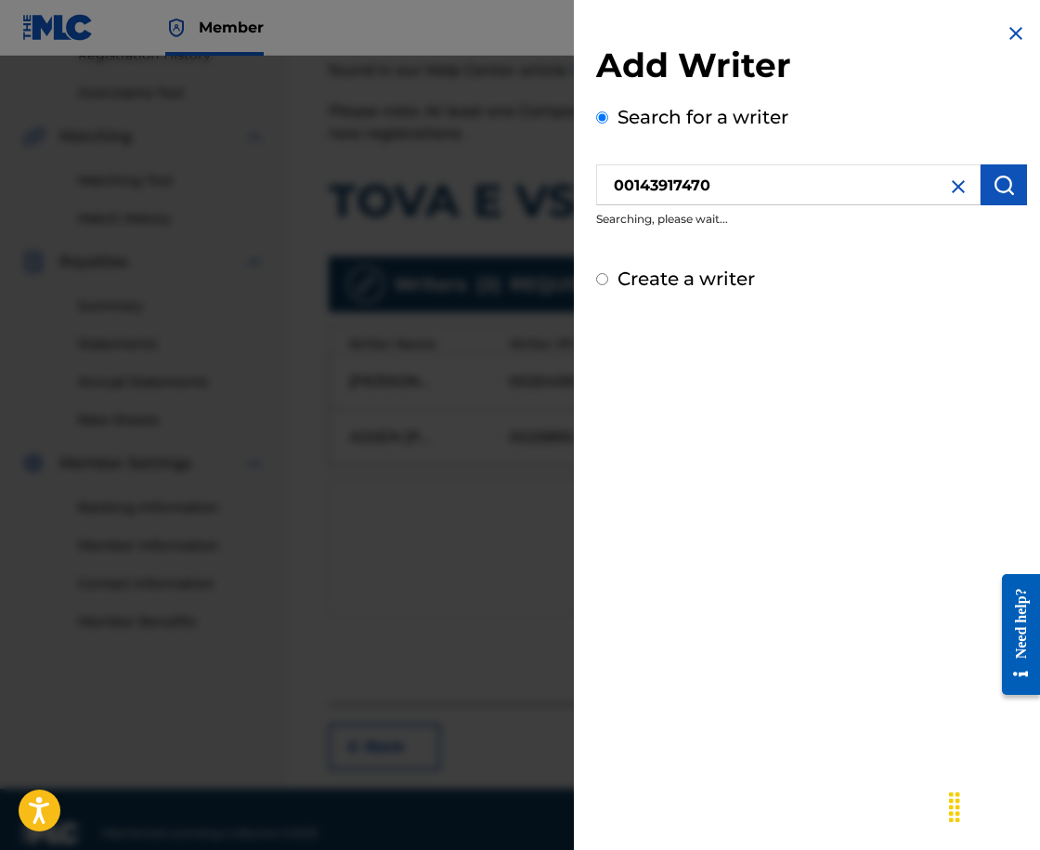
click at [1003, 183] on img "submit" at bounding box center [1004, 185] width 22 height 22
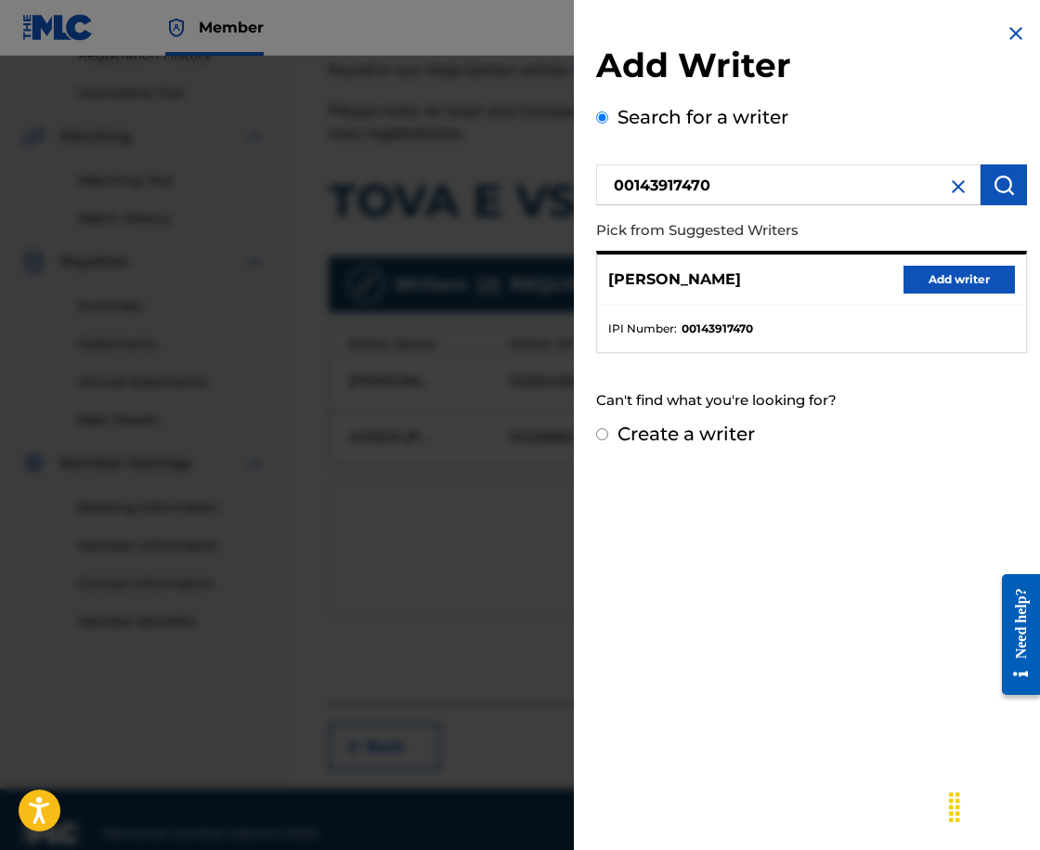
click at [947, 277] on button "Add writer" at bounding box center [959, 280] width 111 height 28
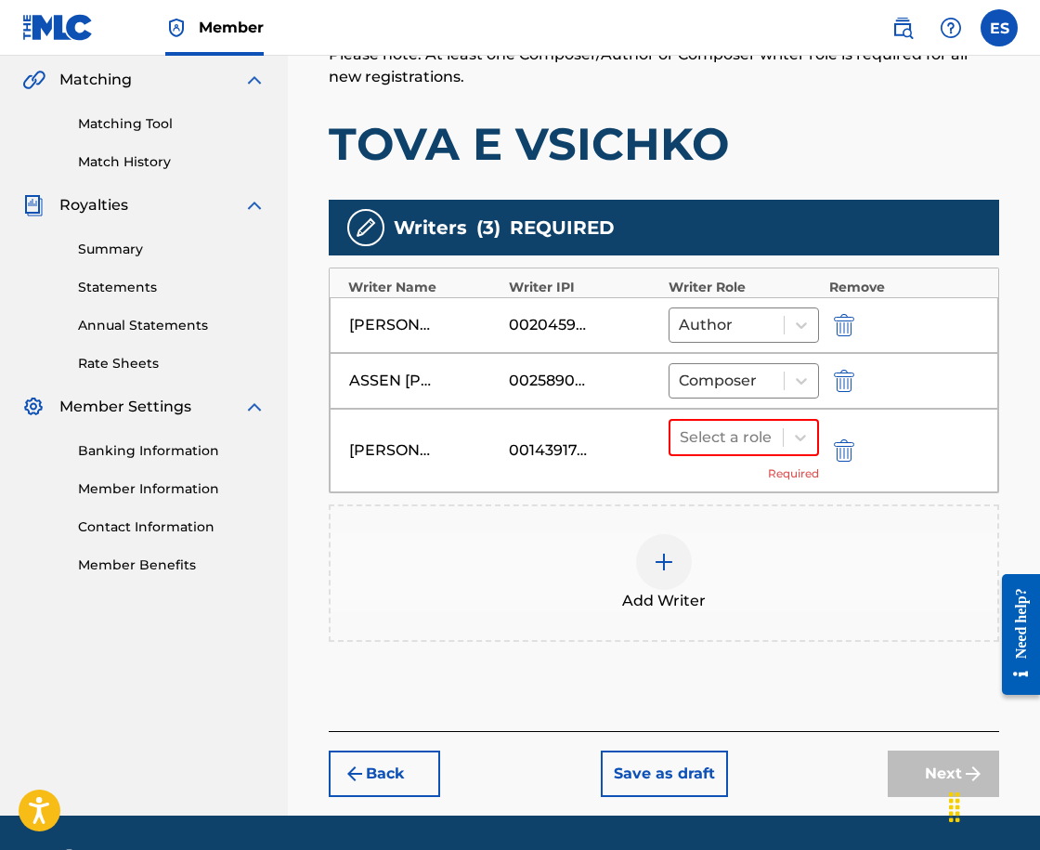
scroll to position [482, 0]
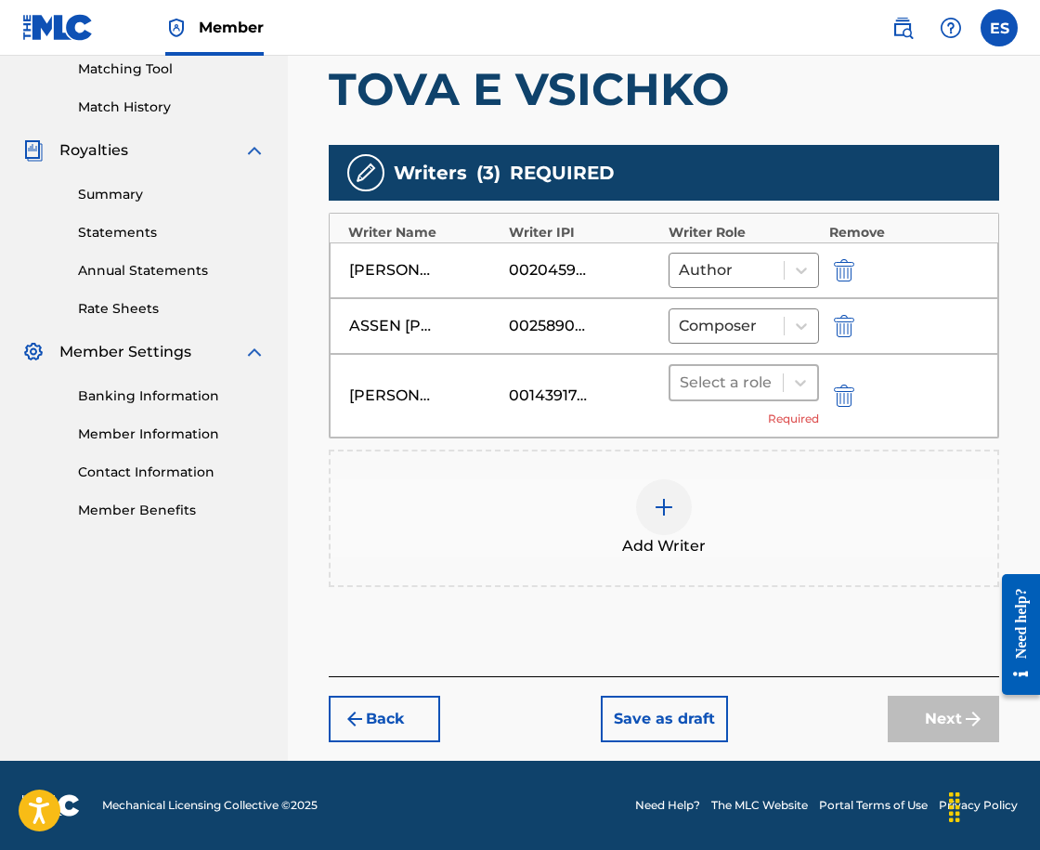
click at [741, 386] on div at bounding box center [727, 383] width 94 height 26
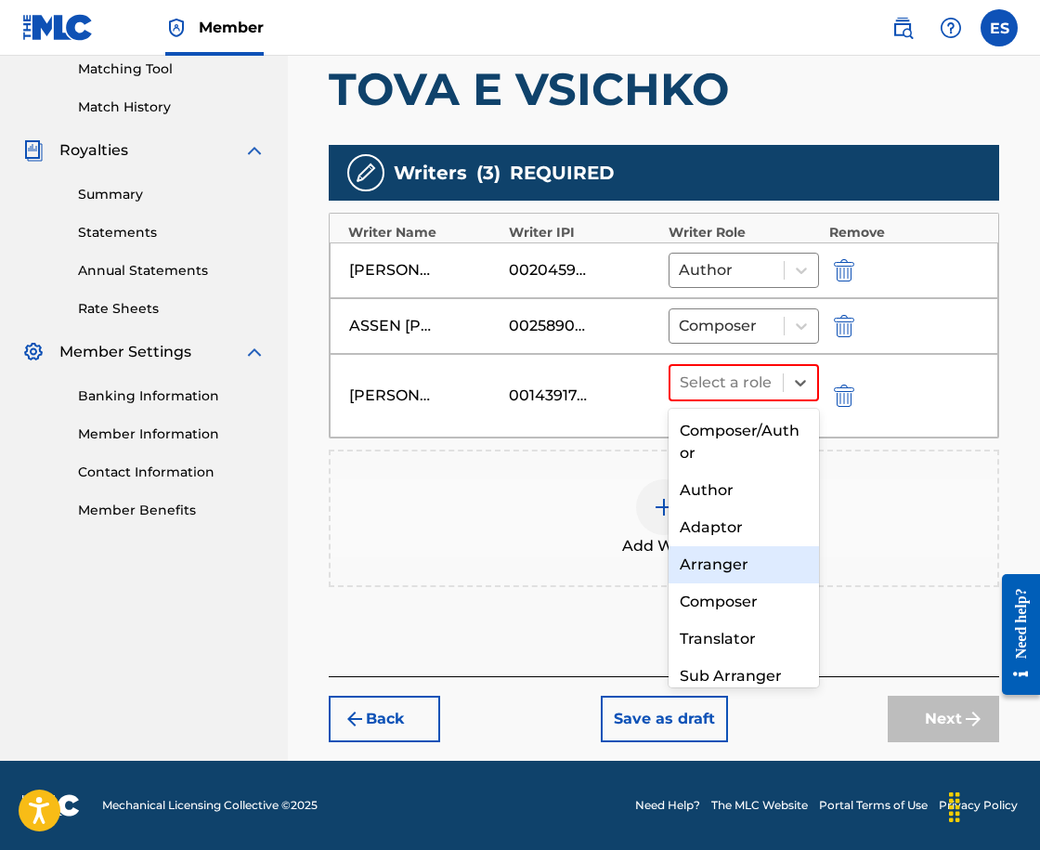
click at [750, 562] on div "Arranger" at bounding box center [744, 564] width 150 height 37
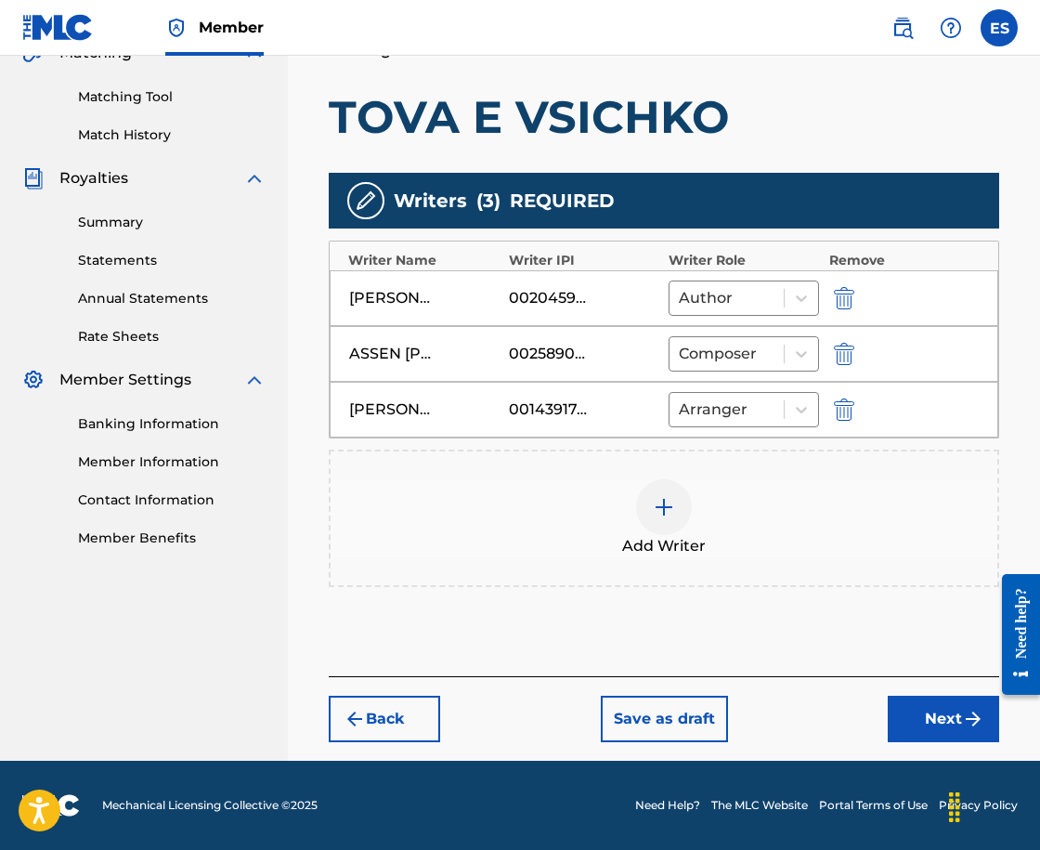
click at [953, 735] on button "Next" at bounding box center [943, 719] width 111 height 46
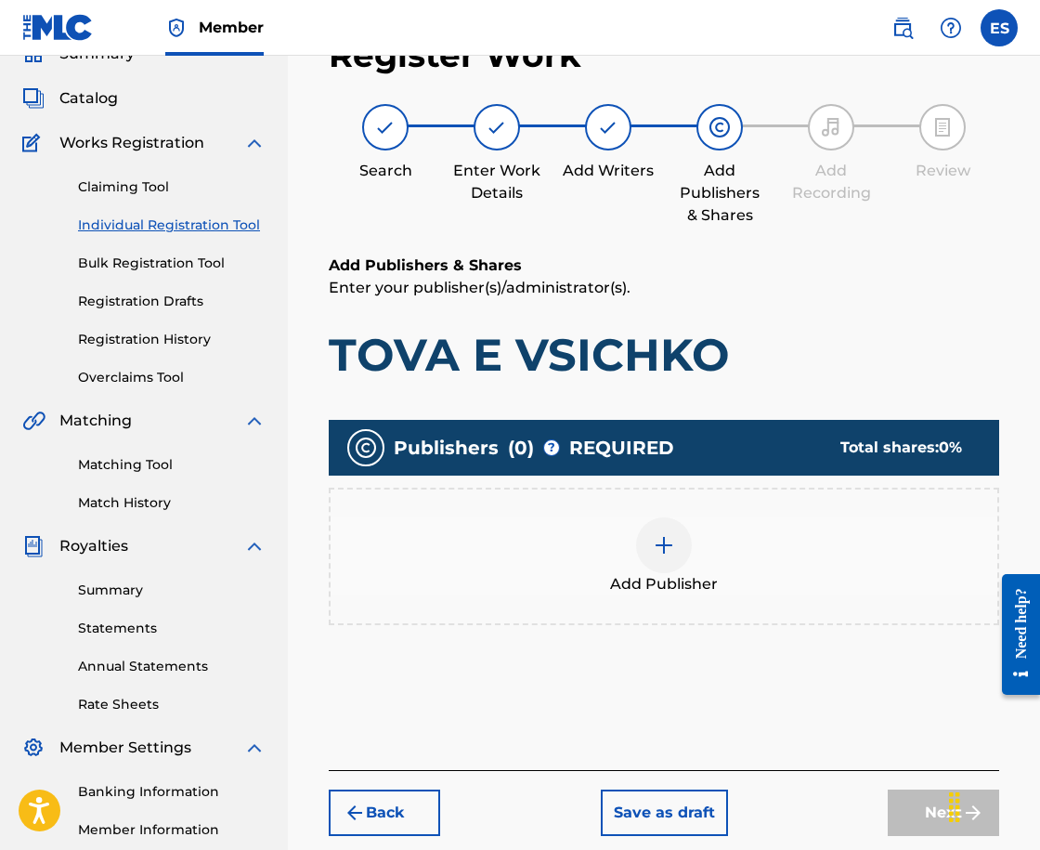
scroll to position [84, 0]
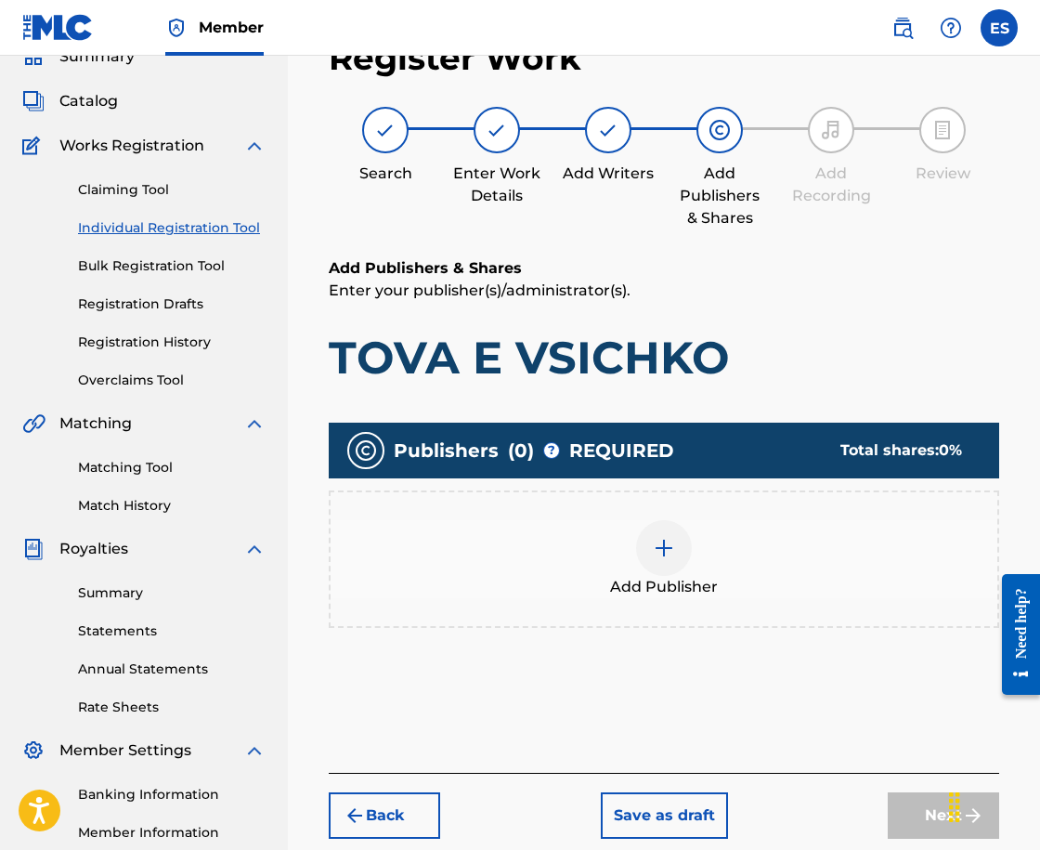
click at [644, 531] on div at bounding box center [664, 548] width 56 height 56
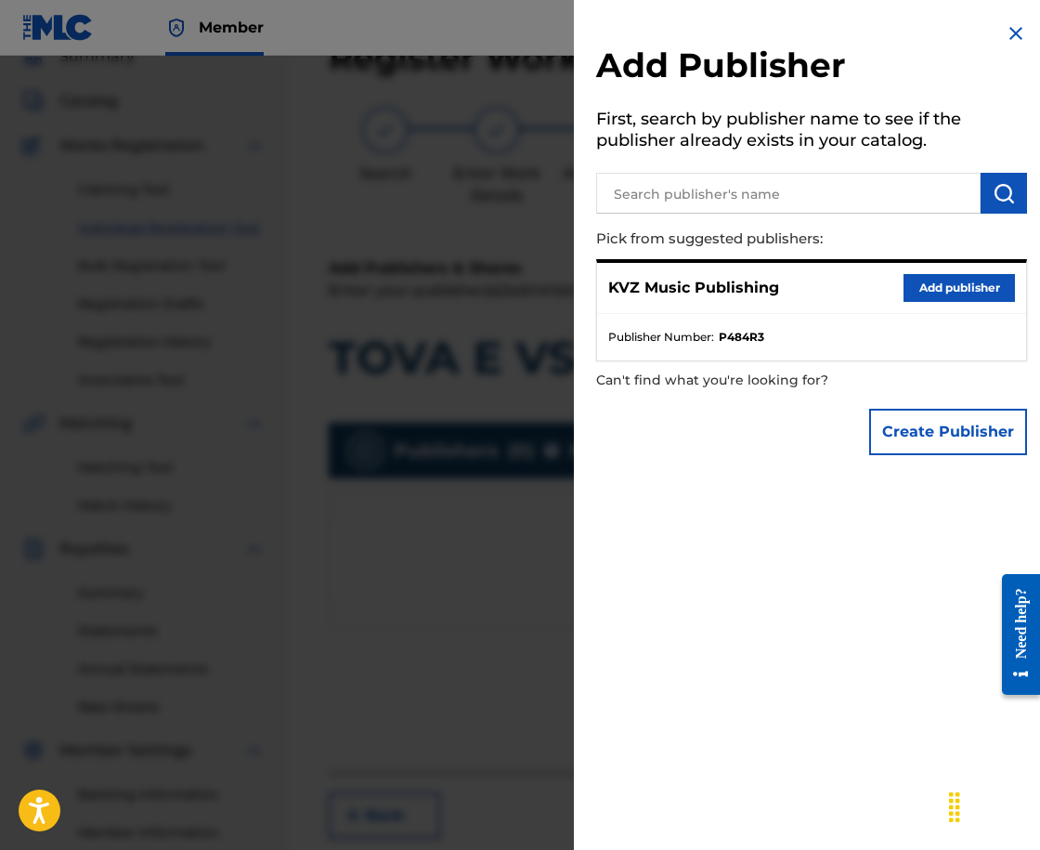
click at [997, 288] on button "Add publisher" at bounding box center [959, 288] width 111 height 28
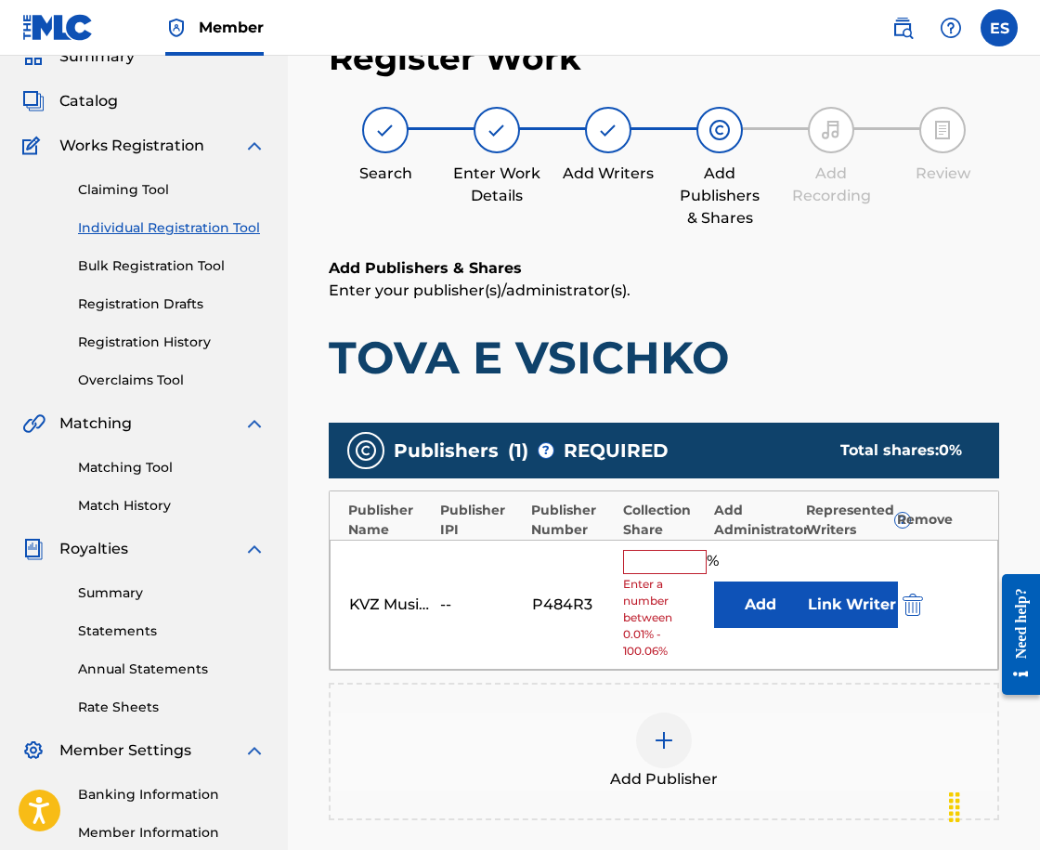
click at [643, 546] on div "KVZ Music Publishing -- P484R3 % Enter a number between 0.01% - 100.06% Add Lin…" at bounding box center [664, 605] width 669 height 131
click at [643, 573] on input "text" at bounding box center [665, 562] width 84 height 24
type input "50"
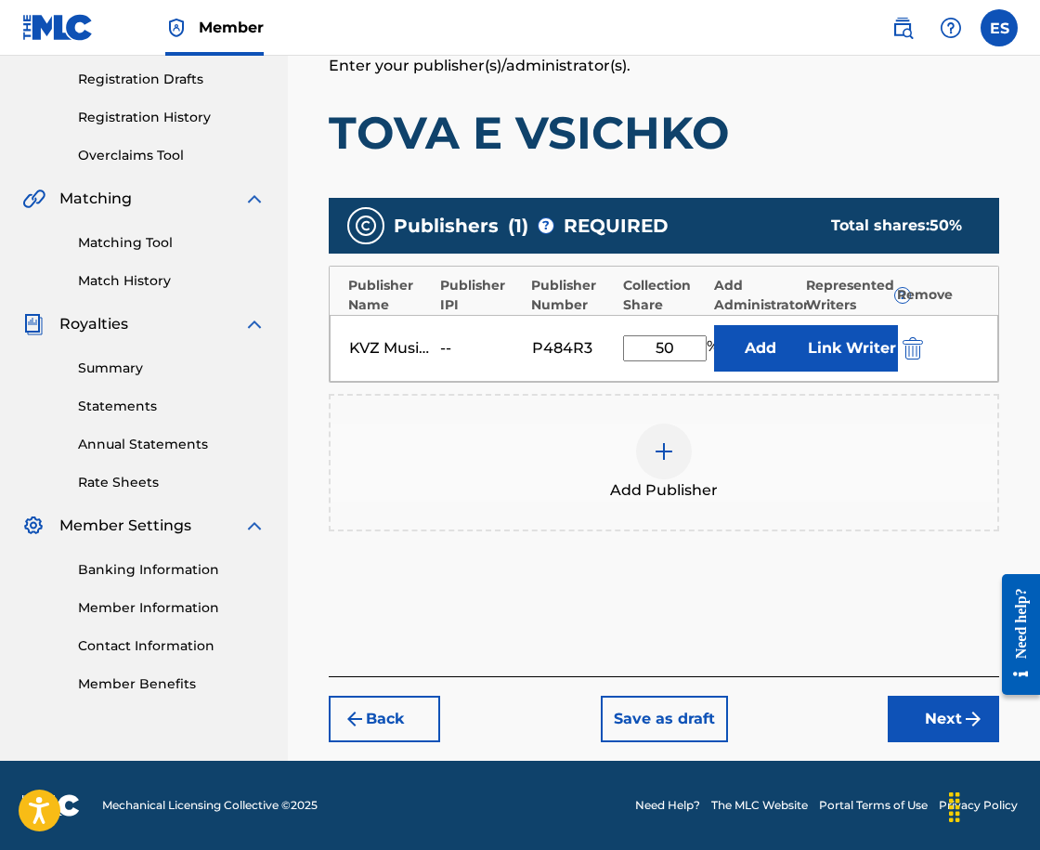
click at [941, 712] on button "Next" at bounding box center [943, 719] width 111 height 46
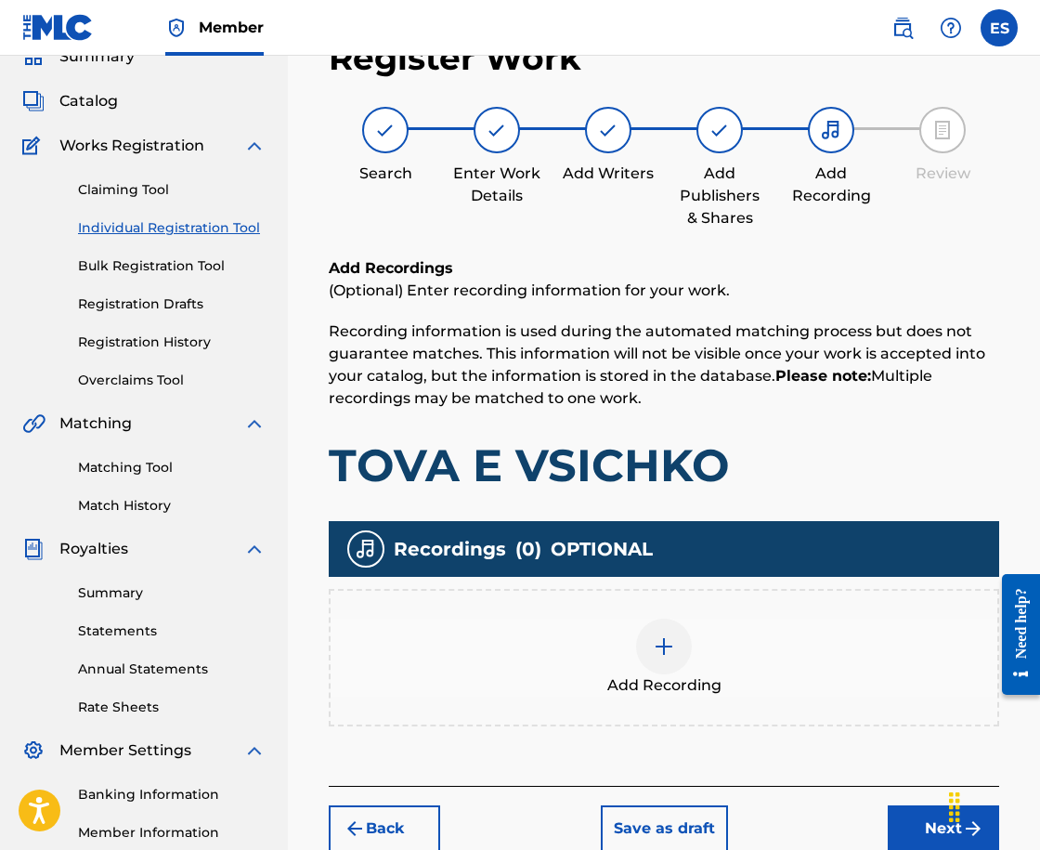
click at [693, 660] on div "Add Recording" at bounding box center [664, 657] width 667 height 78
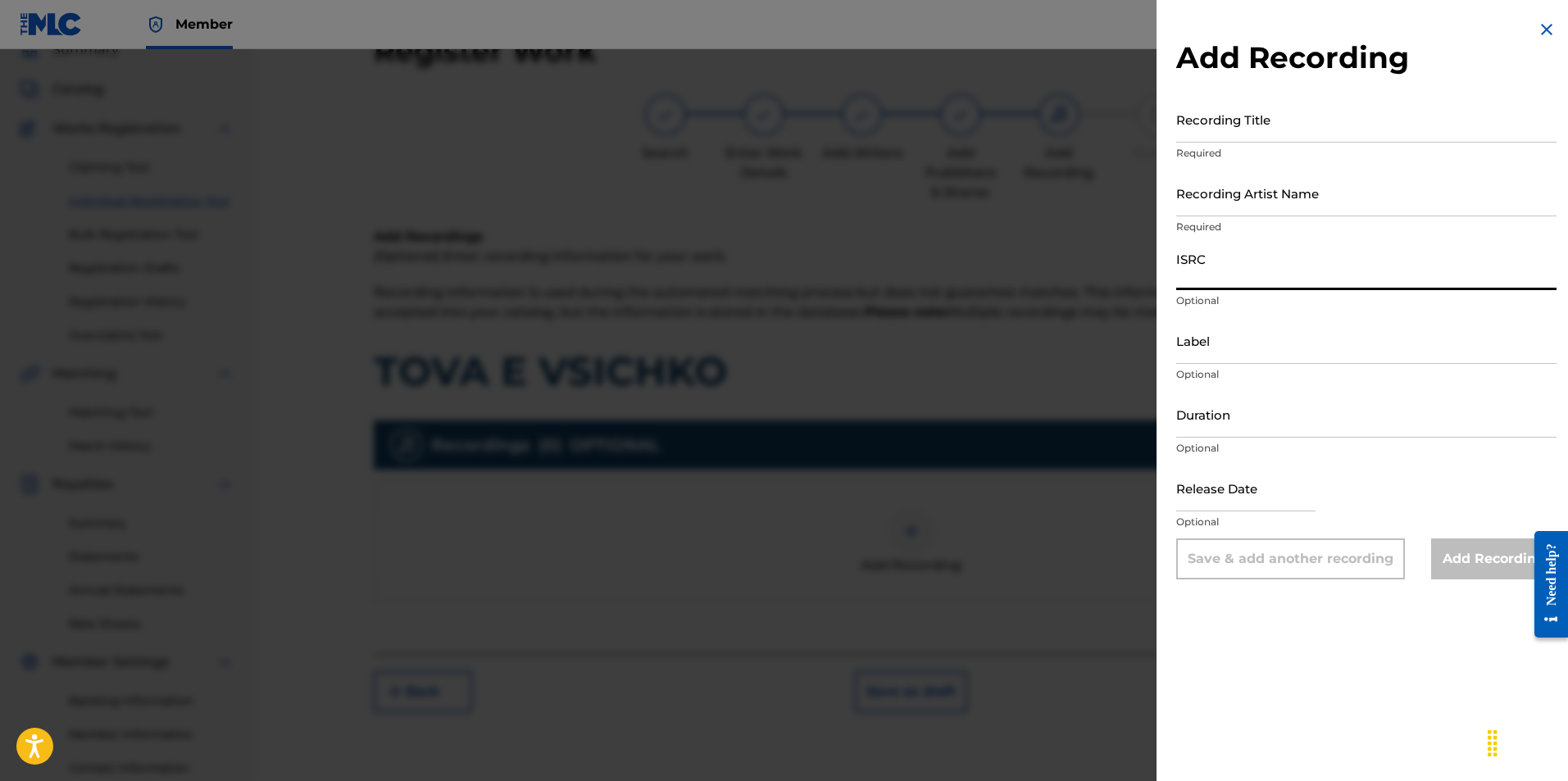
paste input "BGA262176923"
type input "BGA262176923"
click at [1266, 365] on div "Label Optional" at bounding box center [1366, 354] width 380 height 74
click at [1257, 352] on input "Label" at bounding box center [1366, 340] width 380 height 47
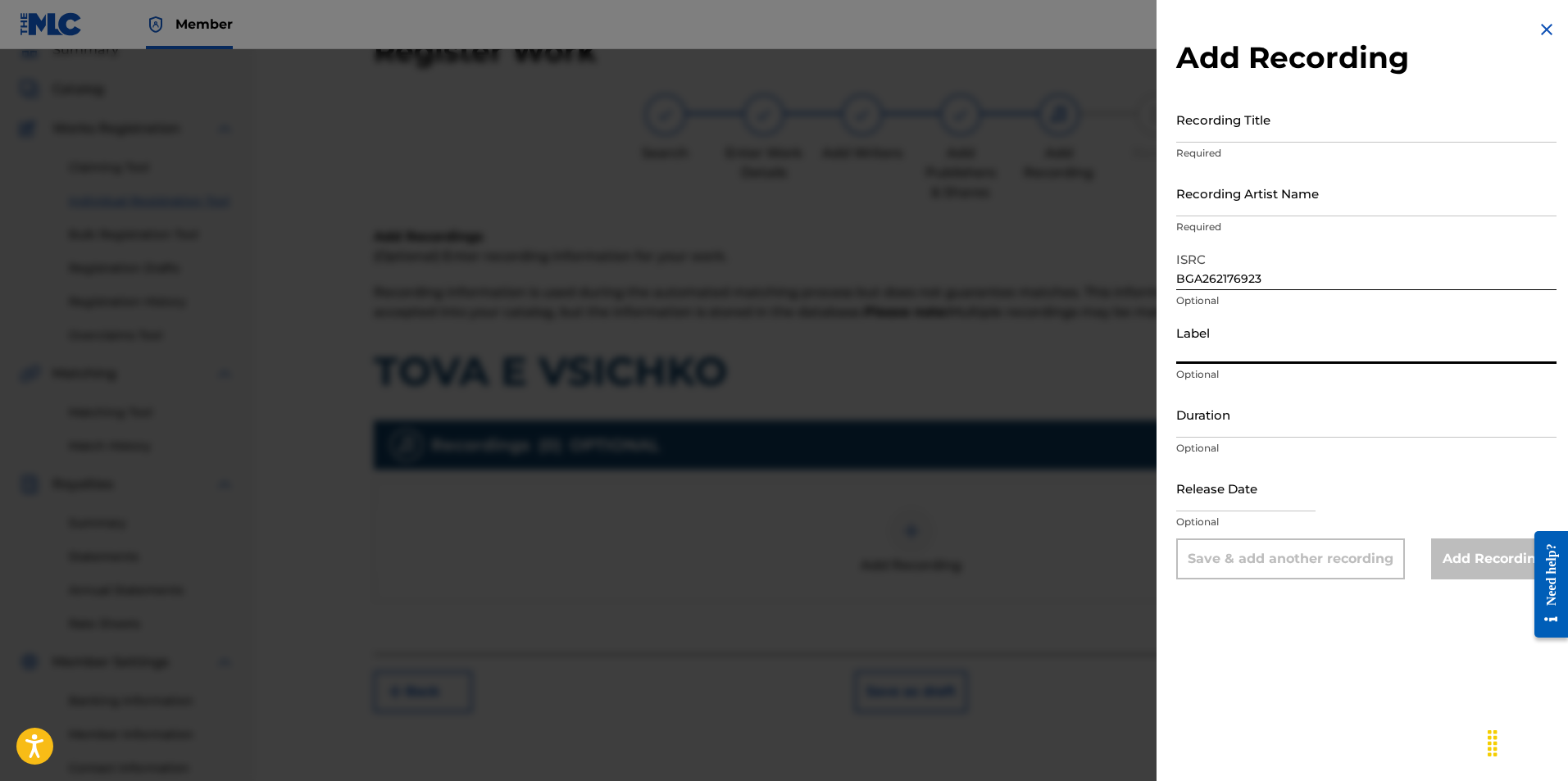
type input "BALKANTON AD"
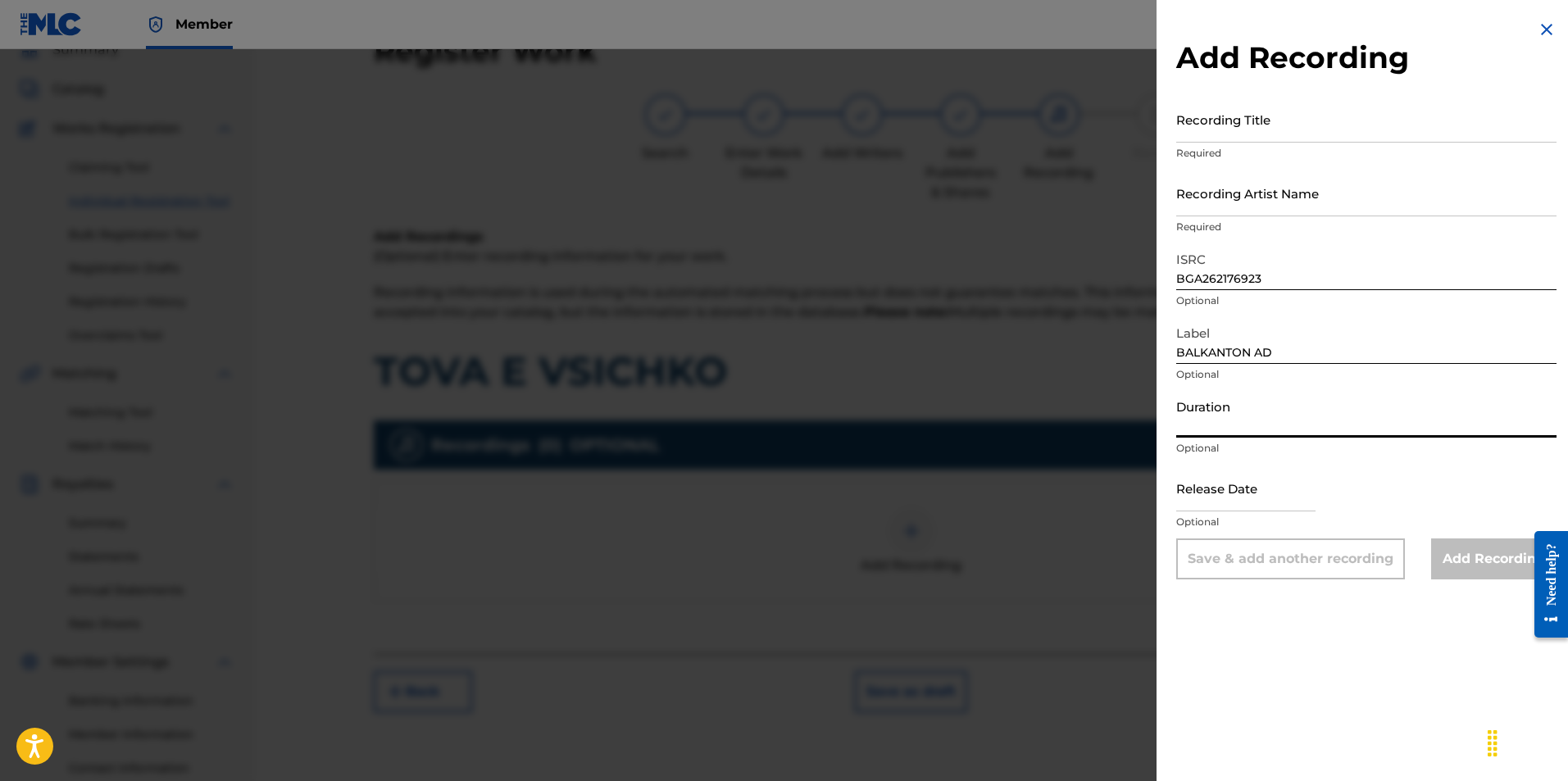
paste input "03:13"
type input "03:13"
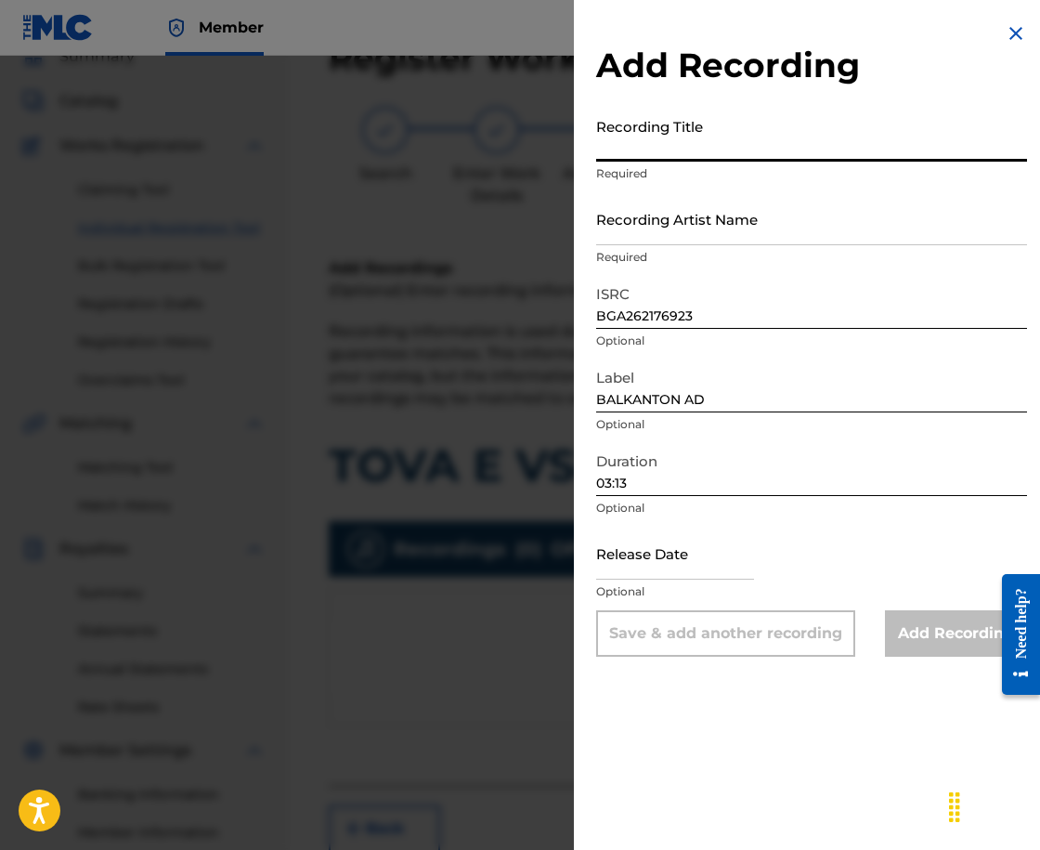
drag, startPoint x: 788, startPoint y: 110, endPoint x: 636, endPoint y: 212, distance: 183.4
click at [636, 212] on input "Recording Artist Name" at bounding box center [811, 218] width 431 height 53
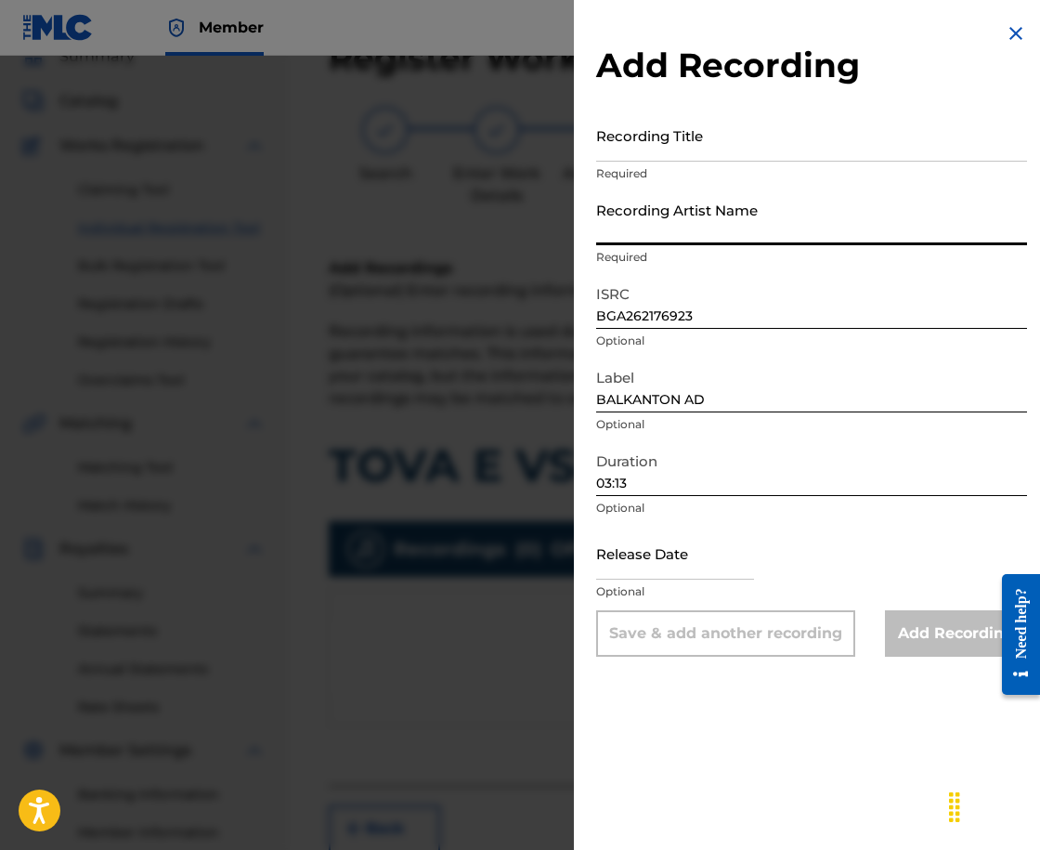
paste input "[PERSON_NAME]"
type input "[PERSON_NAME]"
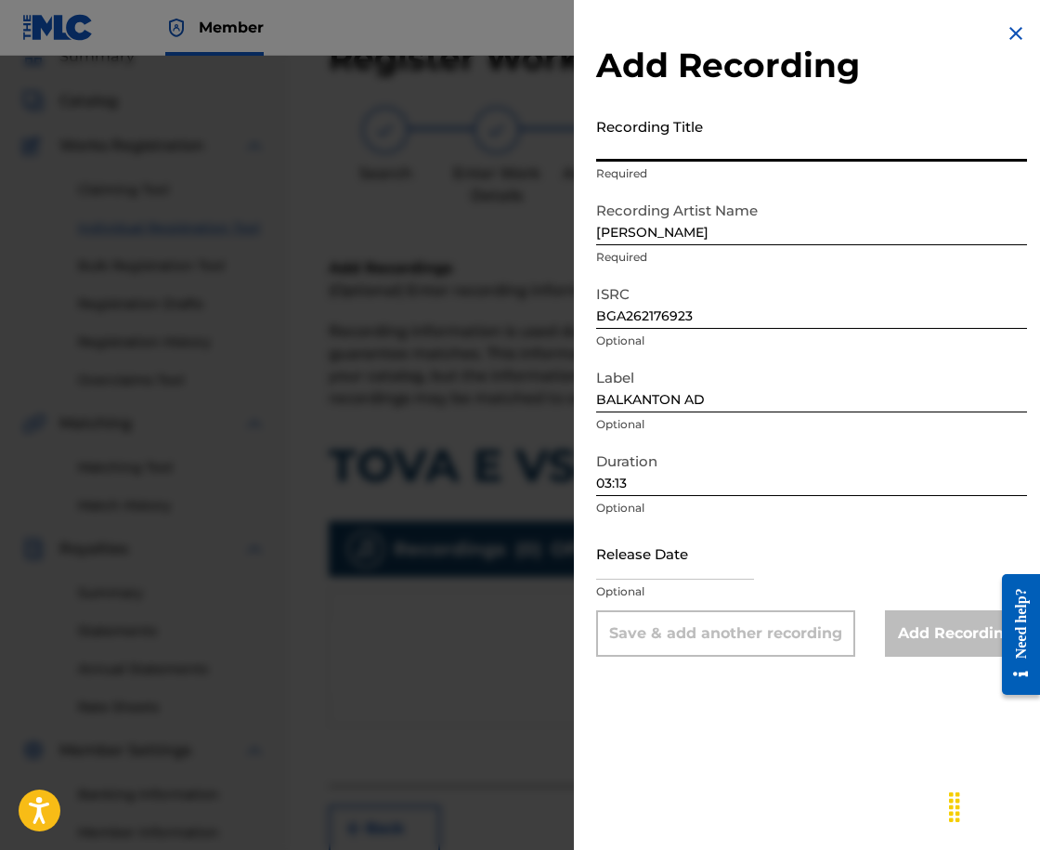
paste input "TOVA E VSICHKO"
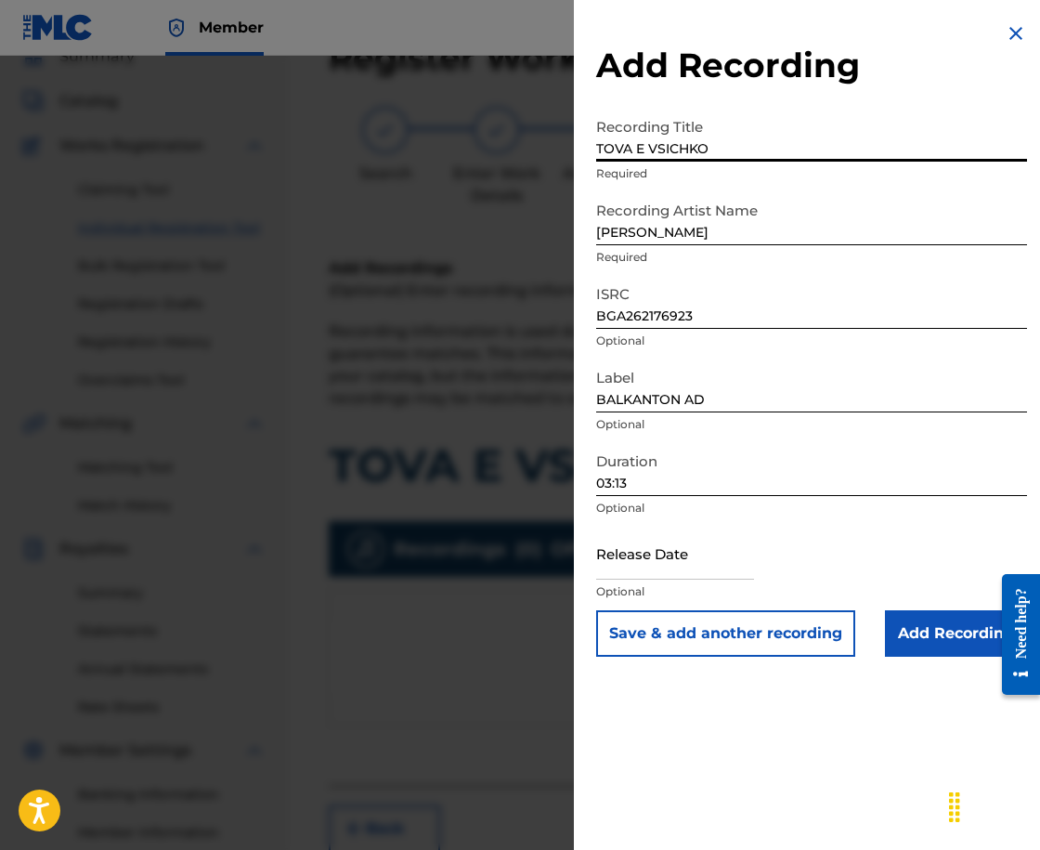
type input "TOVA E VSICHKO"
click at [940, 625] on input "Add Recording" at bounding box center [956, 633] width 142 height 46
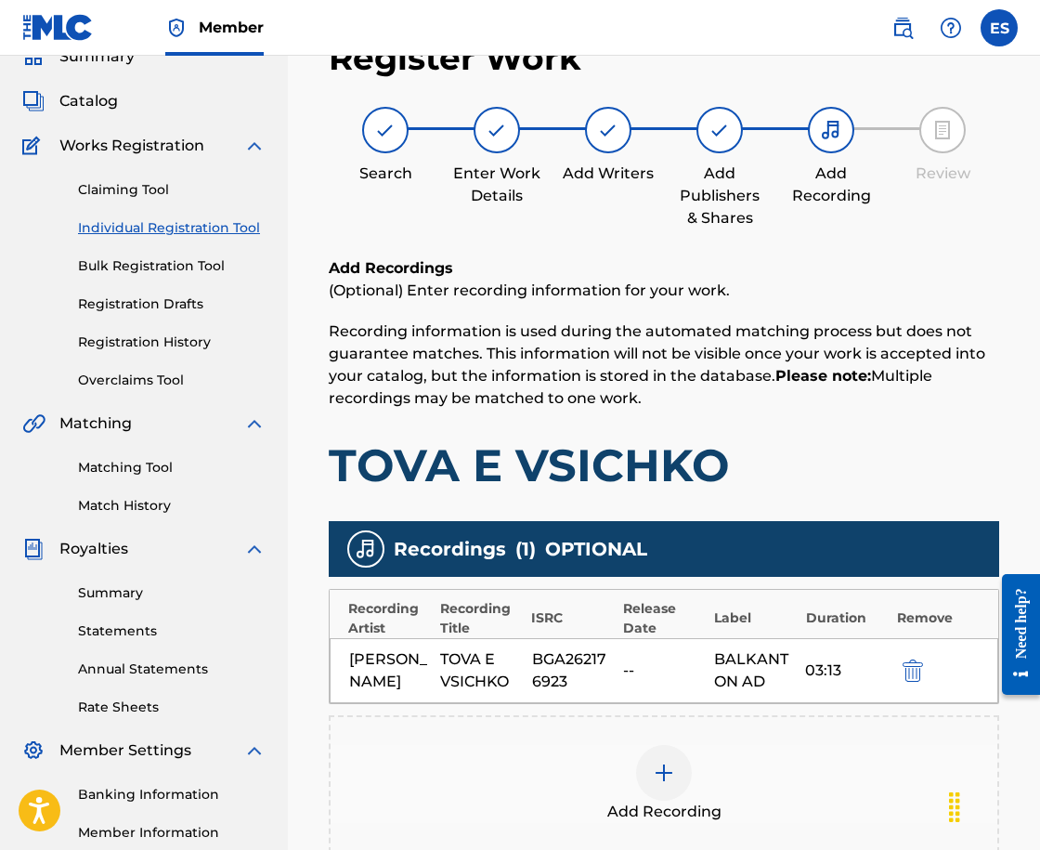
click at [702, 741] on div "Add Recording" at bounding box center [664, 783] width 670 height 137
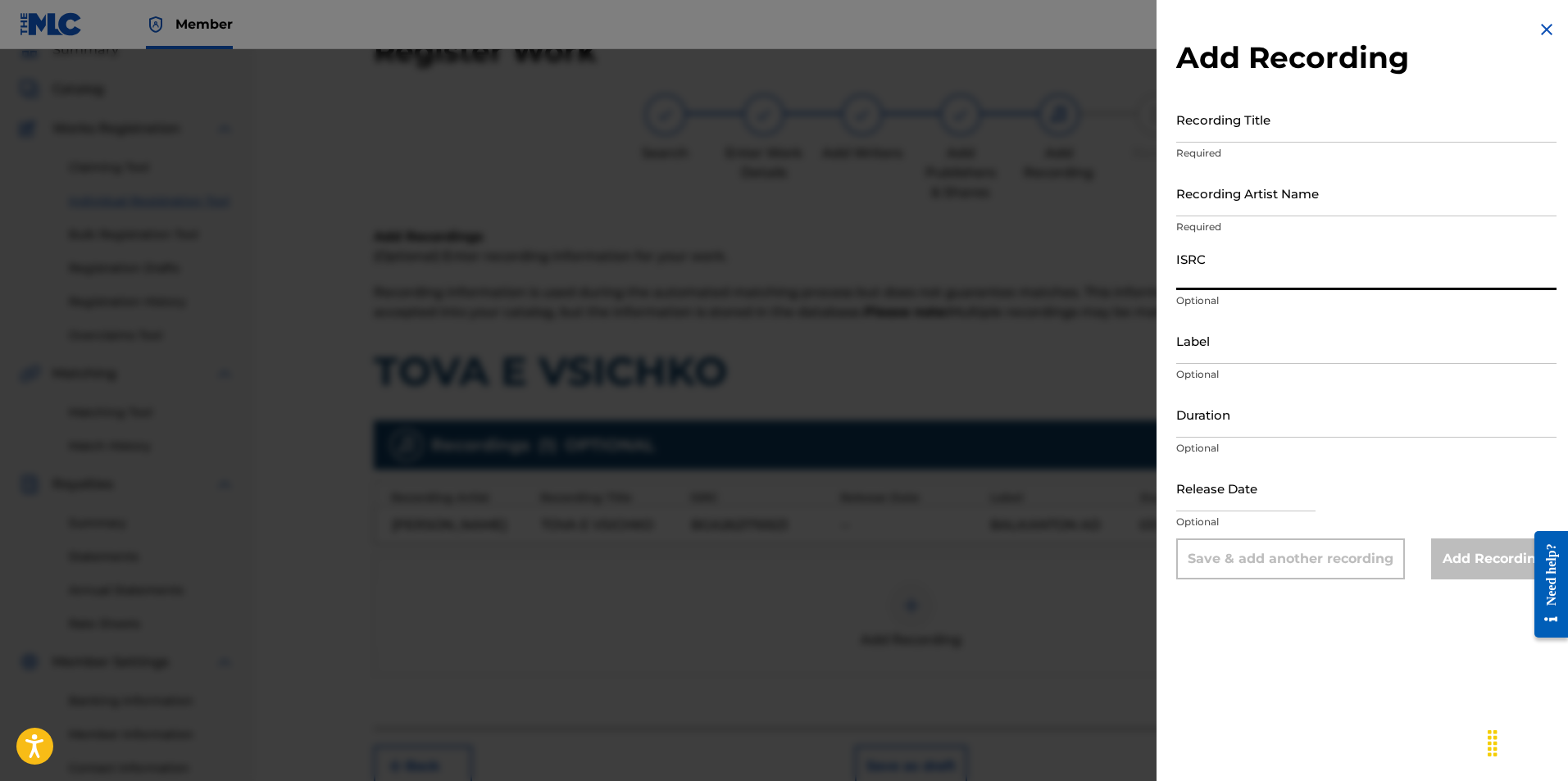
paste input "USA560825869"
type input "USA560825869"
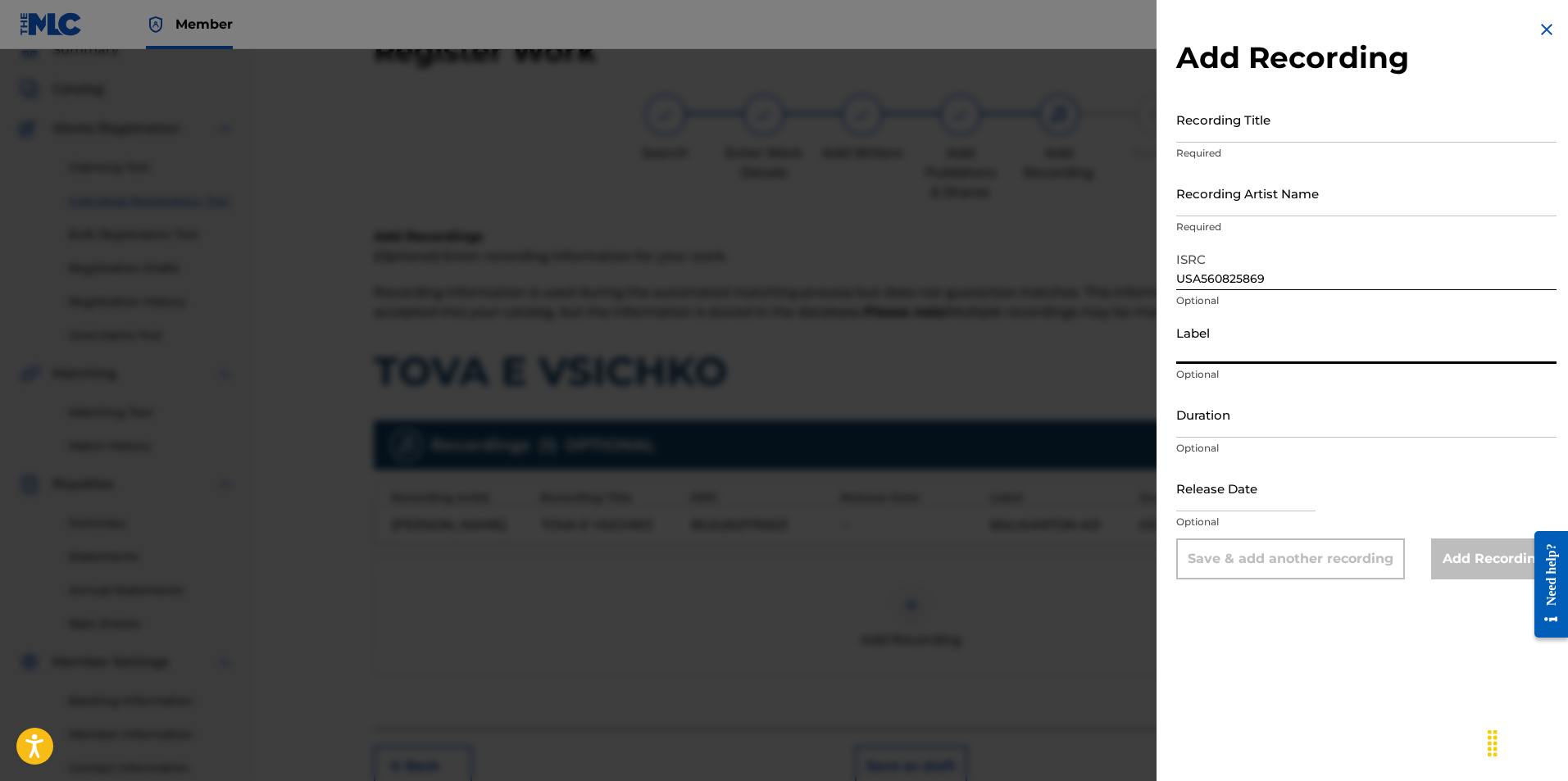
drag, startPoint x: 1243, startPoint y: 379, endPoint x: 1215, endPoint y: 337, distance: 50.5
paste input "IF"
type input "IF"
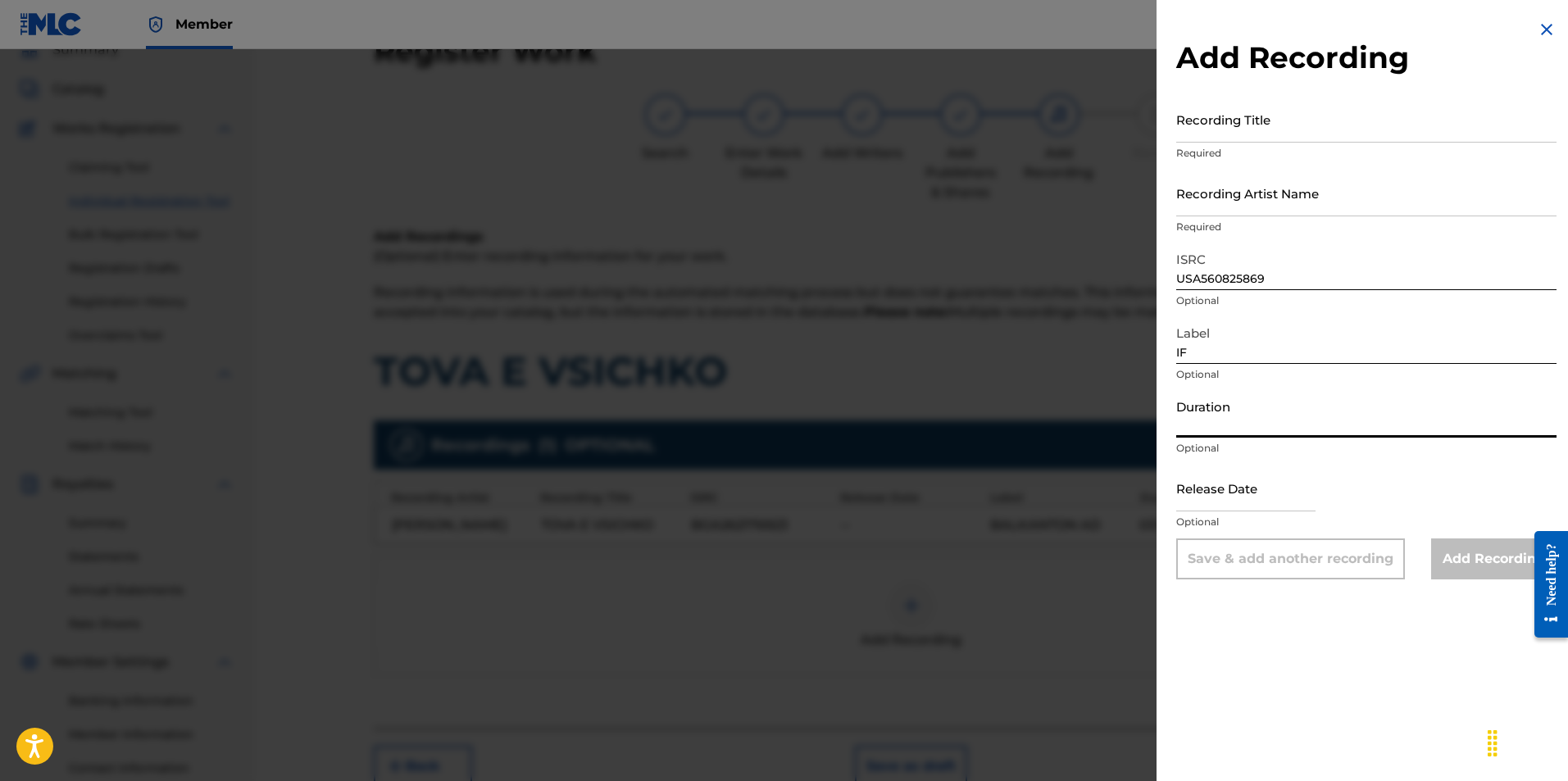
paste input "03:23"
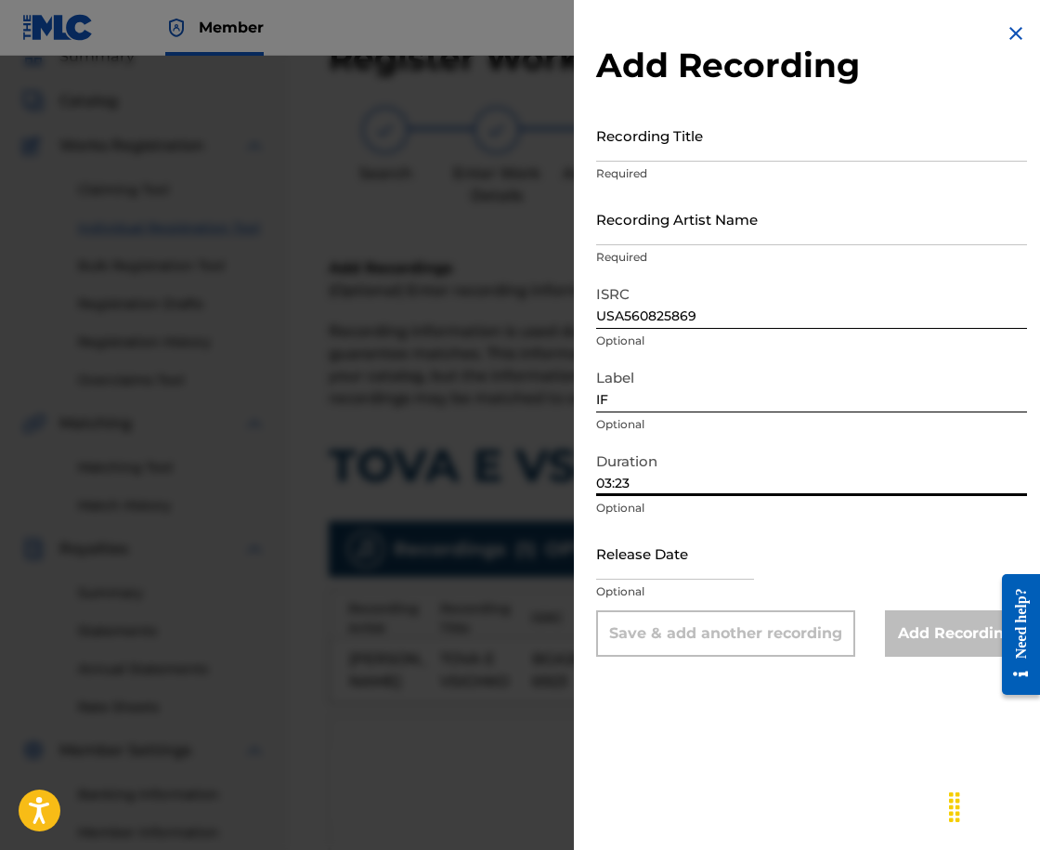
type input "03:23"
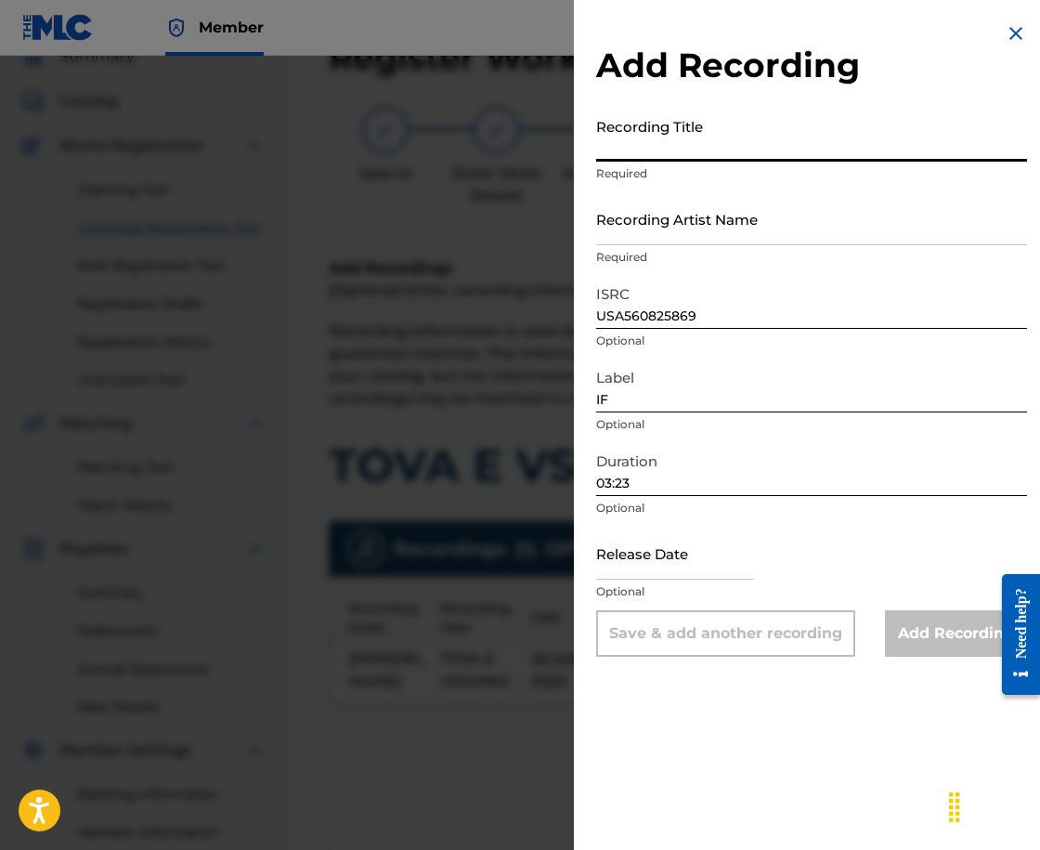
paste input "TOVA E VSICHKO"
type input "TOVA E VSICHKO"
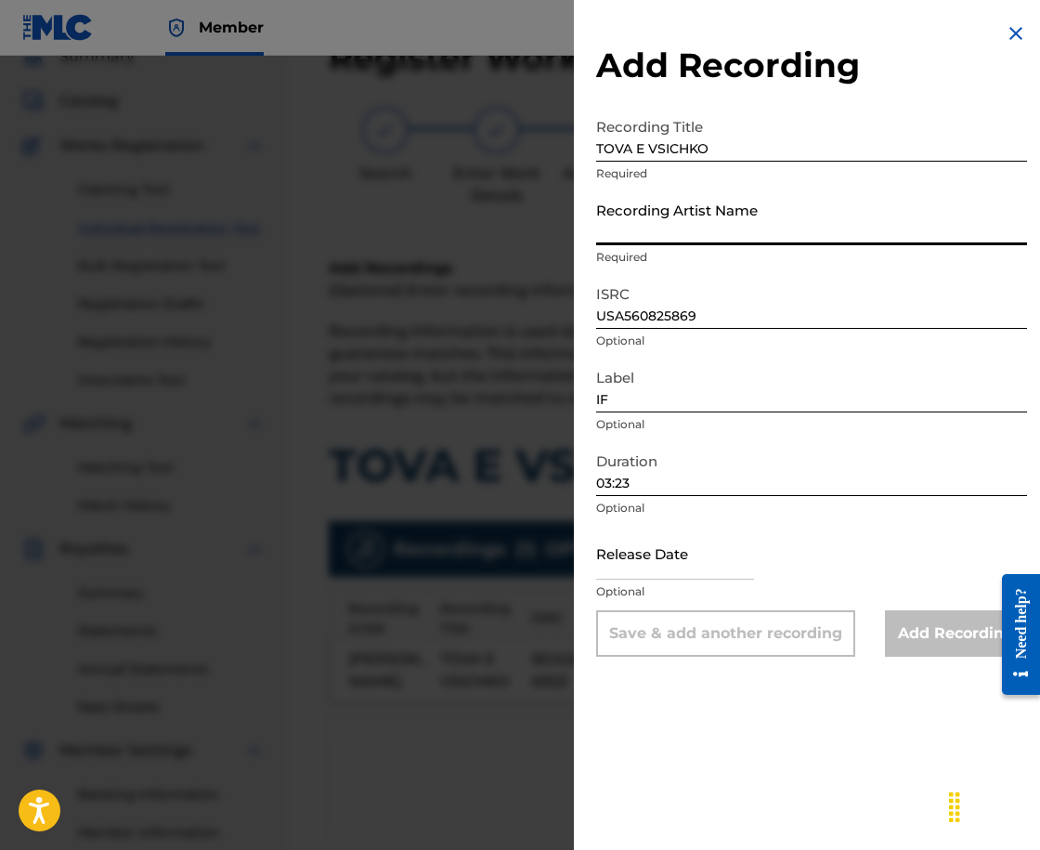
paste input "[PERSON_NAME]"
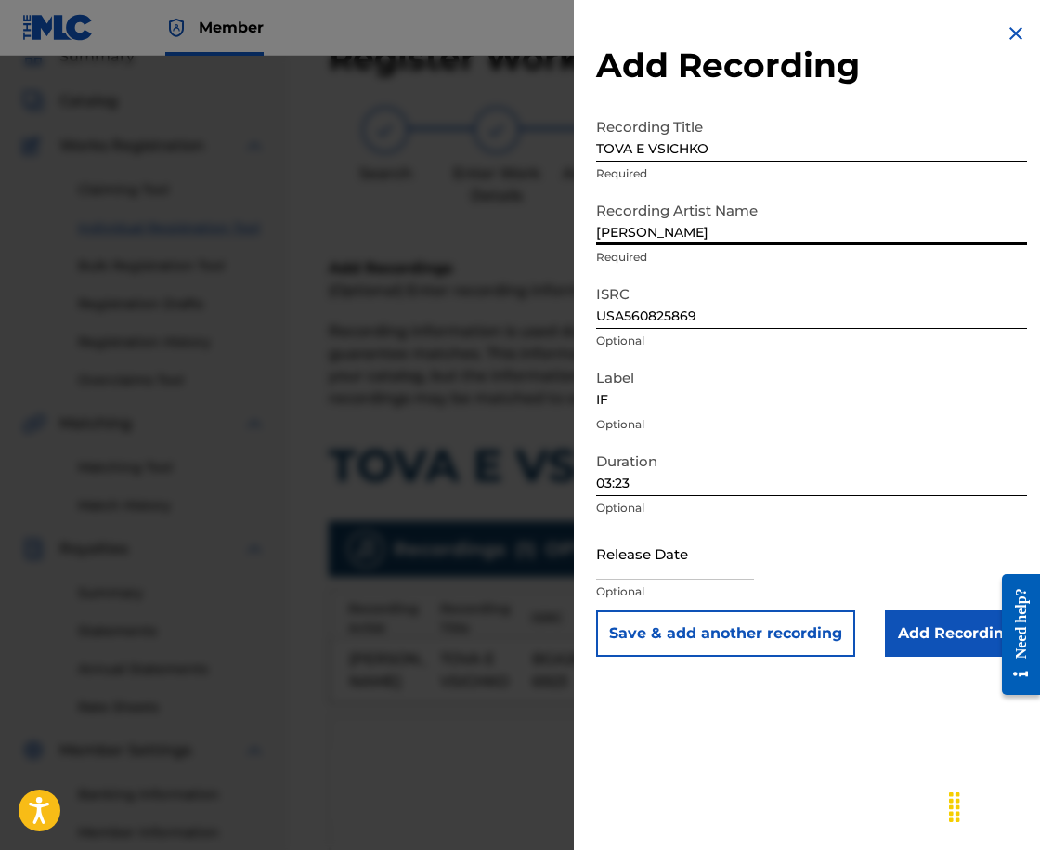
type input "[PERSON_NAME]"
click at [939, 634] on input "Add Recording" at bounding box center [956, 633] width 142 height 46
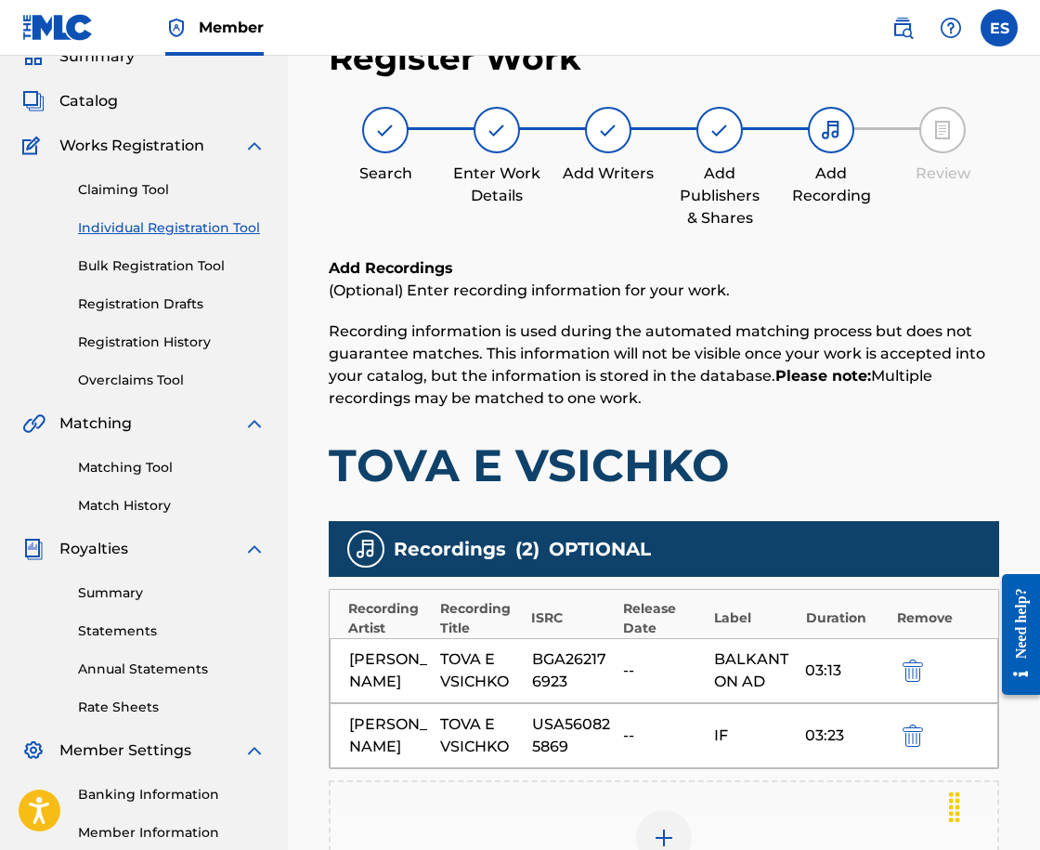
scroll to position [176, 0]
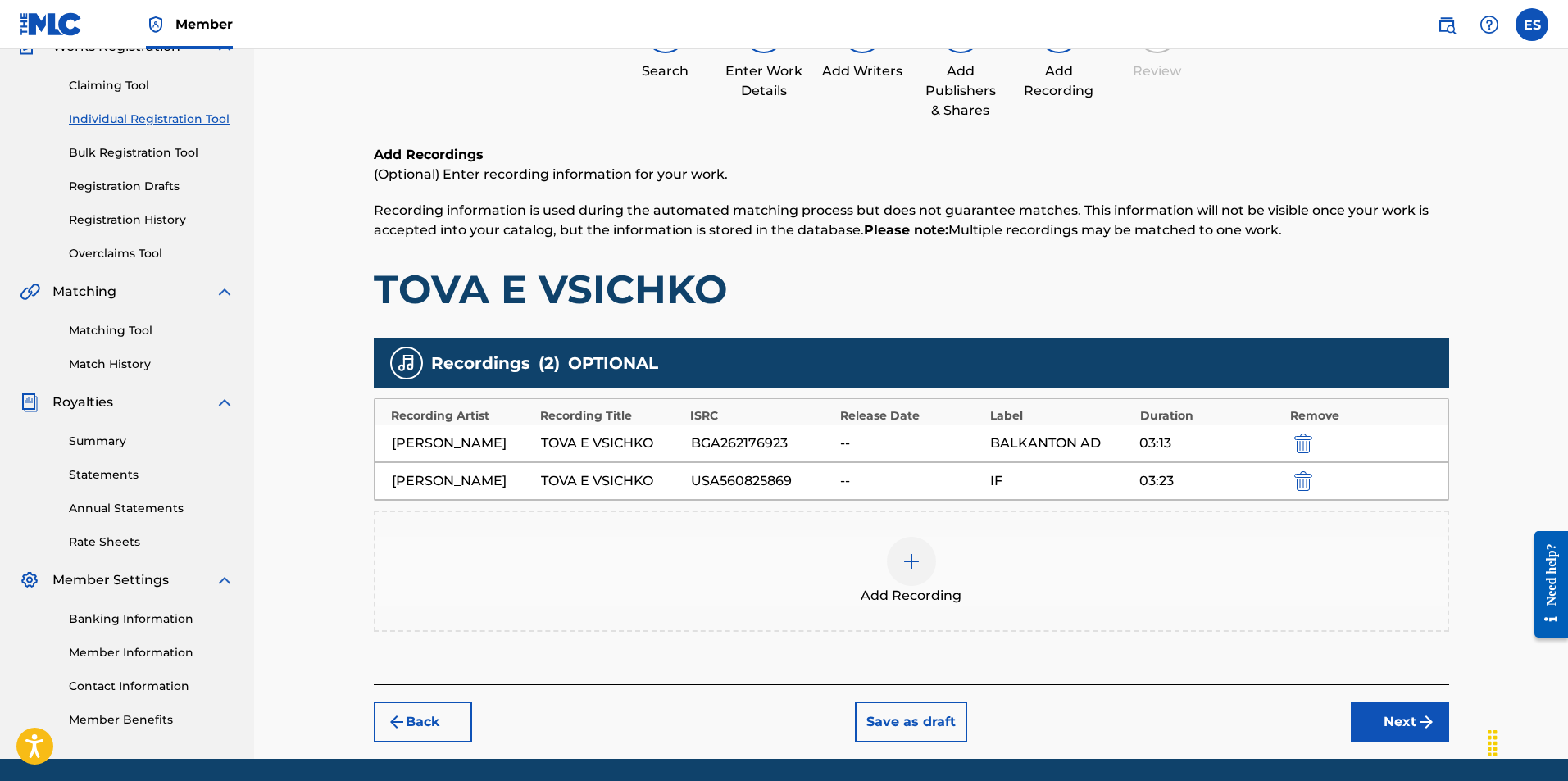
click at [841, 558] on div "Add Recording" at bounding box center [911, 571] width 1072 height 69
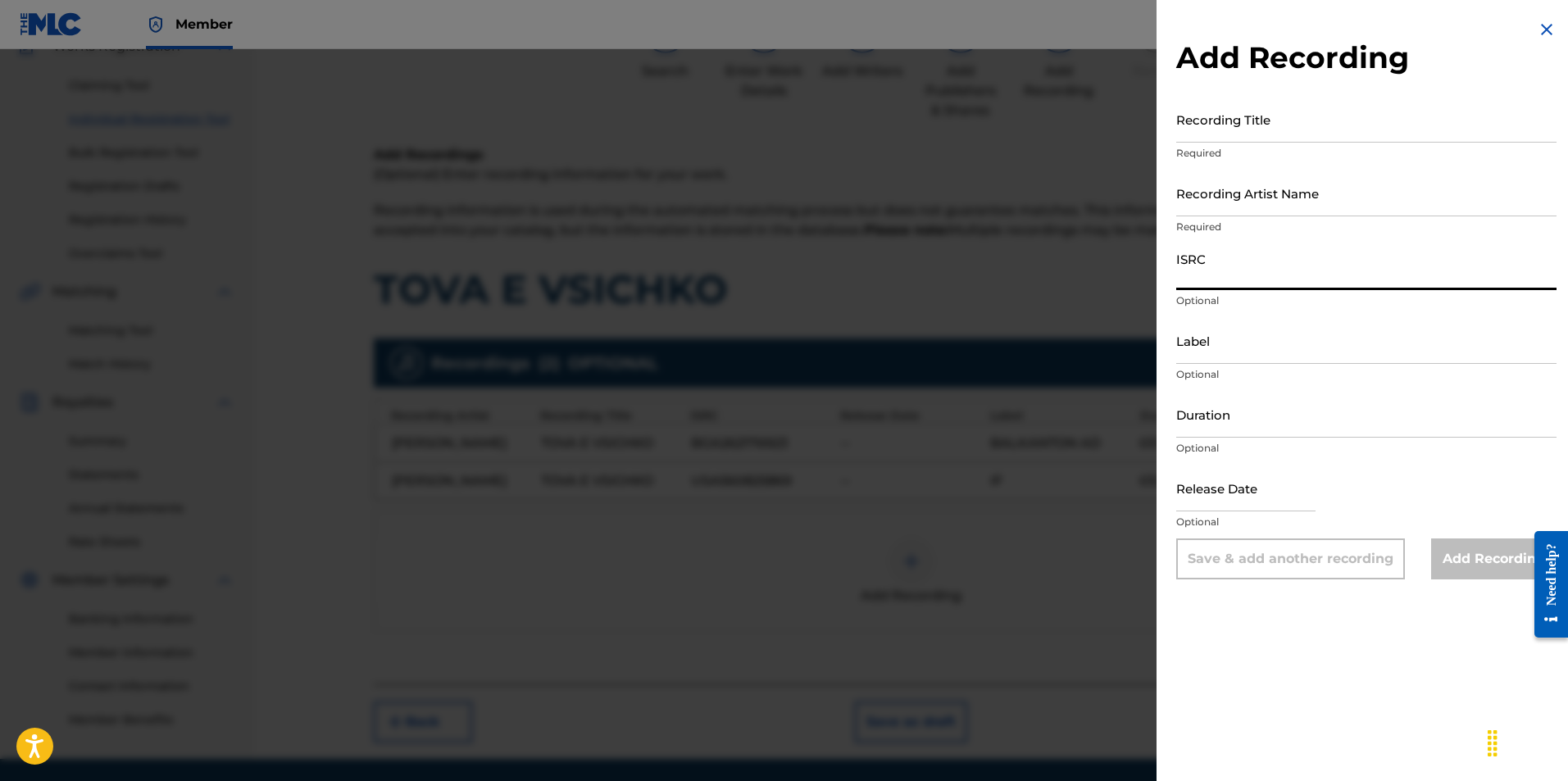
paste input "BGA261409523"
type input "BGA261409523"
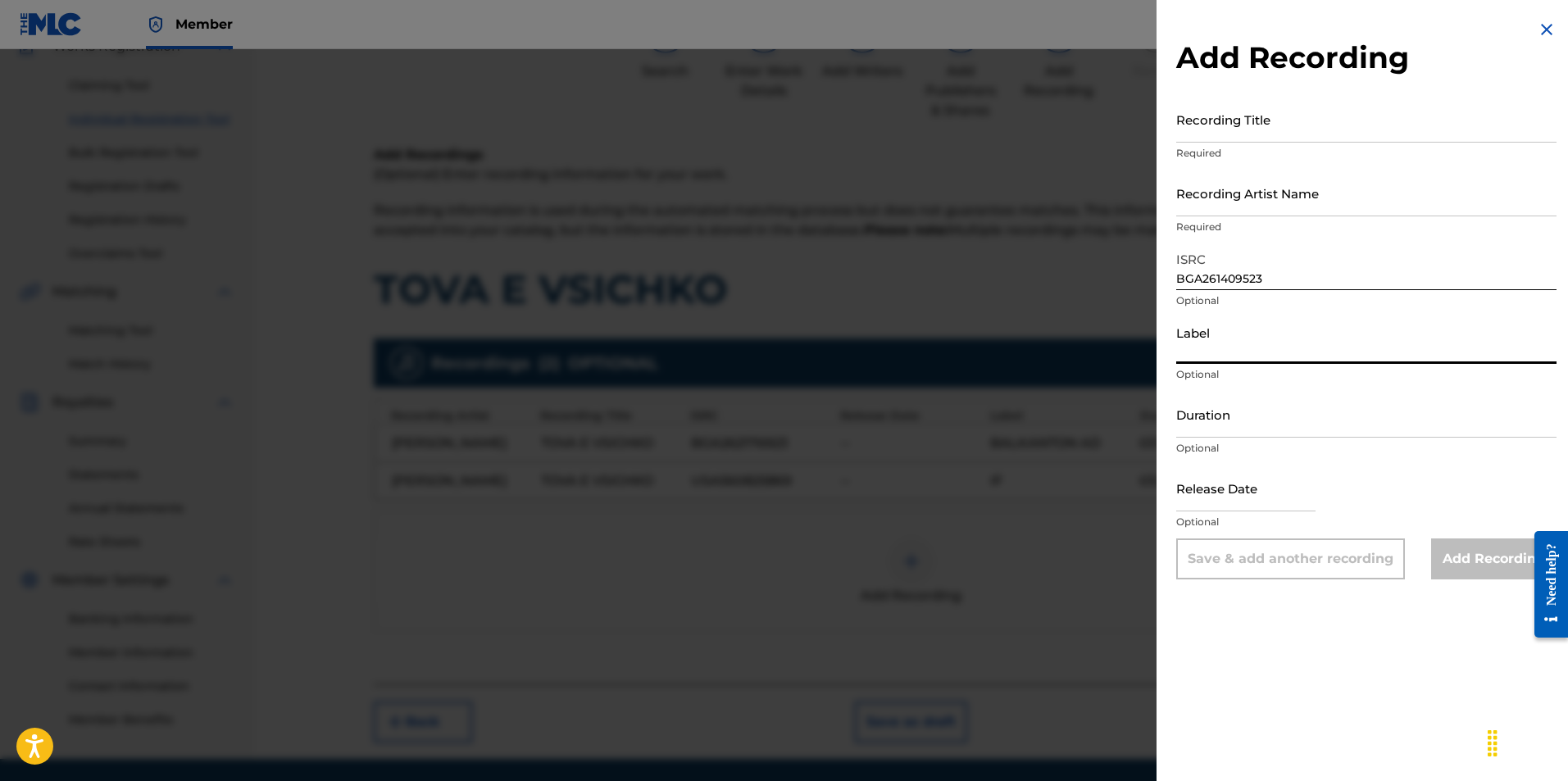
paste input "VTY Music"
type input "VTY Music"
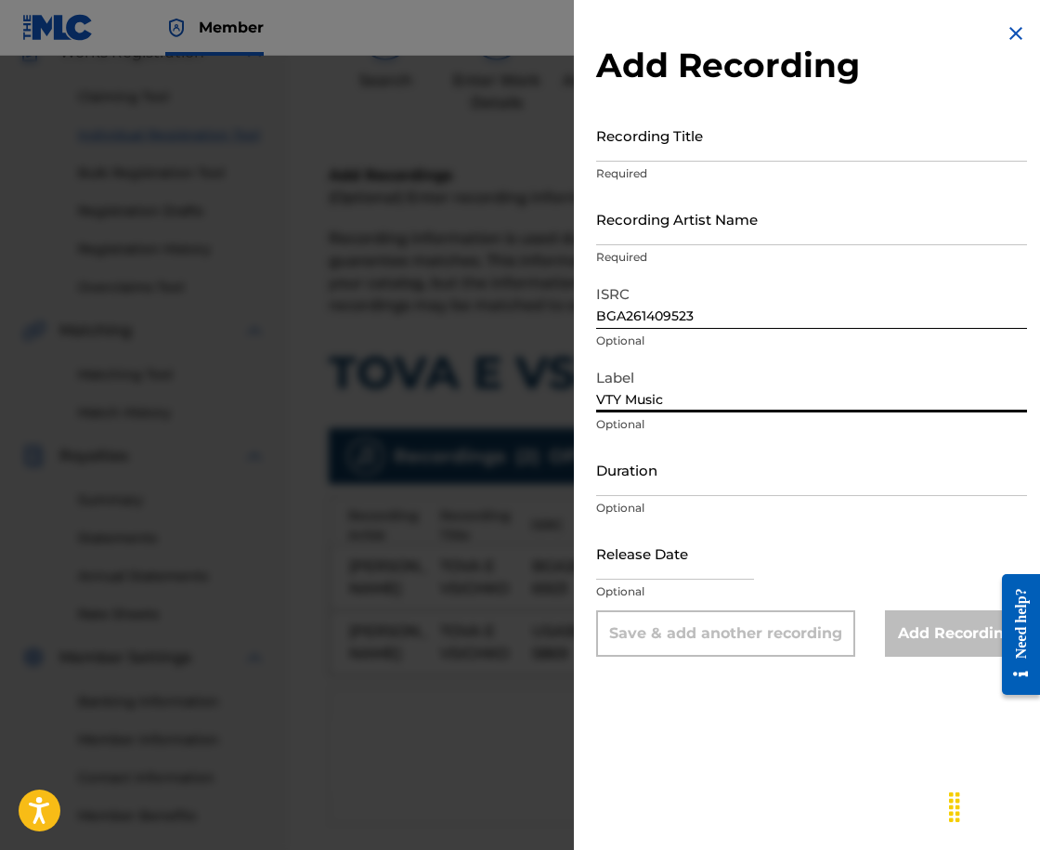
click at [758, 464] on input "Duration" at bounding box center [811, 469] width 431 height 53
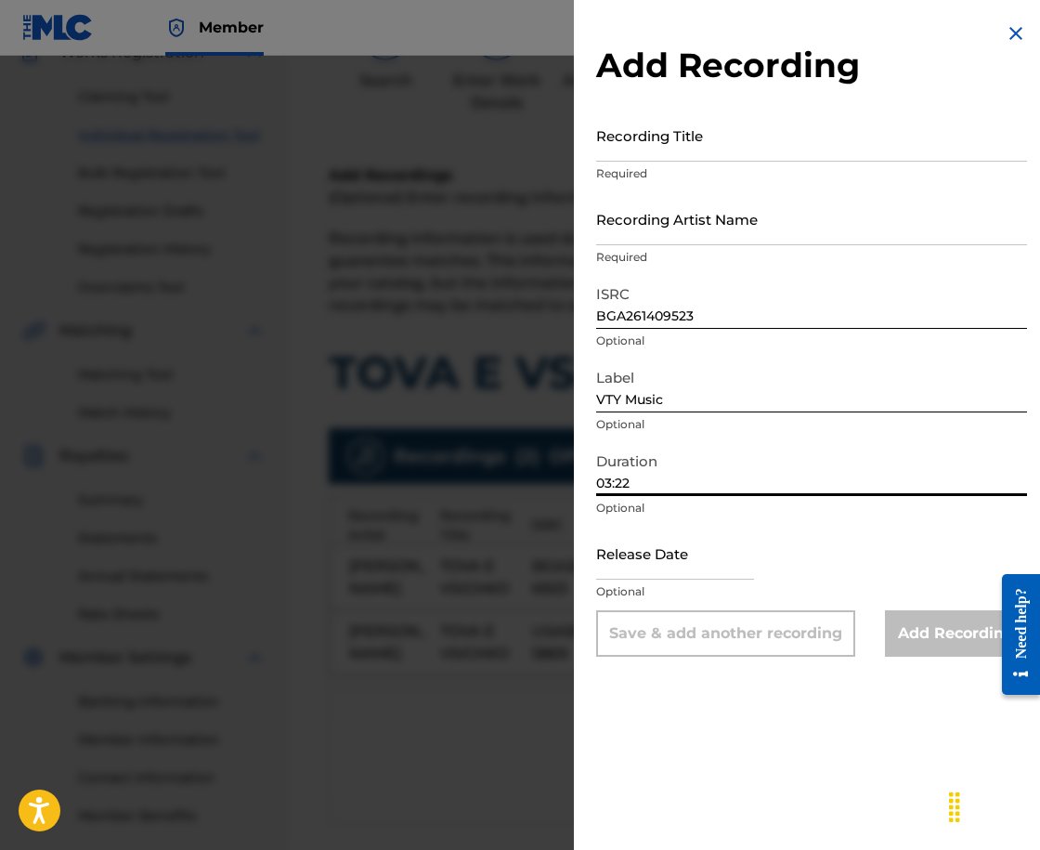
type input "03:22"
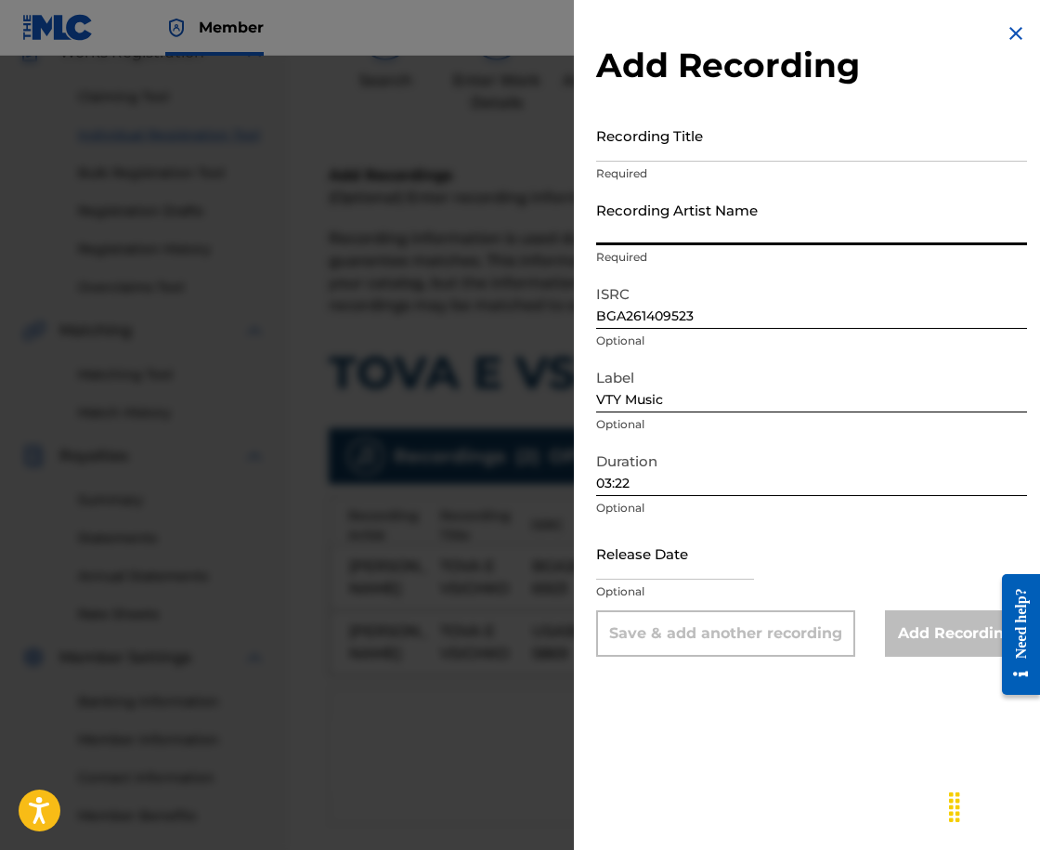
paste input "[PERSON_NAME]"
type input "[PERSON_NAME]"
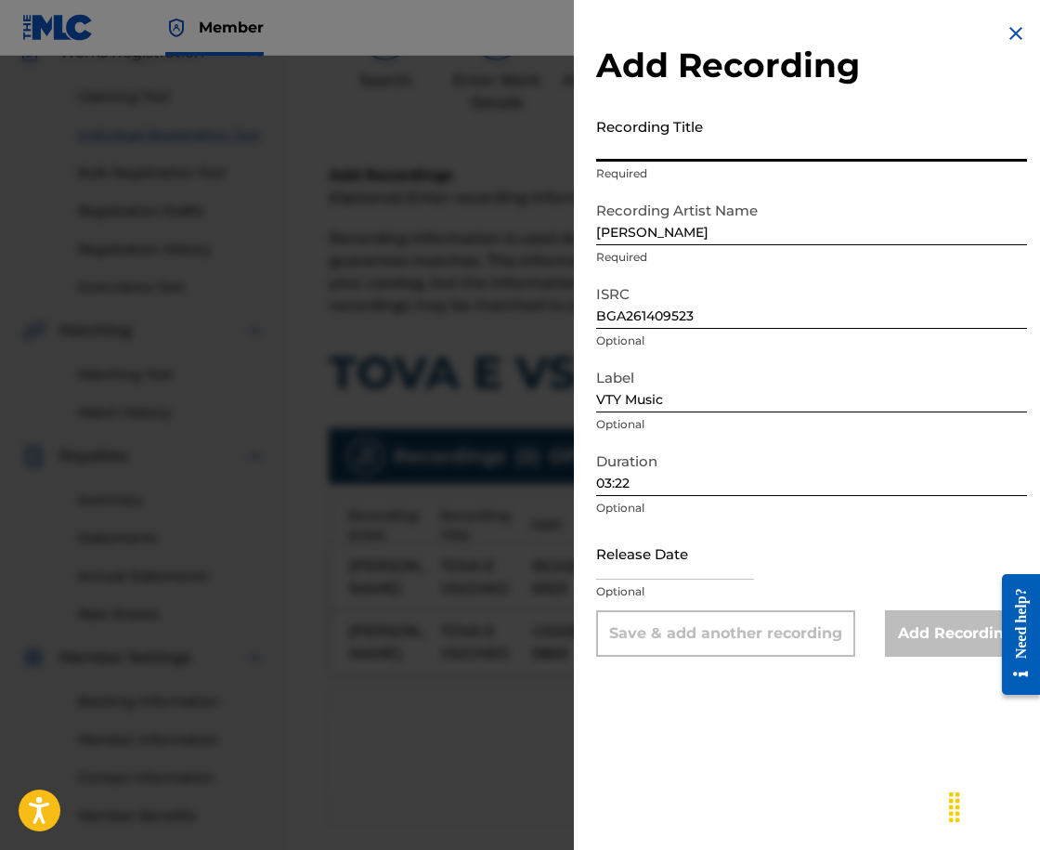
paste input "TOVA E VSICHKO"
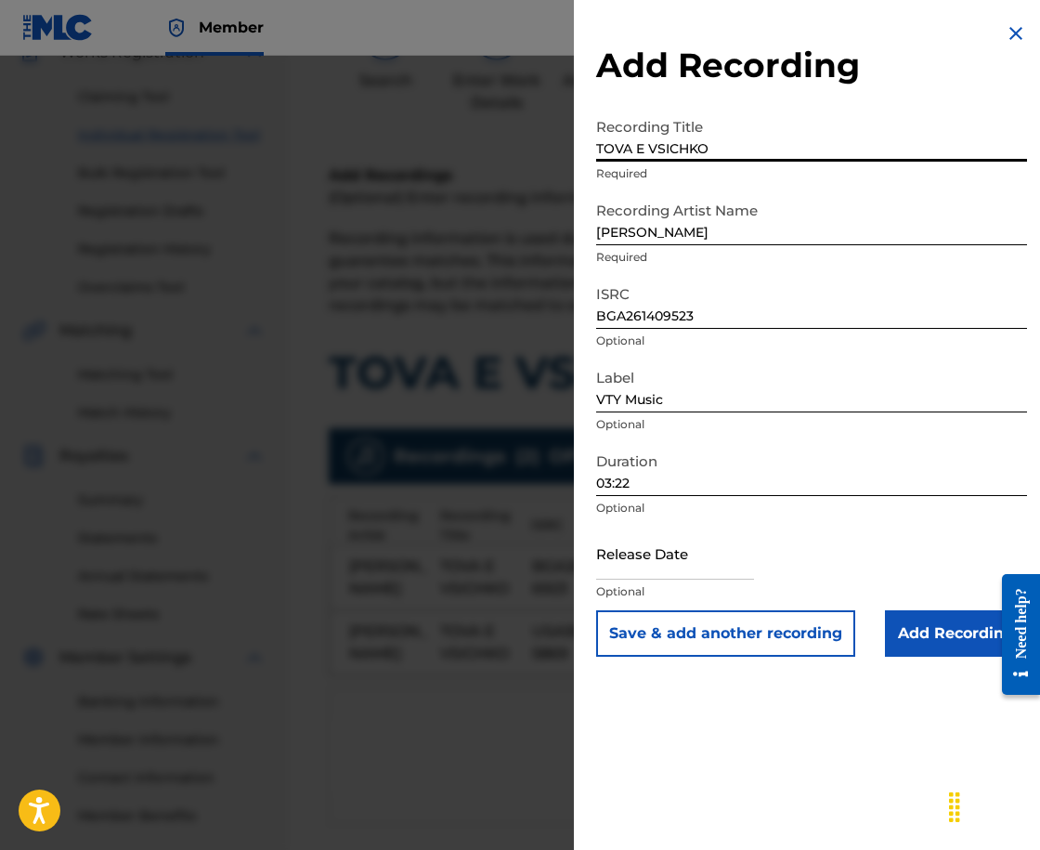
type input "TOVA E VSICHKO"
click at [937, 614] on input "Add Recording" at bounding box center [956, 633] width 142 height 46
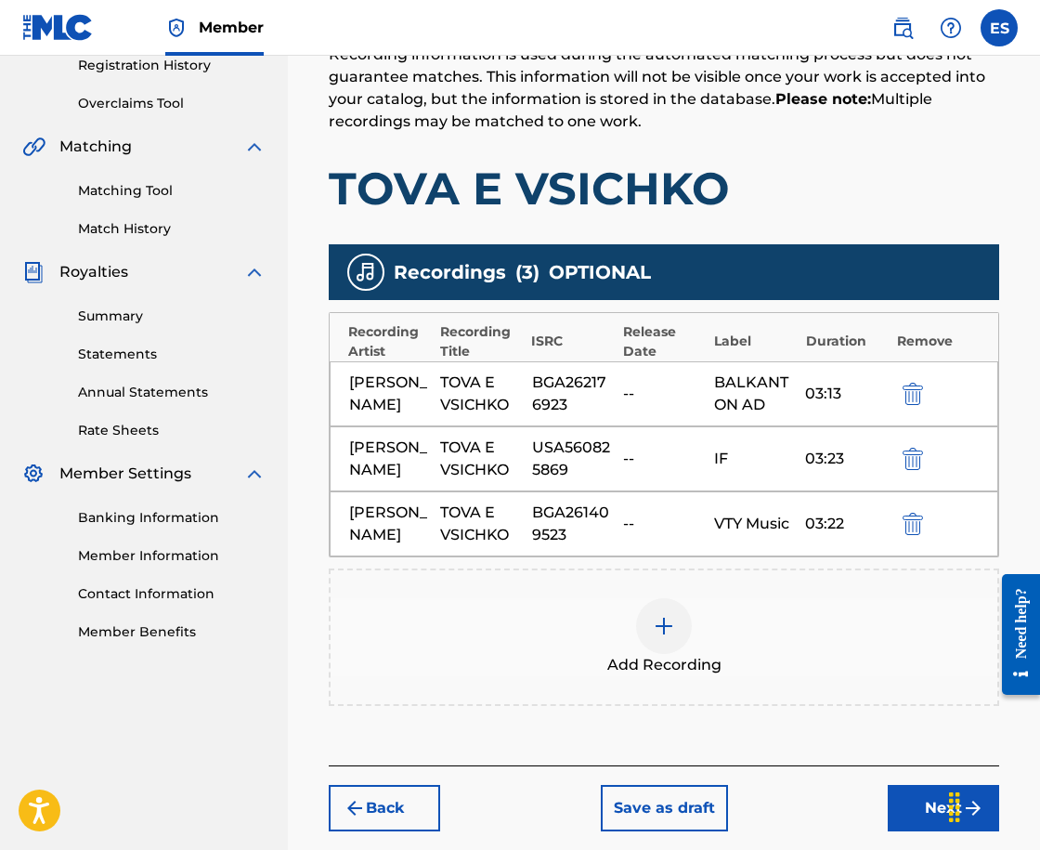
scroll to position [449, 0]
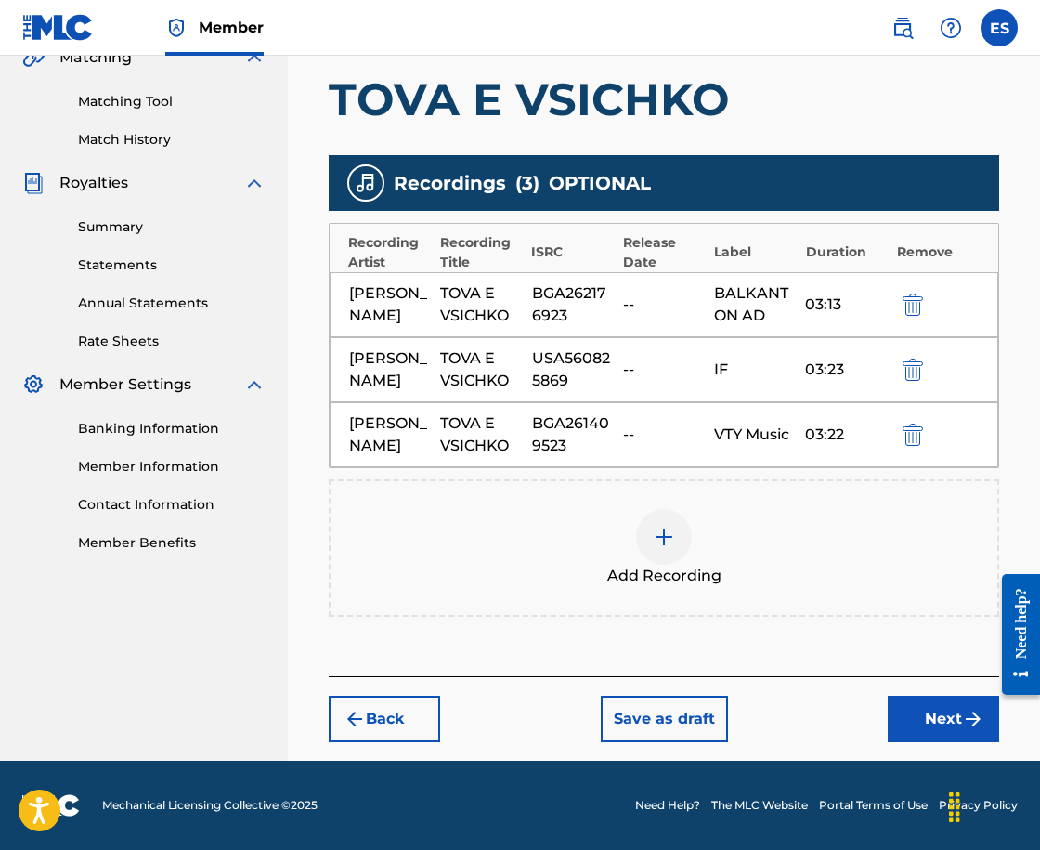
click at [916, 692] on div "Back Save as draft Next" at bounding box center [664, 709] width 670 height 66
click at [948, 735] on button "Next" at bounding box center [943, 719] width 111 height 46
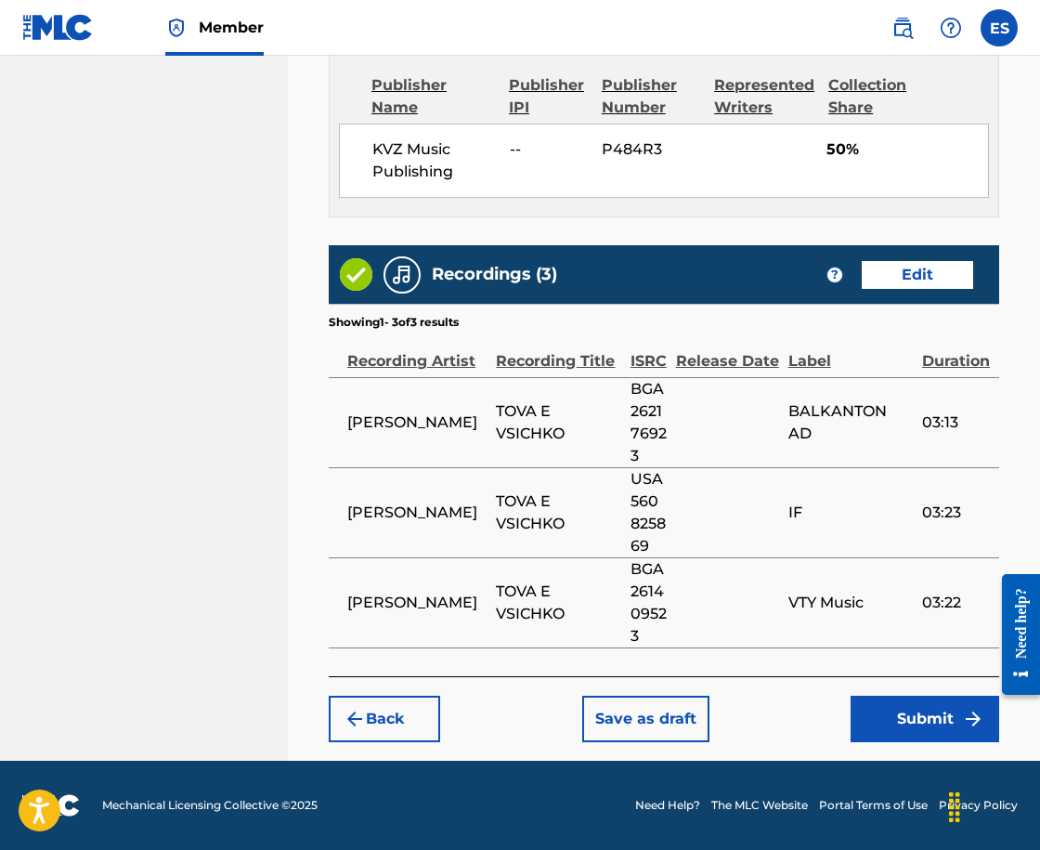
scroll to position [1301, 0]
click at [646, 726] on button "Save as draft" at bounding box center [645, 719] width 127 height 46
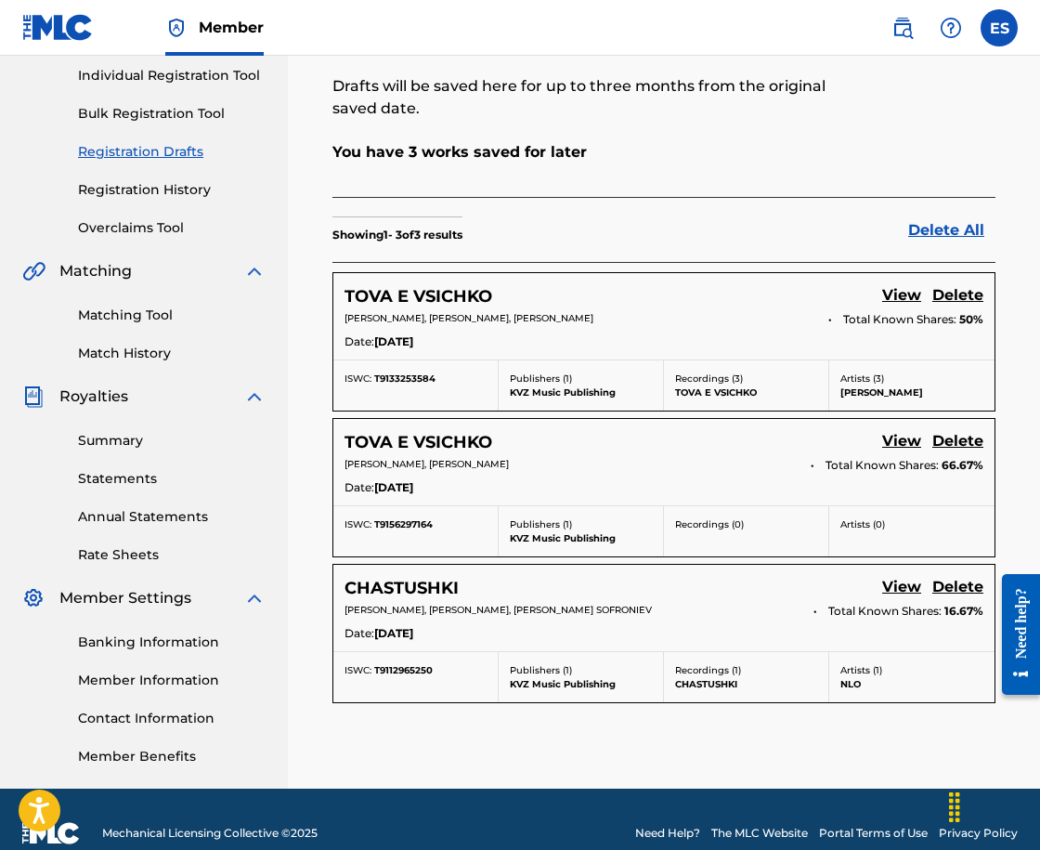
scroll to position [264, 0]
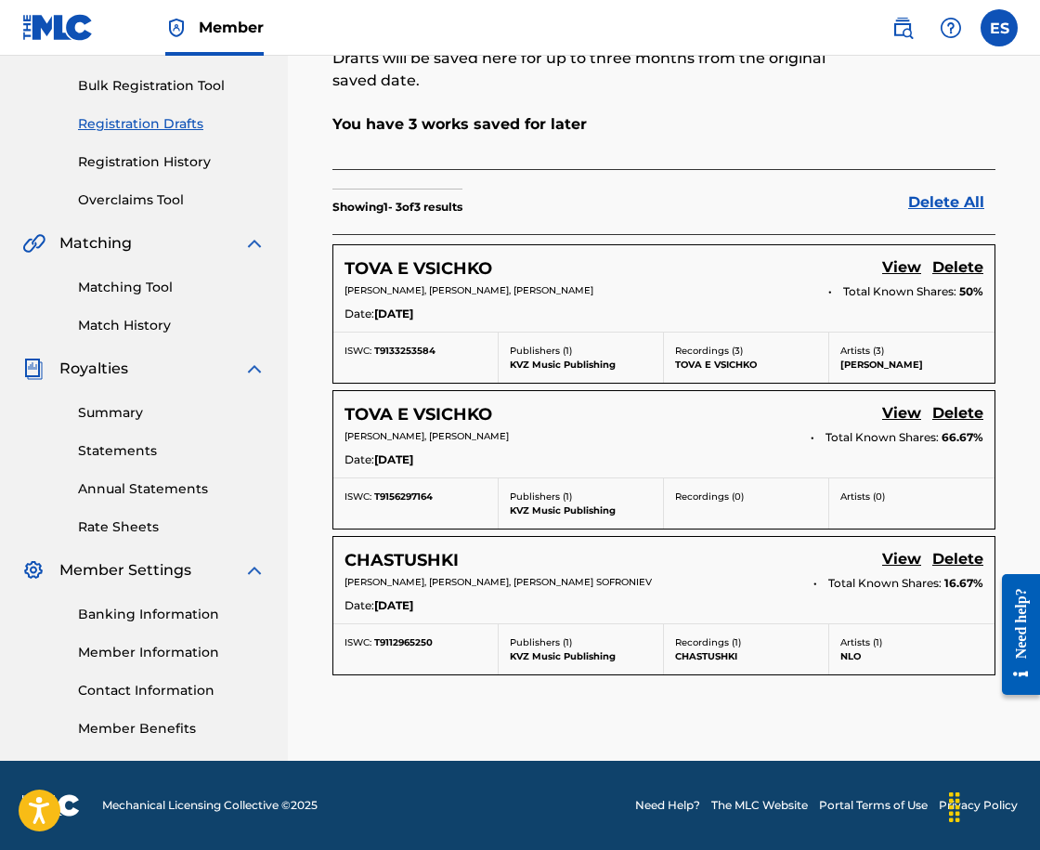
click at [905, 426] on link "View" at bounding box center [901, 414] width 39 height 25
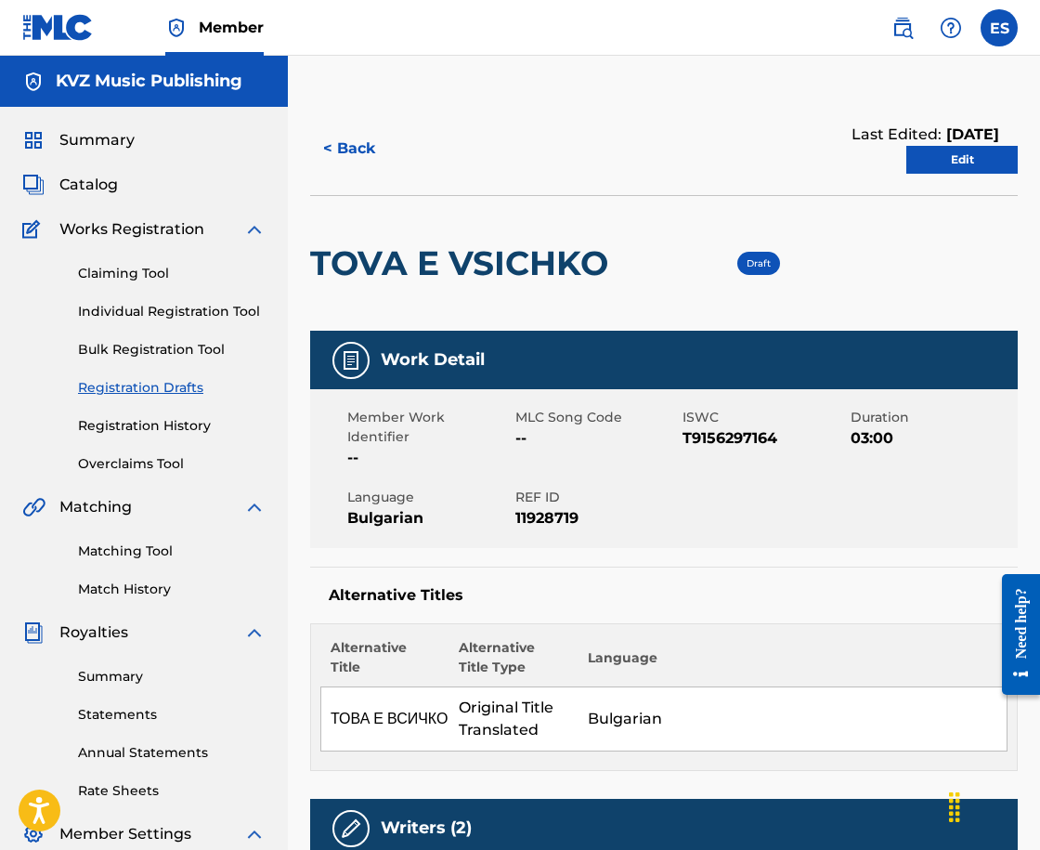
click at [322, 145] on button "< Back" at bounding box center [365, 148] width 111 height 46
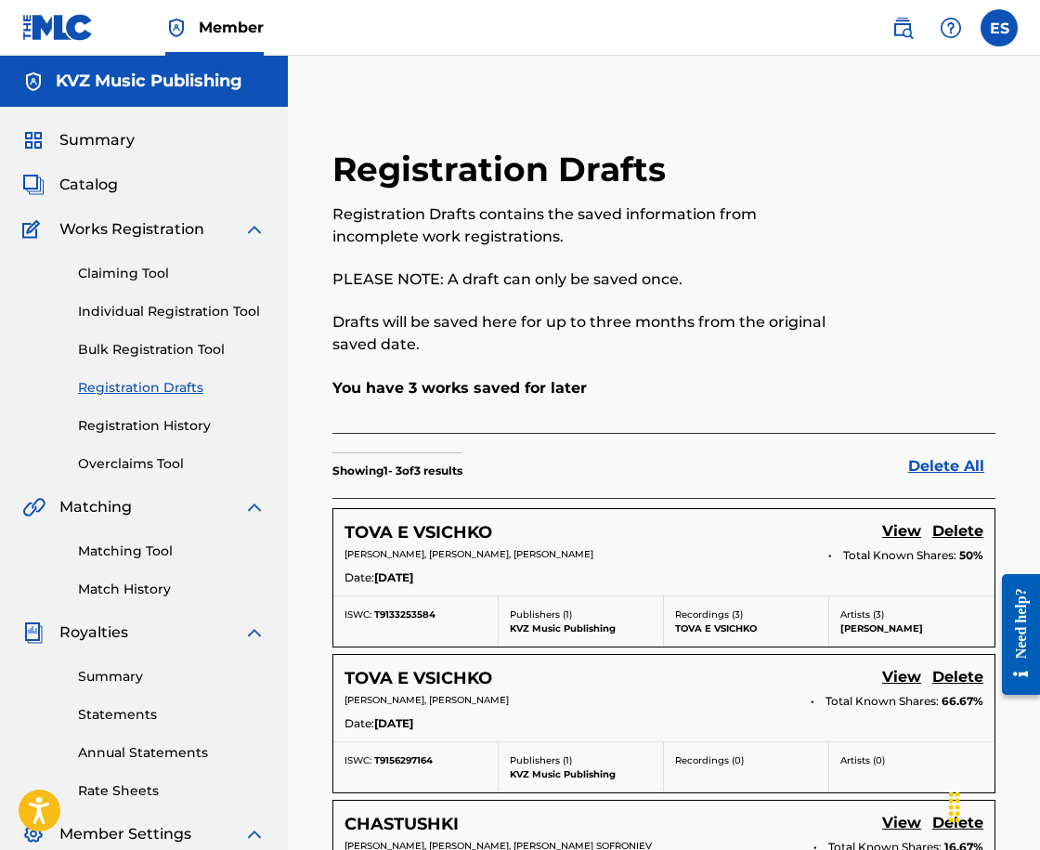
click at [893, 688] on link "View" at bounding box center [901, 678] width 39 height 25
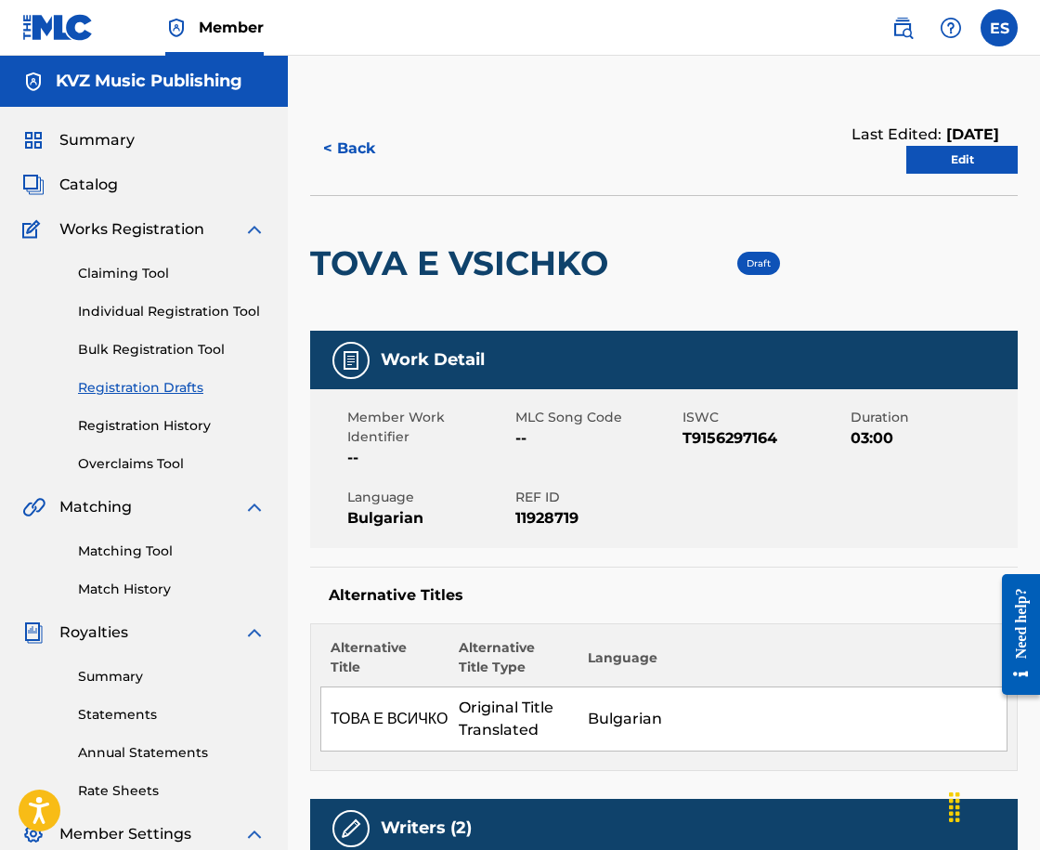
click at [928, 160] on link "Edit" at bounding box center [961, 160] width 111 height 28
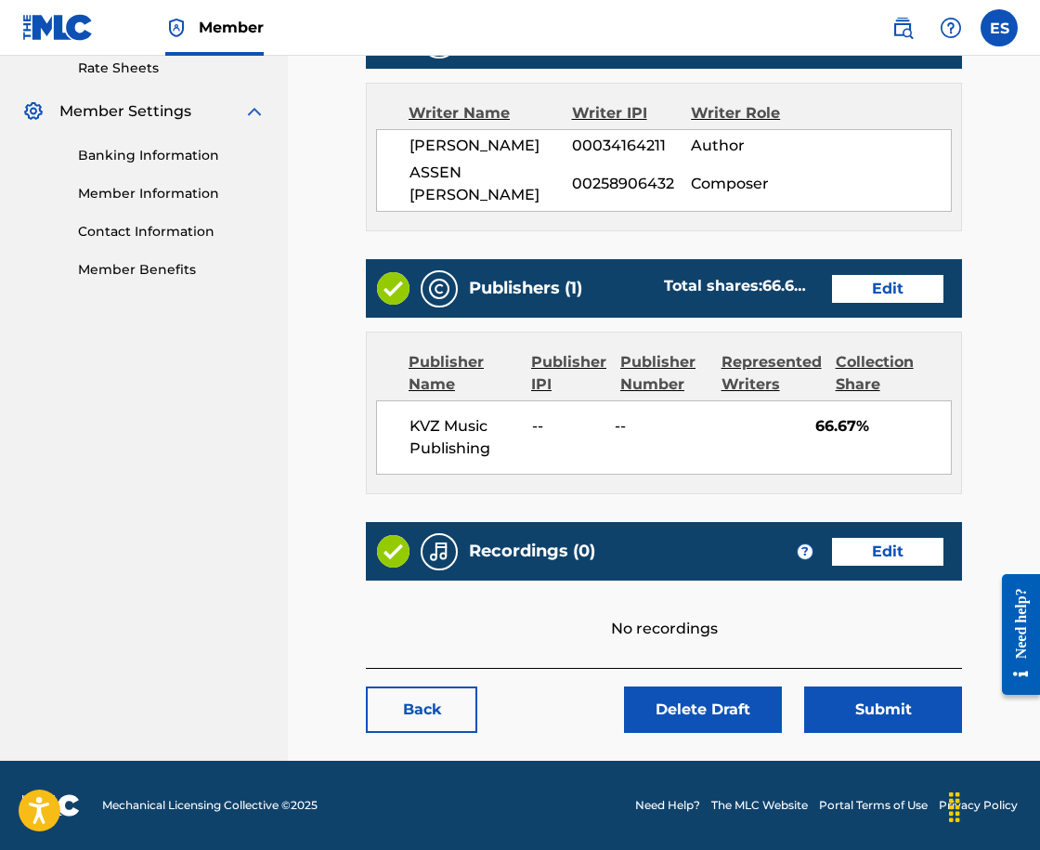
scroll to position [789, 0]
click at [858, 720] on button "Submit" at bounding box center [883, 709] width 158 height 46
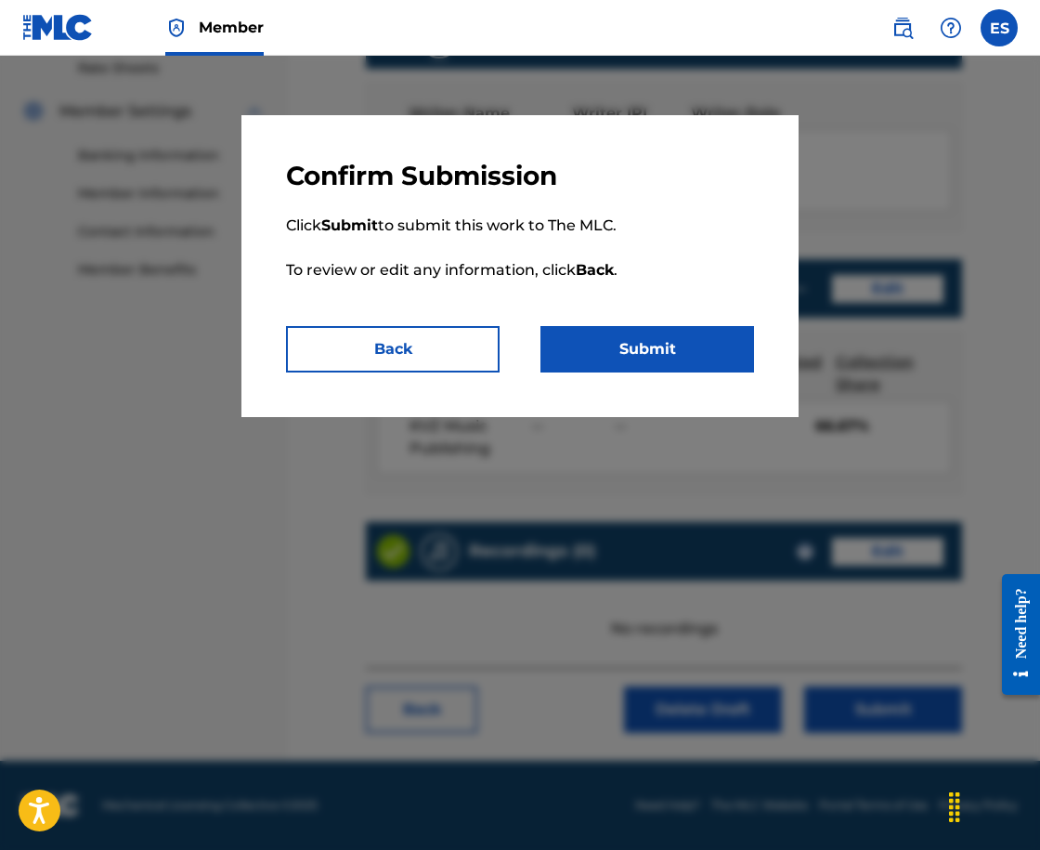
click at [611, 367] on button "Submit" at bounding box center [647, 349] width 214 height 46
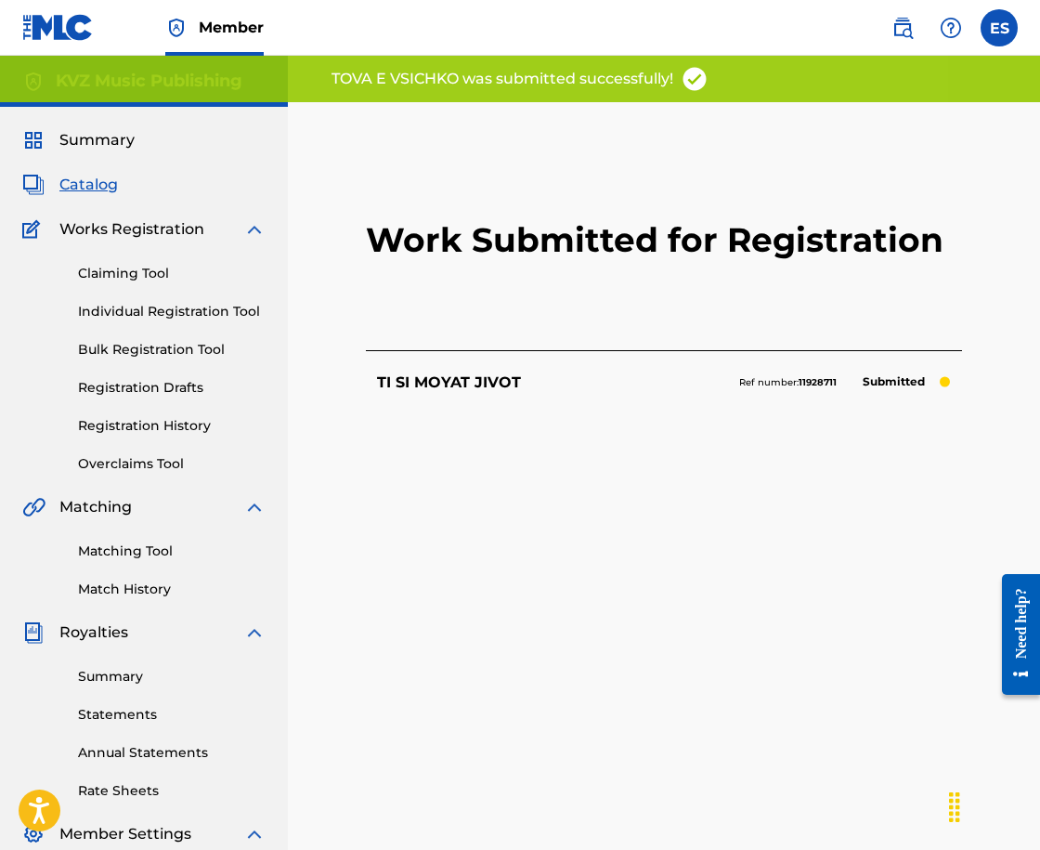
click at [120, 300] on div "Claiming Tool Individual Registration Tool Bulk Registration Tool Registration …" at bounding box center [143, 357] width 243 height 233
click at [120, 304] on link "Individual Registration Tool" at bounding box center [172, 312] width 188 height 20
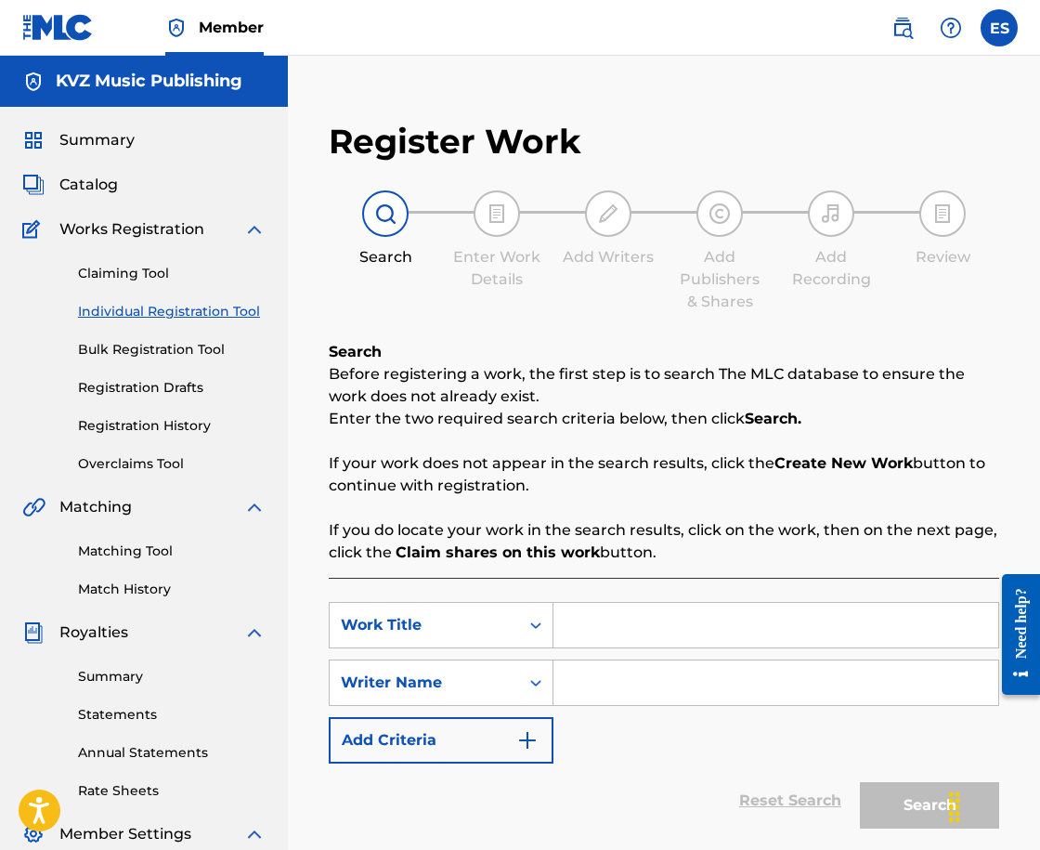
drag, startPoint x: 611, startPoint y: 589, endPoint x: 596, endPoint y: 631, distance: 45.2
paste input "TOVA SHTE TI PRIPOMNYA"
type input "TOVA SHTE TI PRIPOMNYA"
click at [584, 719] on div "SearchWithCriteriaa9ddacea-d0a9-4b53-8b79-650376dab6c2 Work Title TOVA SHTE TI …" at bounding box center [664, 683] width 670 height 162
click at [601, 681] on input "Search Form" at bounding box center [775, 682] width 445 height 45
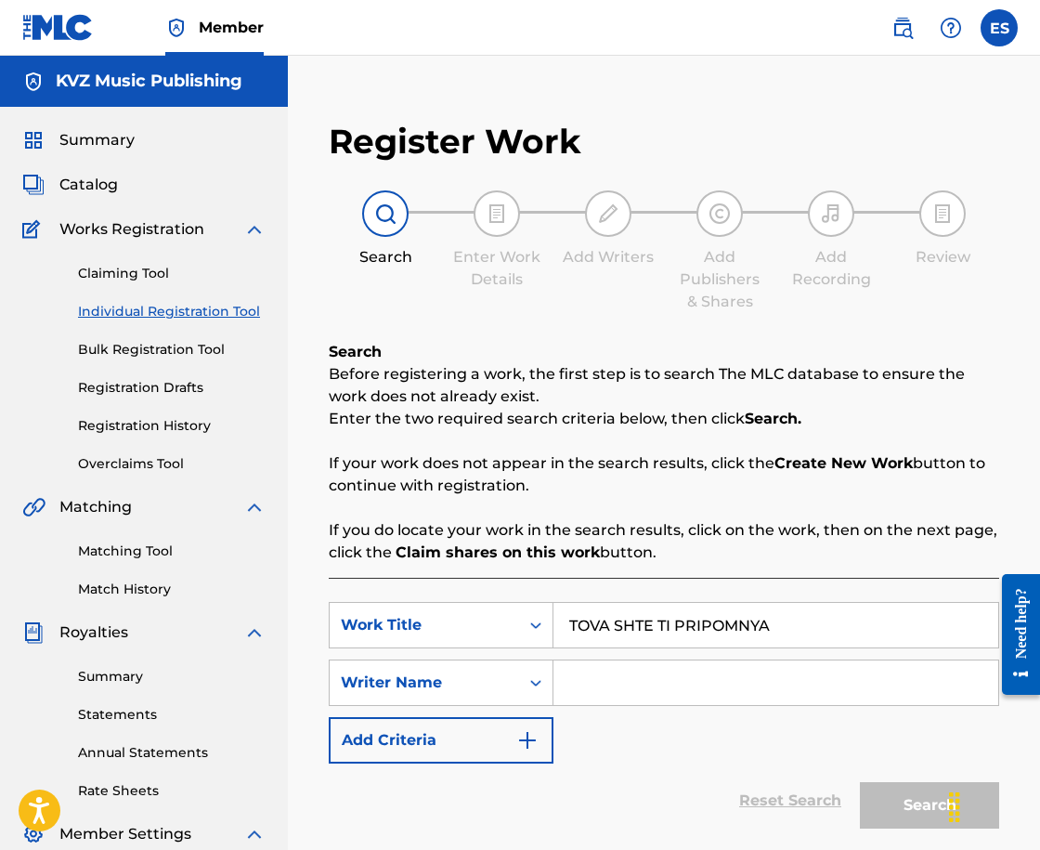
type input "ASSEN DRAGNEV"
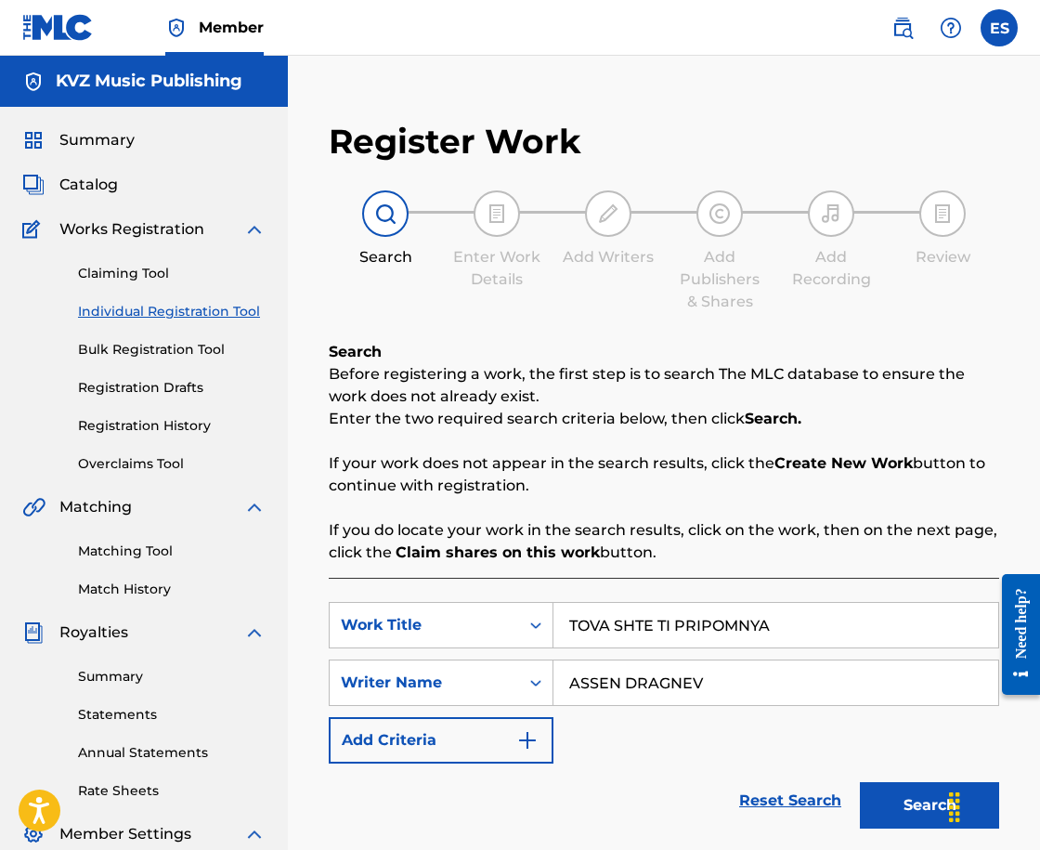
click at [902, 792] on button "Search" at bounding box center [929, 805] width 139 height 46
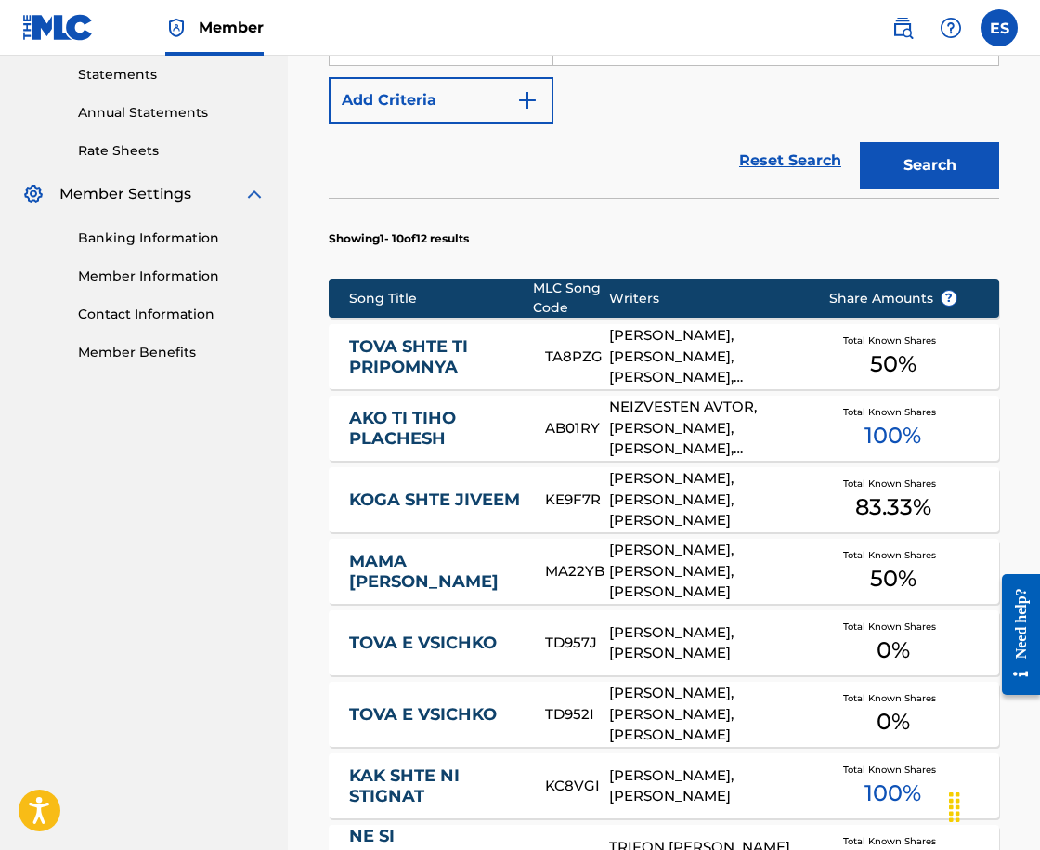
scroll to position [650, 0]
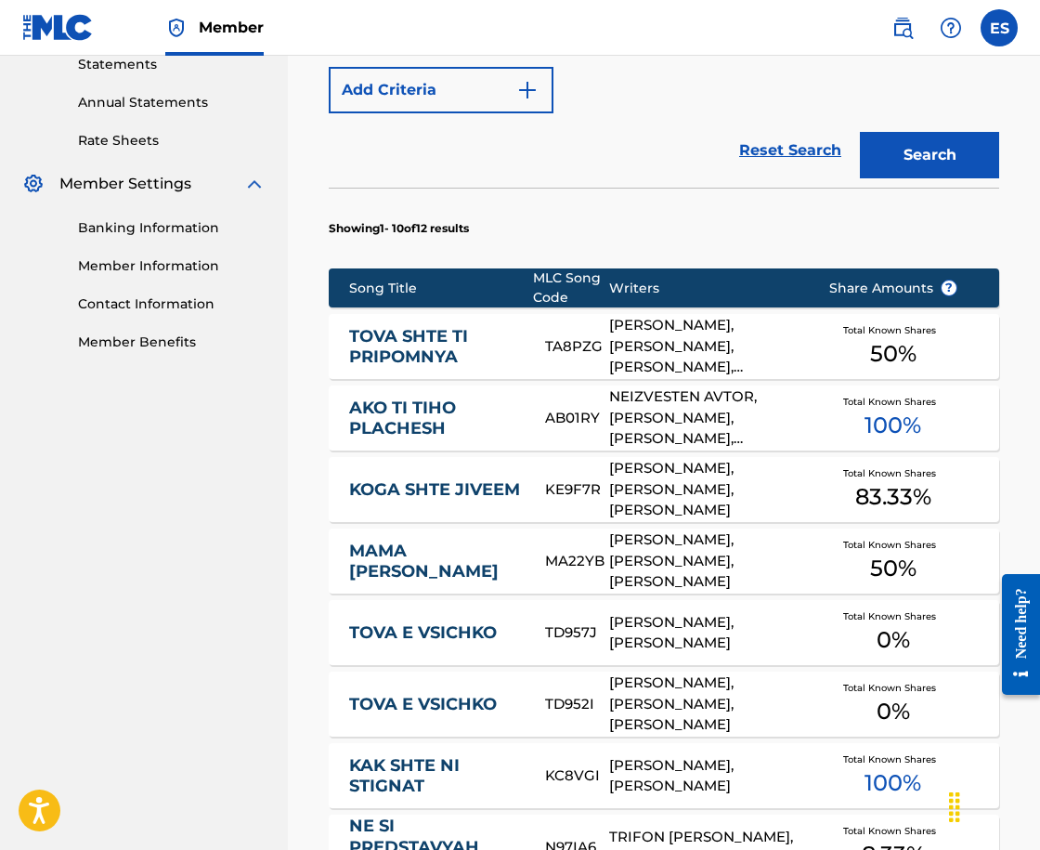
click at [444, 349] on link "TOVA SHTE TI PRIPOMNYA" at bounding box center [435, 347] width 172 height 42
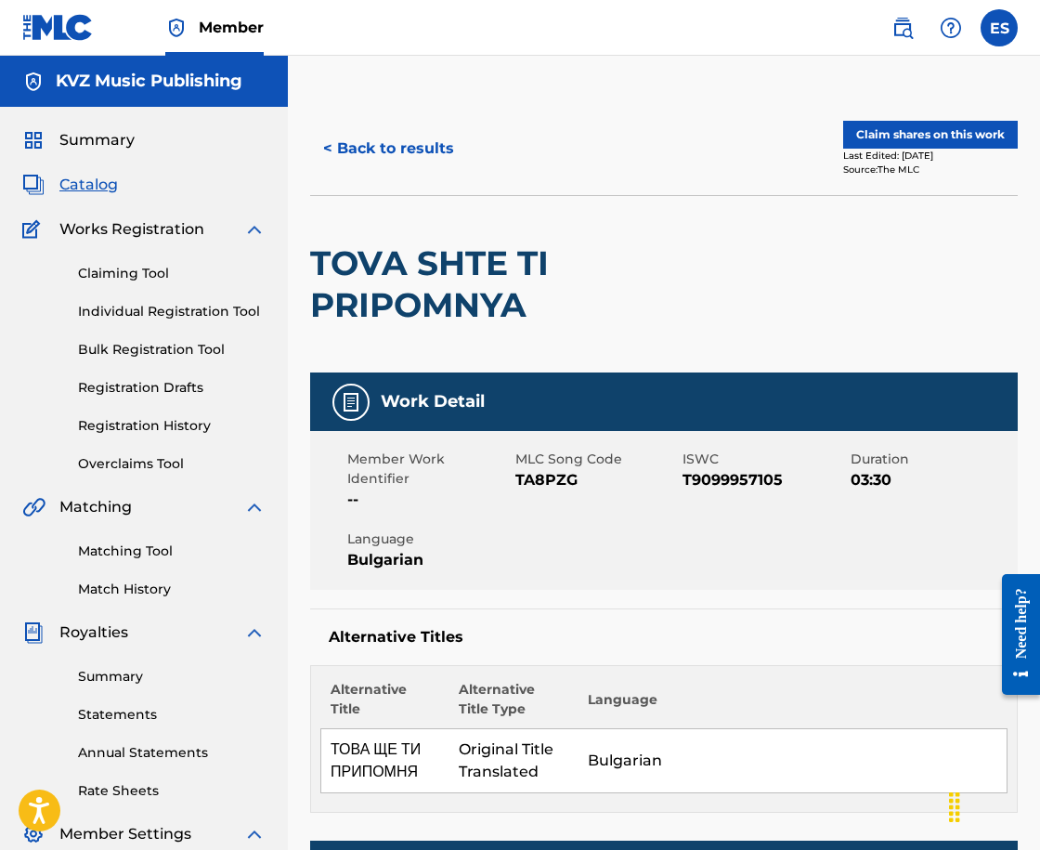
drag, startPoint x: 169, startPoint y: 313, endPoint x: 202, endPoint y: 315, distance: 32.6
click at [169, 313] on link "Individual Registration Tool" at bounding box center [172, 312] width 188 height 20
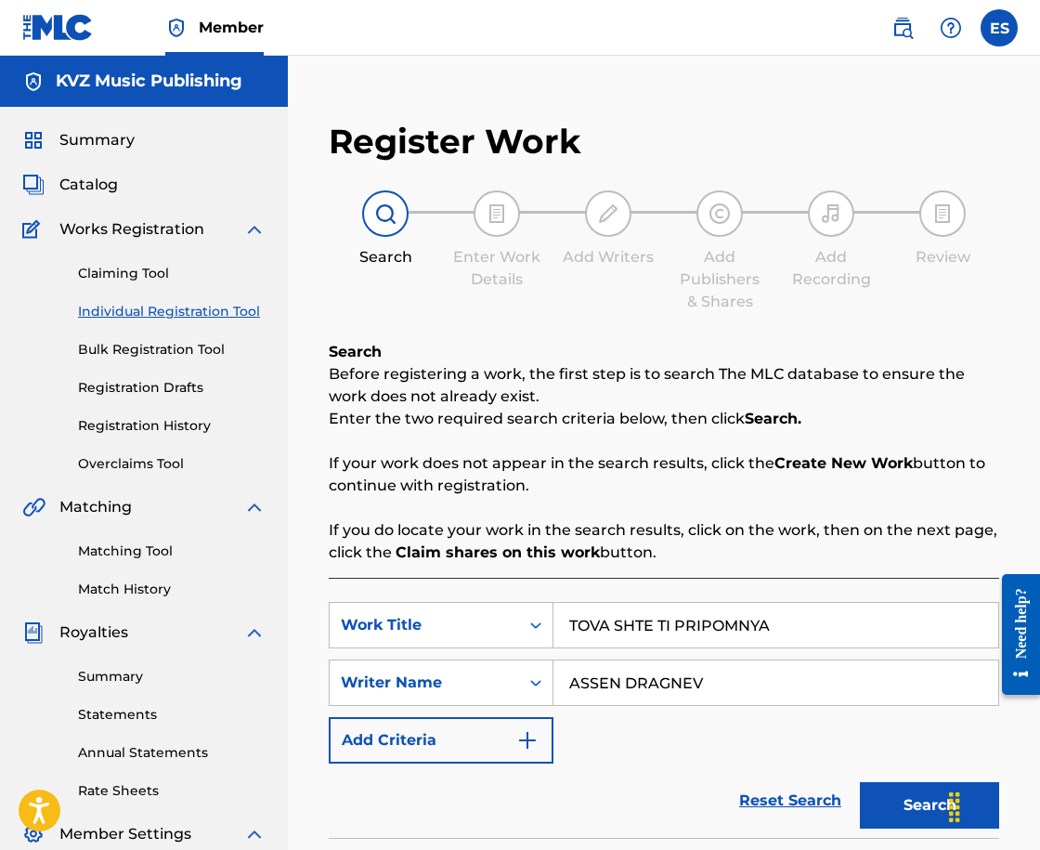
click at [675, 627] on input "TOVA SHTE TI PRIPOMNYA" at bounding box center [775, 625] width 445 height 45
paste input "Y E"
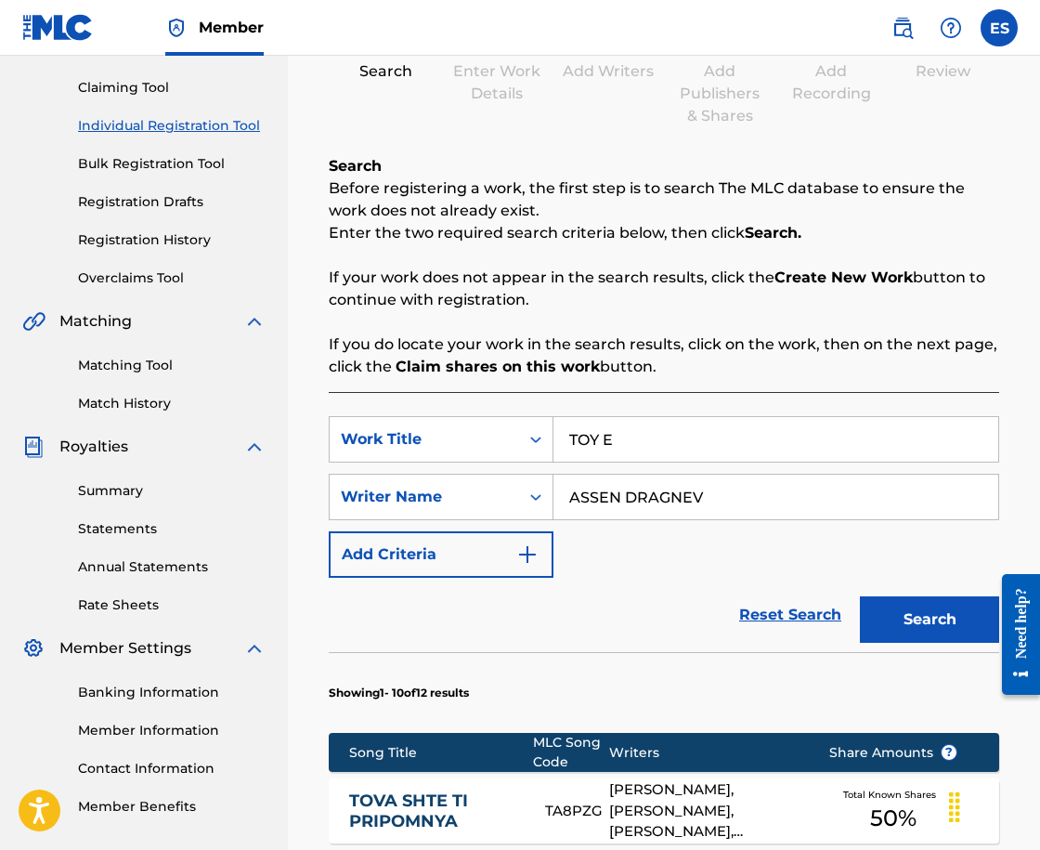
type input "TOY E"
click at [912, 597] on button "Search" at bounding box center [929, 619] width 139 height 46
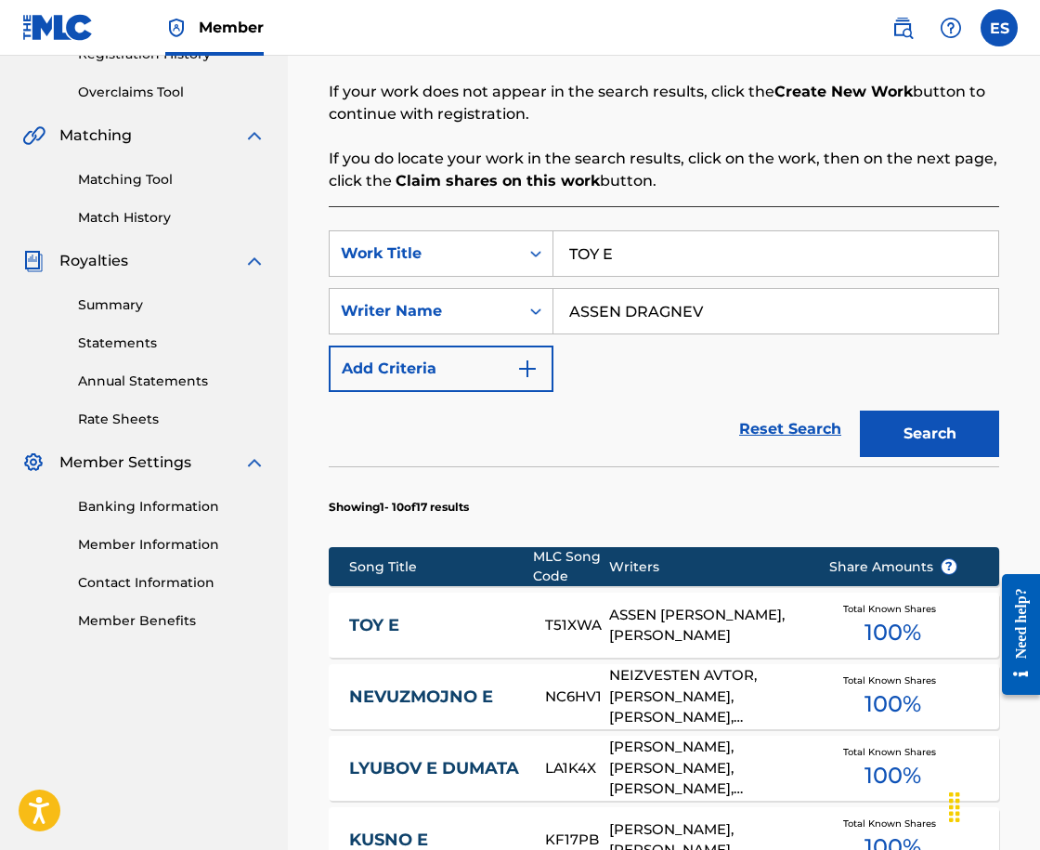
scroll to position [464, 0]
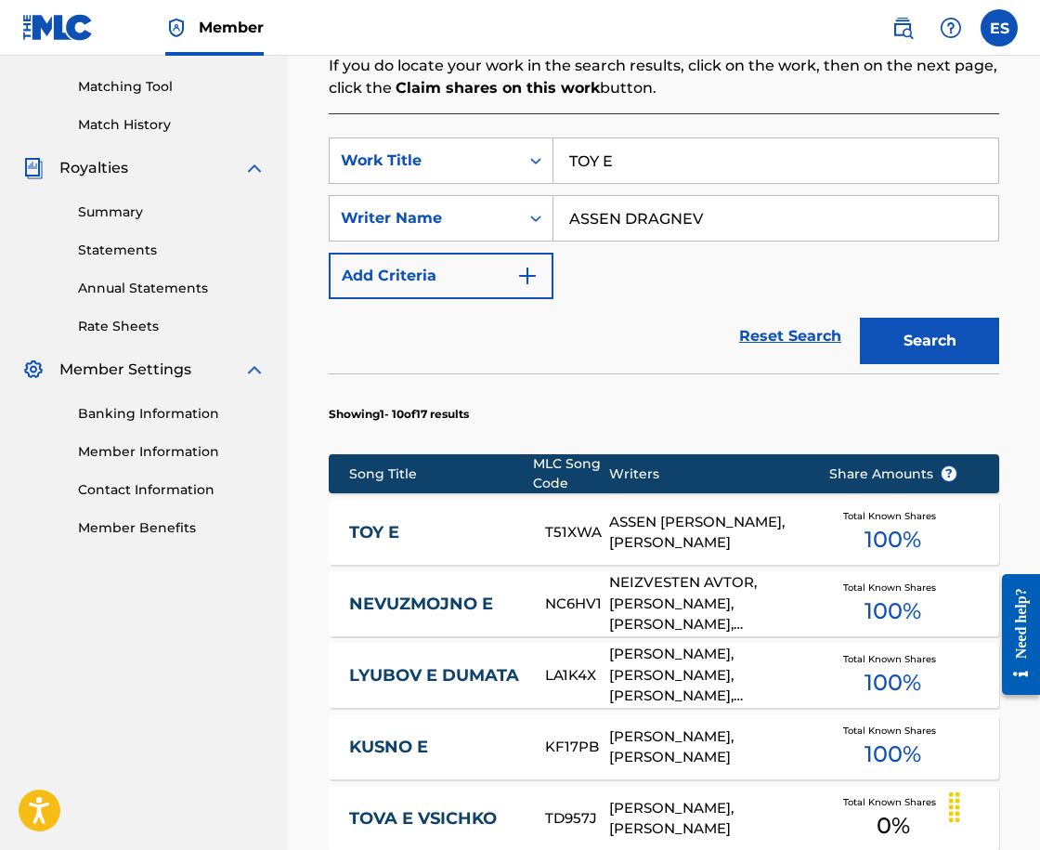
click at [454, 540] on link "TOY E" at bounding box center [435, 532] width 172 height 21
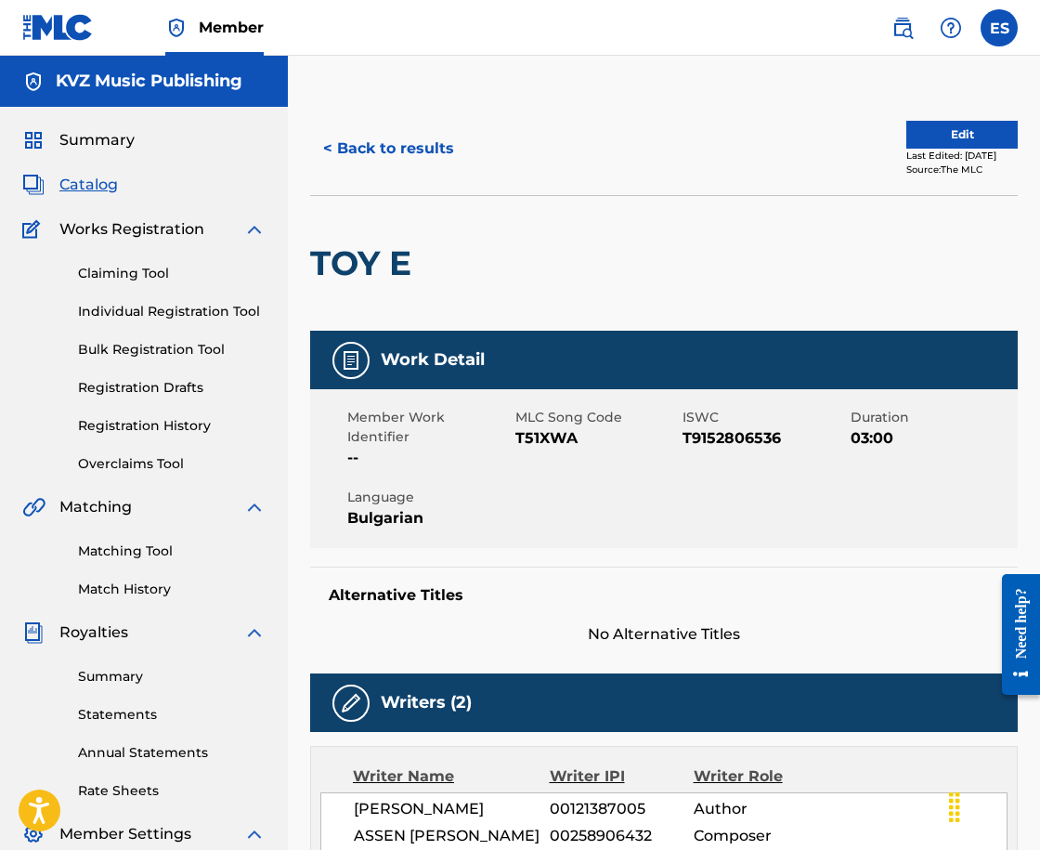
click at [358, 149] on button "< Back to results" at bounding box center [388, 148] width 157 height 46
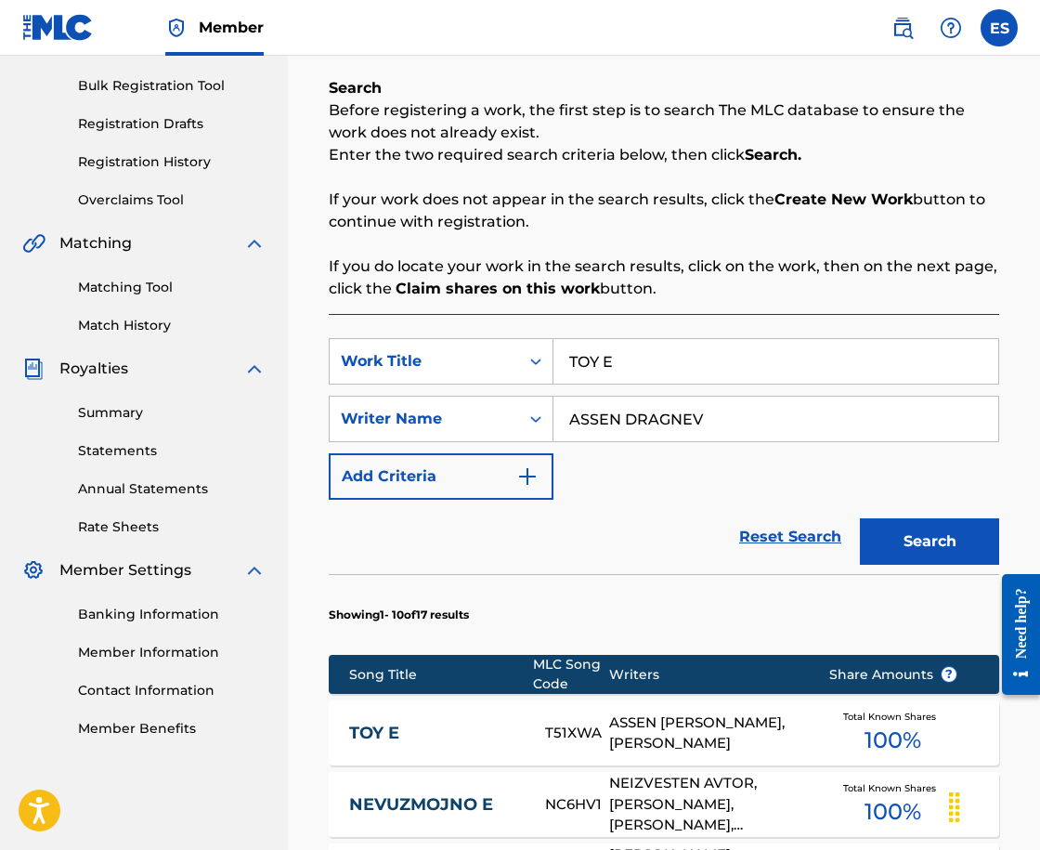
click at [723, 379] on input "TOY E" at bounding box center [775, 361] width 445 height 45
paste input "RAKIYKA"
type input "TRAKIYKA"
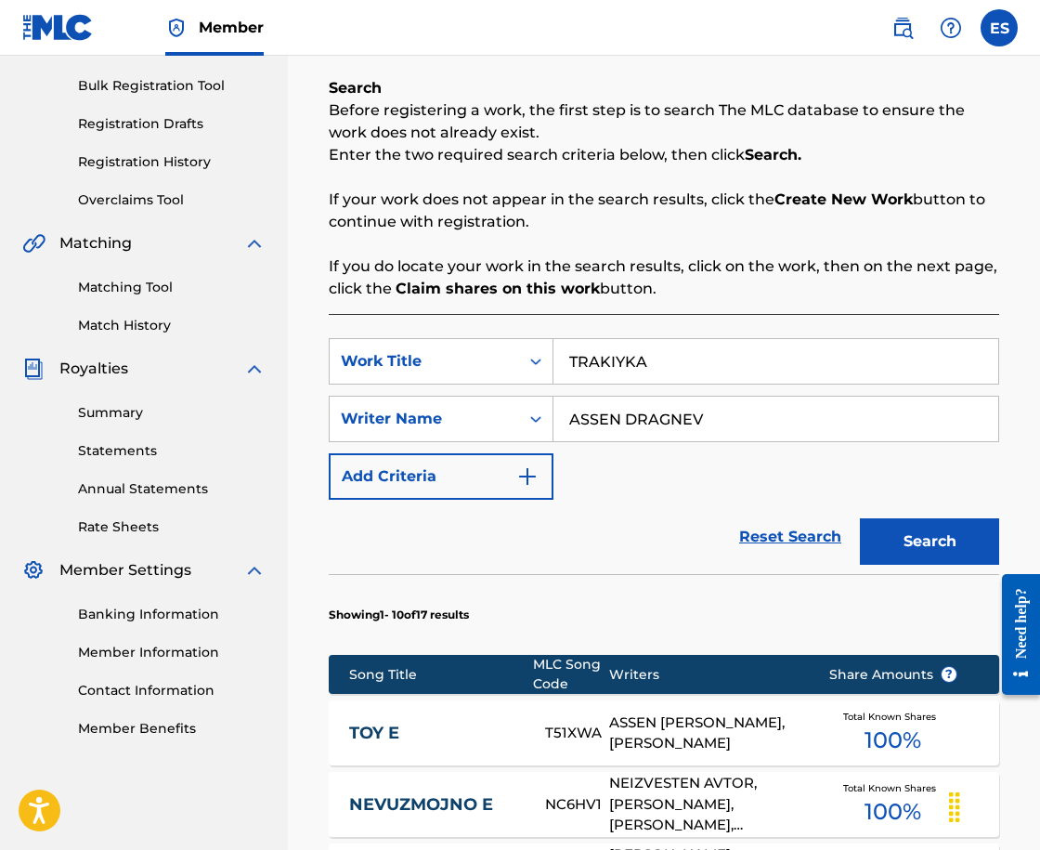
click at [897, 537] on button "Search" at bounding box center [929, 541] width 139 height 46
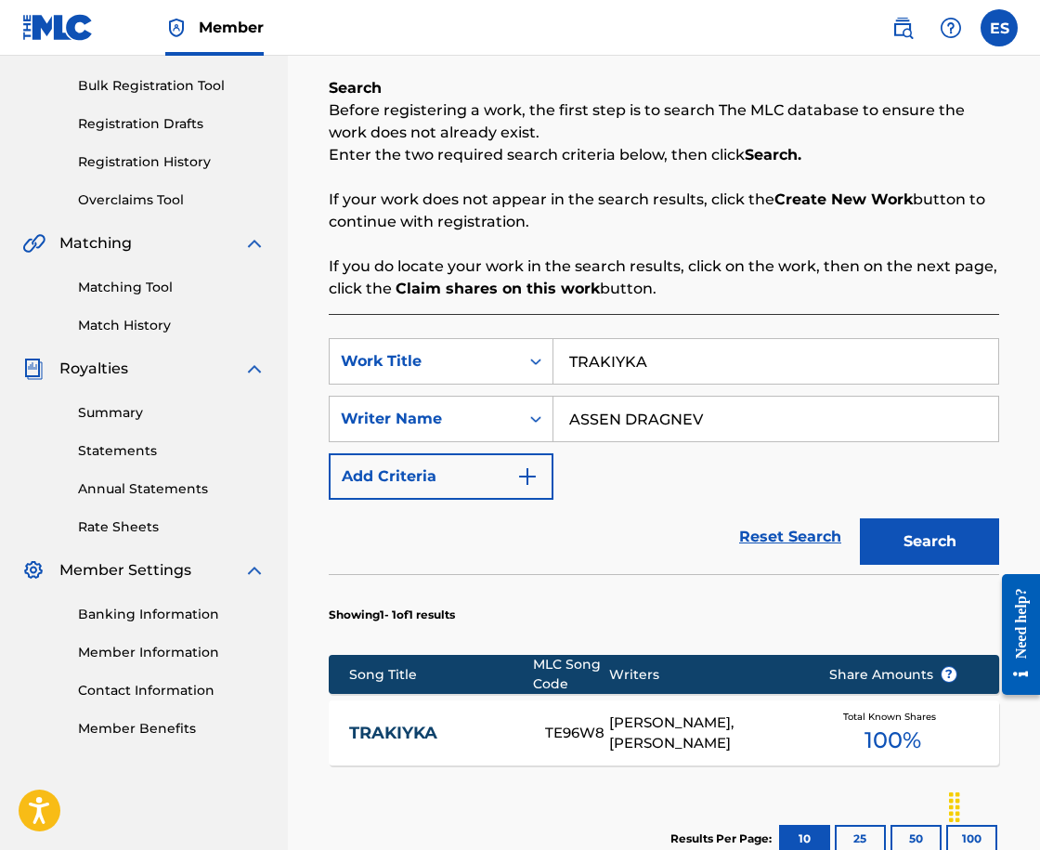
click at [402, 724] on link "TRAKIYKA" at bounding box center [435, 732] width 172 height 21
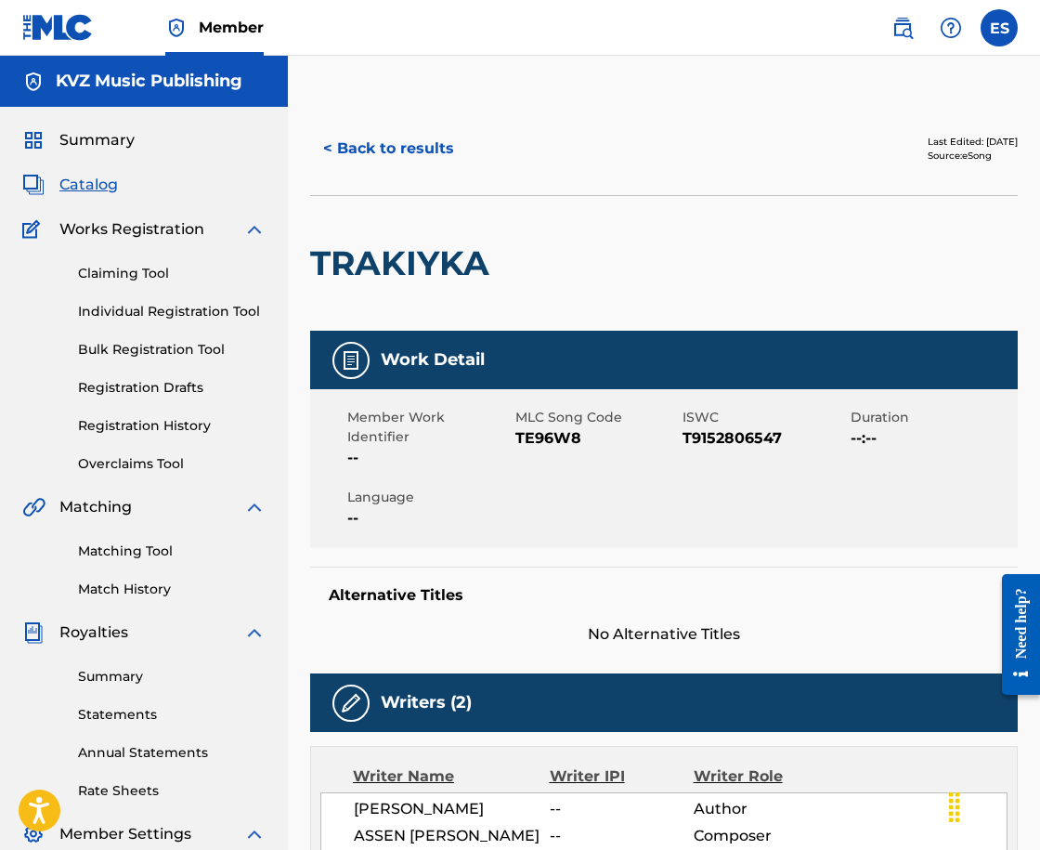
click at [345, 145] on button "< Back to results" at bounding box center [388, 148] width 157 height 46
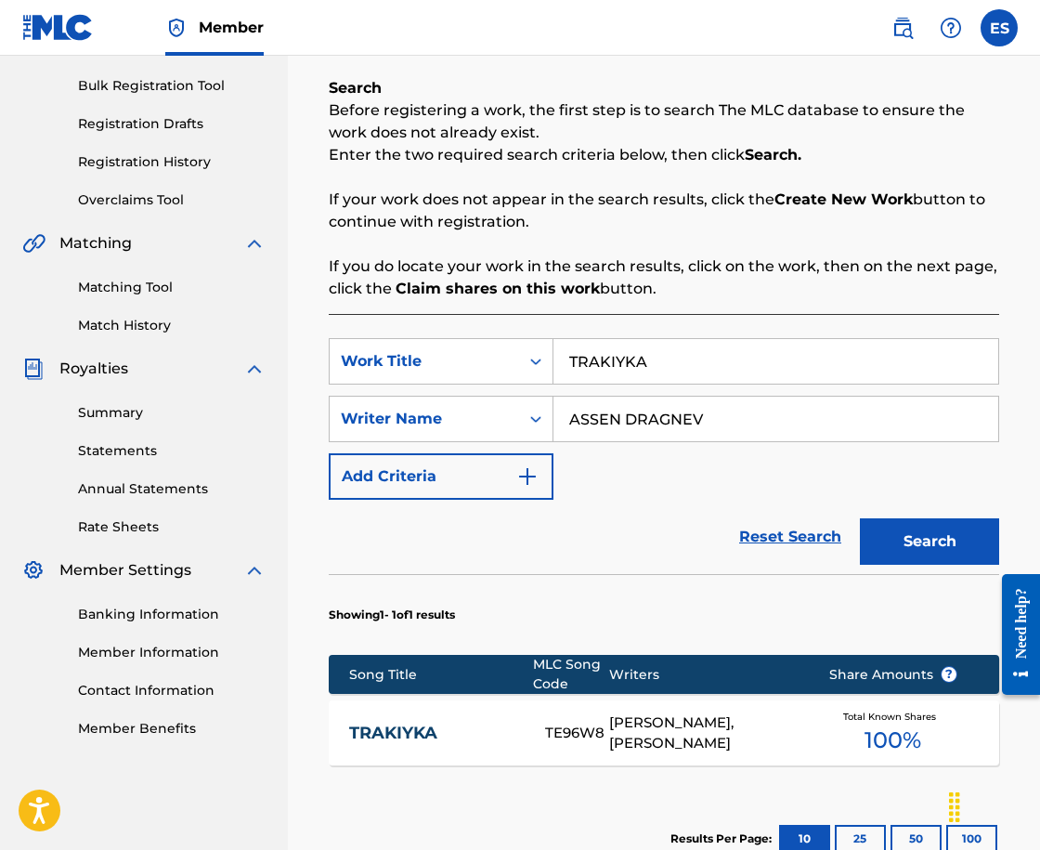
click at [153, 157] on link "Registration History" at bounding box center [172, 162] width 188 height 20
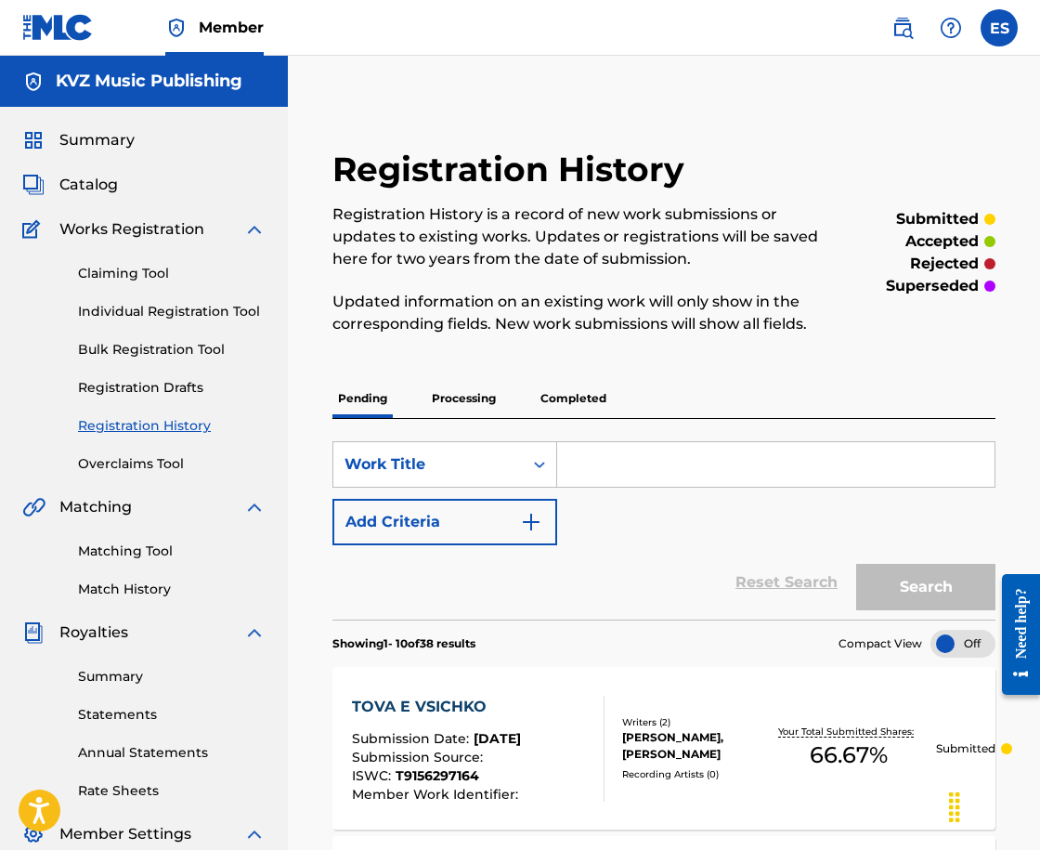
paste input "TRAKIYKA"
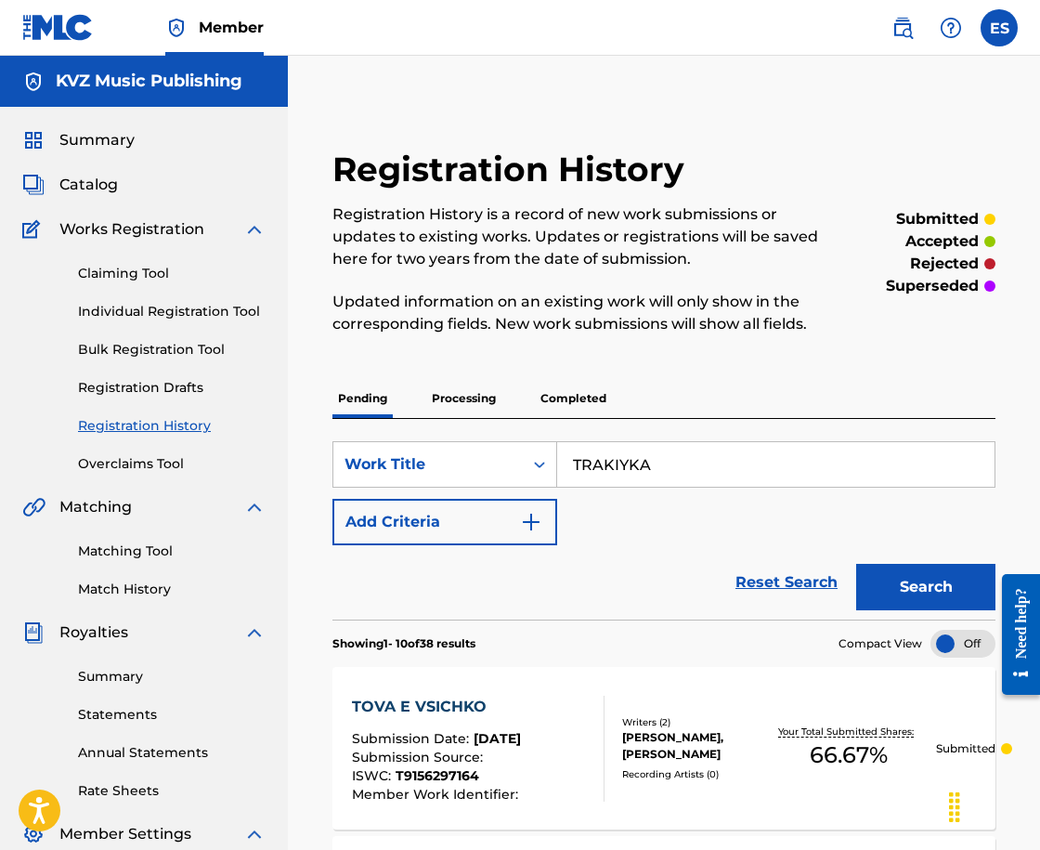
type input "TRAKIYKA"
click at [908, 587] on button "Search" at bounding box center [925, 587] width 139 height 46
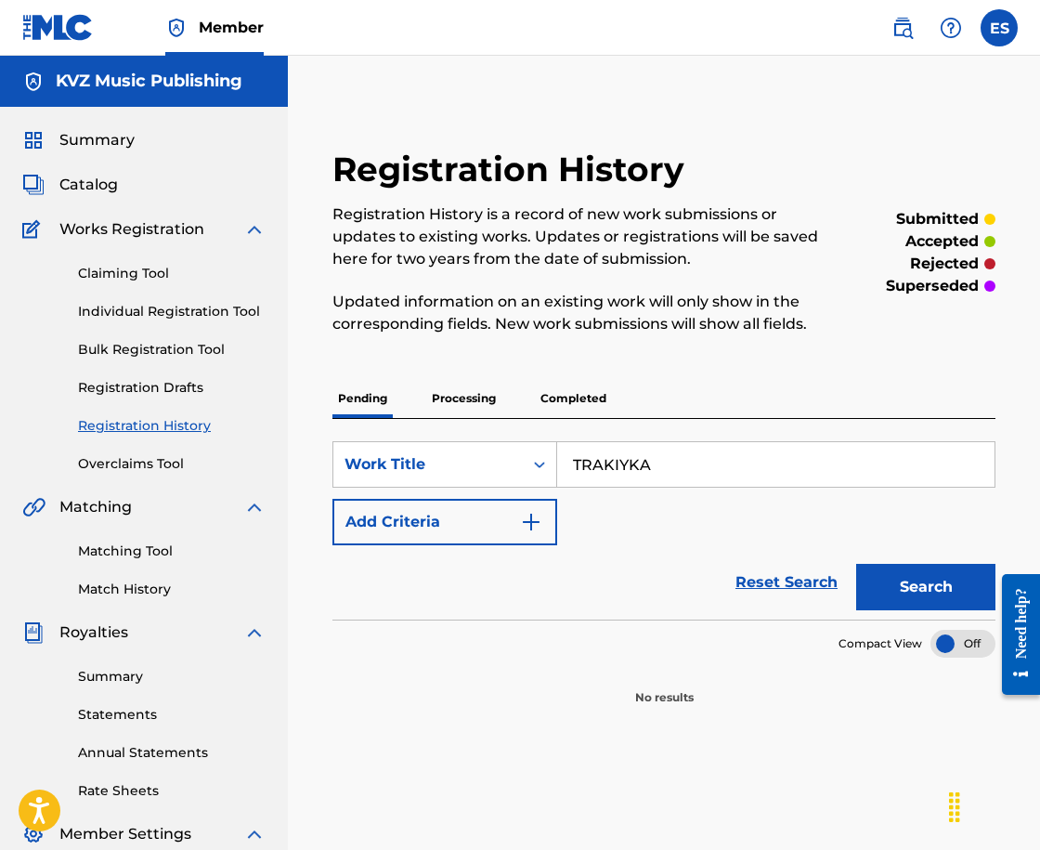
click at [457, 365] on div "Registration History Registration History is a record of new work submissions o…" at bounding box center [664, 427] width 708 height 557
click at [446, 399] on p "Processing" at bounding box center [463, 398] width 75 height 39
click at [631, 470] on input "TRAKIYKA" at bounding box center [775, 464] width 437 height 45
click at [937, 588] on button "Search" at bounding box center [925, 587] width 139 height 46
click at [592, 407] on p "Completed" at bounding box center [573, 398] width 77 height 39
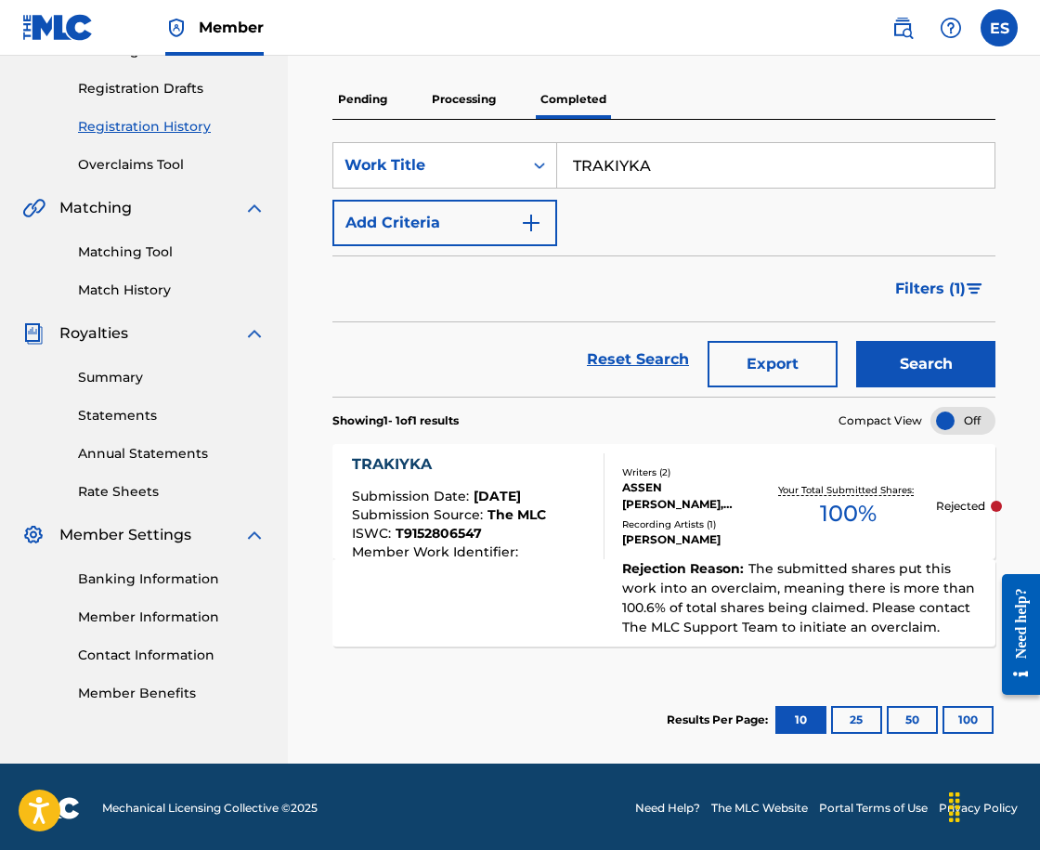
scroll to position [302, 0]
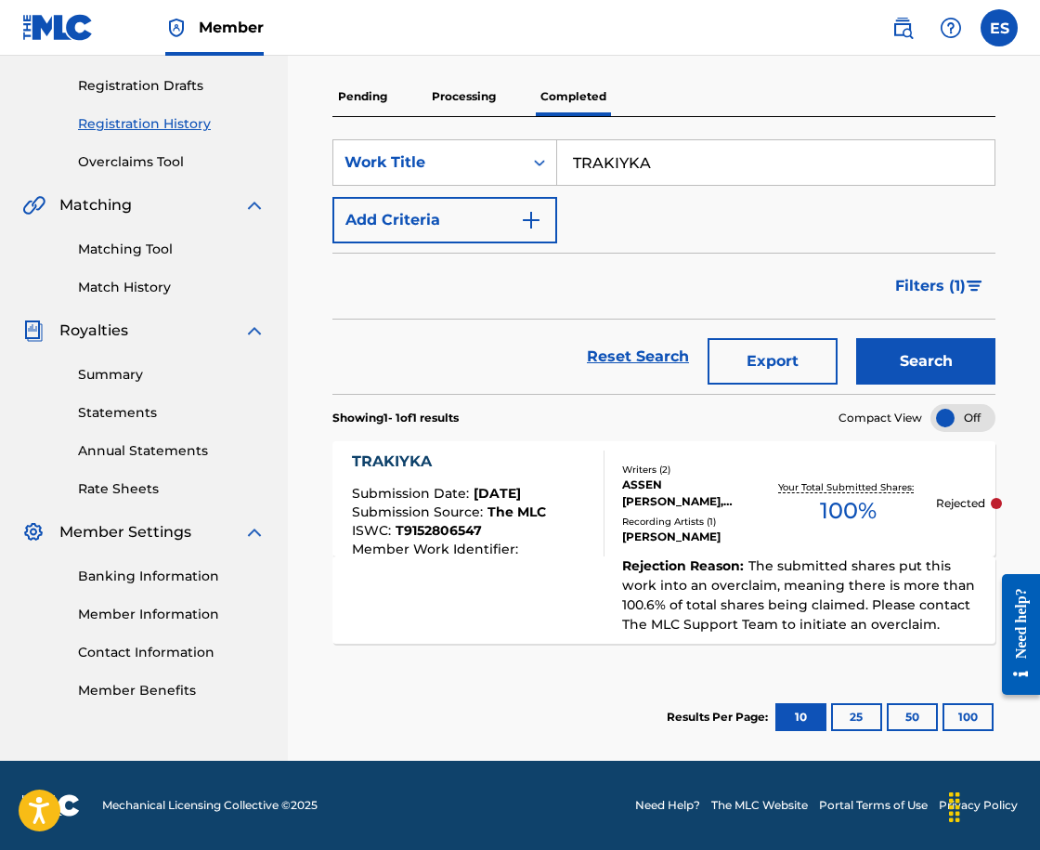
click at [502, 469] on div "TRAKIYKA" at bounding box center [449, 461] width 194 height 22
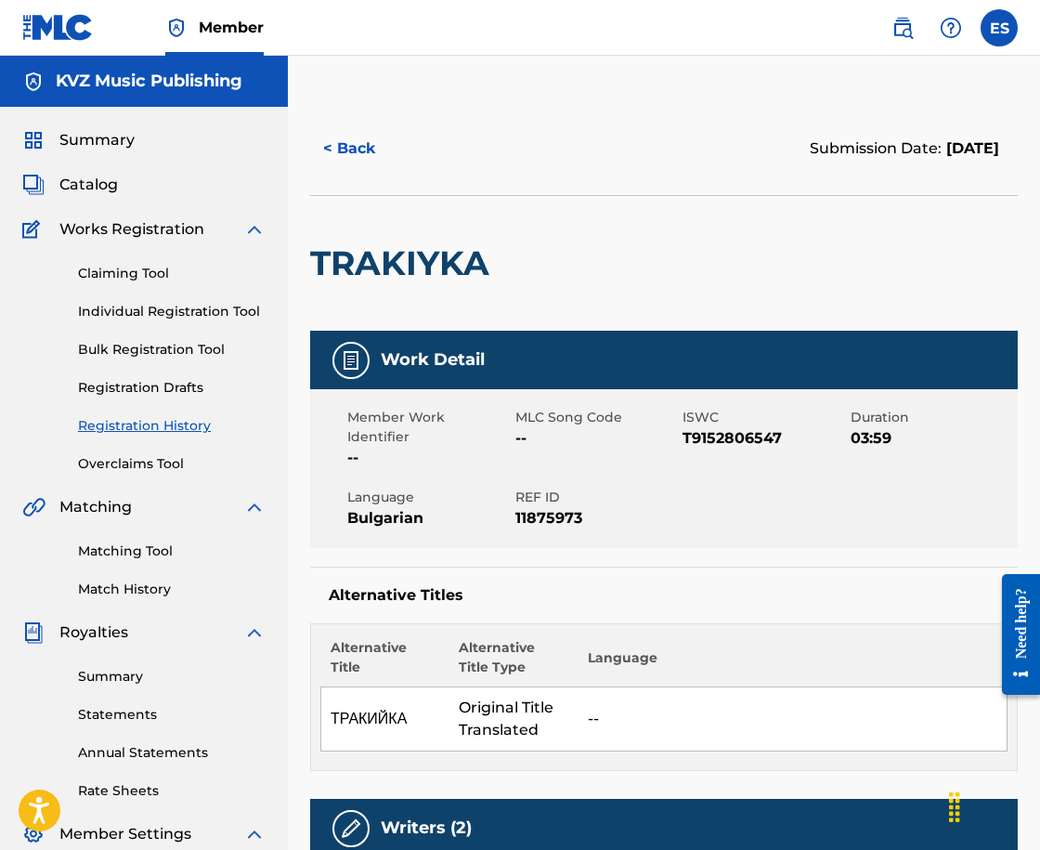
click at [329, 153] on button "< Back" at bounding box center [365, 148] width 111 height 46
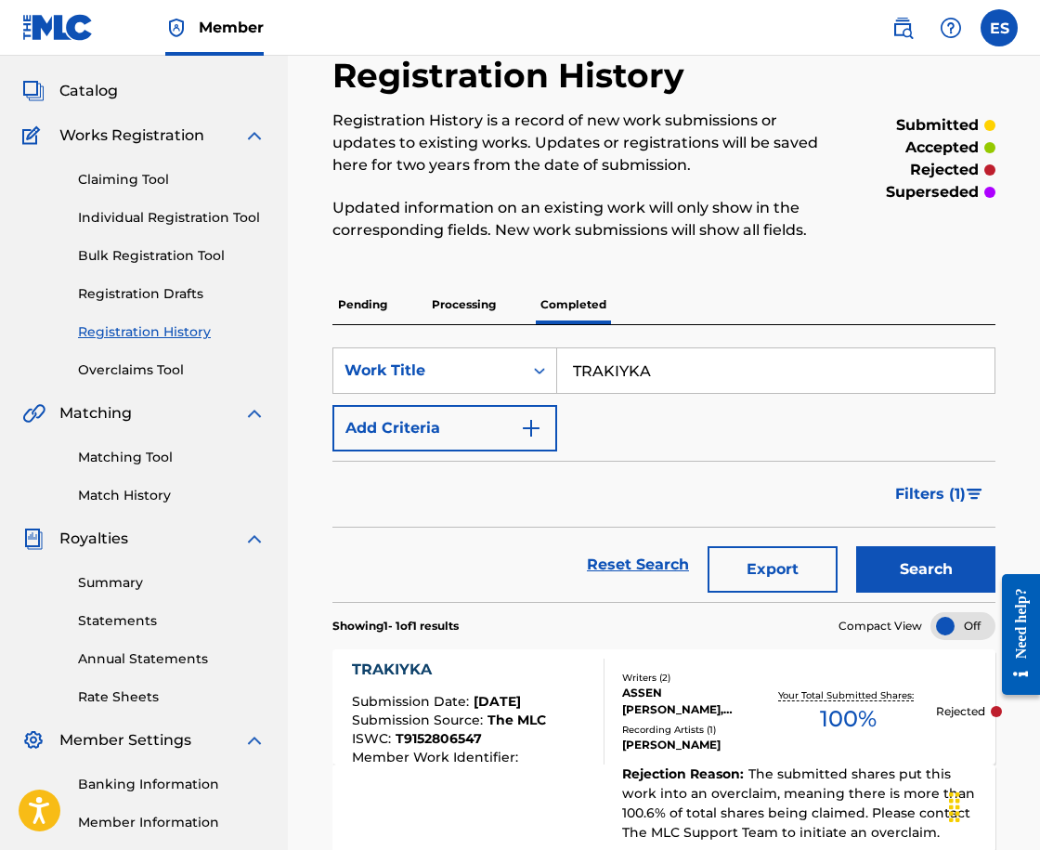
scroll to position [78, 0]
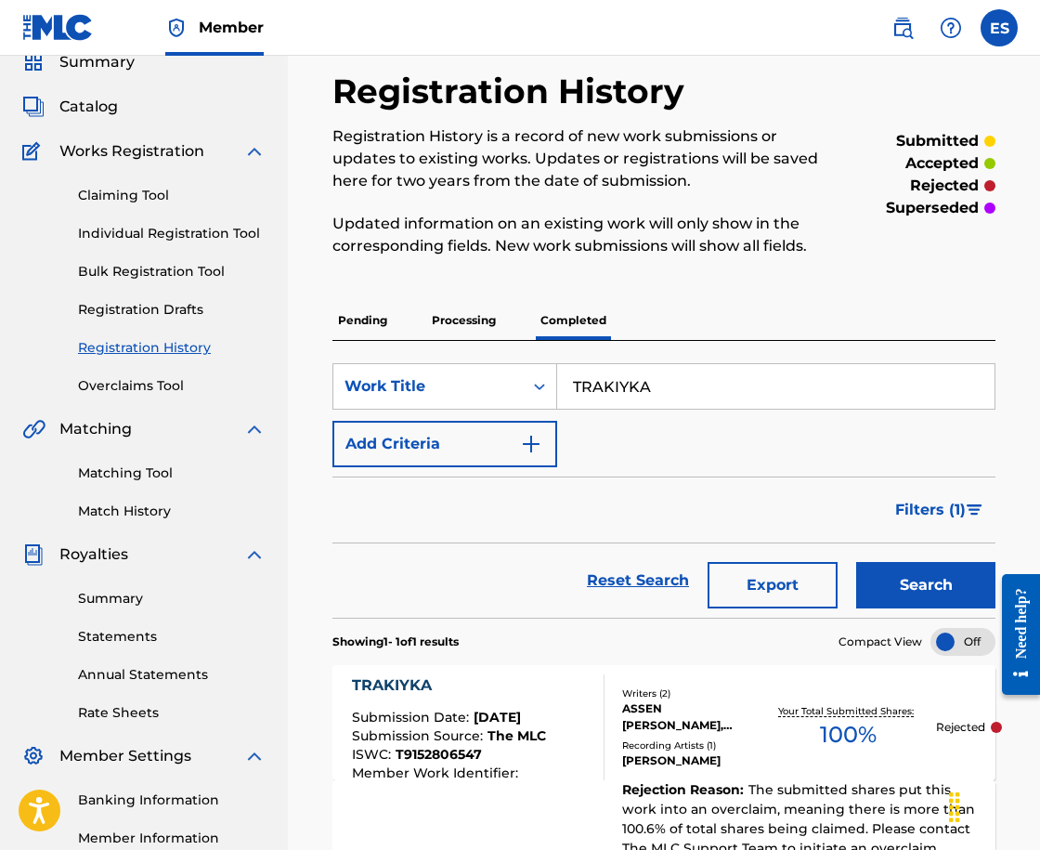
click at [211, 223] on div "Claiming Tool Individual Registration Tool Bulk Registration Tool Registration …" at bounding box center [143, 279] width 243 height 233
click at [217, 229] on link "Individual Registration Tool" at bounding box center [172, 234] width 188 height 20
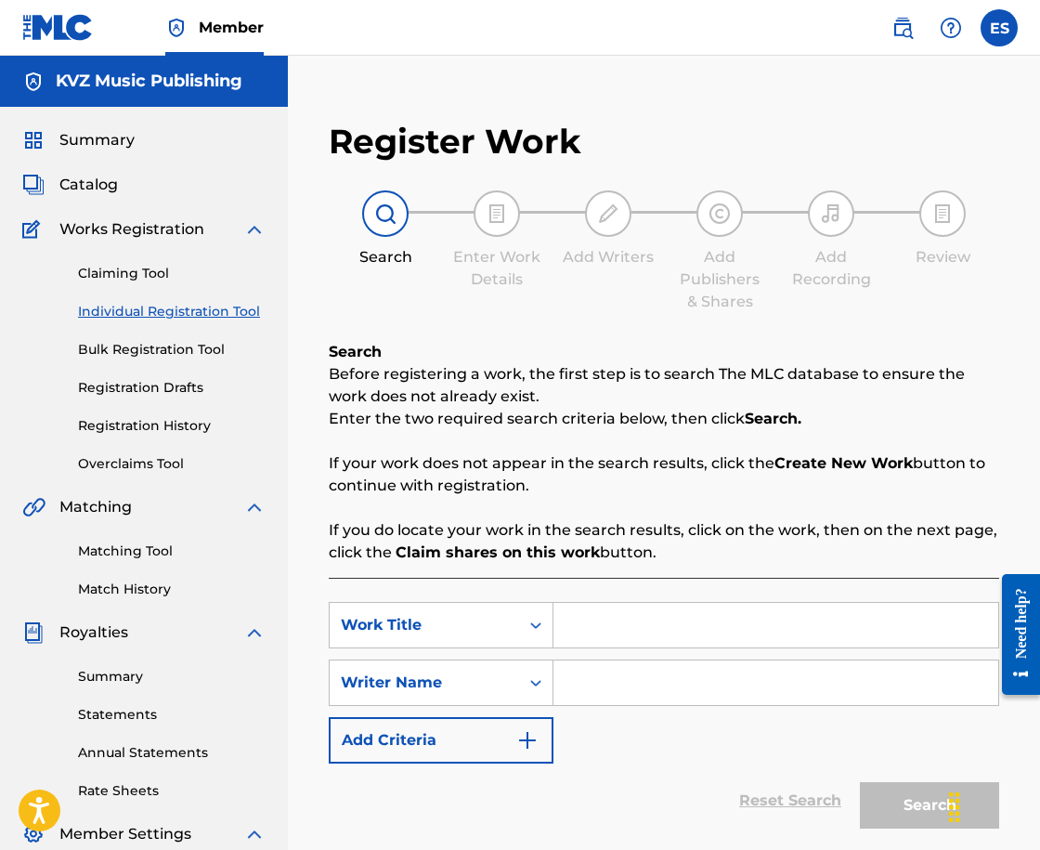
paste input "TRIUGULNIK"
type input "TRIUGULNIK"
click at [663, 698] on input "Search Form" at bounding box center [775, 682] width 445 height 45
type input "ASSEN DRAGNEV"
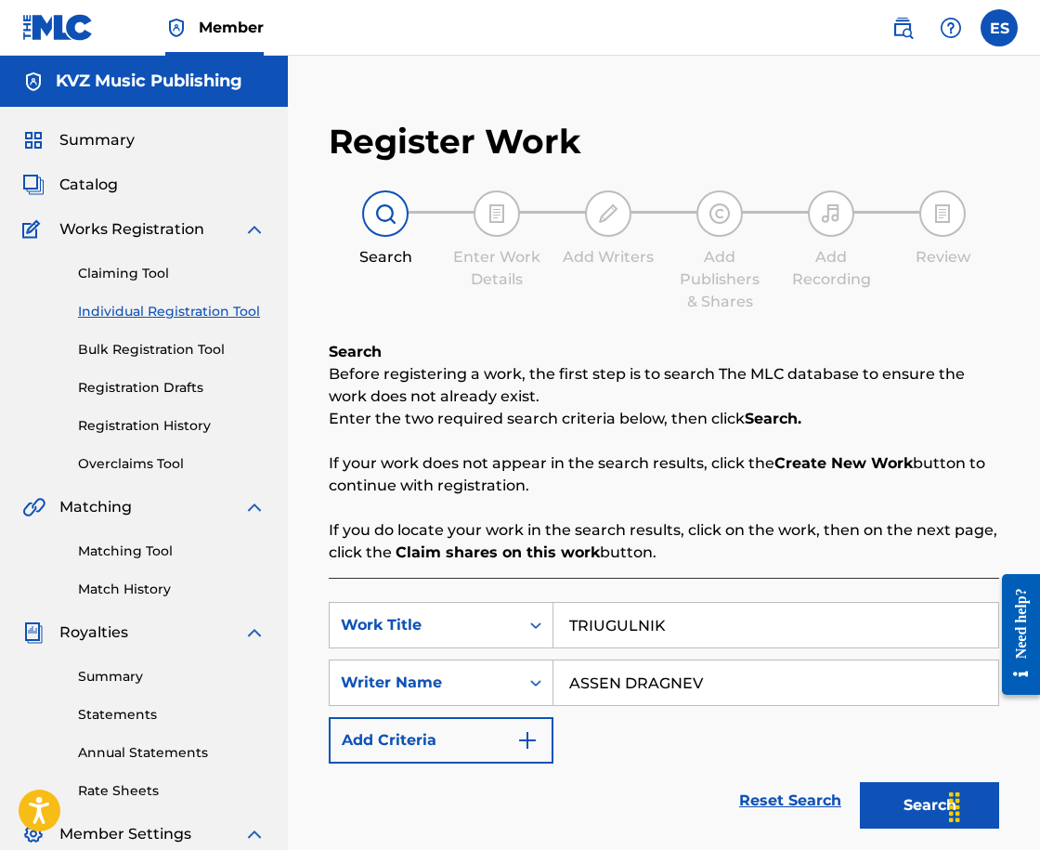
click at [928, 805] on button "Search" at bounding box center [929, 805] width 139 height 46
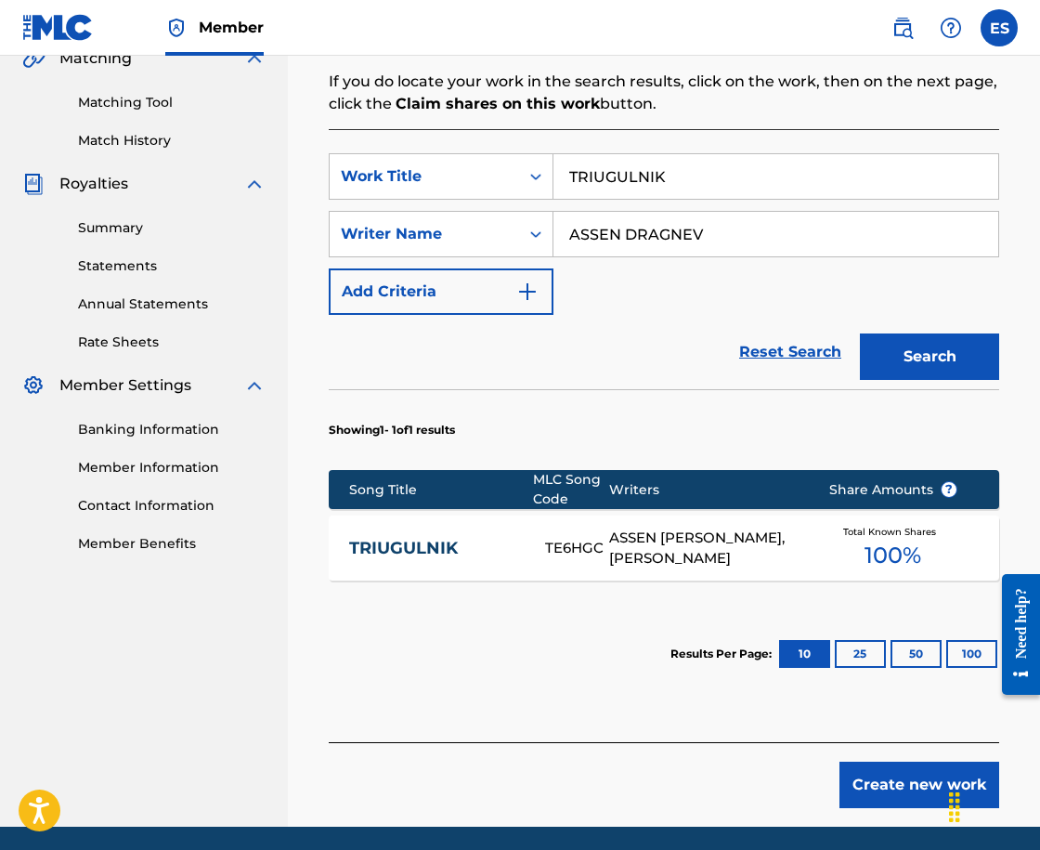
scroll to position [464, 0]
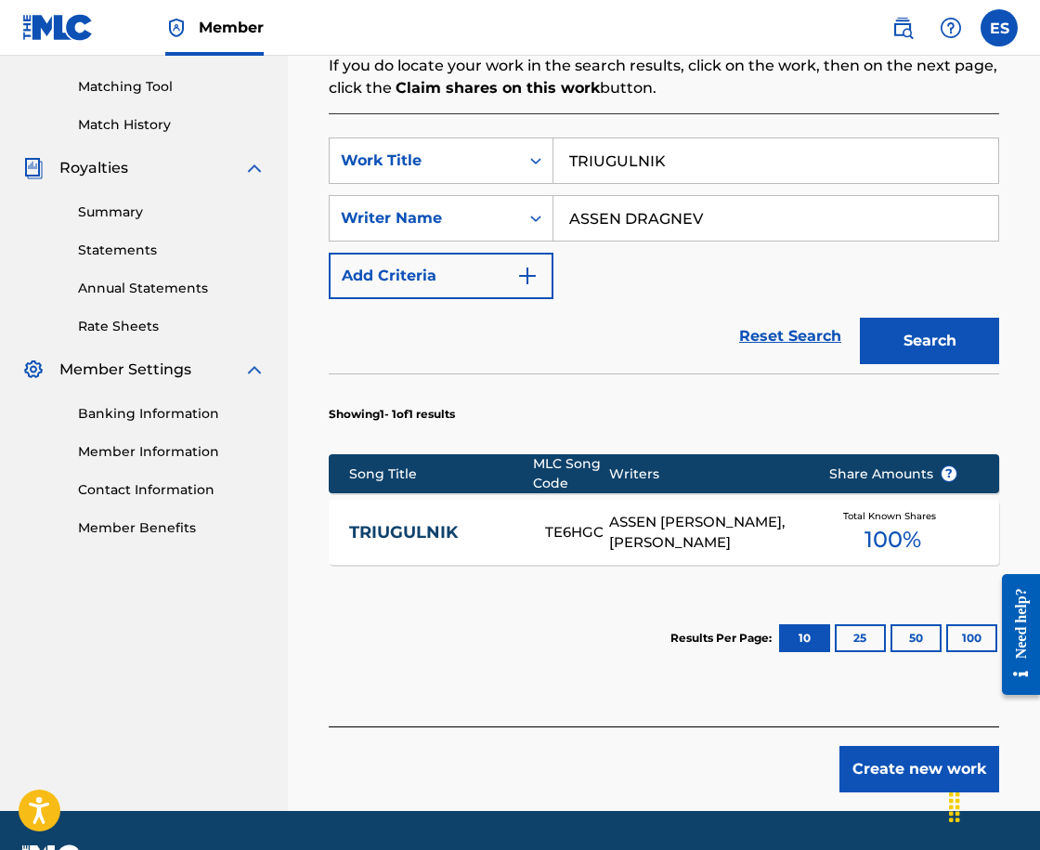
click at [397, 528] on link "TRIUGULNIK" at bounding box center [435, 532] width 172 height 21
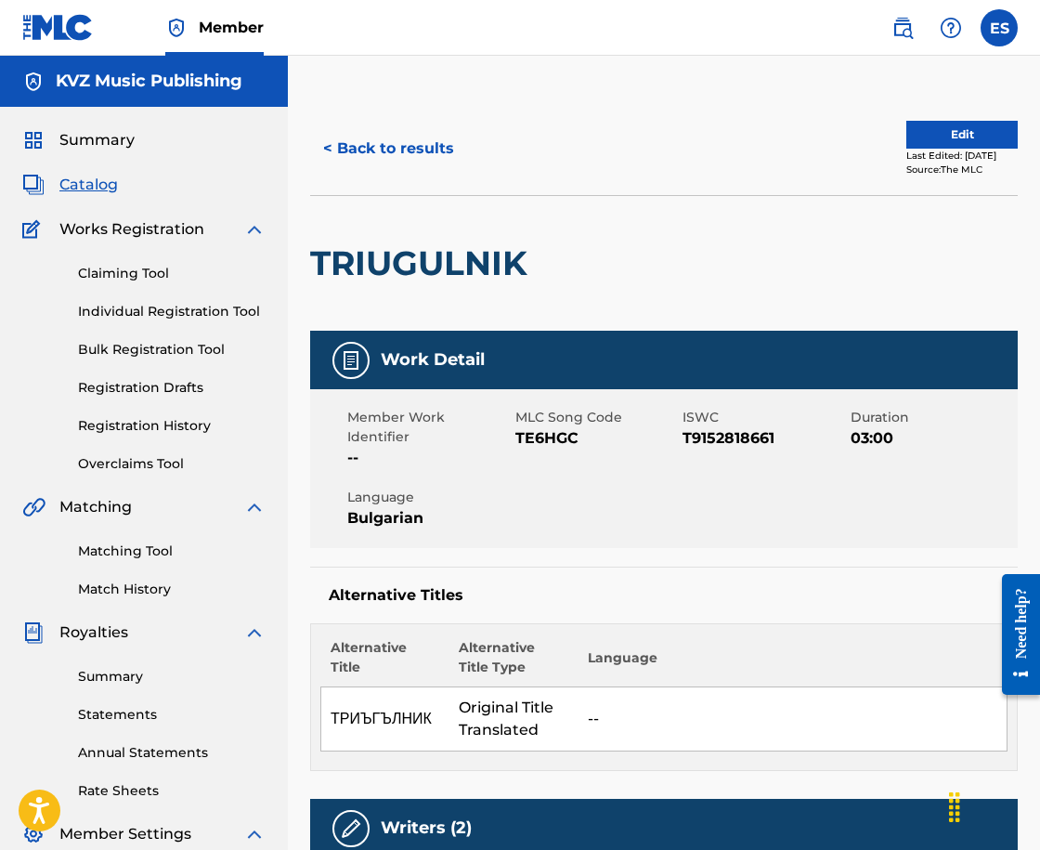
click at [380, 161] on button "< Back to results" at bounding box center [388, 148] width 157 height 46
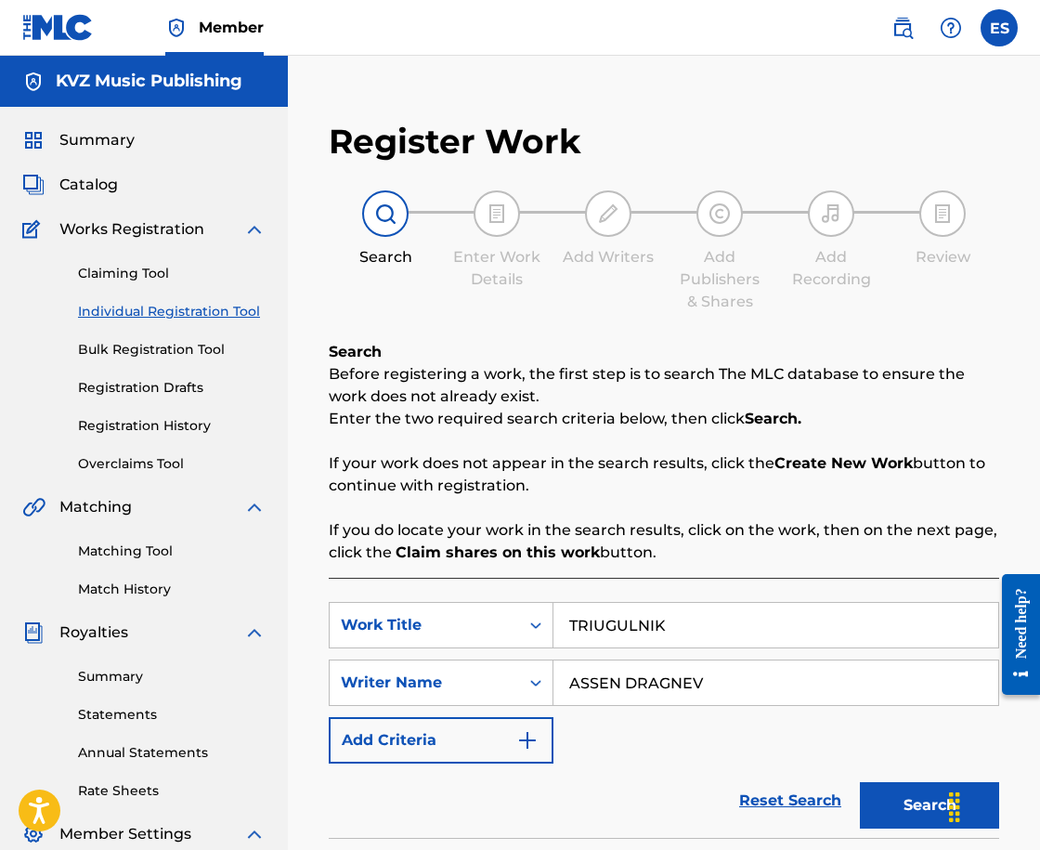
click at [161, 306] on link "Individual Registration Tool" at bounding box center [172, 312] width 188 height 20
click at [755, 621] on input "TRIUGULNIK" at bounding box center [775, 625] width 445 height 45
paste input "UGNI SI"
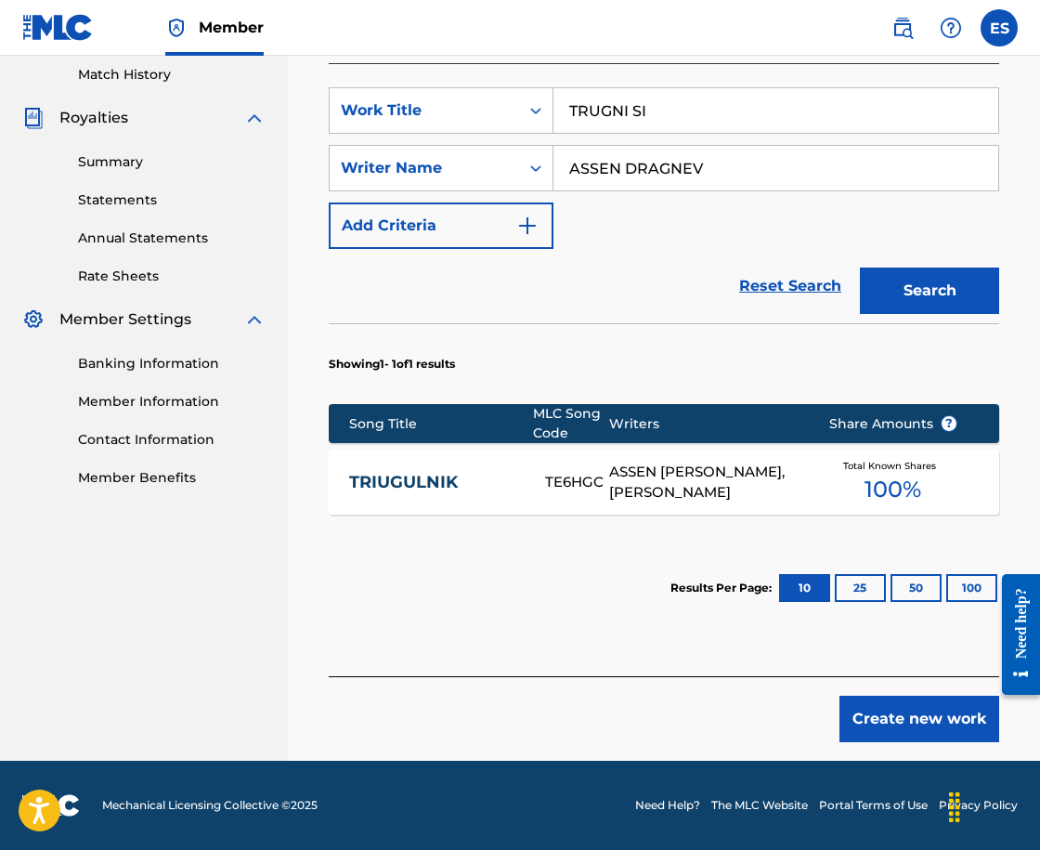
type input "TRUGNI SI"
click at [944, 303] on button "Search" at bounding box center [929, 290] width 139 height 46
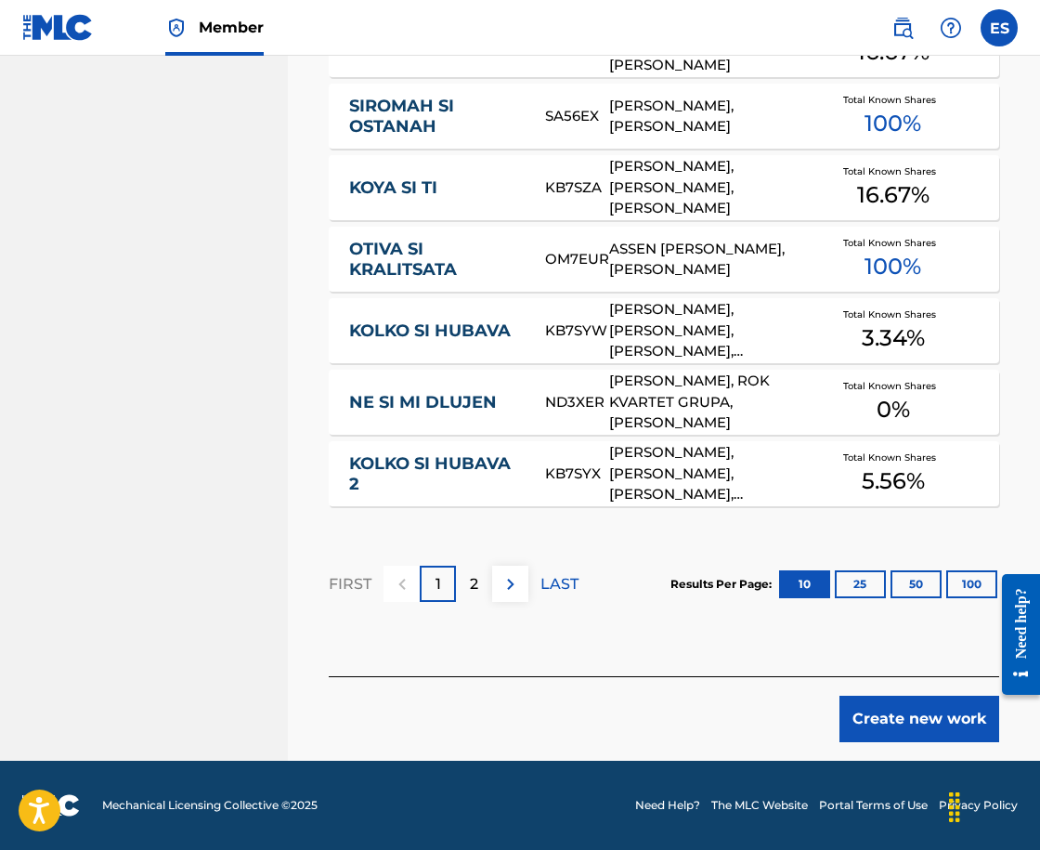
click at [890, 718] on button "Create new work" at bounding box center [920, 719] width 160 height 46
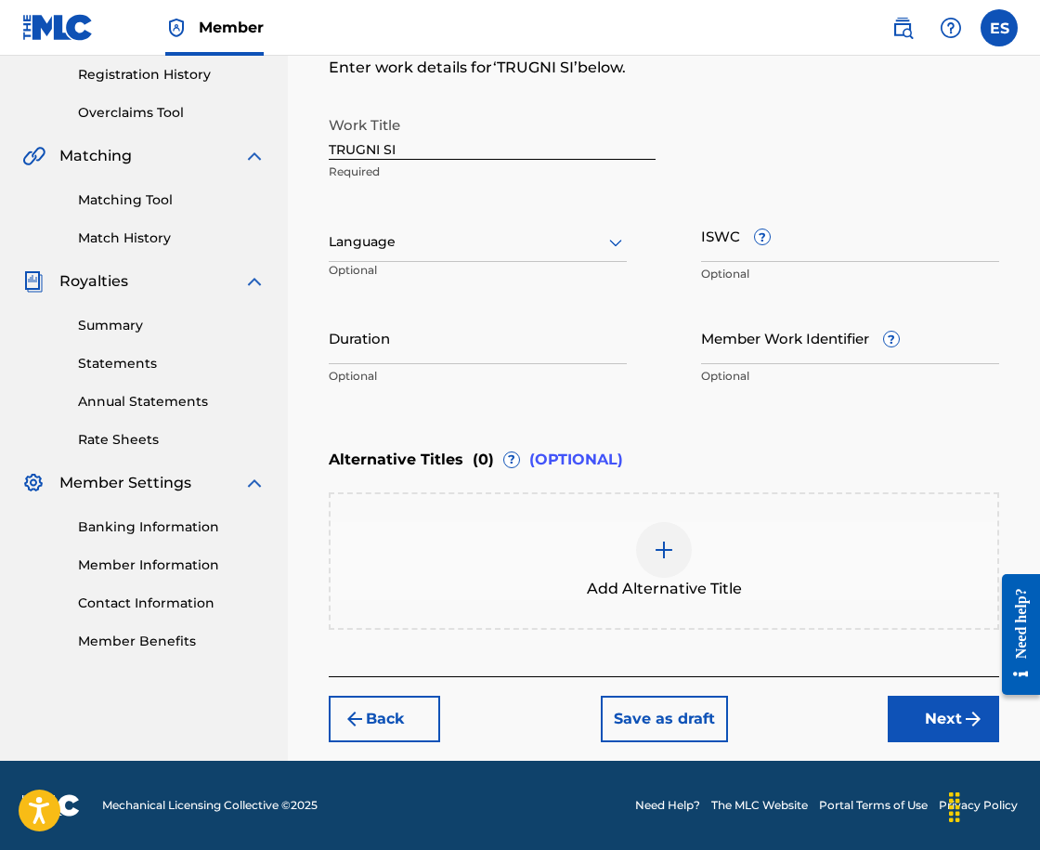
scroll to position [351, 0]
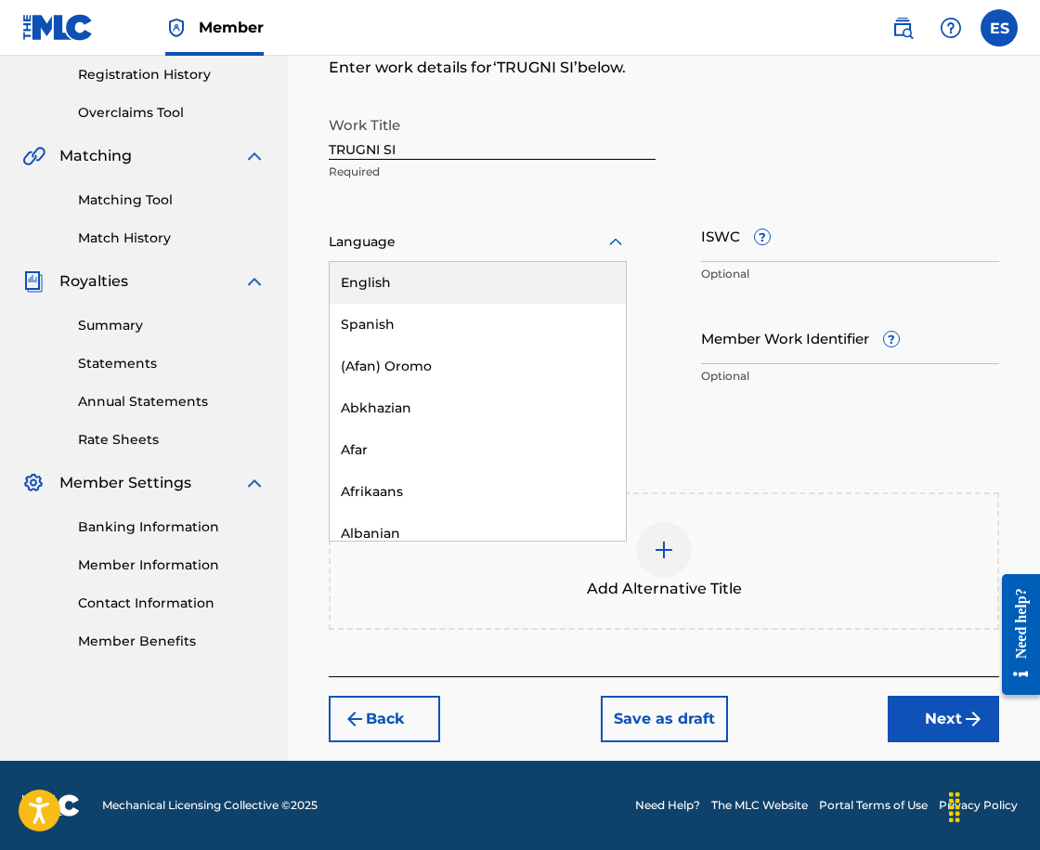
click at [369, 229] on div "Language" at bounding box center [478, 242] width 298 height 39
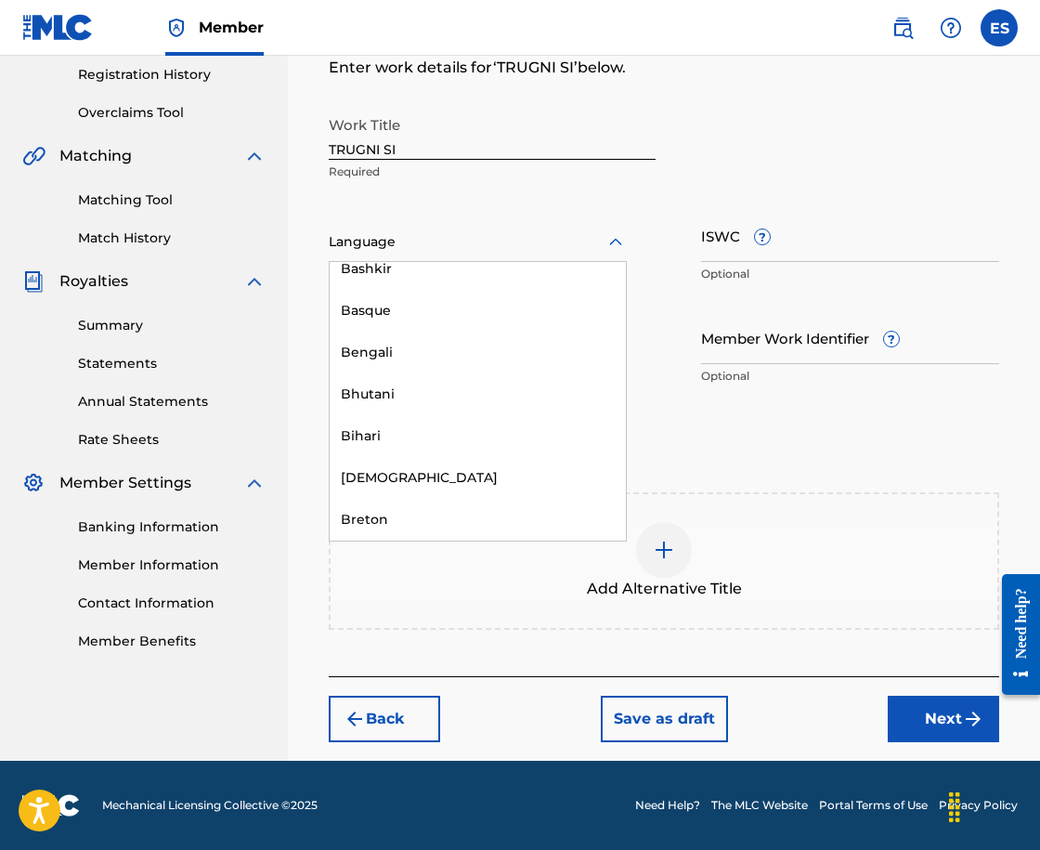
scroll to position [650, 0]
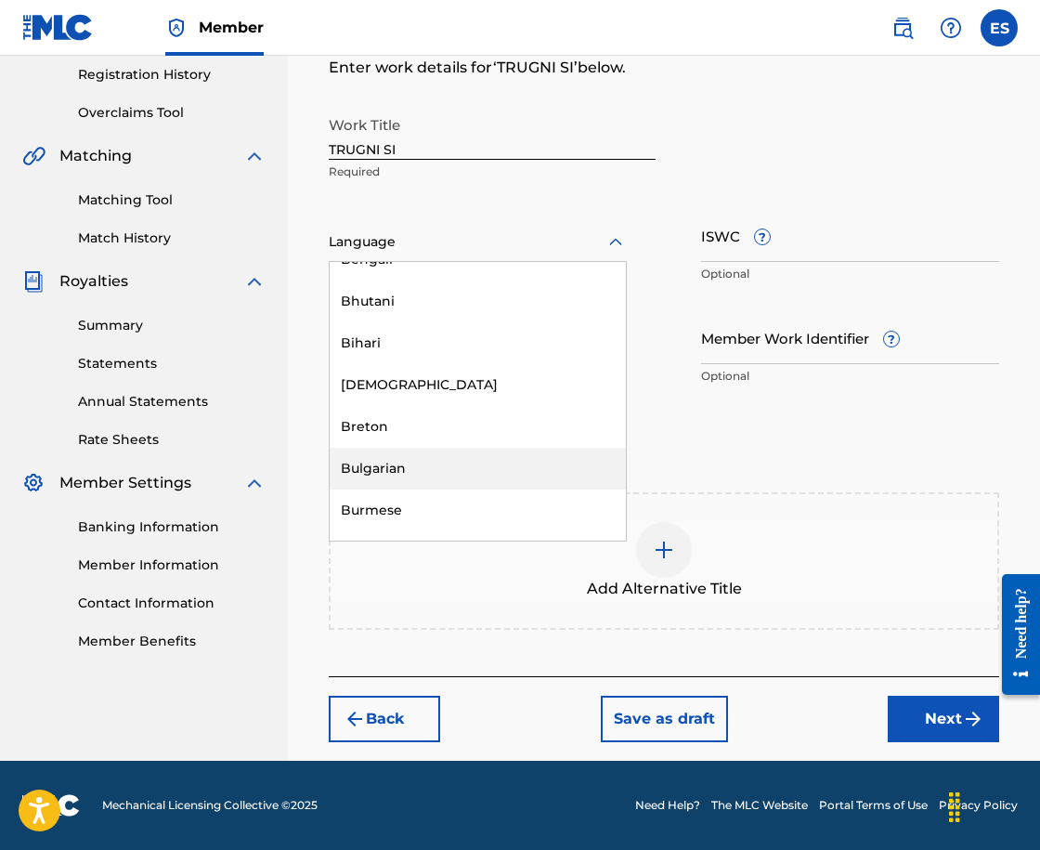
click at [403, 465] on div "Bulgarian" at bounding box center [478, 469] width 296 height 42
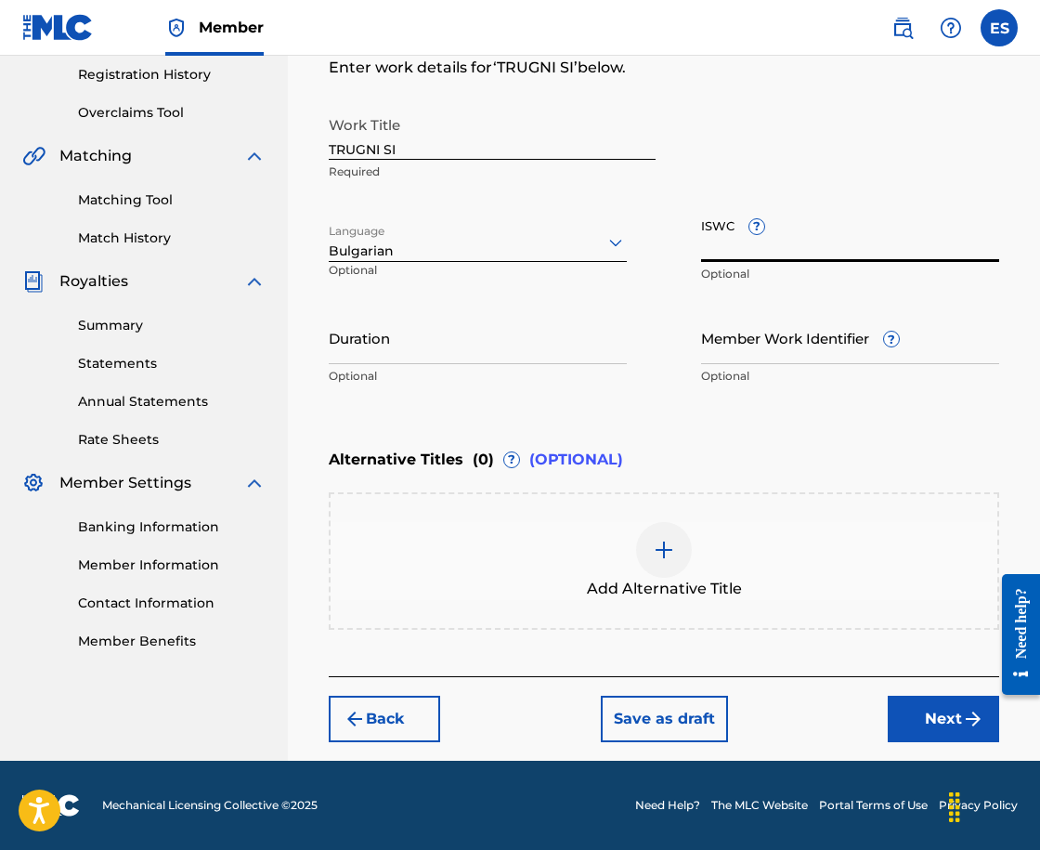
paste input "T9132561252"
type input "T9132561252"
drag, startPoint x: 571, startPoint y: 367, endPoint x: 563, endPoint y: 371, distance: 9.6
click at [563, 371] on div "Duration Optional" at bounding box center [478, 353] width 298 height 84
click at [541, 355] on input "Duration" at bounding box center [478, 337] width 298 height 53
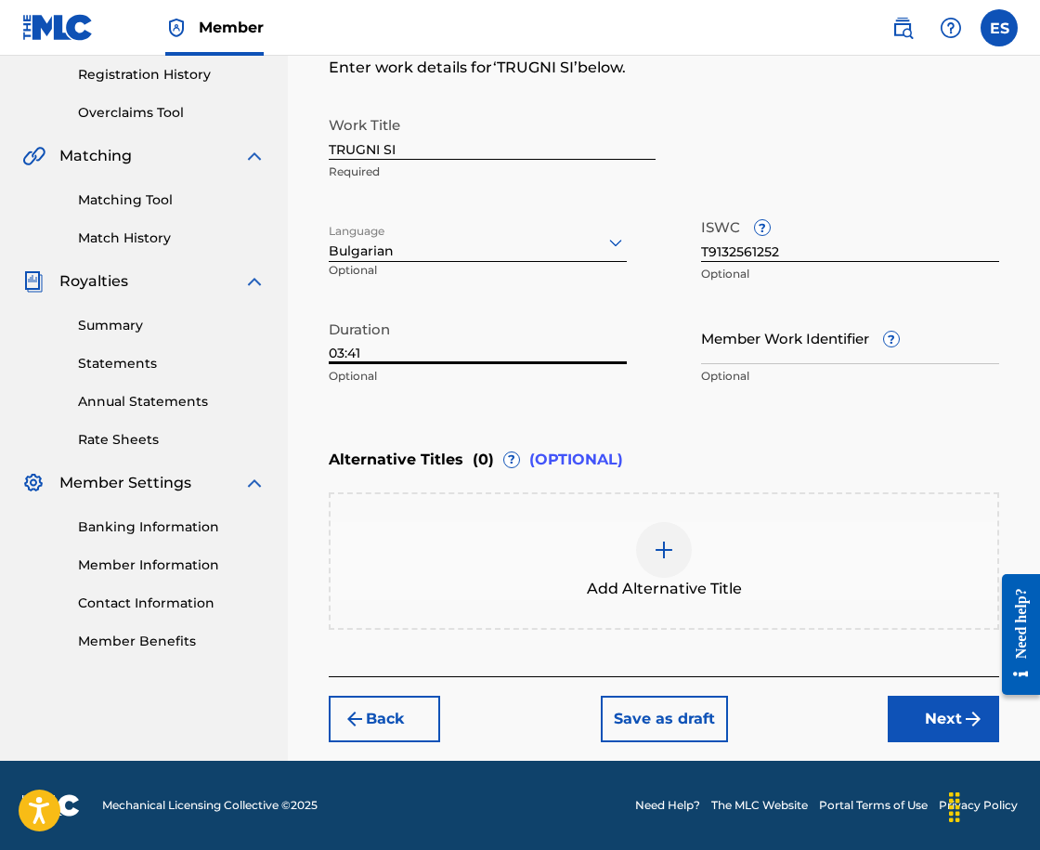
type input "03:41"
click at [634, 605] on div "Add Alternative Title" at bounding box center [664, 560] width 670 height 137
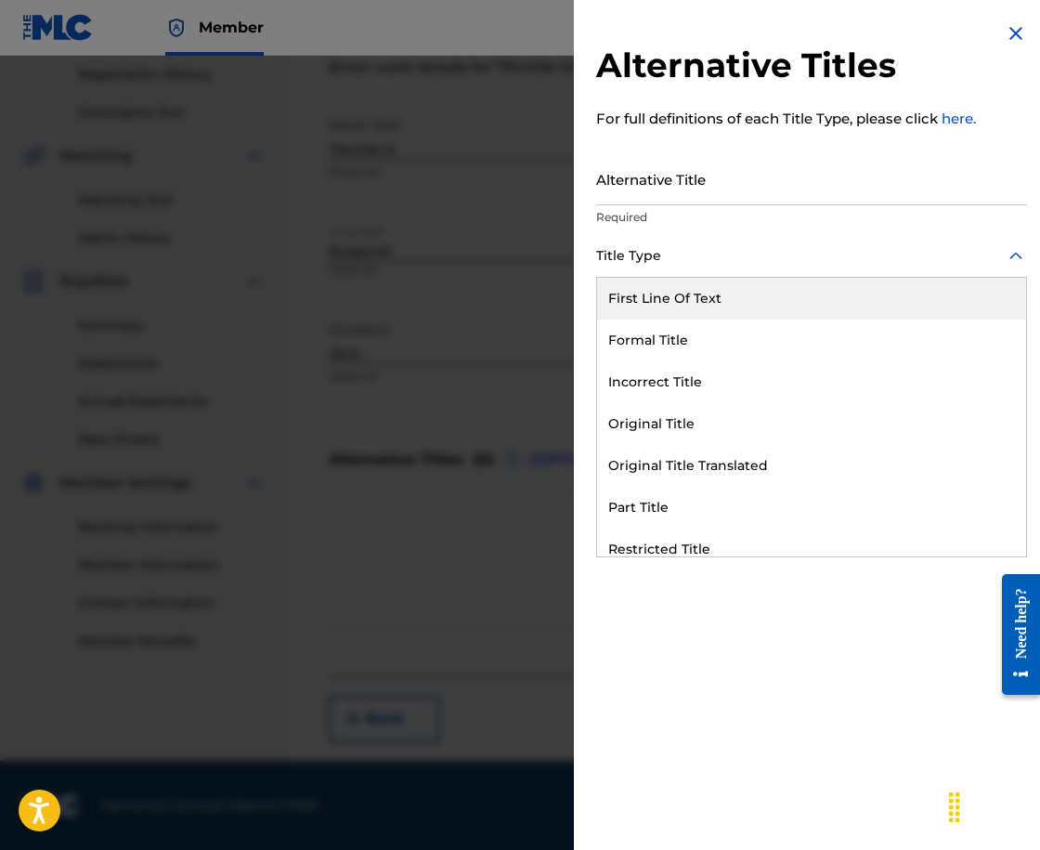
drag, startPoint x: 812, startPoint y: 232, endPoint x: 803, endPoint y: 226, distance: 10.6
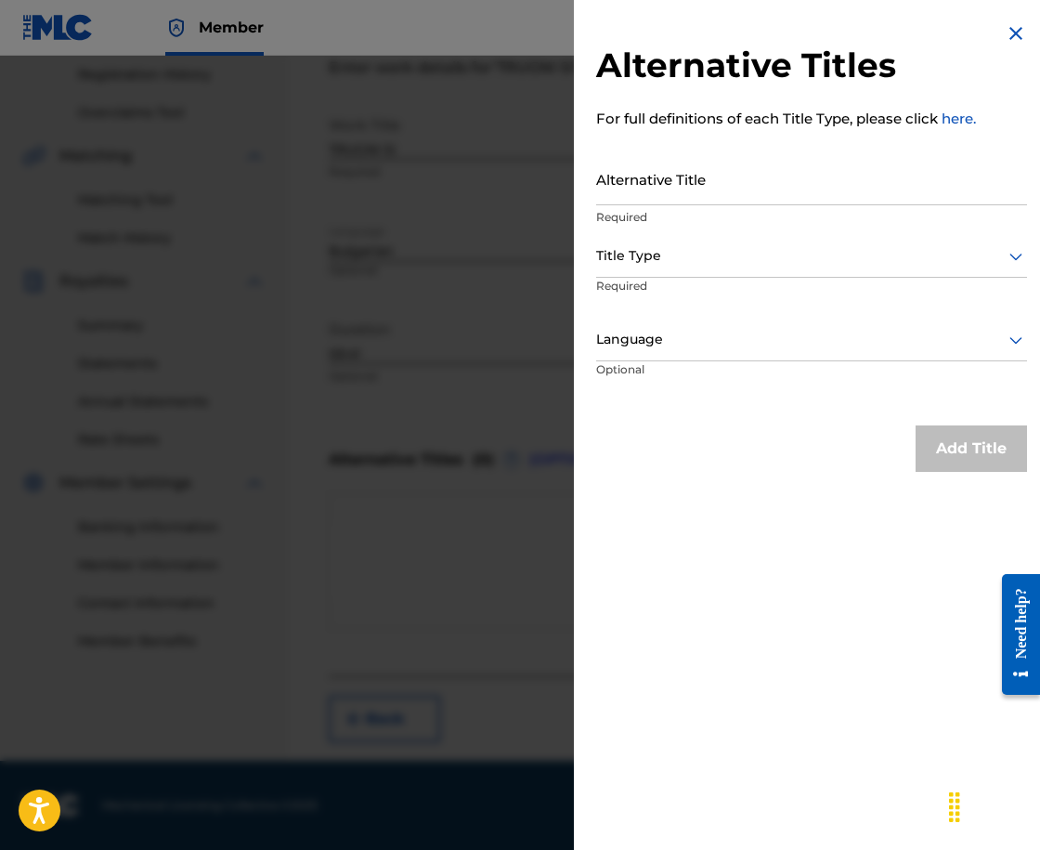
drag, startPoint x: 803, startPoint y: 226, endPoint x: 721, endPoint y: 205, distance: 85.1
drag, startPoint x: 721, startPoint y: 205, endPoint x: 696, endPoint y: 185, distance: 31.6
paste input "ТРЪГНИ СИ"
type input "ТРЪГНИ СИ"
drag, startPoint x: 812, startPoint y: 428, endPoint x: 774, endPoint y: 304, distance: 129.9
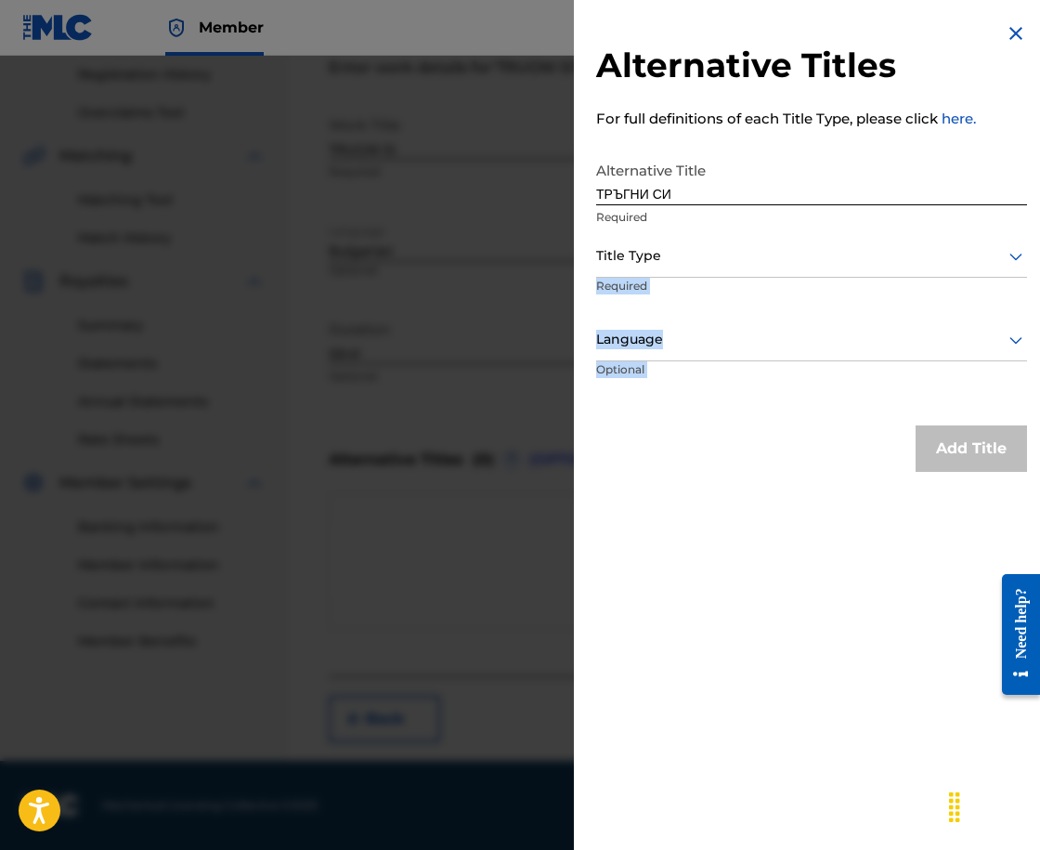
click at [774, 304] on div "Alternative Titles For full definitions of each Title Type, please click here. …" at bounding box center [811, 247] width 475 height 494
click at [736, 275] on div "Title Type" at bounding box center [811, 257] width 431 height 42
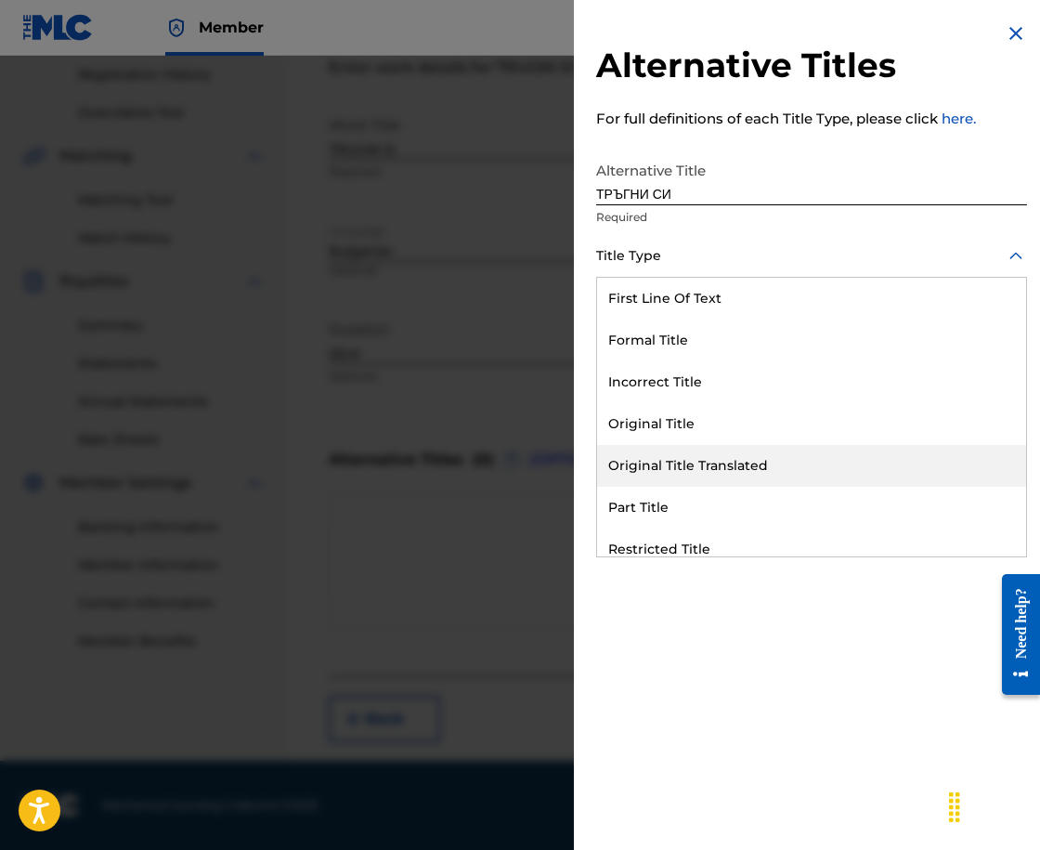
click at [773, 464] on div "Original Title Translated" at bounding box center [811, 466] width 429 height 42
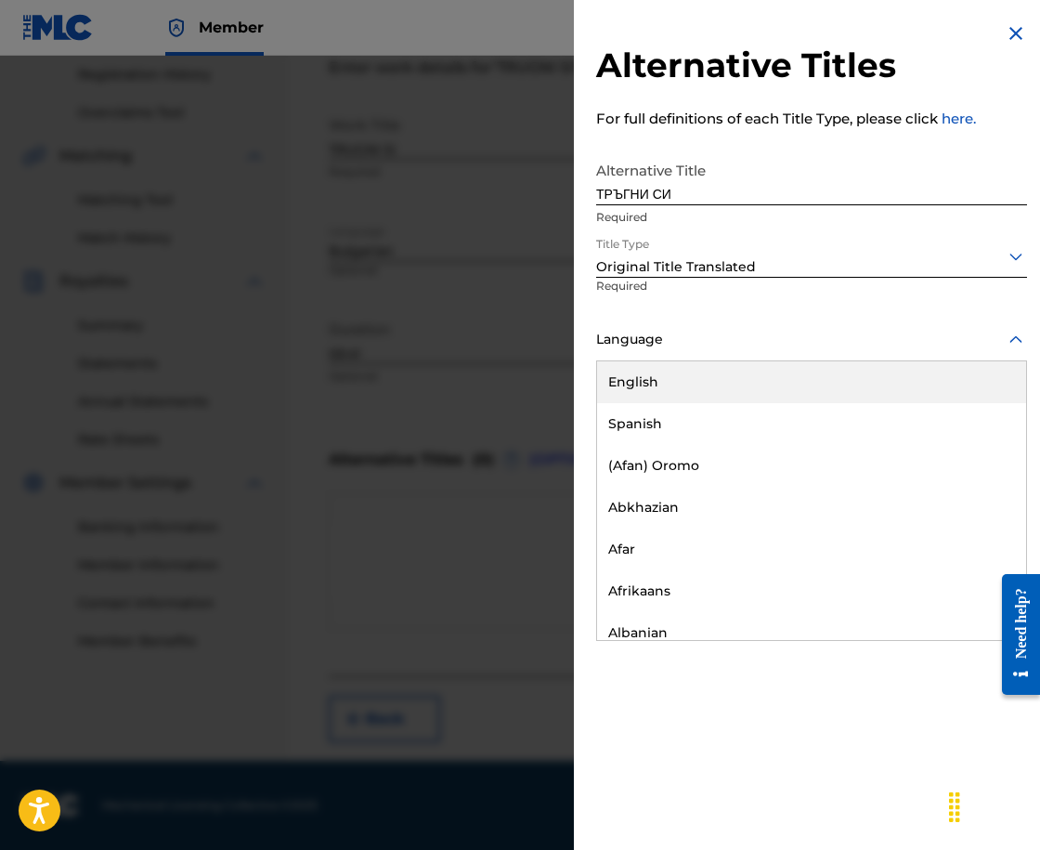
click at [751, 325] on div "Language" at bounding box center [811, 340] width 431 height 42
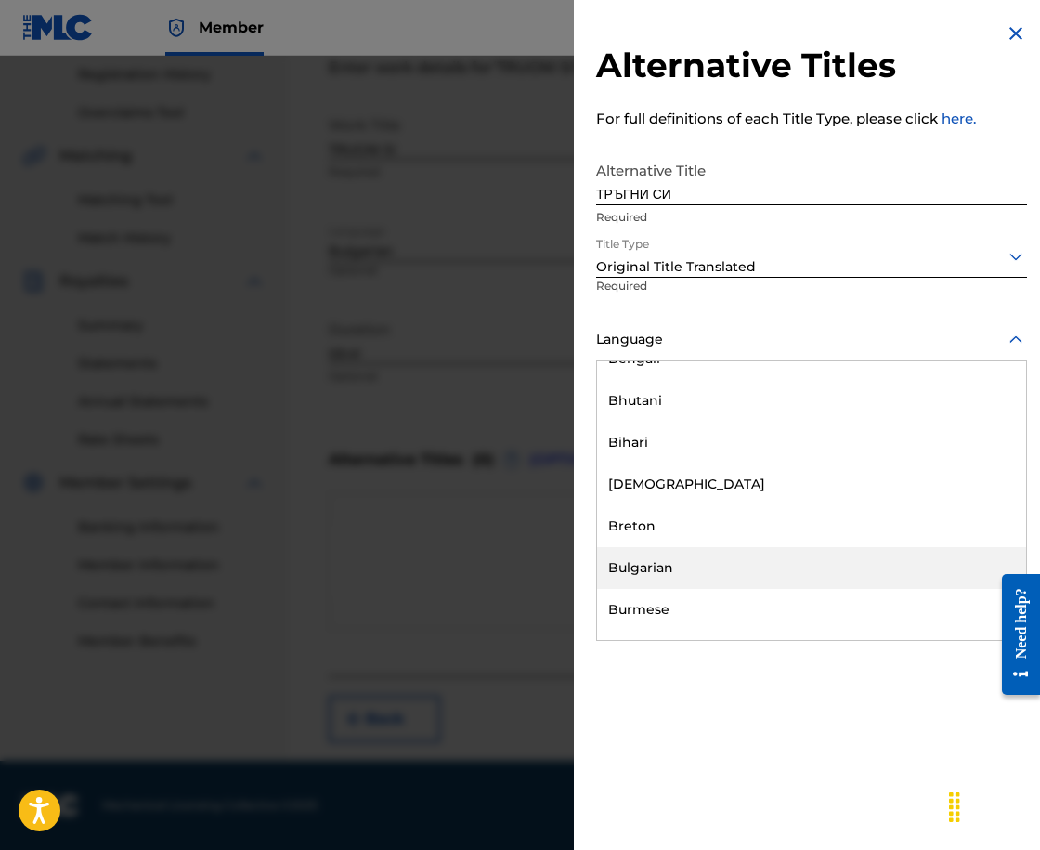
click at [785, 566] on div "Bulgarian" at bounding box center [811, 568] width 429 height 42
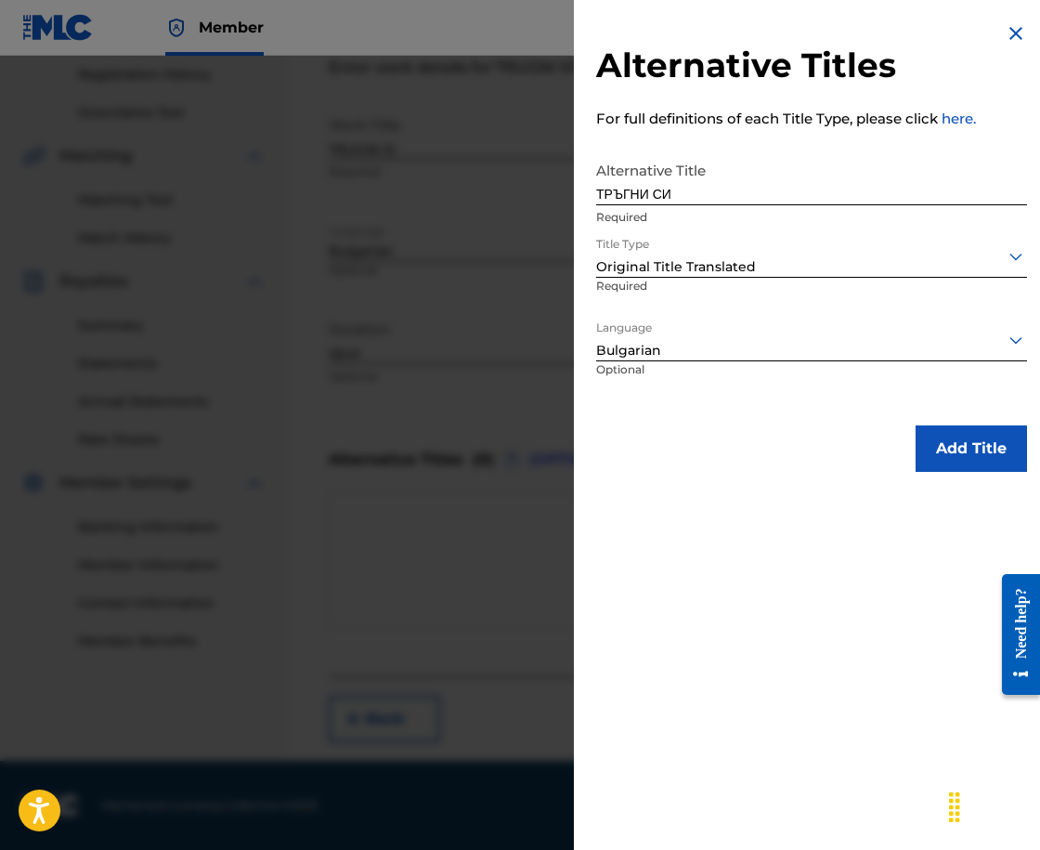
click at [946, 430] on button "Add Title" at bounding box center [971, 448] width 111 height 46
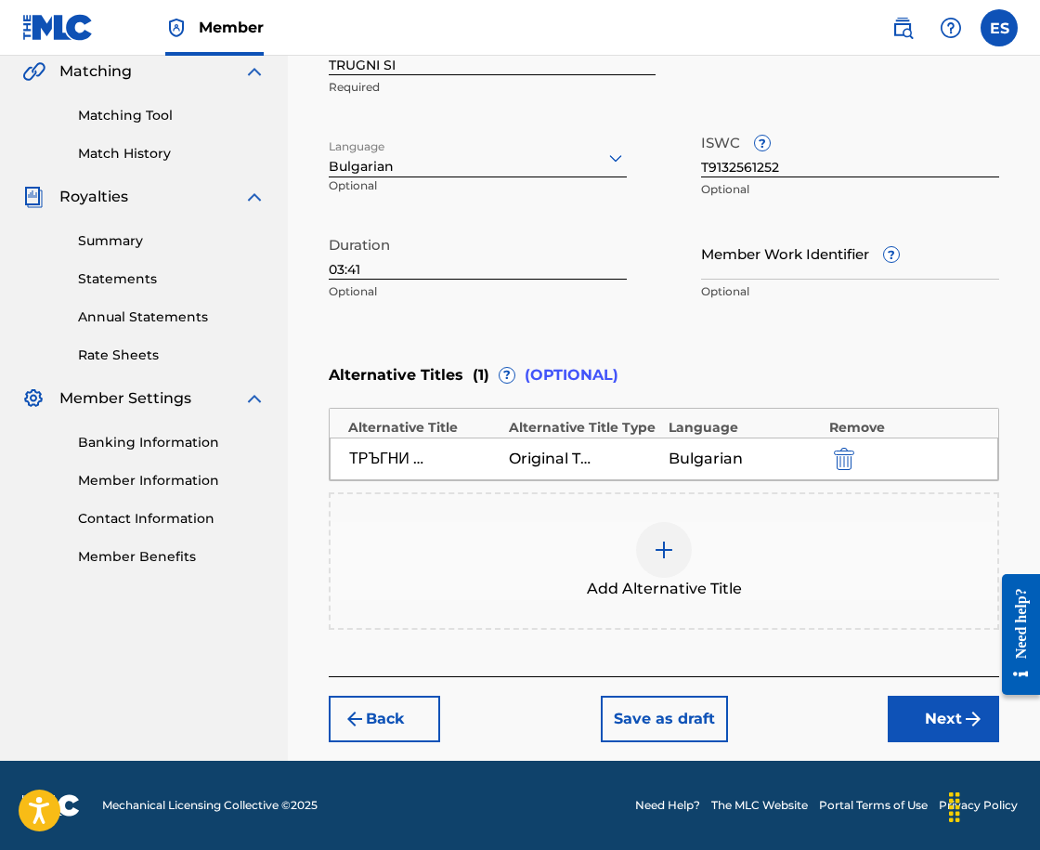
click at [916, 722] on button "Next" at bounding box center [943, 719] width 111 height 46
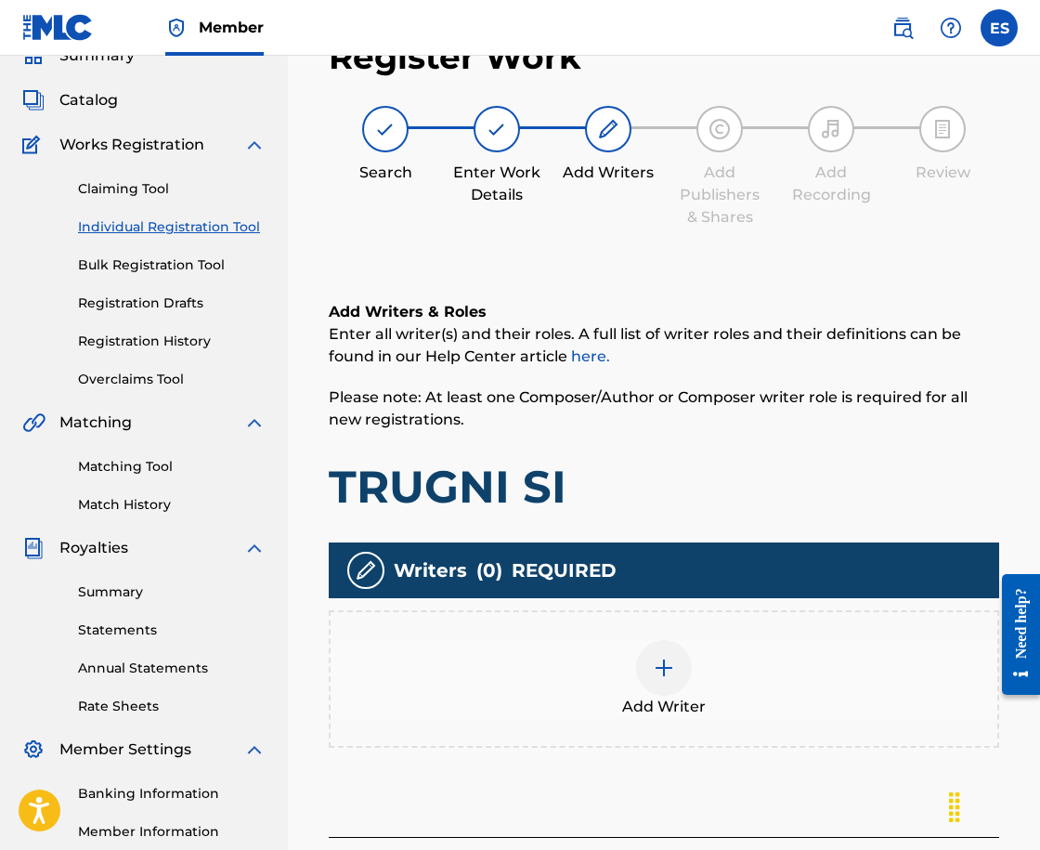
scroll to position [84, 0]
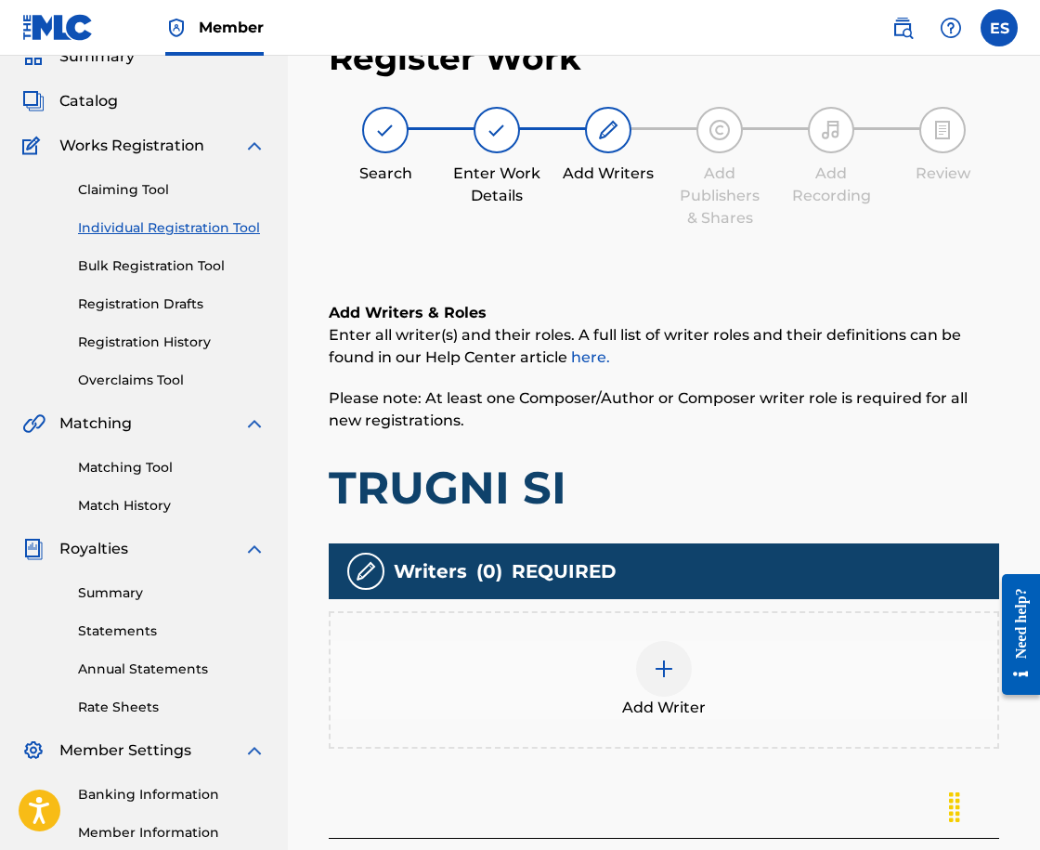
click at [689, 686] on div "Add Writer" at bounding box center [664, 680] width 667 height 78
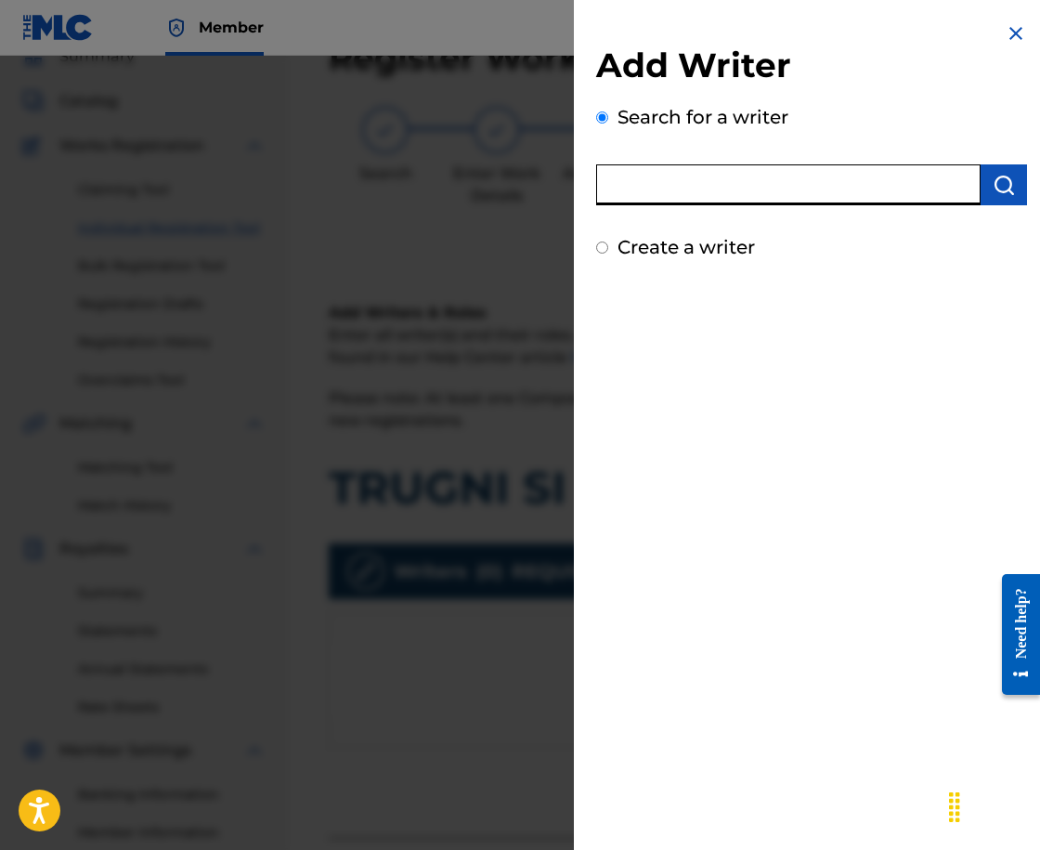
paste input "00427833641"
type input "00427833641"
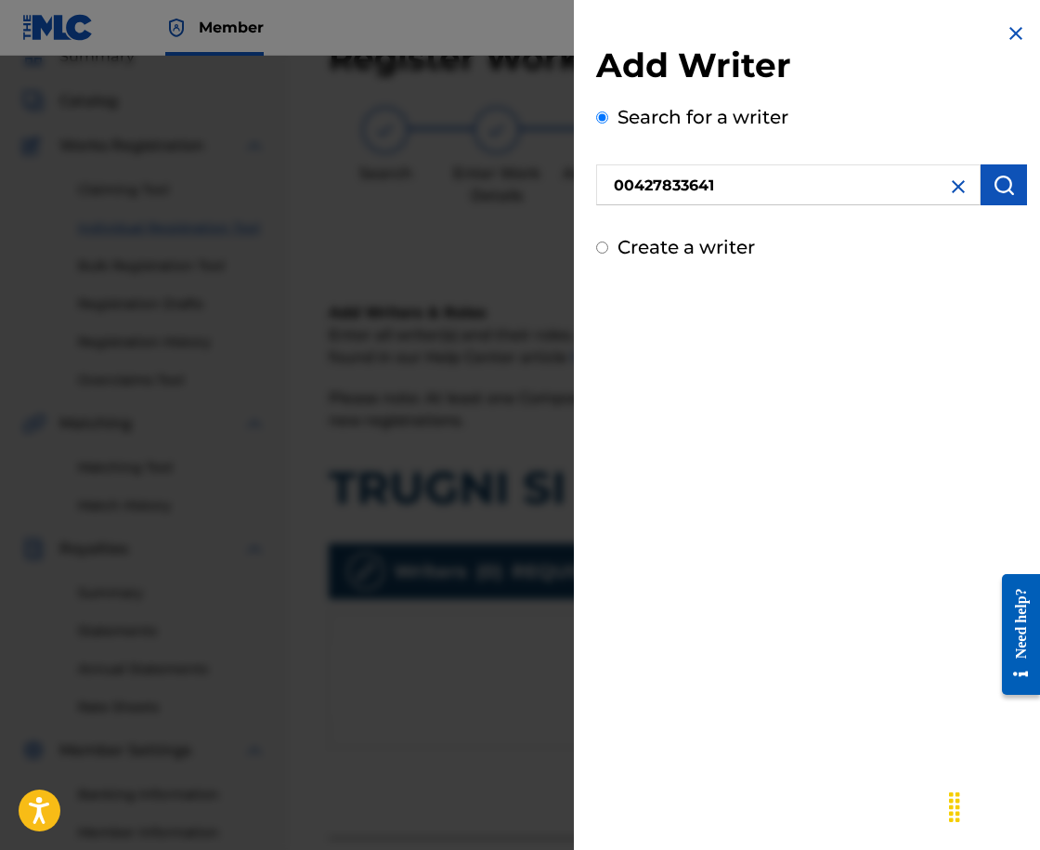
click at [993, 187] on img "submit" at bounding box center [1004, 185] width 22 height 22
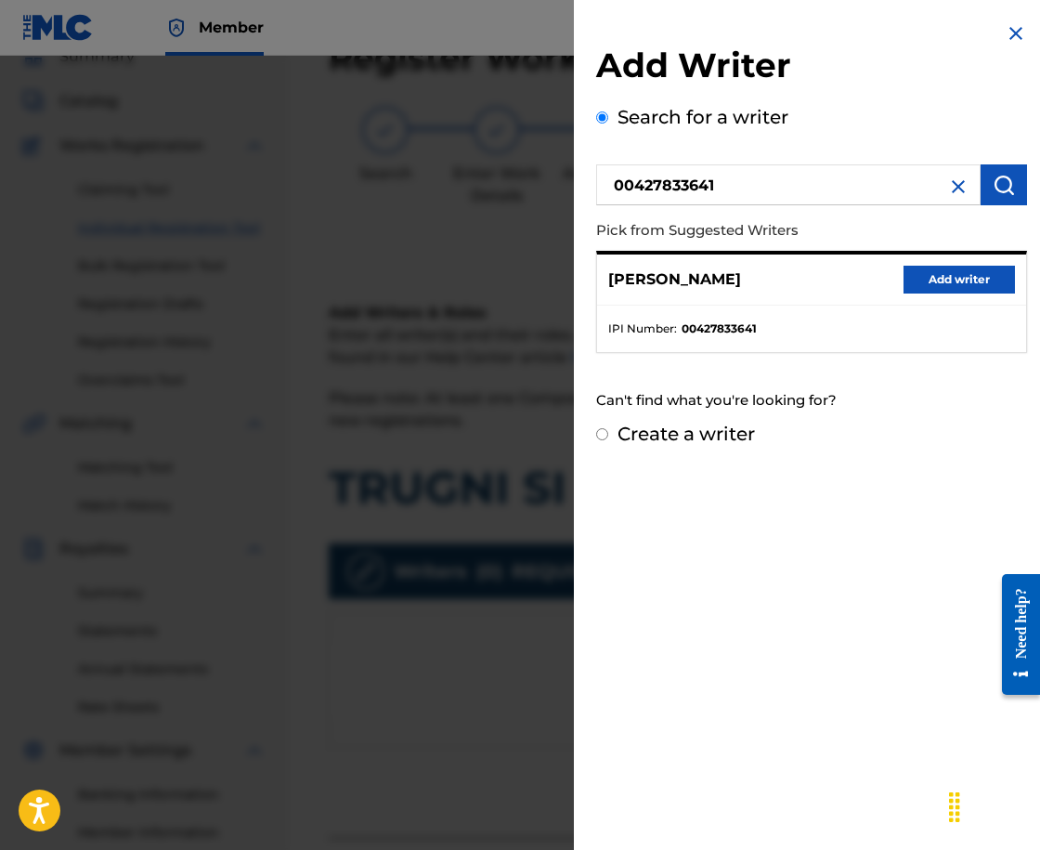
click at [982, 282] on button "Add writer" at bounding box center [959, 280] width 111 height 28
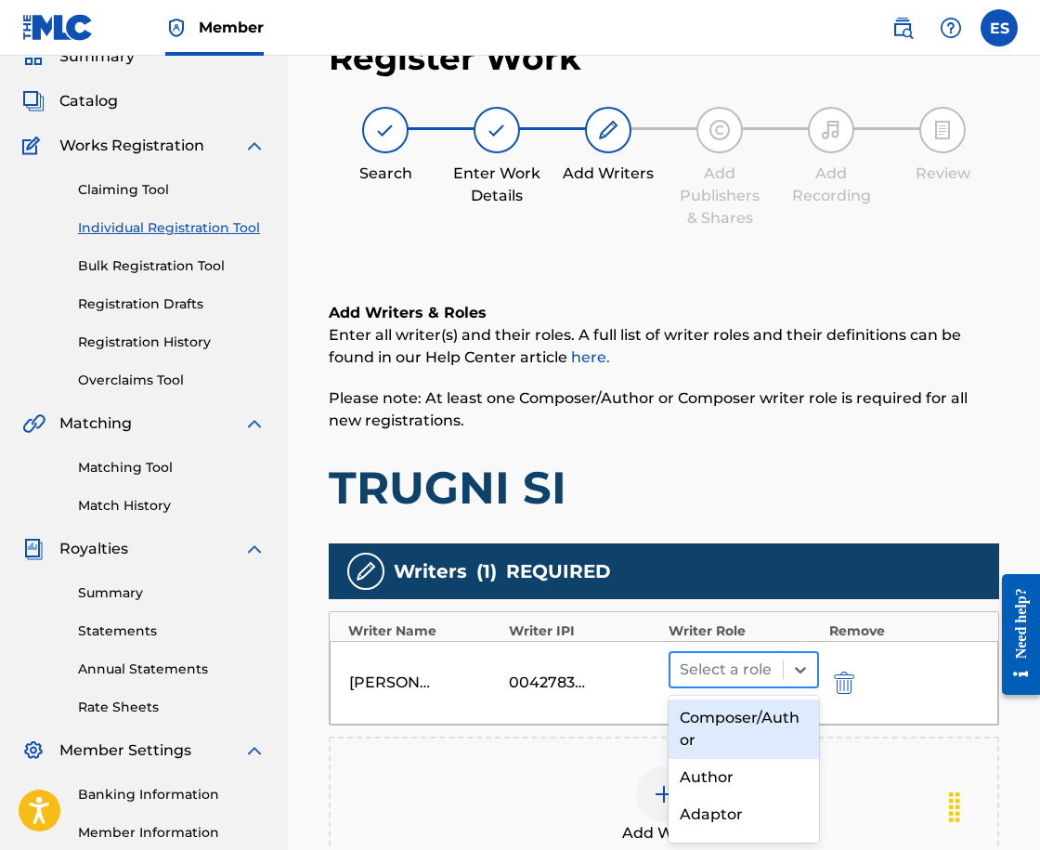
click at [677, 669] on div "Select a role" at bounding box center [726, 669] width 112 height 33
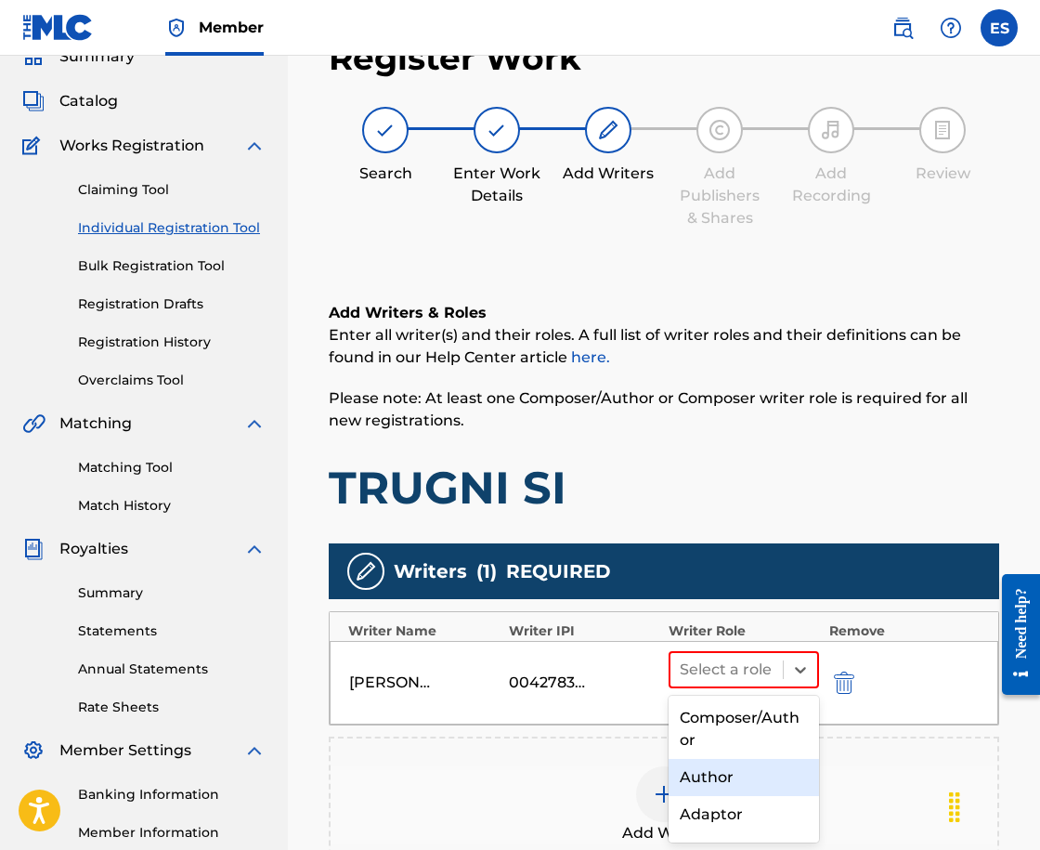
click at [732, 768] on div "Author" at bounding box center [744, 777] width 150 height 37
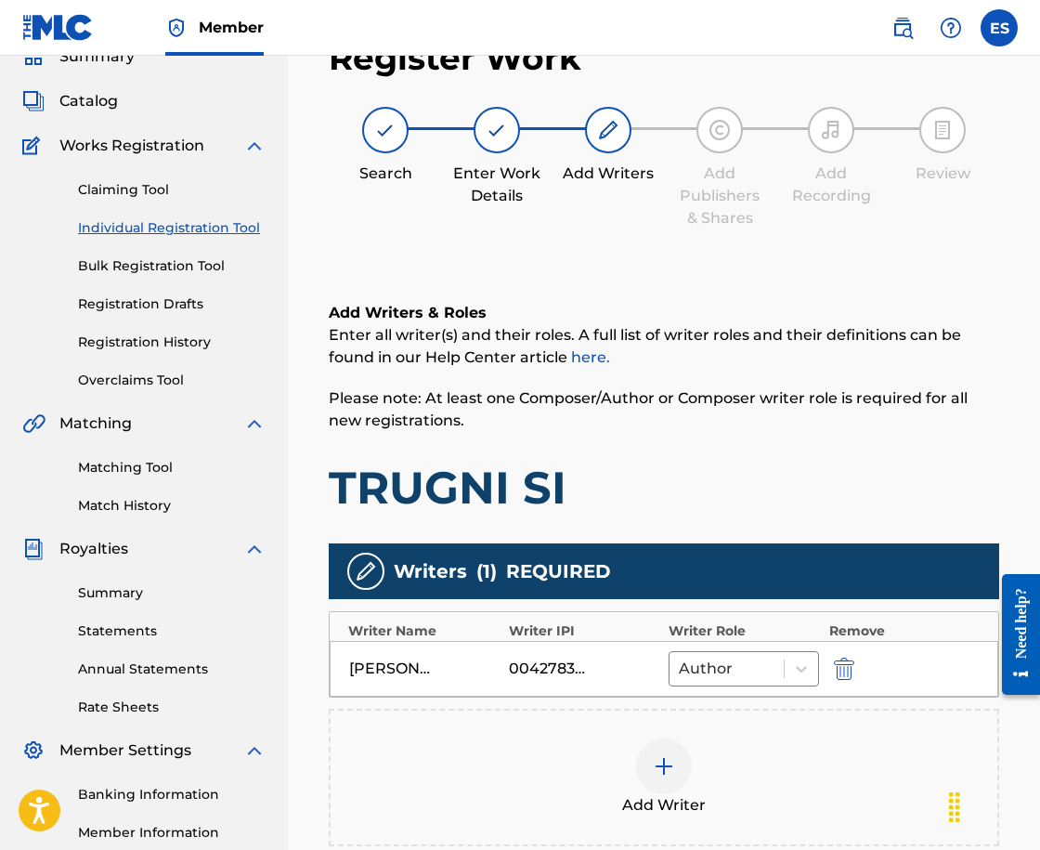
click at [683, 754] on div at bounding box center [664, 766] width 56 height 56
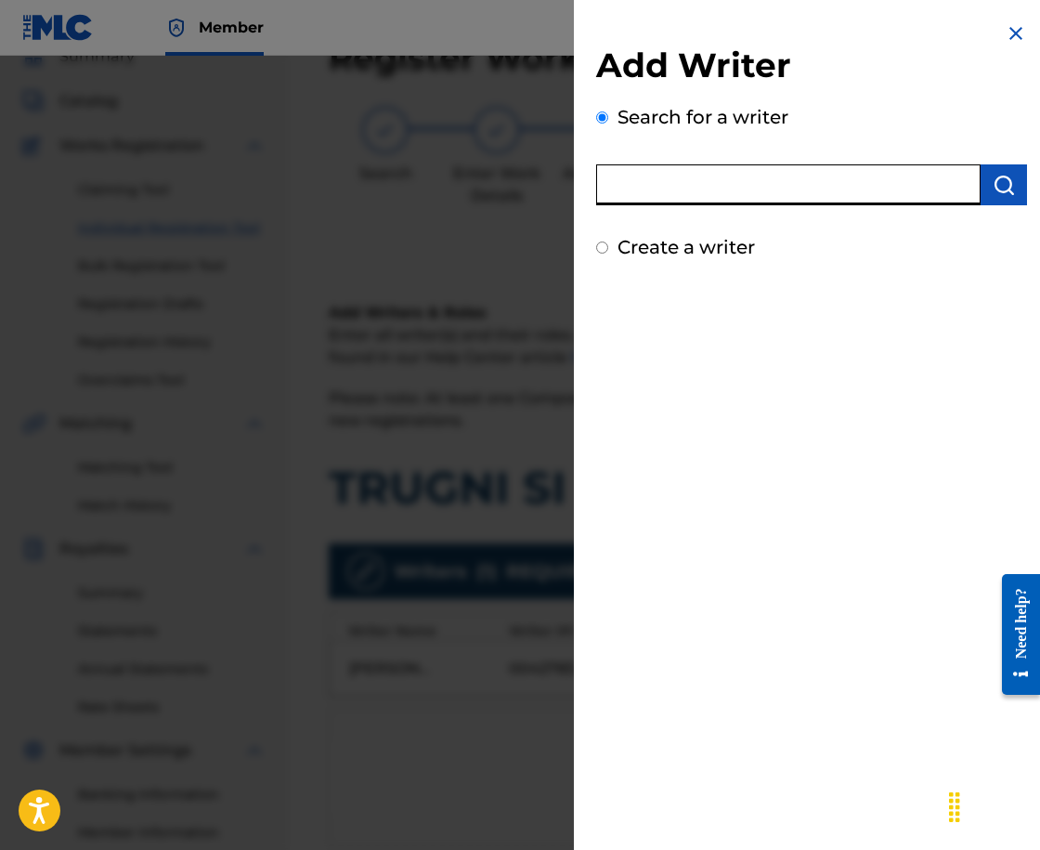
paste input "00212796666"
click at [971, 204] on input "00212796666" at bounding box center [788, 184] width 384 height 41
type input "00212796666"
click at [999, 182] on img "submit" at bounding box center [1004, 185] width 22 height 22
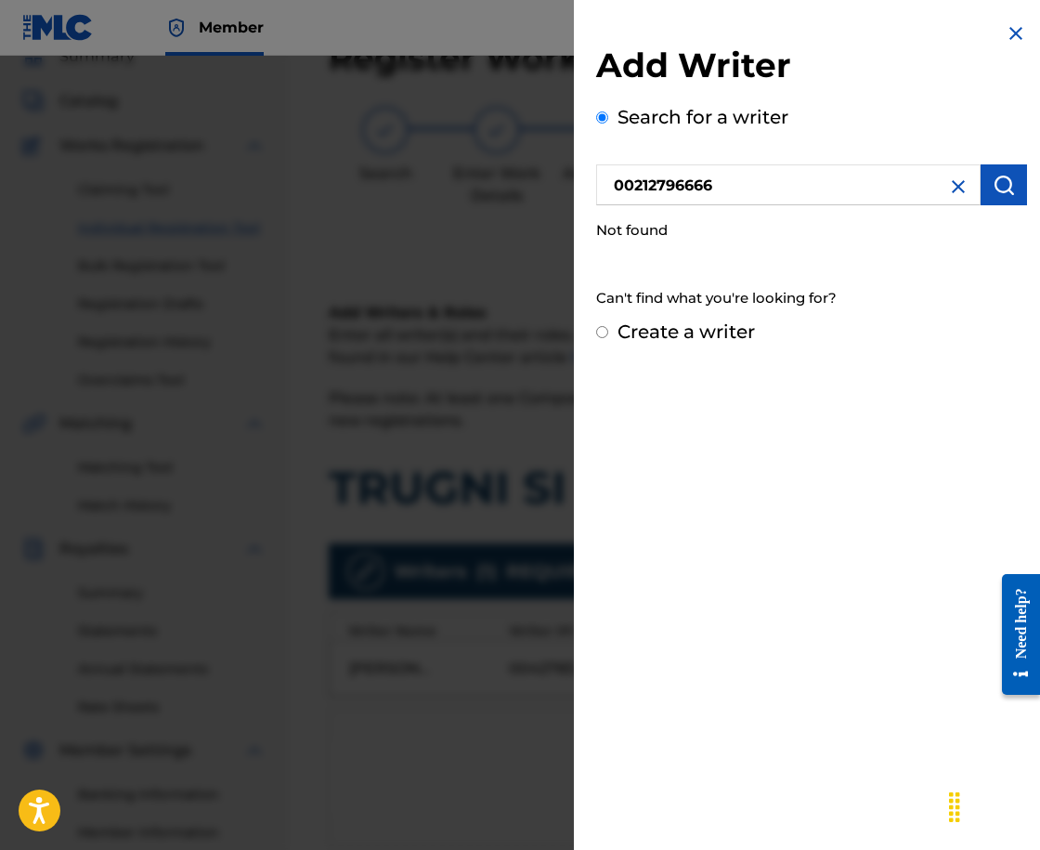
click at [999, 182] on img "submit" at bounding box center [1004, 185] width 22 height 22
click at [603, 180] on input "00212796666" at bounding box center [788, 184] width 384 height 41
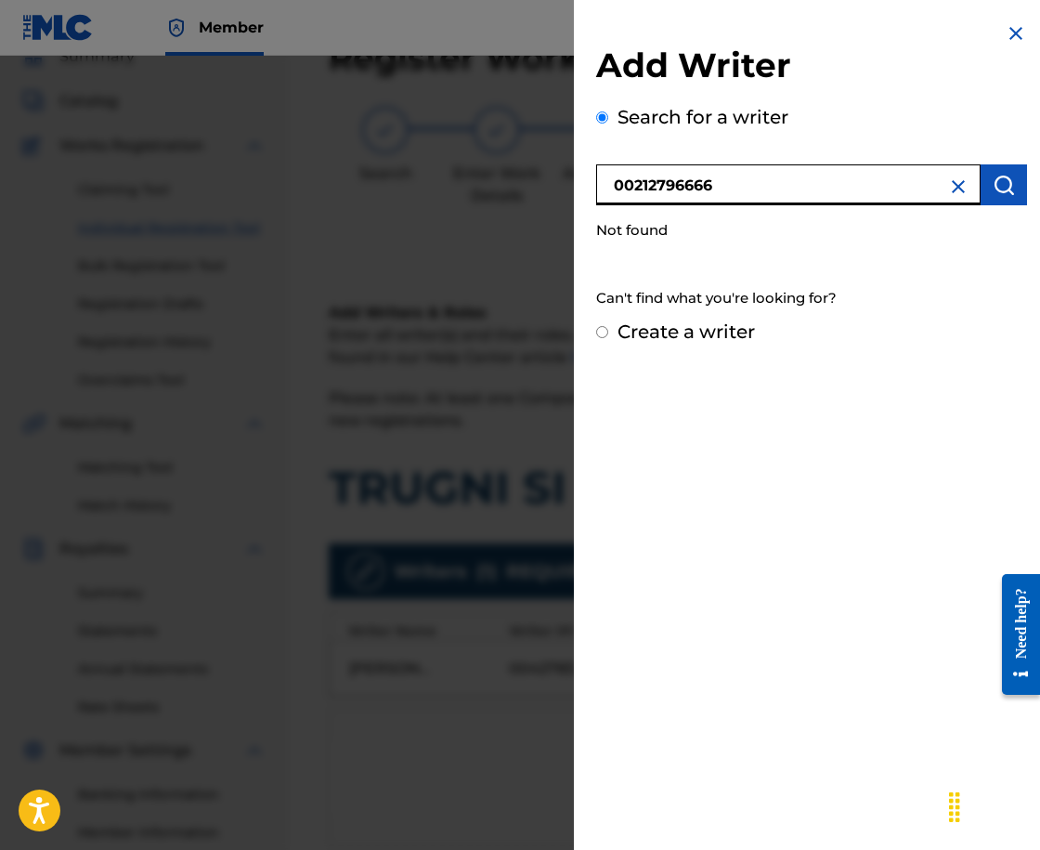
click at [1009, 173] on button "submit" at bounding box center [1004, 184] width 46 height 41
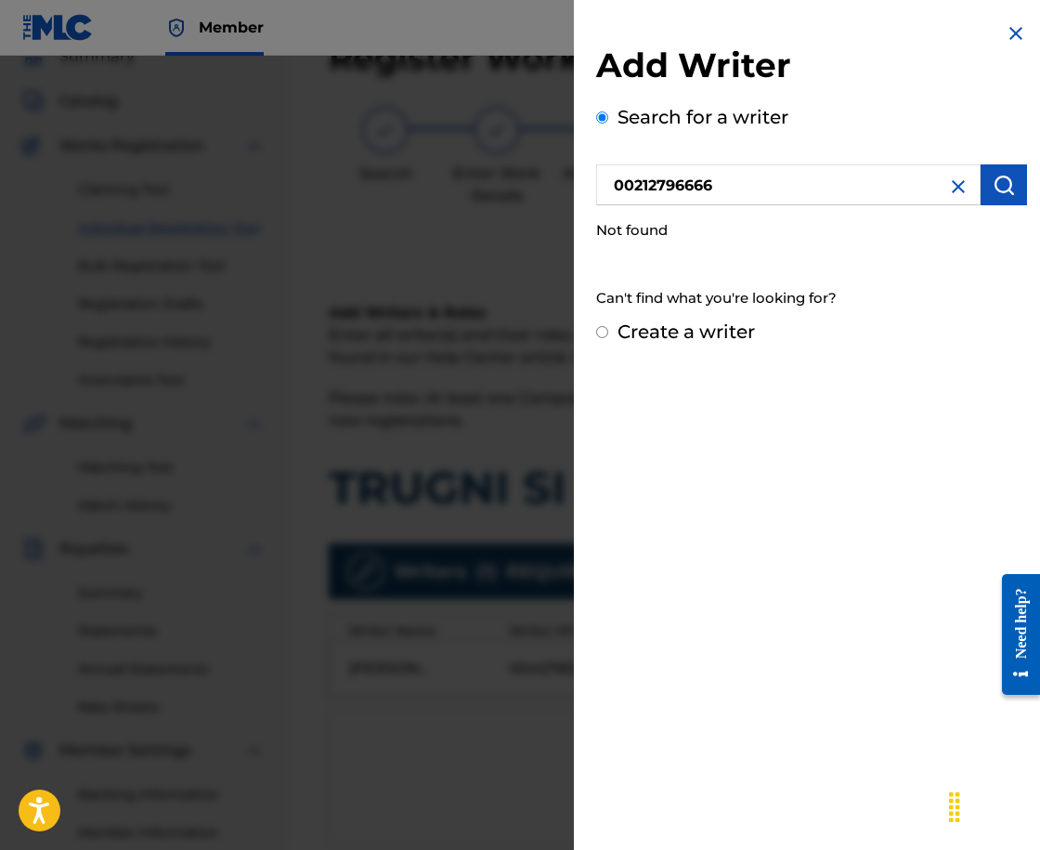
click at [601, 328] on input "Create a writer" at bounding box center [602, 332] width 12 height 12
radio input "false"
radio input "true"
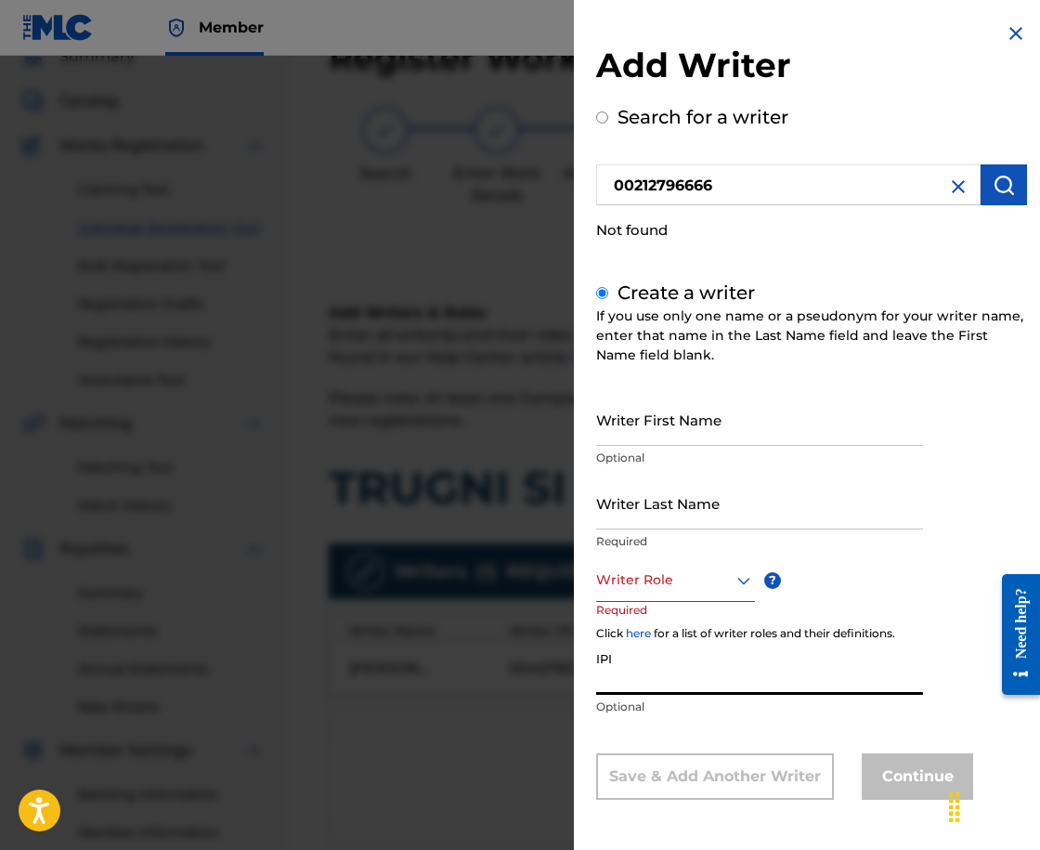
paste input "00212796666"
type input "00212796666"
click at [654, 603] on p "Required" at bounding box center [631, 623] width 71 height 42
click at [651, 585] on div at bounding box center [675, 579] width 159 height 23
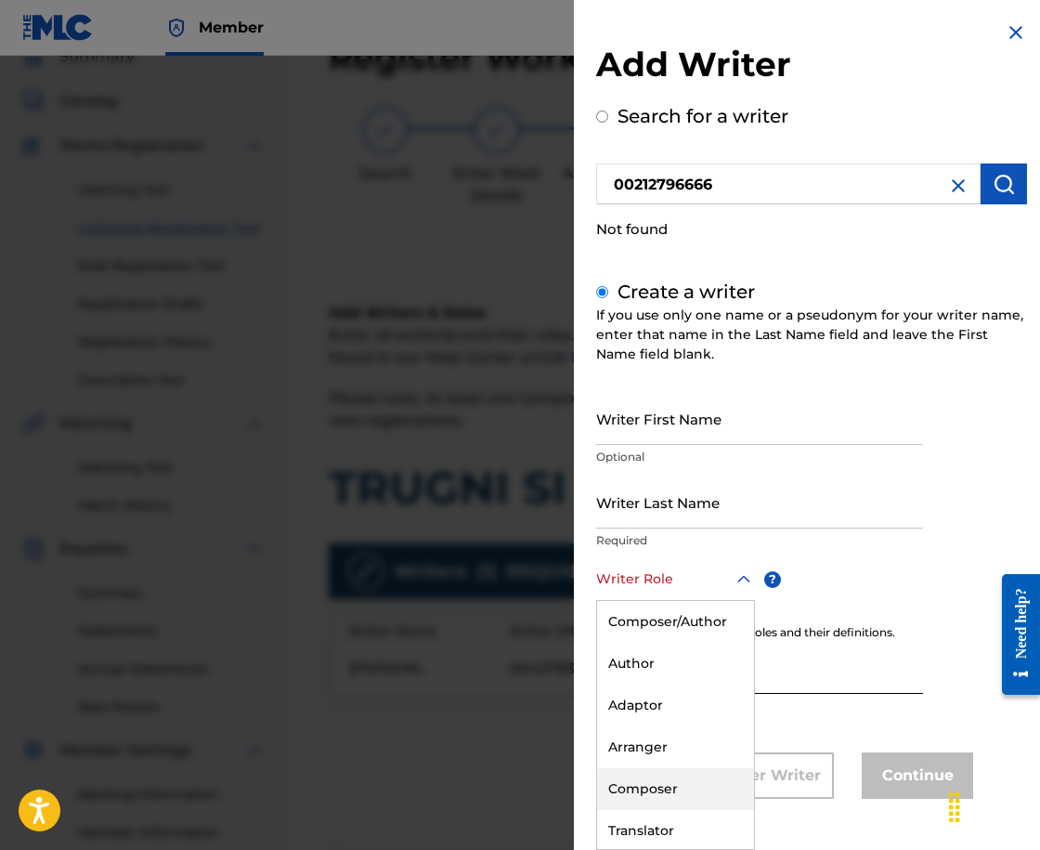
click at [709, 802] on div "Composer" at bounding box center [675, 789] width 157 height 42
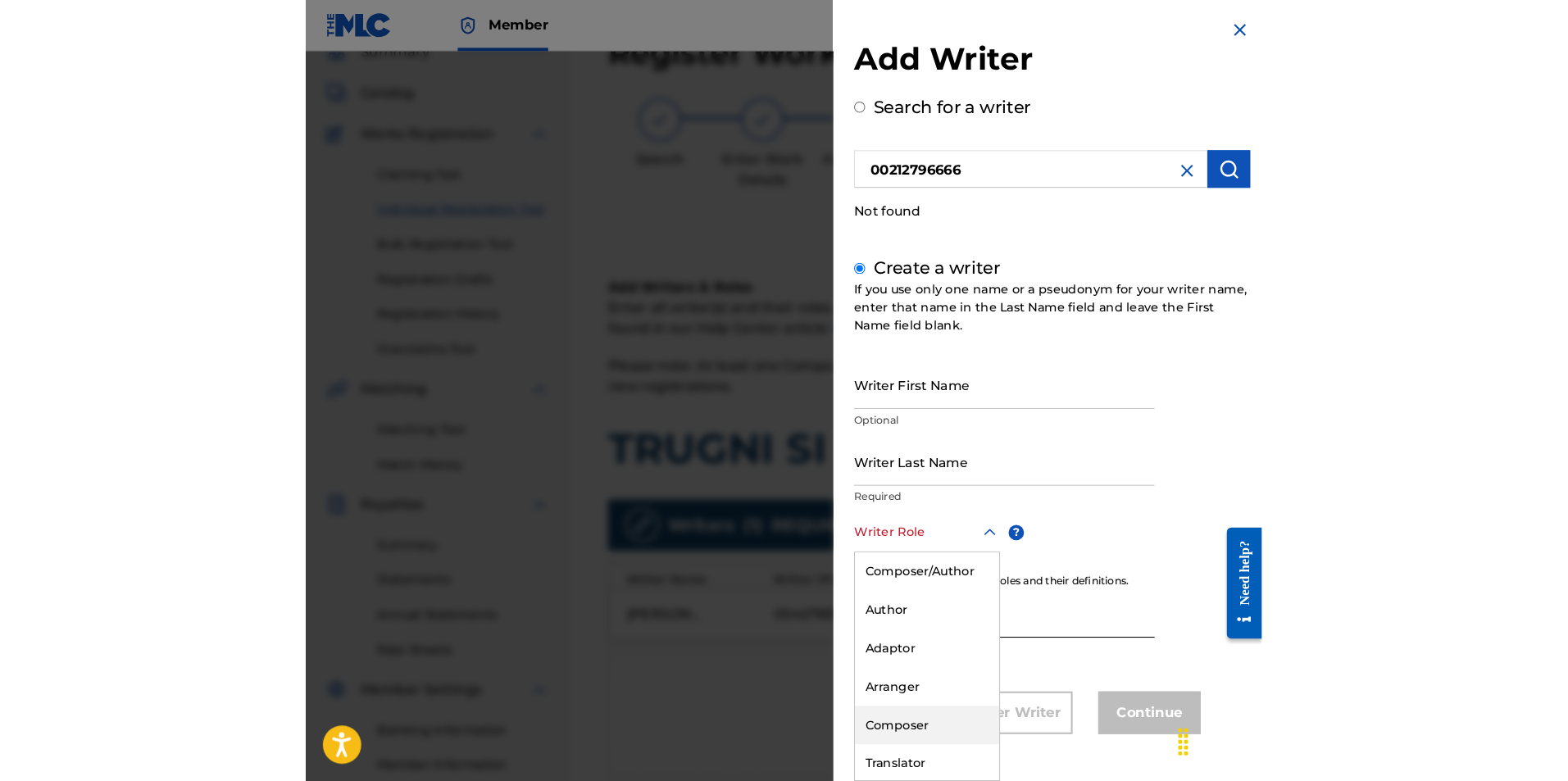
scroll to position [2, 0]
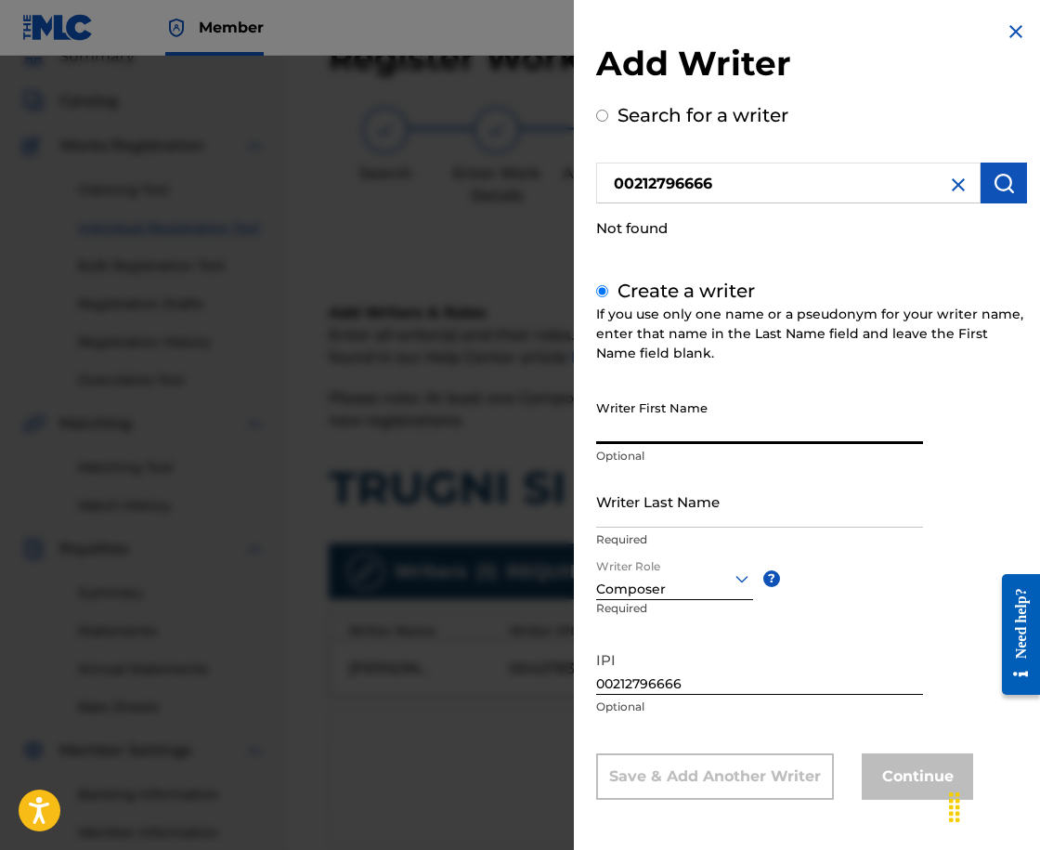
paste input "[PERSON_NAME]"
type input "[PERSON_NAME]"
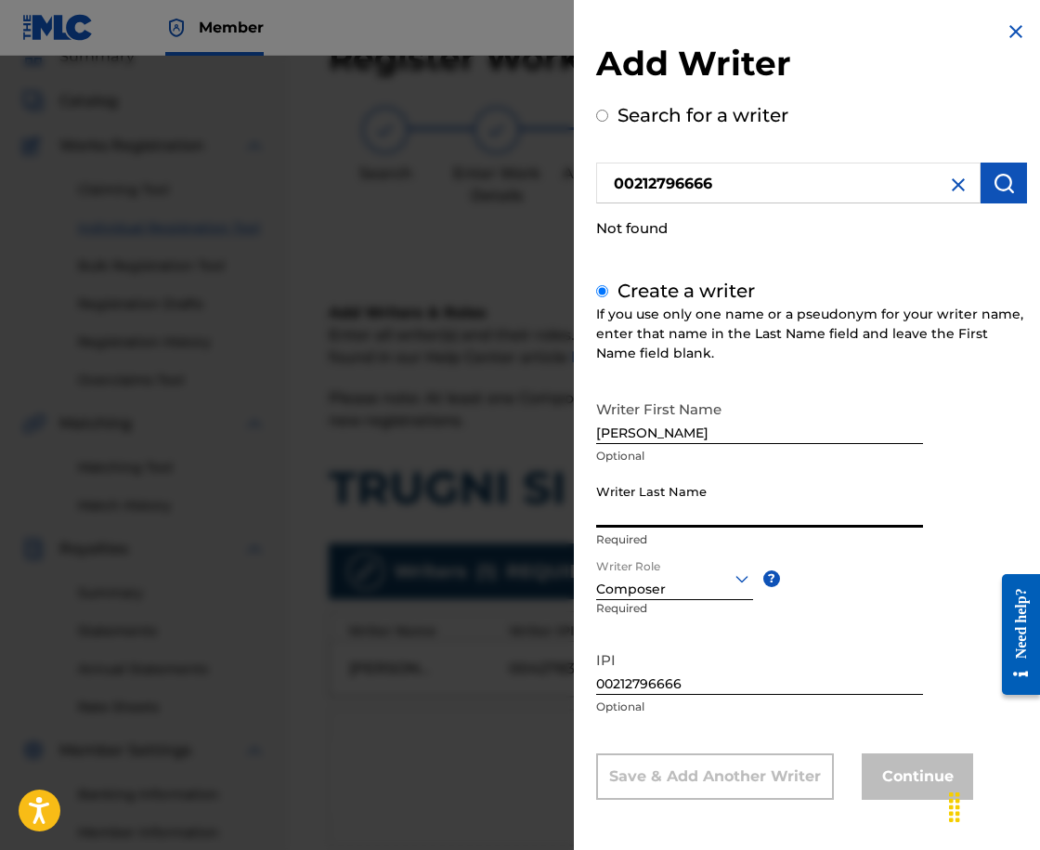
paste input "KRUMOVA [PERSON_NAME]"
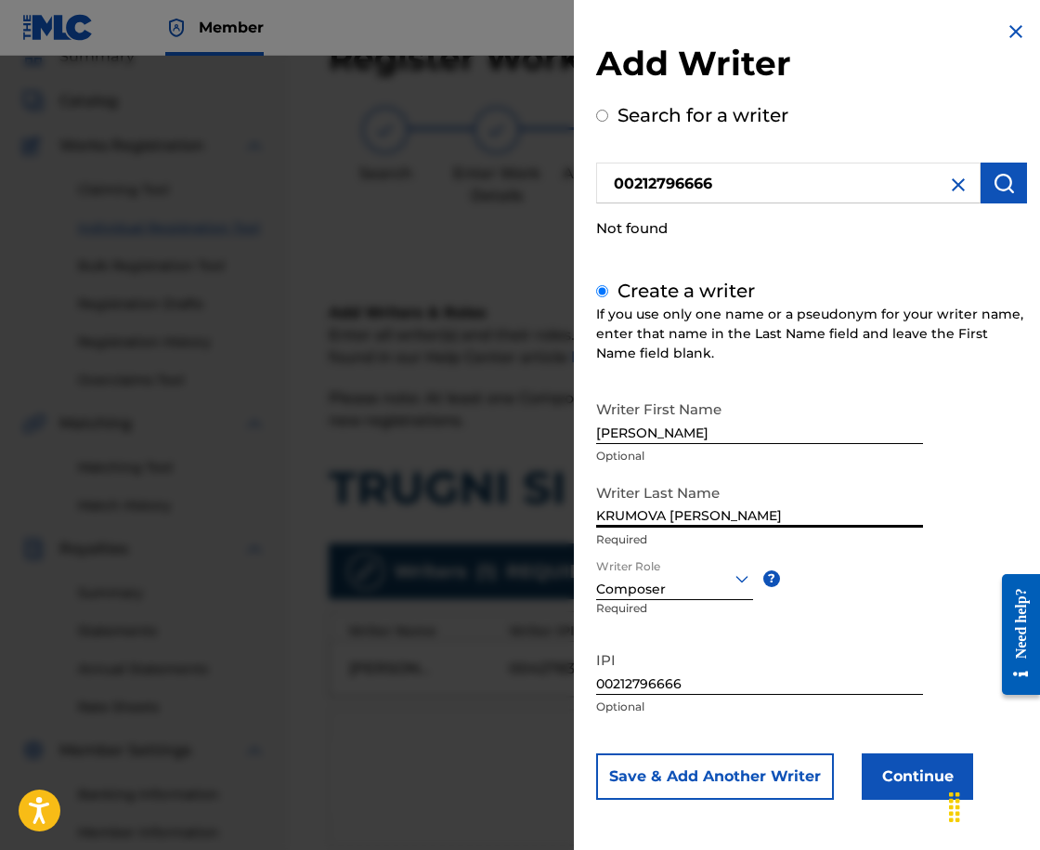
type input "KRUMOVA [PERSON_NAME]"
click at [898, 783] on button "Continue" at bounding box center [917, 776] width 111 height 46
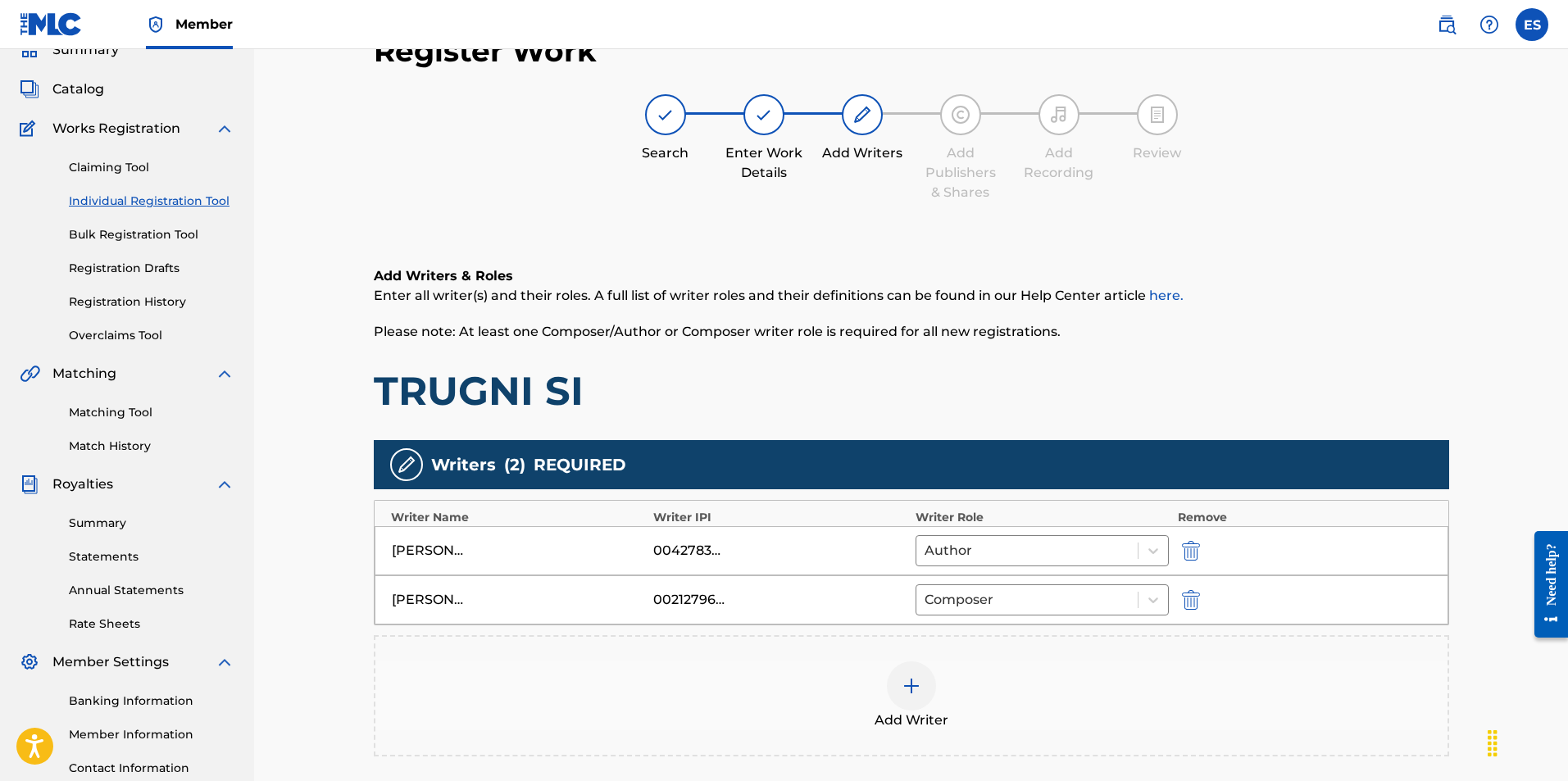
click at [473, 605] on div "[PERSON_NAME] [PERSON_NAME]" at bounding box center [519, 600] width 254 height 19
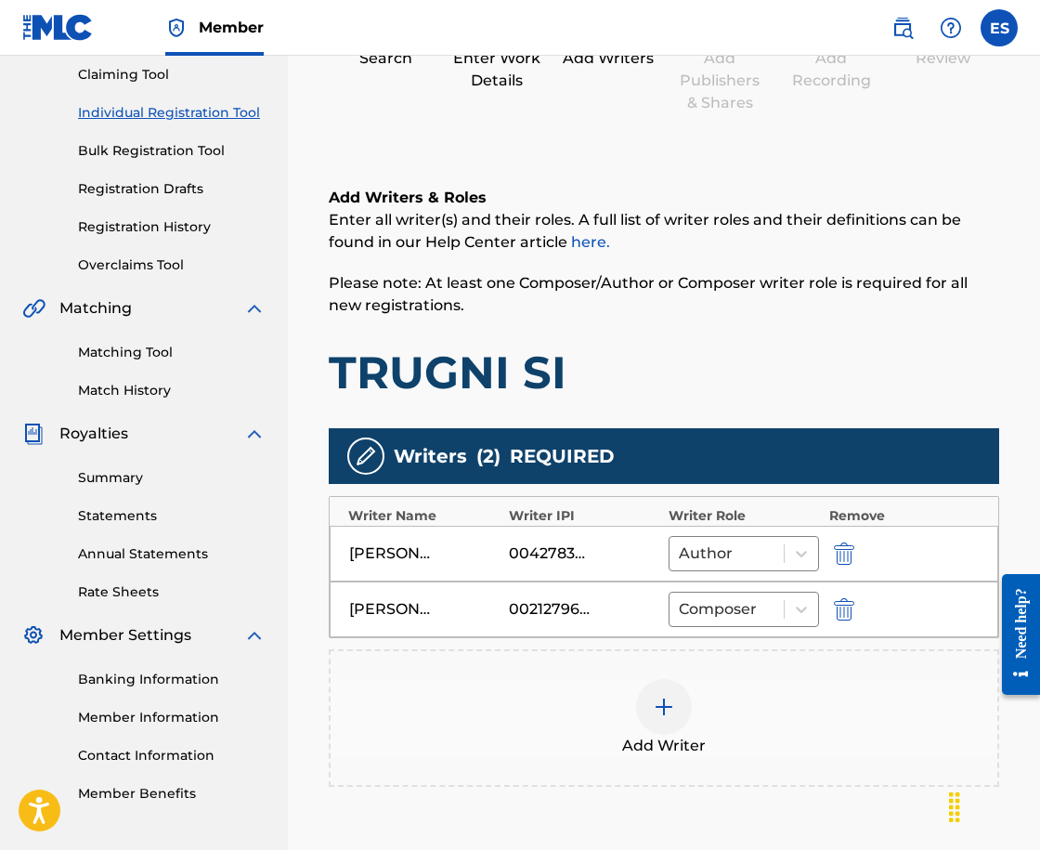
scroll to position [362, 0]
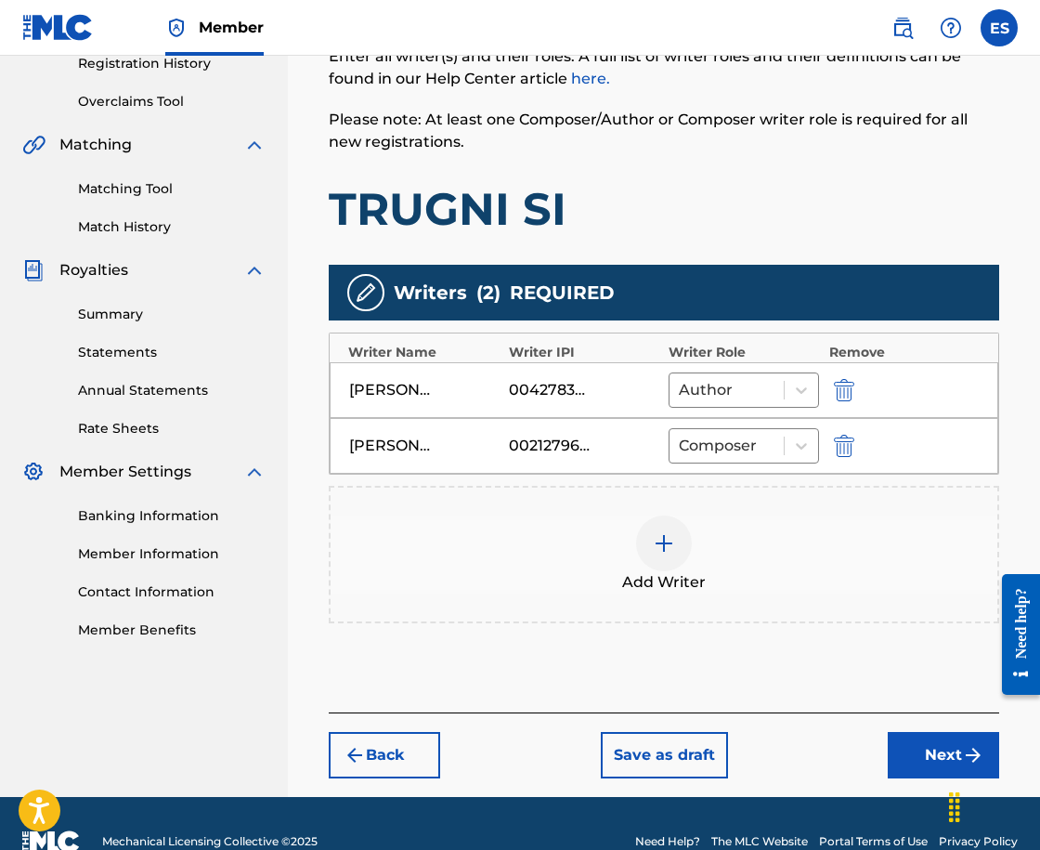
click at [666, 550] on img at bounding box center [664, 543] width 22 height 22
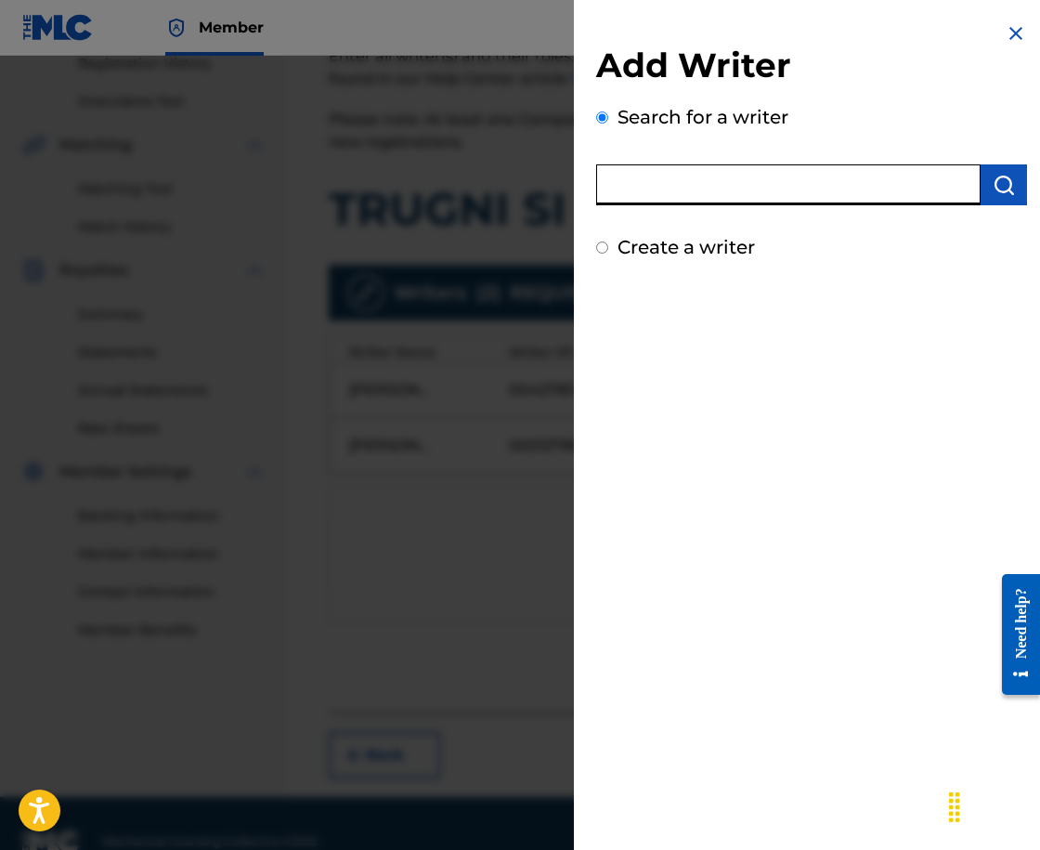
drag, startPoint x: 746, startPoint y: 207, endPoint x: 718, endPoint y: 185, distance: 35.7
paste input "00258906432"
type input "00258906432"
click at [1000, 189] on img "submit" at bounding box center [1004, 185] width 22 height 22
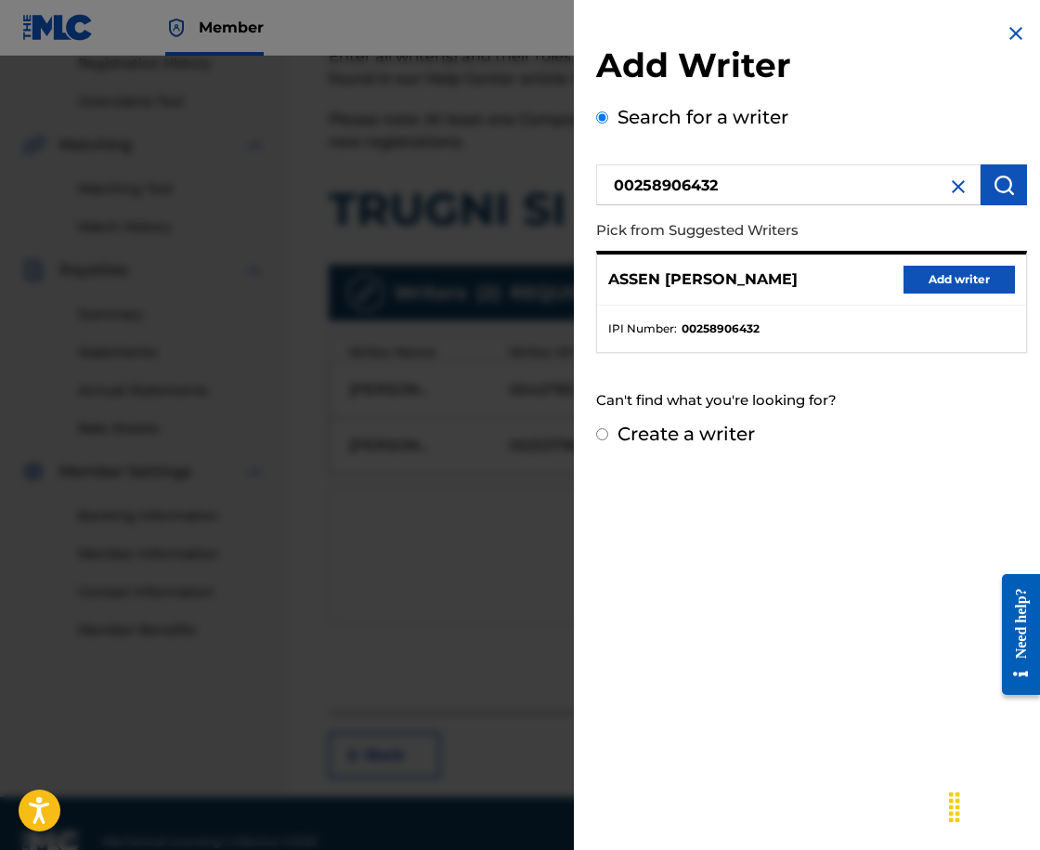
click at [973, 279] on button "Add writer" at bounding box center [959, 280] width 111 height 28
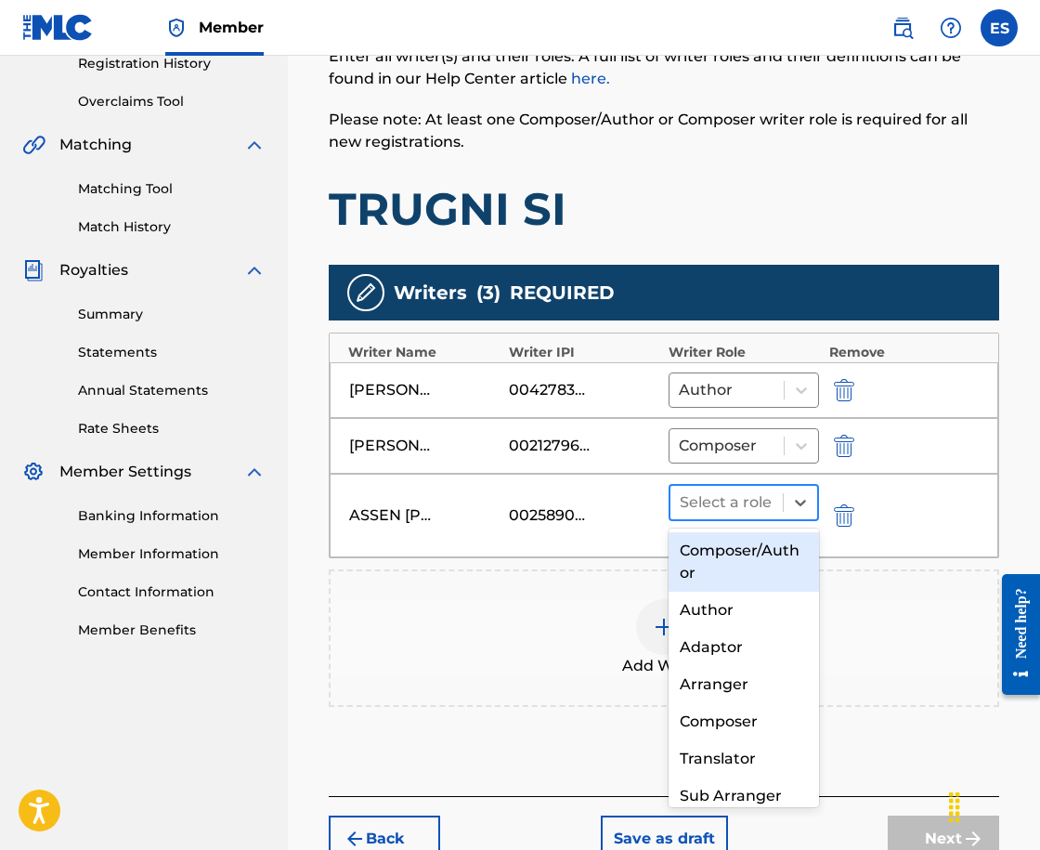
click at [713, 517] on div "Select a role" at bounding box center [726, 502] width 112 height 33
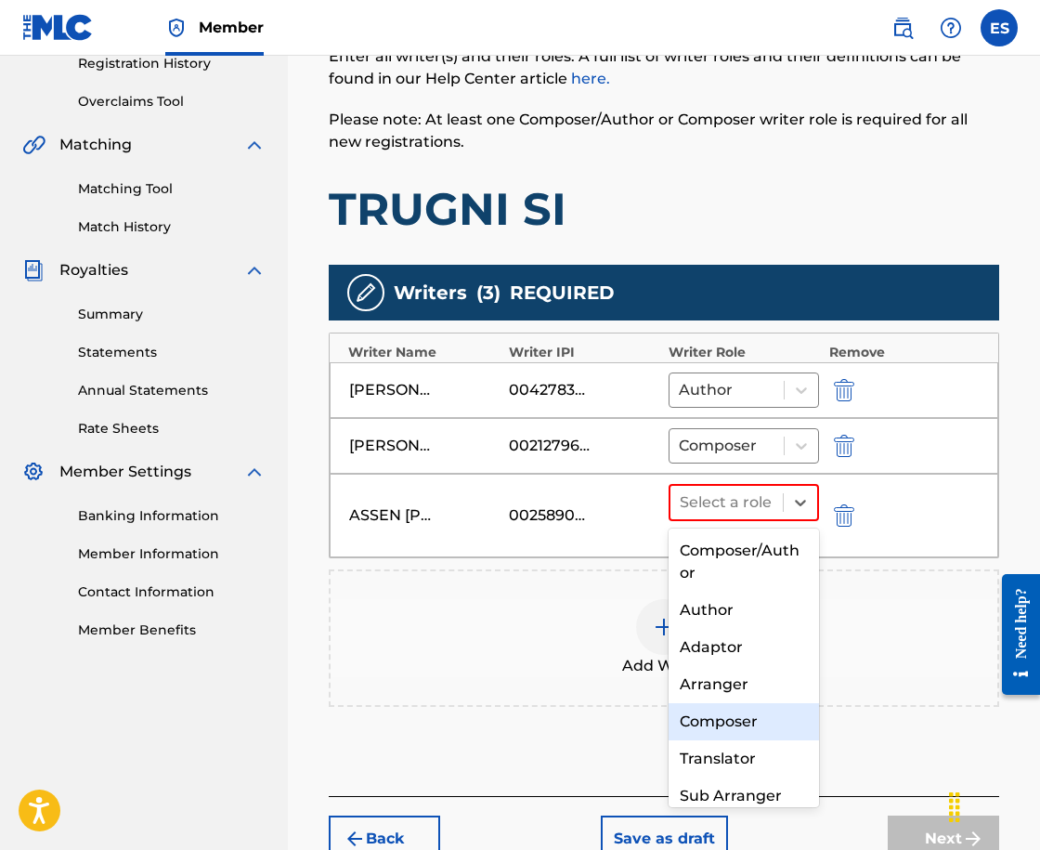
click at [758, 686] on div "Arranger" at bounding box center [744, 684] width 150 height 37
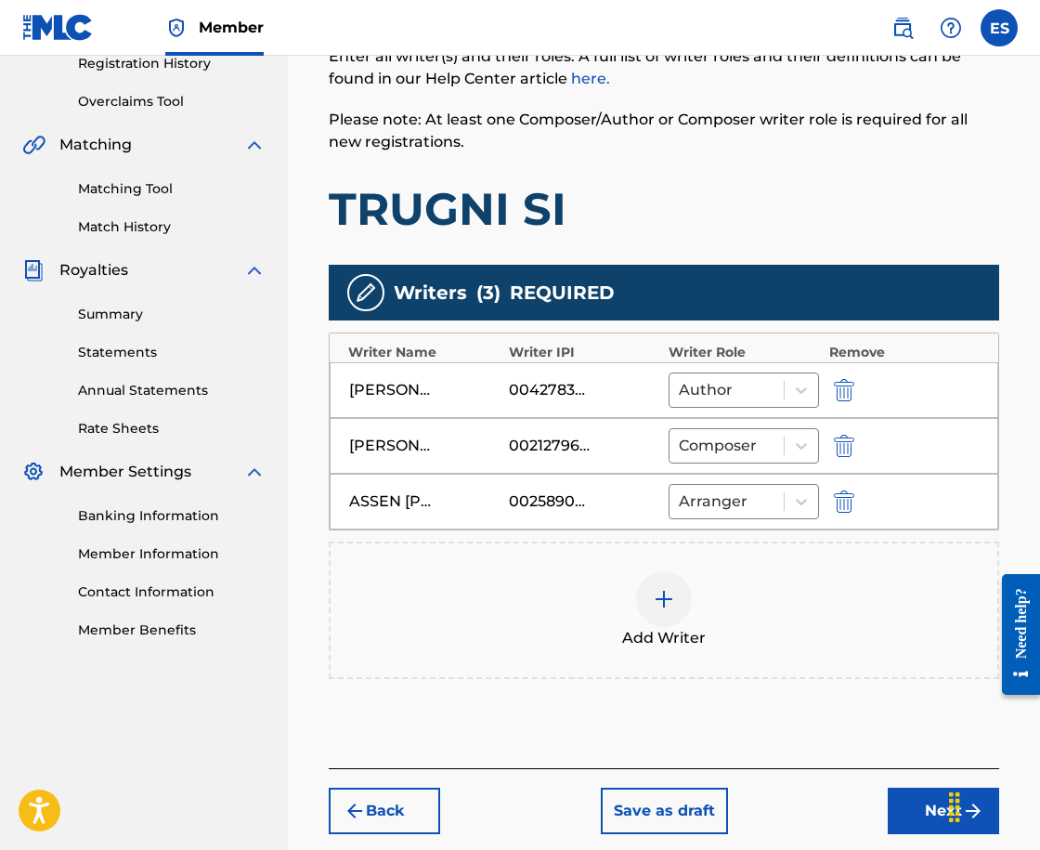
click at [928, 801] on button "Next" at bounding box center [943, 810] width 111 height 46
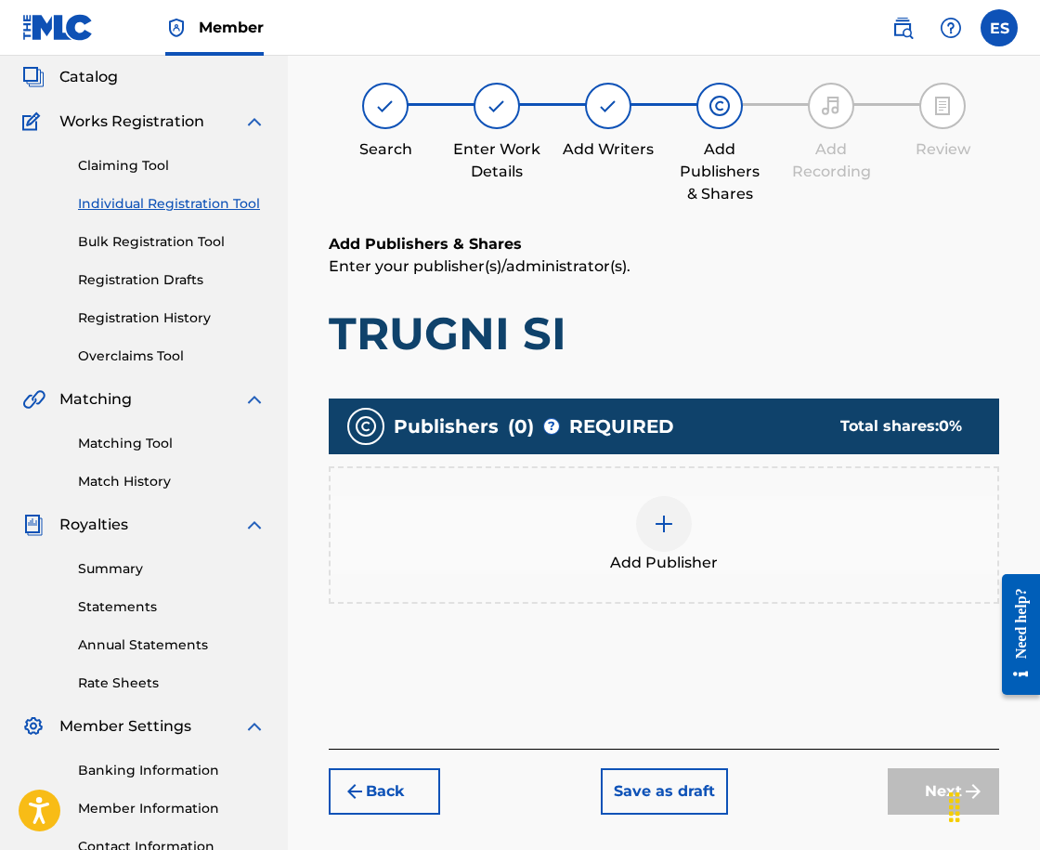
scroll to position [84, 0]
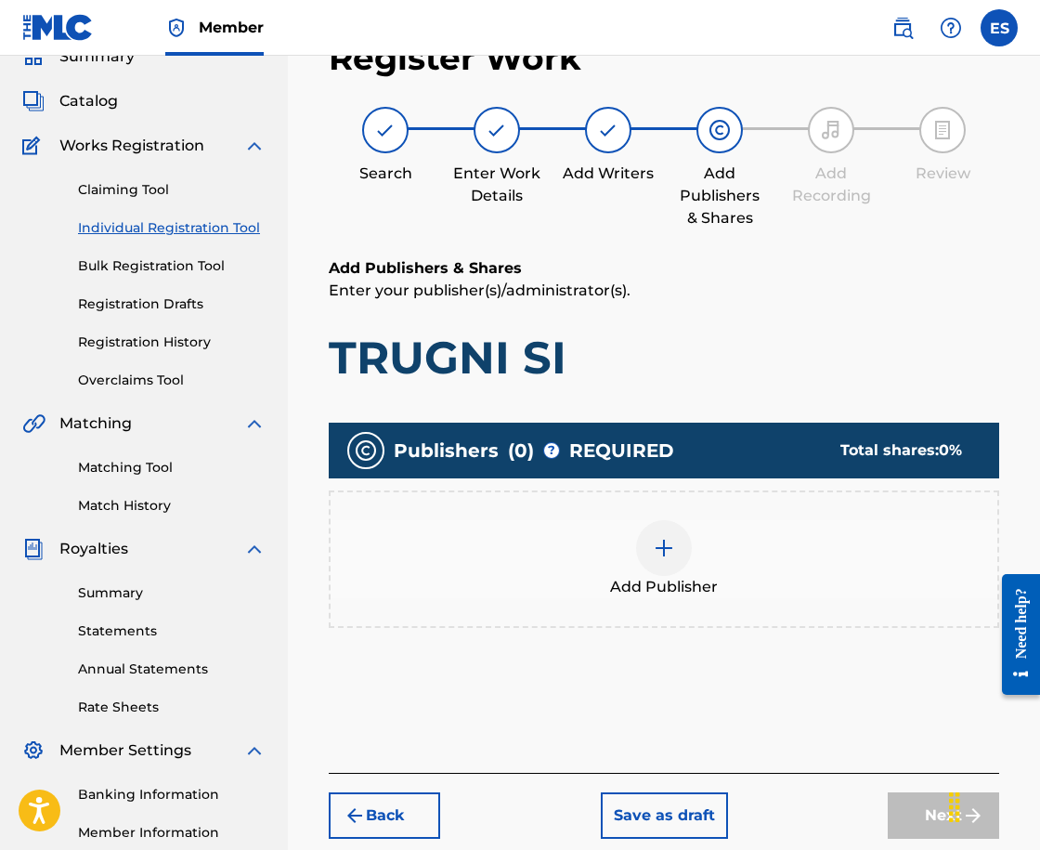
click at [709, 629] on div "Publishers ( 0 ) ? REQUIRED Total shares: 0 % Add Publisher" at bounding box center [664, 535] width 670 height 224
click at [708, 592] on span "Add Publisher" at bounding box center [664, 587] width 108 height 22
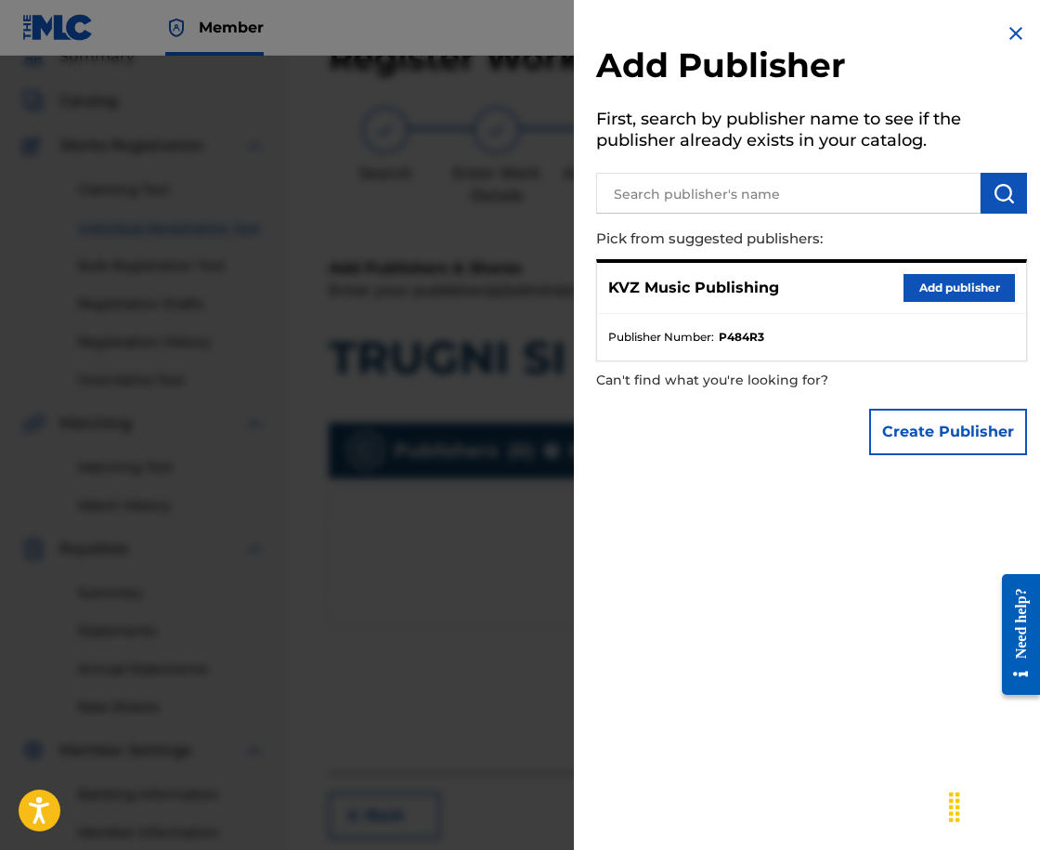
click at [912, 302] on div "KVZ Music Publishing Add publisher" at bounding box center [811, 288] width 429 height 51
click at [935, 293] on button "Add publisher" at bounding box center [959, 288] width 111 height 28
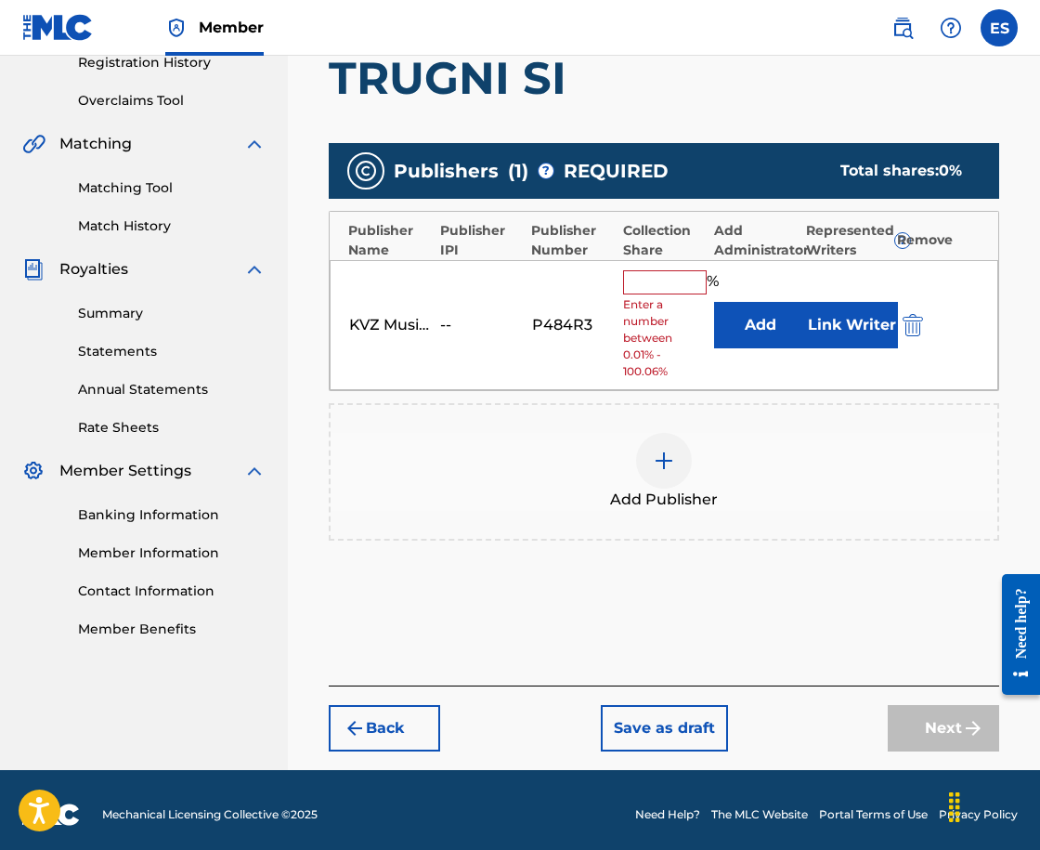
scroll to position [372, 0]
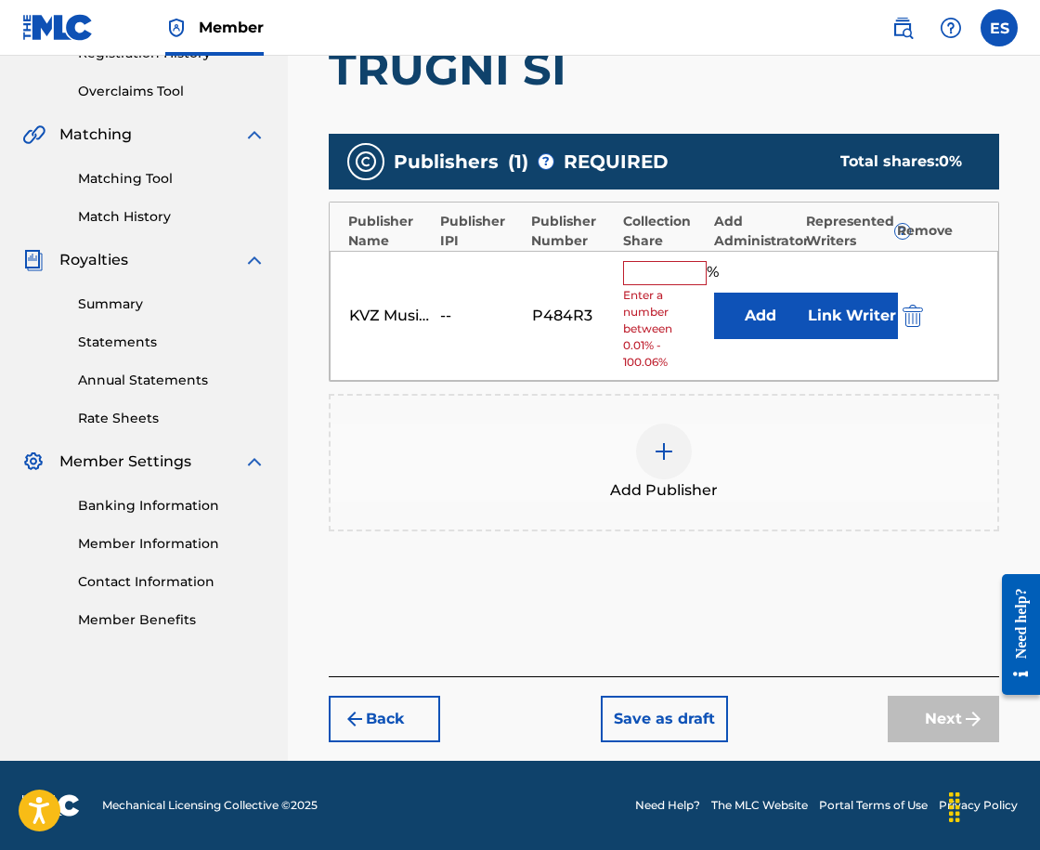
click at [686, 273] on input "text" at bounding box center [665, 273] width 84 height 24
type input "16.67"
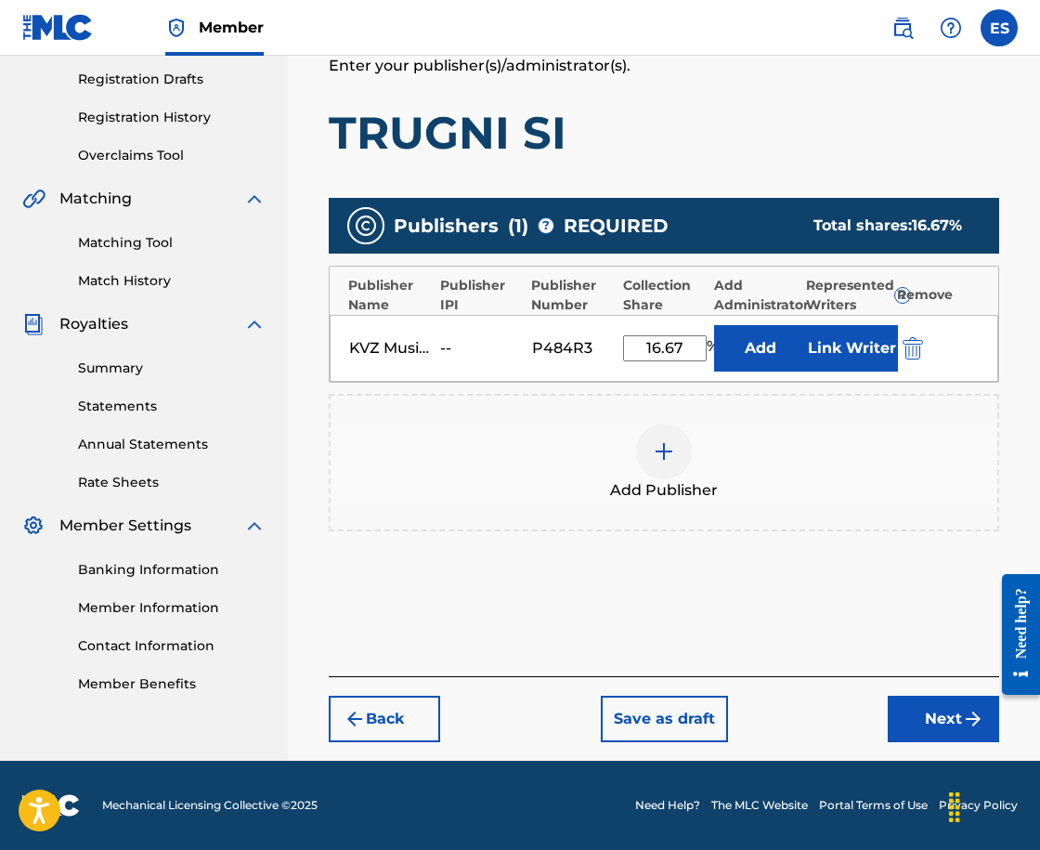
click at [932, 702] on button "Next" at bounding box center [943, 719] width 111 height 46
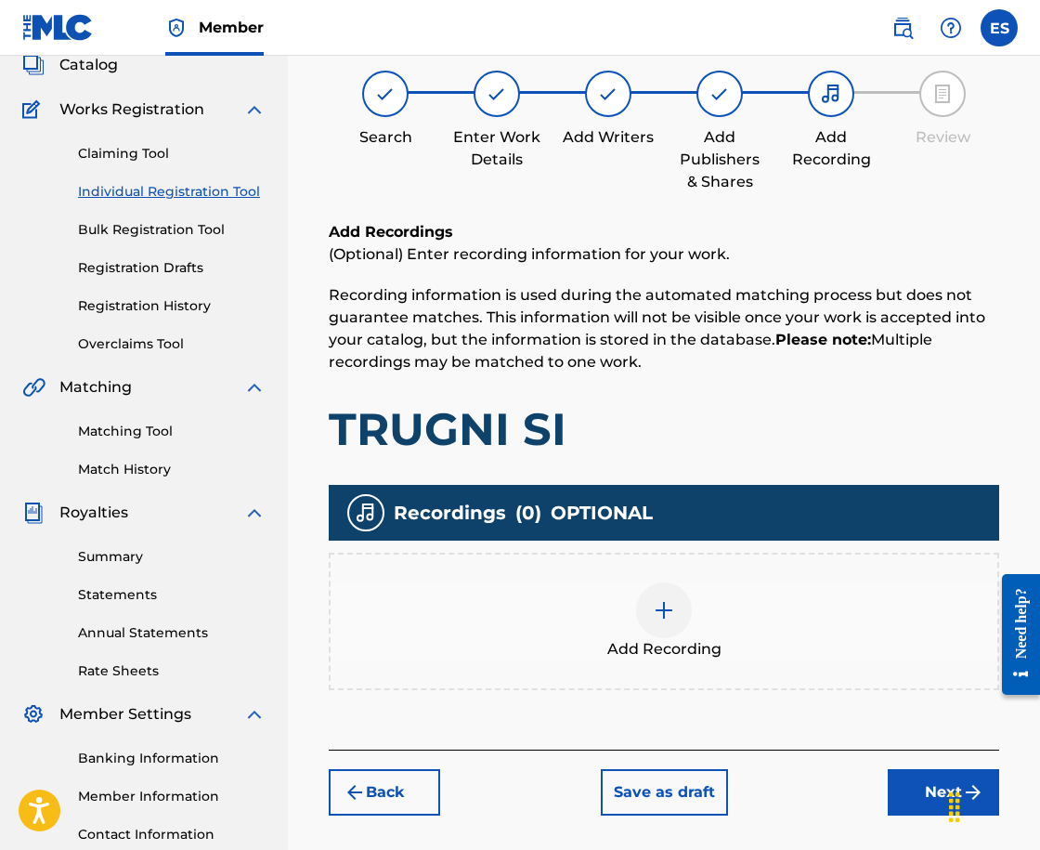
scroll to position [84, 0]
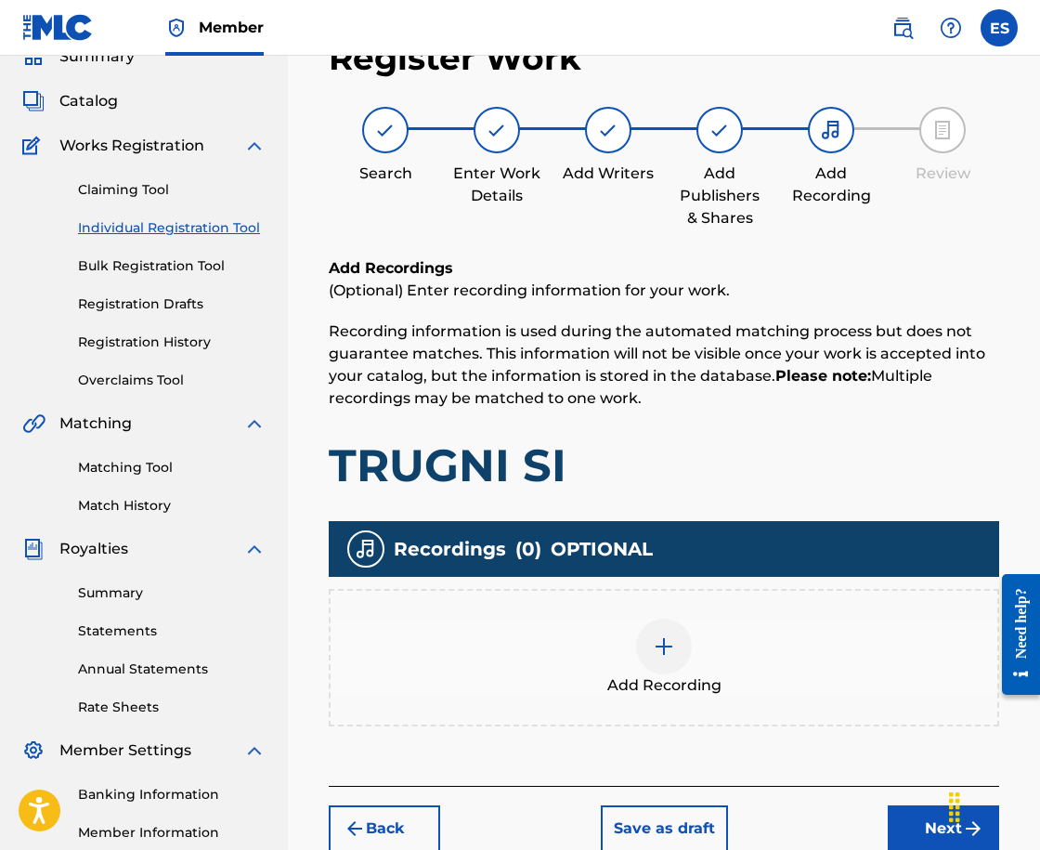
click at [632, 651] on div "Add Recording" at bounding box center [664, 657] width 667 height 78
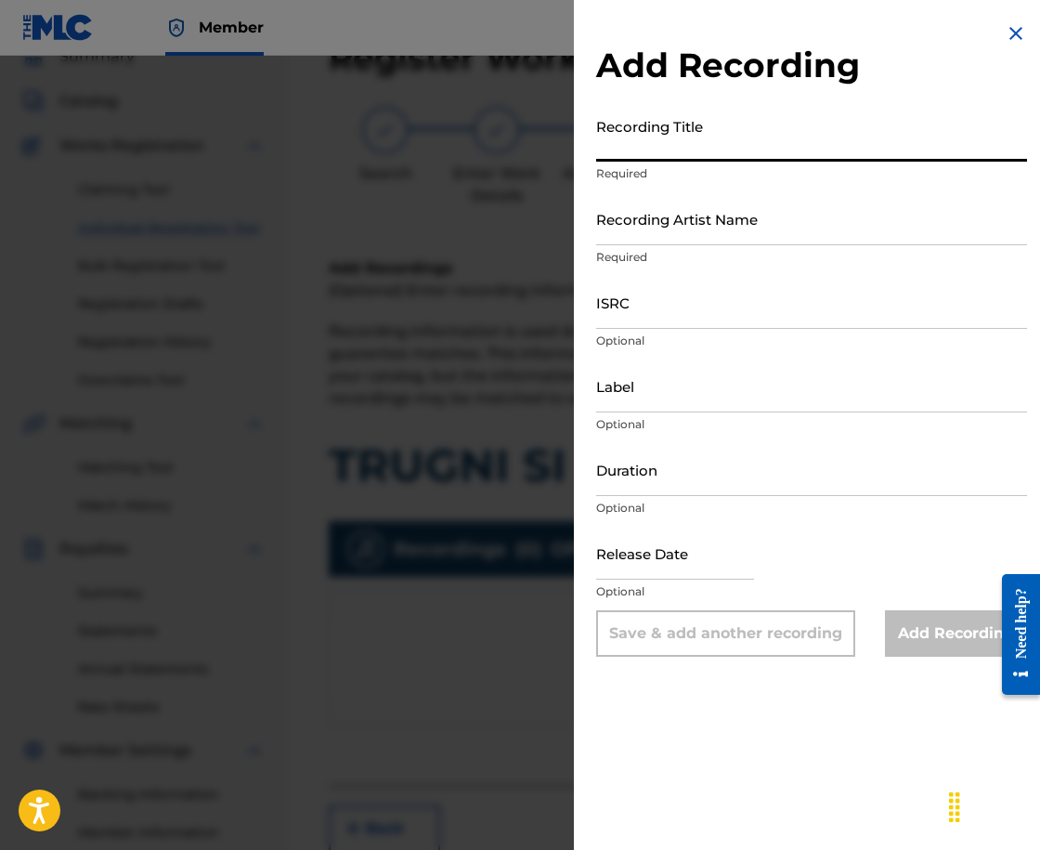
paste input "TRUGNI SI"
type input "TRUGNI SI"
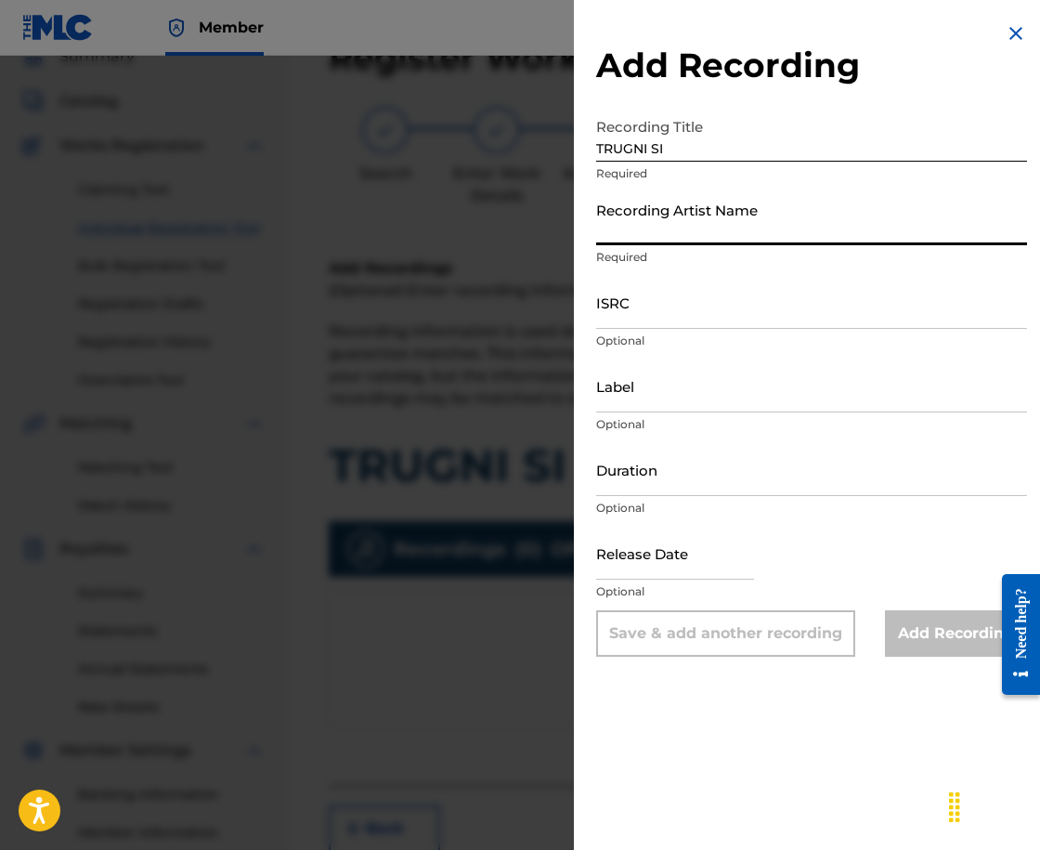
paste input "ALEKS"
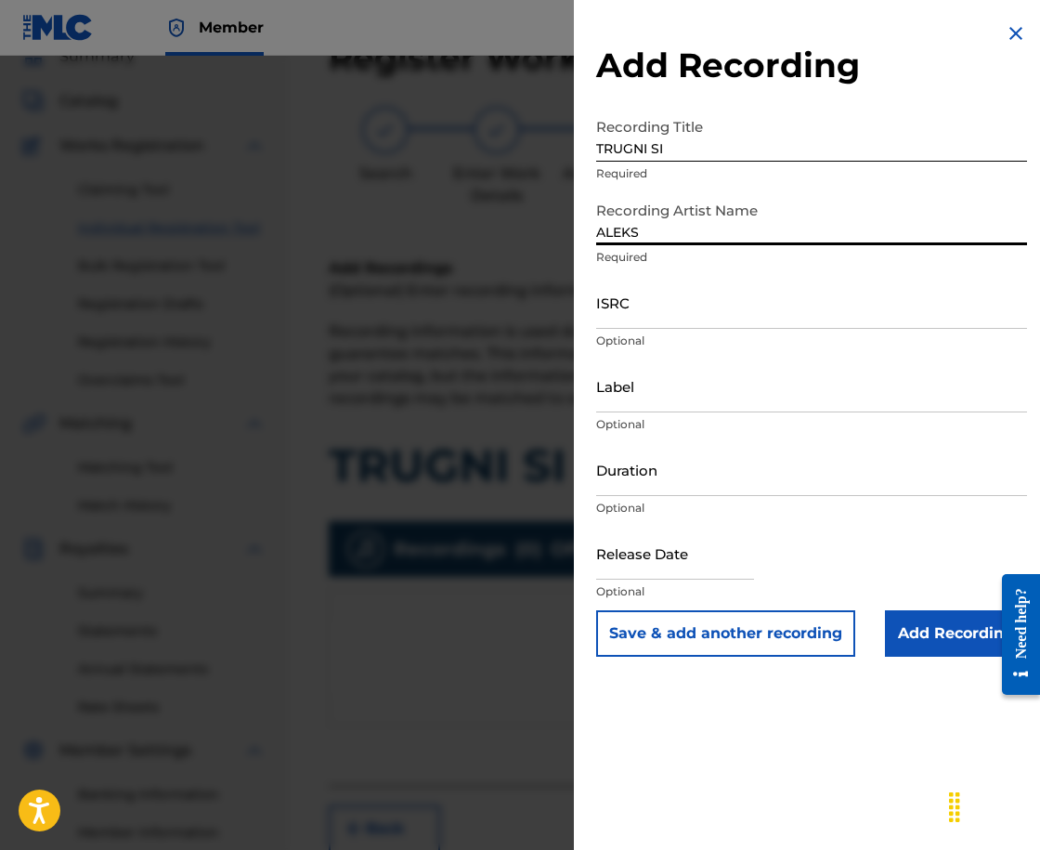
type input "ALEKS"
click at [753, 471] on input "Duration" at bounding box center [811, 469] width 431 height 53
type input "03:41"
click at [920, 650] on input "Add Recording" at bounding box center [956, 633] width 142 height 46
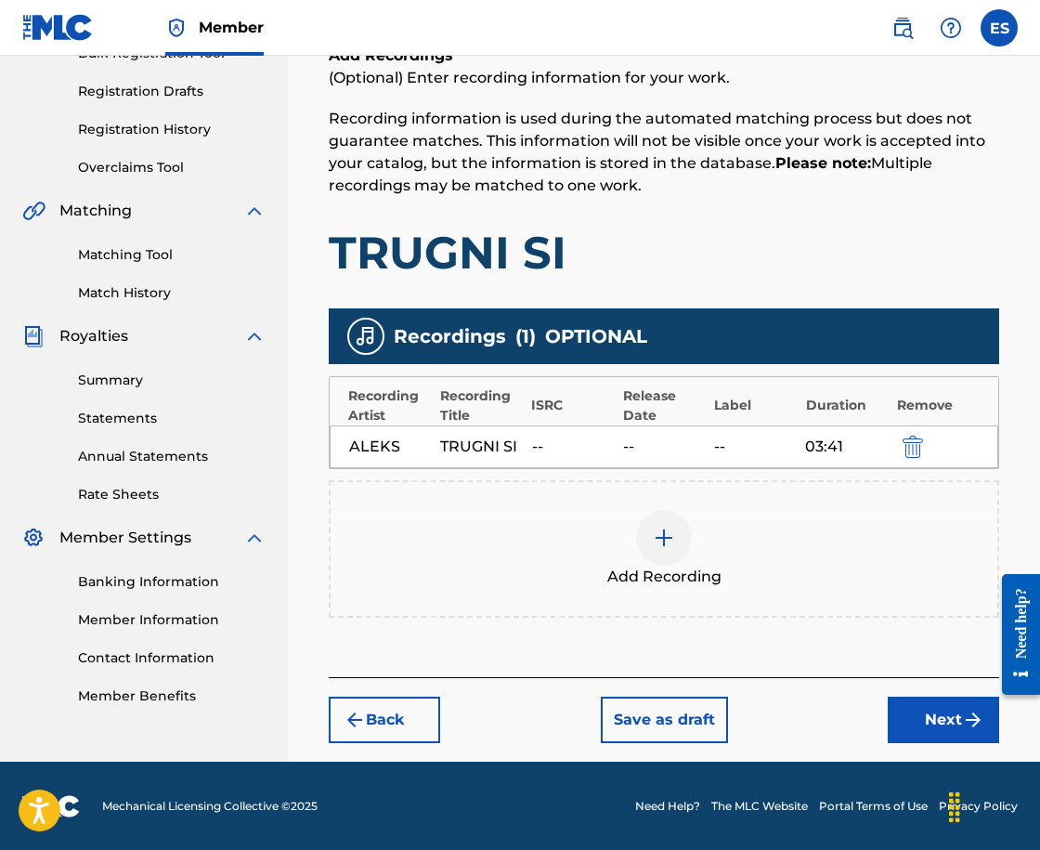
scroll to position [297, 0]
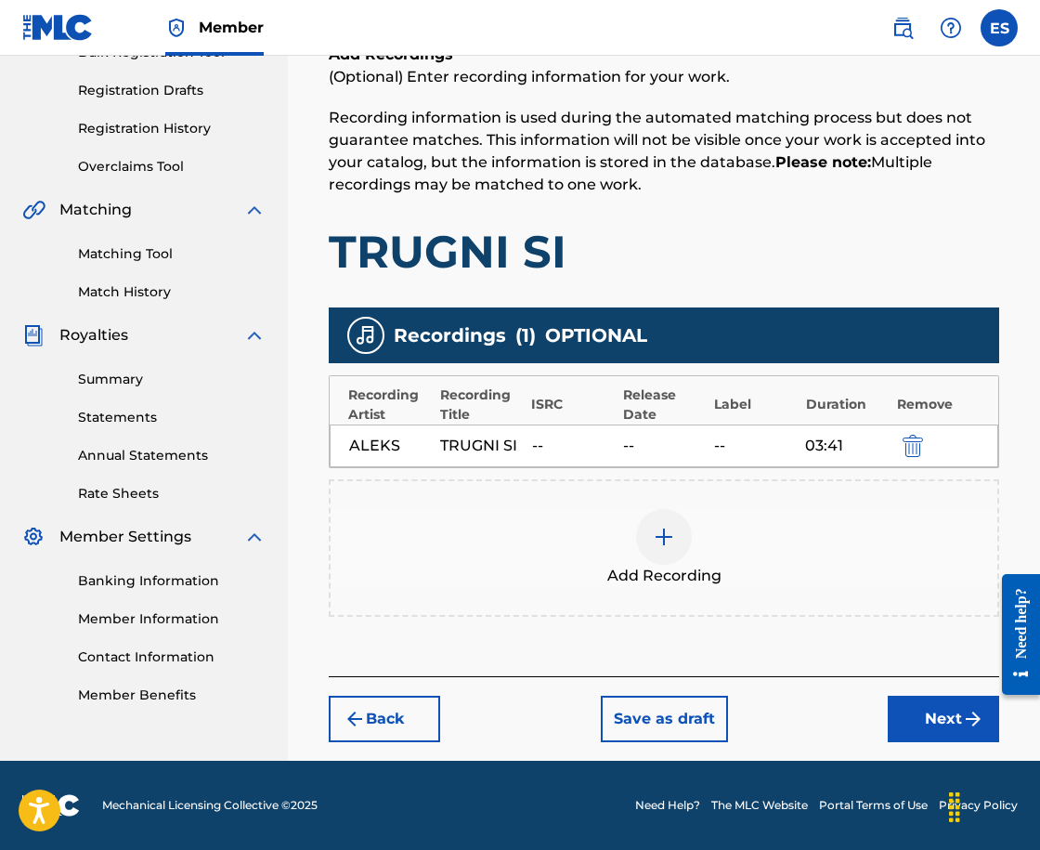
click at [930, 702] on button "Next" at bounding box center [943, 719] width 111 height 46
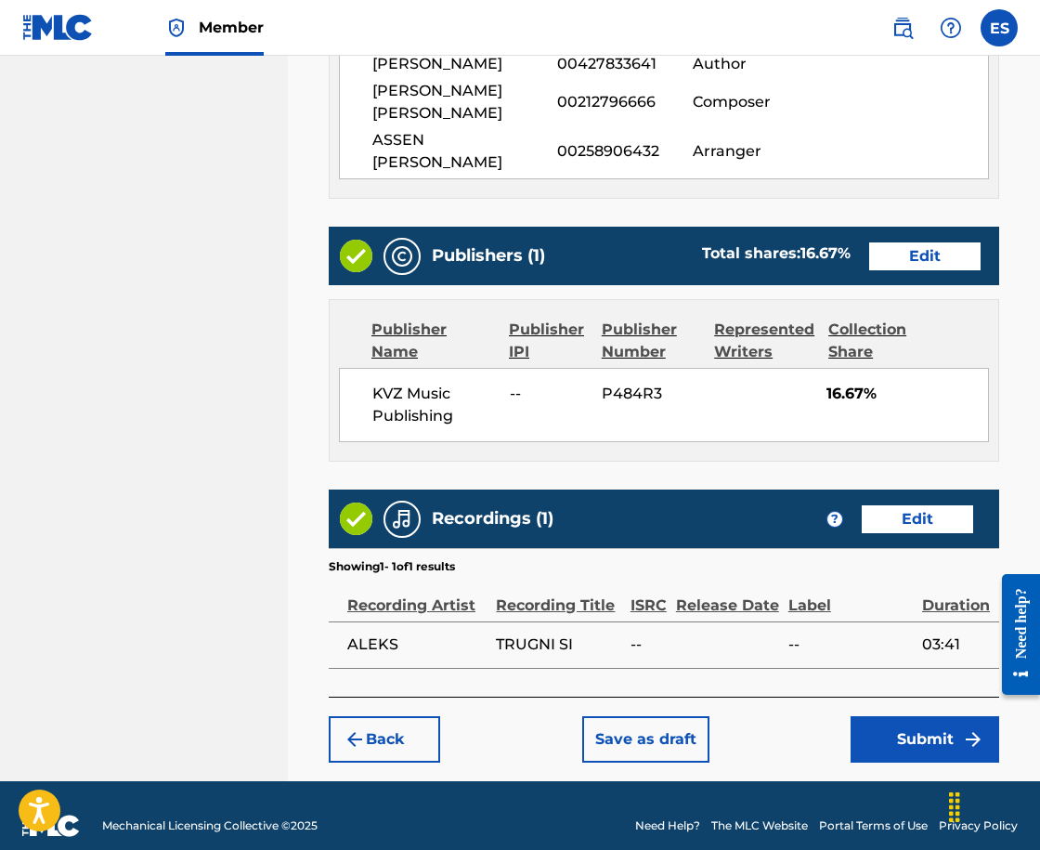
scroll to position [1100, 0]
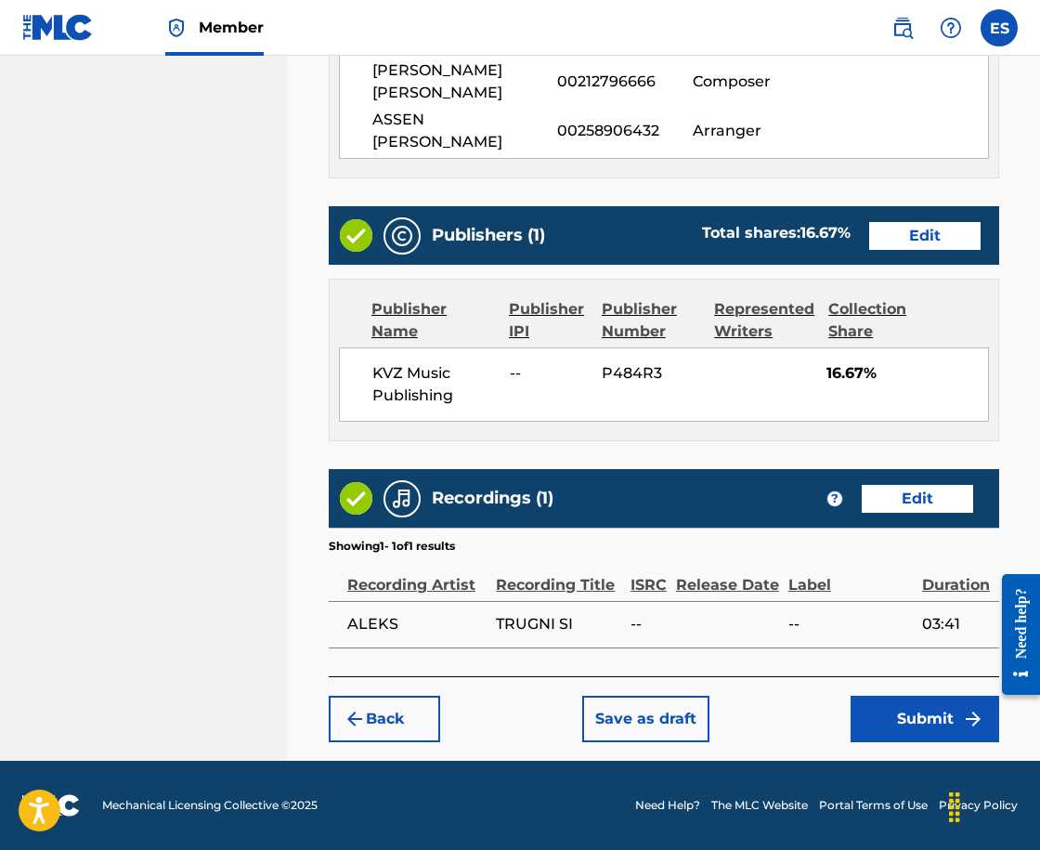
click at [621, 711] on button "Save as draft" at bounding box center [645, 719] width 127 height 46
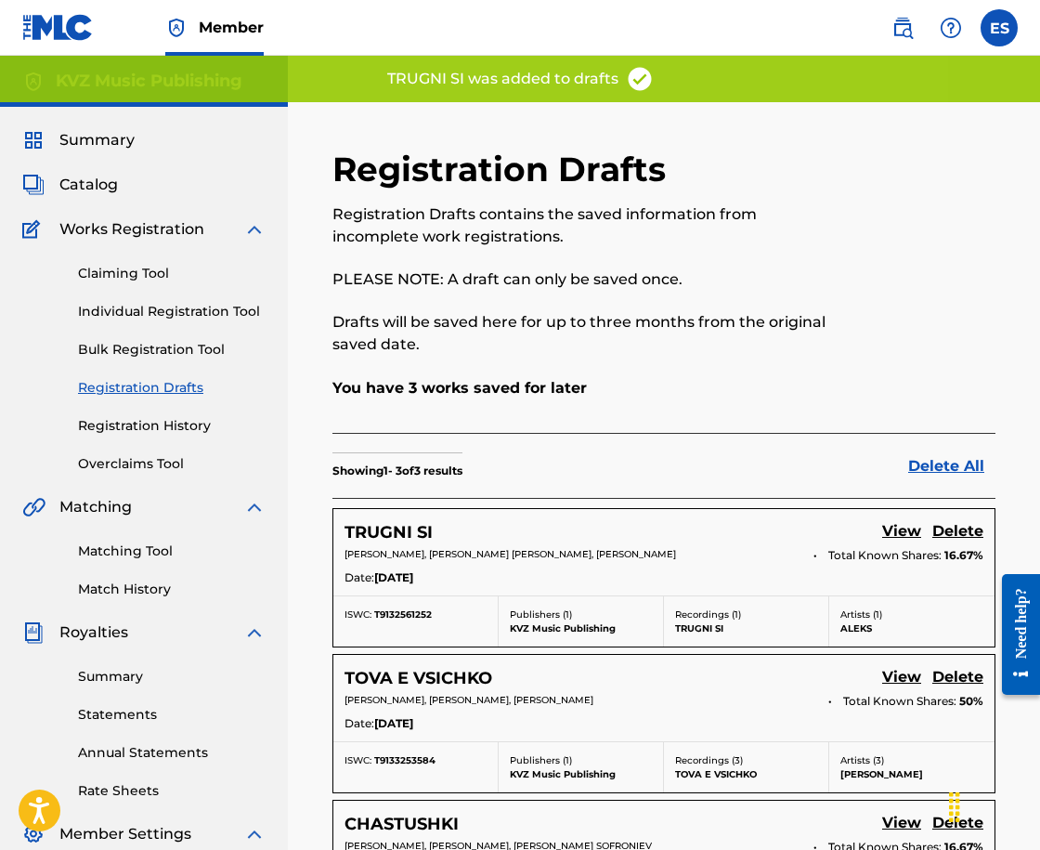
click at [77, 302] on div "Claiming Tool Individual Registration Tool Bulk Registration Tool Registration …" at bounding box center [143, 357] width 243 height 233
click at [86, 307] on link "Individual Registration Tool" at bounding box center [172, 312] width 188 height 20
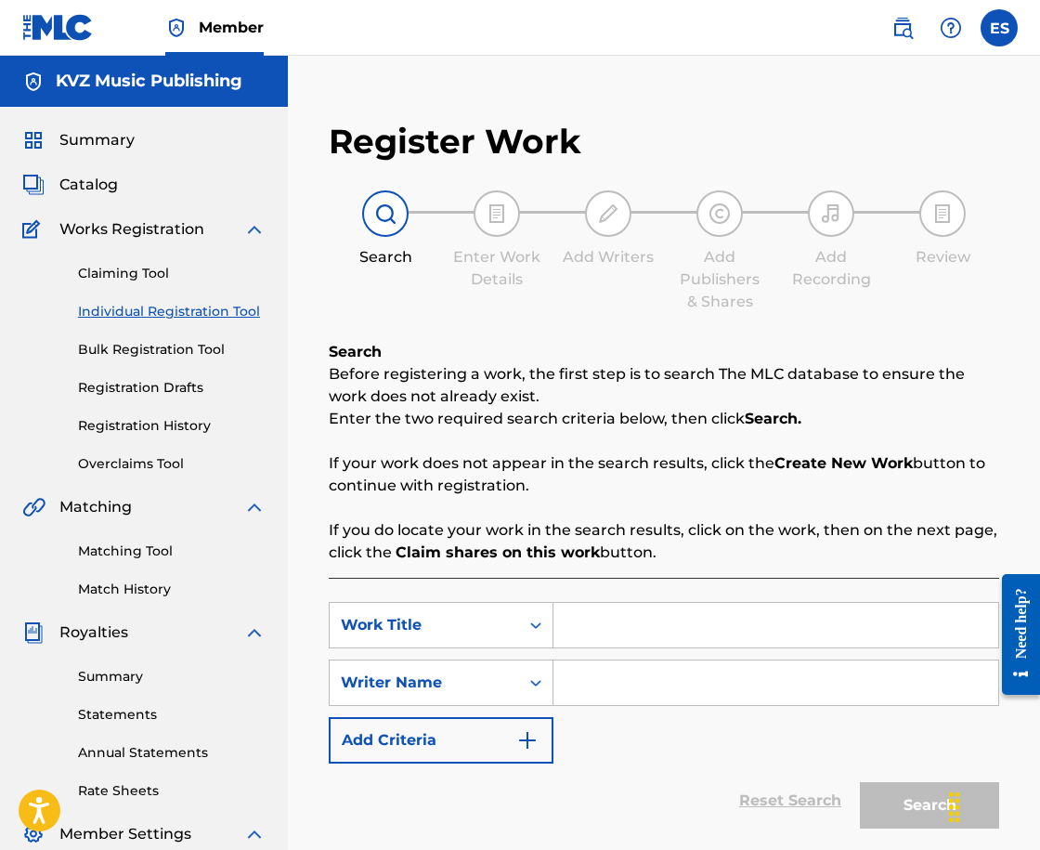
drag, startPoint x: 656, startPoint y: 588, endPoint x: 637, endPoint y: 639, distance: 54.3
paste input "TSIGANKA"
type input "TSIGANKA"
click at [664, 686] on input "Search Form" at bounding box center [775, 682] width 445 height 45
type input "ASSEN DRAGNEV"
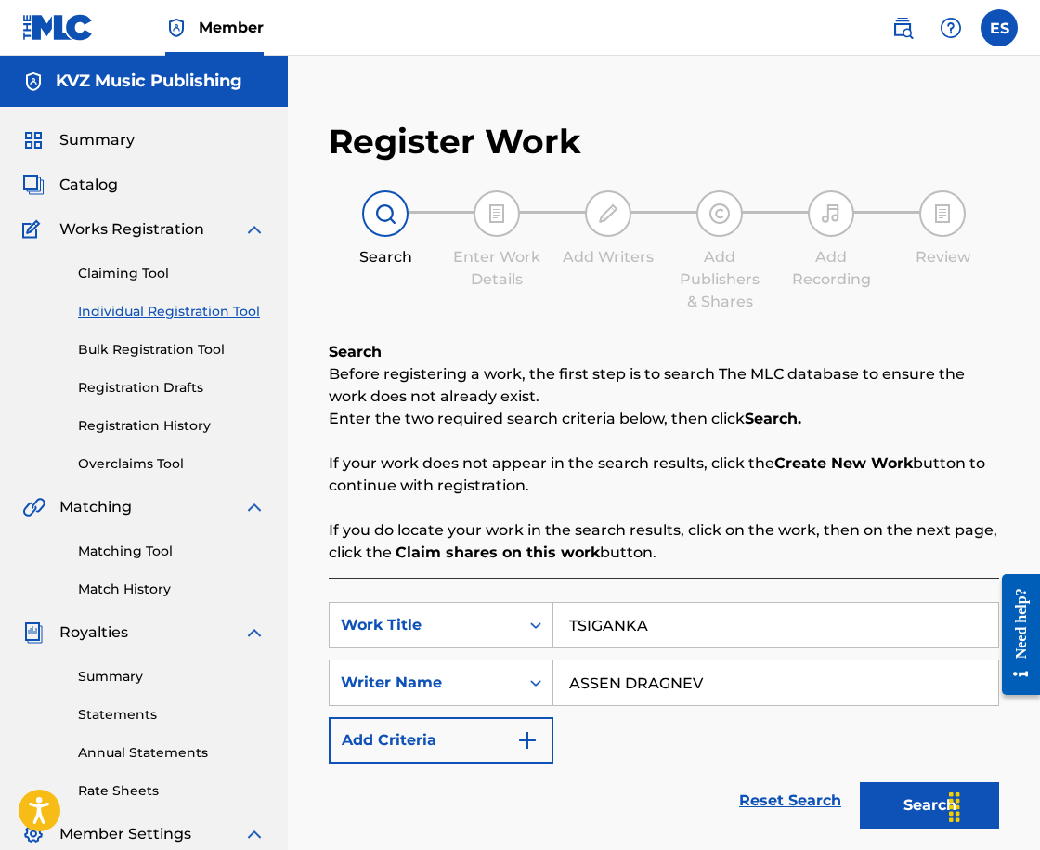
click at [906, 800] on button "Search" at bounding box center [929, 805] width 139 height 46
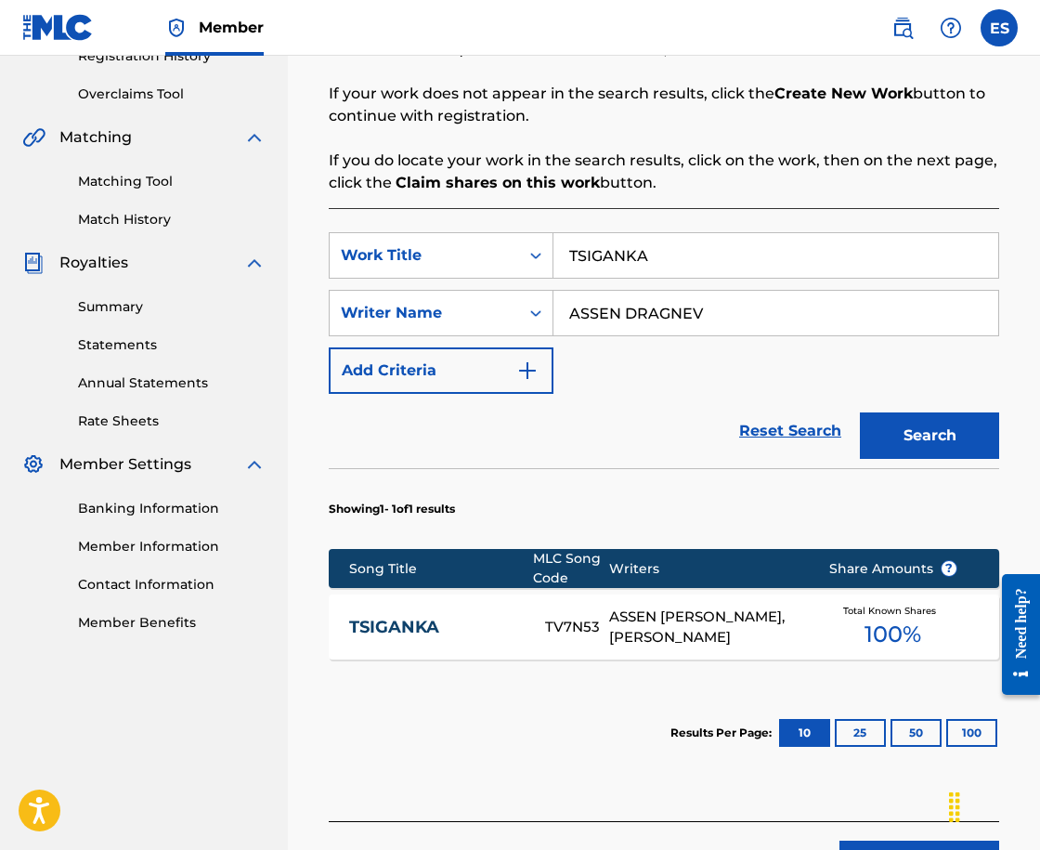
scroll to position [371, 0]
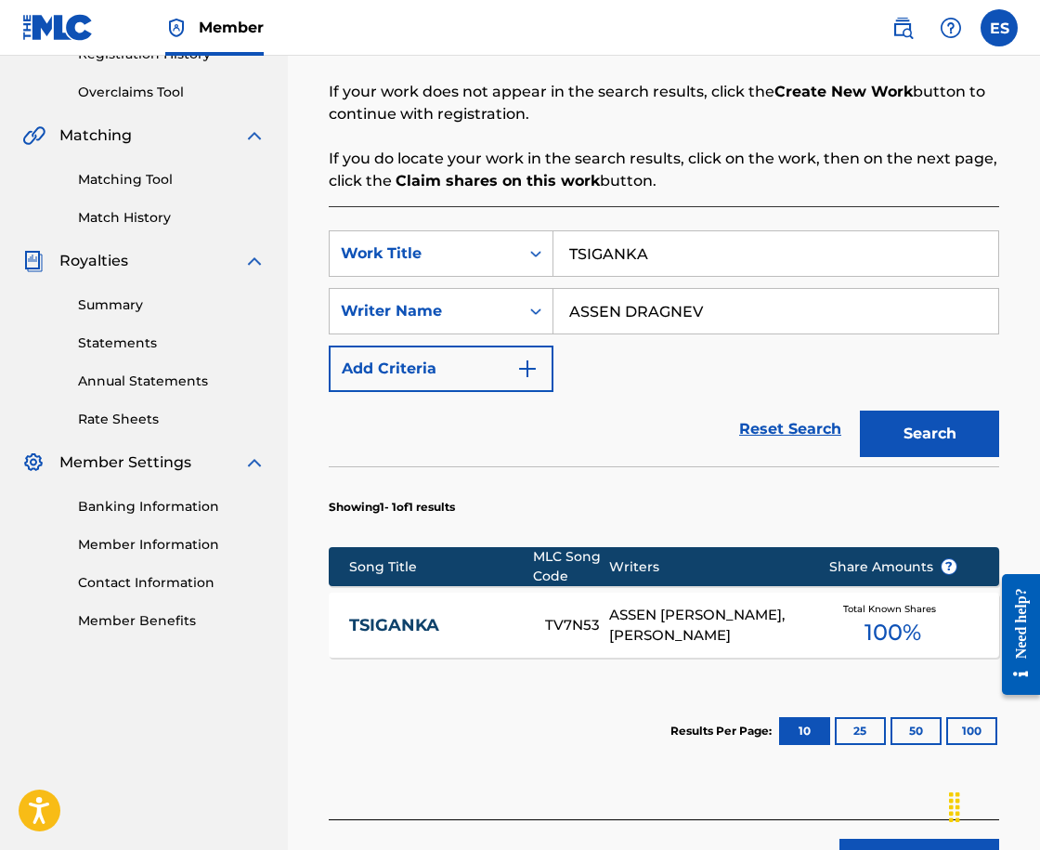
click at [514, 631] on link "TSIGANKA" at bounding box center [435, 625] width 172 height 21
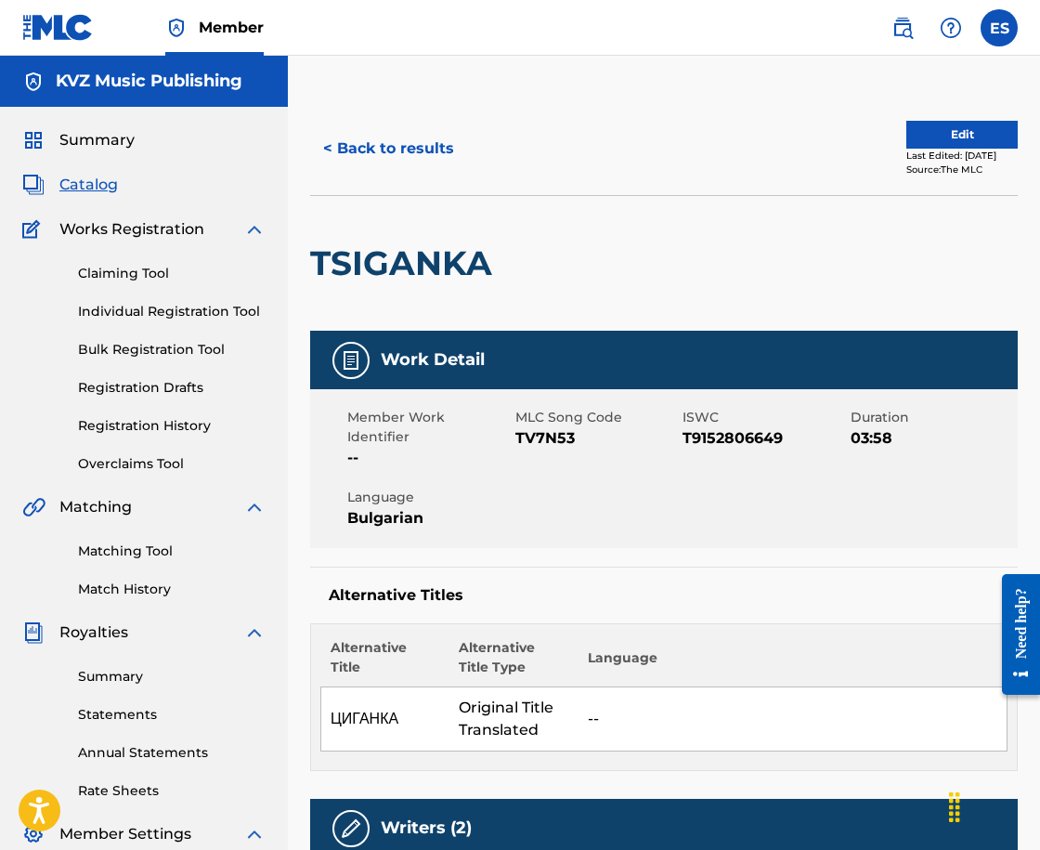
click at [401, 154] on button "< Back to results" at bounding box center [388, 148] width 157 height 46
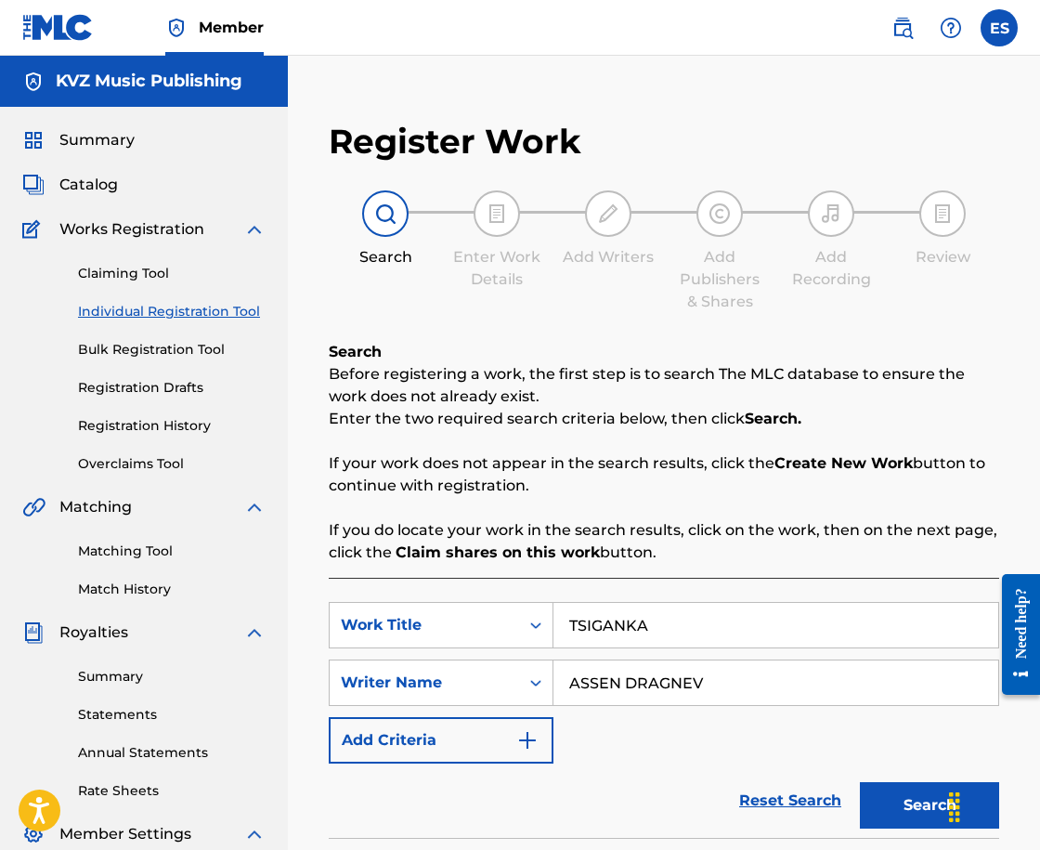
scroll to position [264, 0]
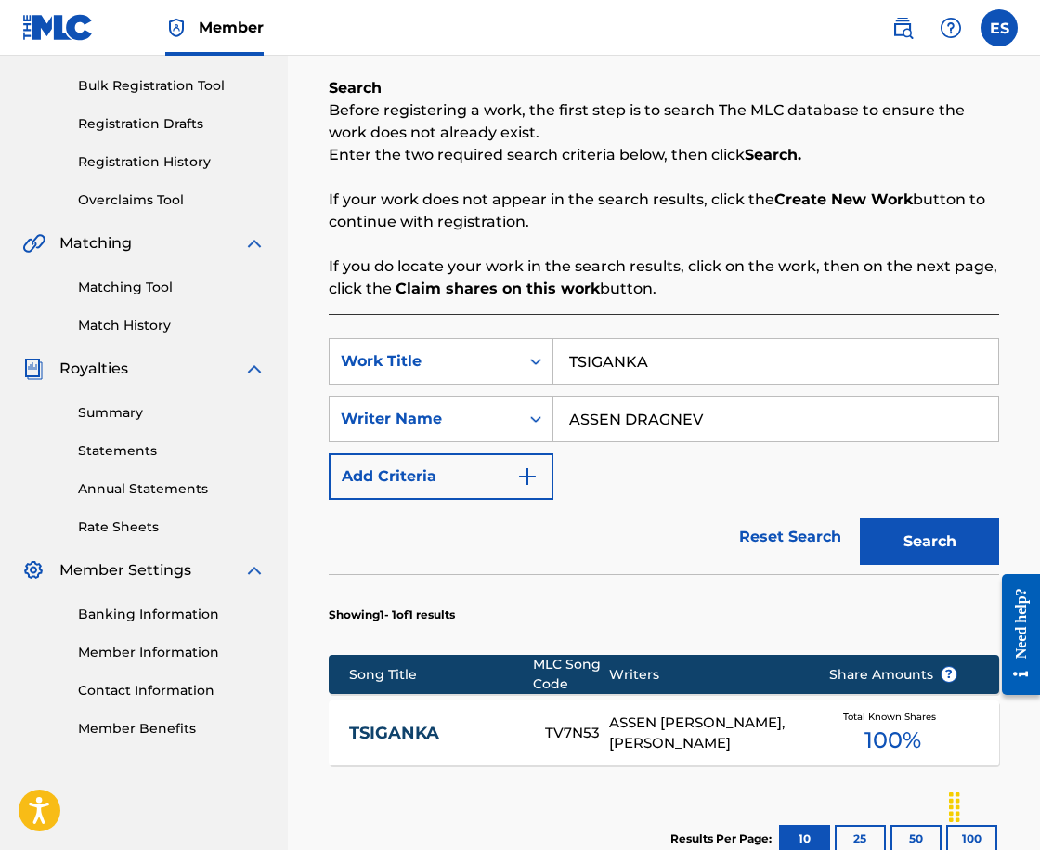
click at [709, 369] on input "TSIGANKA" at bounding box center [775, 361] width 445 height 45
paste input "O STAR"
type input "[PERSON_NAME]"
click at [873, 540] on button "Search" at bounding box center [929, 541] width 139 height 46
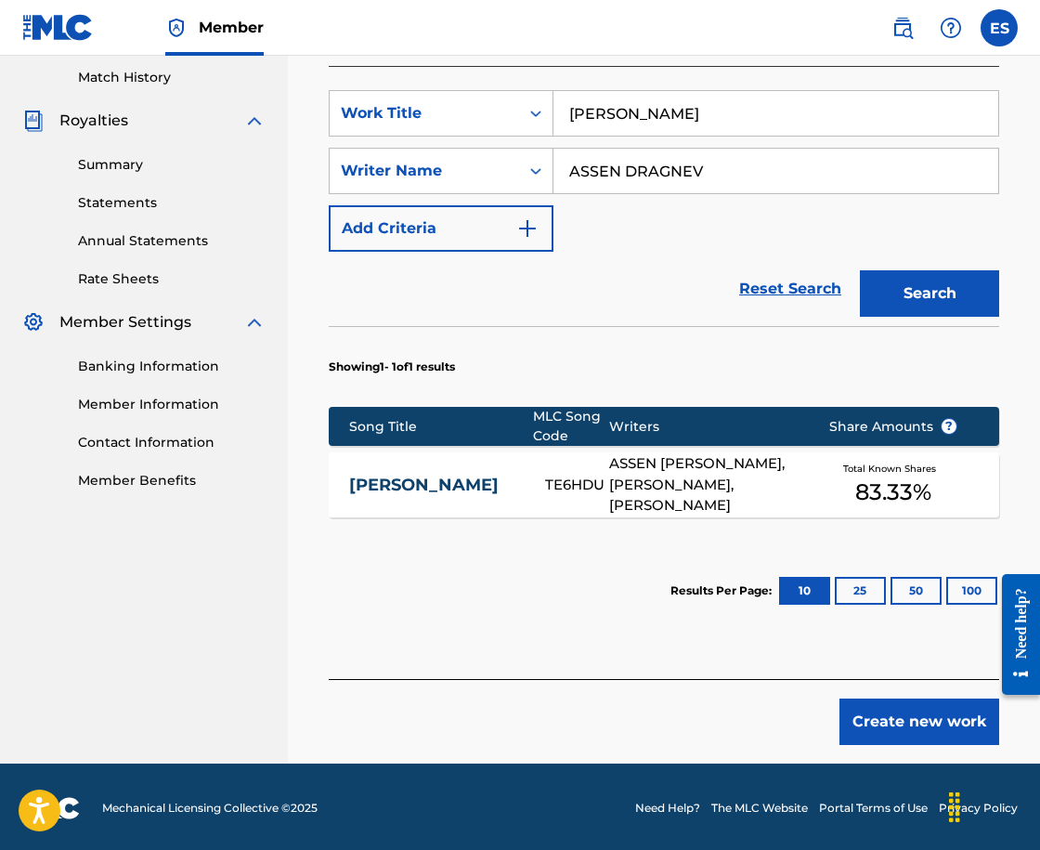
scroll to position [514, 0]
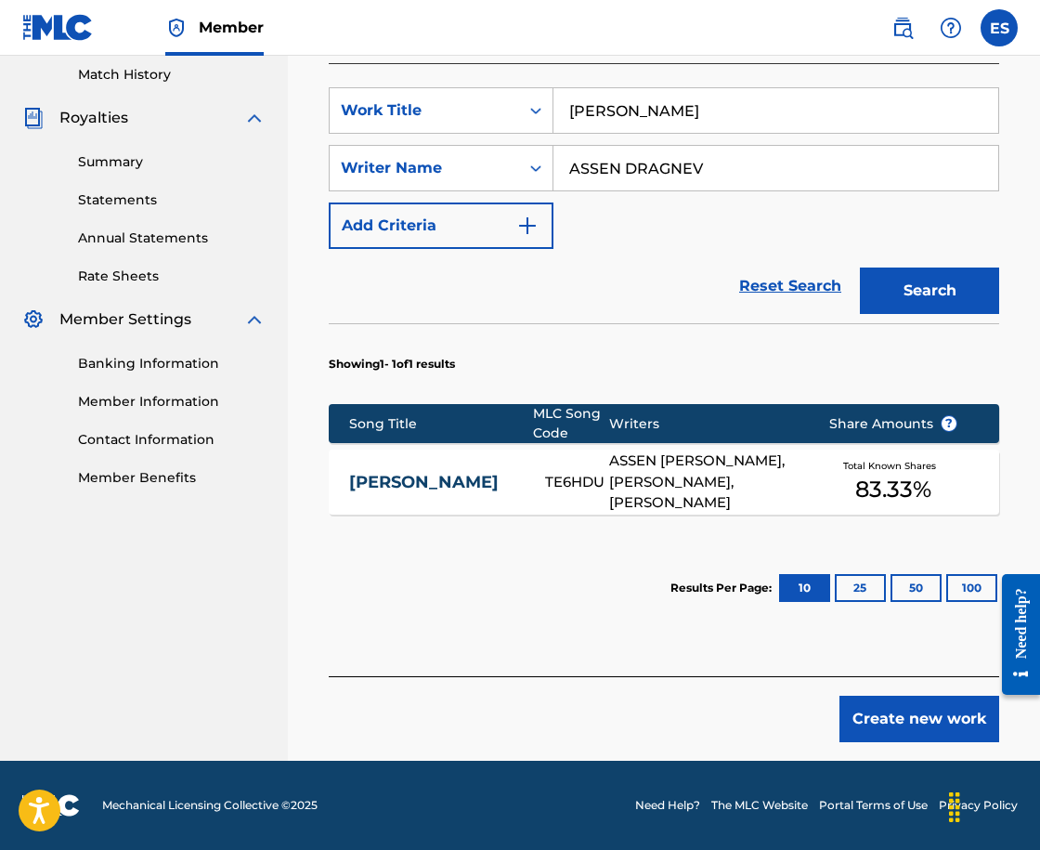
click at [483, 475] on link "[PERSON_NAME]" at bounding box center [435, 482] width 172 height 21
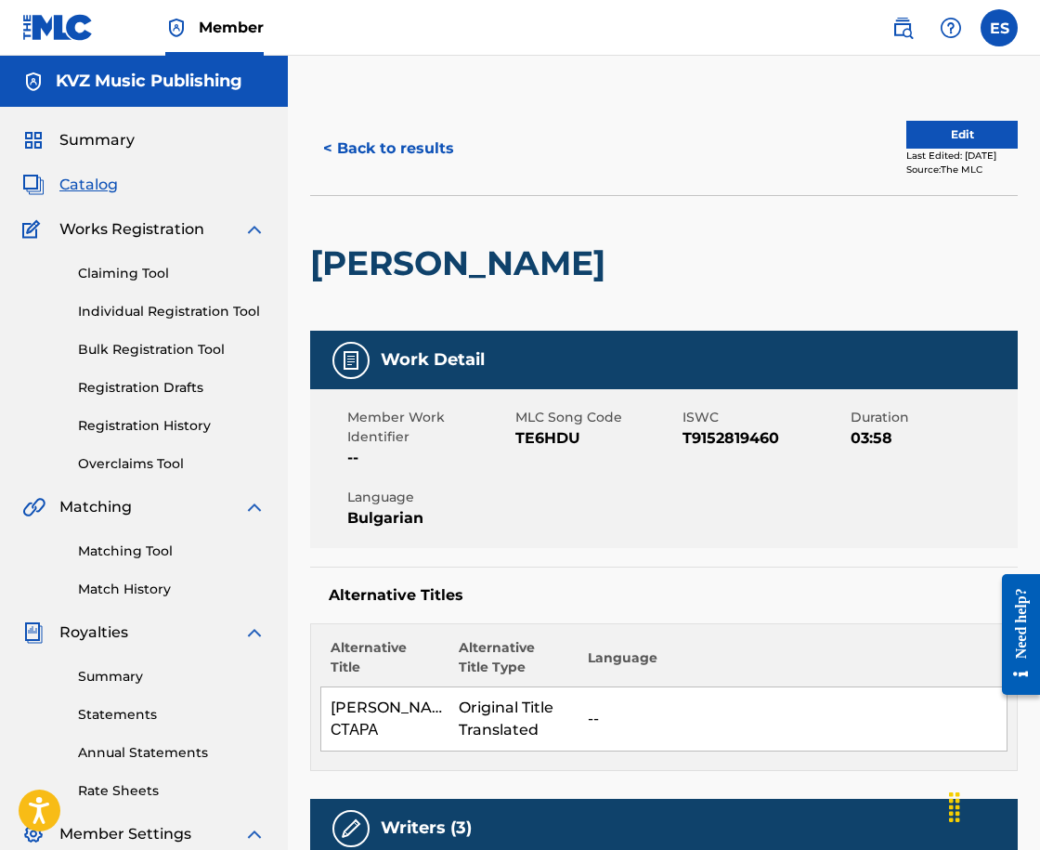
click at [397, 163] on button "< Back to results" at bounding box center [388, 148] width 157 height 46
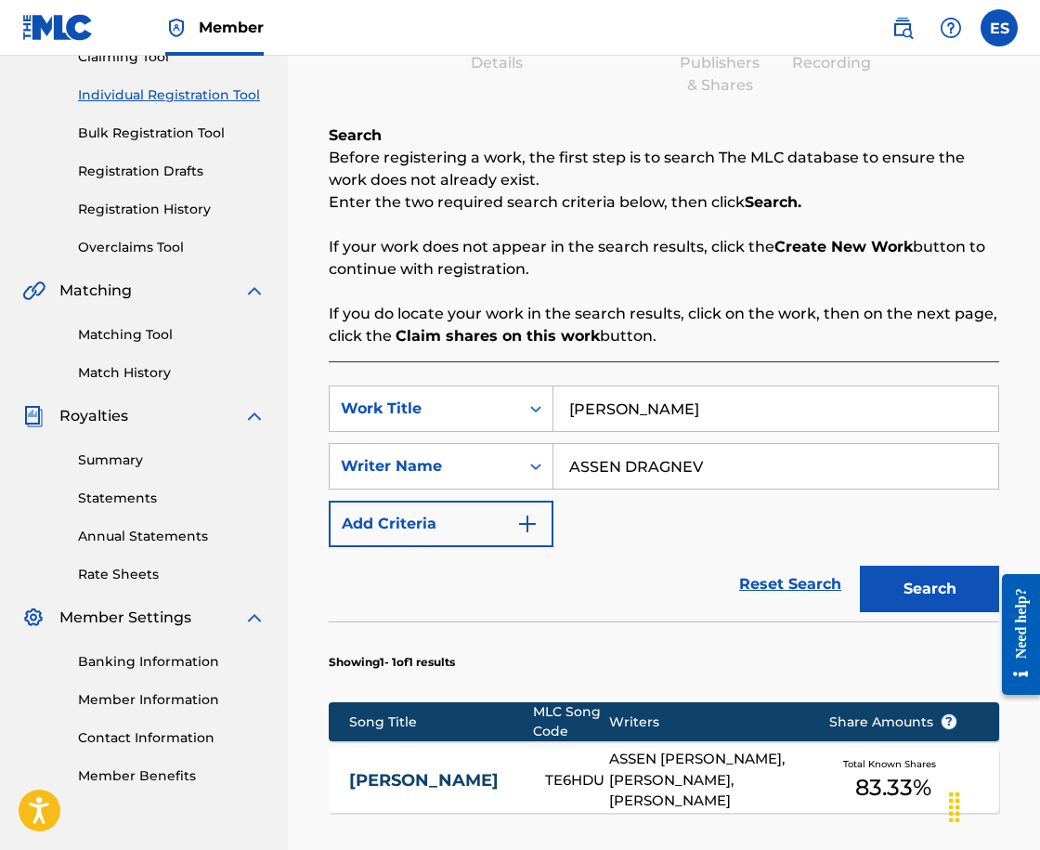
scroll to position [171, 0]
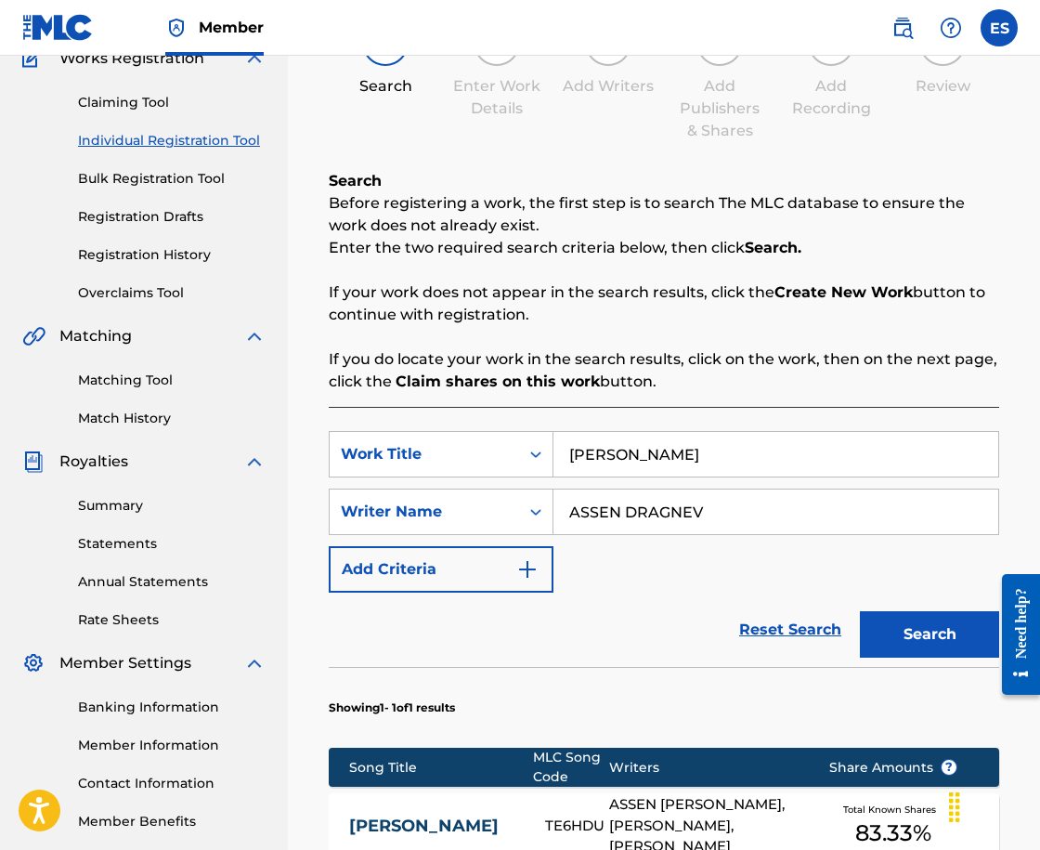
click at [380, 800] on div "[PERSON_NAME] TE6HDU ASSEN [PERSON_NAME], [PERSON_NAME], [PERSON_NAME] Total Kn…" at bounding box center [664, 825] width 670 height 65
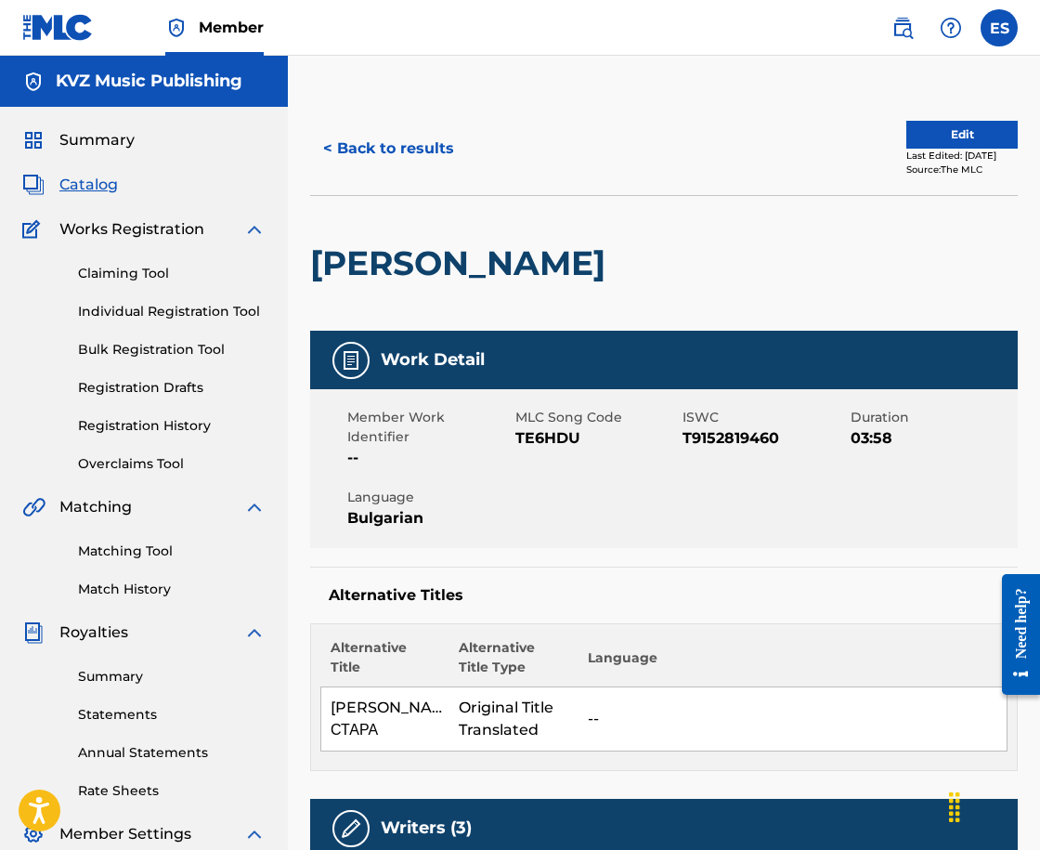
click at [388, 185] on div "< Back to results Edit Last Edited: [DATE] Source: The MLC" at bounding box center [664, 148] width 708 height 93
click at [386, 165] on button "< Back to results" at bounding box center [388, 148] width 157 height 46
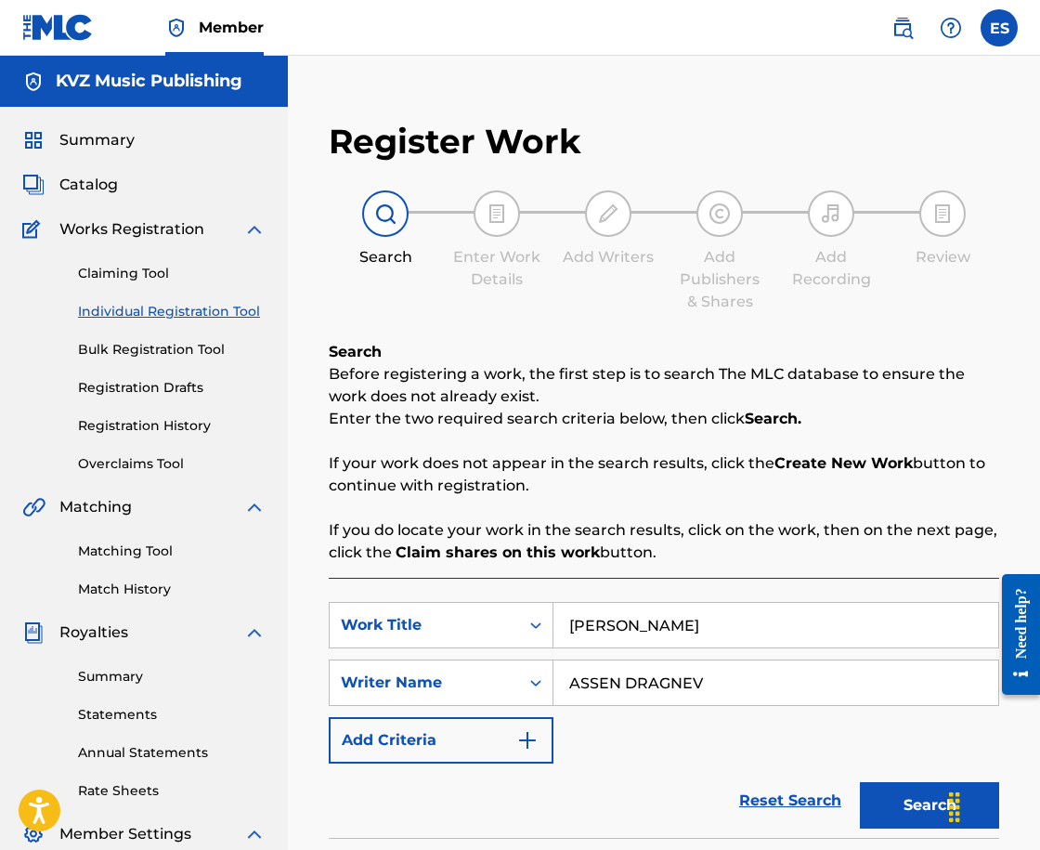
scroll to position [171, 0]
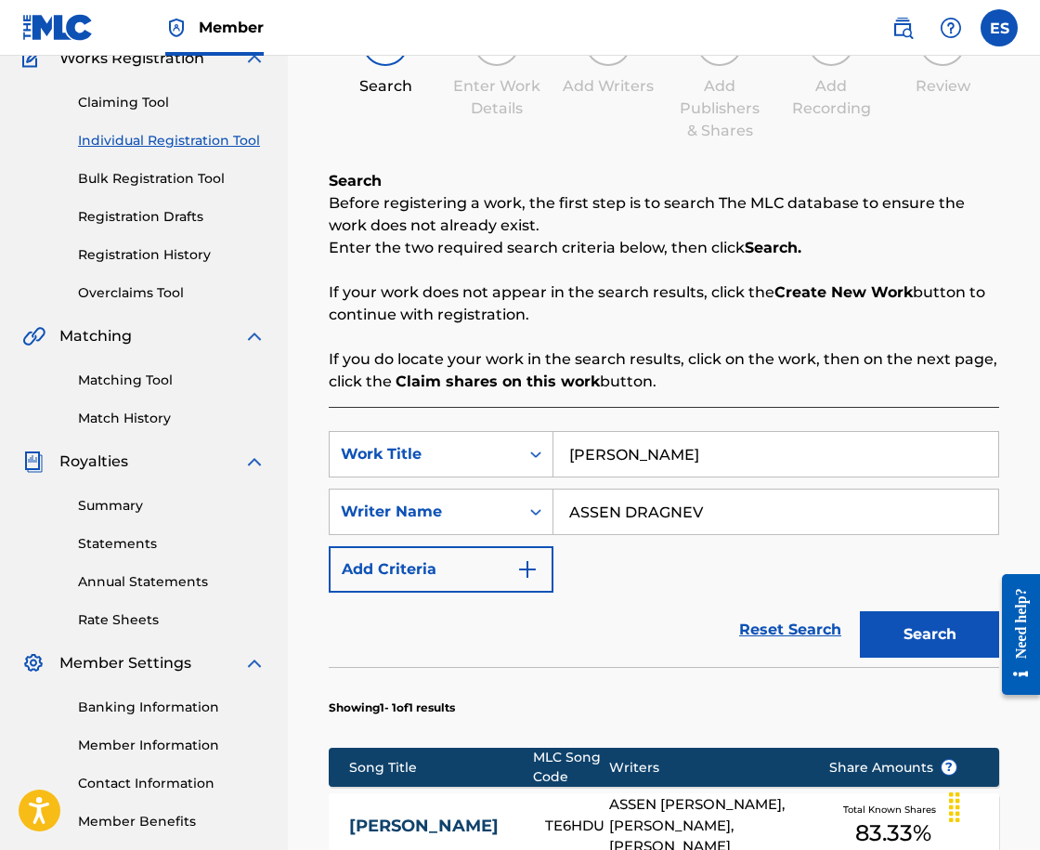
click at [708, 455] on input "[PERSON_NAME]" at bounding box center [775, 454] width 445 height 45
click at [708, 454] on input "[PERSON_NAME]" at bounding box center [775, 454] width 445 height 45
paste input "SKA MAGIY"
type input "TSIGANSKA MAGIYA"
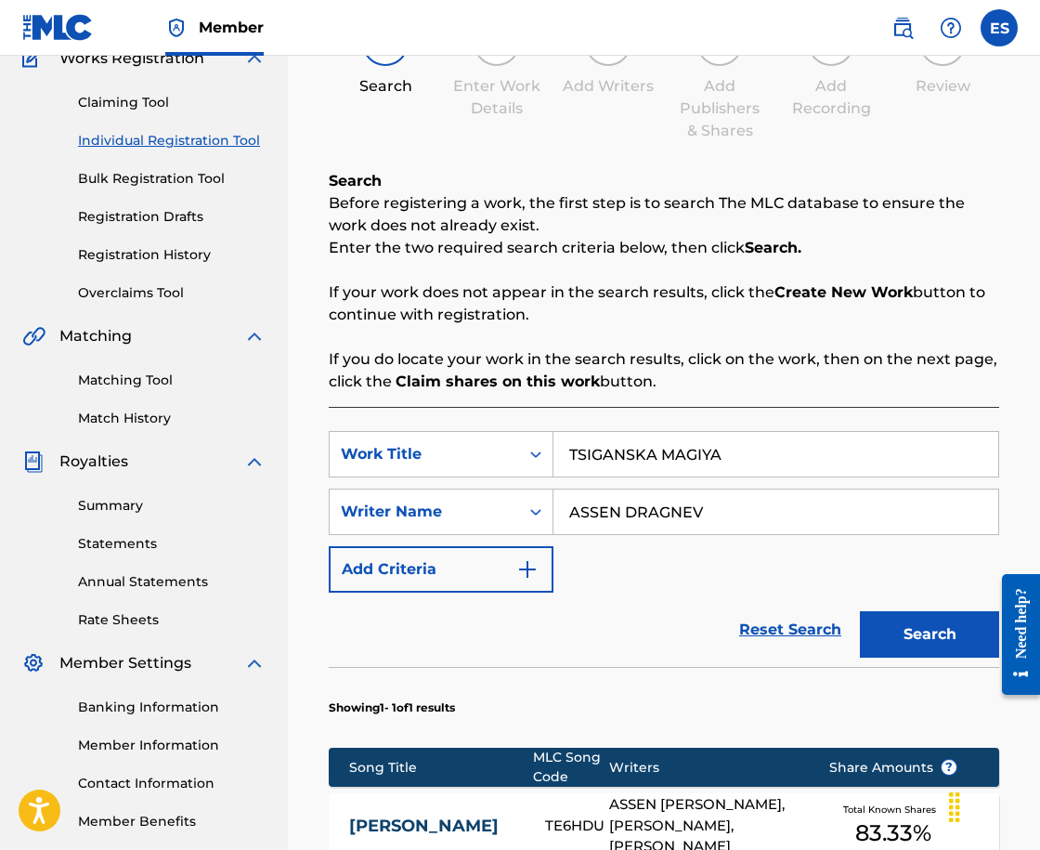
click at [910, 603] on div "Search" at bounding box center [925, 629] width 149 height 74
click at [903, 619] on button "Search" at bounding box center [929, 634] width 139 height 46
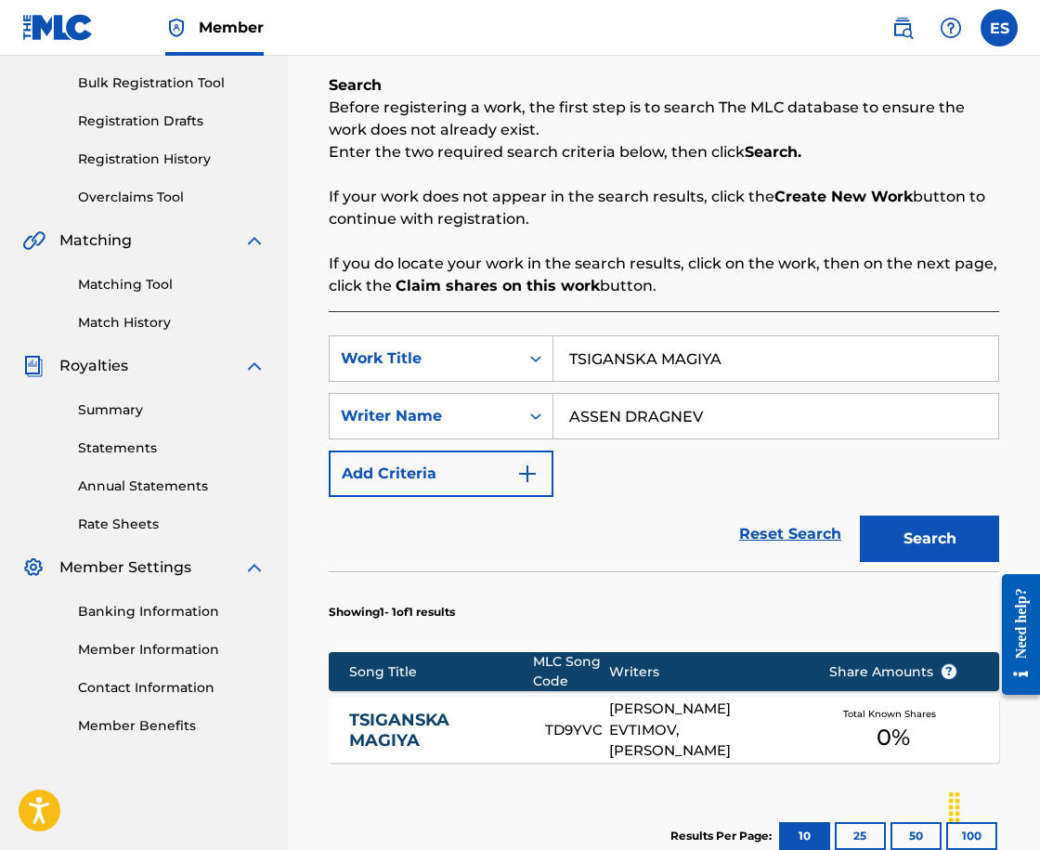
scroll to position [514, 0]
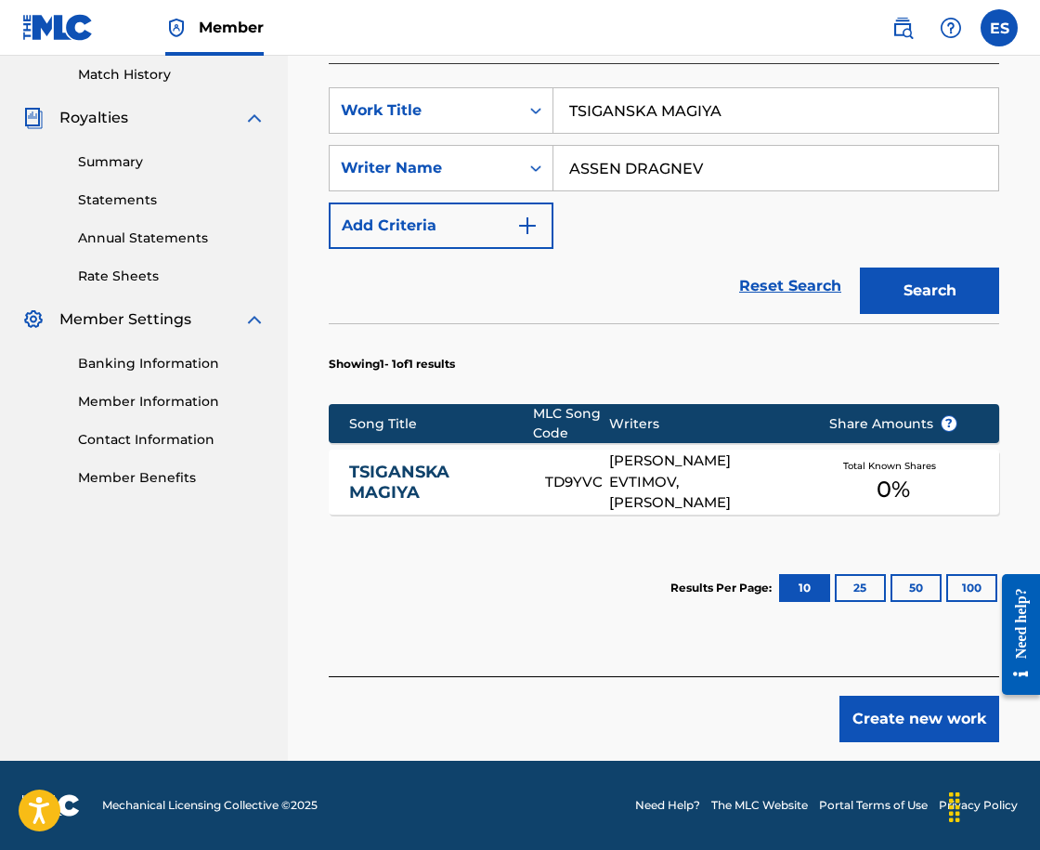
click at [500, 468] on link "TSIGANSKA MAGIYA" at bounding box center [435, 483] width 172 height 42
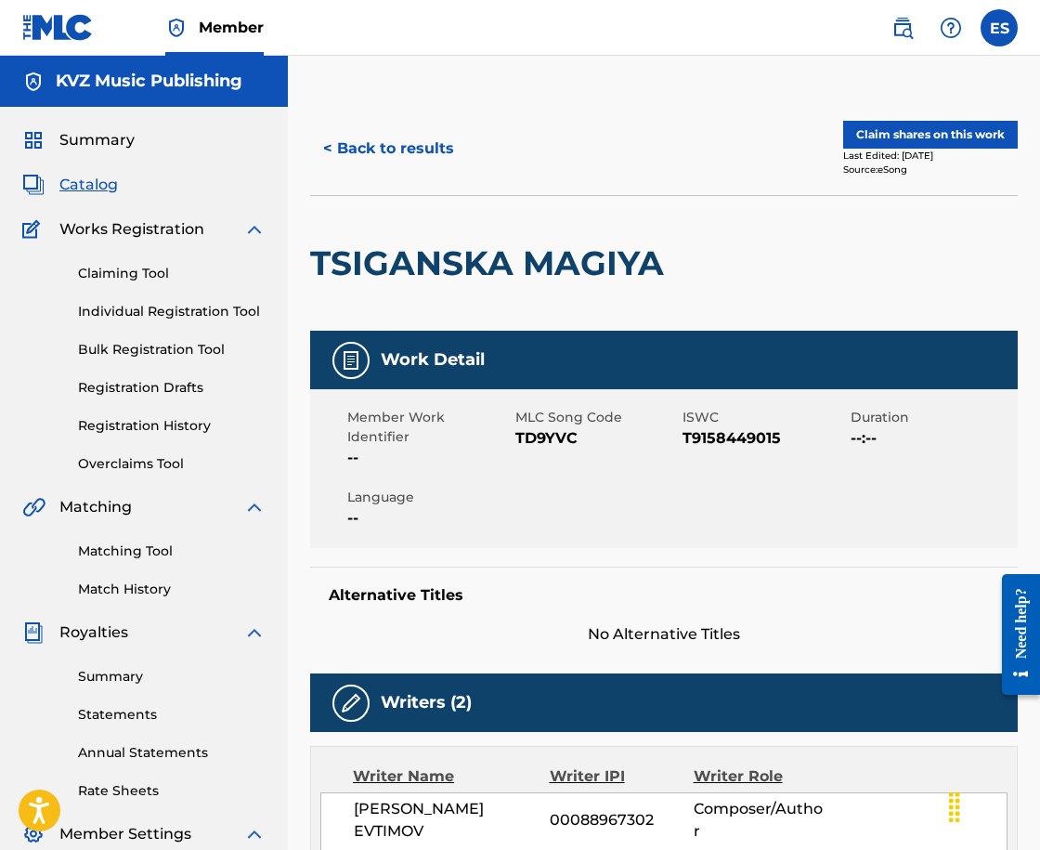
click at [435, 153] on button "< Back to results" at bounding box center [388, 148] width 157 height 46
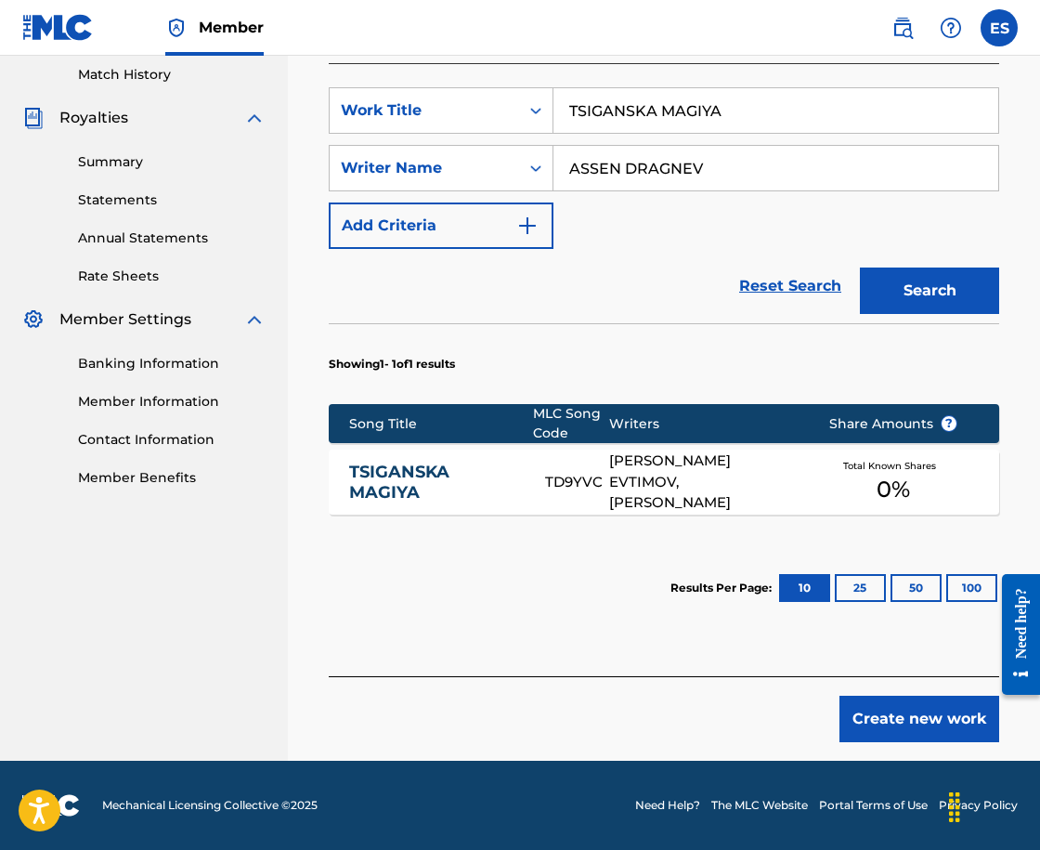
click at [914, 704] on button "Create new work" at bounding box center [920, 719] width 160 height 46
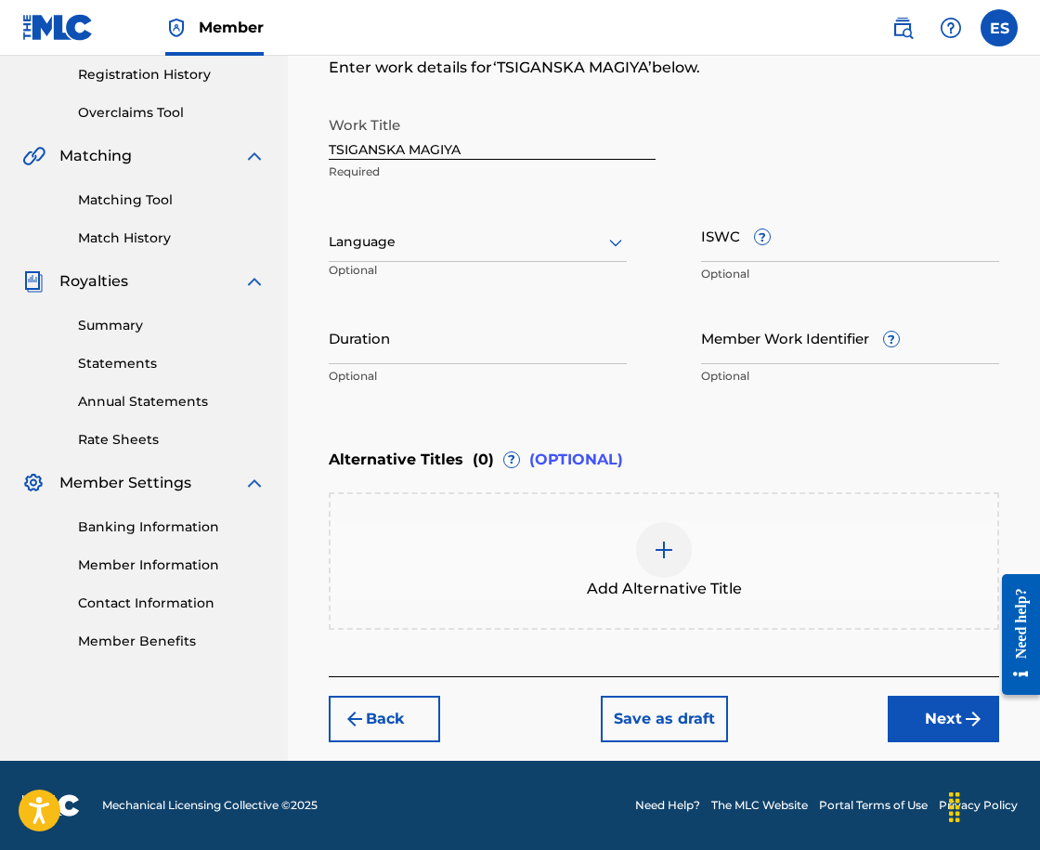
scroll to position [351, 0]
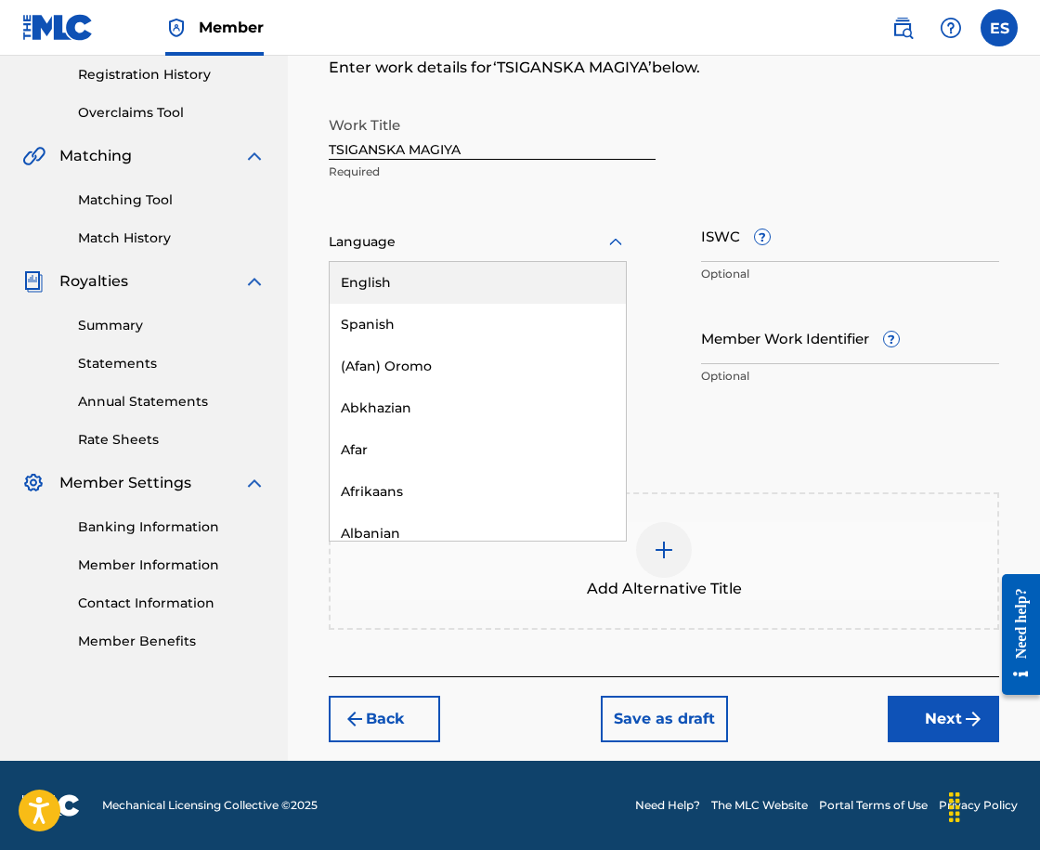
click at [438, 228] on div "Language" at bounding box center [478, 242] width 298 height 39
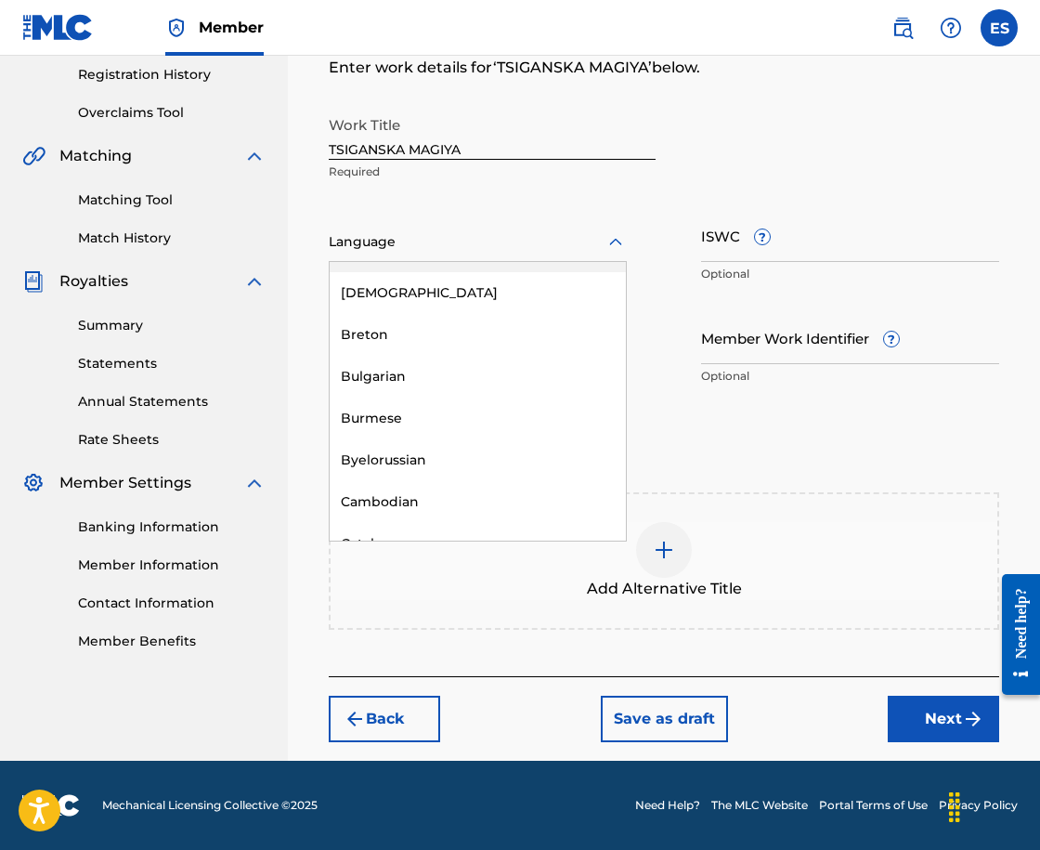
scroll to position [743, 0]
click at [475, 382] on div "Bulgarian" at bounding box center [478, 376] width 296 height 42
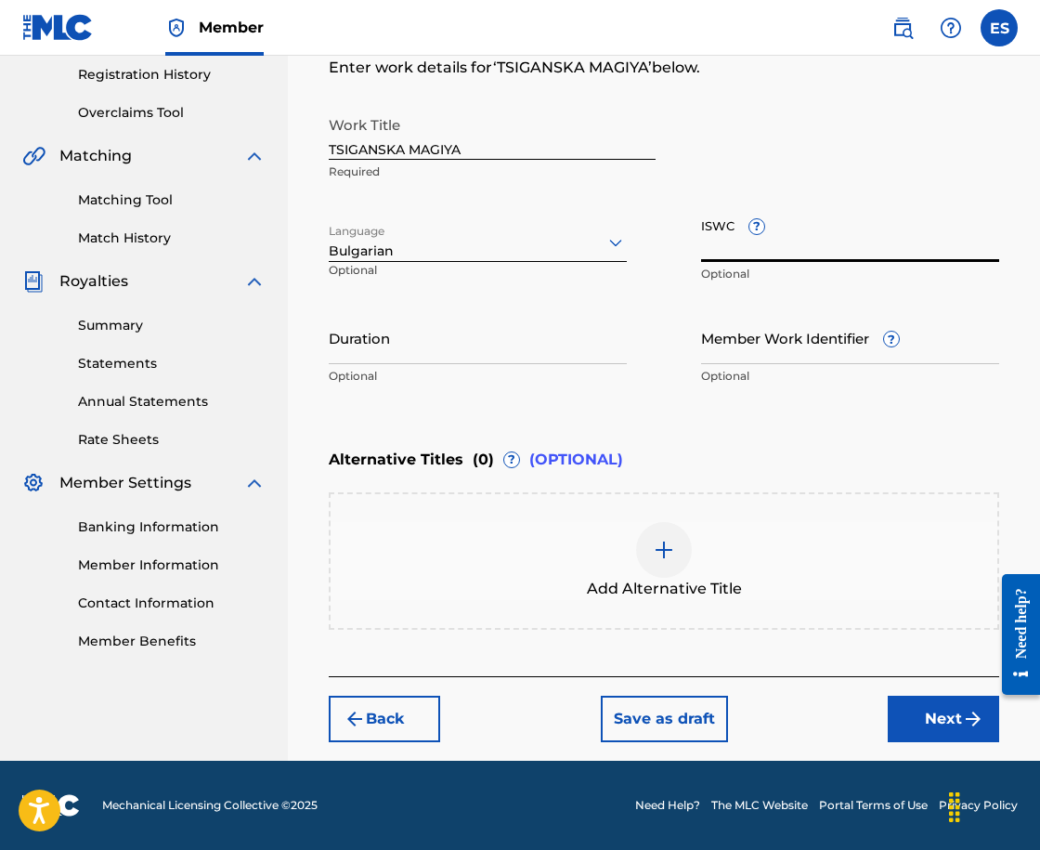
paste input "T9158449015"
type input "T9158449015"
click at [550, 360] on input "Duration" at bounding box center [478, 337] width 298 height 53
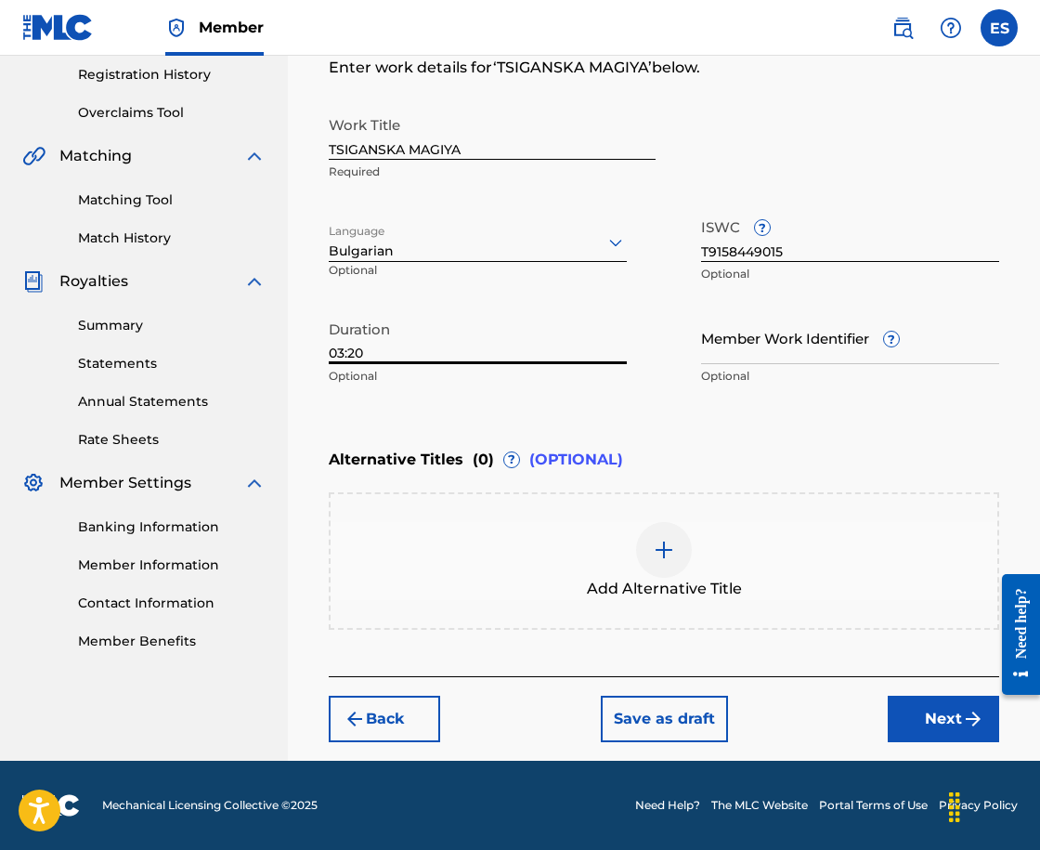
type input "03:20"
click at [700, 539] on div "Add Alternative Title" at bounding box center [664, 561] width 667 height 78
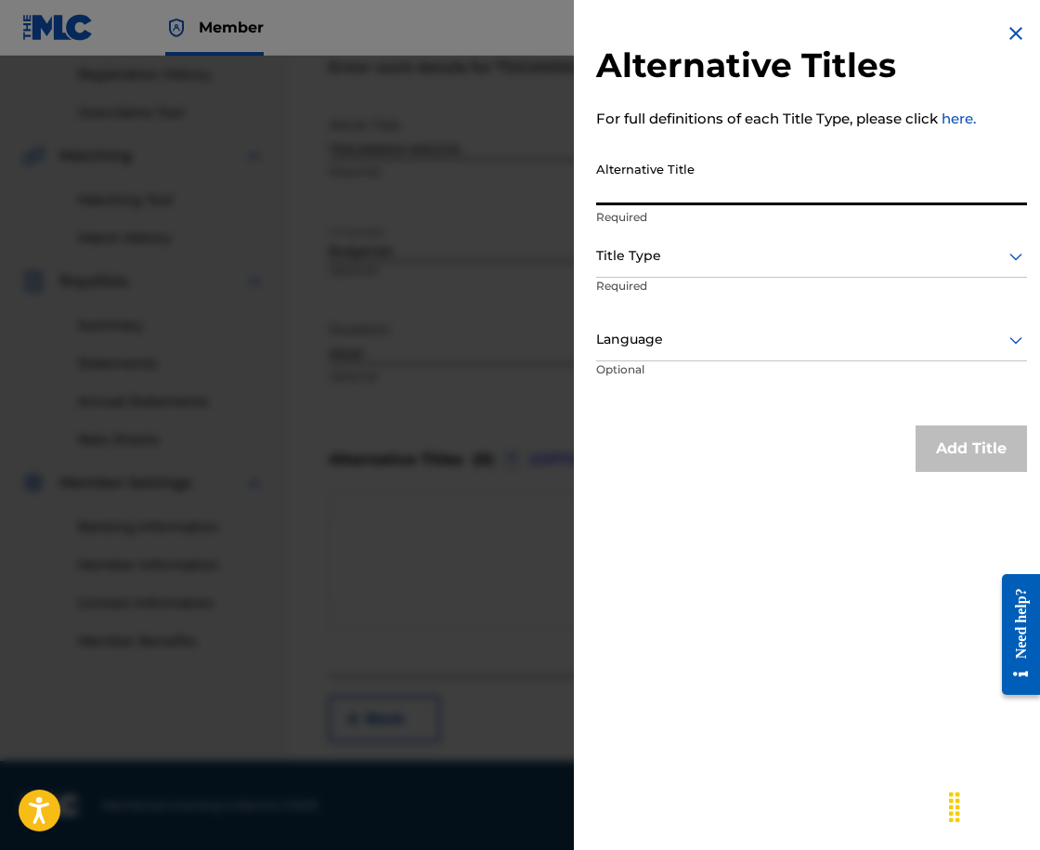
paste input "ЦИГАНСКА МАГИЯ"
type input "ЦИГАНСКА МАГИЯ"
click at [690, 258] on div at bounding box center [811, 255] width 431 height 23
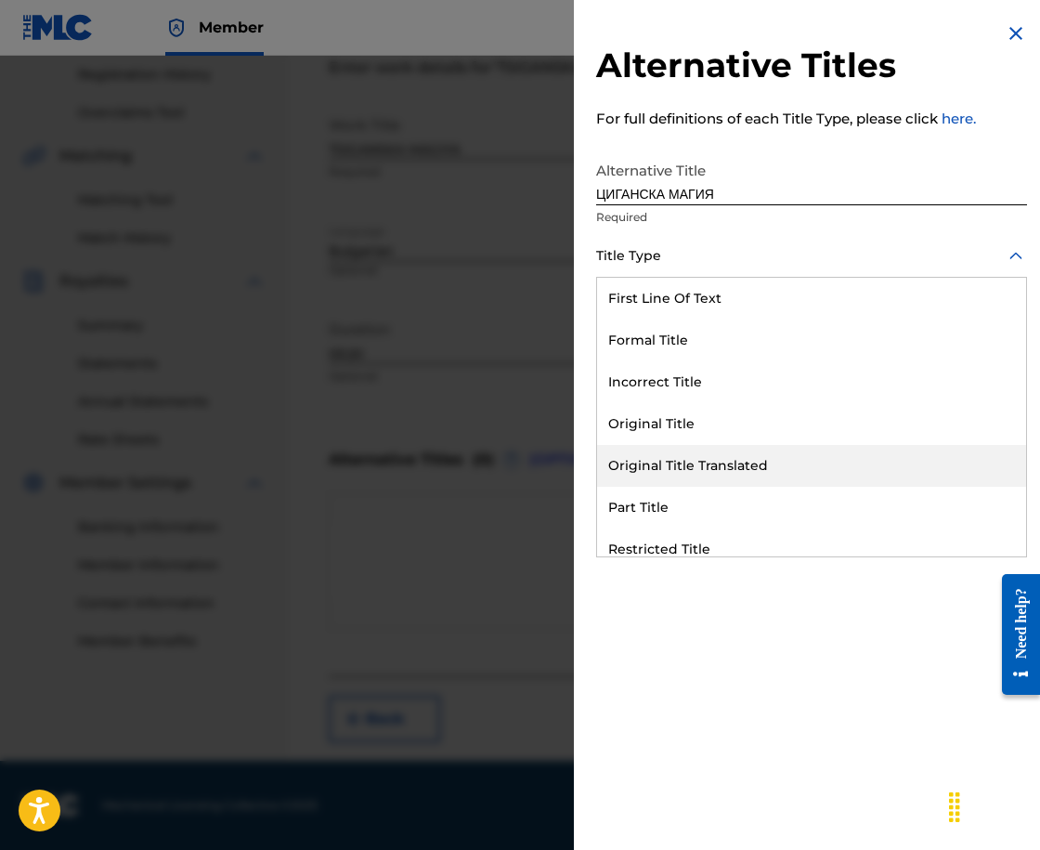
click at [743, 459] on div "Original Title Translated" at bounding box center [811, 466] width 429 height 42
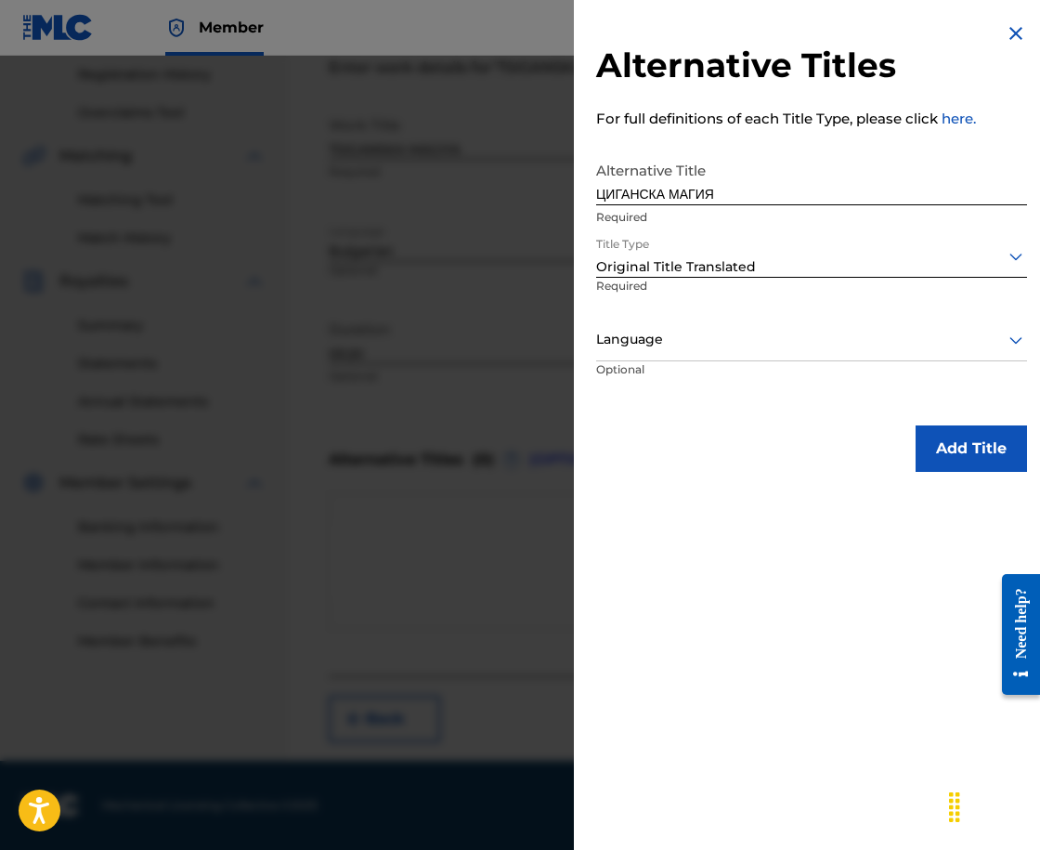
drag, startPoint x: 694, startPoint y: 326, endPoint x: 688, endPoint y: 345, distance: 20.3
click at [693, 326] on div "Language" at bounding box center [811, 340] width 431 height 42
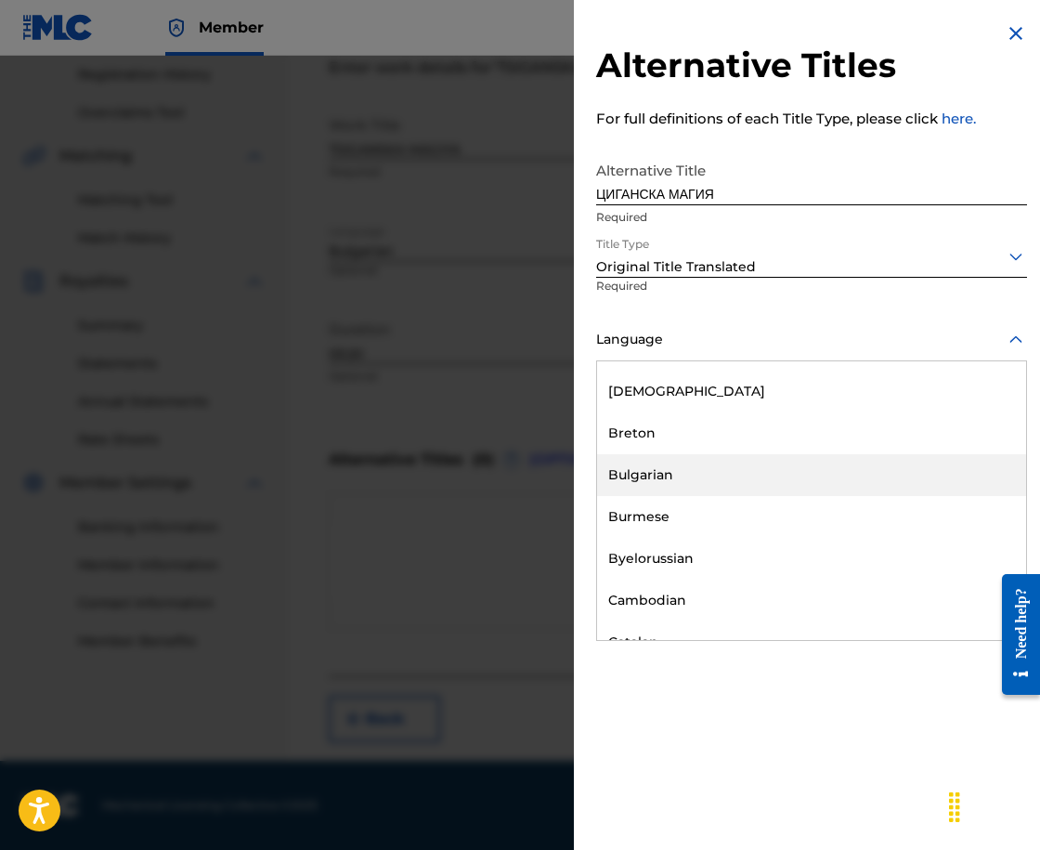
click at [769, 476] on div "Bulgarian" at bounding box center [811, 475] width 429 height 42
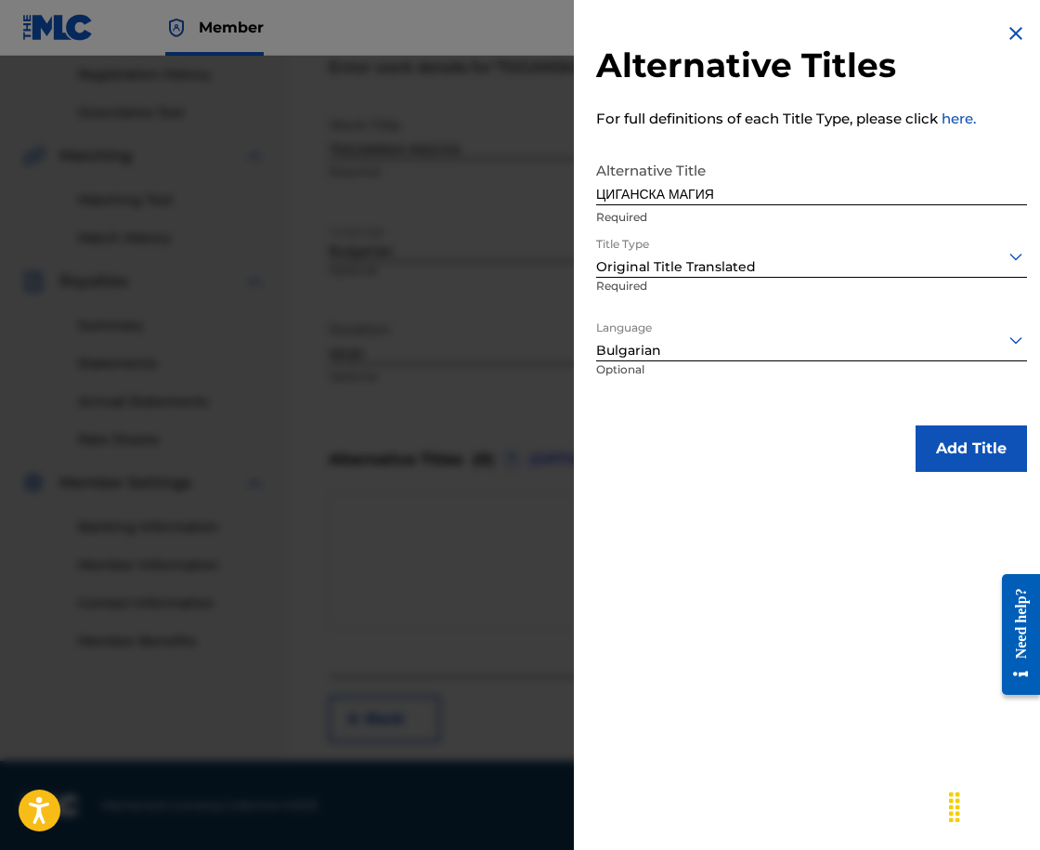
click at [981, 448] on button "Add Title" at bounding box center [971, 448] width 111 height 46
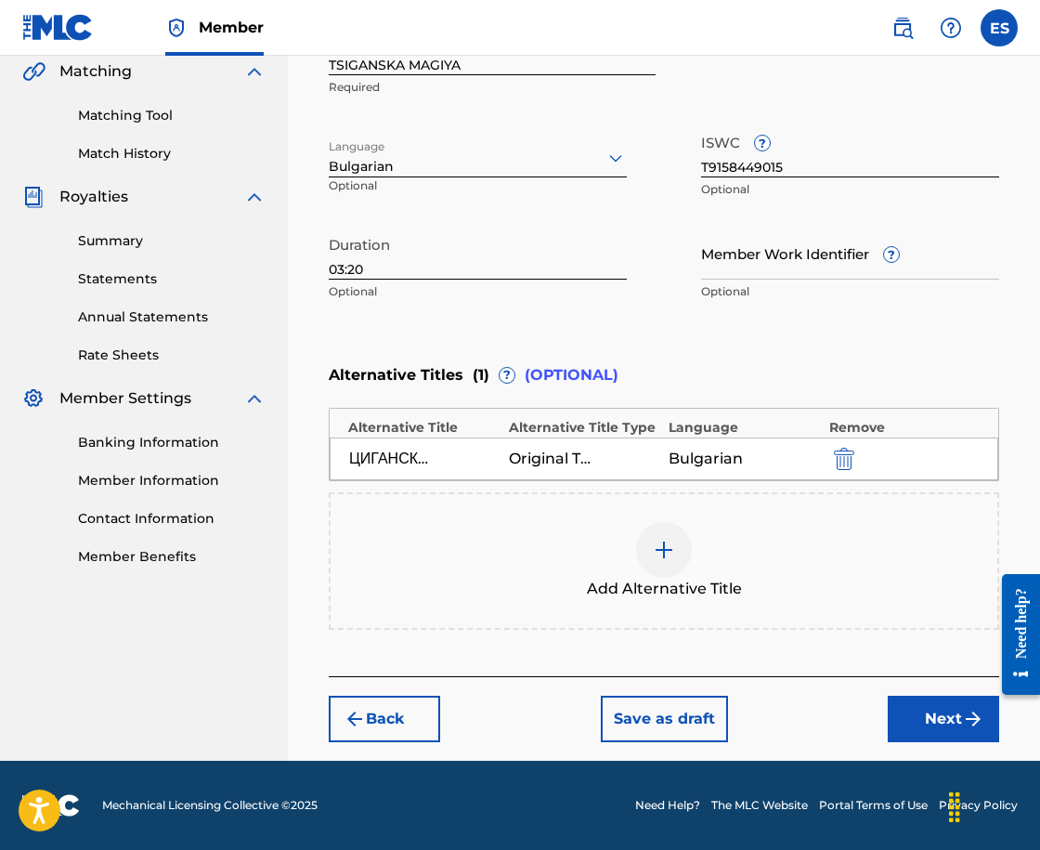
click at [897, 707] on button "Next" at bounding box center [943, 719] width 111 height 46
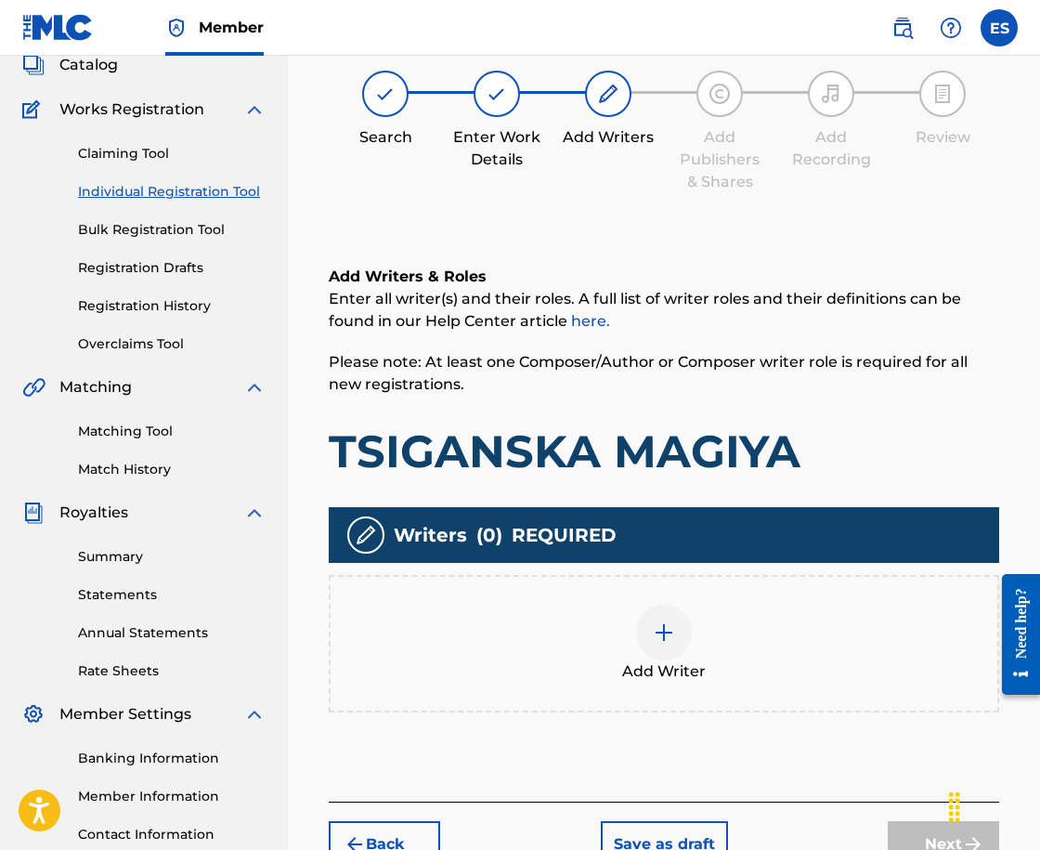
scroll to position [84, 0]
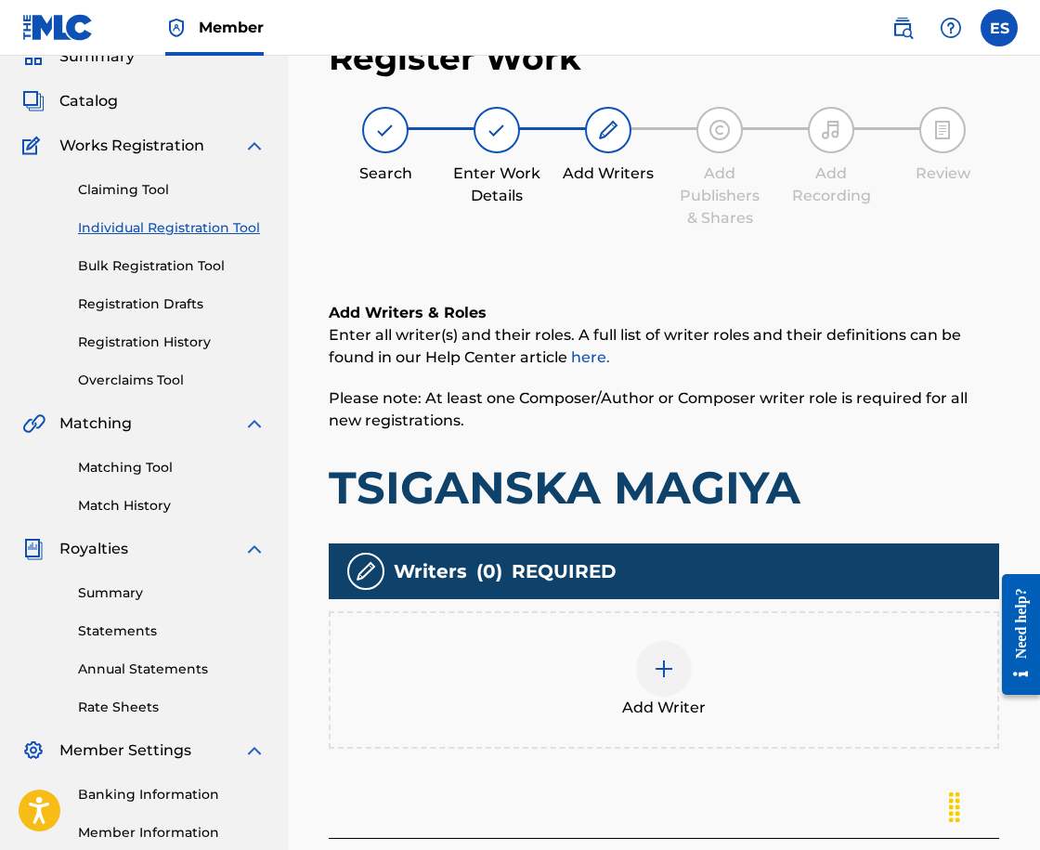
click at [768, 648] on div "Add Writer" at bounding box center [664, 680] width 667 height 78
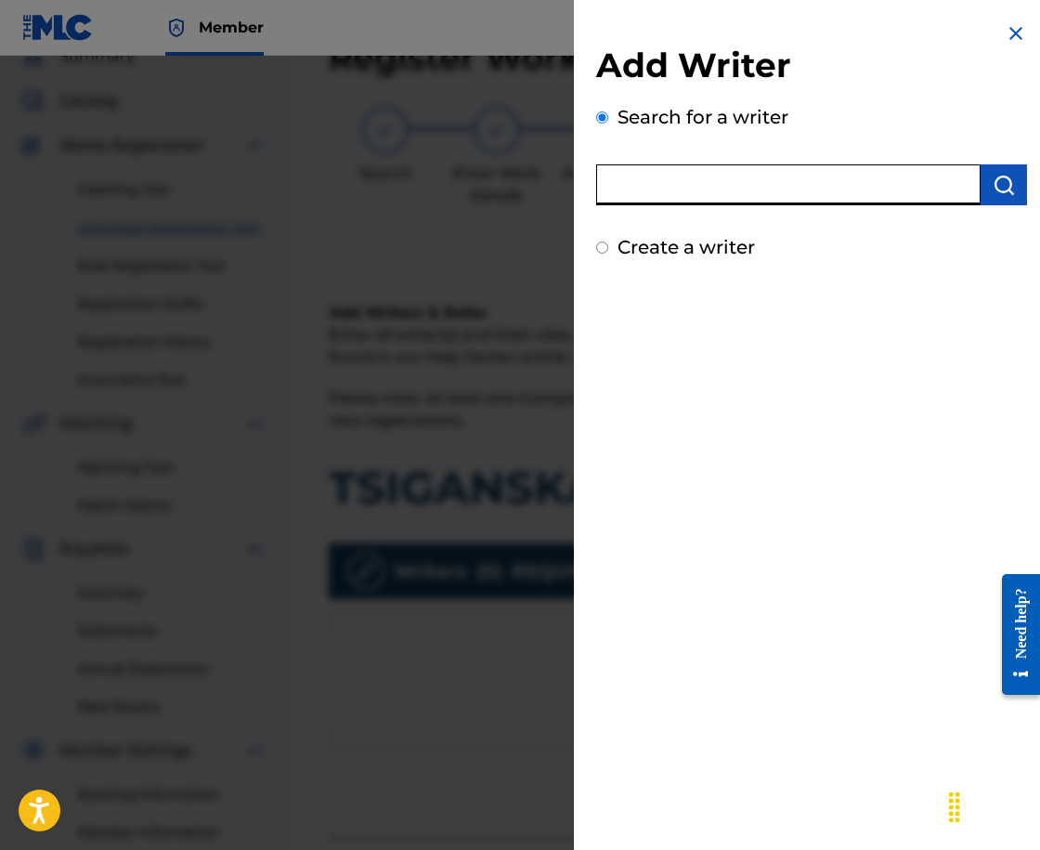
paste input "00258906432"
type input "00258906432"
click at [999, 173] on button "submit" at bounding box center [1004, 184] width 46 height 41
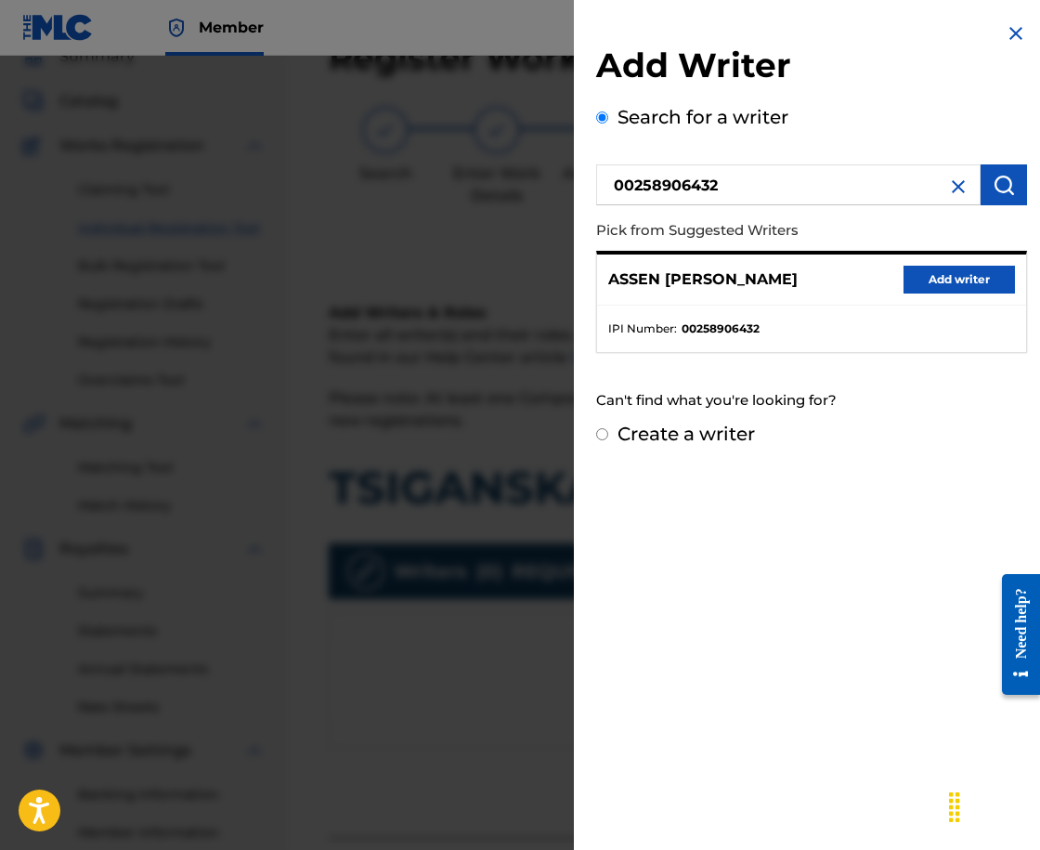
click at [936, 285] on button "Add writer" at bounding box center [959, 280] width 111 height 28
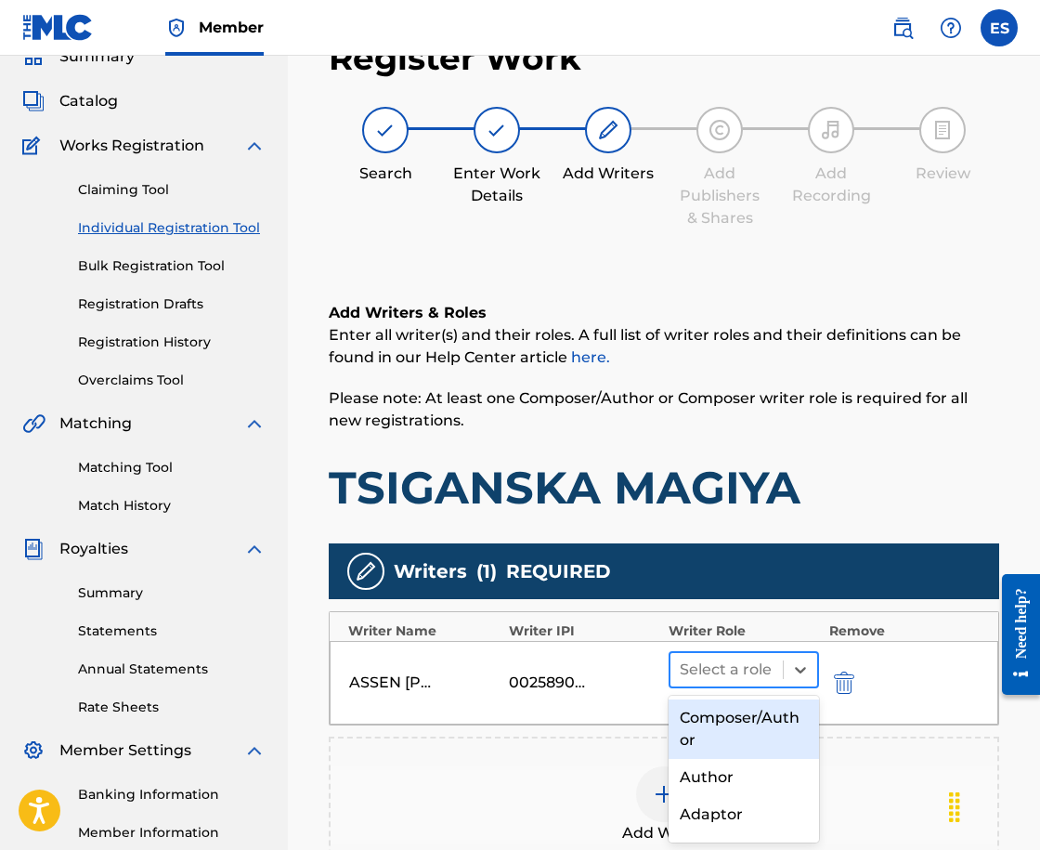
click at [712, 670] on div at bounding box center [727, 670] width 94 height 26
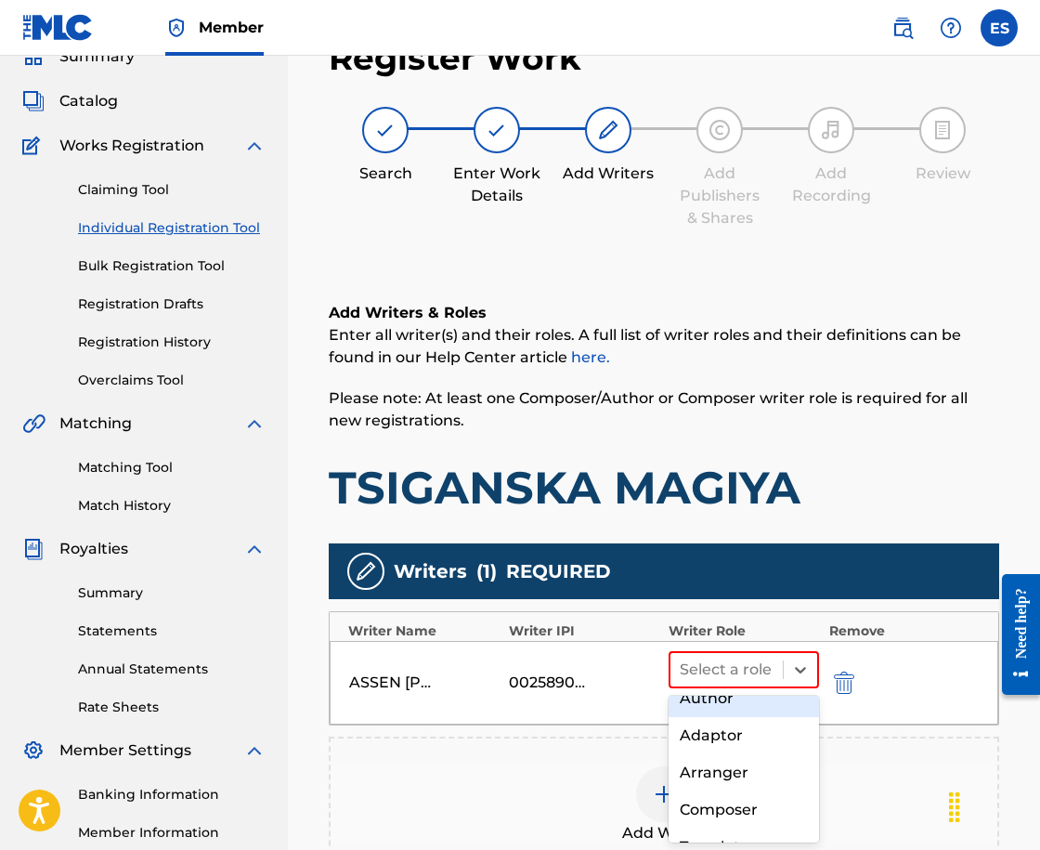
scroll to position [93, 0]
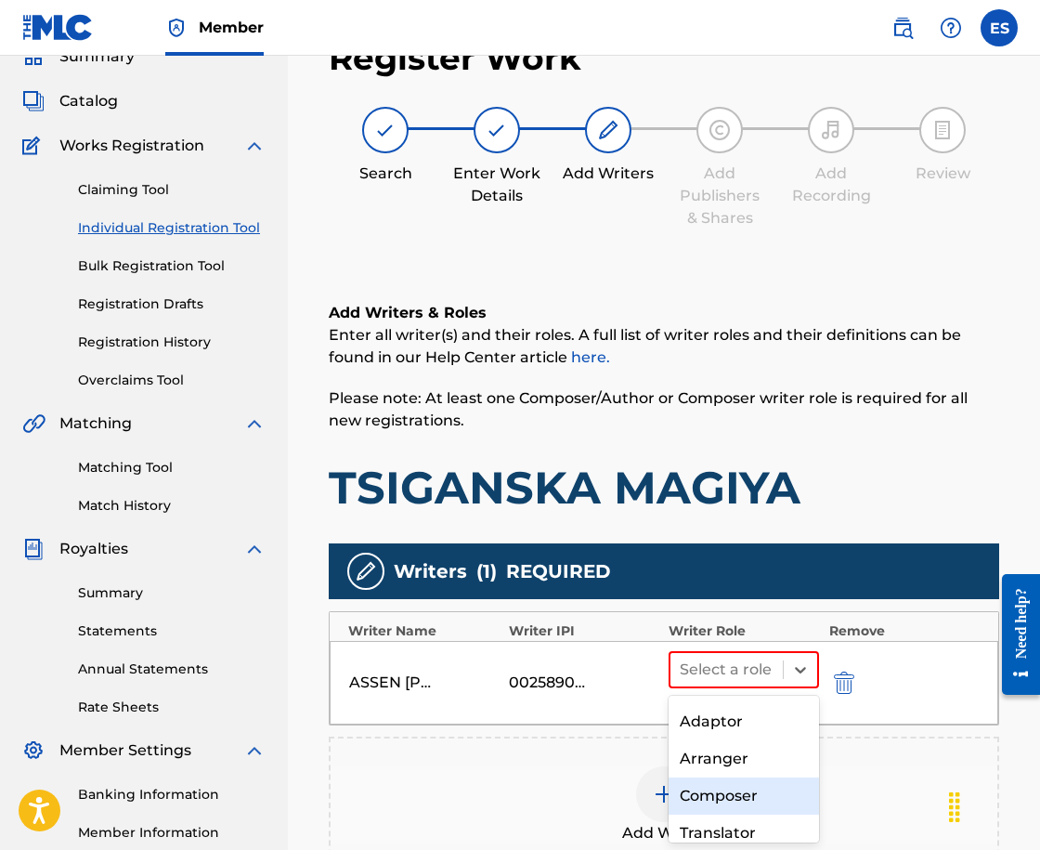
click at [709, 788] on div "Composer" at bounding box center [744, 795] width 150 height 37
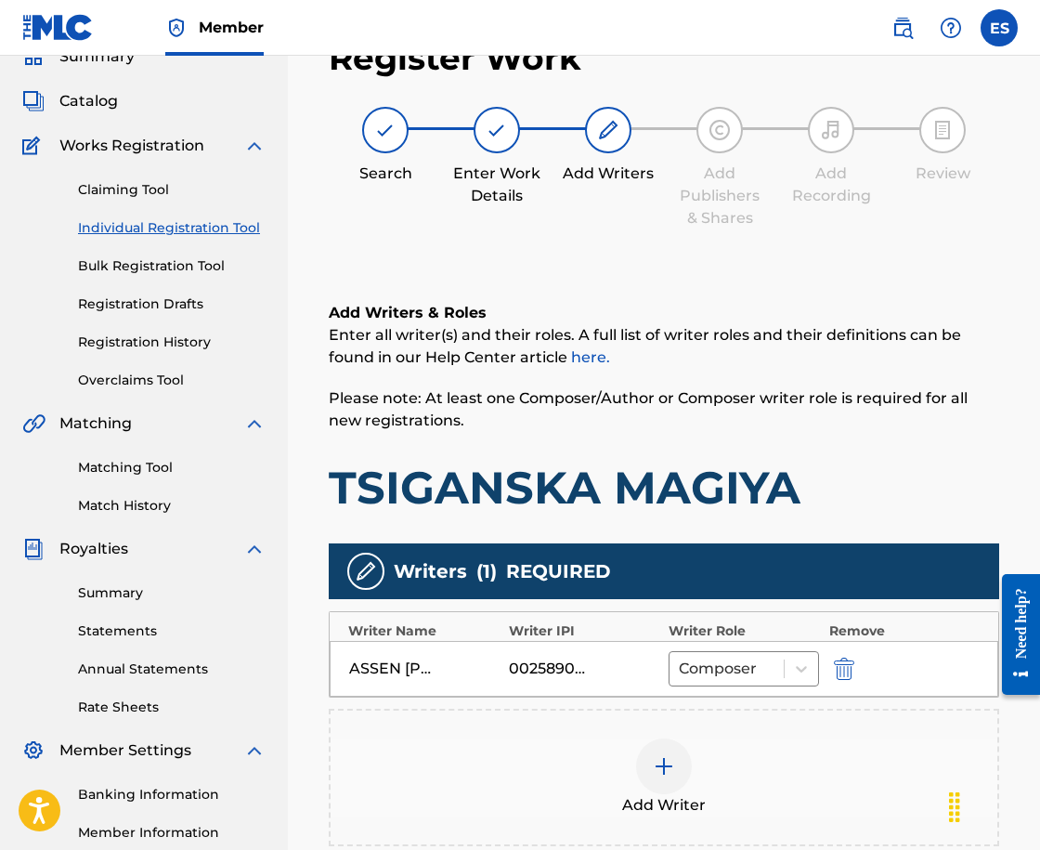
click at [635, 761] on div "Add Writer" at bounding box center [664, 777] width 667 height 78
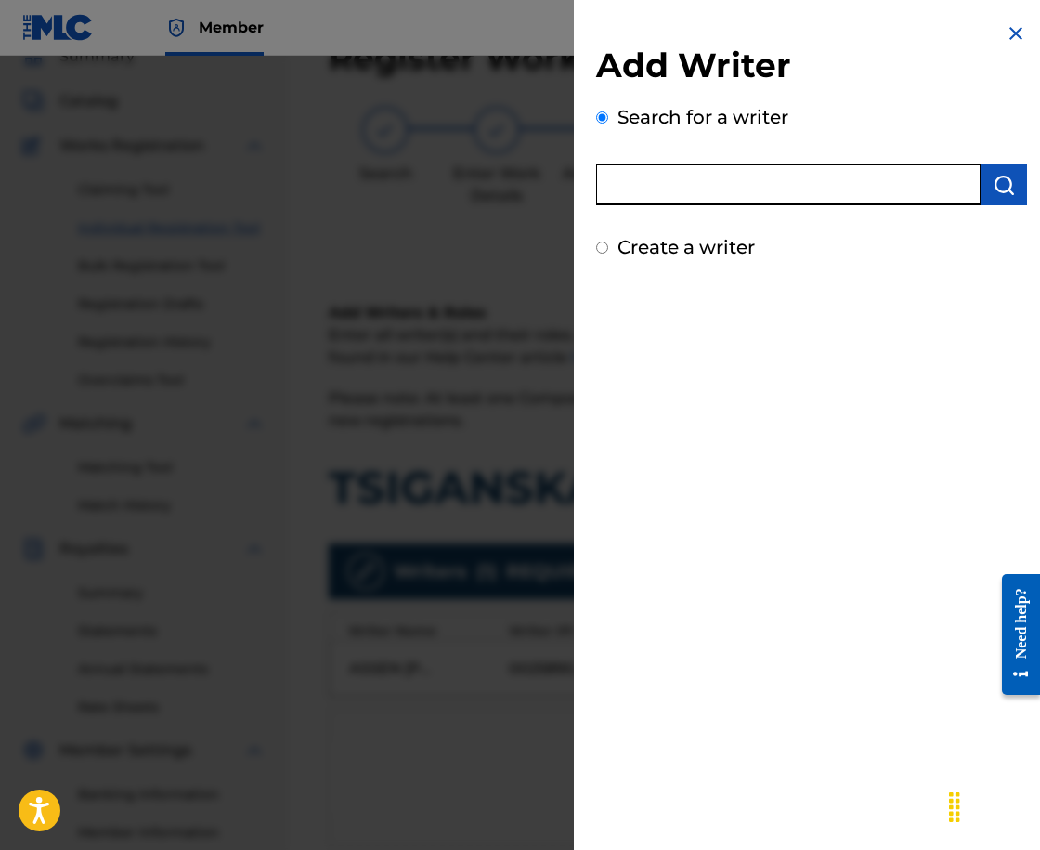
paste input "00088967302"
type input "00088967302"
click at [1002, 176] on img "submit" at bounding box center [1004, 185] width 22 height 22
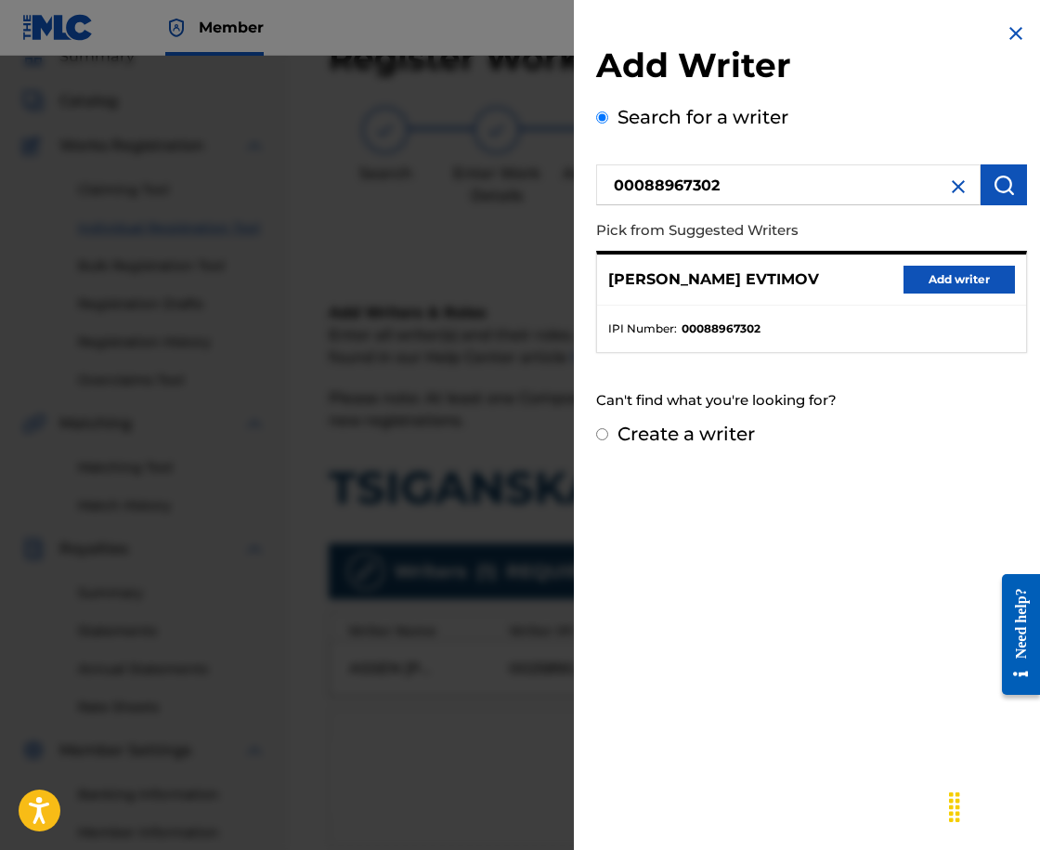
click at [967, 270] on button "Add writer" at bounding box center [959, 280] width 111 height 28
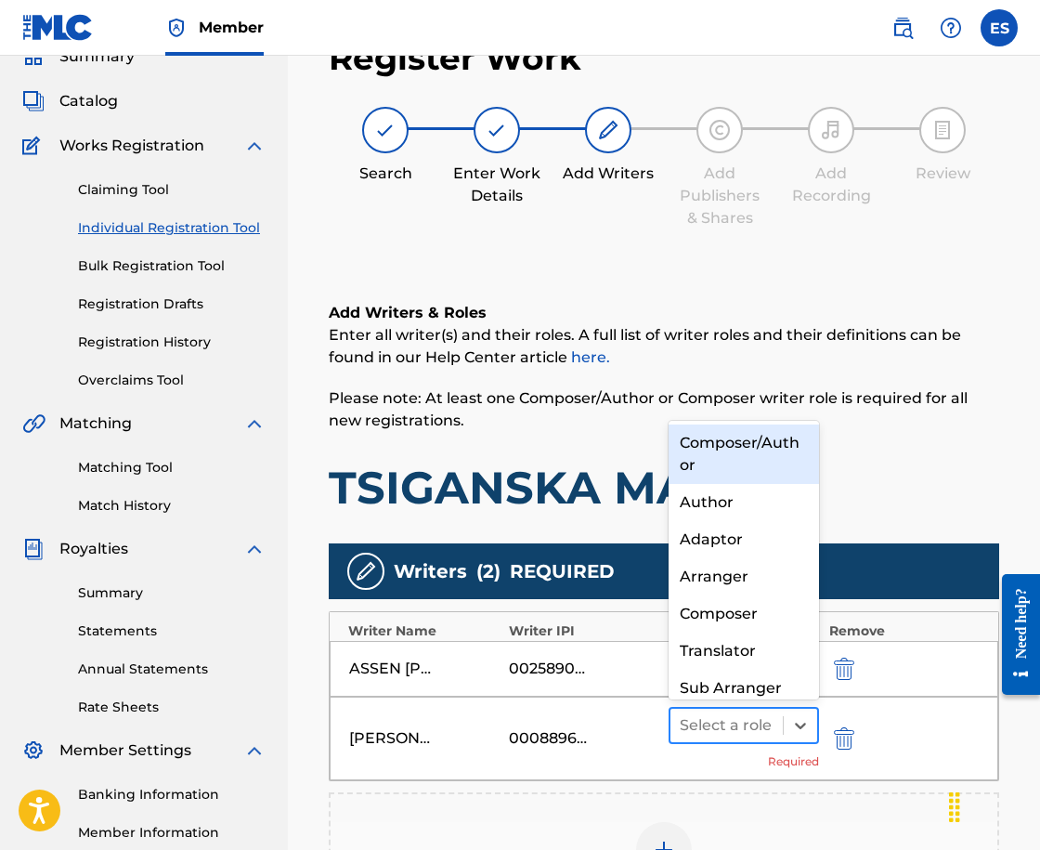
click at [736, 722] on div at bounding box center [727, 725] width 94 height 26
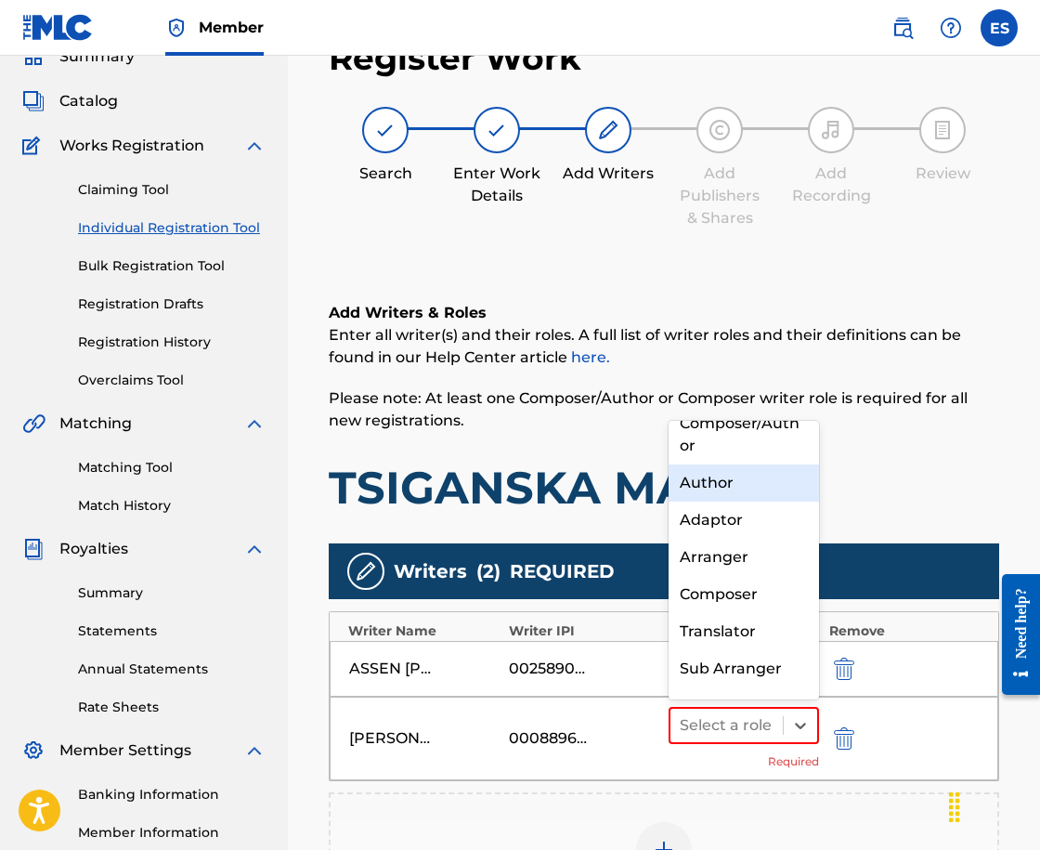
click at [741, 482] on div "Author" at bounding box center [744, 482] width 150 height 37
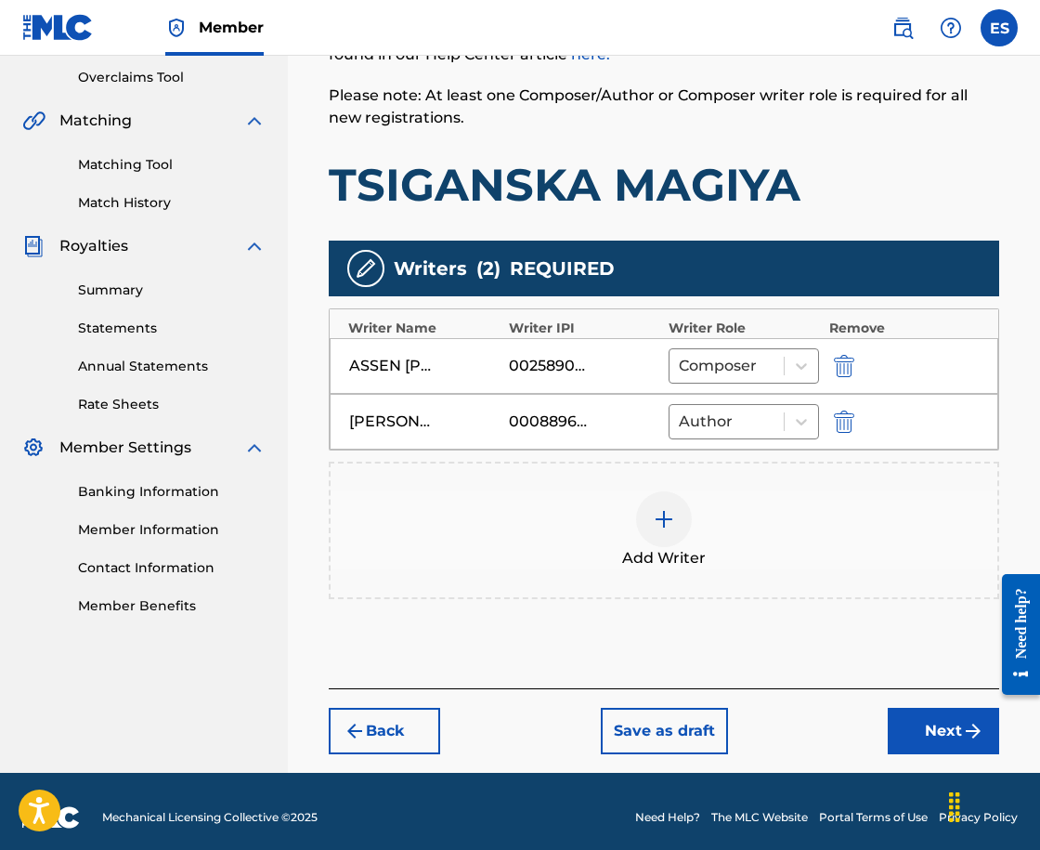
scroll to position [398, 0]
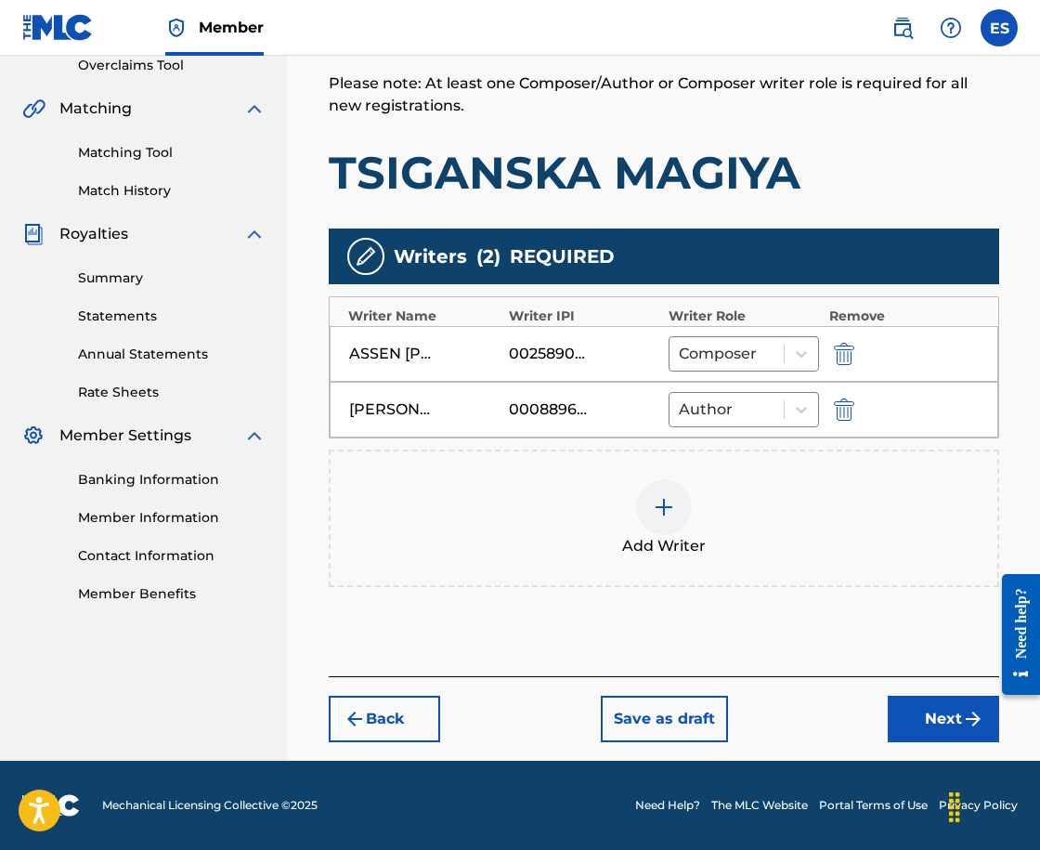
click at [932, 733] on button "Next" at bounding box center [943, 719] width 111 height 46
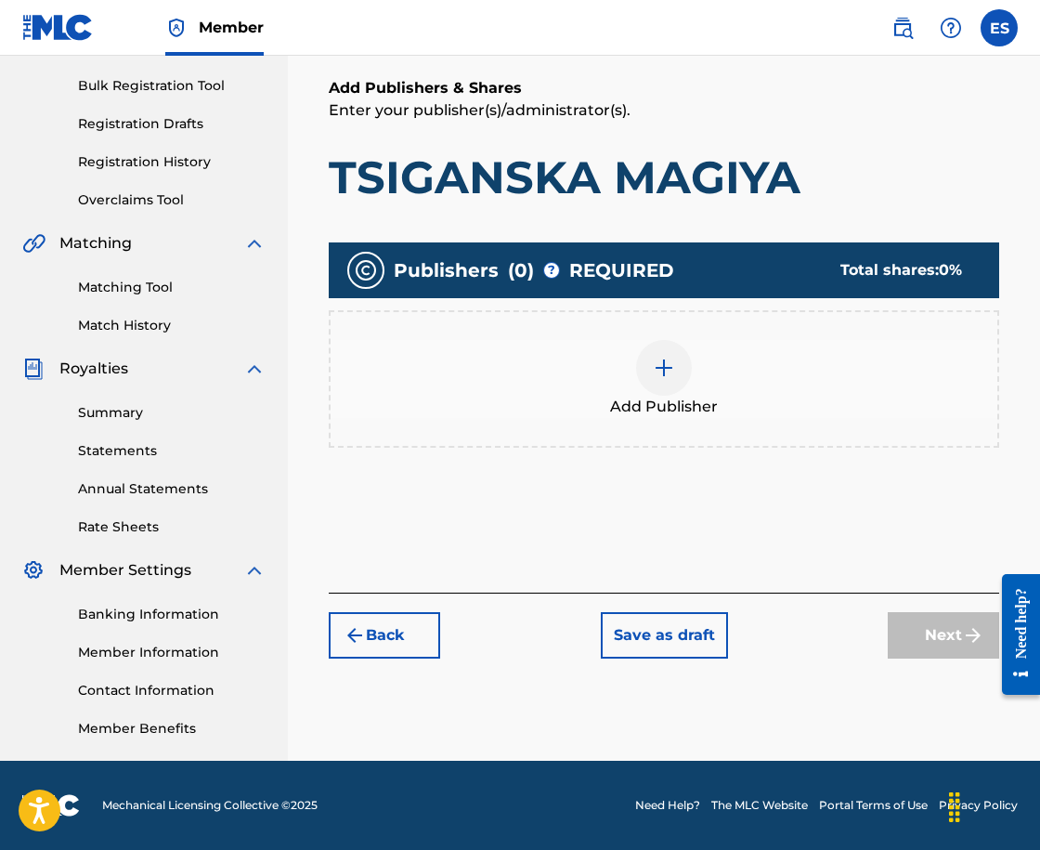
scroll to position [84, 0]
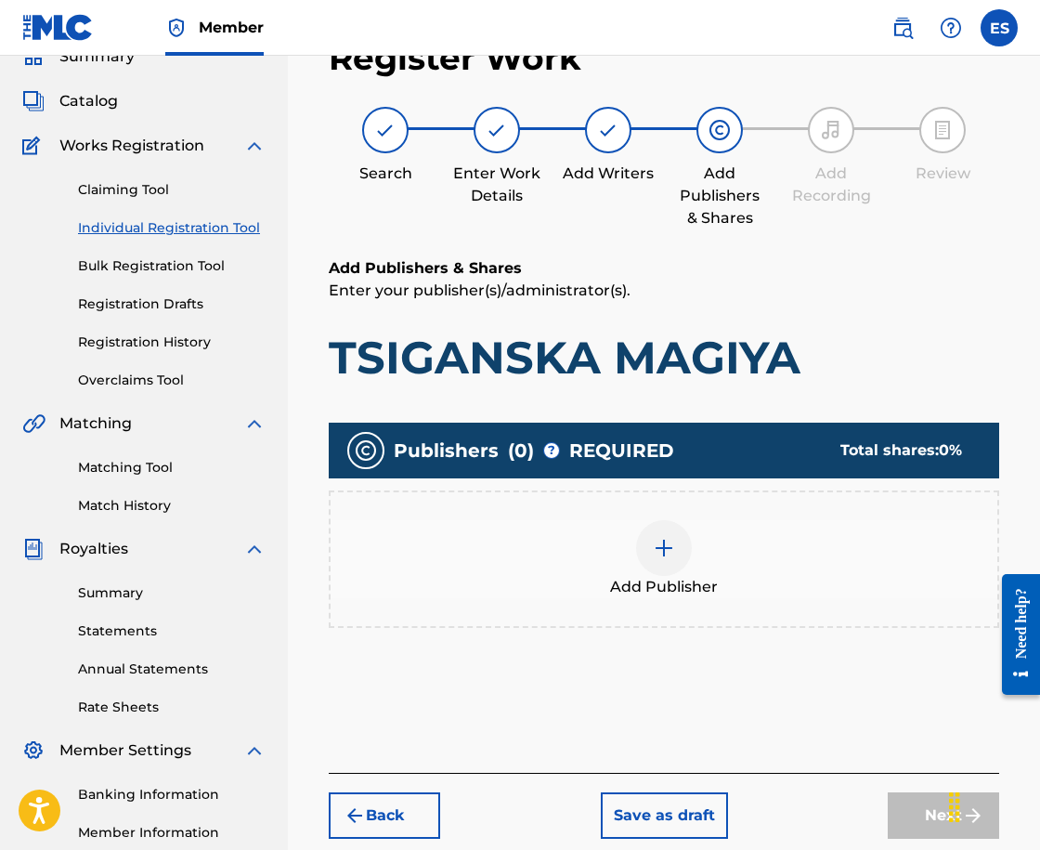
click at [724, 611] on div "Add Publisher" at bounding box center [664, 558] width 670 height 137
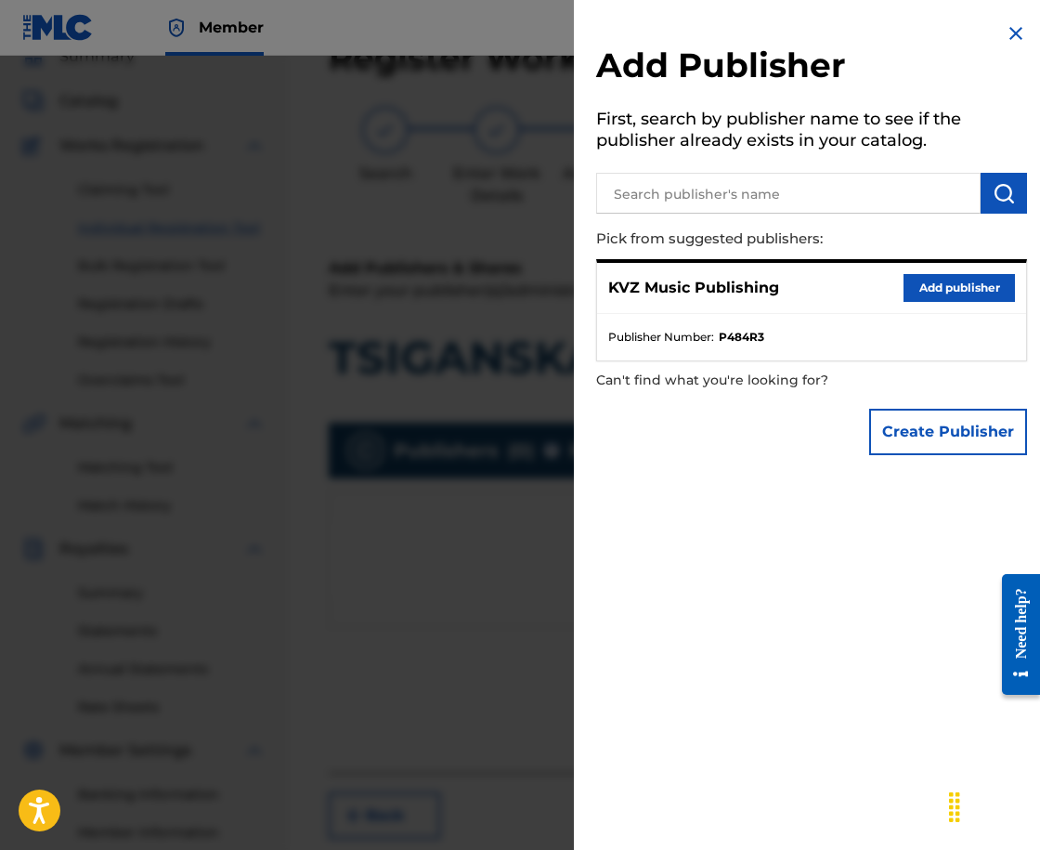
click at [982, 290] on button "Add publisher" at bounding box center [959, 288] width 111 height 28
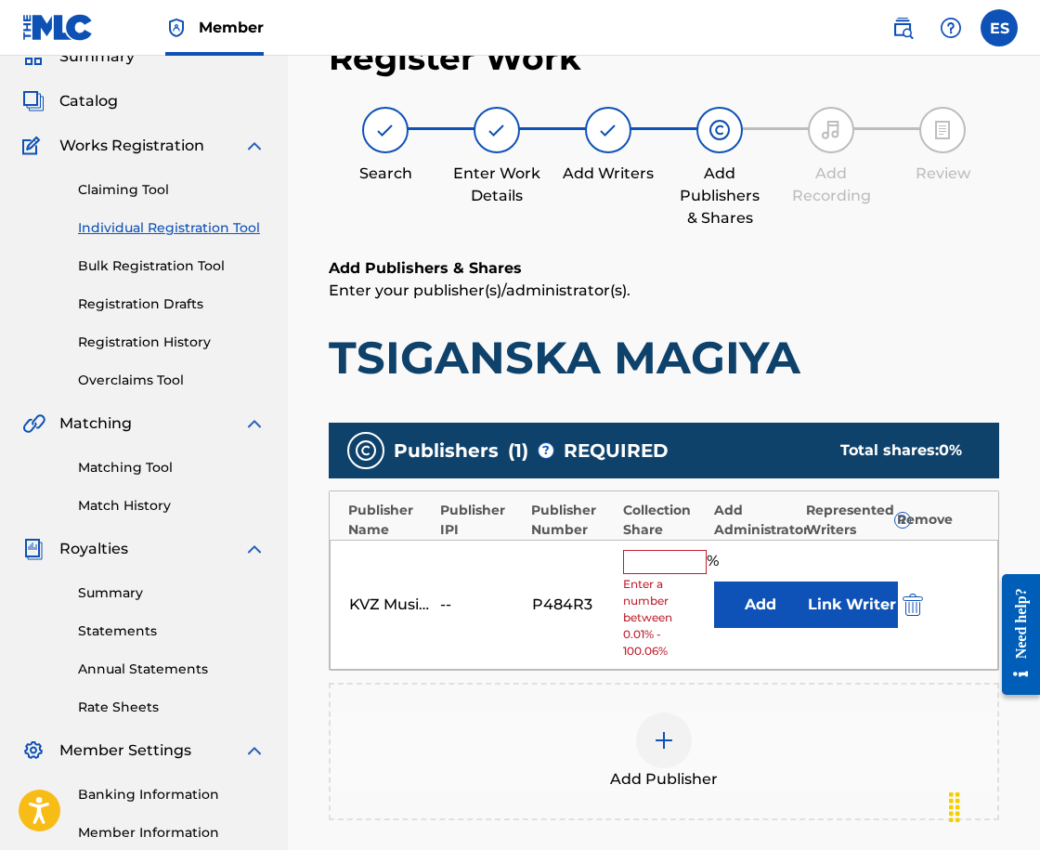
click at [676, 565] on input "text" at bounding box center [665, 562] width 84 height 24
type input "66.67"
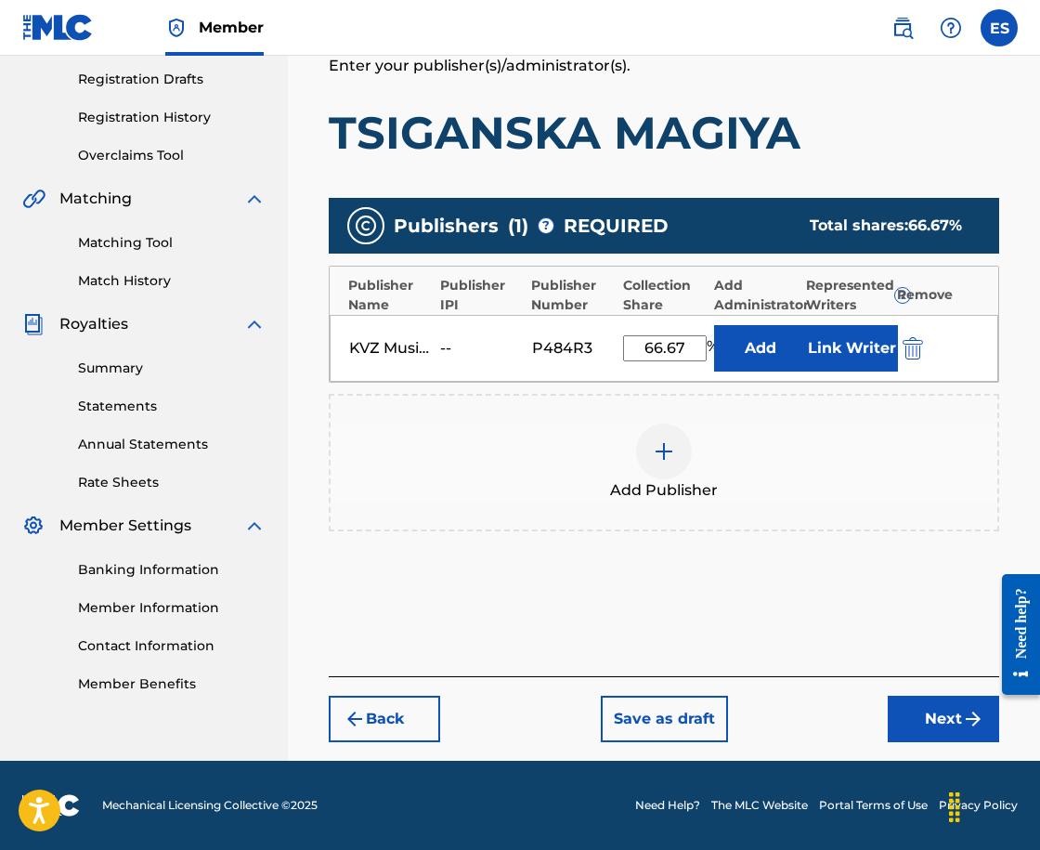
click at [947, 715] on button "Next" at bounding box center [943, 719] width 111 height 46
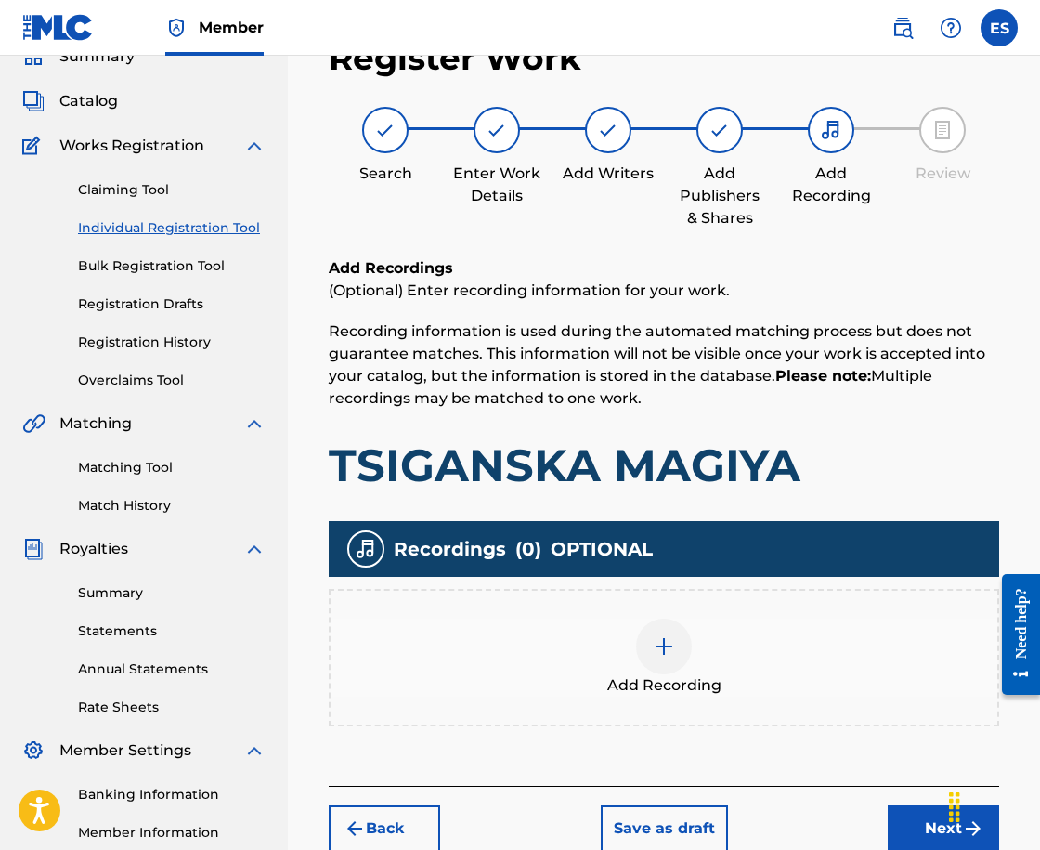
click at [636, 651] on div at bounding box center [664, 646] width 56 height 56
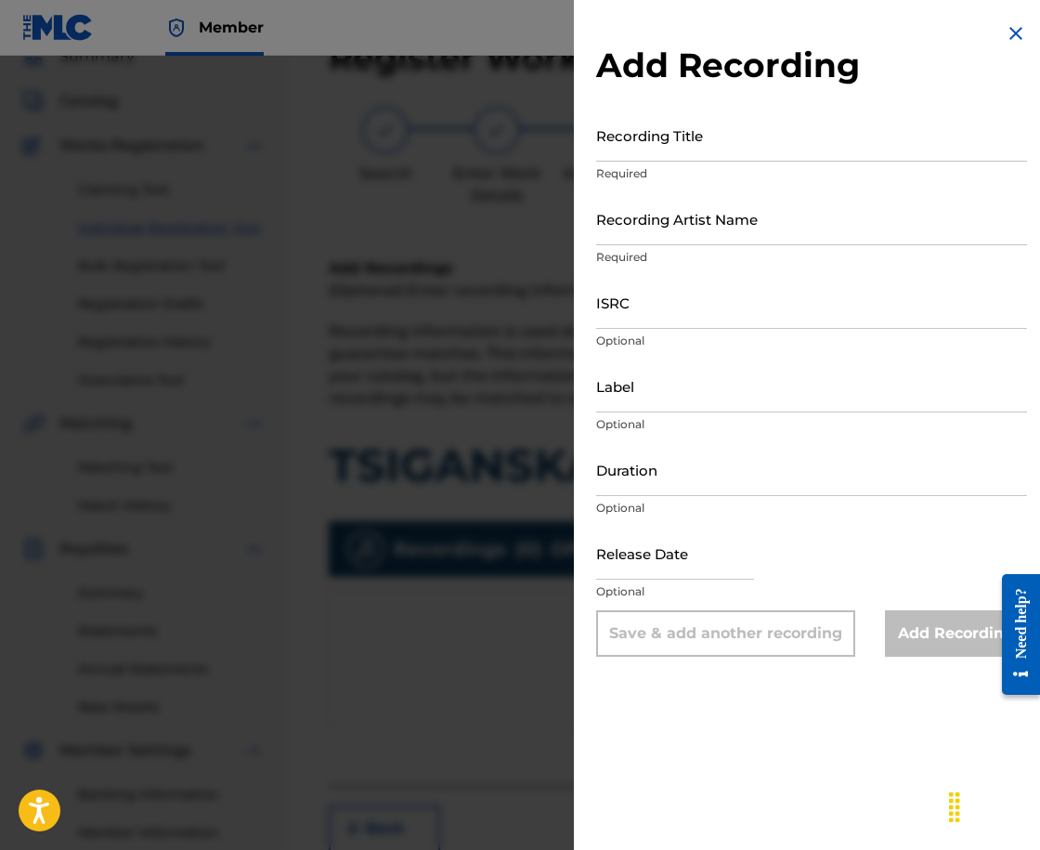
drag, startPoint x: 786, startPoint y: 179, endPoint x: 776, endPoint y: 171, distance: 12.5
drag, startPoint x: 776, startPoint y: 171, endPoint x: 705, endPoint y: 120, distance: 87.9
paste input "TSIGANSKA MAGIYA"
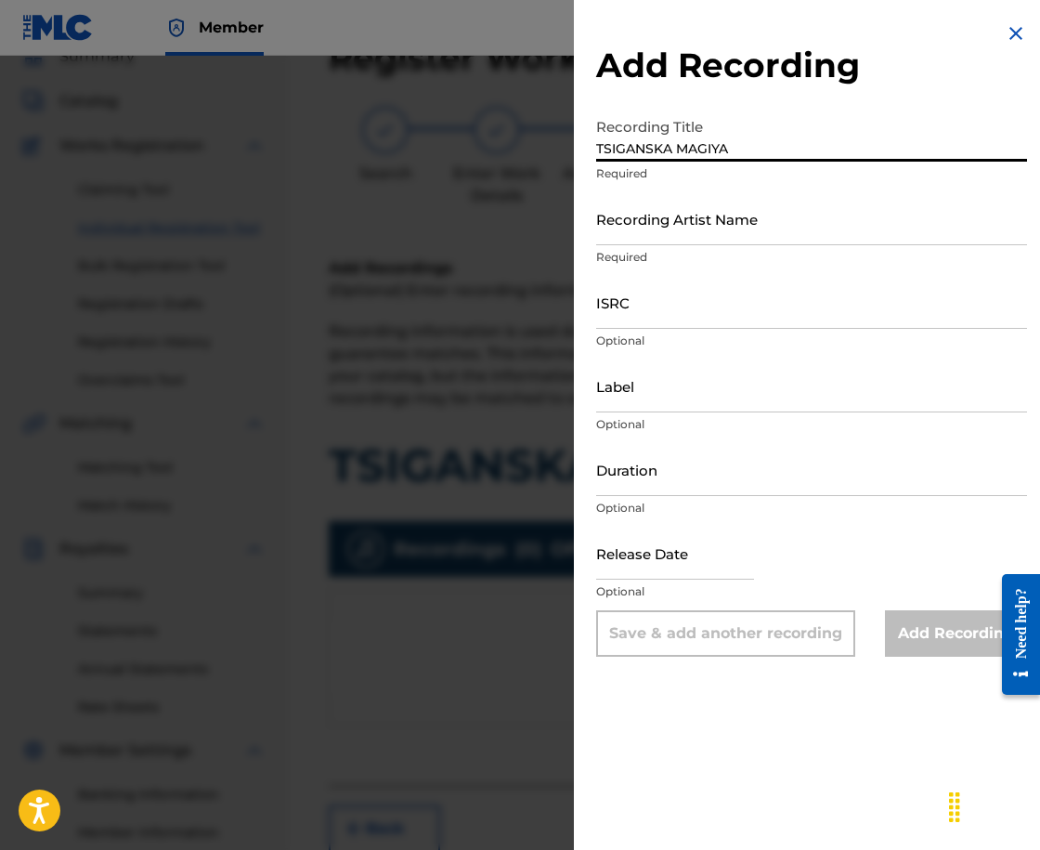
type input "TSIGANSKA MAGIYA"
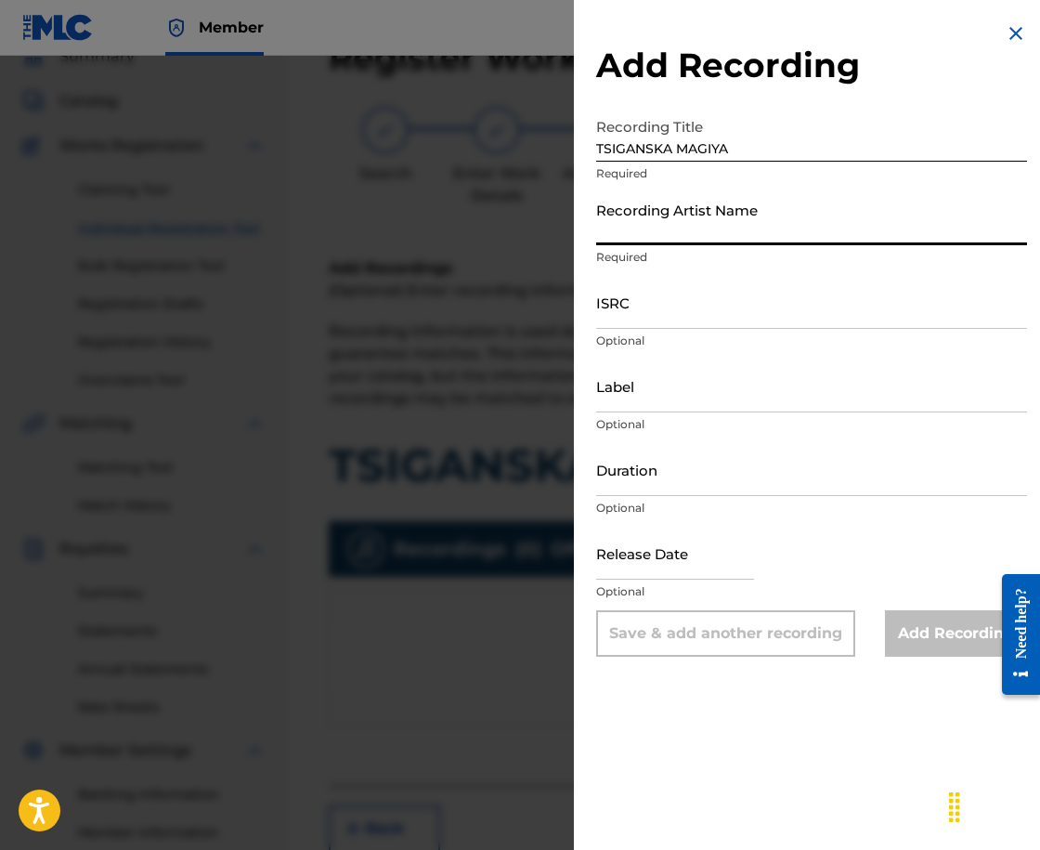
paste input "VIG KOZIROG"
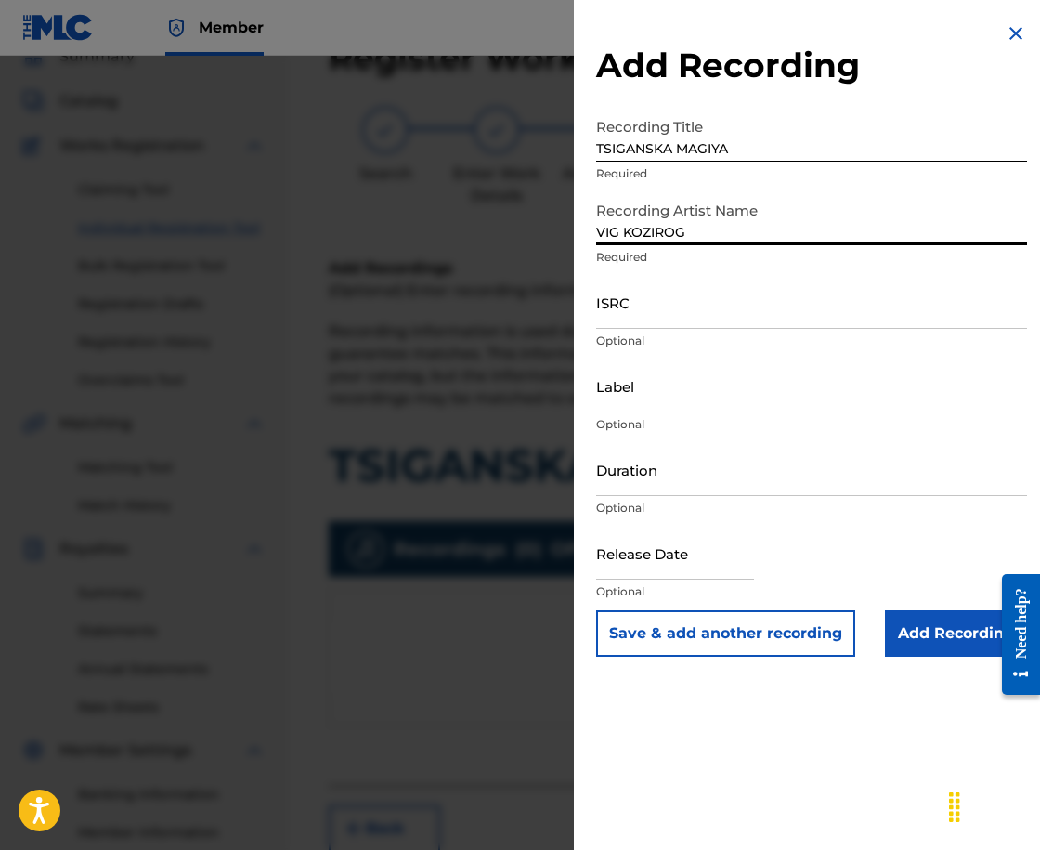
type input "VIG KOZIROG"
click at [856, 467] on input "Duration" at bounding box center [811, 469] width 431 height 53
click at [621, 481] on input "03:30" at bounding box center [811, 469] width 431 height 53
type input "03:20"
click at [964, 640] on input "Add Recording" at bounding box center [956, 633] width 142 height 46
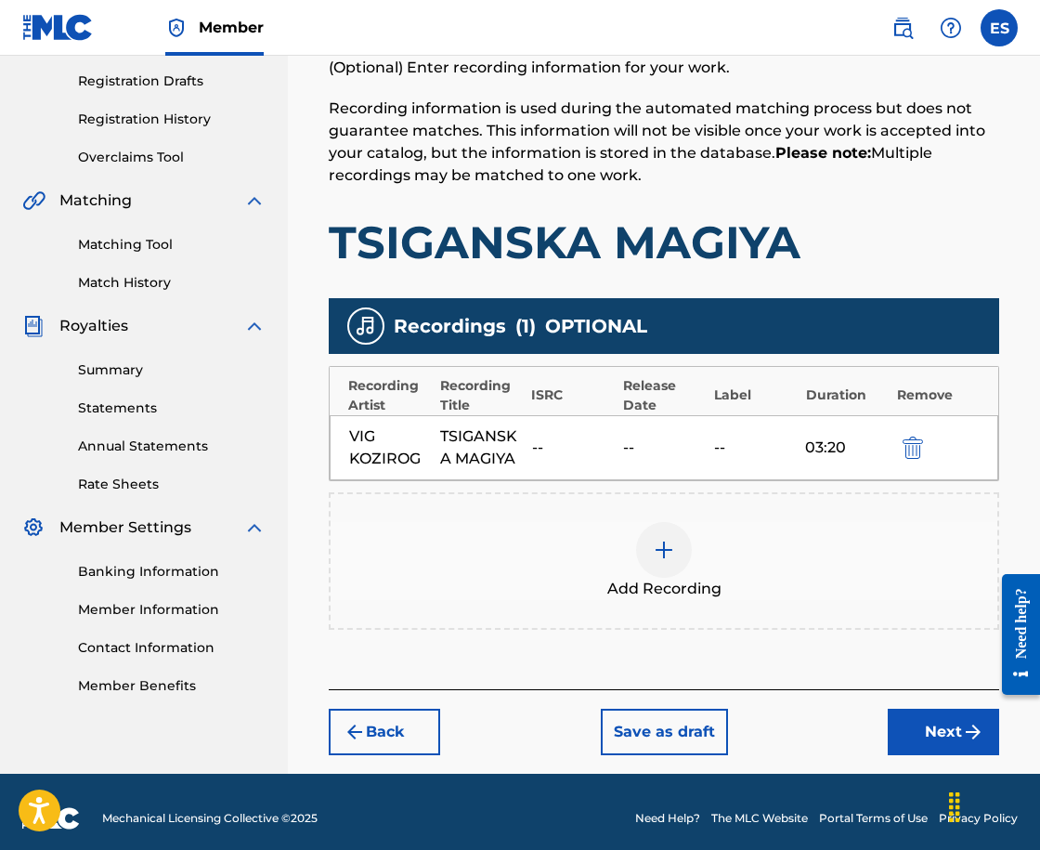
scroll to position [319, 0]
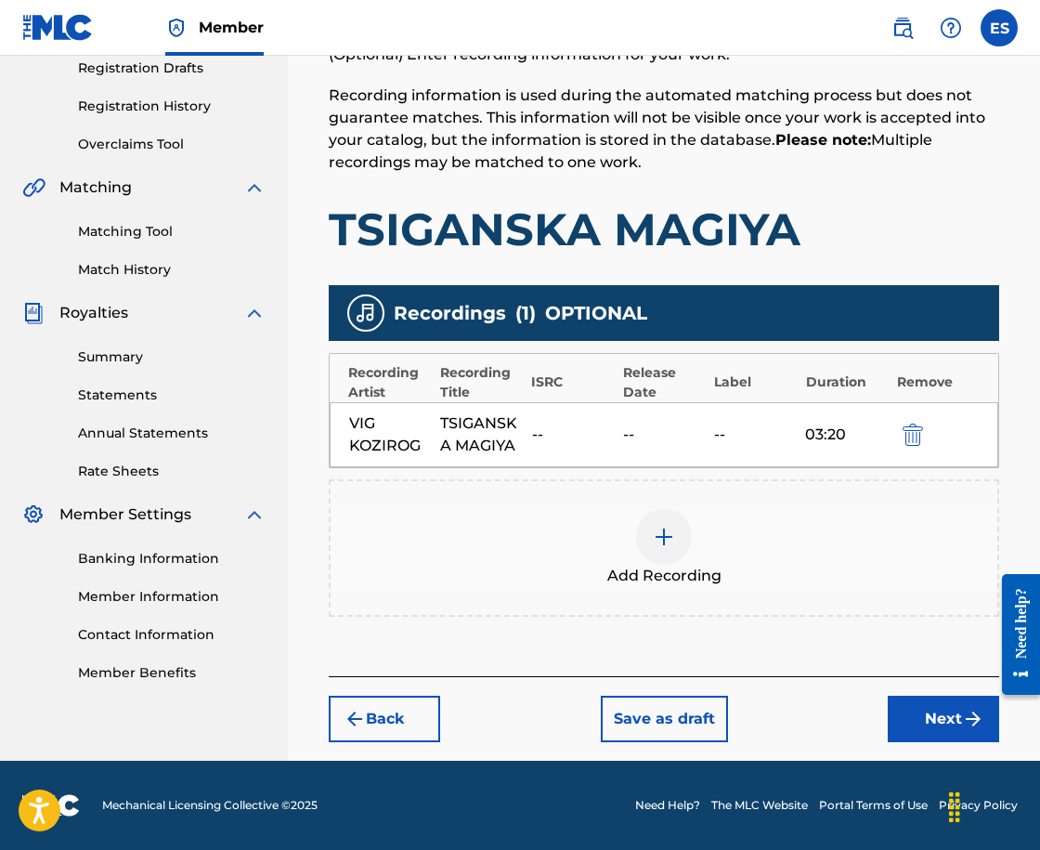
click at [912, 719] on button "Next" at bounding box center [943, 719] width 111 height 46
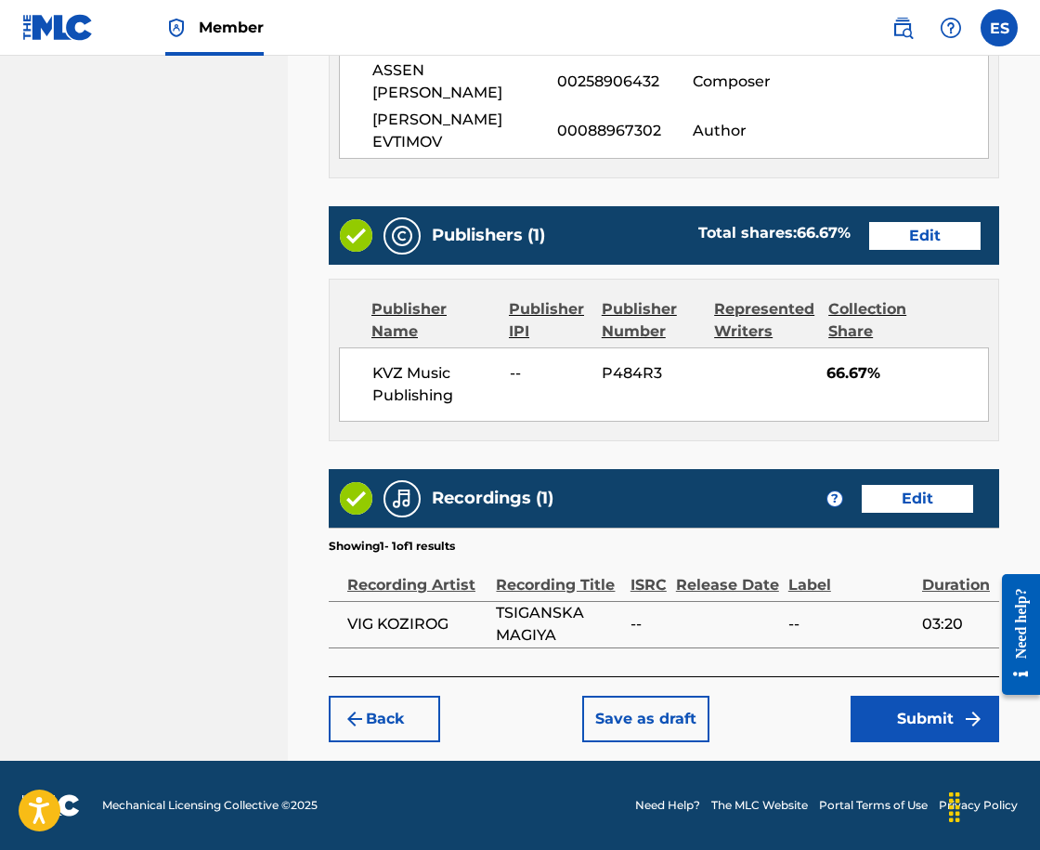
scroll to position [1028, 0]
click at [939, 722] on button "Submit" at bounding box center [925, 719] width 149 height 46
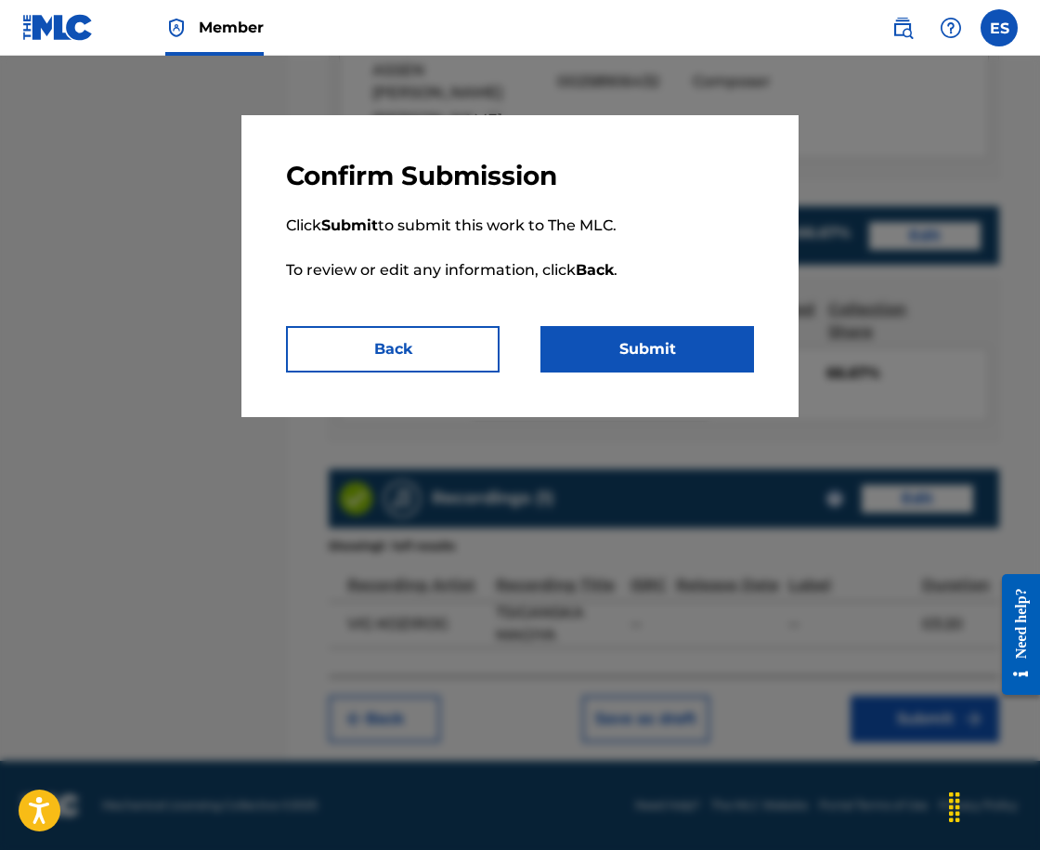
click at [614, 350] on button "Submit" at bounding box center [647, 349] width 214 height 46
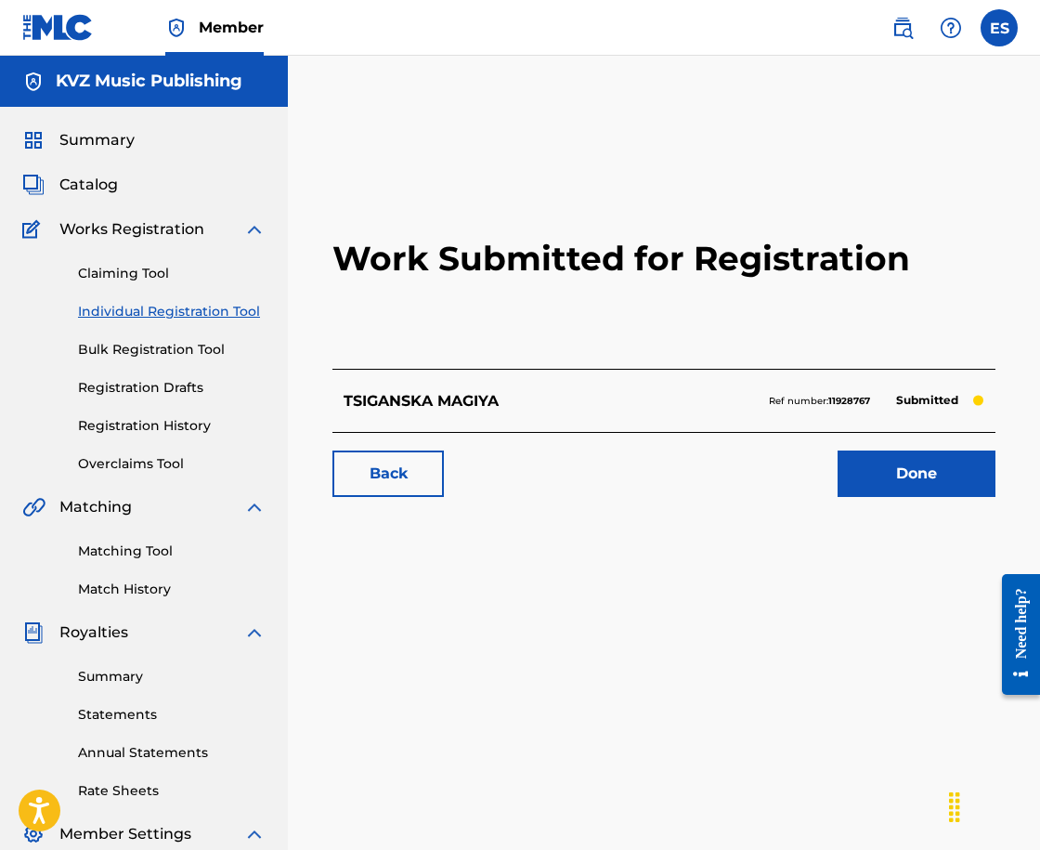
click at [188, 312] on link "Individual Registration Tool" at bounding box center [172, 312] width 188 height 20
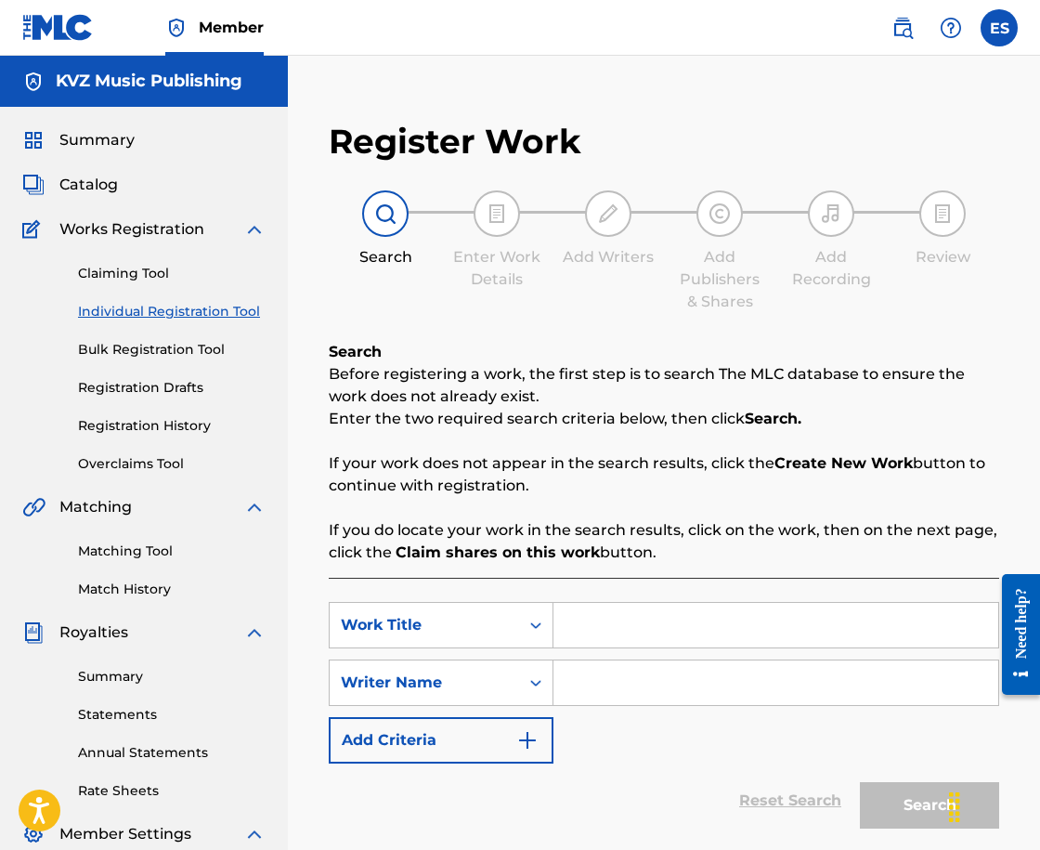
paste input "TSIGANSKATA LYUBOV"
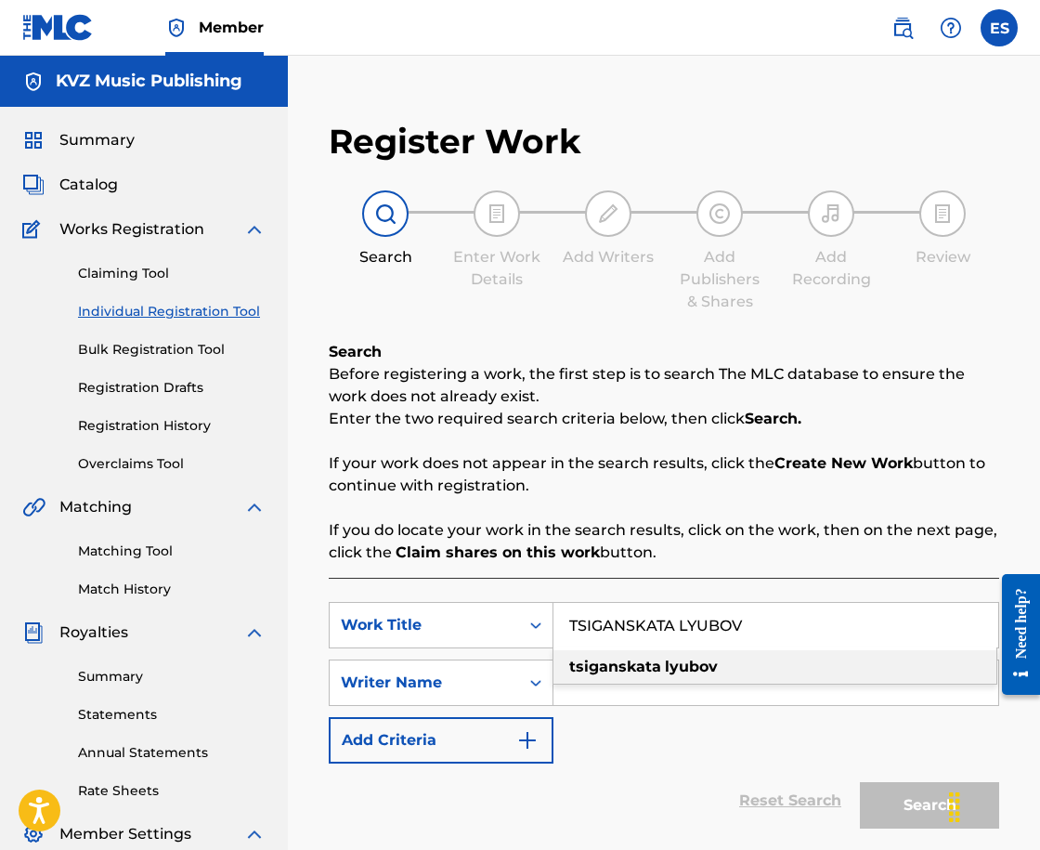
click at [662, 676] on div "tsiganskata lyubov" at bounding box center [774, 666] width 443 height 33
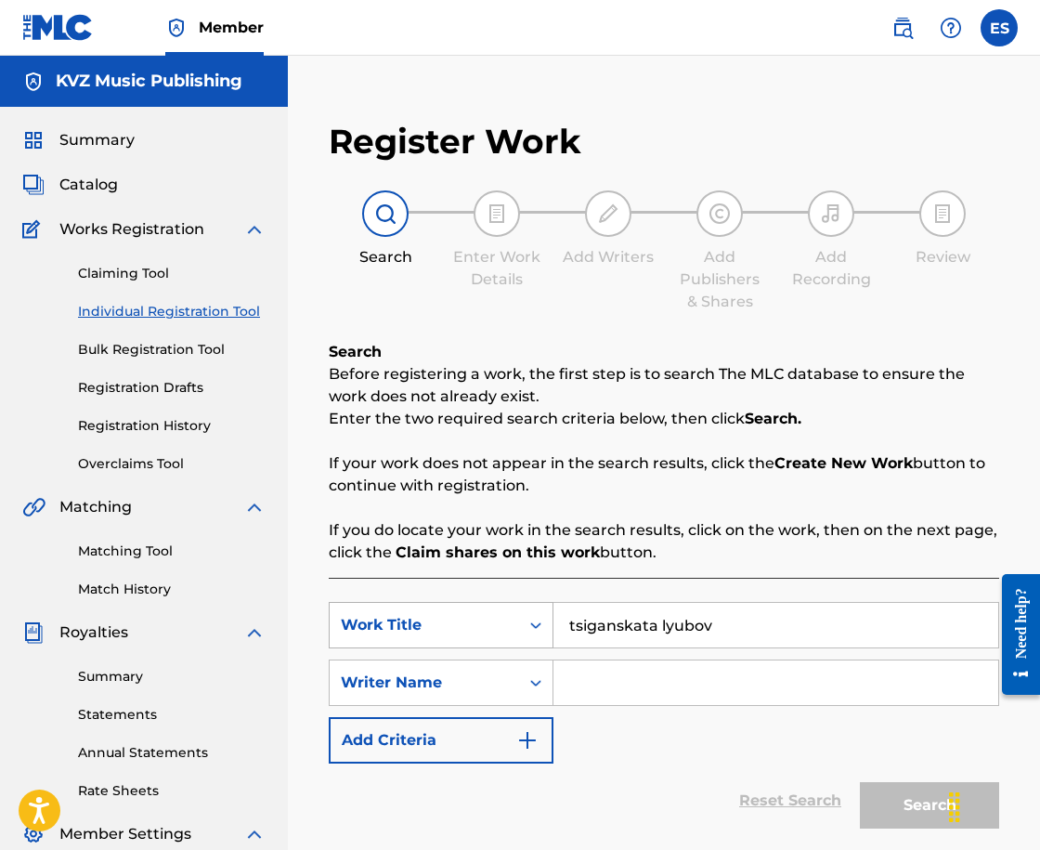
drag, startPoint x: 744, startPoint y: 631, endPoint x: 417, endPoint y: 629, distance: 326.9
click at [419, 629] on div "SearchWithCriteriaa9ddacea-d0a9-4b53-8b79-650376dab6c2 Work Title tsiganskata l…" at bounding box center [664, 625] width 670 height 46
paste input "TSIGANSKATA LYUBOV"
type input "TSIGANSKATA LYUBOV"
click at [719, 752] on div "SearchWithCriteriaa9ddacea-d0a9-4b53-8b79-650376dab6c2 Work Title TSIGANSKATA L…" at bounding box center [664, 683] width 670 height 162
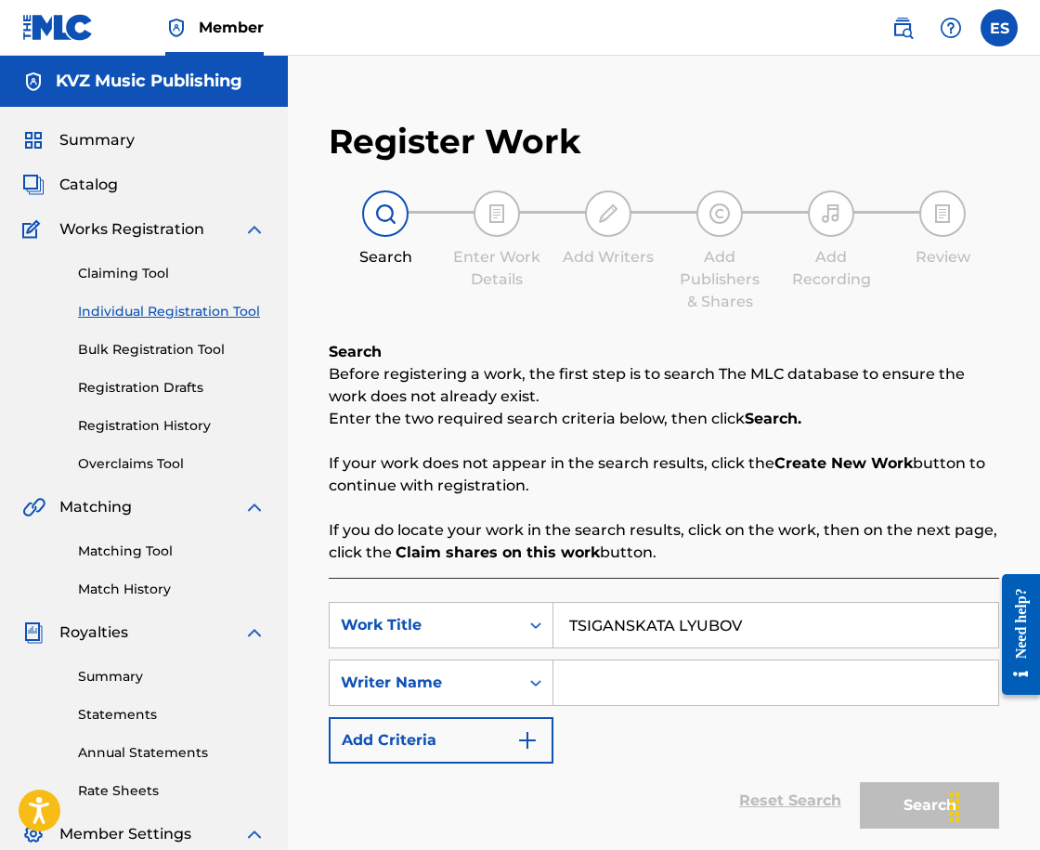
click at [710, 698] on input "Search Form" at bounding box center [775, 682] width 445 height 45
type input "ASSEN DRAGNEV"
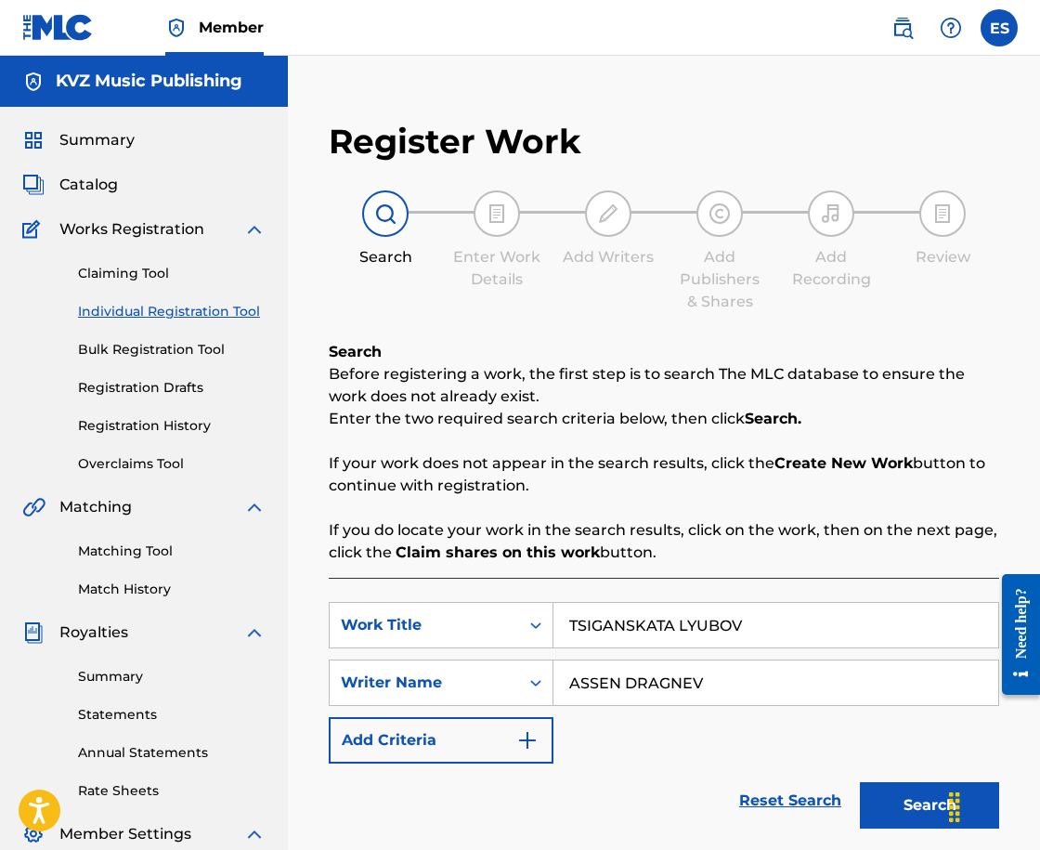
click at [906, 828] on div "Search" at bounding box center [925, 800] width 149 height 74
click at [899, 810] on button "Search" at bounding box center [929, 805] width 139 height 46
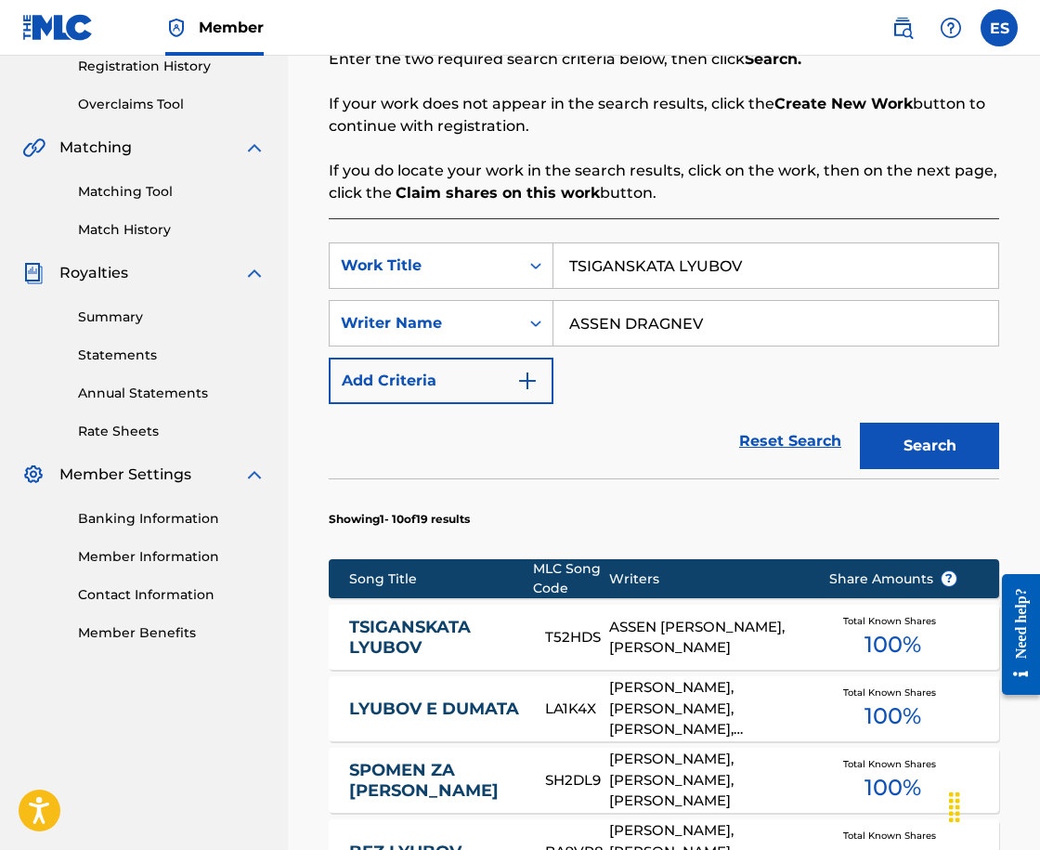
scroll to position [464, 0]
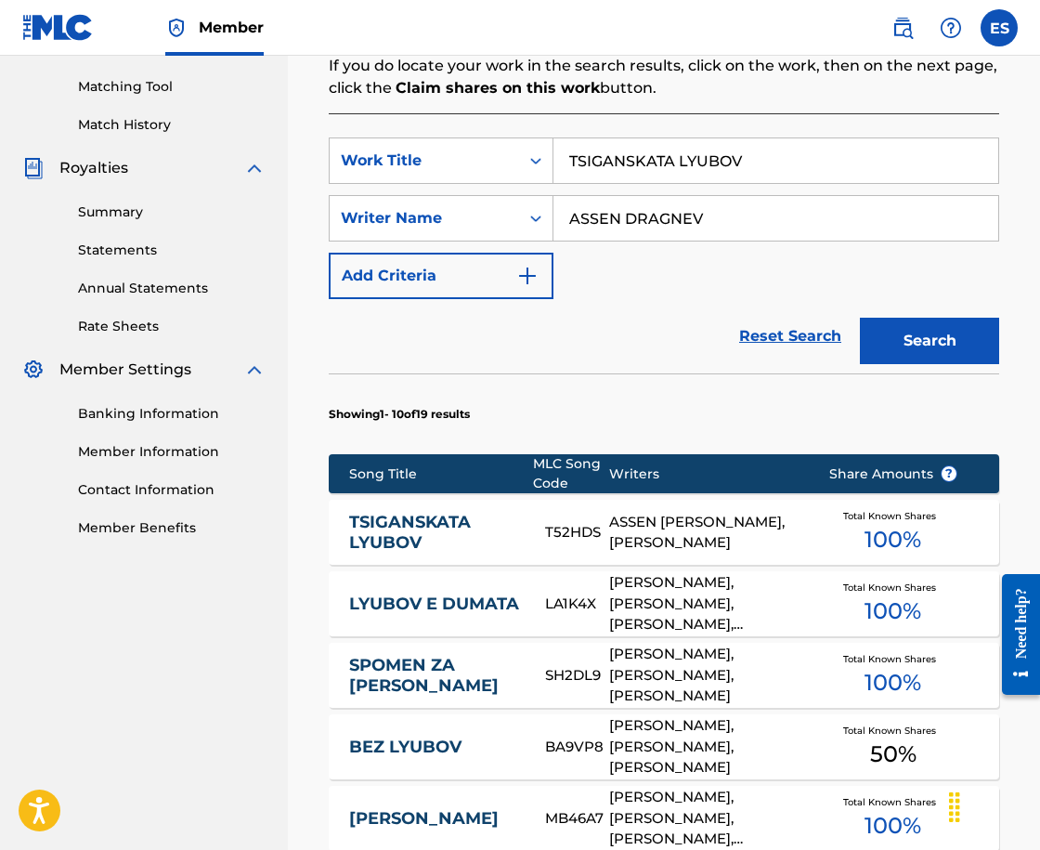
click at [380, 533] on link "TSIGANSKATA LYUBOV" at bounding box center [435, 533] width 172 height 42
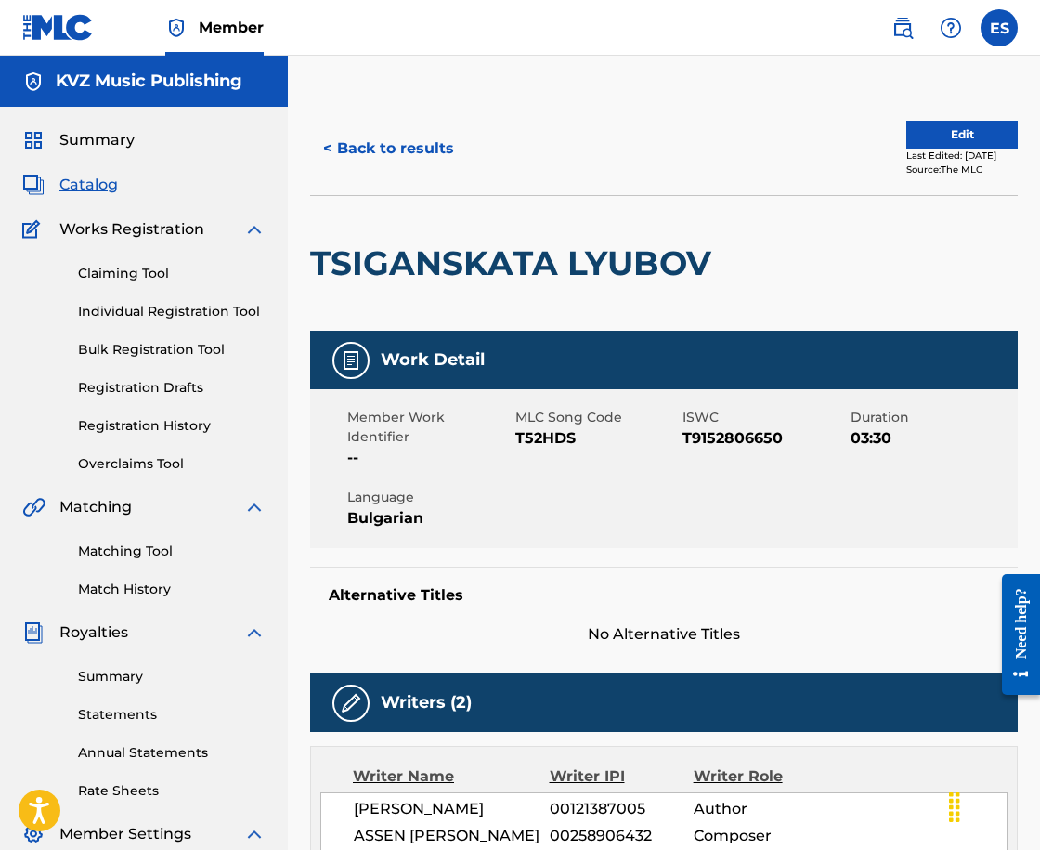
click at [345, 155] on button "< Back to results" at bounding box center [388, 148] width 157 height 46
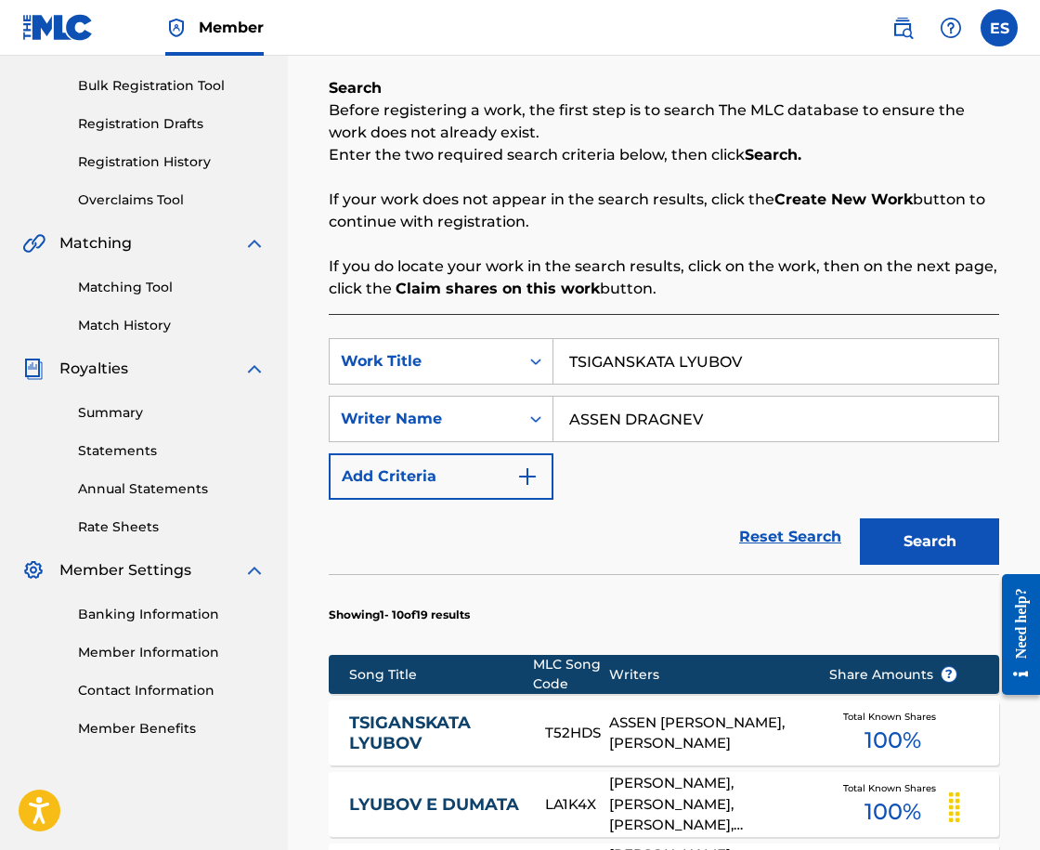
click at [676, 384] on div "TSIGANSKATA LYUBOV" at bounding box center [776, 361] width 446 height 46
click at [677, 382] on div "TSIGANSKATA LYUBOV" at bounding box center [776, 361] width 446 height 46
click at [677, 374] on input "TSIGANSKATA LYUBOV" at bounding box center [775, 361] width 445 height 45
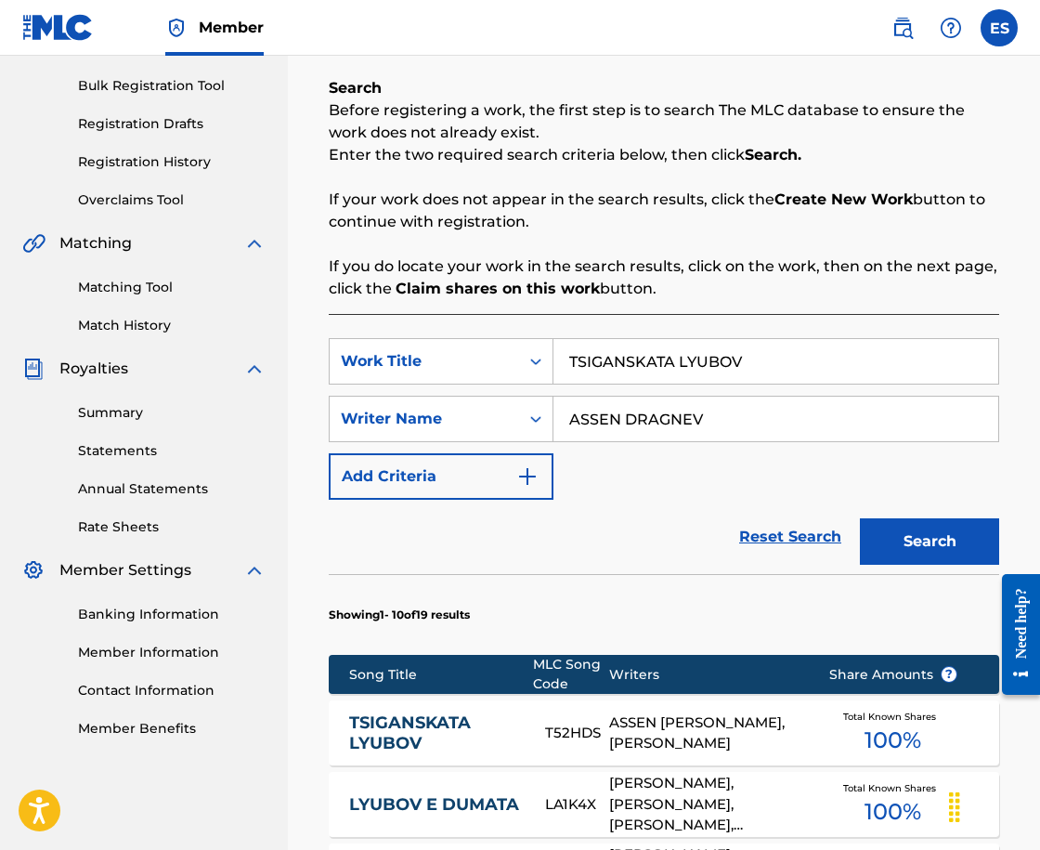
click at [677, 374] on input "TSIGANSKATA LYUBOV" at bounding box center [775, 361] width 445 height 45
paste input "UK E MOYAT DOM"
type input "TUK E MOYAT DOM"
click at [933, 541] on button "Search" at bounding box center [929, 541] width 139 height 46
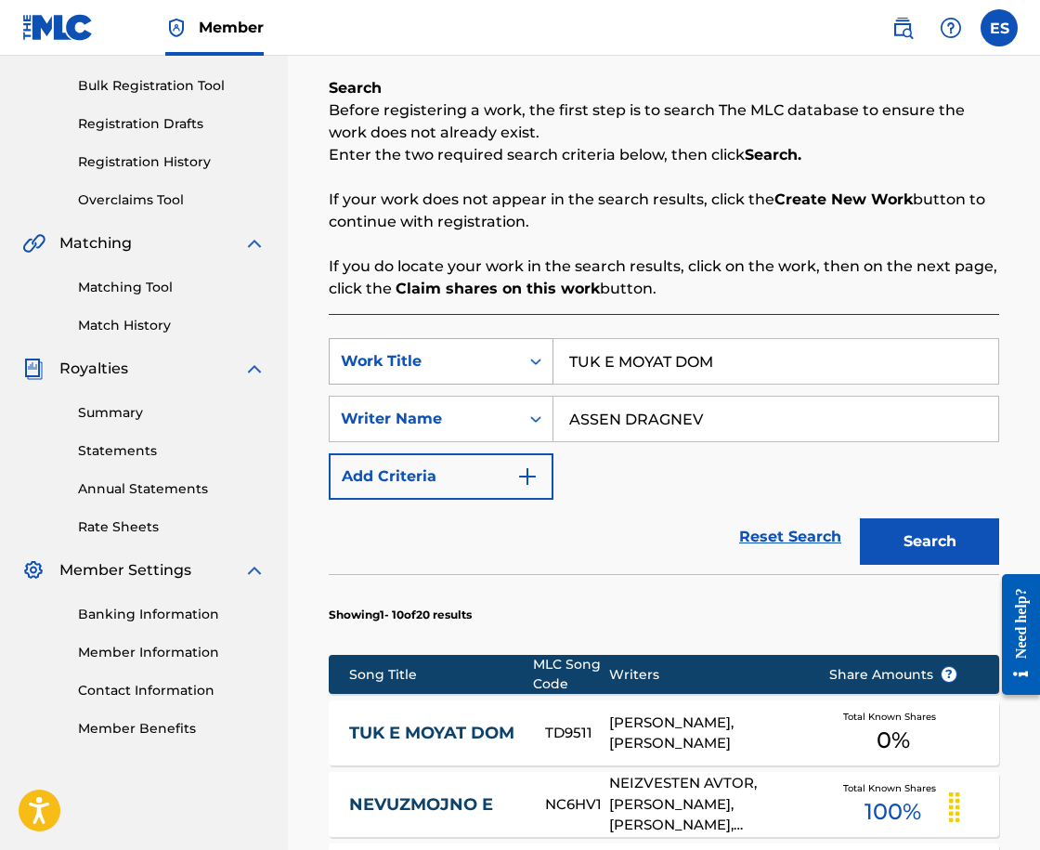
scroll to position [821, 0]
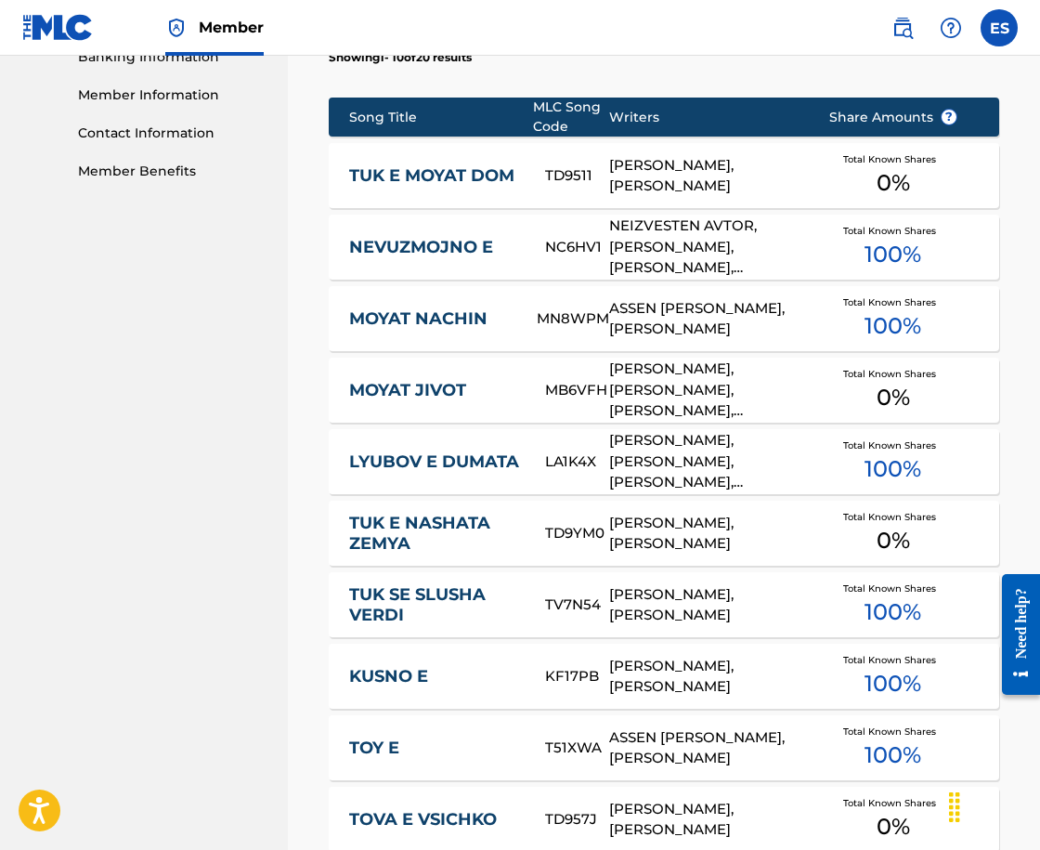
click at [394, 180] on link "TUK E MOYAT DOM" at bounding box center [435, 175] width 172 height 21
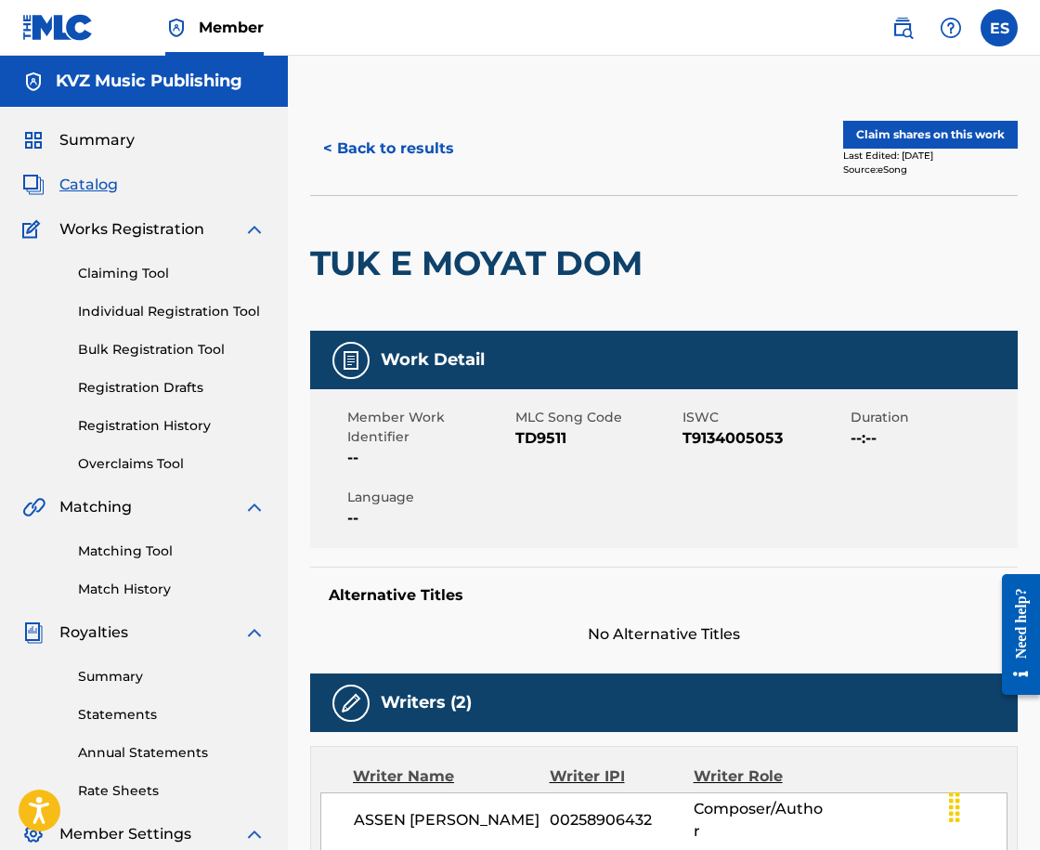
click at [394, 176] on div "< Back to results Claim shares on this work Last Edited: [DATE] Source: eSong" at bounding box center [664, 148] width 708 height 93
click at [398, 164] on button "< Back to results" at bounding box center [388, 148] width 157 height 46
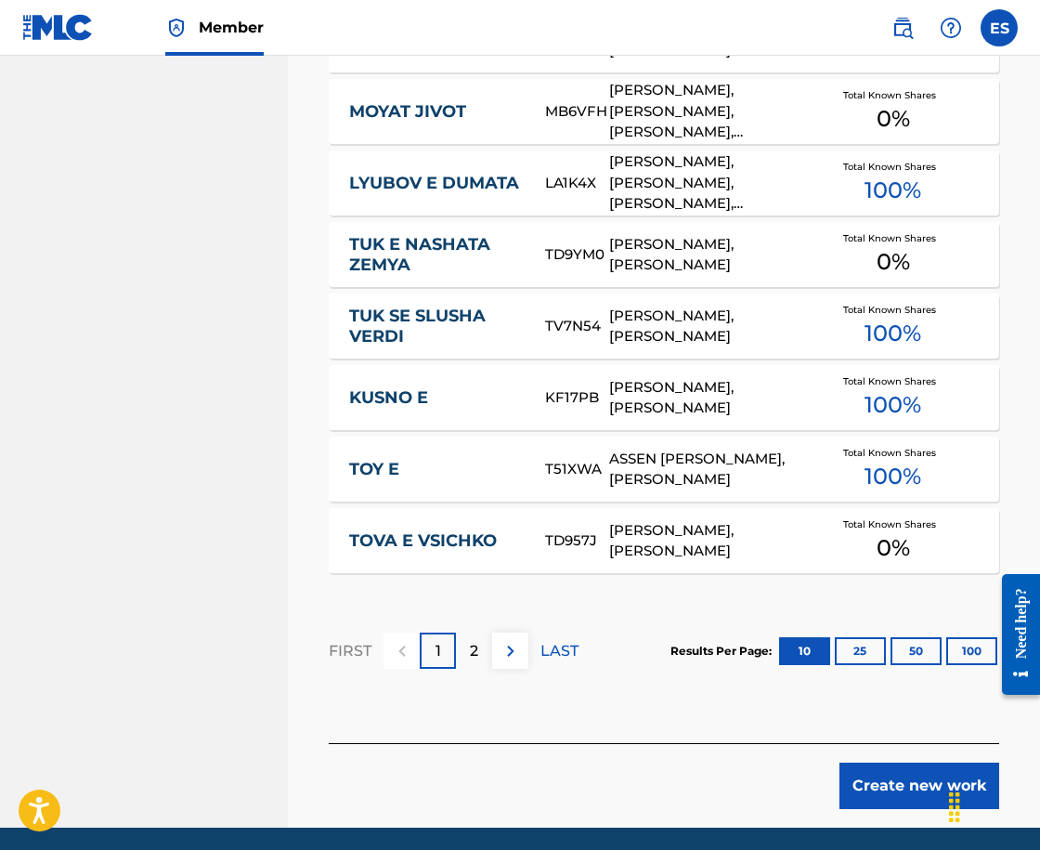
scroll to position [1166, 0]
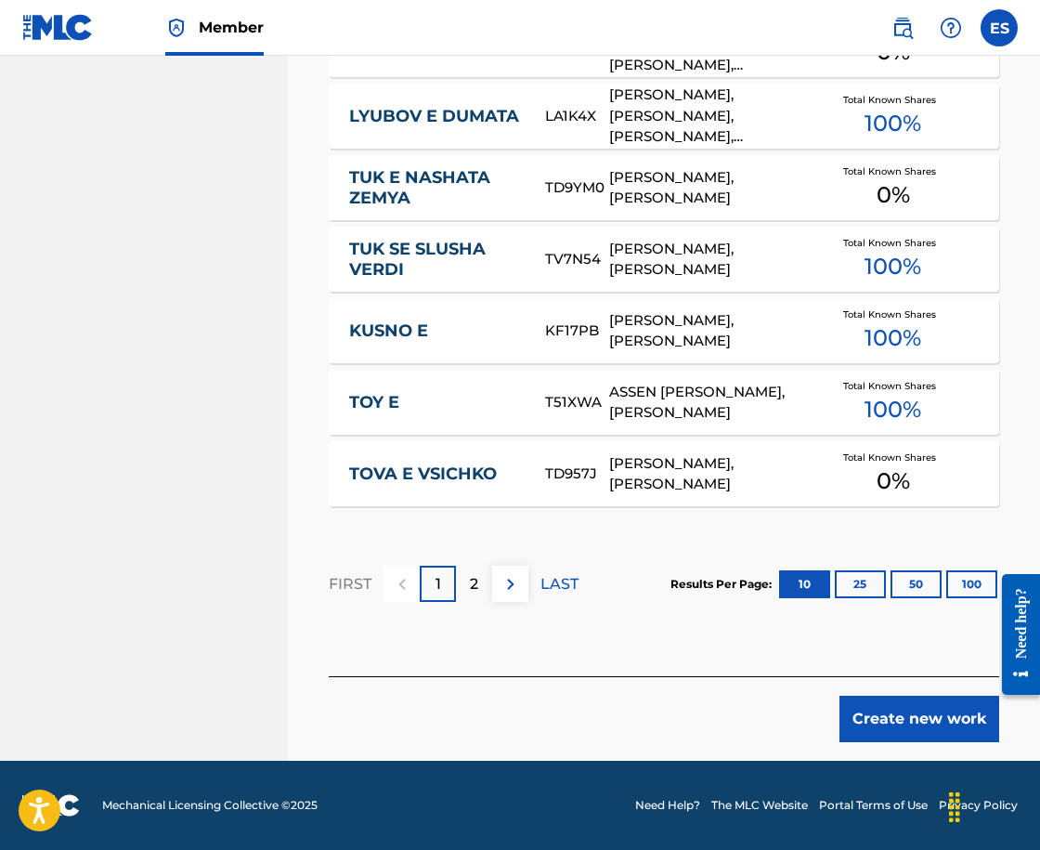
click at [867, 694] on div "Create new work" at bounding box center [664, 709] width 670 height 66
click at [879, 716] on button "Create new work" at bounding box center [920, 719] width 160 height 46
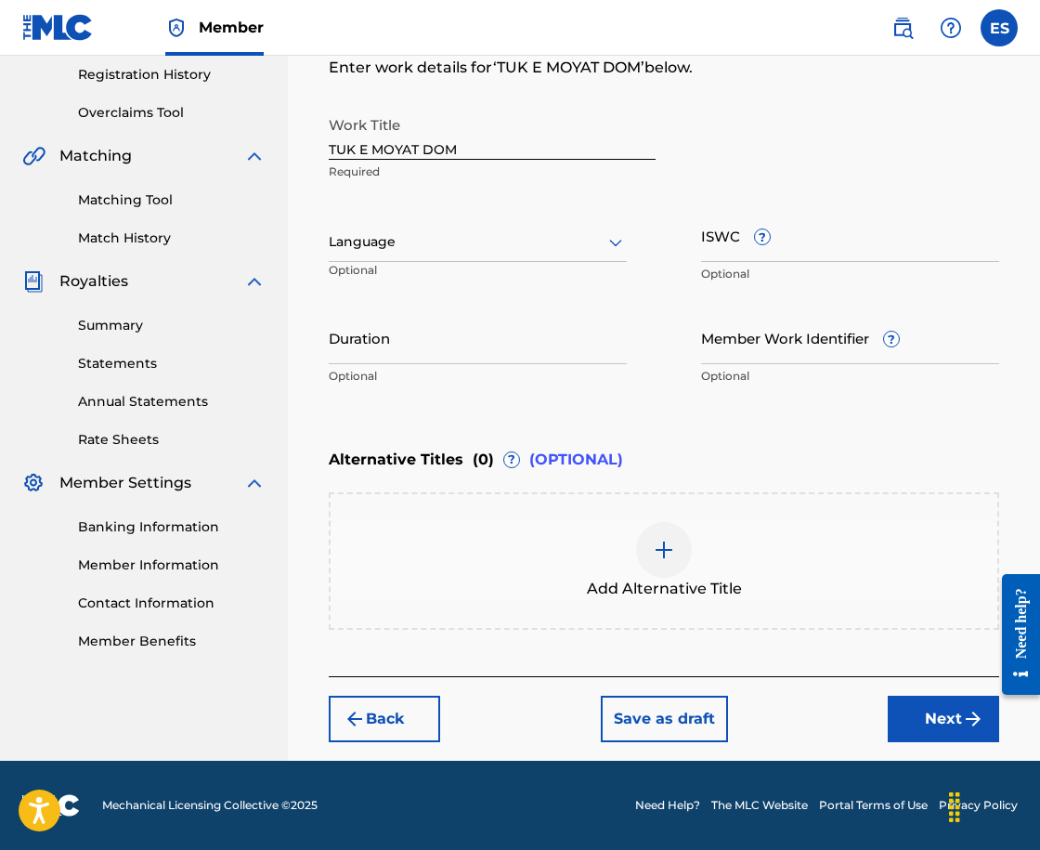
click at [325, 216] on div "Register Work Search Enter Work Details Add Writers Add Publishers & Shares Add…" at bounding box center [664, 255] width 708 height 1009
click at [347, 247] on div at bounding box center [478, 241] width 298 height 23
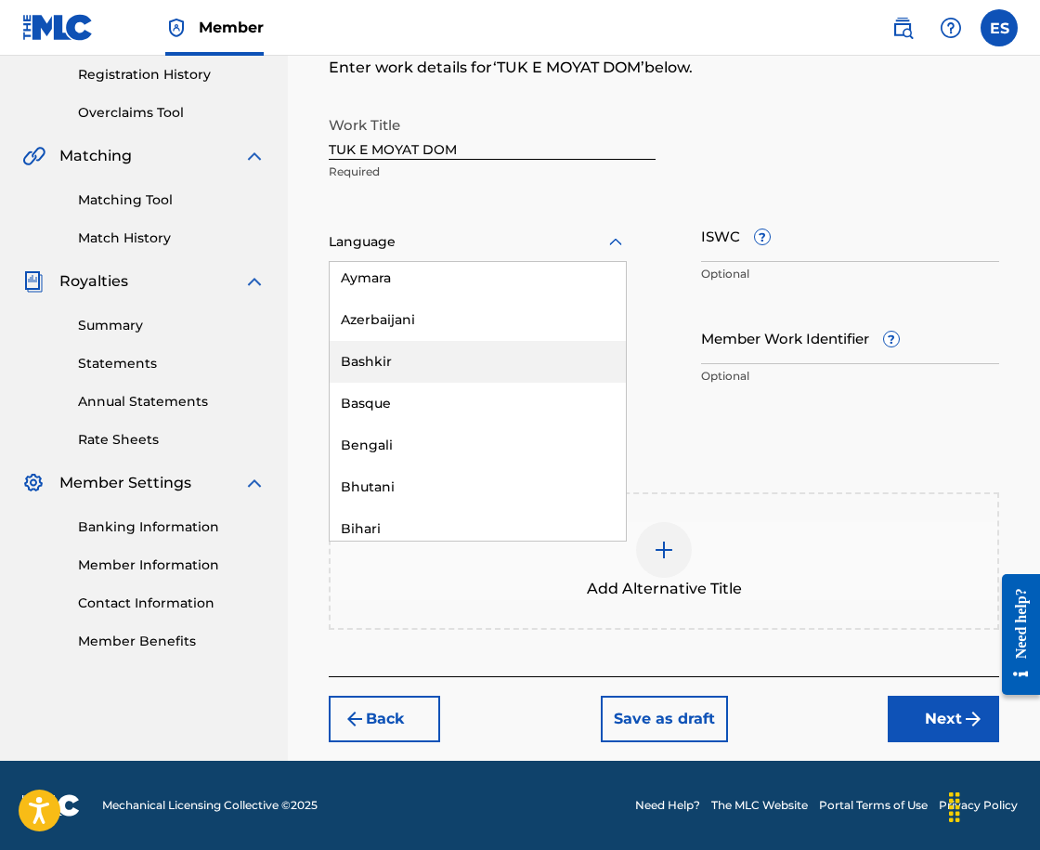
scroll to position [650, 0]
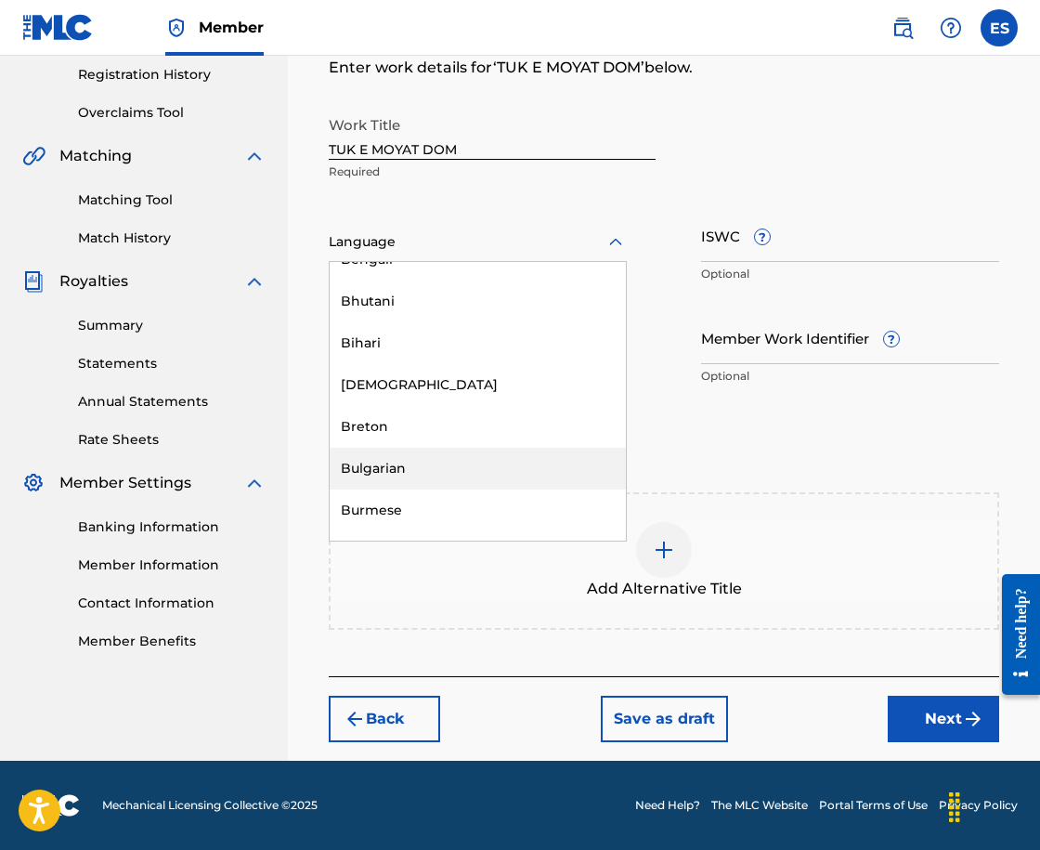
click at [482, 480] on div "Bulgarian" at bounding box center [478, 469] width 296 height 42
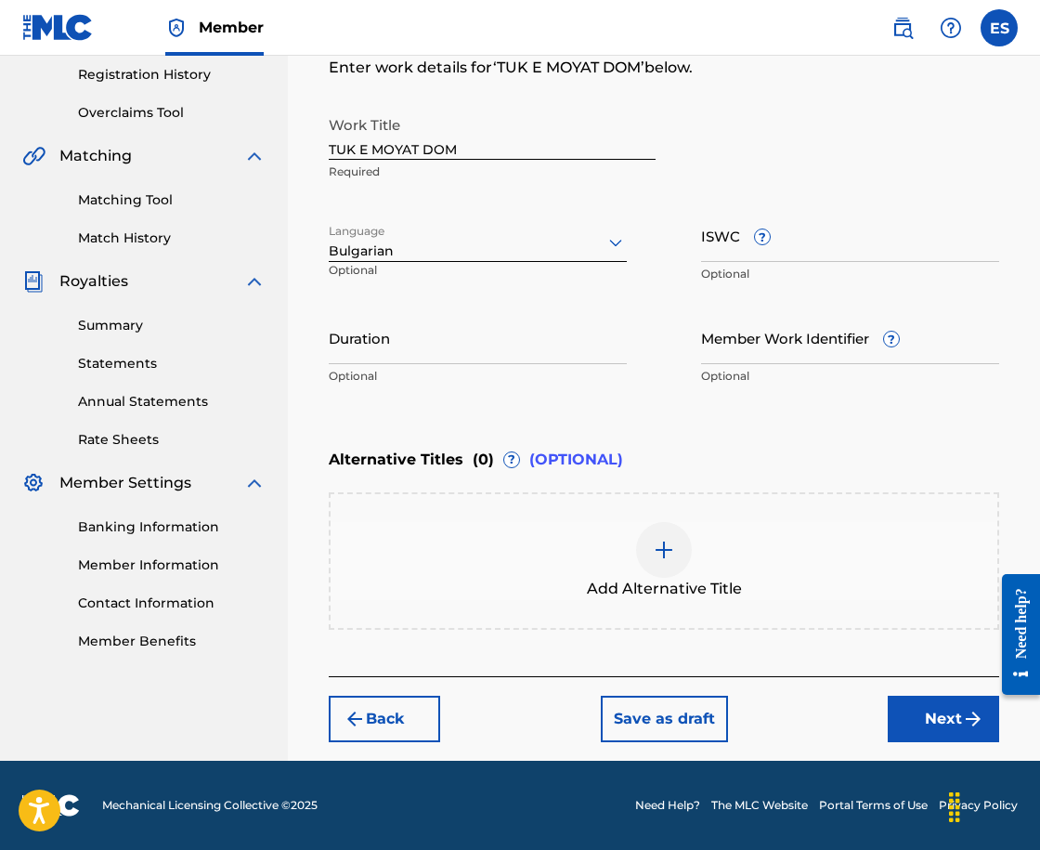
drag, startPoint x: 789, startPoint y: 183, endPoint x: 668, endPoint y: 259, distance: 143.5
drag, startPoint x: 668, startPoint y: 259, endPoint x: 727, endPoint y: 246, distance: 60.8
paste input "T9134005053"
type input "T9134005053"
click at [616, 368] on p "Optional" at bounding box center [478, 376] width 298 height 17
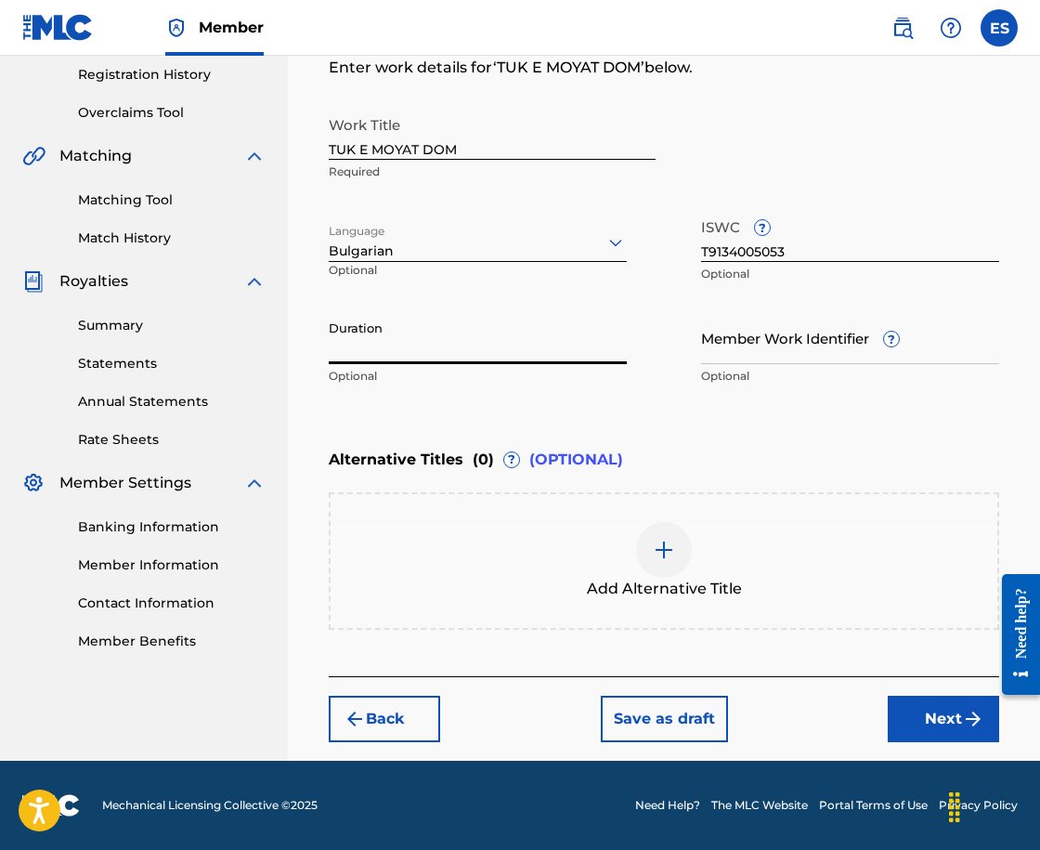
click at [617, 360] on input "Duration" at bounding box center [478, 337] width 298 height 53
type input "04:00"
click at [754, 578] on div "Add Alternative Title" at bounding box center [664, 561] width 667 height 78
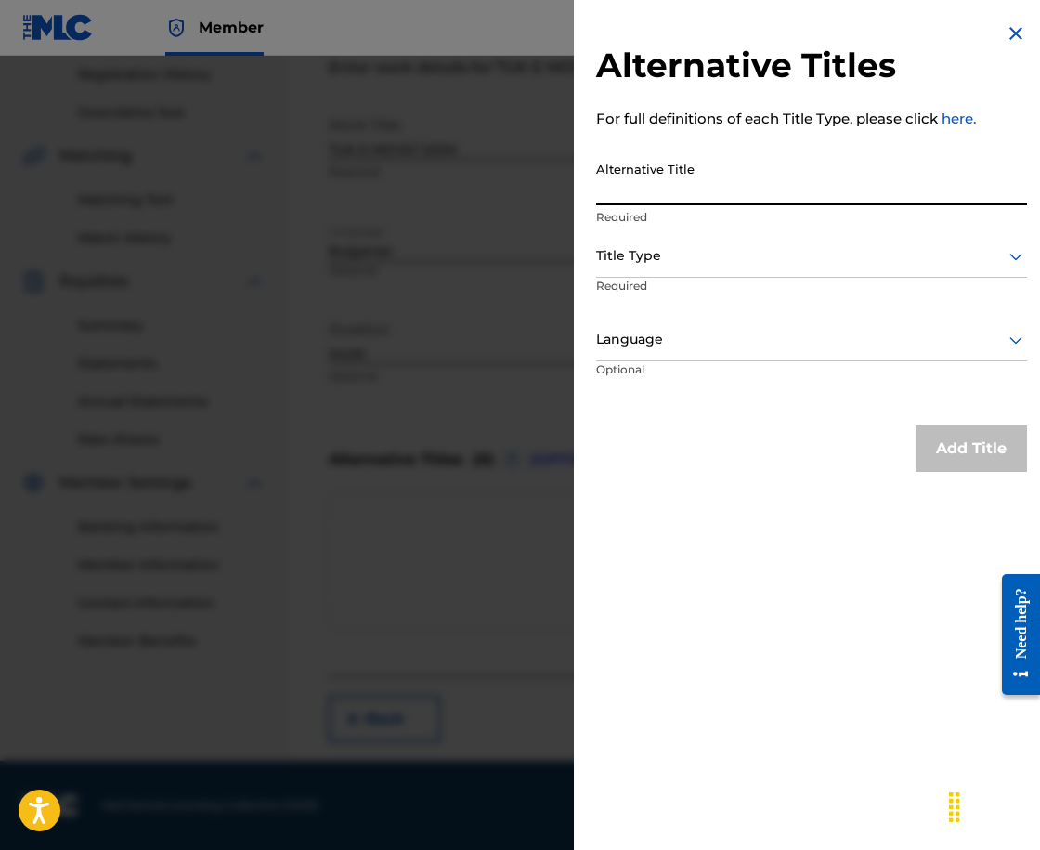
paste input "ТУК Е МОЯТ ДОМ"
type input "ТУК Е МОЯТ ДОМ"
click at [746, 253] on div at bounding box center [811, 255] width 431 height 23
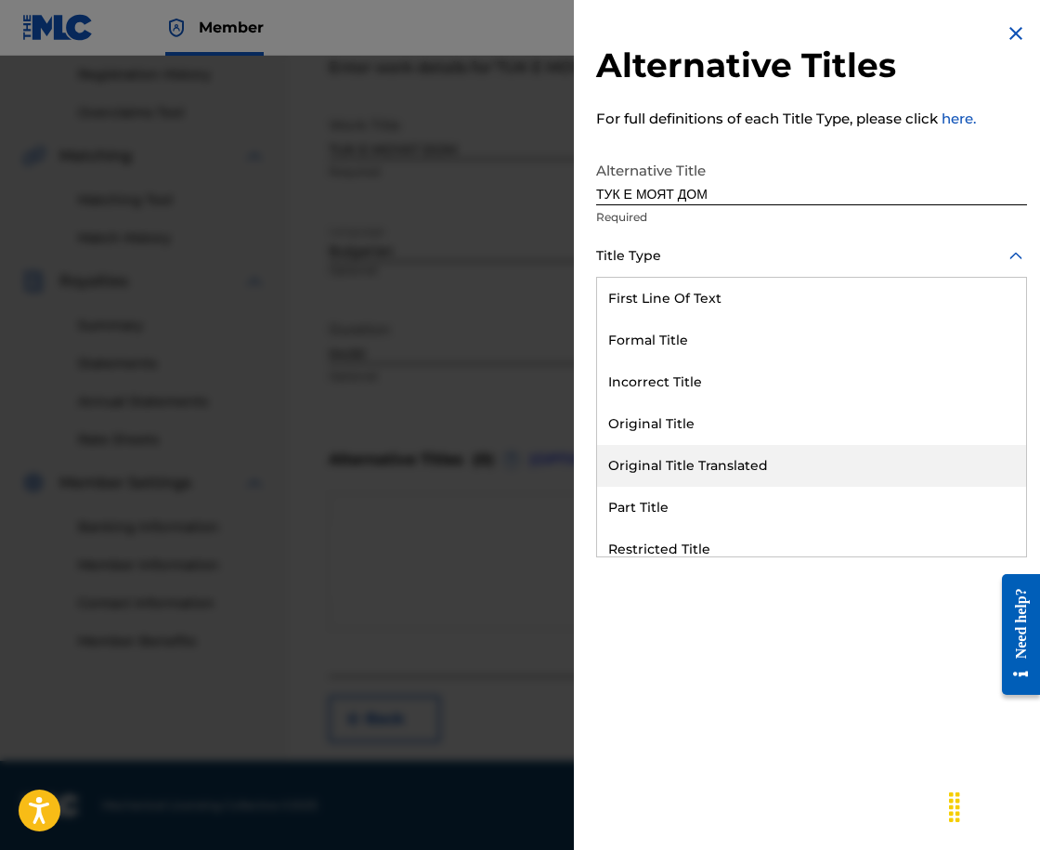
click at [969, 460] on div "Original Title Translated" at bounding box center [811, 466] width 429 height 42
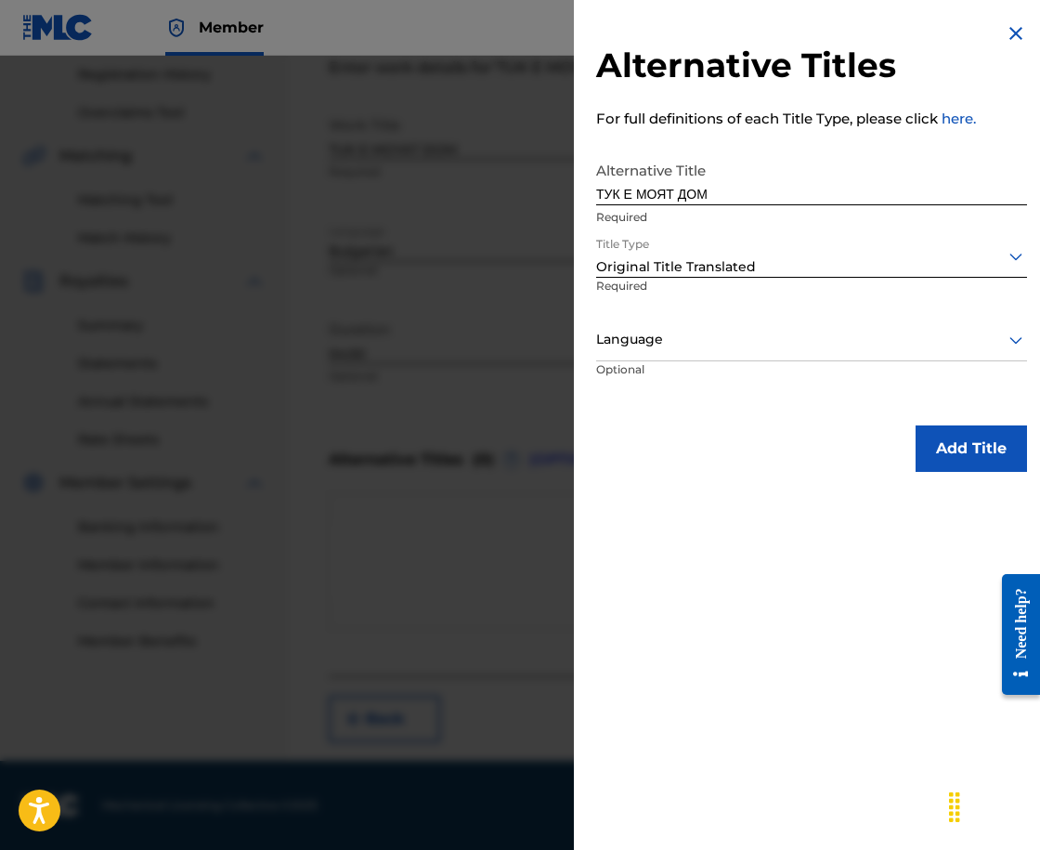
click at [830, 340] on div at bounding box center [811, 339] width 431 height 23
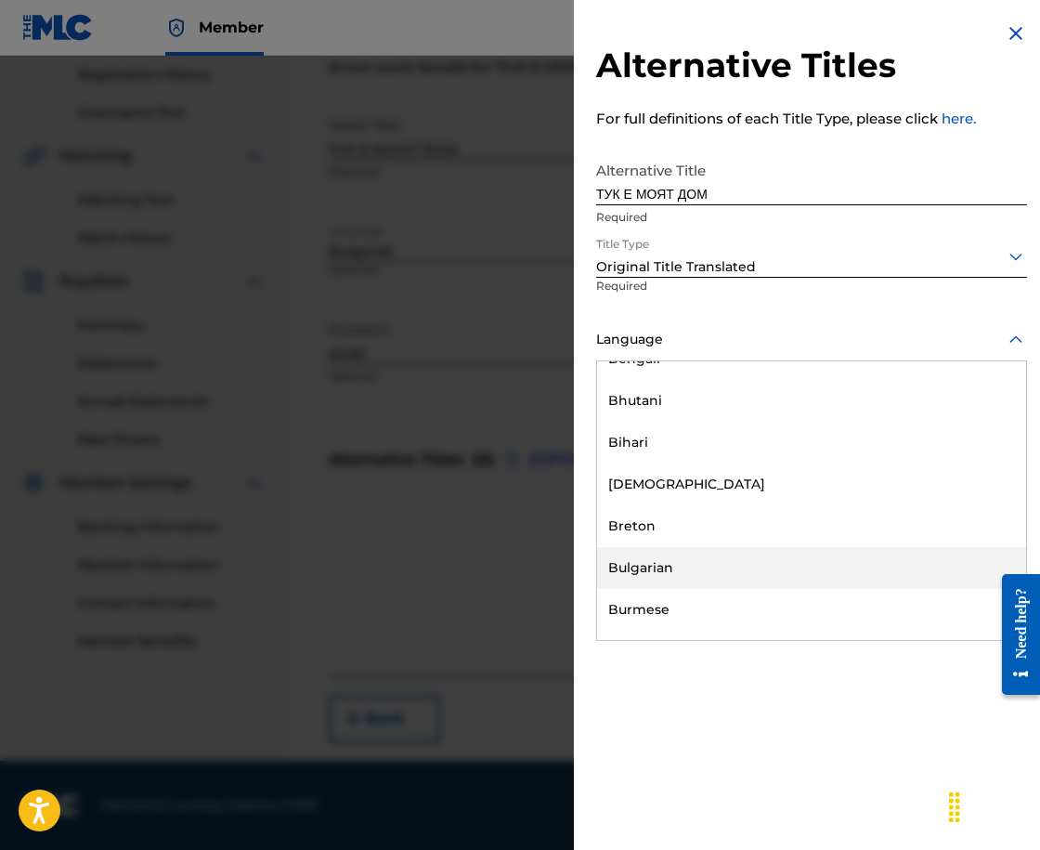
click at [799, 571] on div "Bulgarian" at bounding box center [811, 568] width 429 height 42
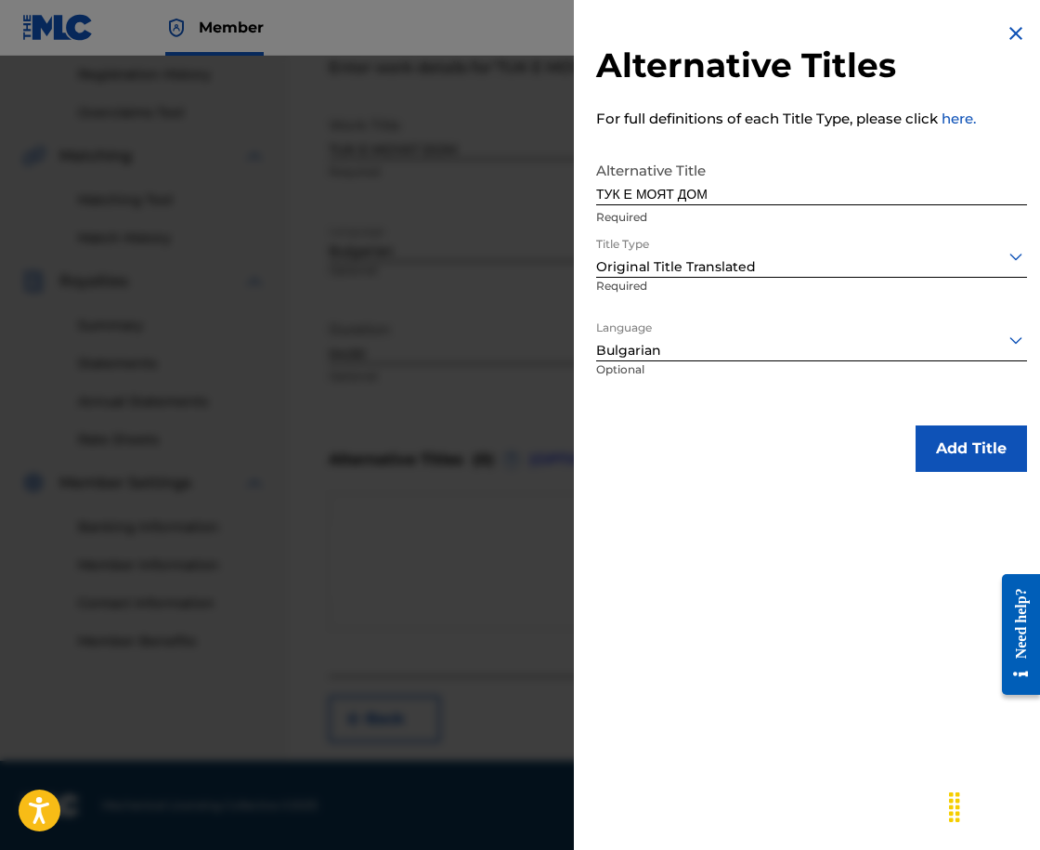
click at [941, 450] on button "Add Title" at bounding box center [971, 448] width 111 height 46
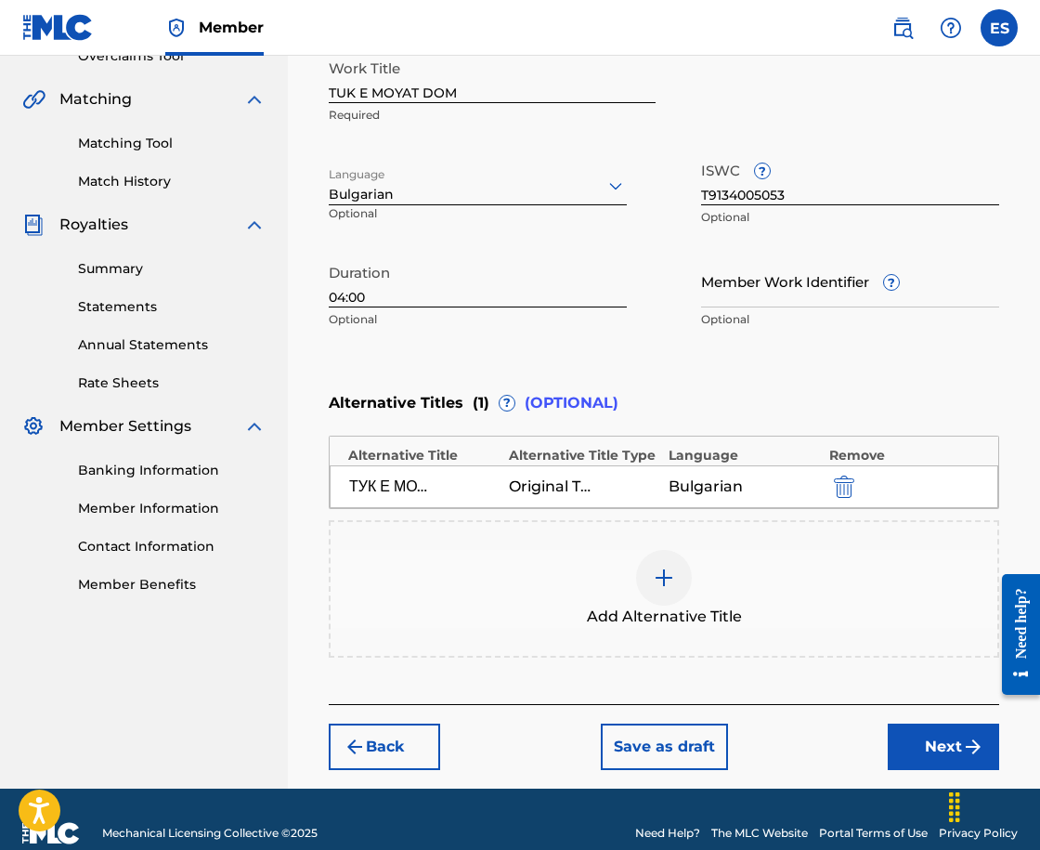
scroll to position [436, 0]
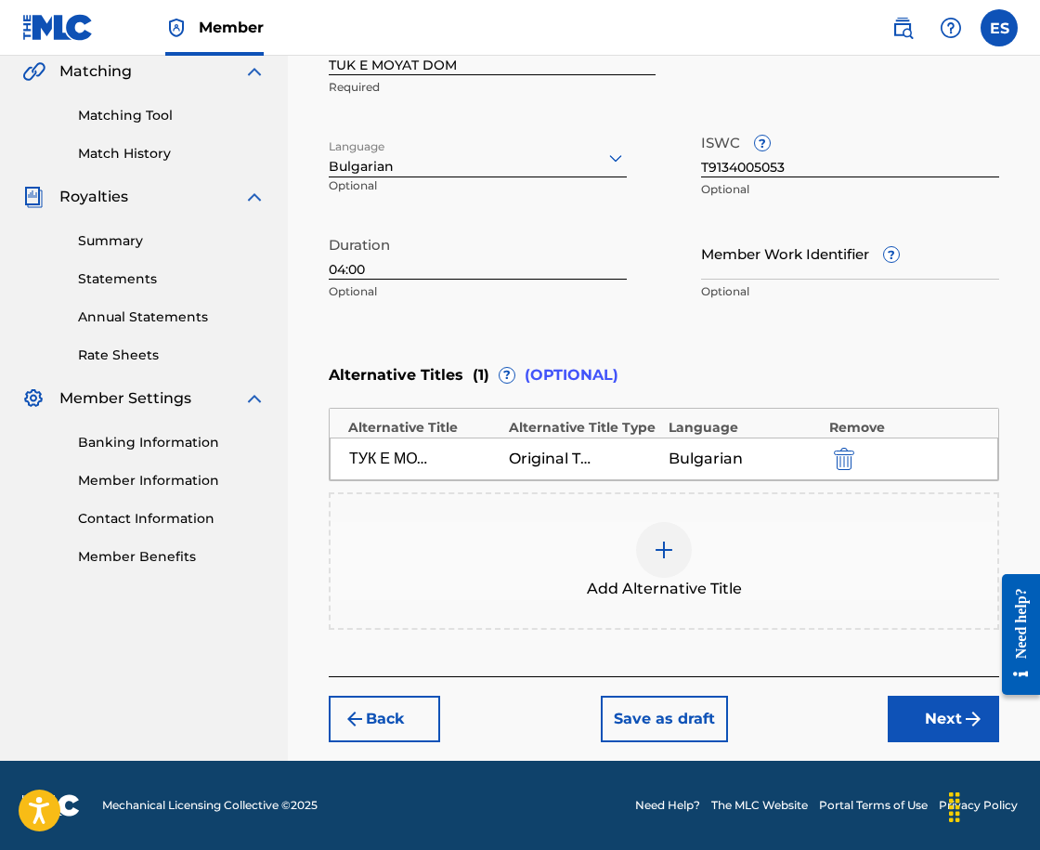
click at [931, 731] on button "Next" at bounding box center [943, 719] width 111 height 46
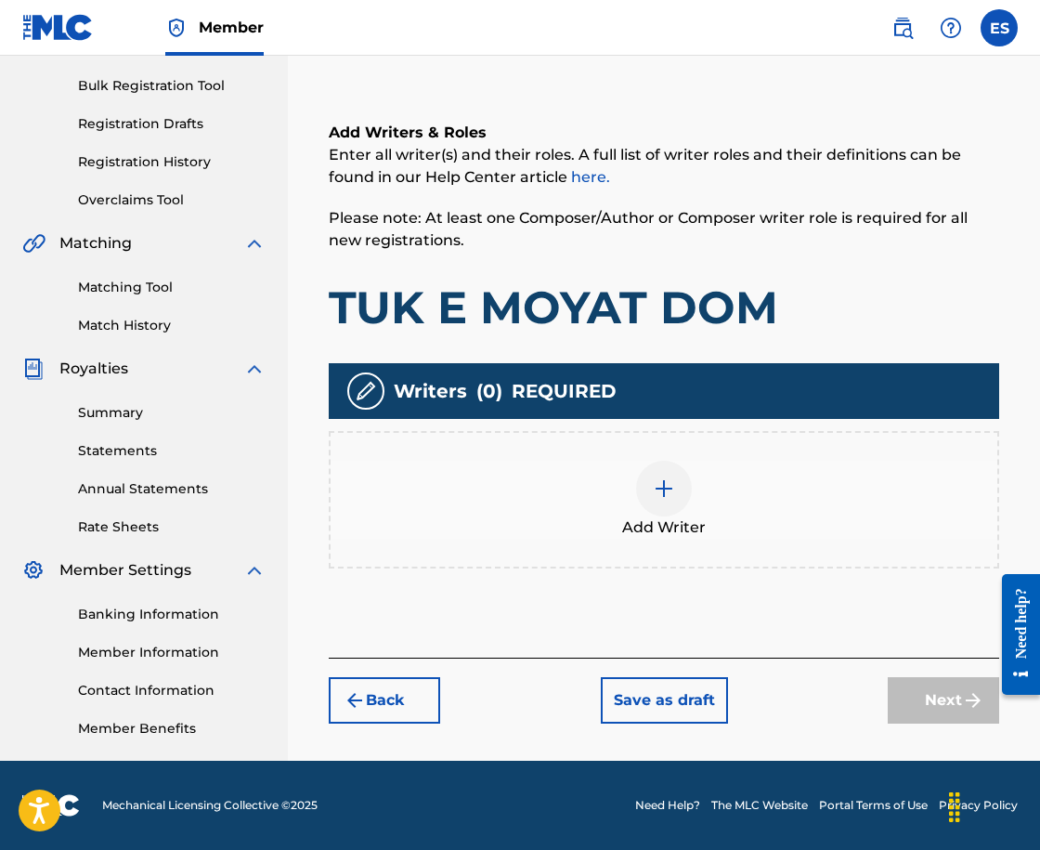
scroll to position [84, 0]
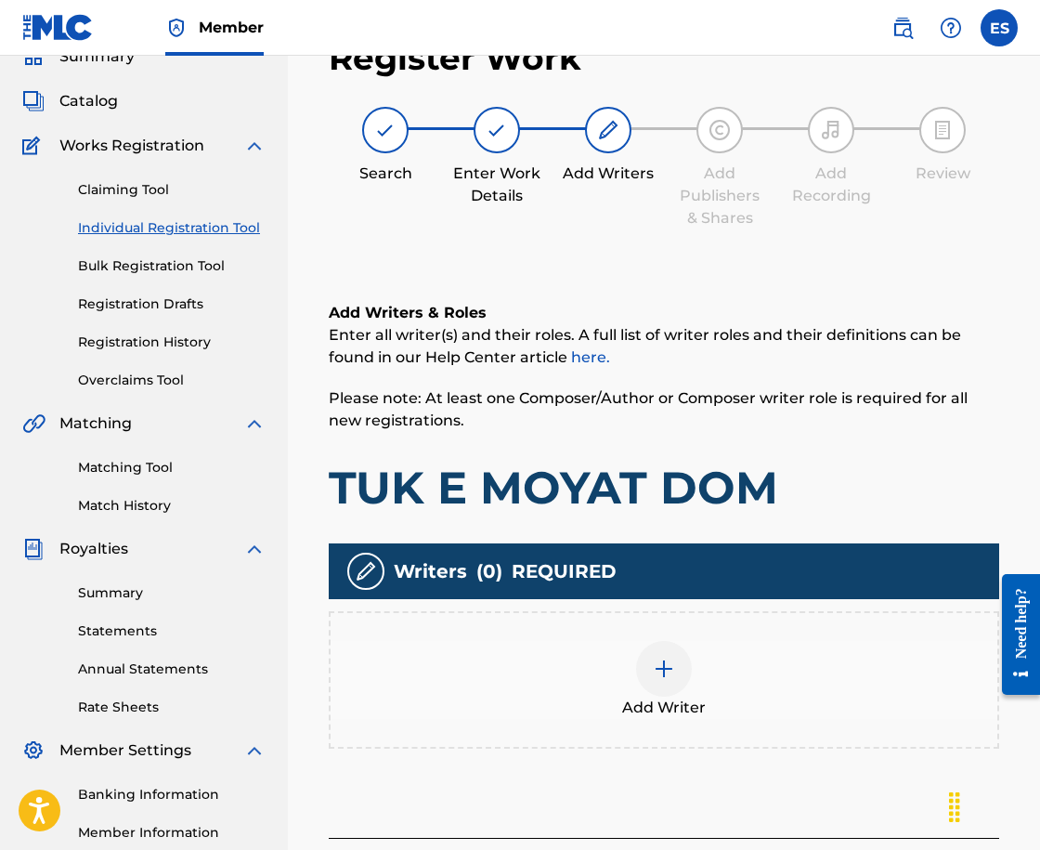
click at [747, 598] on div "Writers ( 0 ) REQUIRED" at bounding box center [664, 571] width 670 height 56
click at [873, 670] on div "Add Writer" at bounding box center [664, 680] width 667 height 78
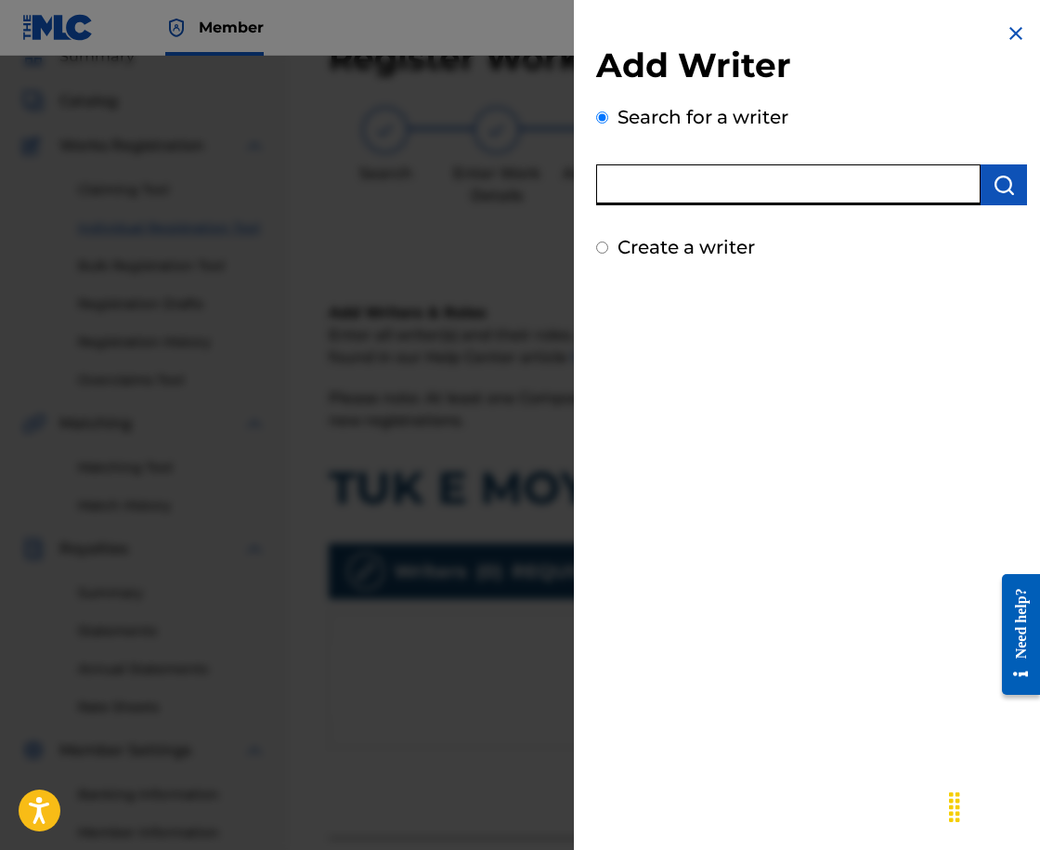
drag, startPoint x: 744, startPoint y: 213, endPoint x: 758, endPoint y: 188, distance: 28.7
paste input "00258906432"
type input "00258906432"
click at [1006, 196] on button "submit" at bounding box center [1004, 184] width 46 height 41
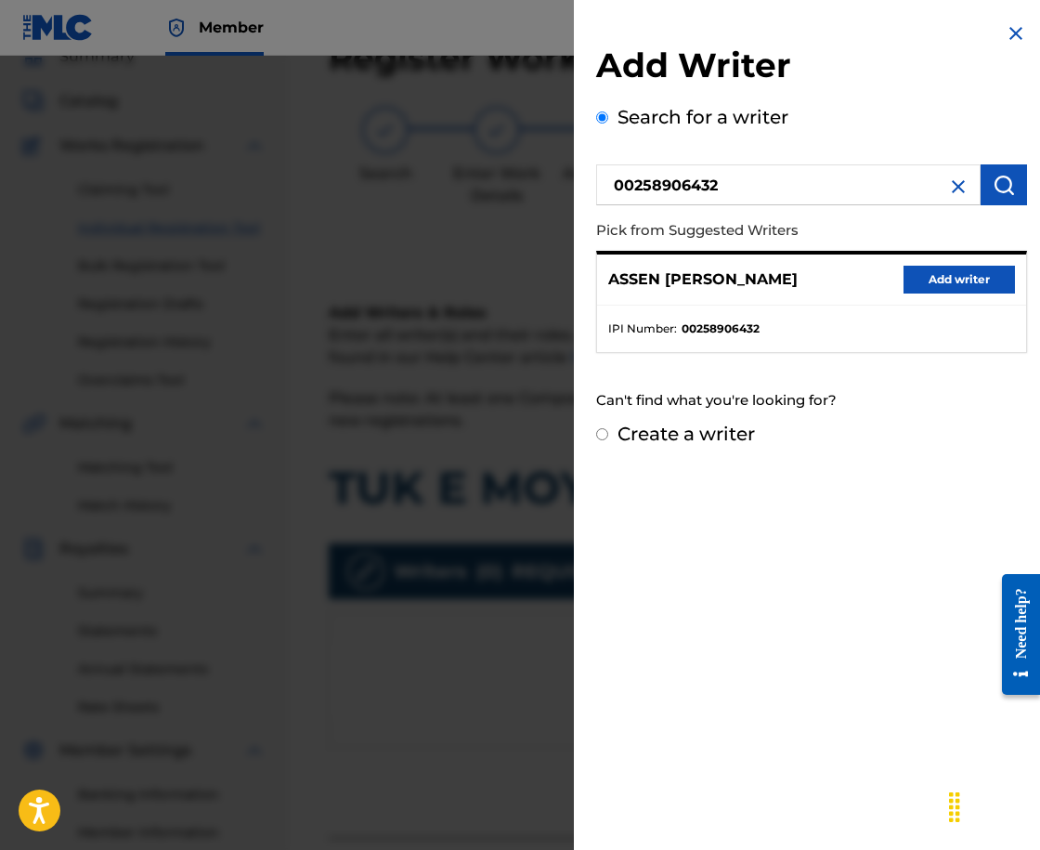
click at [982, 278] on button "Add writer" at bounding box center [959, 280] width 111 height 28
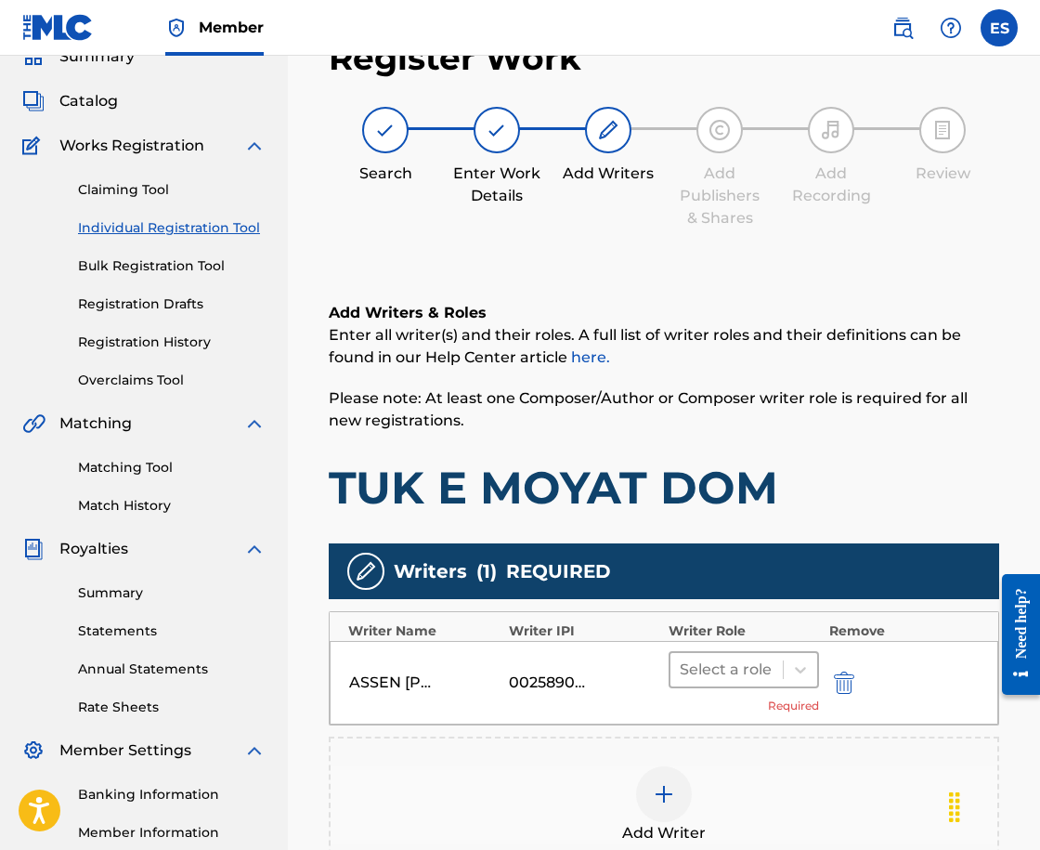
click at [748, 658] on div at bounding box center [727, 670] width 94 height 26
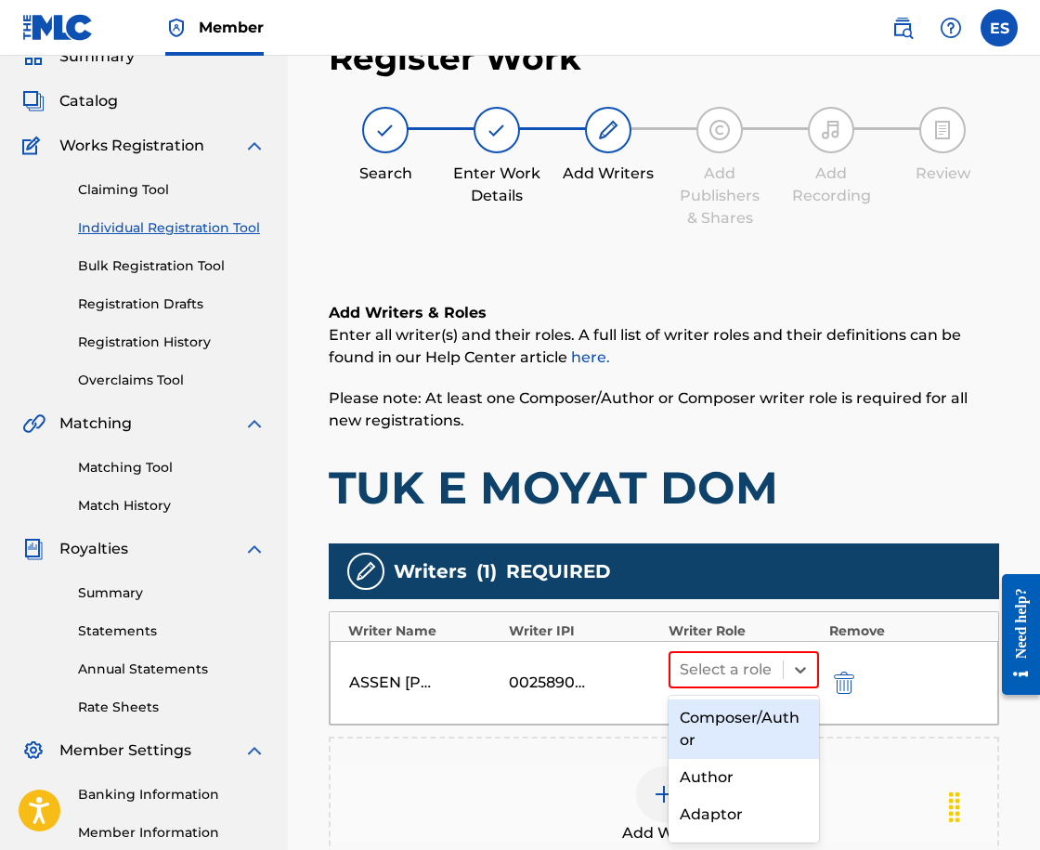
click at [781, 707] on div "Composer/Author" at bounding box center [744, 728] width 150 height 59
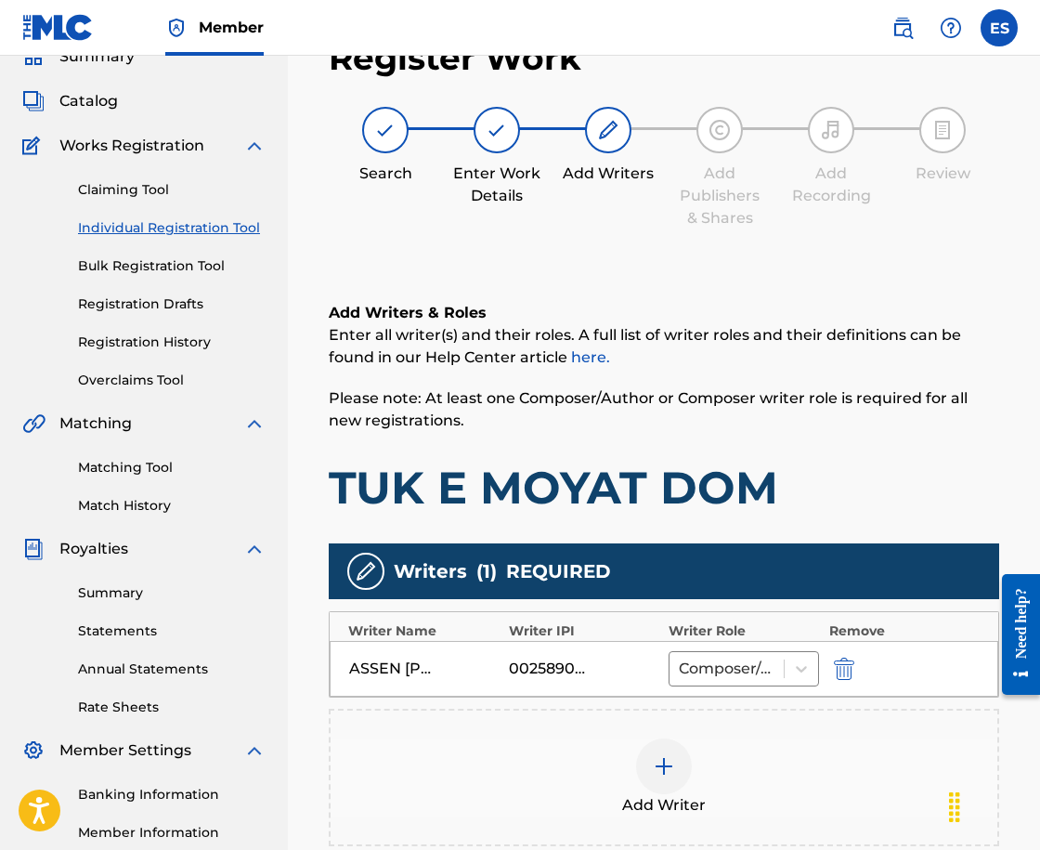
scroll to position [176, 0]
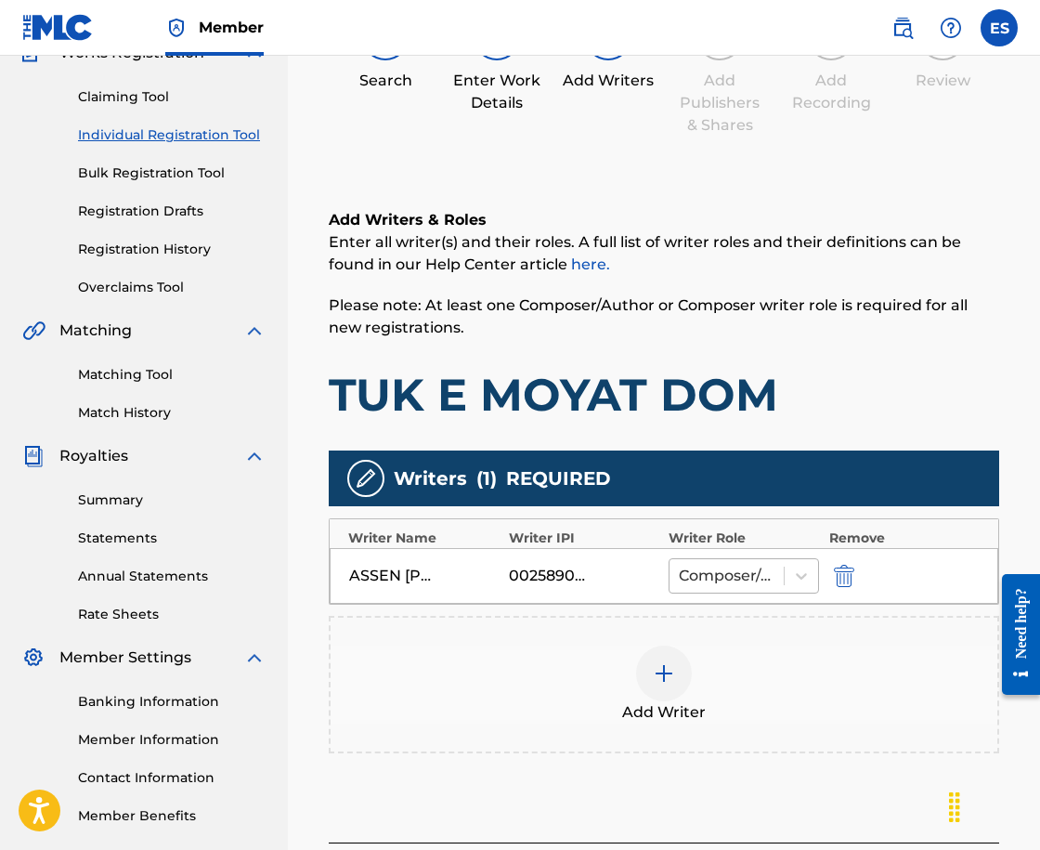
click at [741, 567] on div at bounding box center [727, 576] width 96 height 26
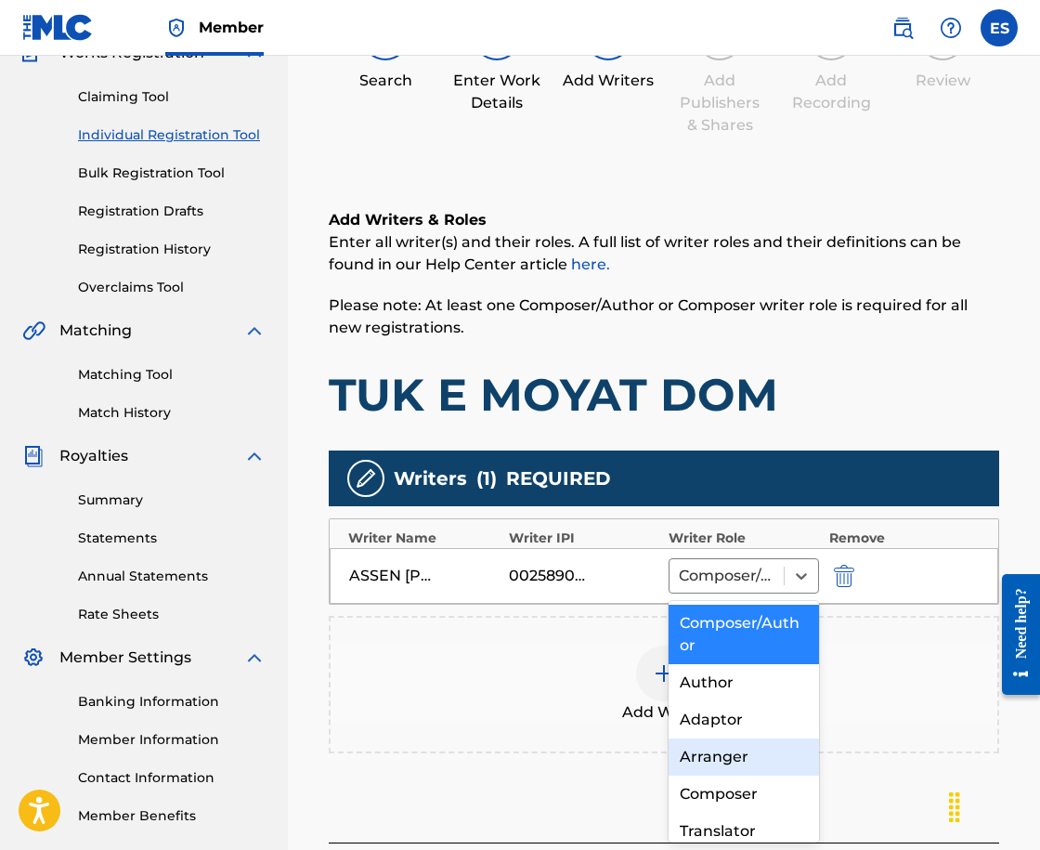
scroll to position [85, 0]
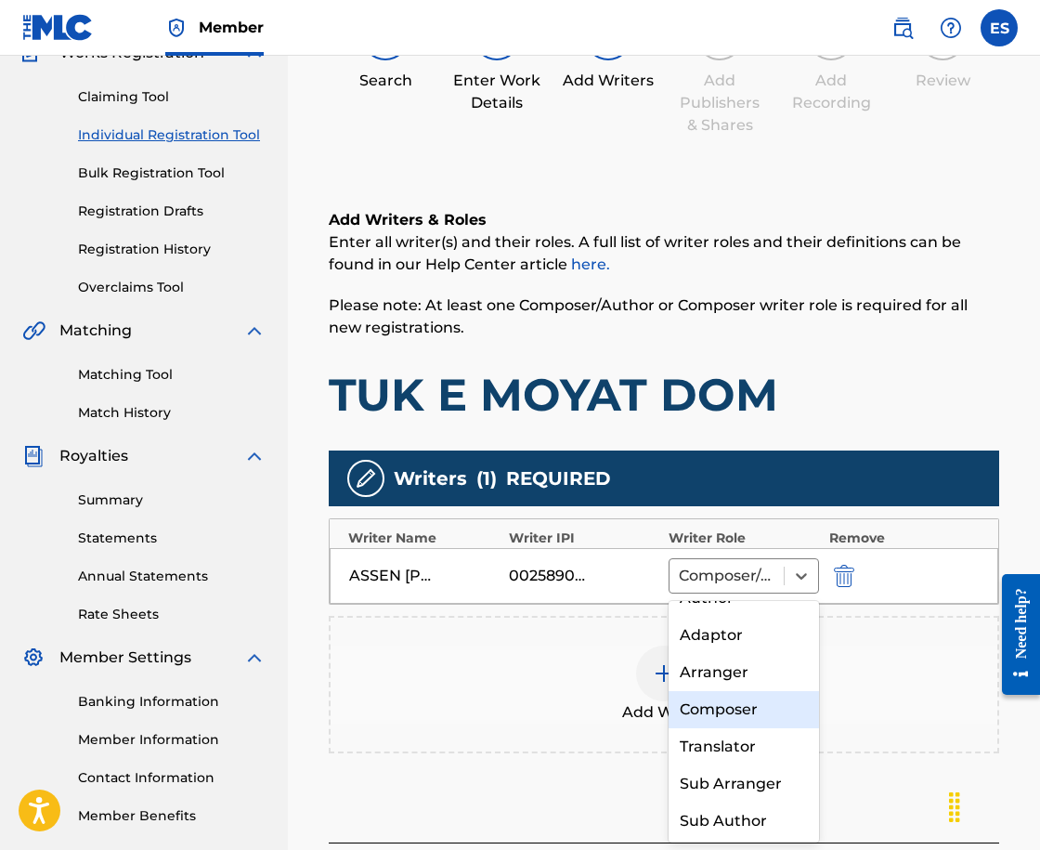
click at [761, 709] on div "Composer" at bounding box center [744, 709] width 150 height 37
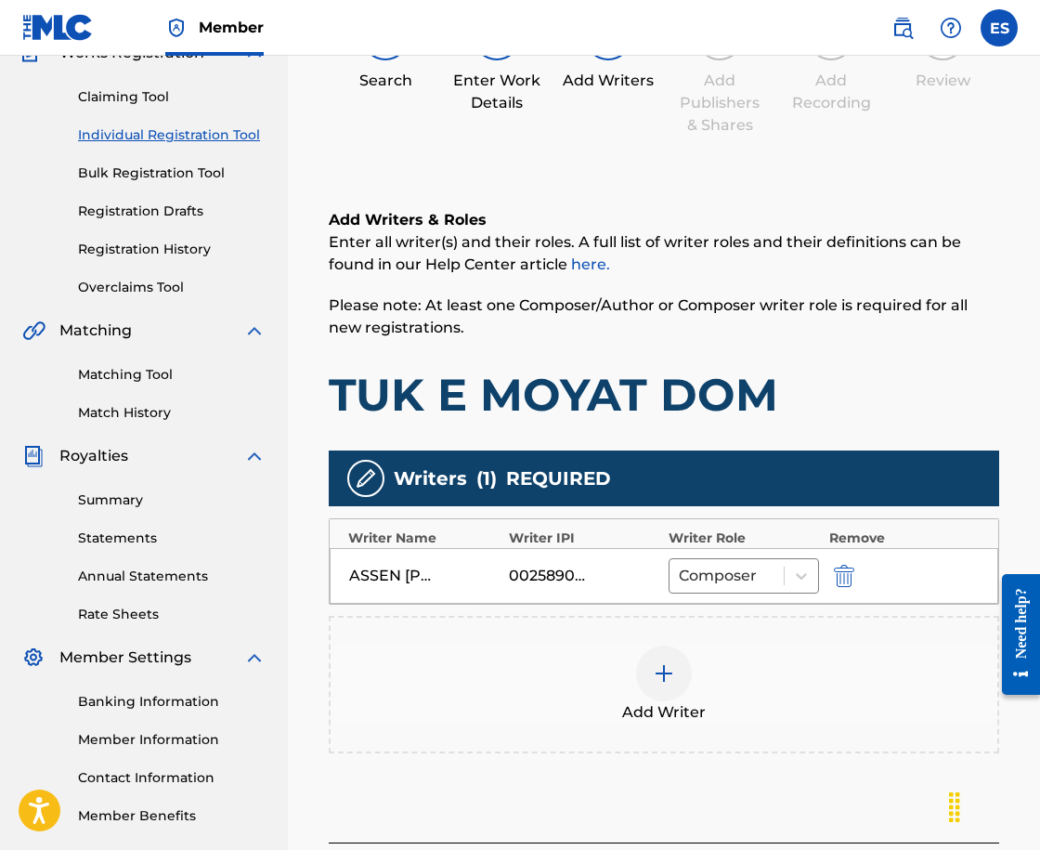
click at [733, 688] on div "Add Writer" at bounding box center [664, 684] width 667 height 78
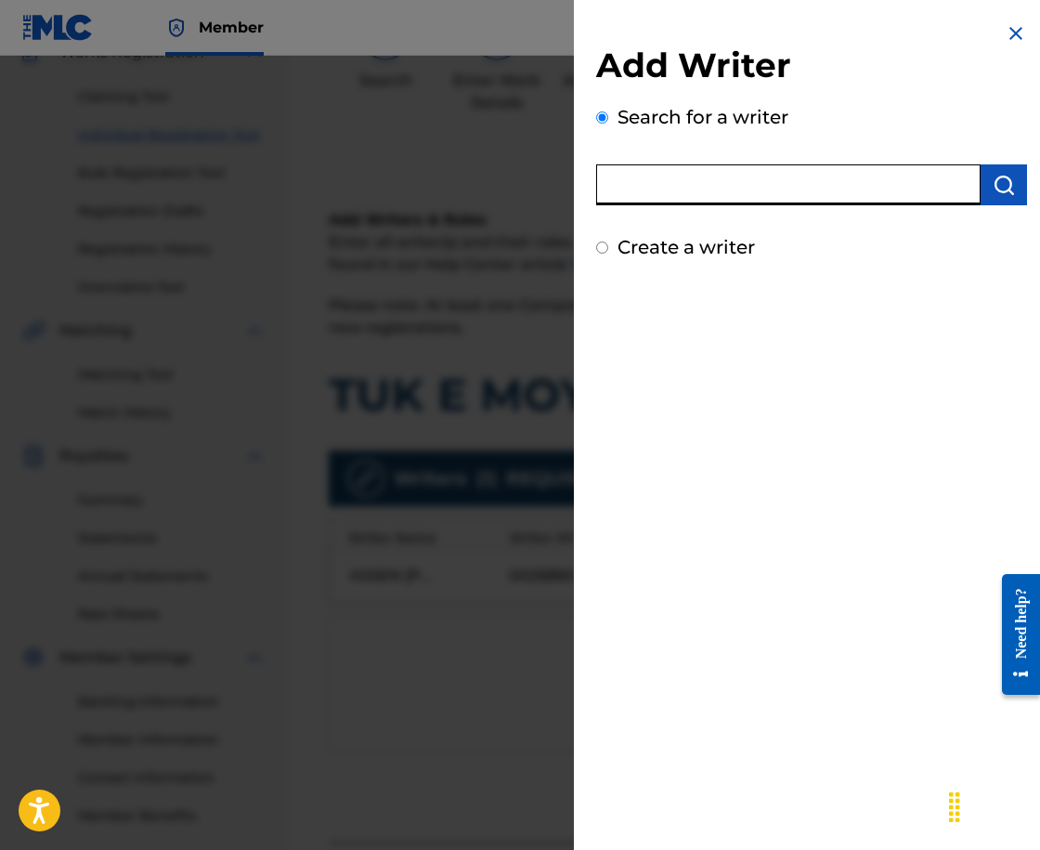
paste input "00143911194"
type input "00143911194"
click at [1004, 156] on div "Search for a writer 00143911194" at bounding box center [811, 154] width 431 height 102
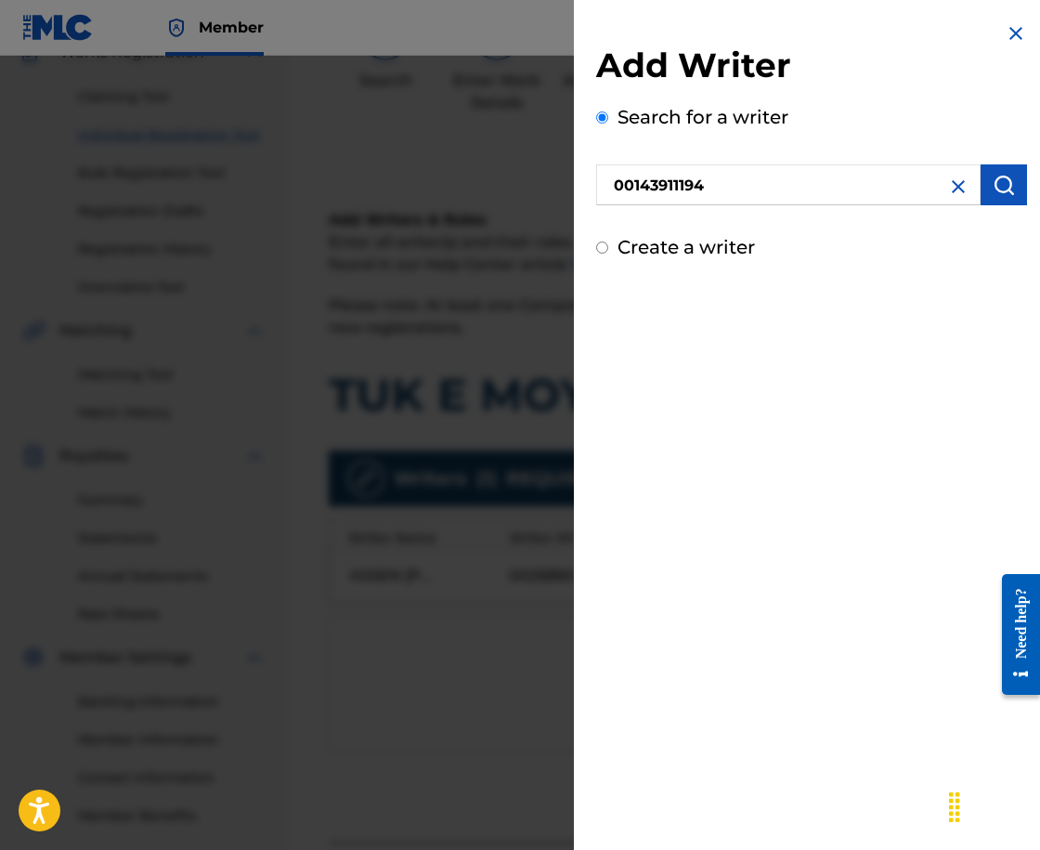
click at [996, 167] on button "submit" at bounding box center [1004, 184] width 46 height 41
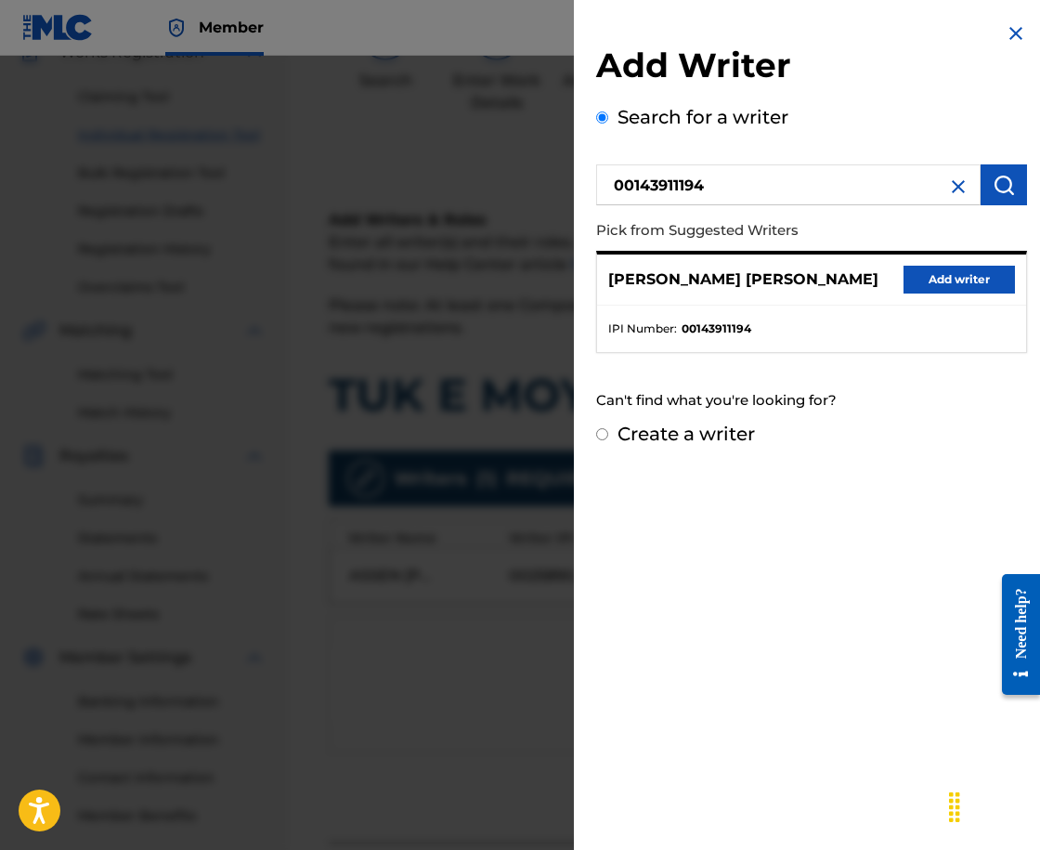
click at [990, 293] on button "Add writer" at bounding box center [959, 280] width 111 height 28
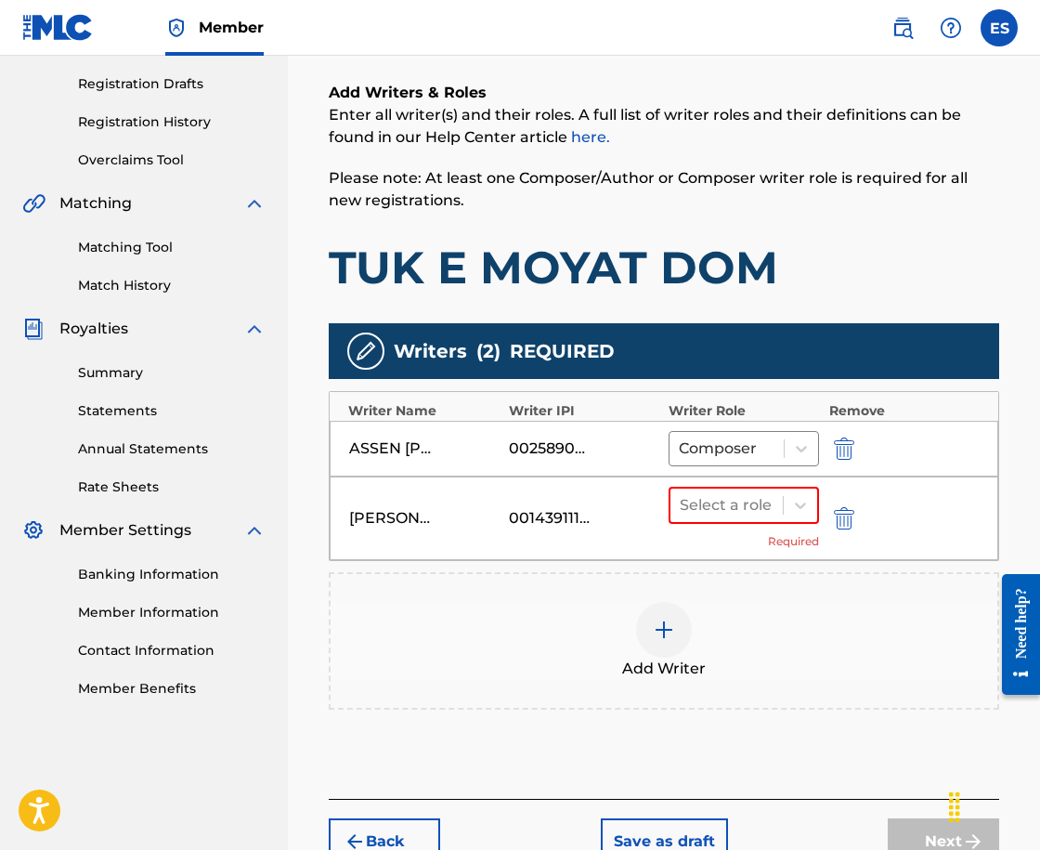
scroll to position [426, 0]
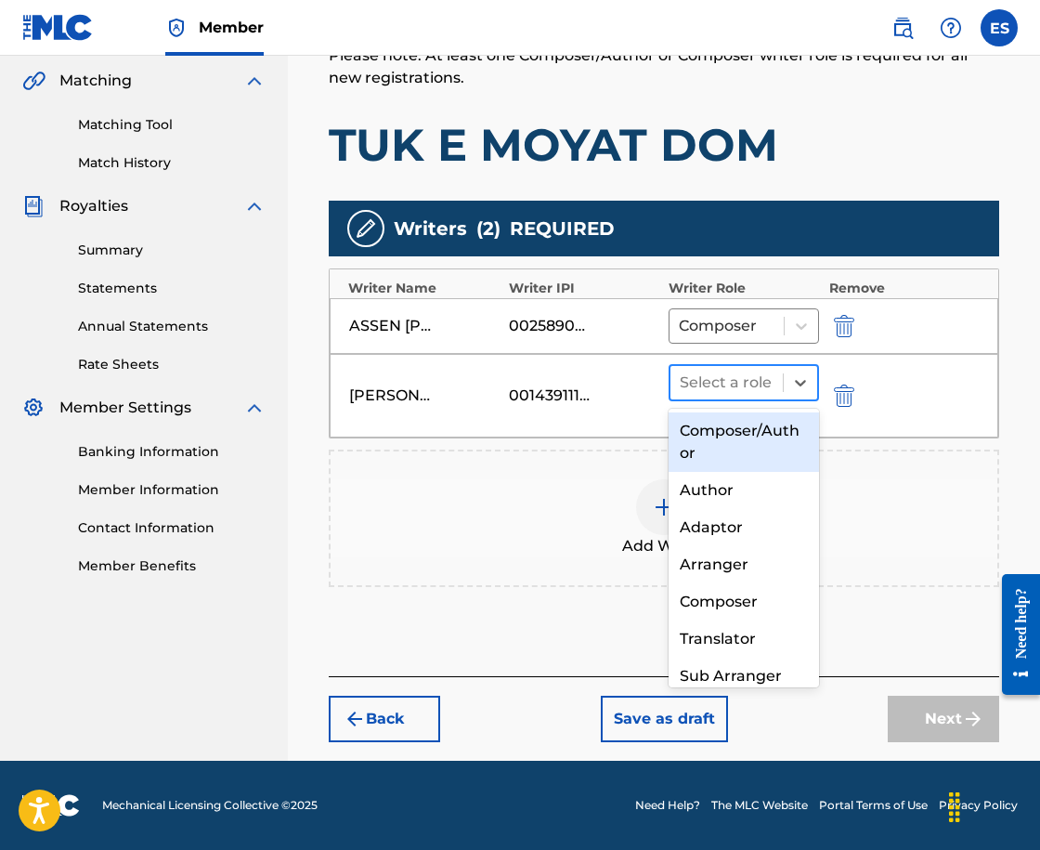
click at [728, 396] on div "Select a role" at bounding box center [726, 382] width 112 height 33
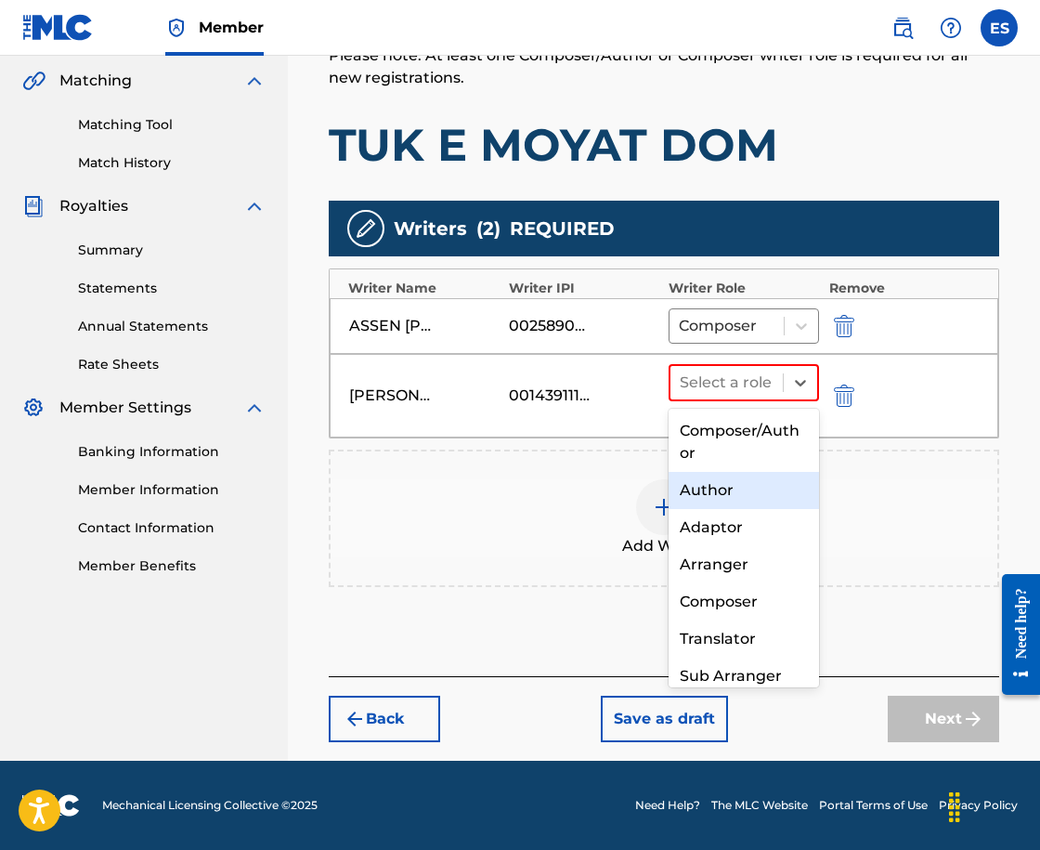
click at [740, 488] on div "Author" at bounding box center [744, 490] width 150 height 37
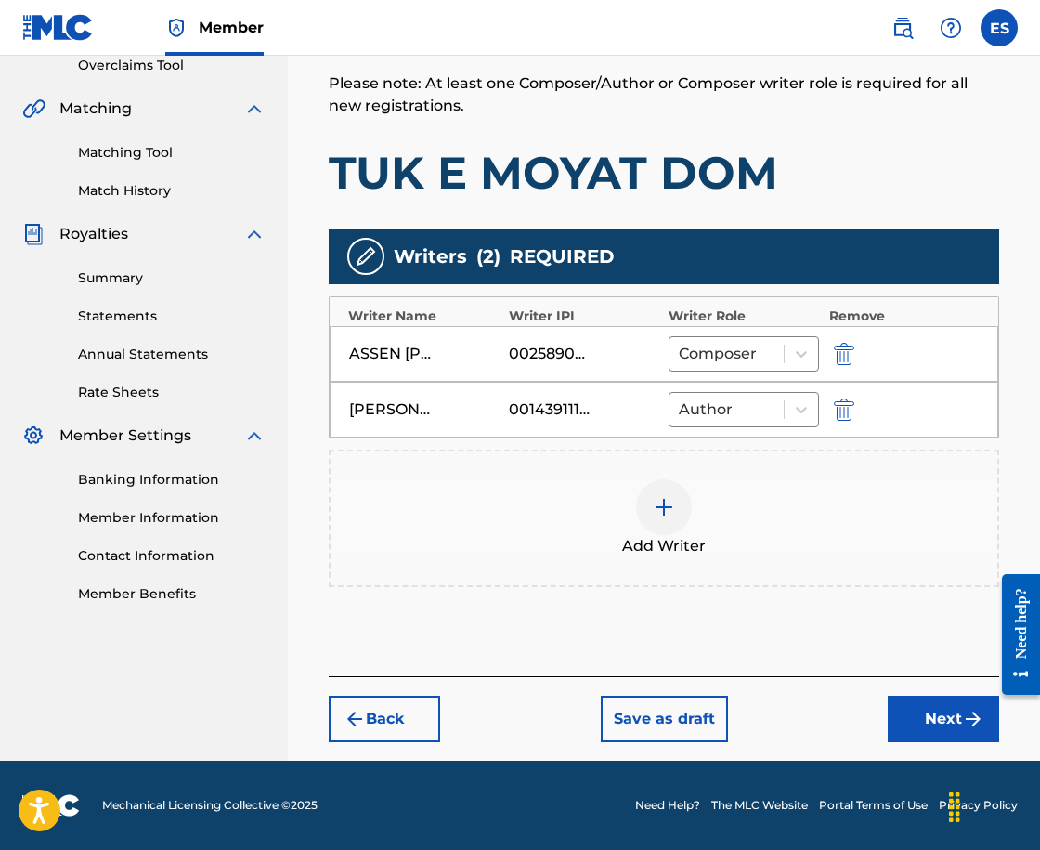
click at [897, 712] on button "Next" at bounding box center [943, 719] width 111 height 46
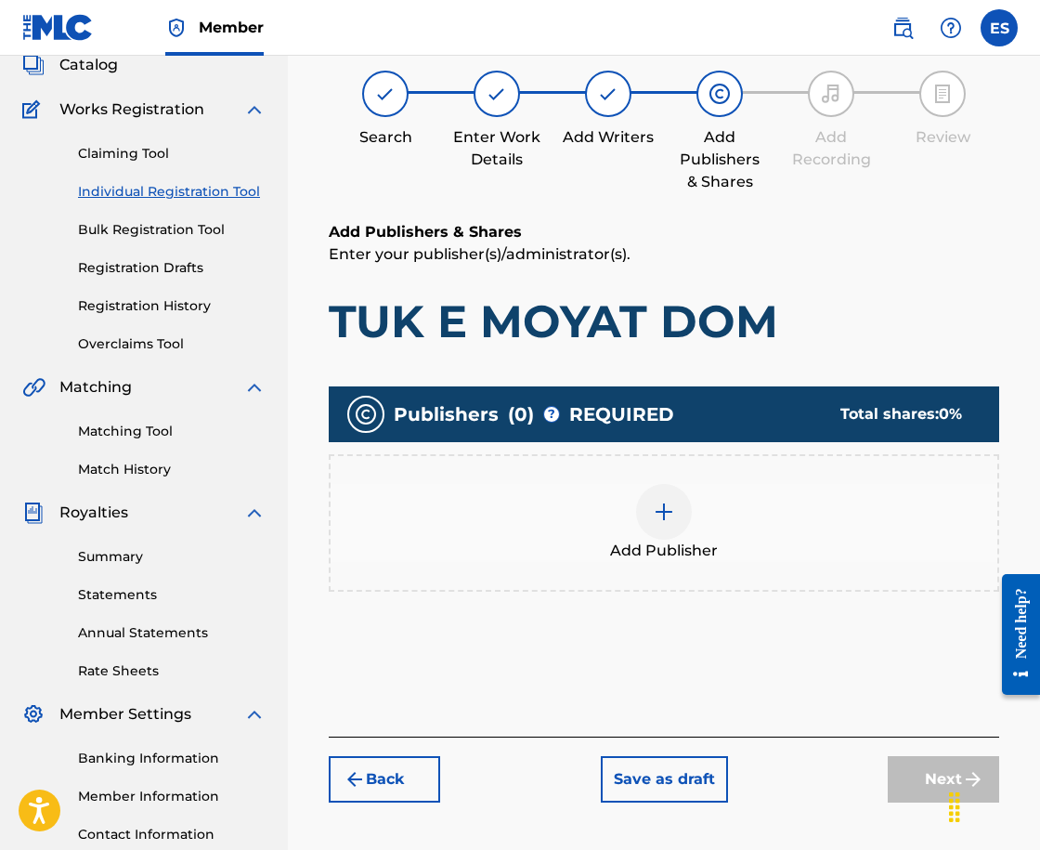
scroll to position [84, 0]
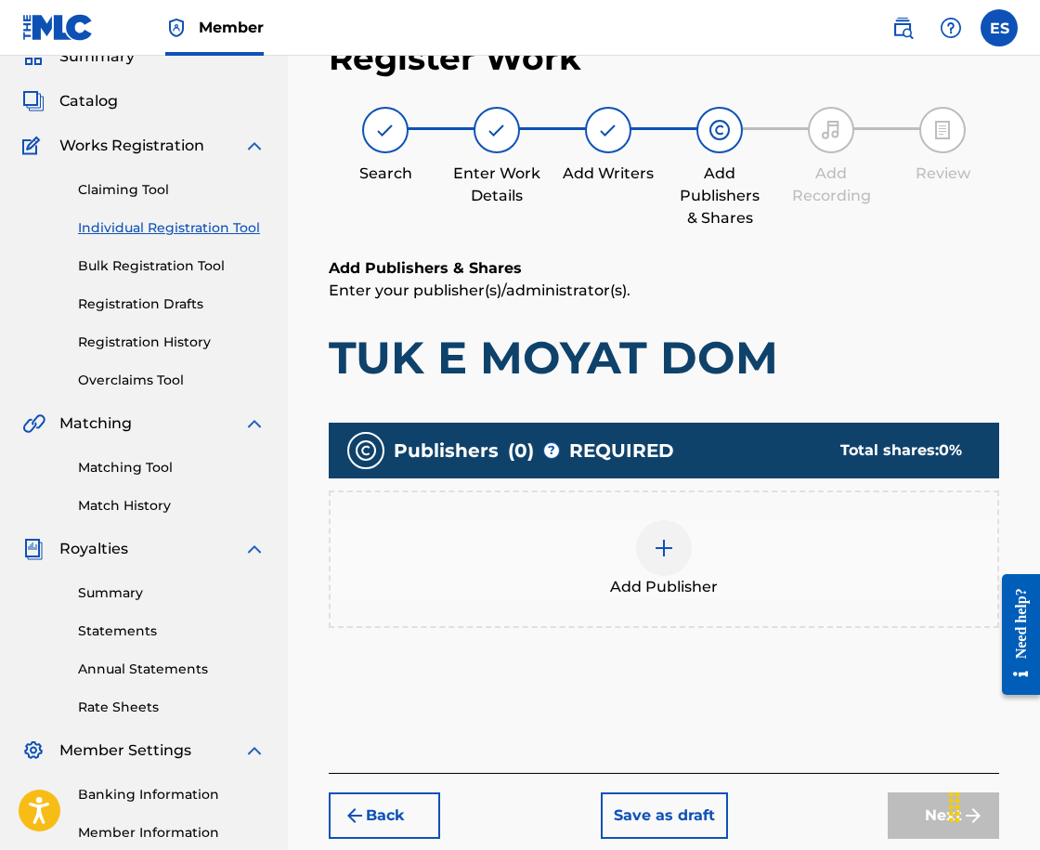
click at [807, 604] on div "Add Publisher" at bounding box center [664, 558] width 670 height 137
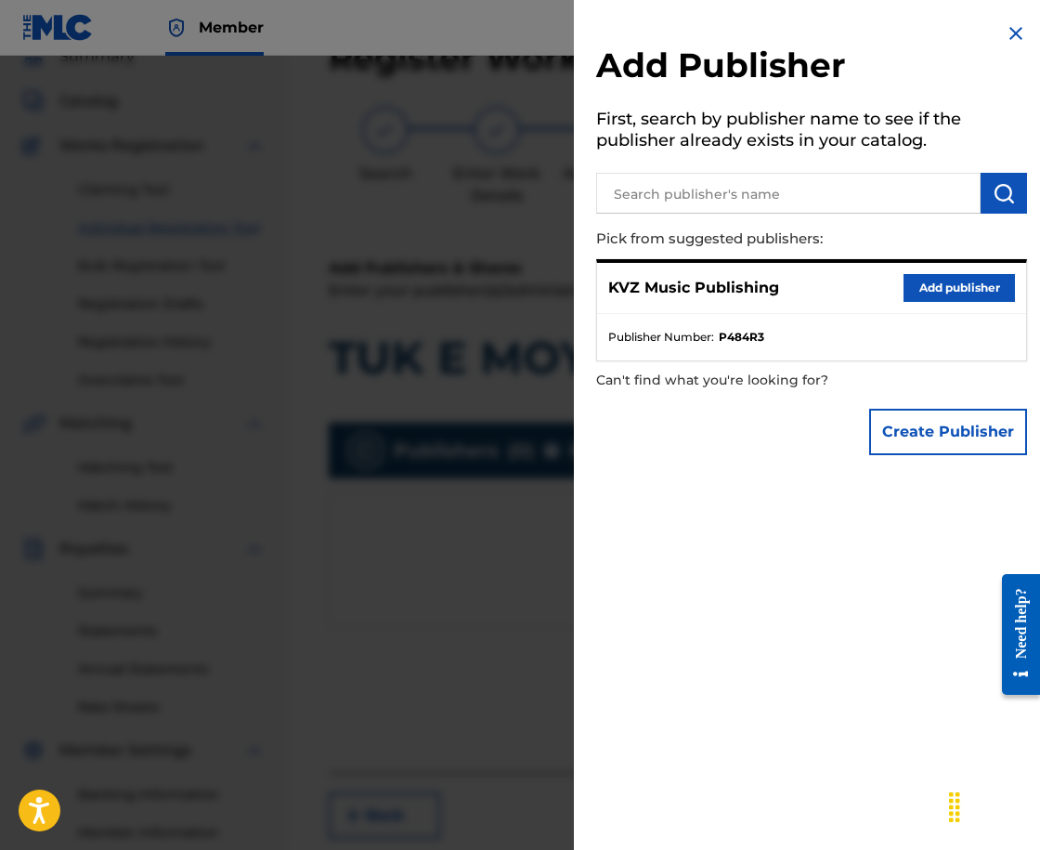
click at [965, 289] on button "Add publisher" at bounding box center [959, 288] width 111 height 28
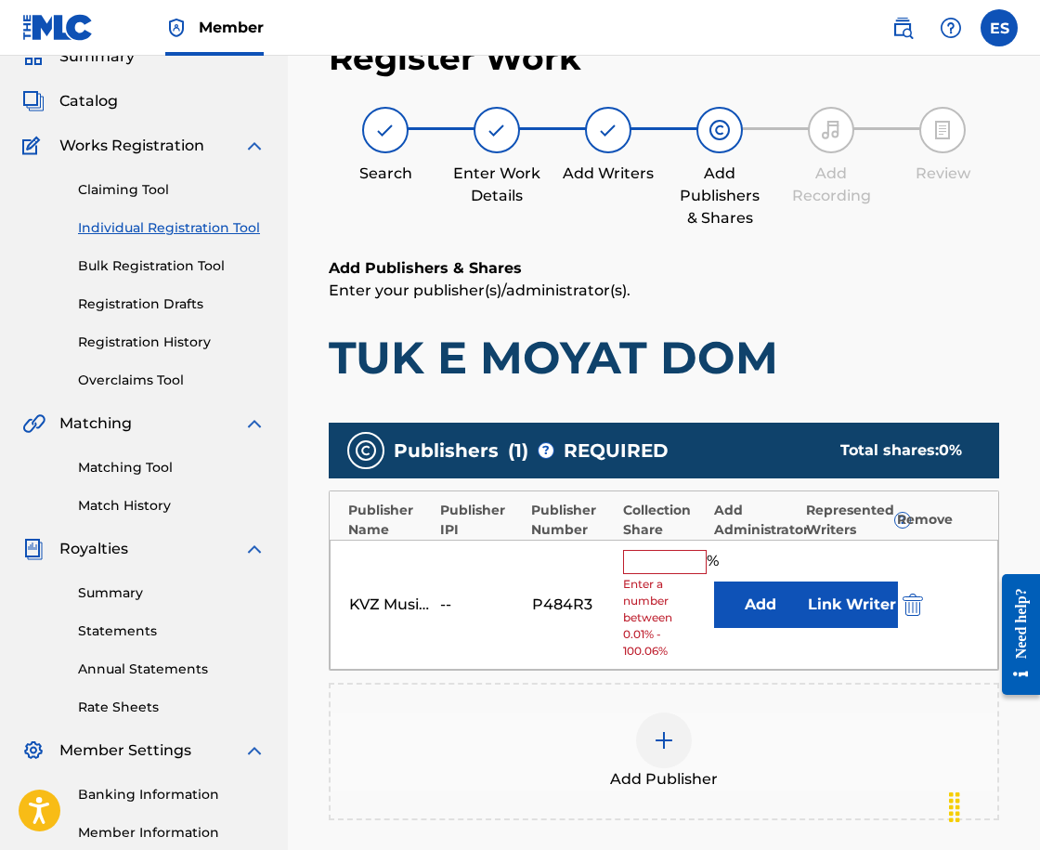
click at [637, 582] on span "Enter a number between 0.01% - 100.06%" at bounding box center [664, 618] width 82 height 84
click at [640, 568] on input "text" at bounding box center [665, 562] width 84 height 24
type input "66.67"
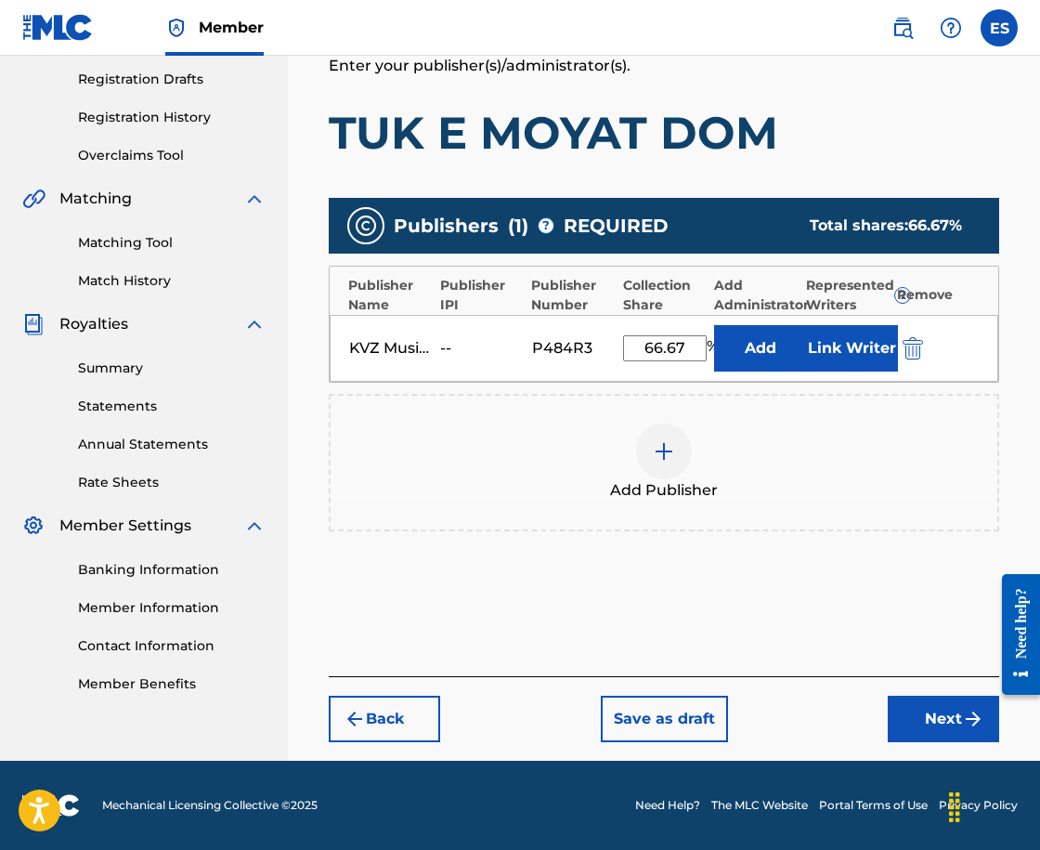
click at [913, 725] on button "Next" at bounding box center [943, 719] width 111 height 46
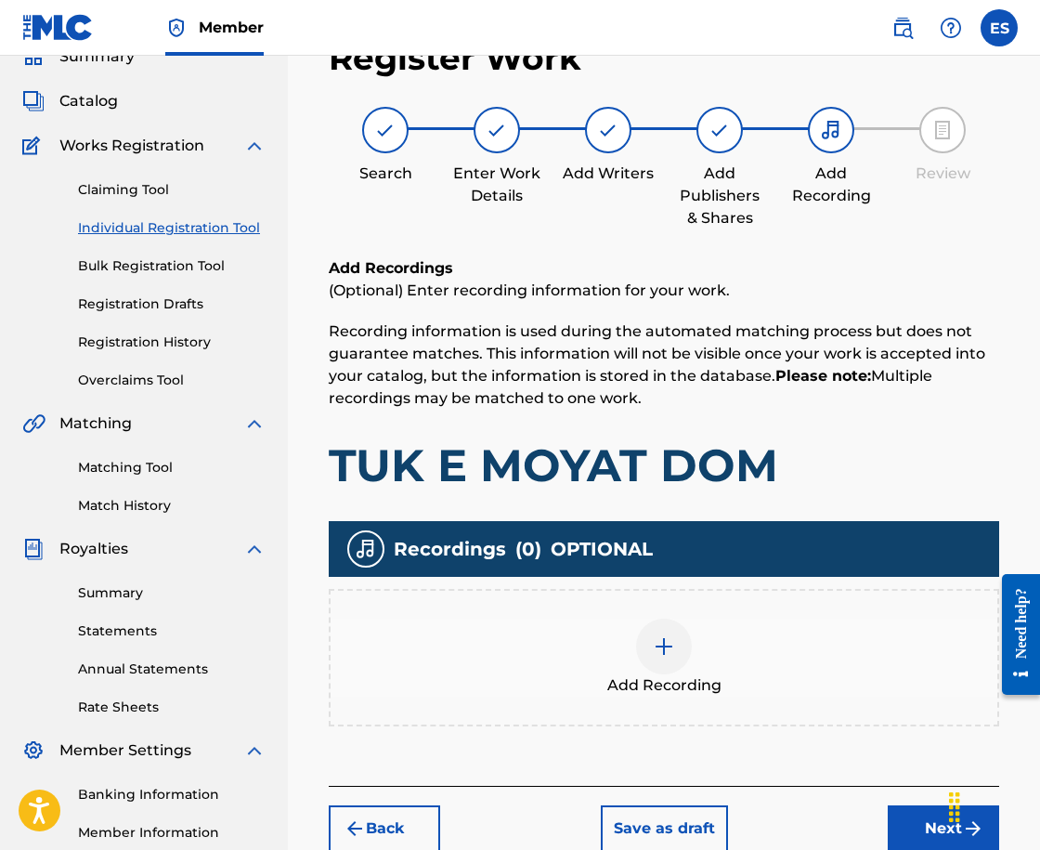
click at [674, 636] on img at bounding box center [664, 646] width 22 height 22
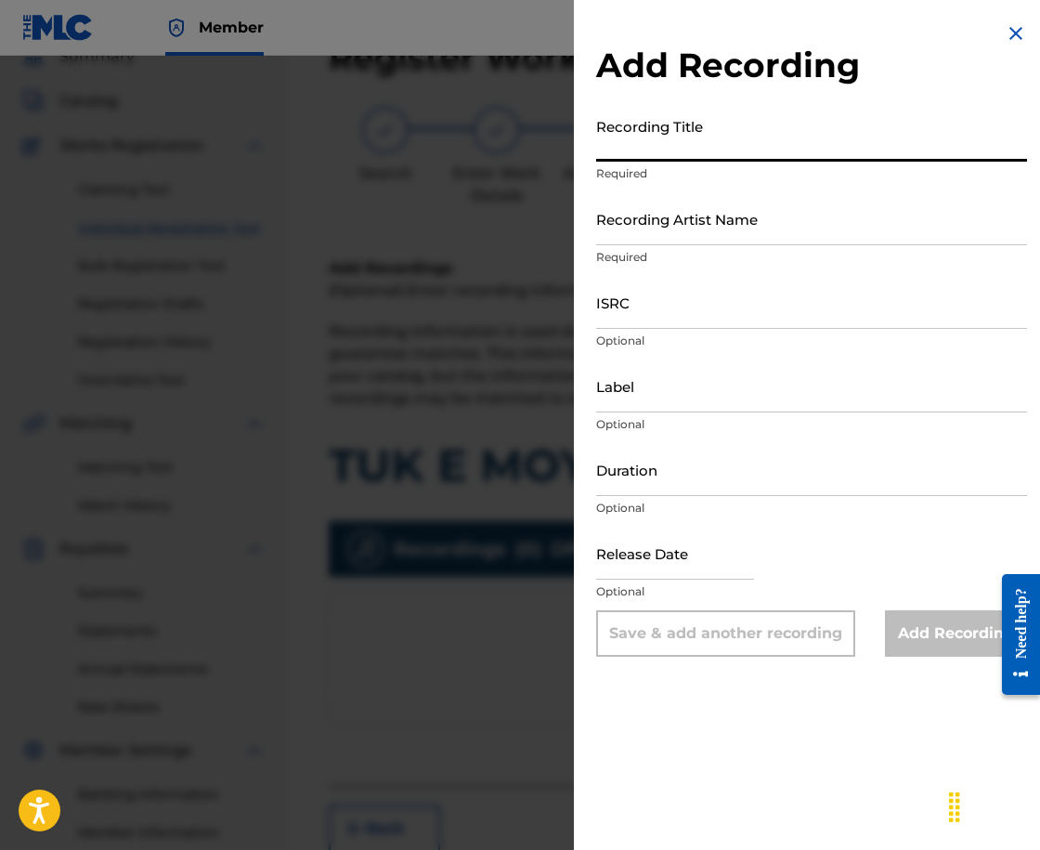
paste input "TUK E MOYAT DOM"
type input "TUK E MOYAT DOM"
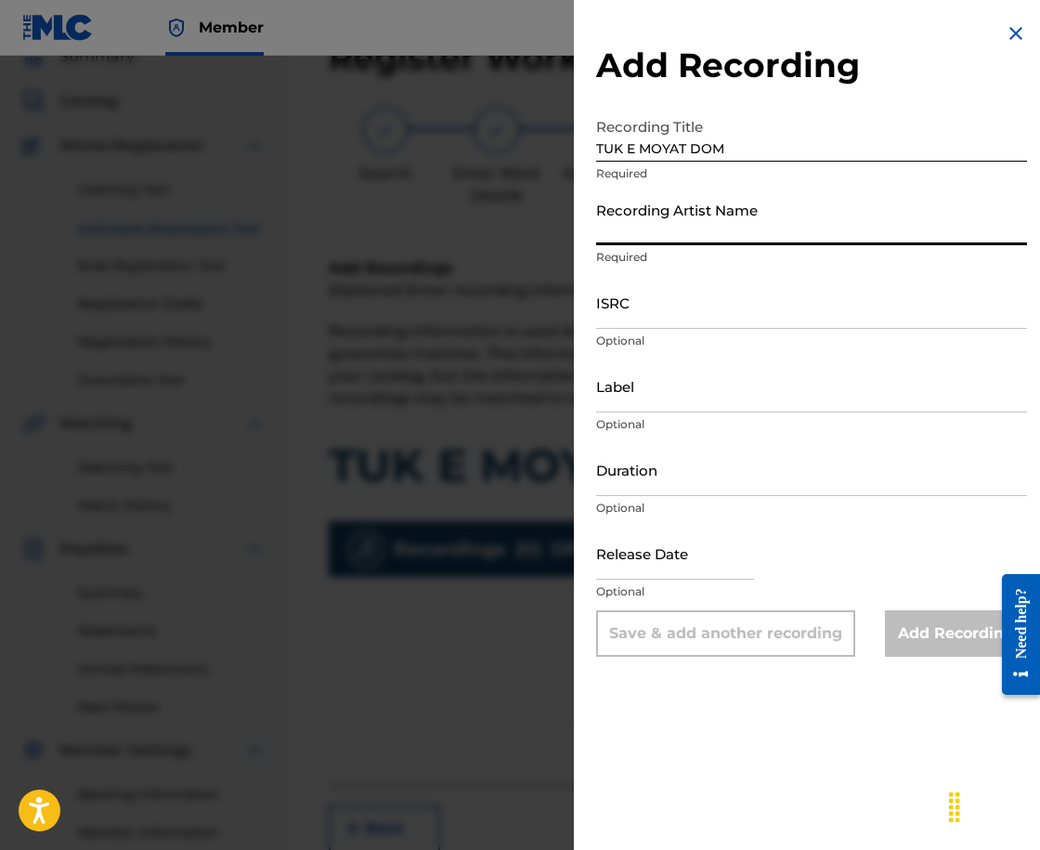
paste input "[PERSON_NAME]"
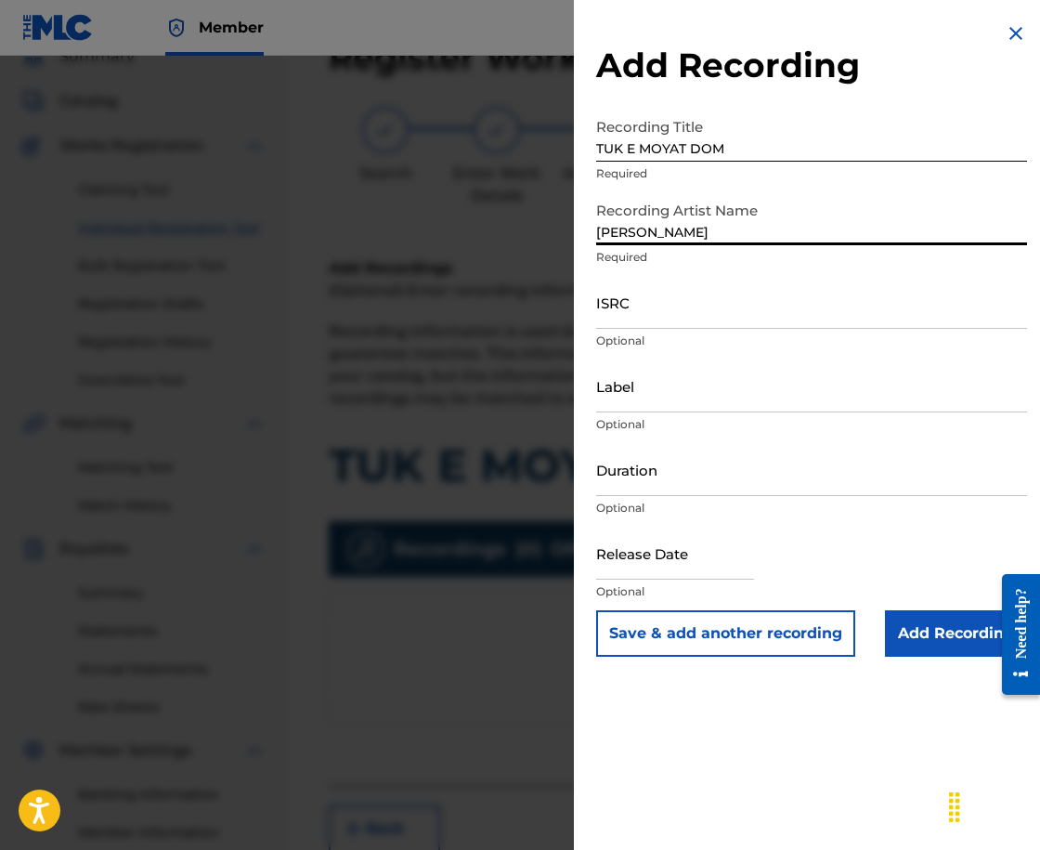
paste
click at [723, 241] on input "DEMIR CHAUSHEVMUSTAFA CHAUSHEV" at bounding box center [811, 218] width 431 height 53
type input "[PERSON_NAME] & [PERSON_NAME]"
click at [737, 495] on input "Duration" at bounding box center [811, 469] width 431 height 53
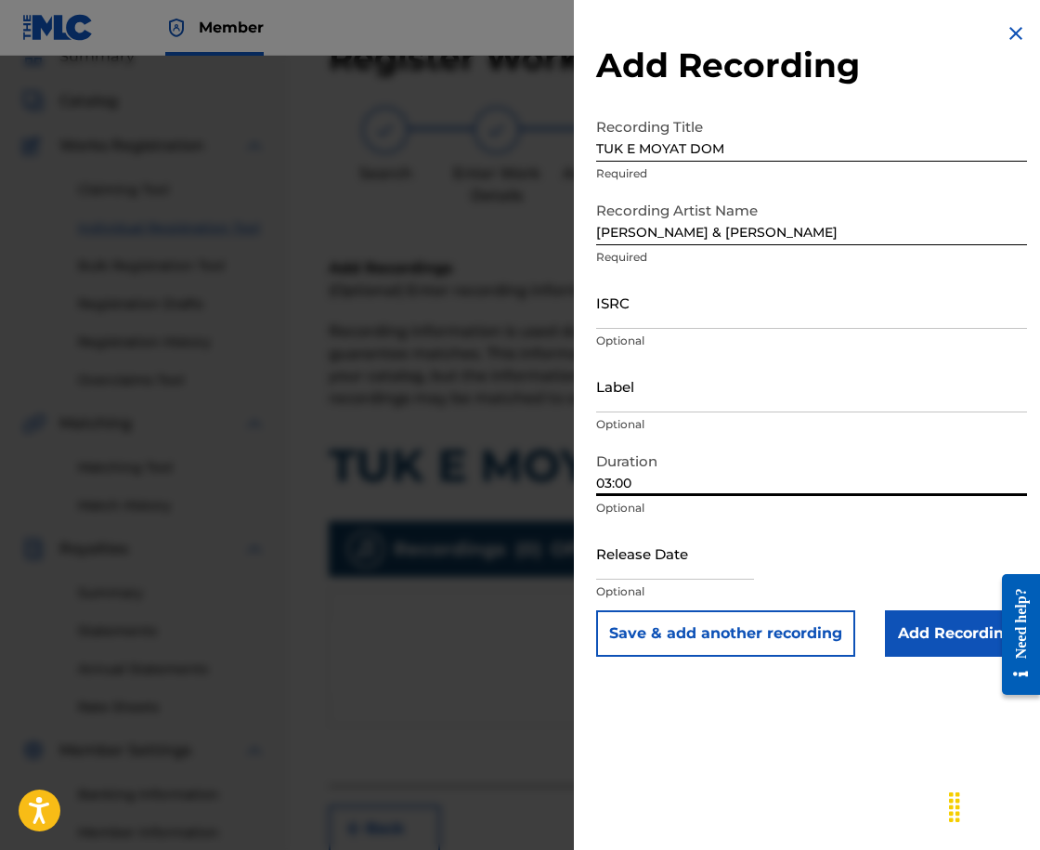
click at [611, 484] on input "03:00" at bounding box center [811, 469] width 431 height 53
type input "04:00"
click at [918, 631] on input "Add Recording" at bounding box center [956, 633] width 142 height 46
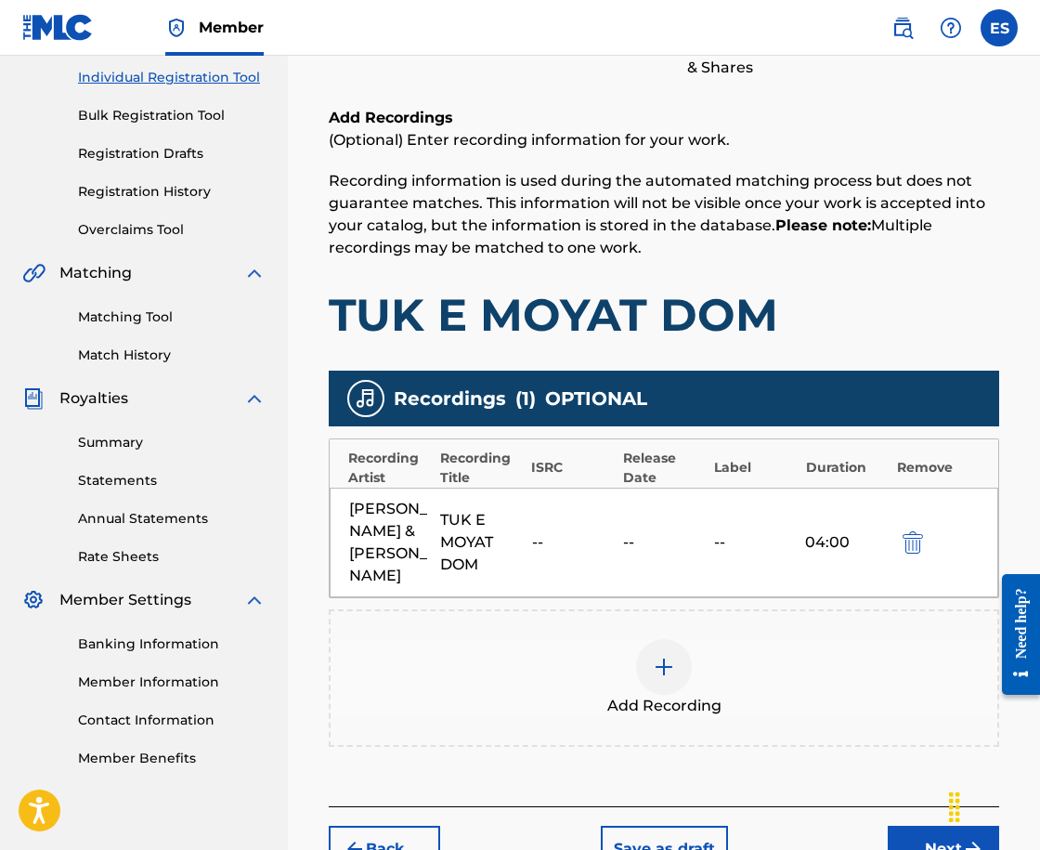
scroll to position [409, 0]
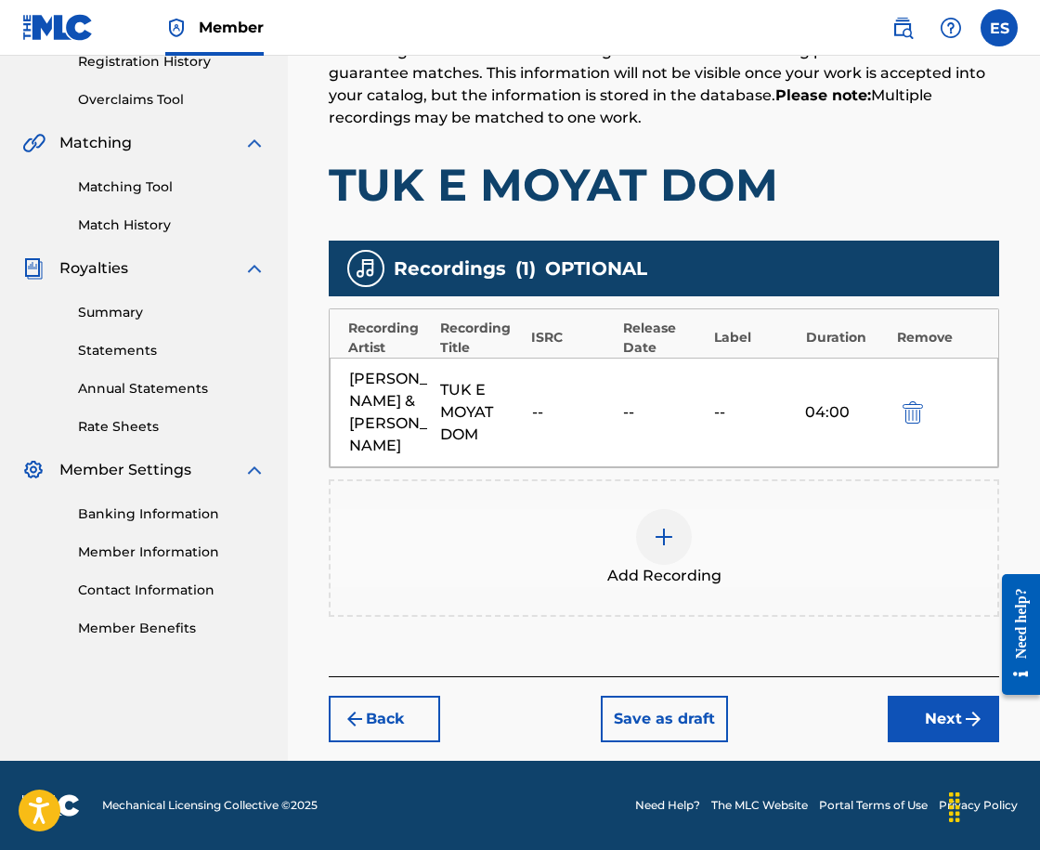
click at [914, 713] on button "Next" at bounding box center [943, 719] width 111 height 46
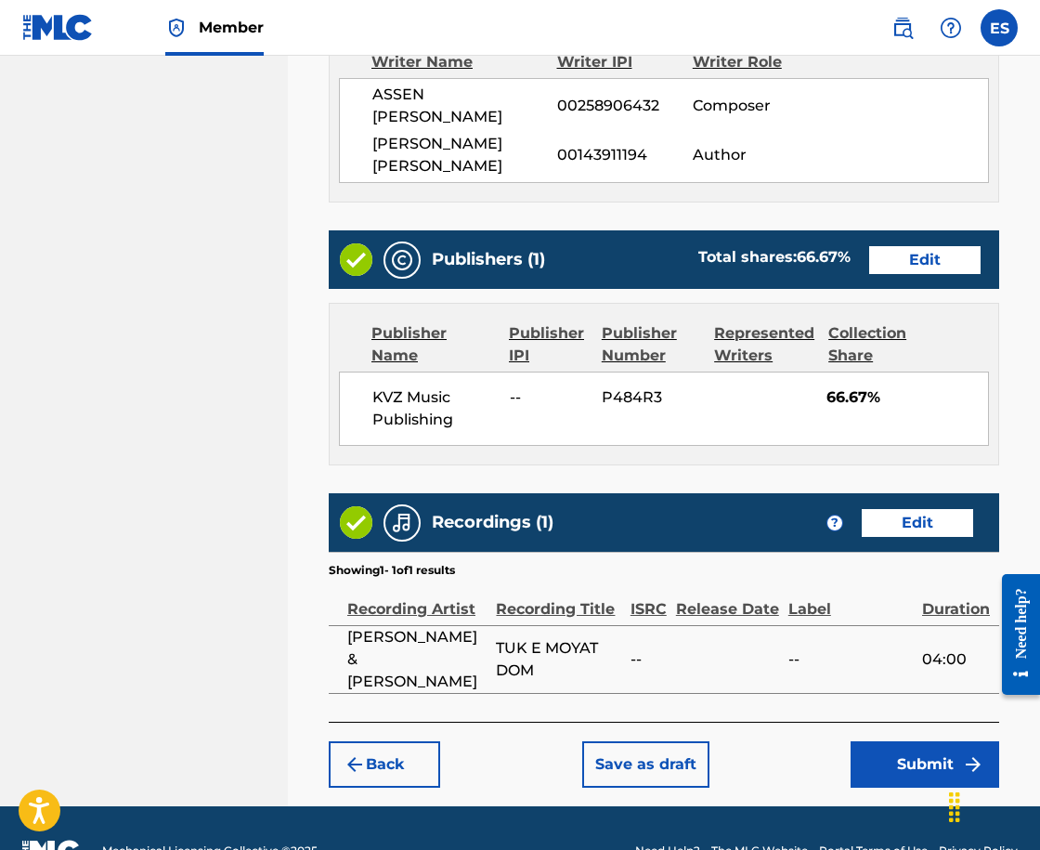
scroll to position [1094, 0]
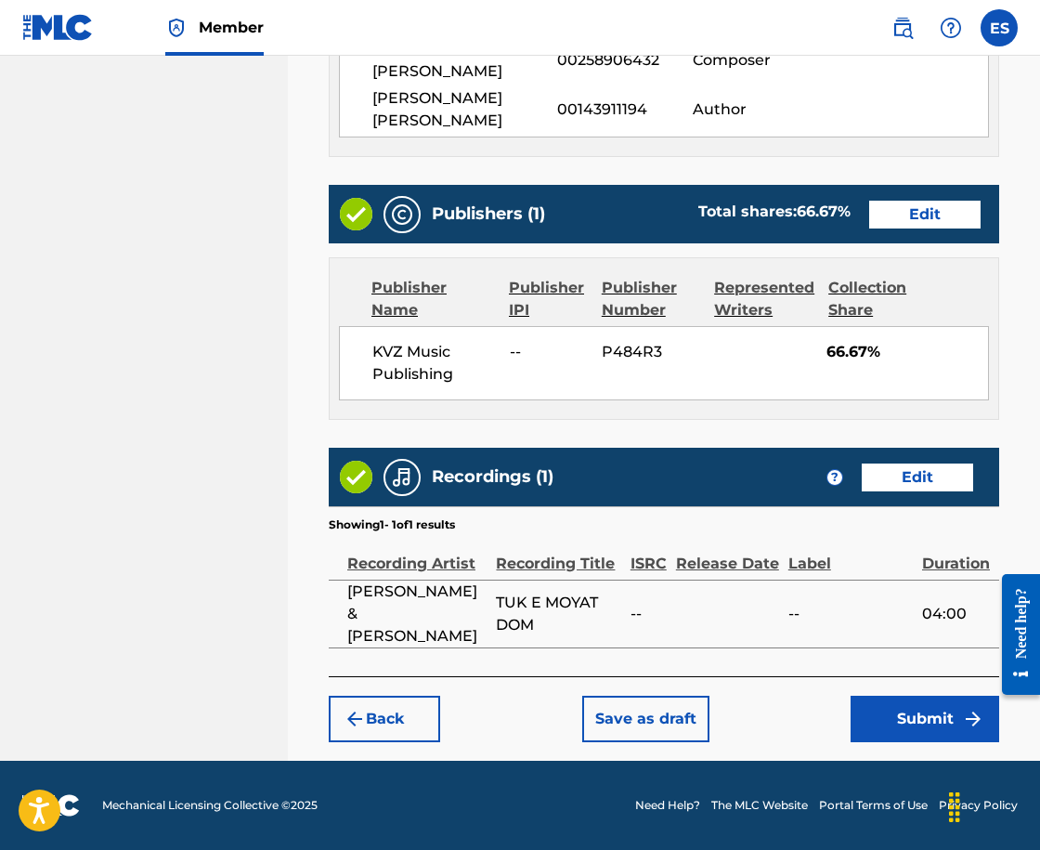
click at [880, 725] on button "Submit" at bounding box center [925, 719] width 149 height 46
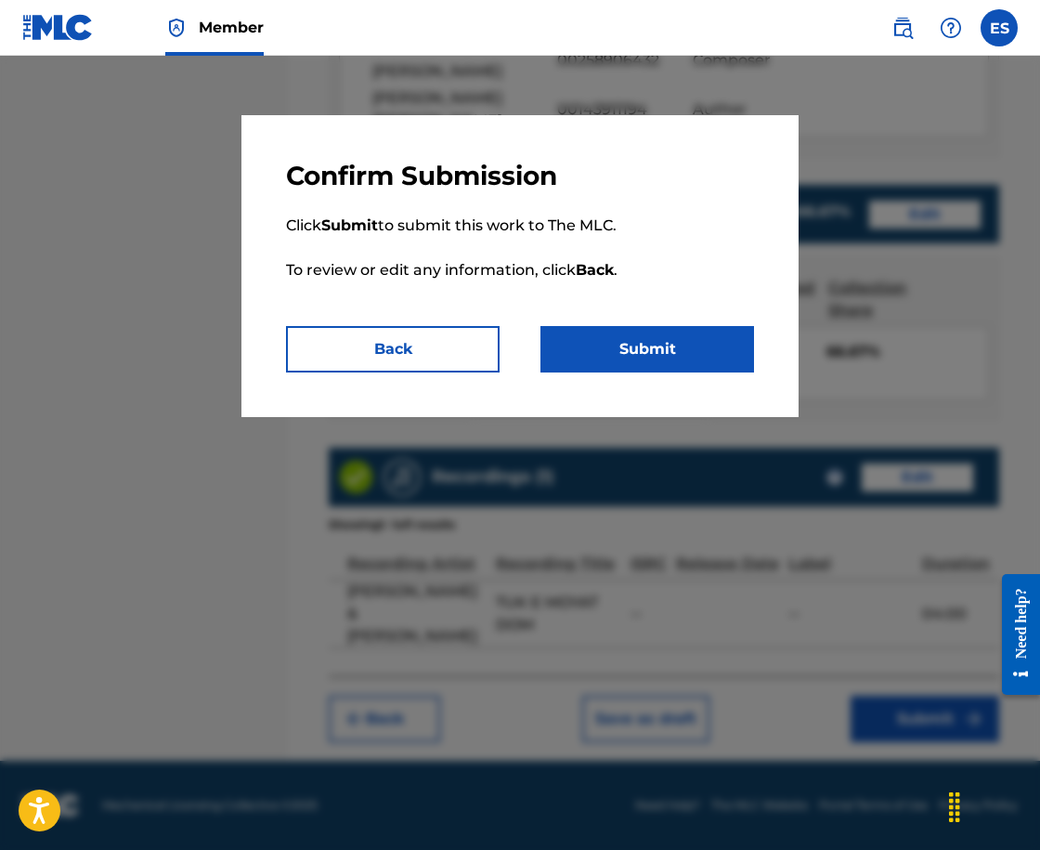
click at [579, 349] on button "Submit" at bounding box center [647, 349] width 214 height 46
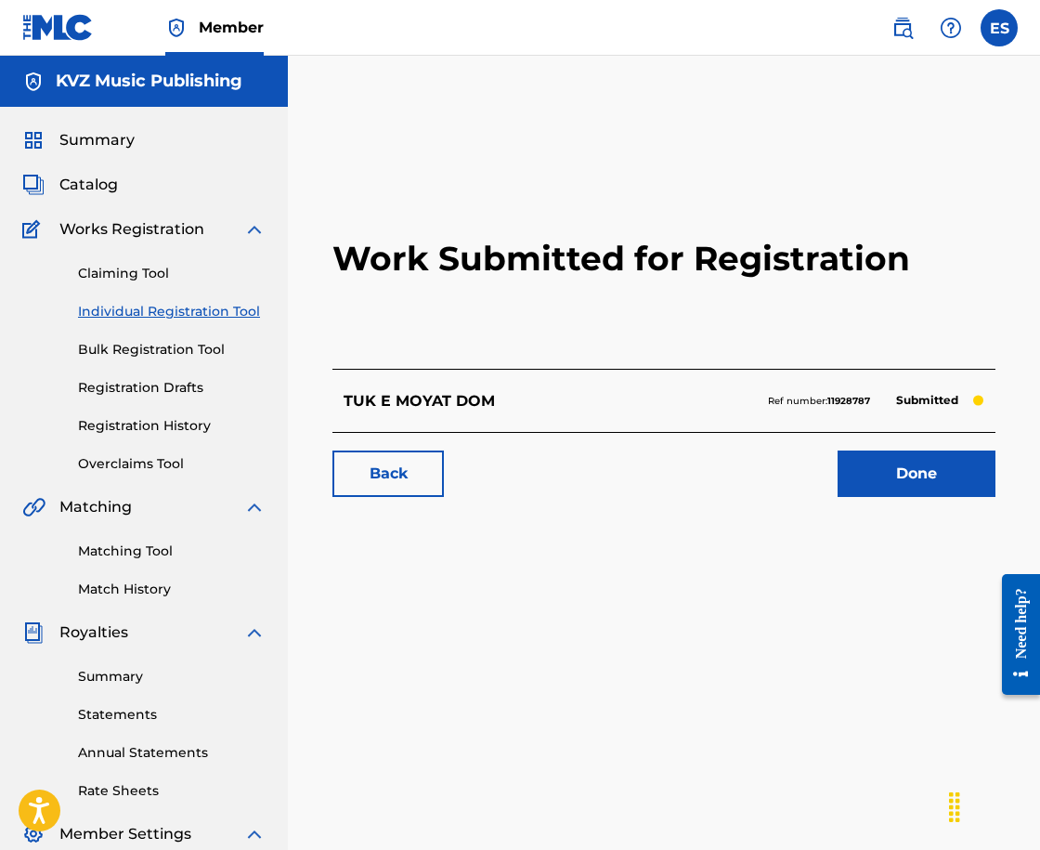
click at [175, 311] on link "Individual Registration Tool" at bounding box center [172, 312] width 188 height 20
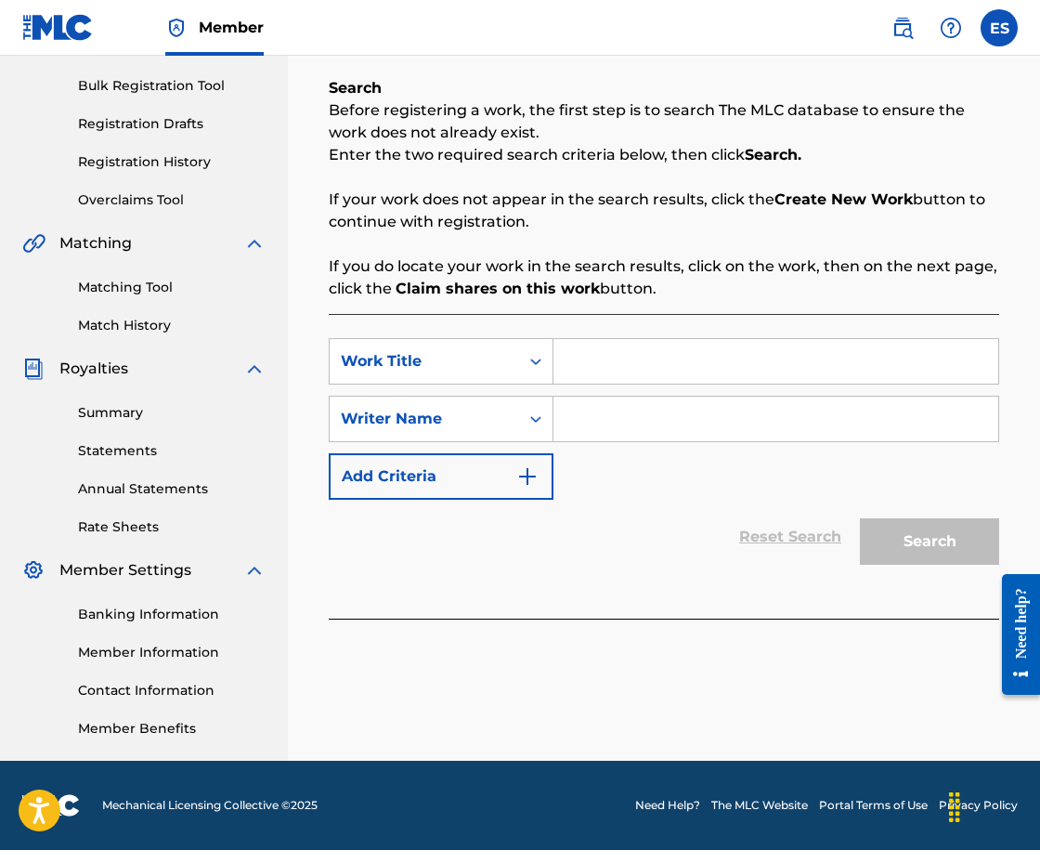
scroll to position [228, 0]
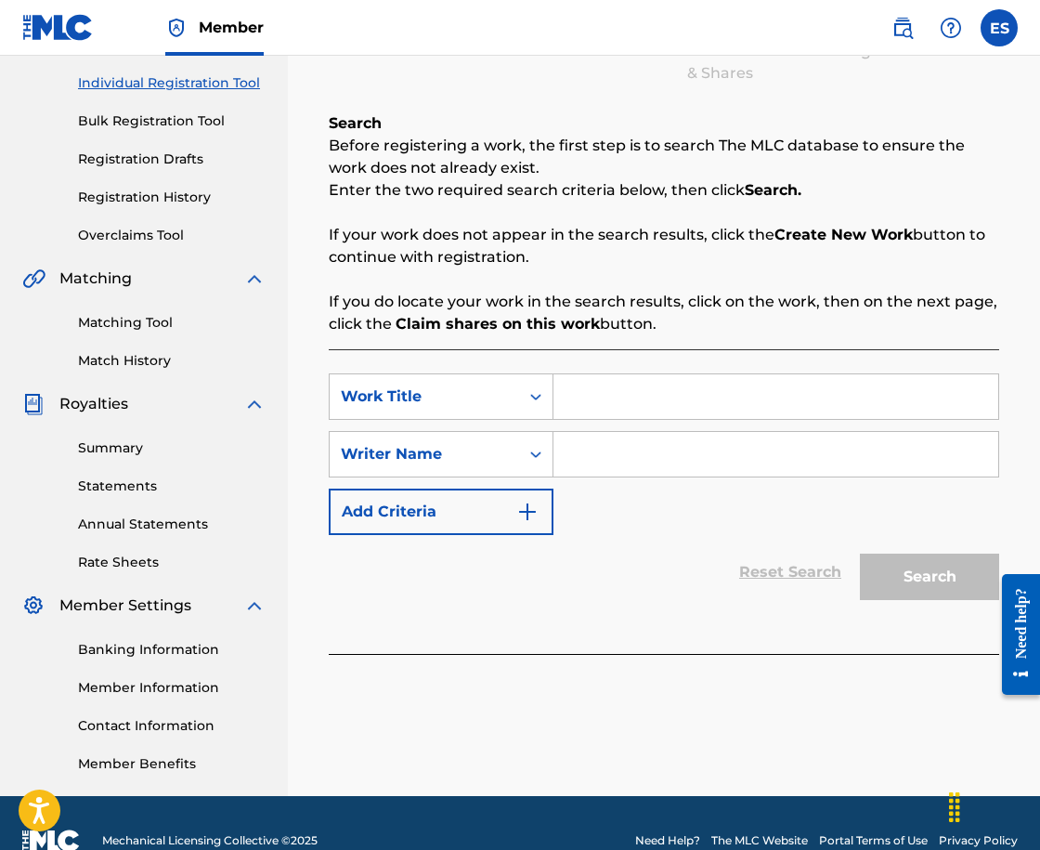
drag, startPoint x: 692, startPoint y: 427, endPoint x: 660, endPoint y: 403, distance: 39.7
type input "TUK E NASHATA ZEMYA"
click at [637, 451] on input "Search Form" at bounding box center [775, 454] width 445 height 45
type input "ASSEN DRAGNEV"
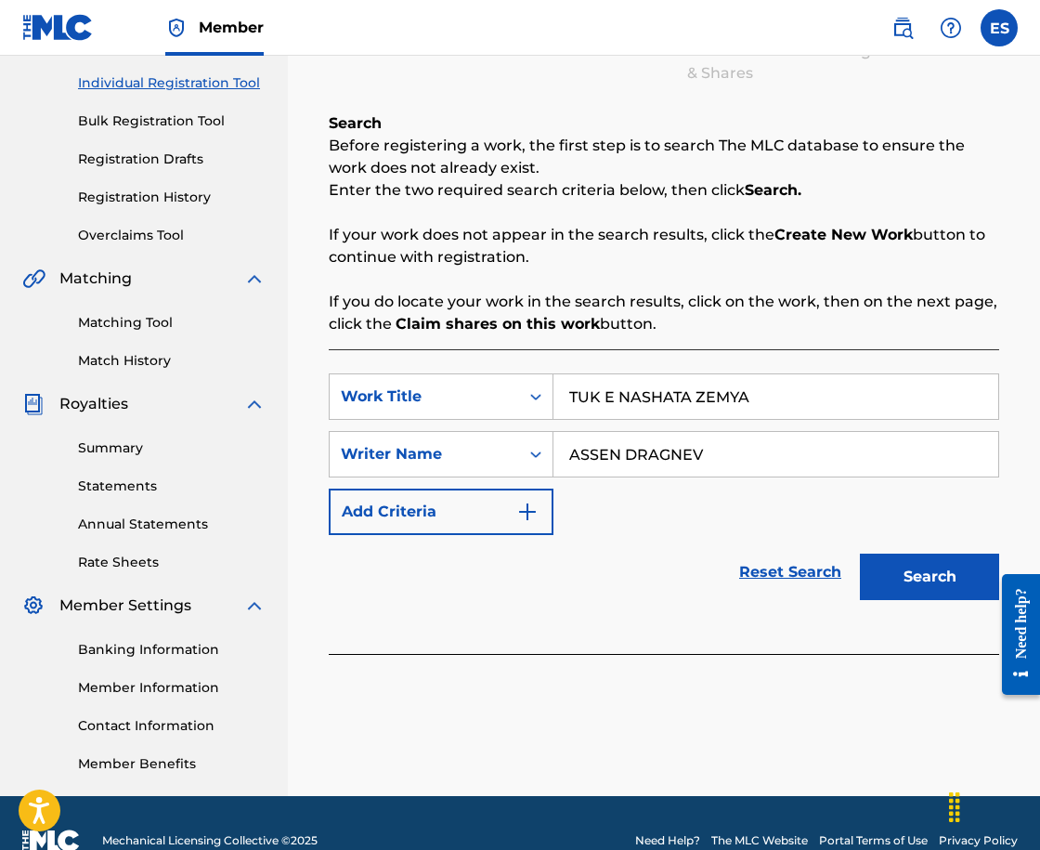
click at [879, 579] on button "Search" at bounding box center [929, 576] width 139 height 46
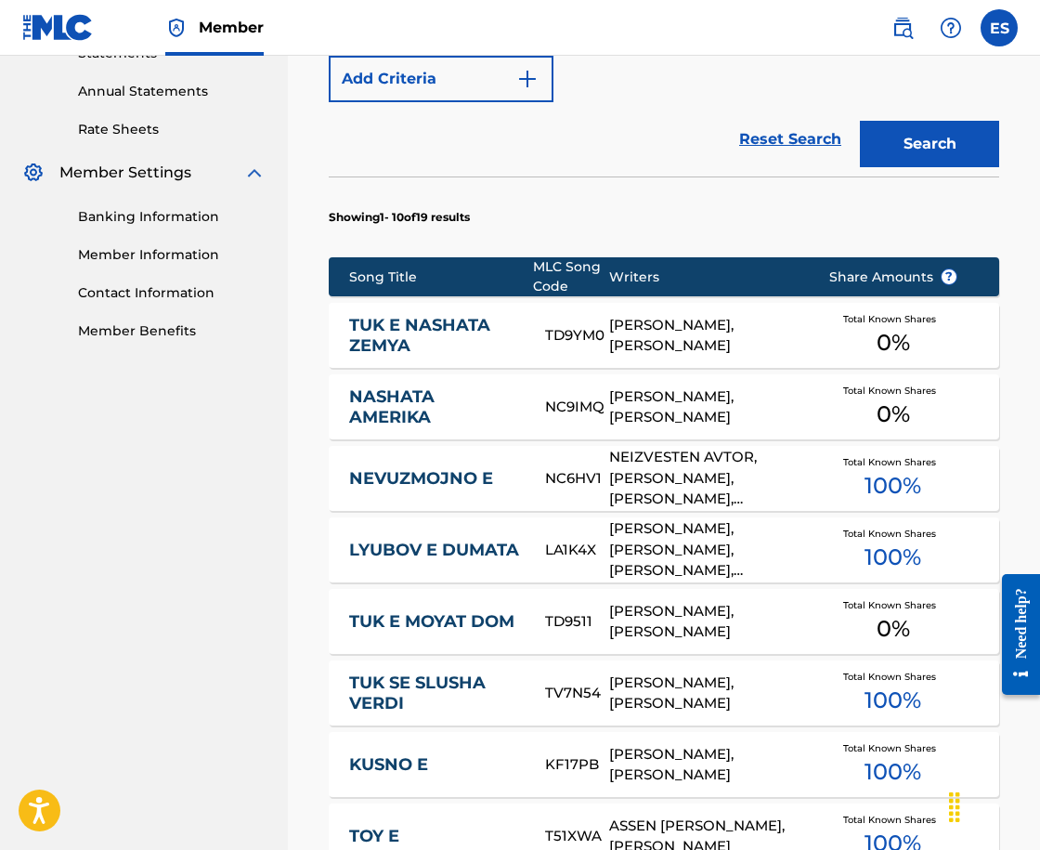
scroll to position [693, 0]
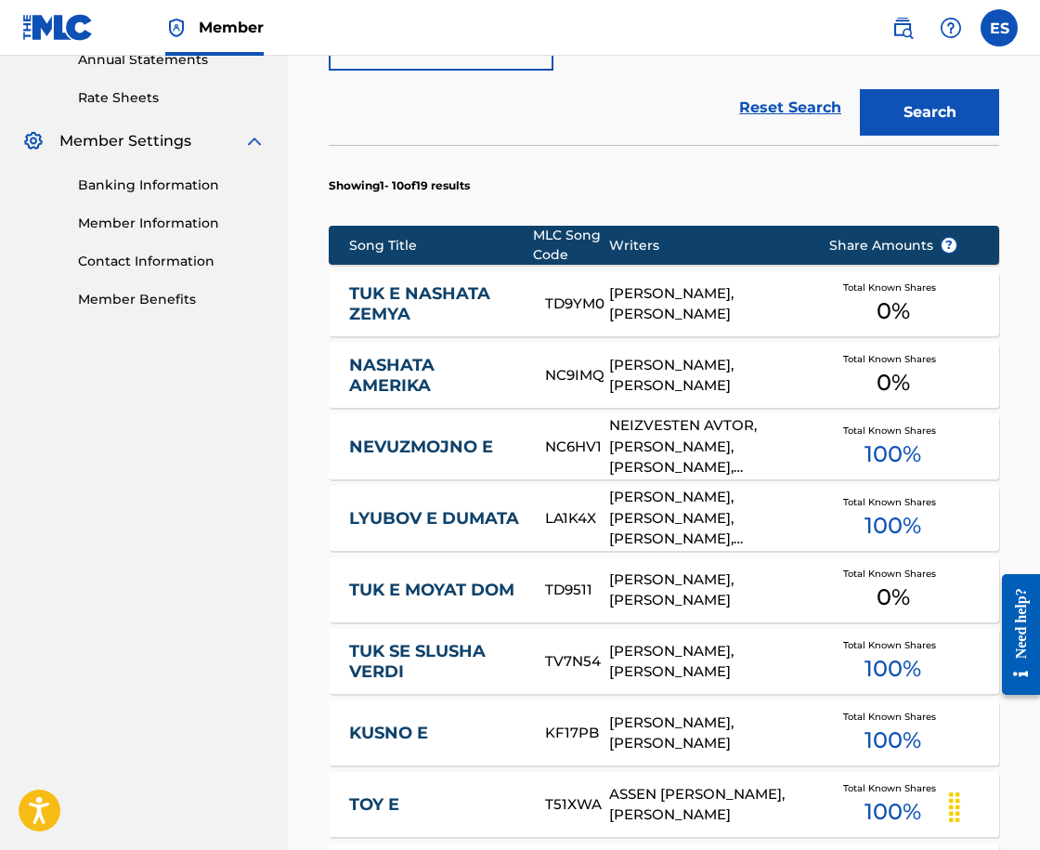
click at [522, 330] on div "TUK E NASHATA ZEMYA TD9YM0 [PERSON_NAME], [PERSON_NAME] Total Known Shares 0 %" at bounding box center [664, 303] width 670 height 65
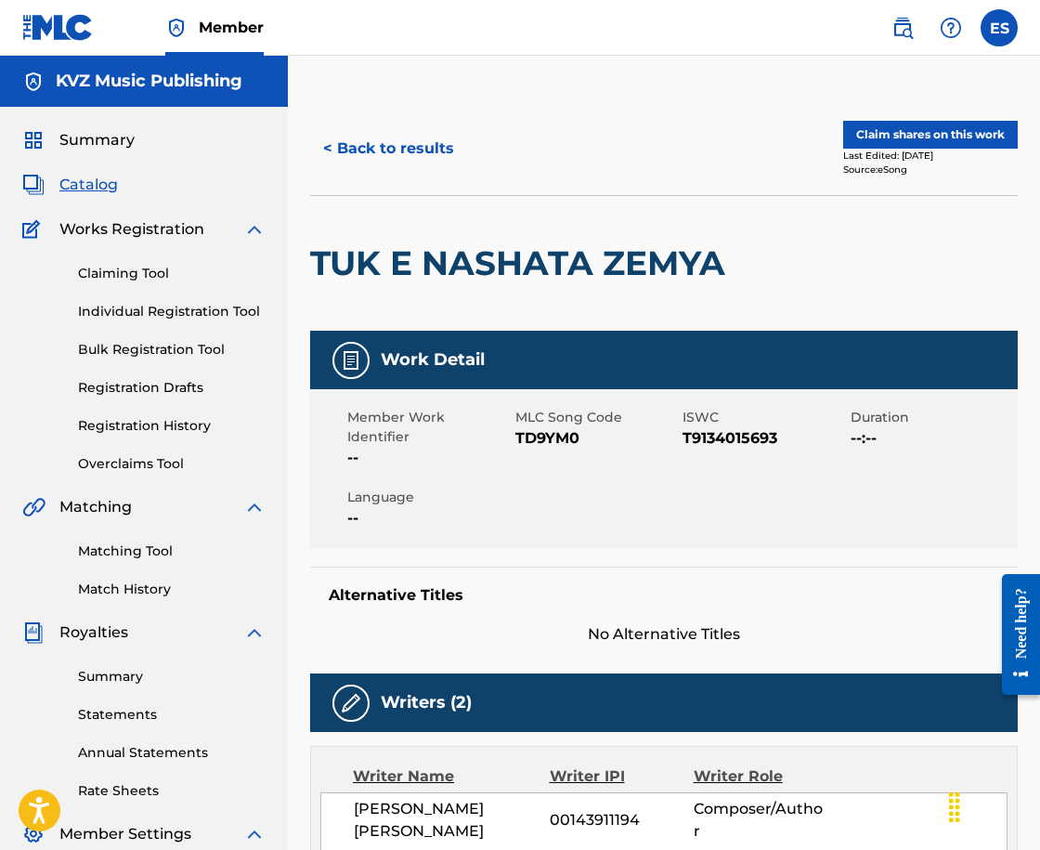
click at [360, 137] on button "< Back to results" at bounding box center [388, 148] width 157 height 46
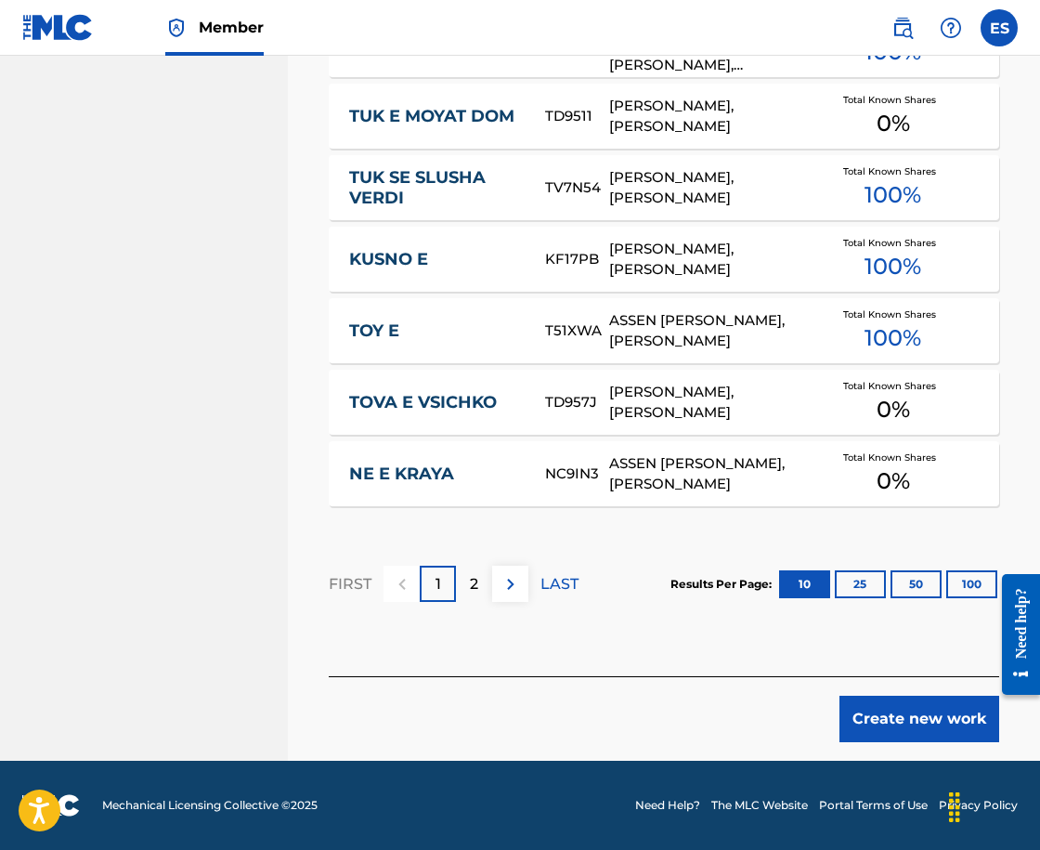
click at [902, 710] on button "Create new work" at bounding box center [920, 719] width 160 height 46
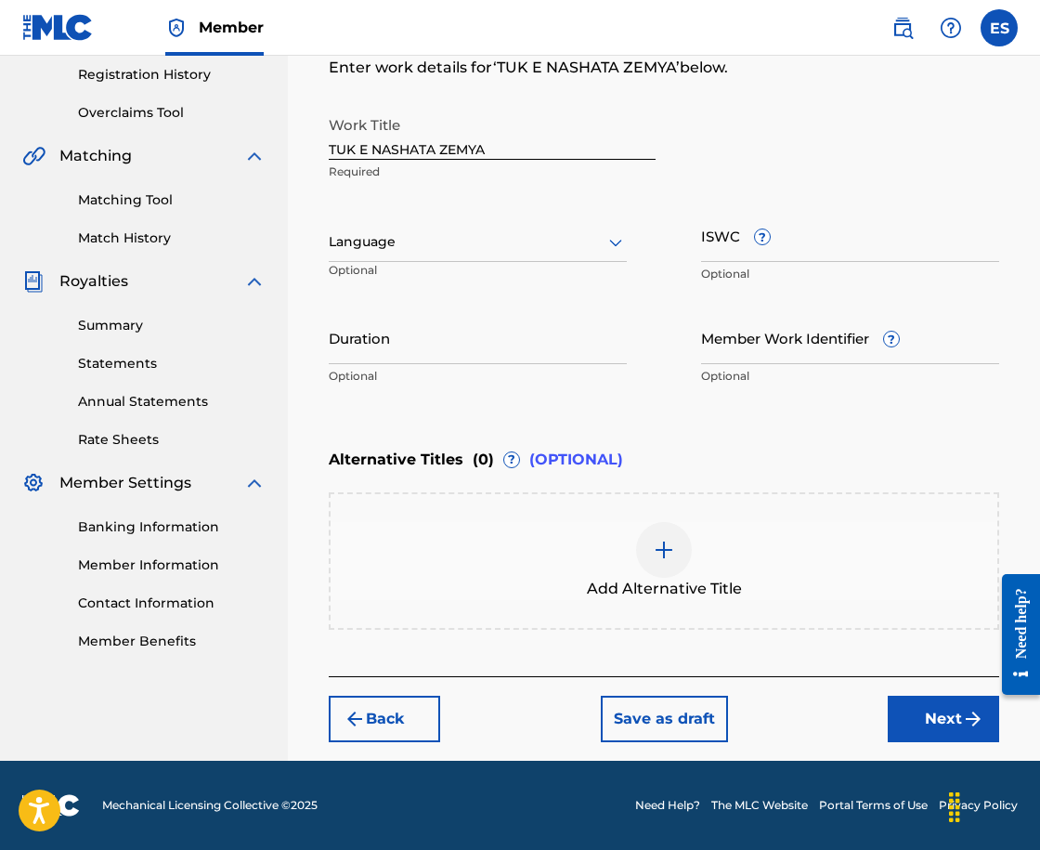
scroll to position [351, 0]
click at [381, 228] on div "Language" at bounding box center [478, 242] width 298 height 39
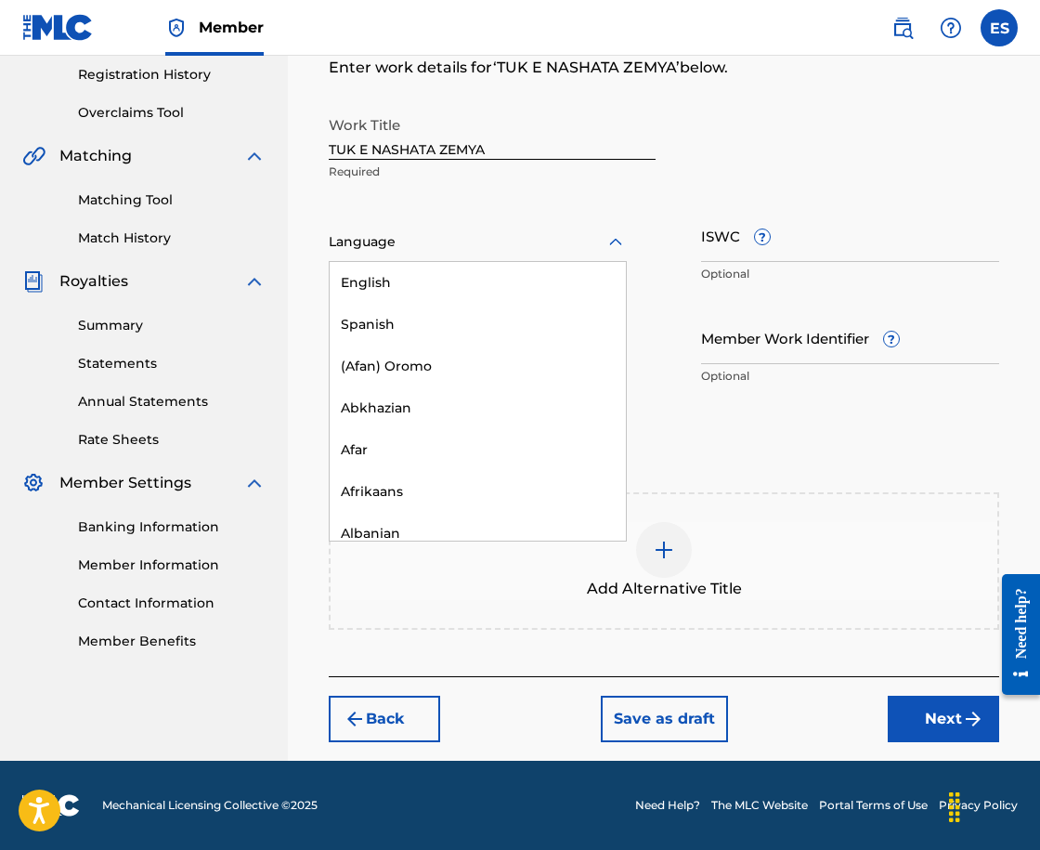
scroll to position [650, 0]
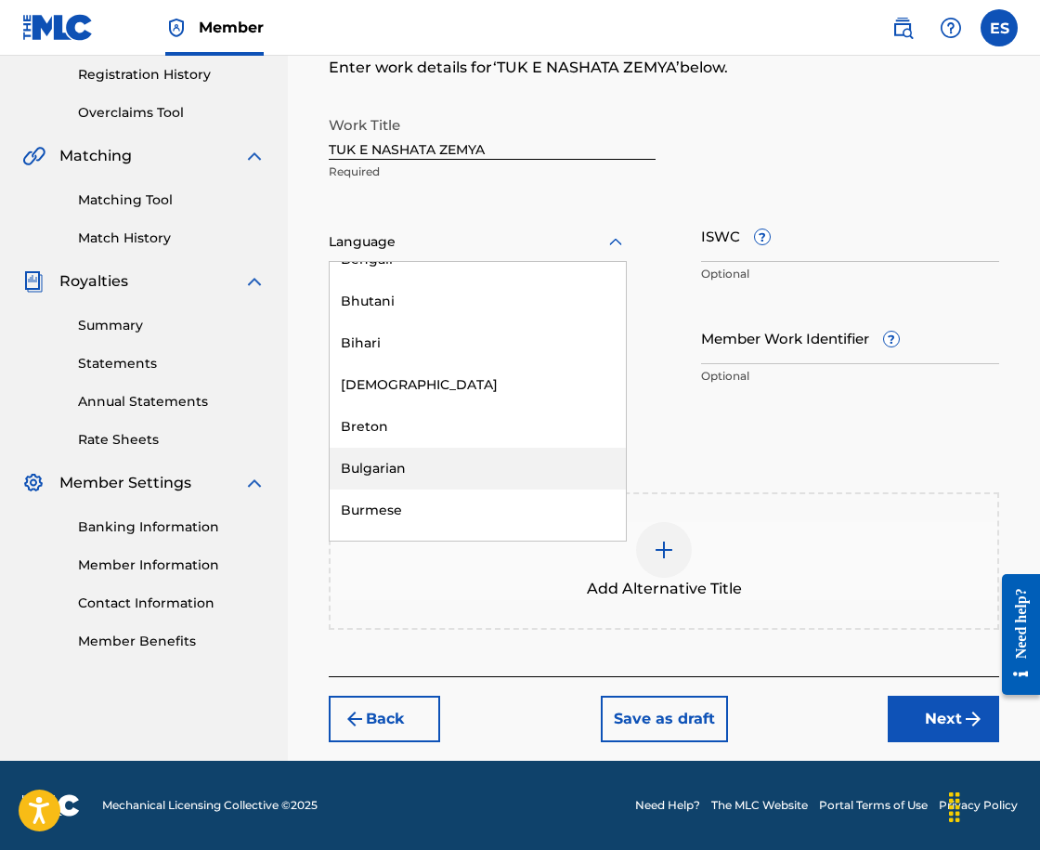
click at [434, 478] on div "Bulgarian" at bounding box center [478, 469] width 296 height 42
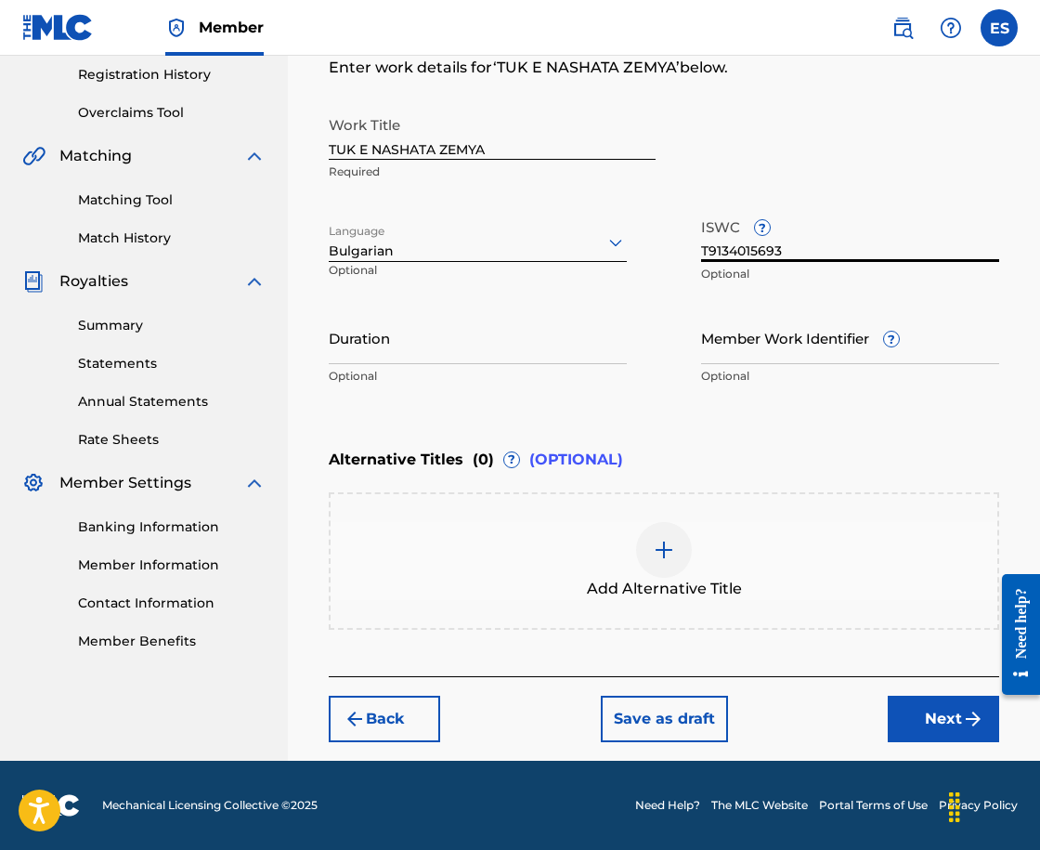
type input "T9134015693"
click at [537, 343] on input "Duration" at bounding box center [478, 337] width 298 height 53
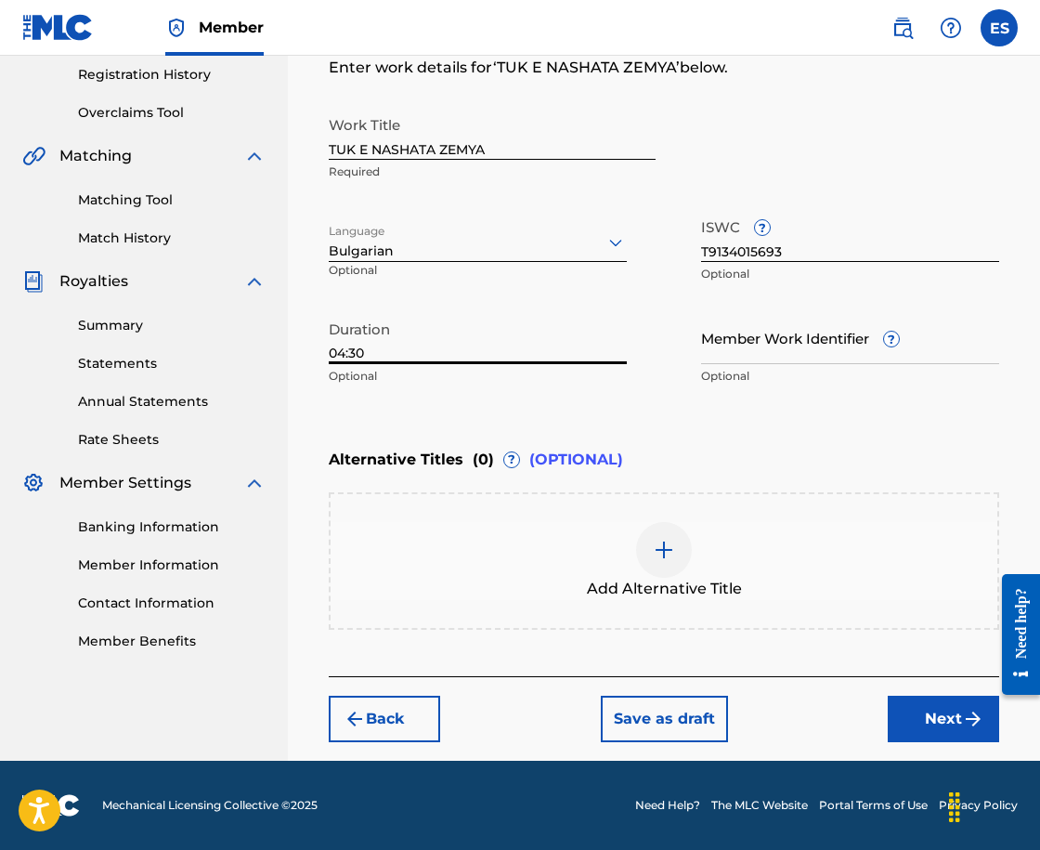
type input "04:30"
click at [789, 591] on div "Add Alternative Title" at bounding box center [664, 561] width 667 height 78
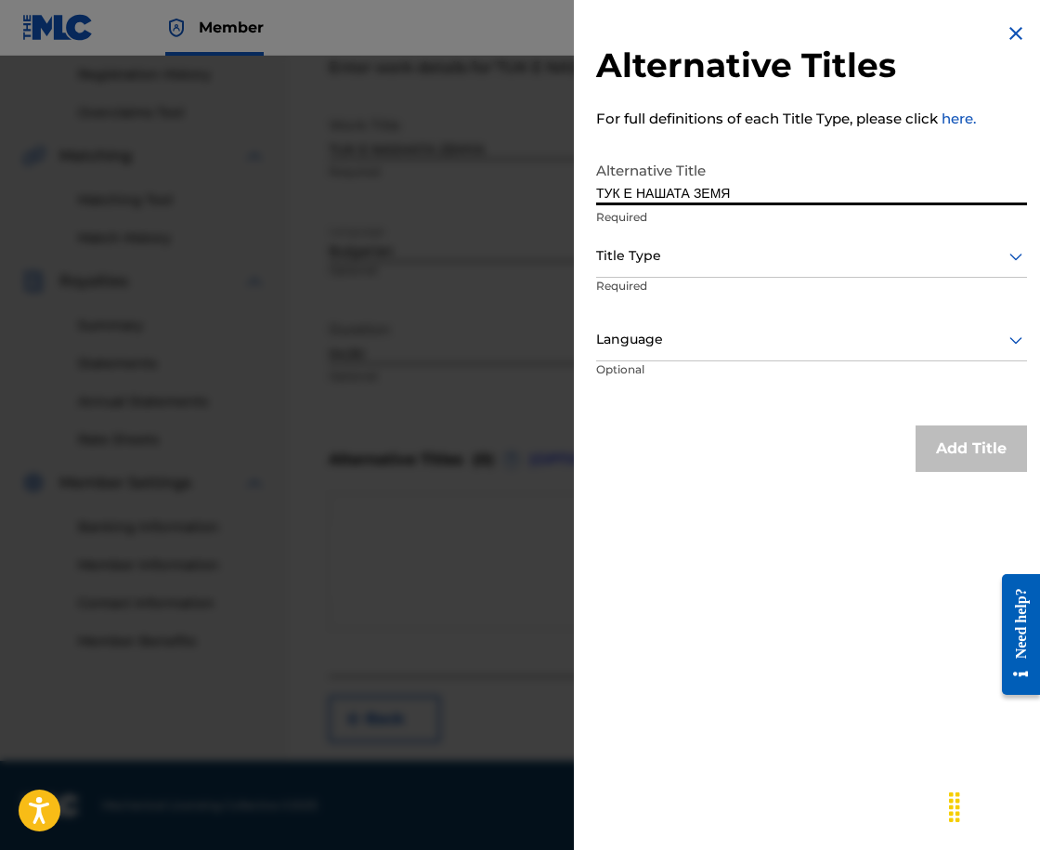
type input "ТУК Е НАШАТА ЗЕМЯ"
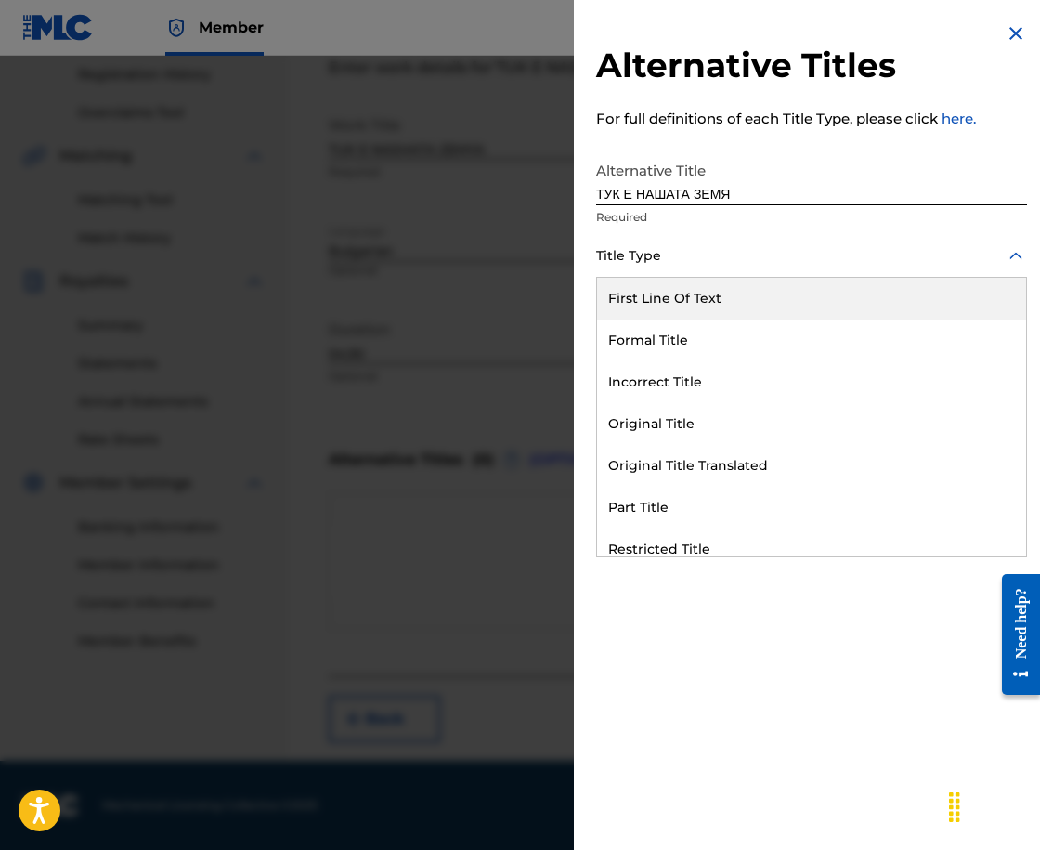
click at [649, 240] on div "Title Type" at bounding box center [811, 257] width 431 height 42
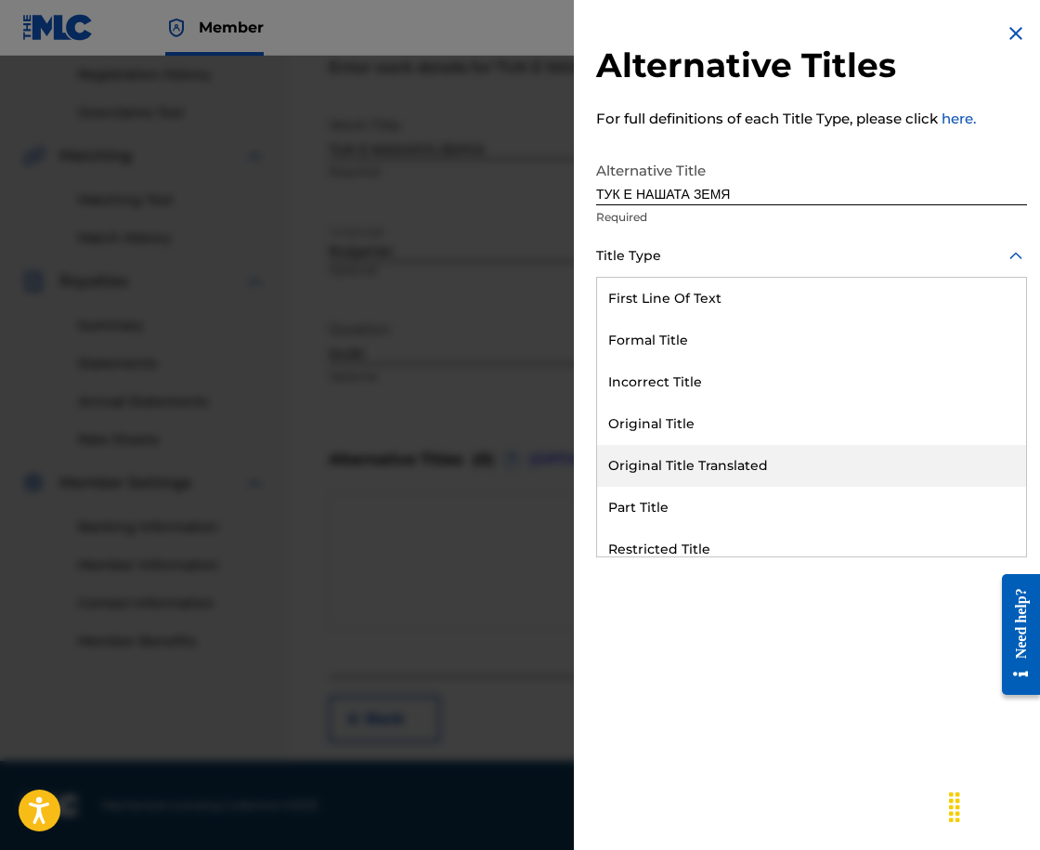
click at [749, 474] on div "Original Title Translated" at bounding box center [811, 466] width 429 height 42
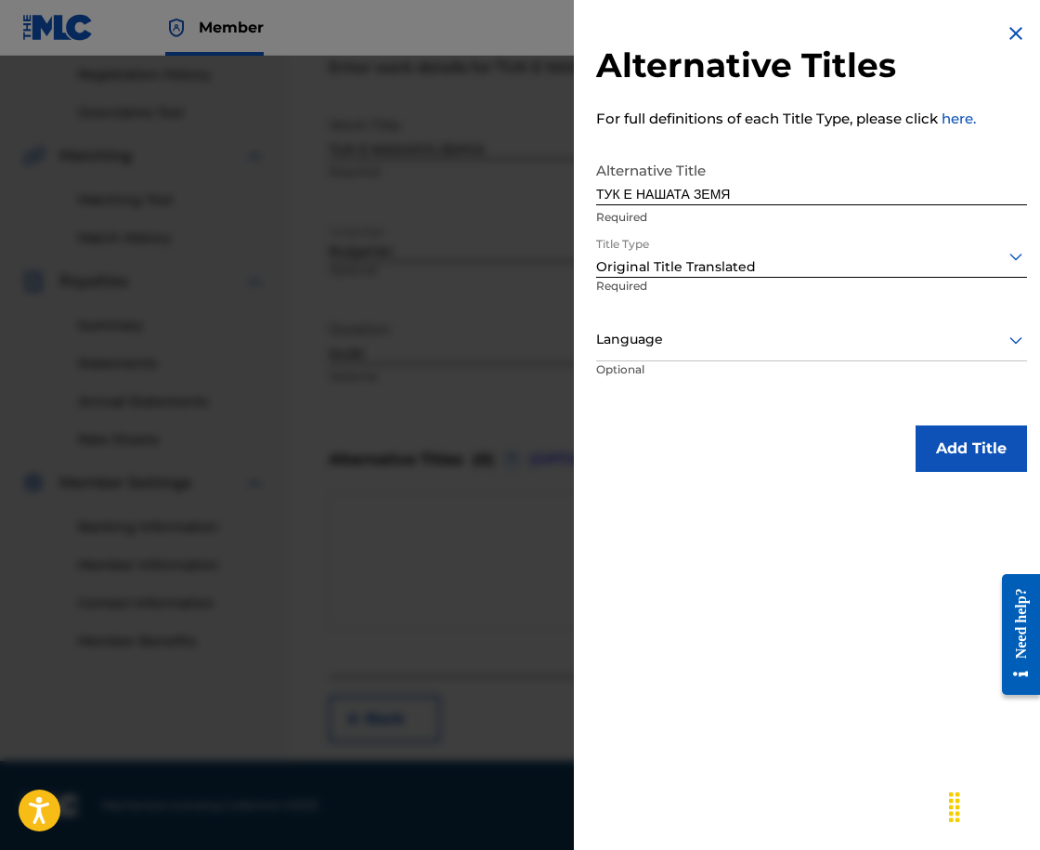
click at [714, 344] on div at bounding box center [811, 339] width 431 height 23
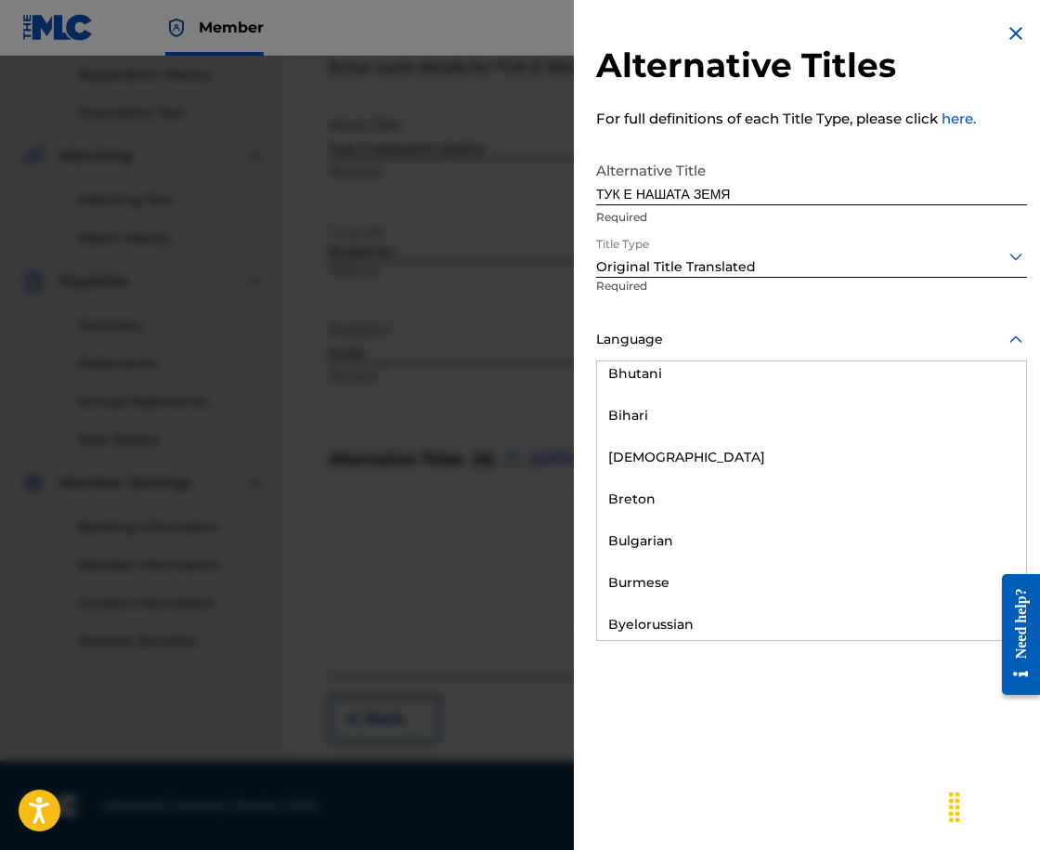
scroll to position [743, 0]
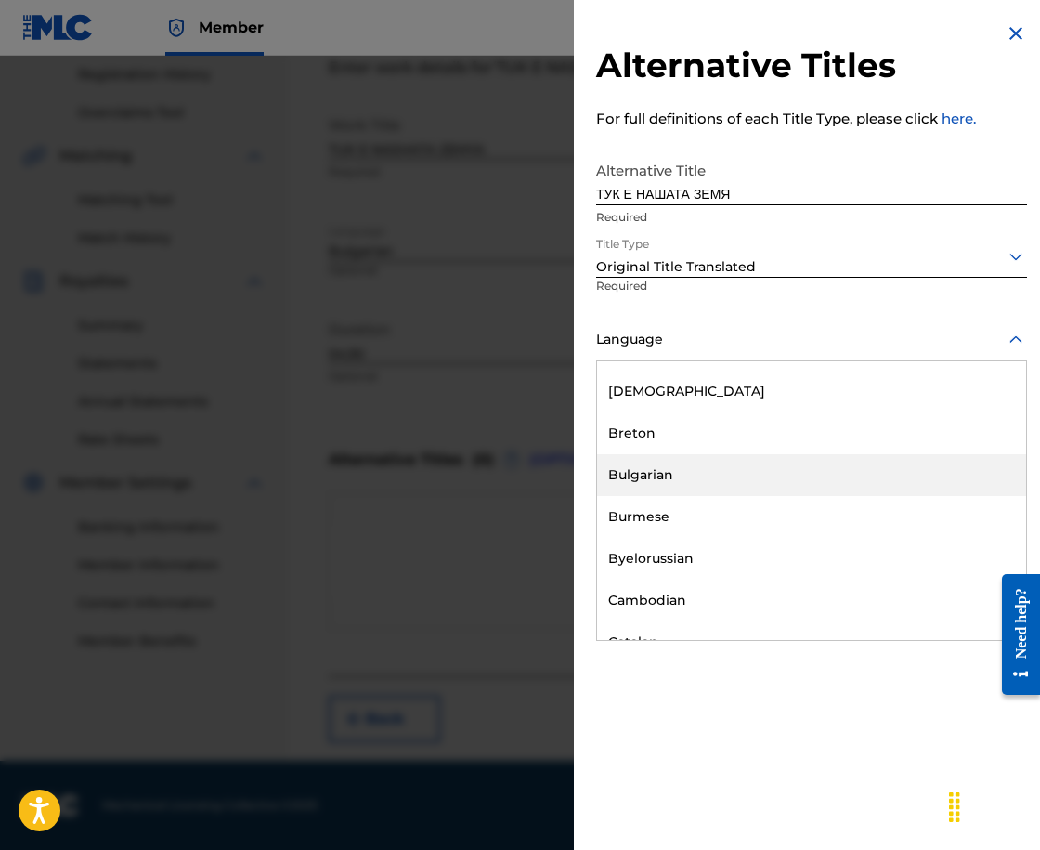
click at [722, 484] on div "Bulgarian" at bounding box center [811, 475] width 429 height 42
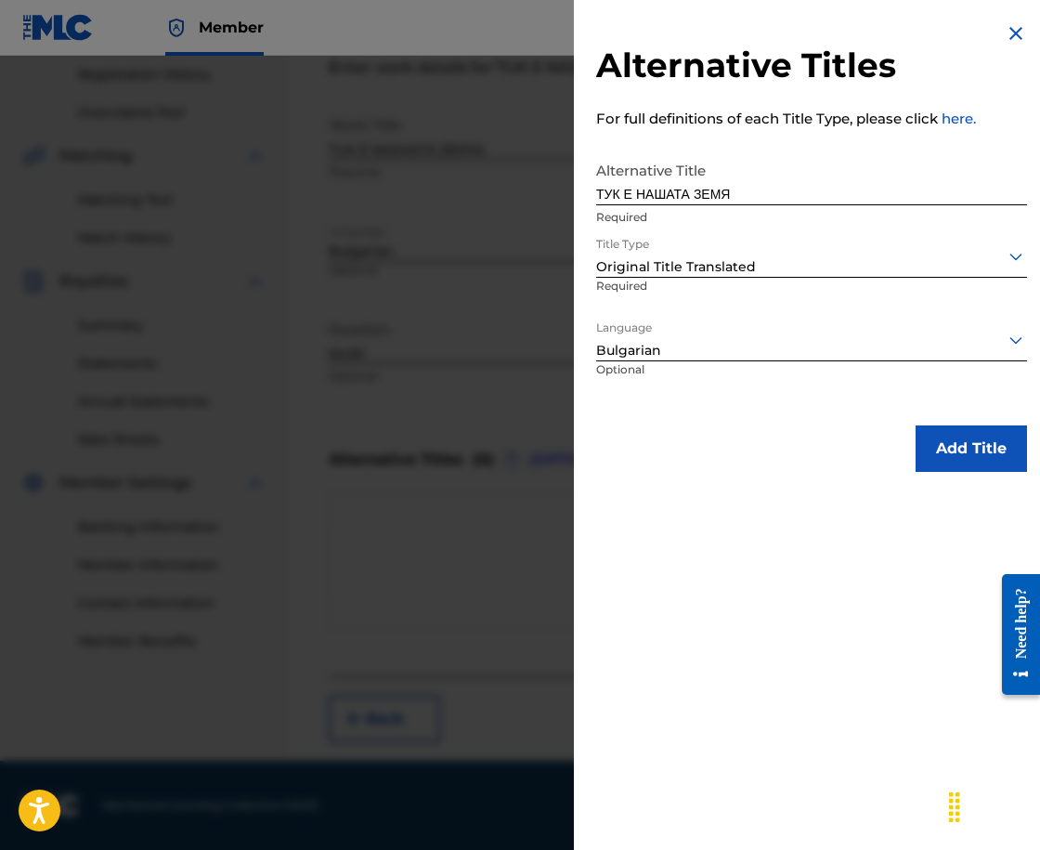
click at [962, 443] on button "Add Title" at bounding box center [971, 448] width 111 height 46
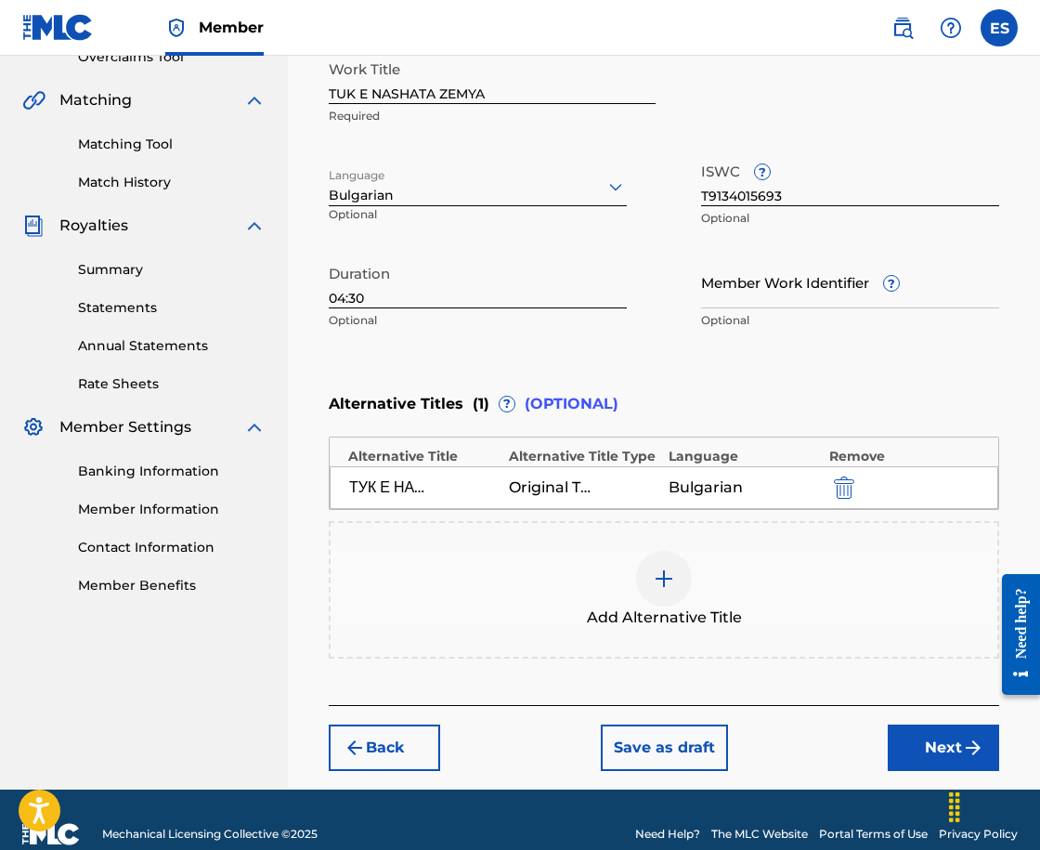
scroll to position [436, 0]
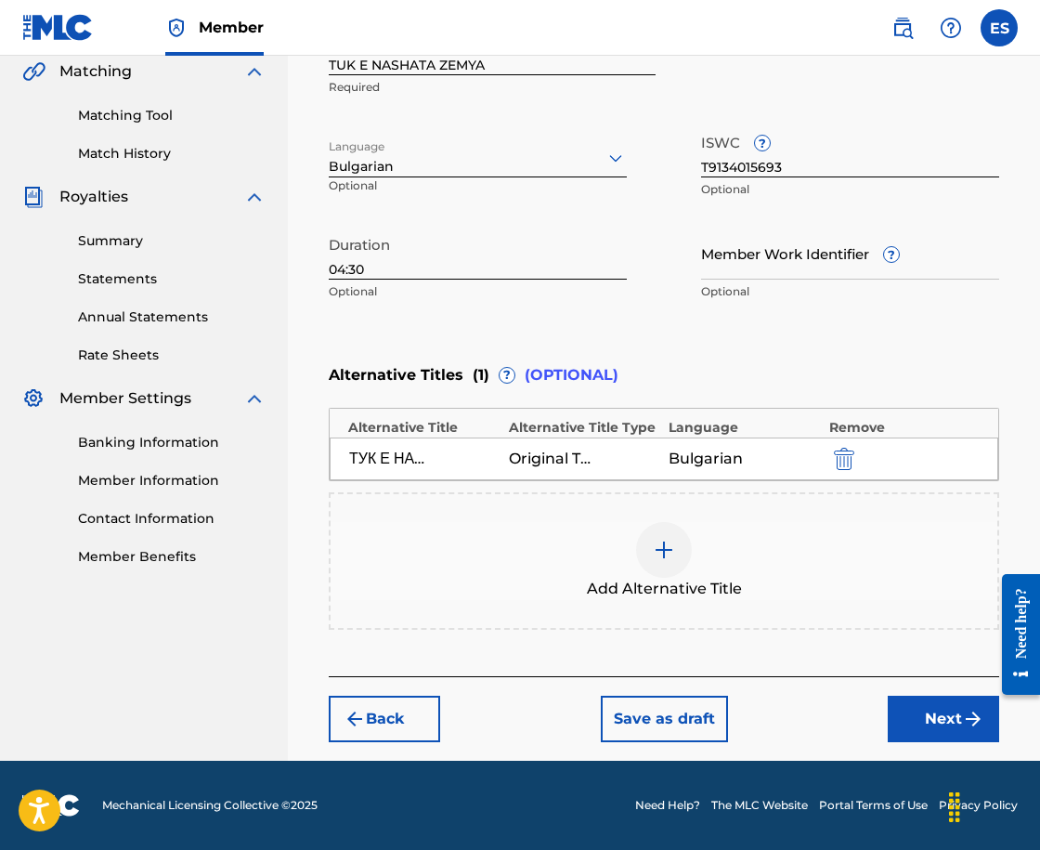
click at [930, 709] on button "Next" at bounding box center [943, 719] width 111 height 46
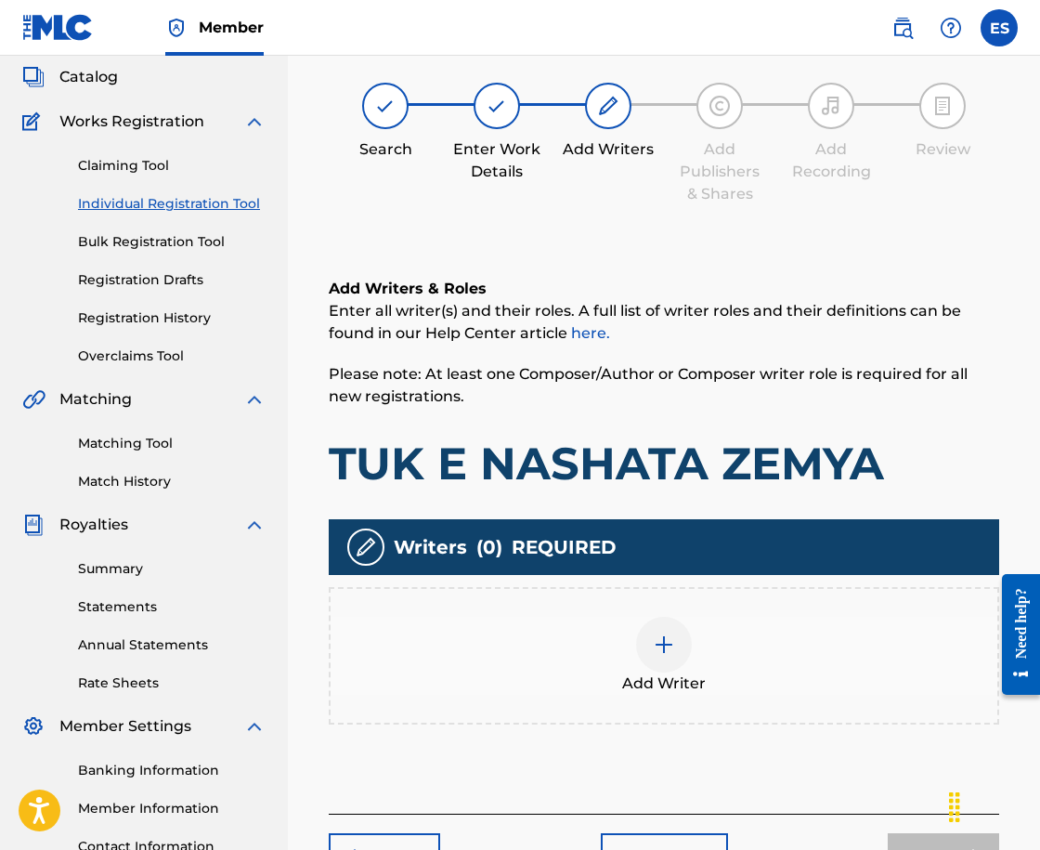
scroll to position [84, 0]
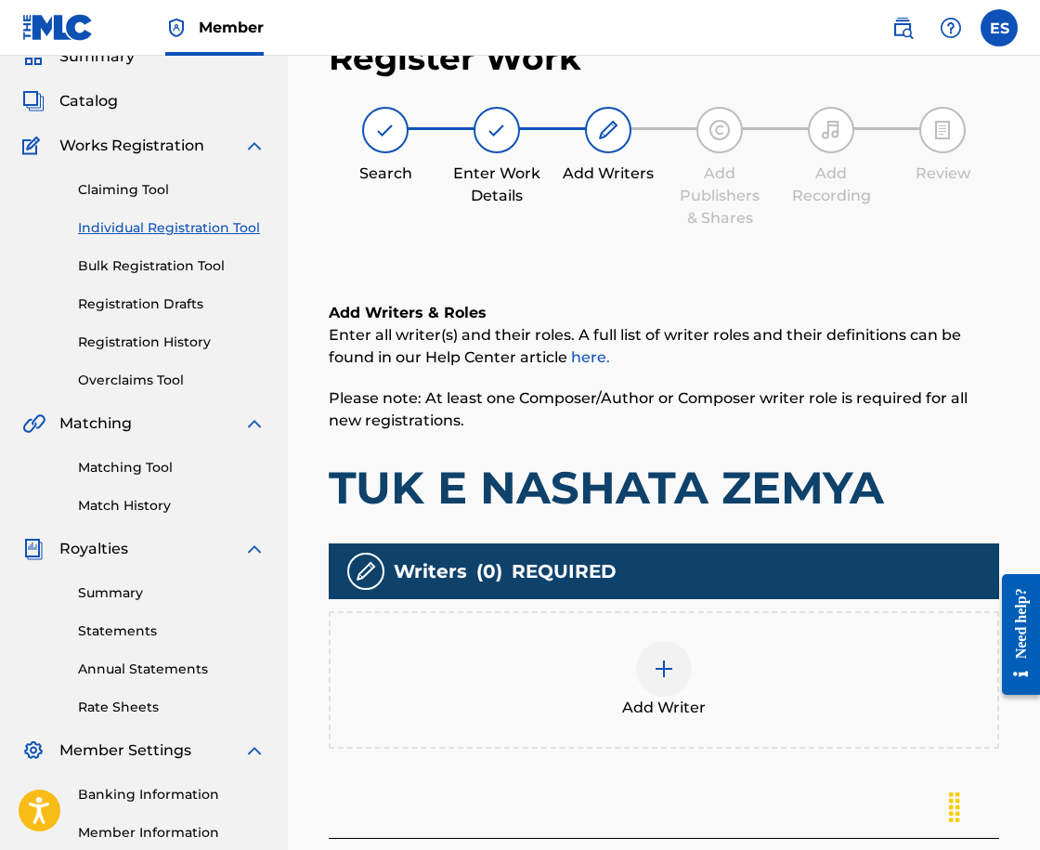
click at [738, 666] on div "Add Writer" at bounding box center [664, 680] width 667 height 78
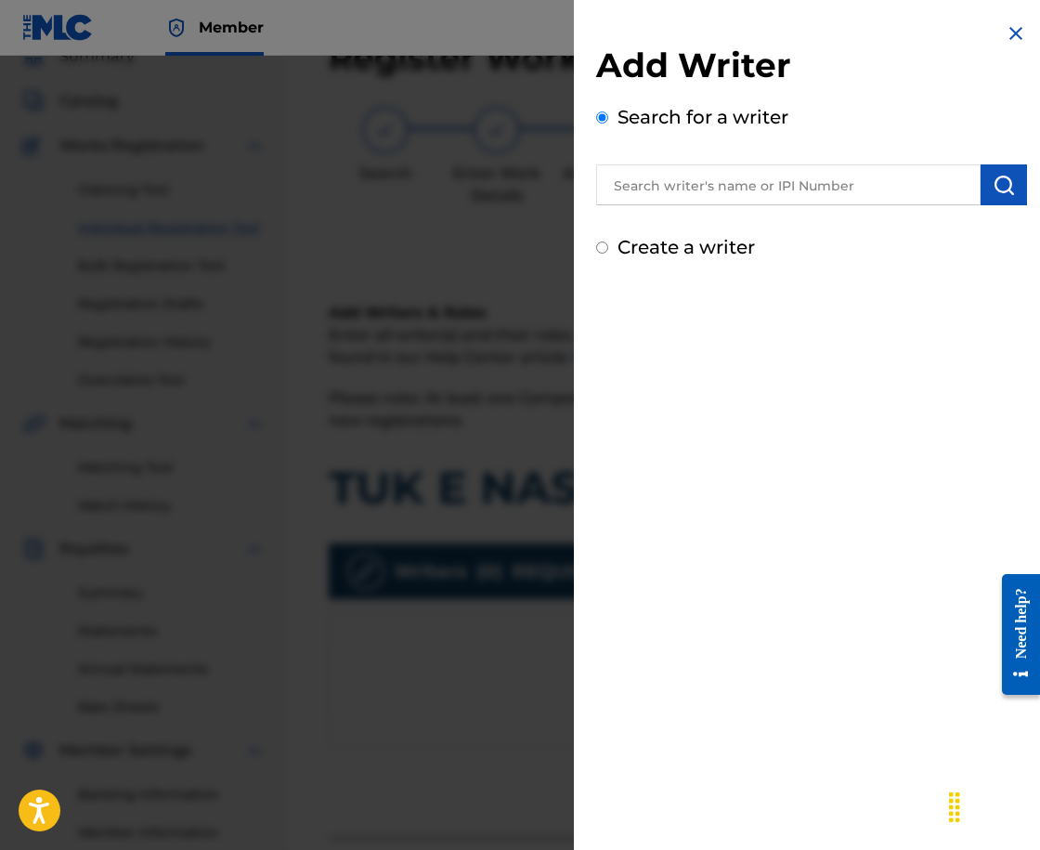
click at [1005, 37] on img at bounding box center [1016, 33] width 22 height 22
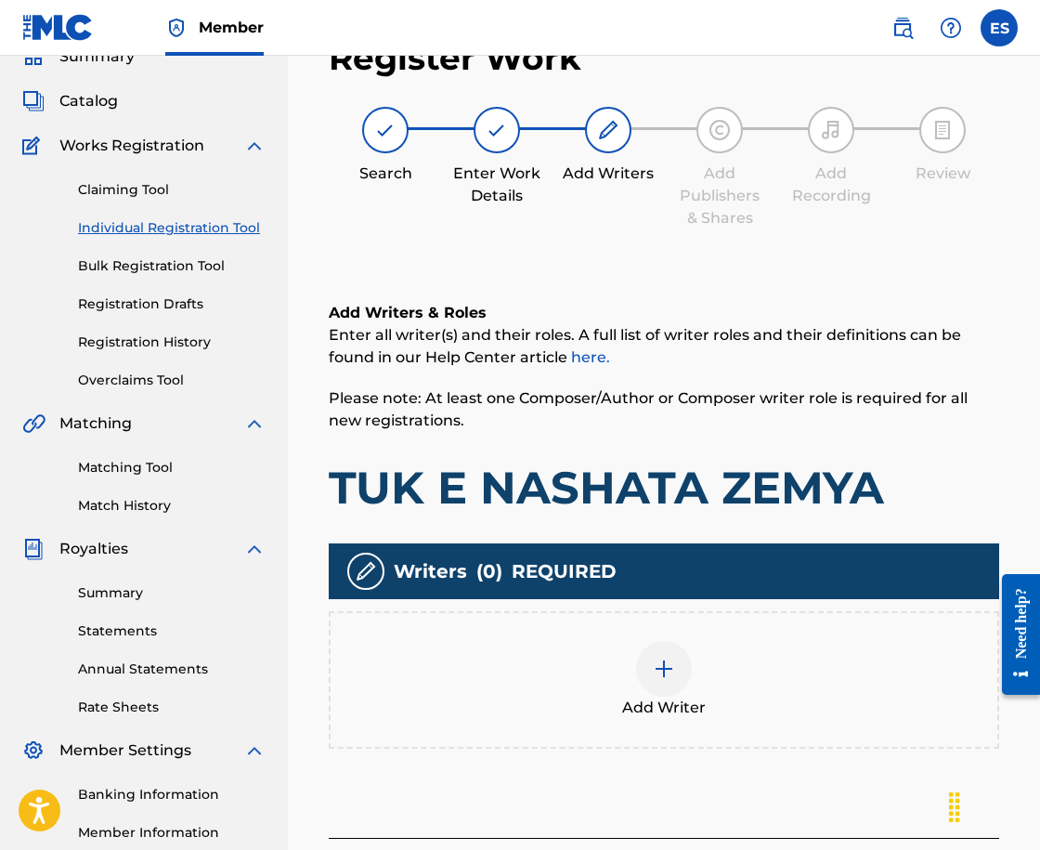
click at [231, 233] on link "Individual Registration Tool" at bounding box center [172, 228] width 188 height 20
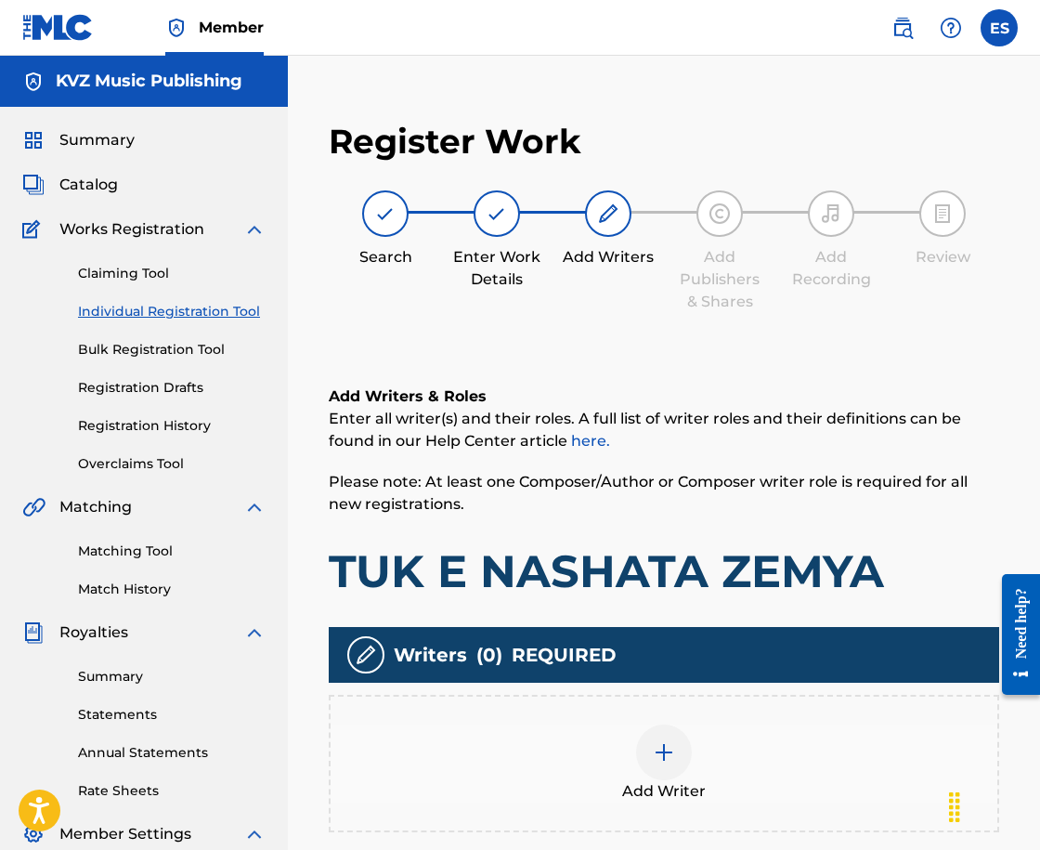
click at [144, 310] on link "Individual Registration Tool" at bounding box center [172, 312] width 188 height 20
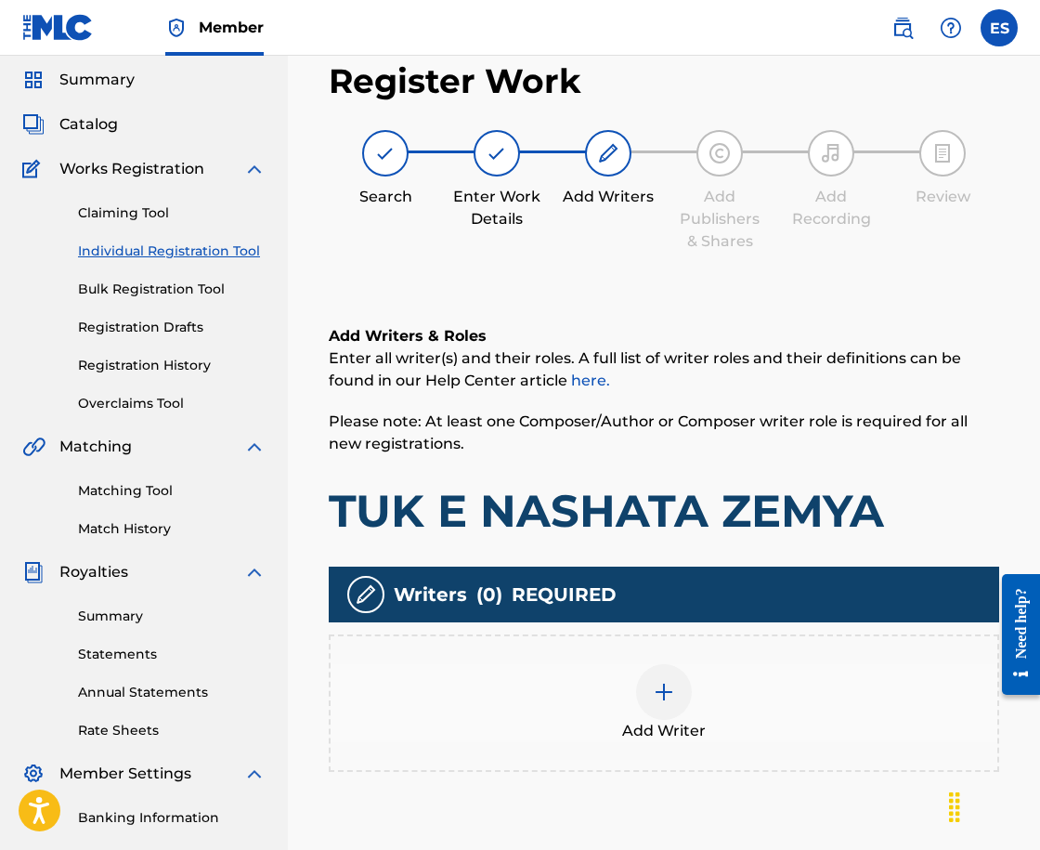
scroll to position [93, 0]
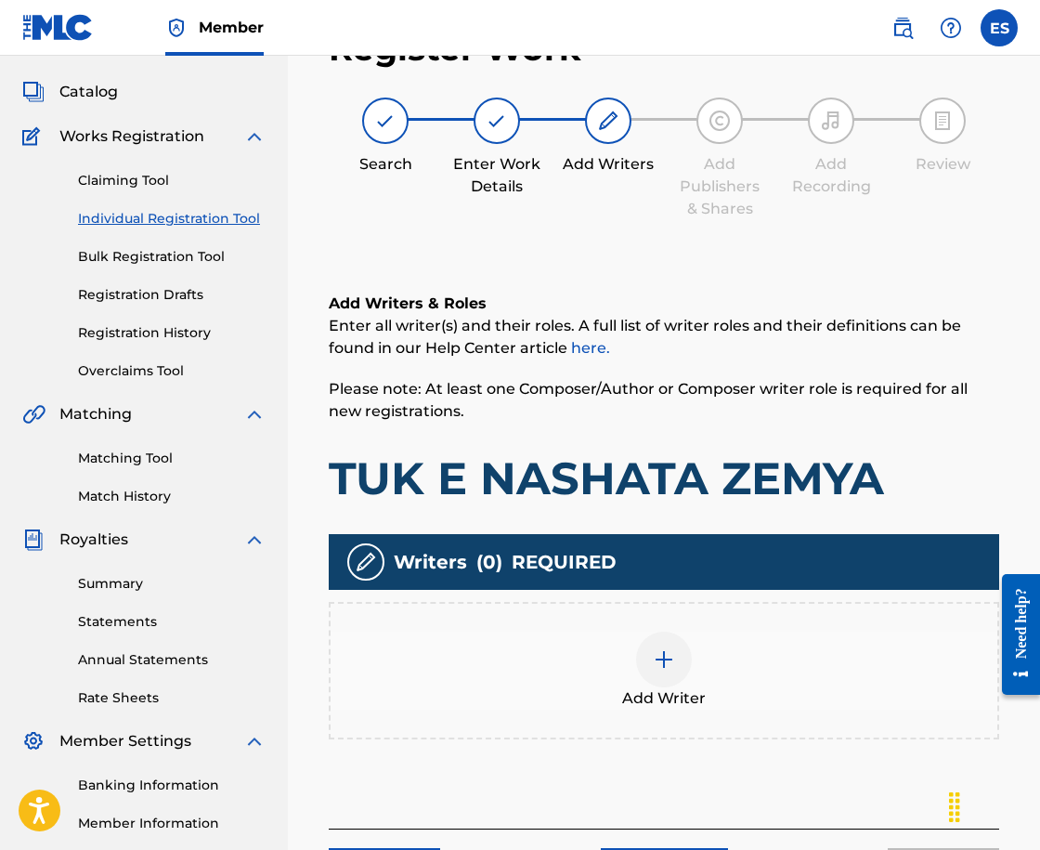
click at [188, 328] on link "Registration History" at bounding box center [172, 333] width 188 height 20
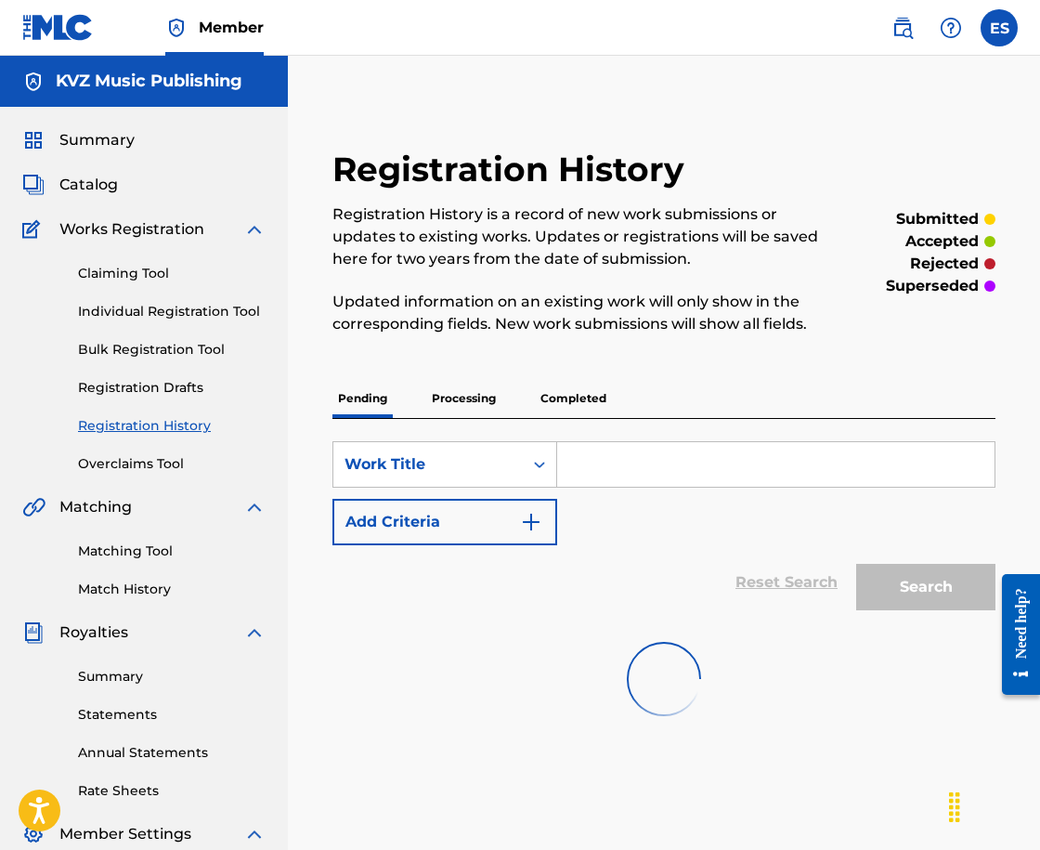
click at [176, 297] on div "Claiming Tool Individual Registration Tool Bulk Registration Tool Registration …" at bounding box center [143, 357] width 243 height 233
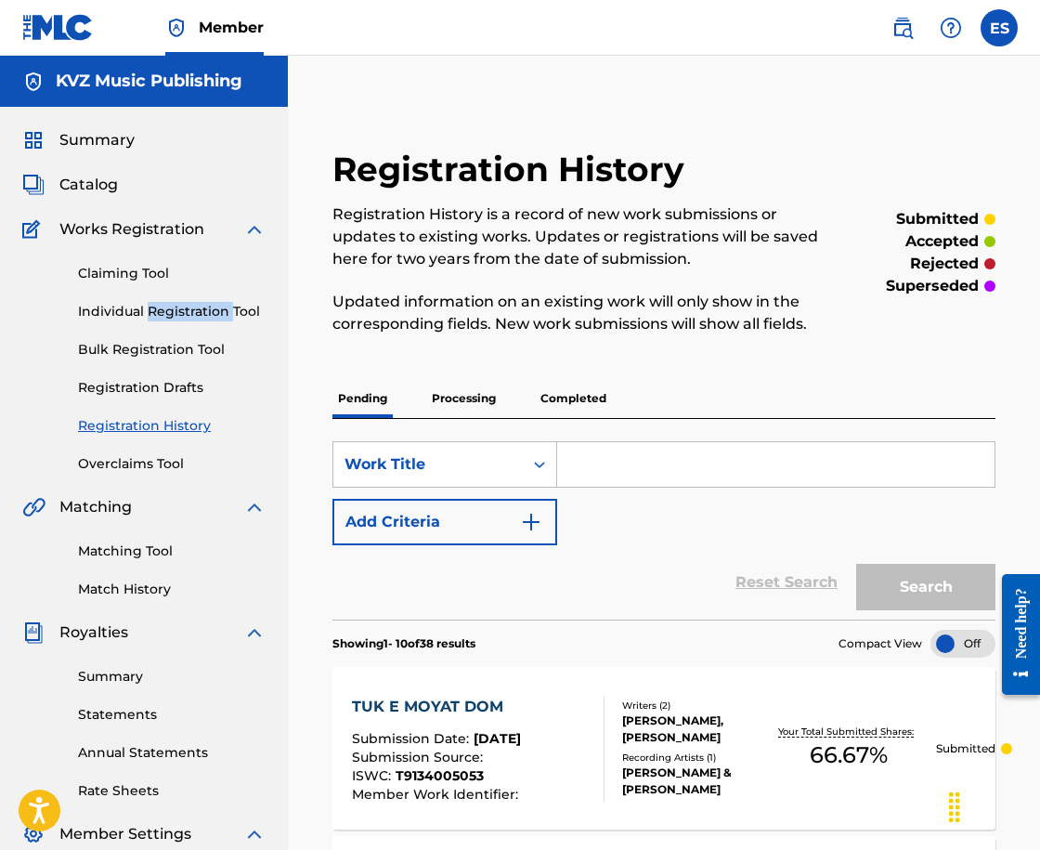
click at [176, 297] on div "Claiming Tool Individual Registration Tool Bulk Registration Tool Registration …" at bounding box center [143, 357] width 243 height 233
click at [176, 305] on link "Individual Registration Tool" at bounding box center [172, 312] width 188 height 20
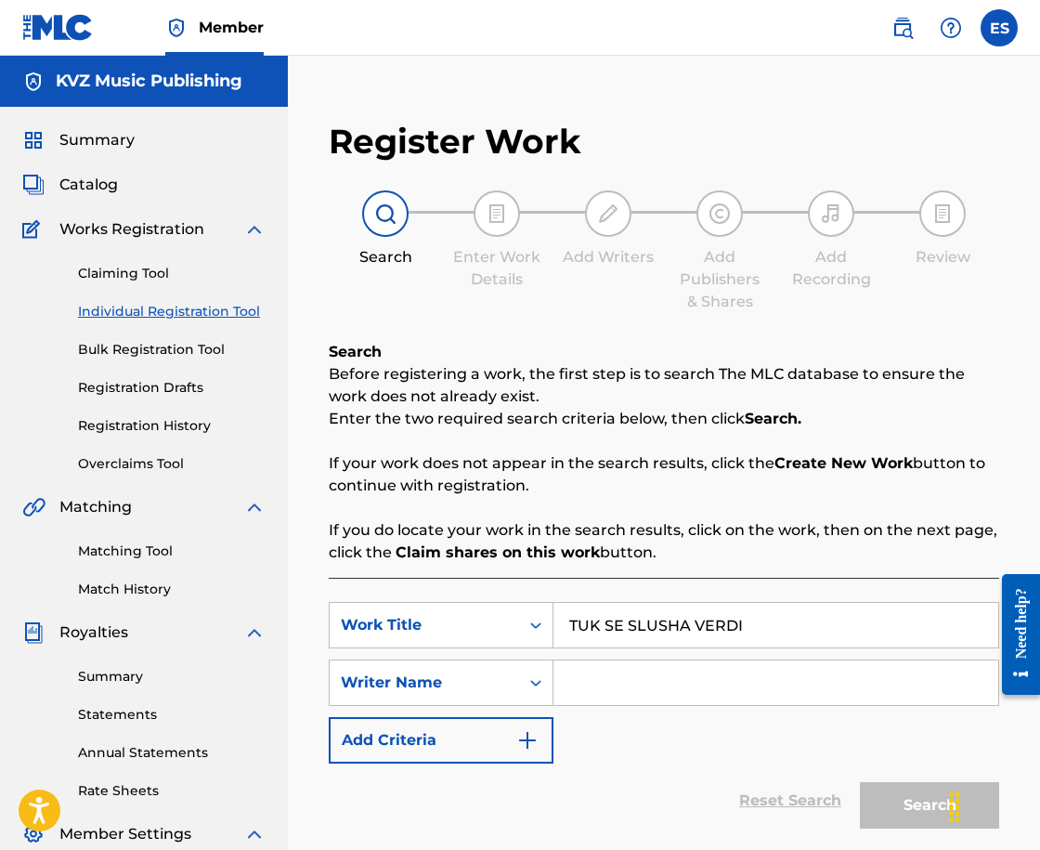
type input "TUK SE SLUSHA VERDI"
click at [634, 683] on div "tuk se slusha verdi" at bounding box center [775, 665] width 445 height 37
click at [630, 703] on input "Search Form" at bounding box center [775, 682] width 445 height 45
type input "ASSEN DRAGNEV"
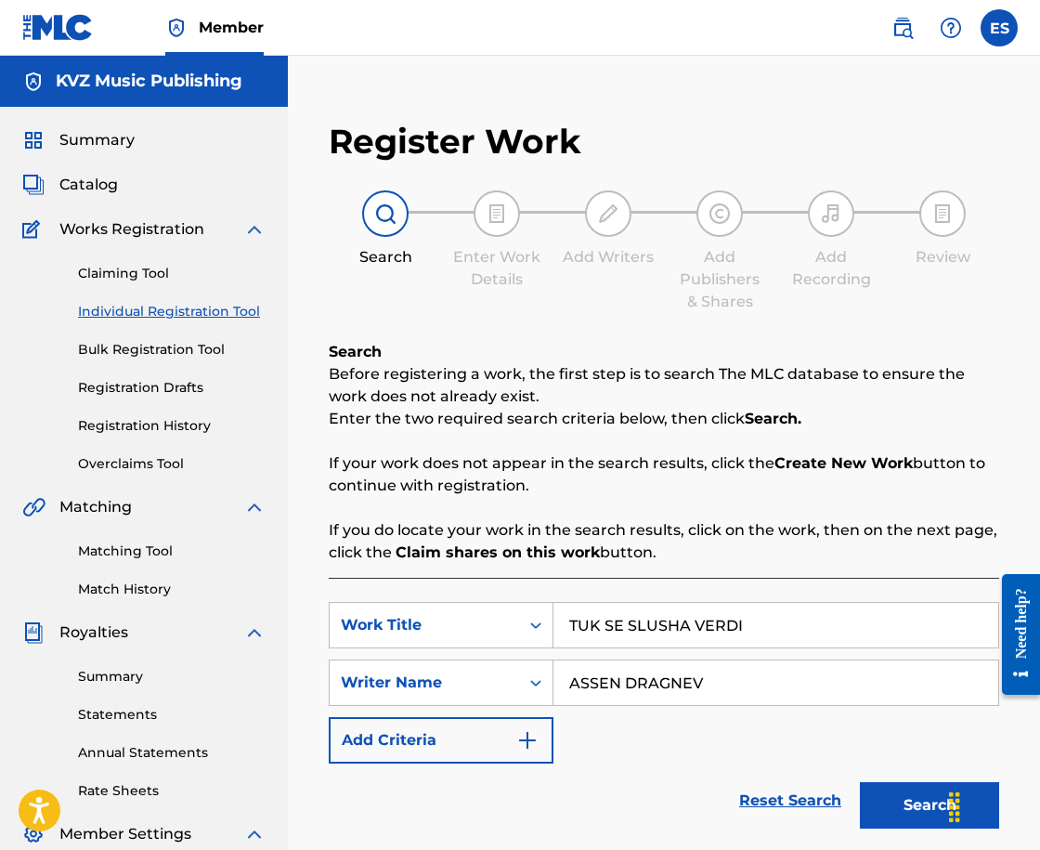
click at [872, 803] on button "Search" at bounding box center [929, 805] width 139 height 46
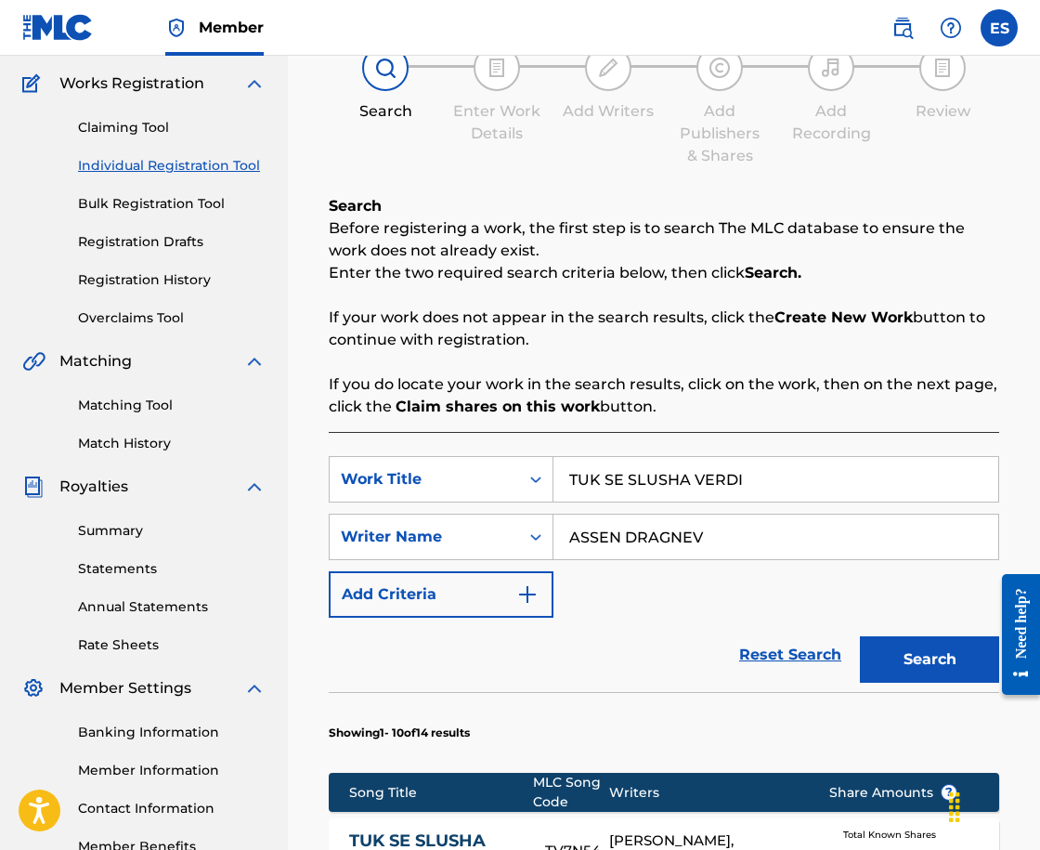
scroll to position [279, 0]
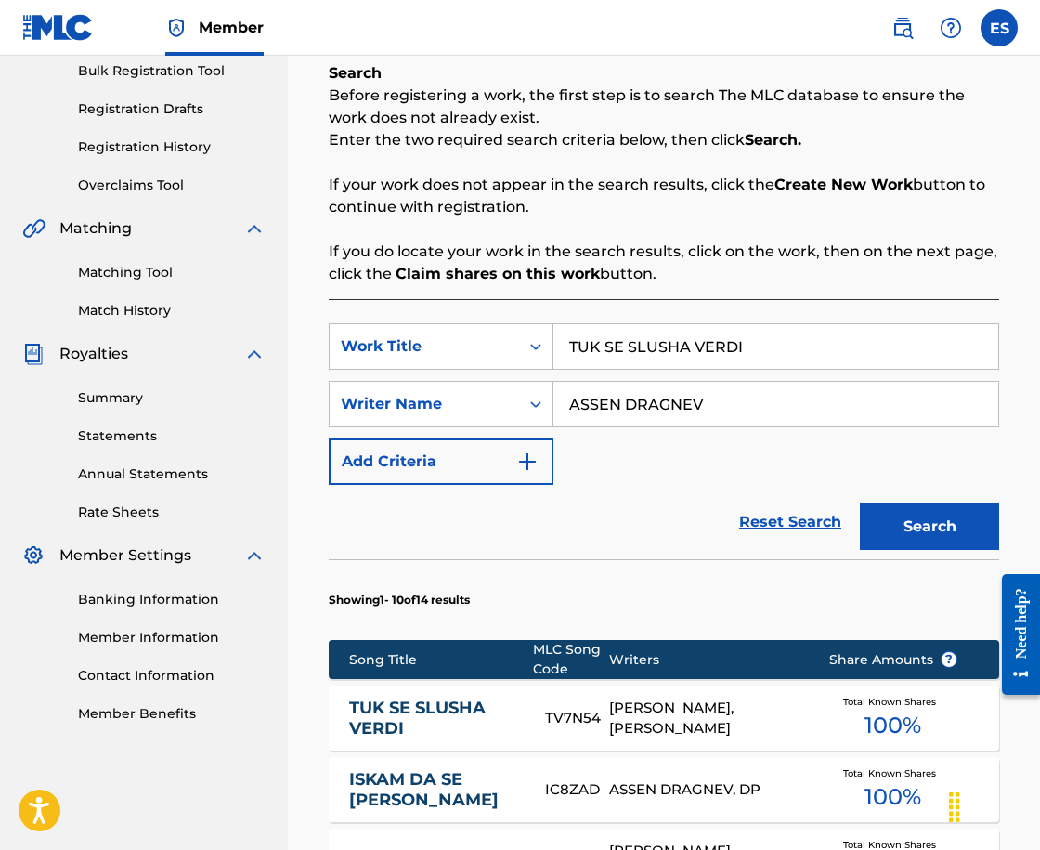
click at [423, 725] on link "TUK SE SLUSHA VERDI" at bounding box center [435, 718] width 172 height 42
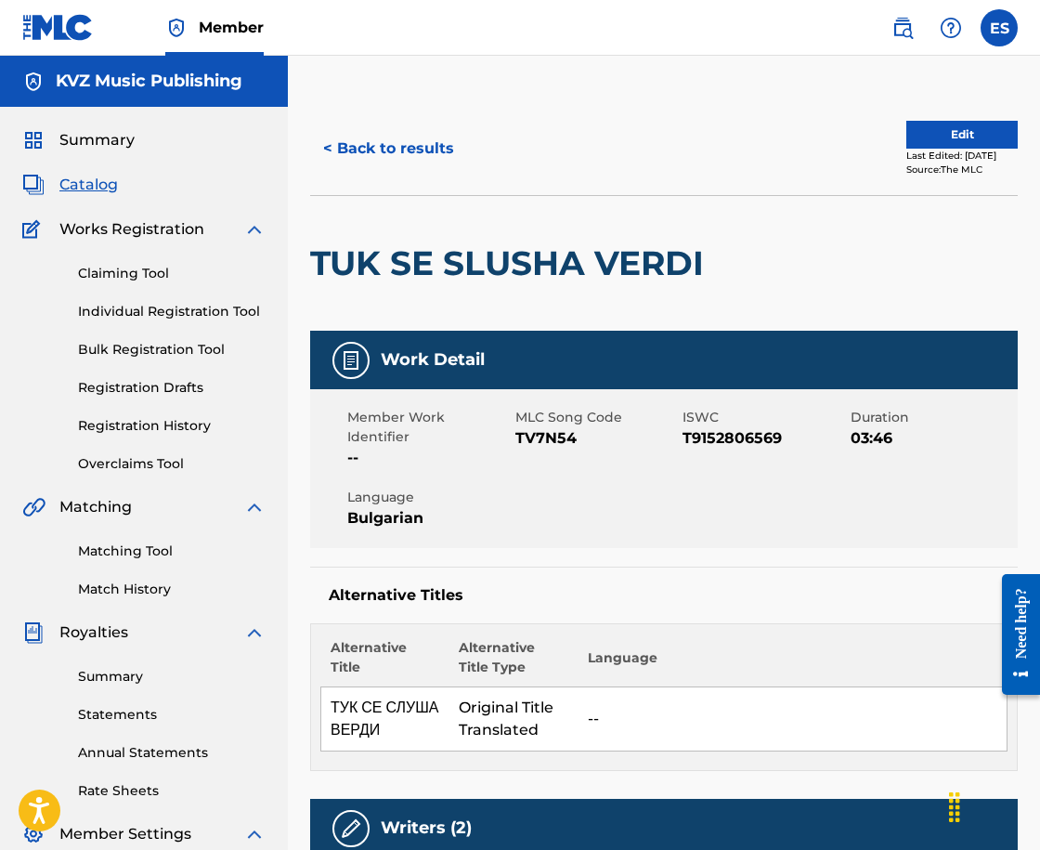
click at [333, 150] on button "< Back to results" at bounding box center [388, 148] width 157 height 46
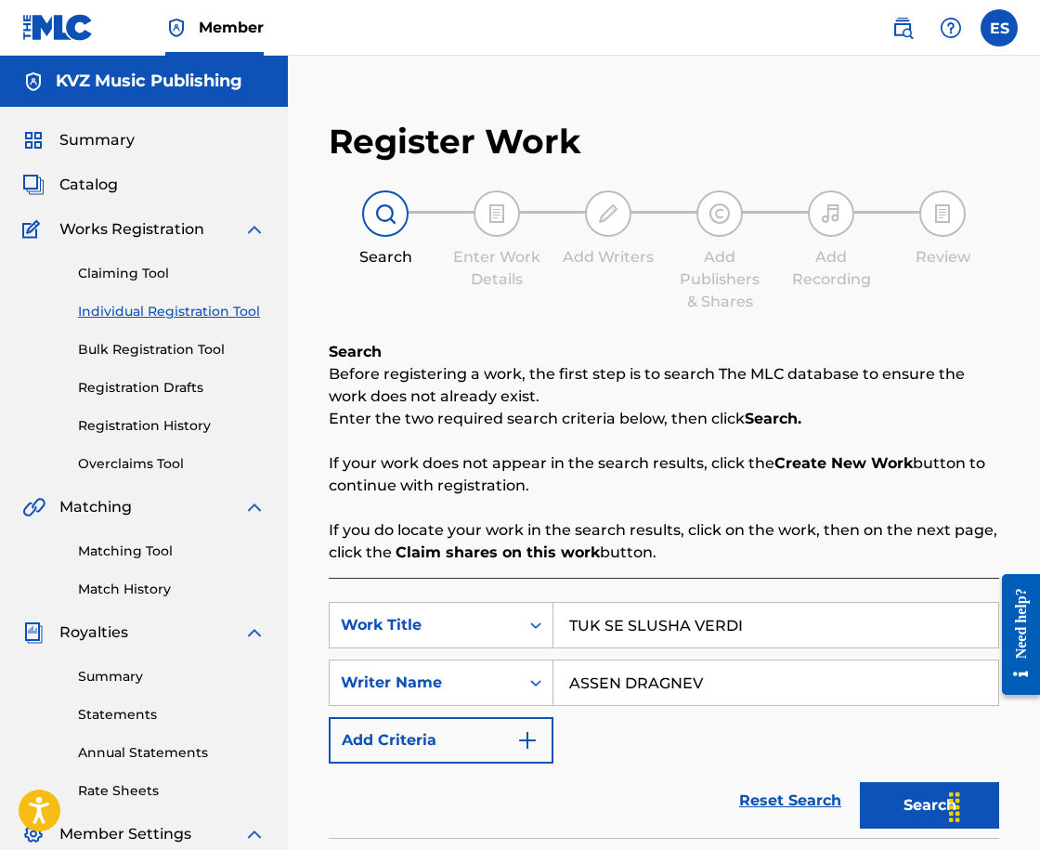
scroll to position [264, 0]
